Goal: Task Accomplishment & Management: Manage account settings

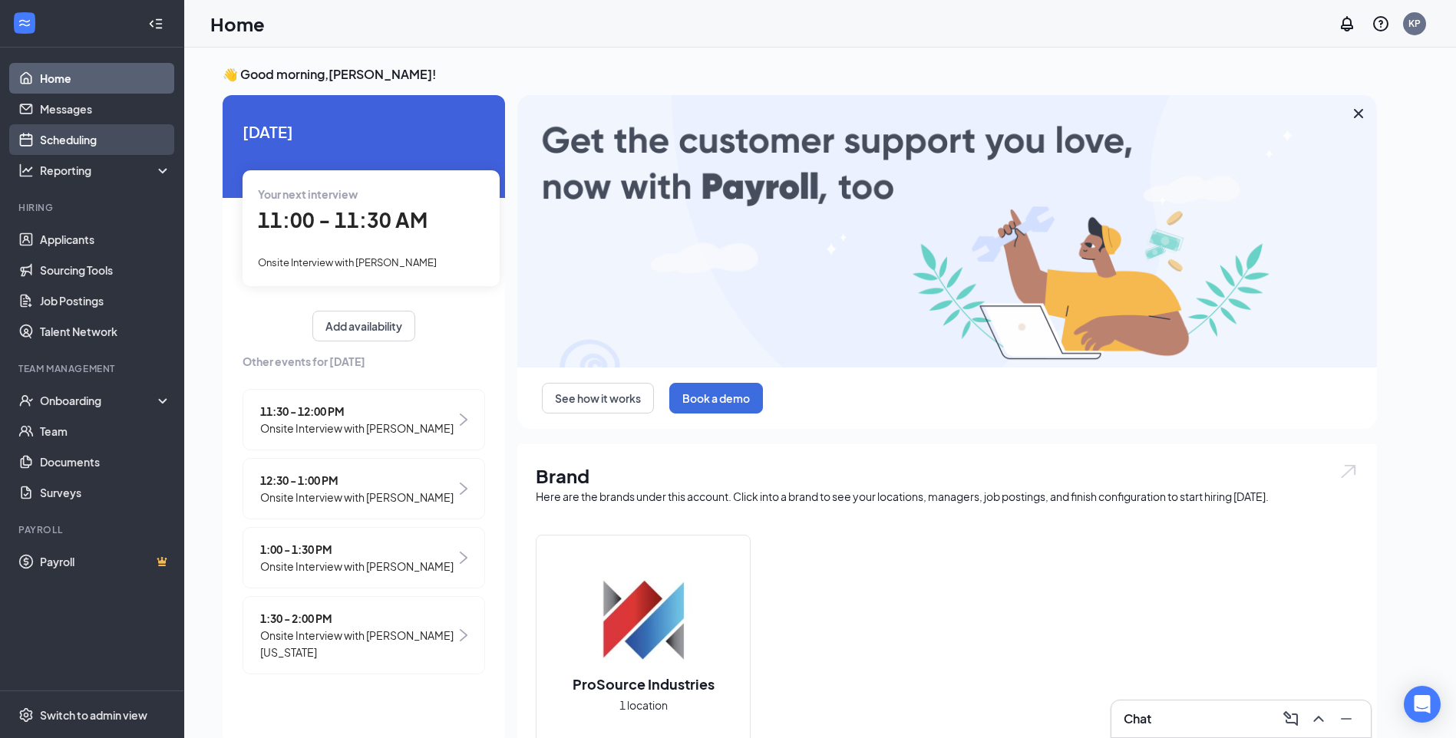
click at [122, 127] on link "Scheduling" at bounding box center [105, 139] width 131 height 31
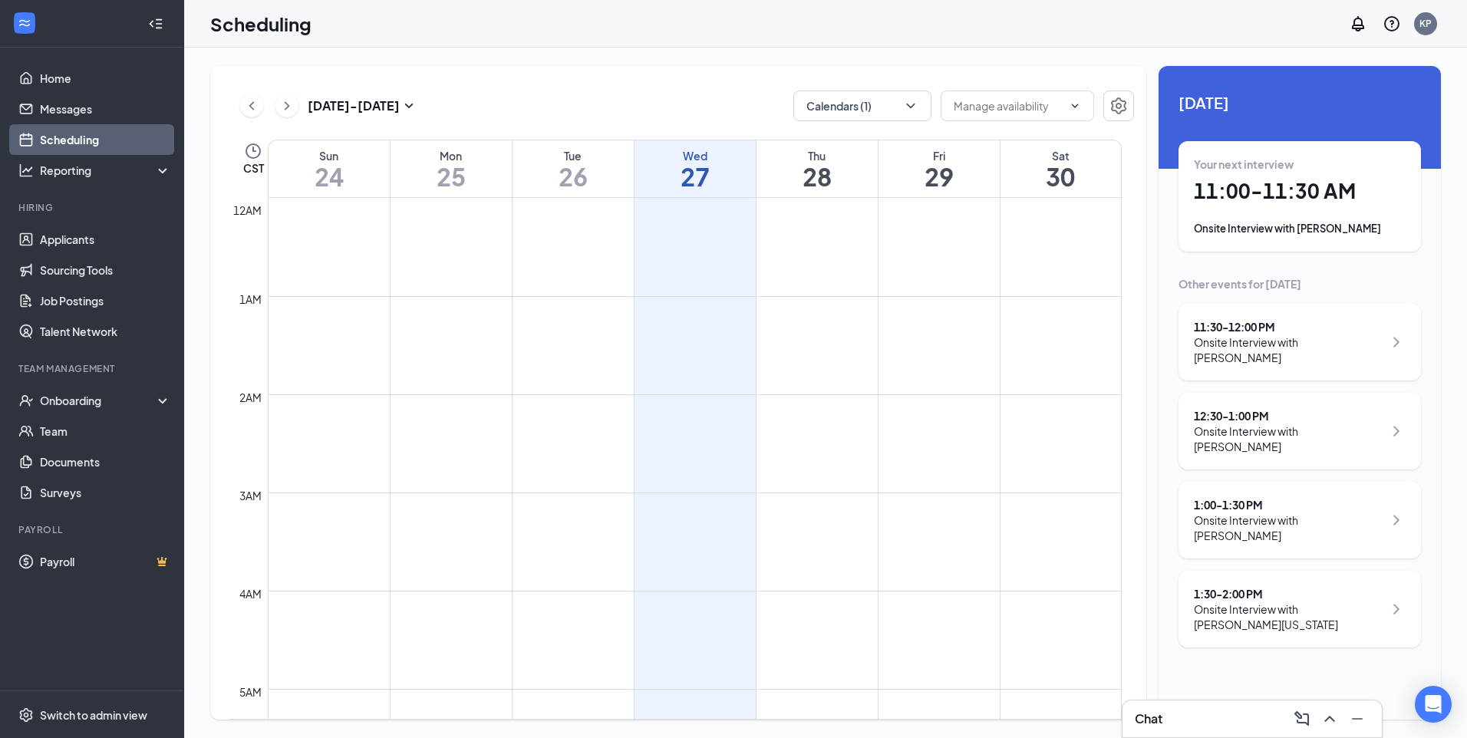
scroll to position [754, 0]
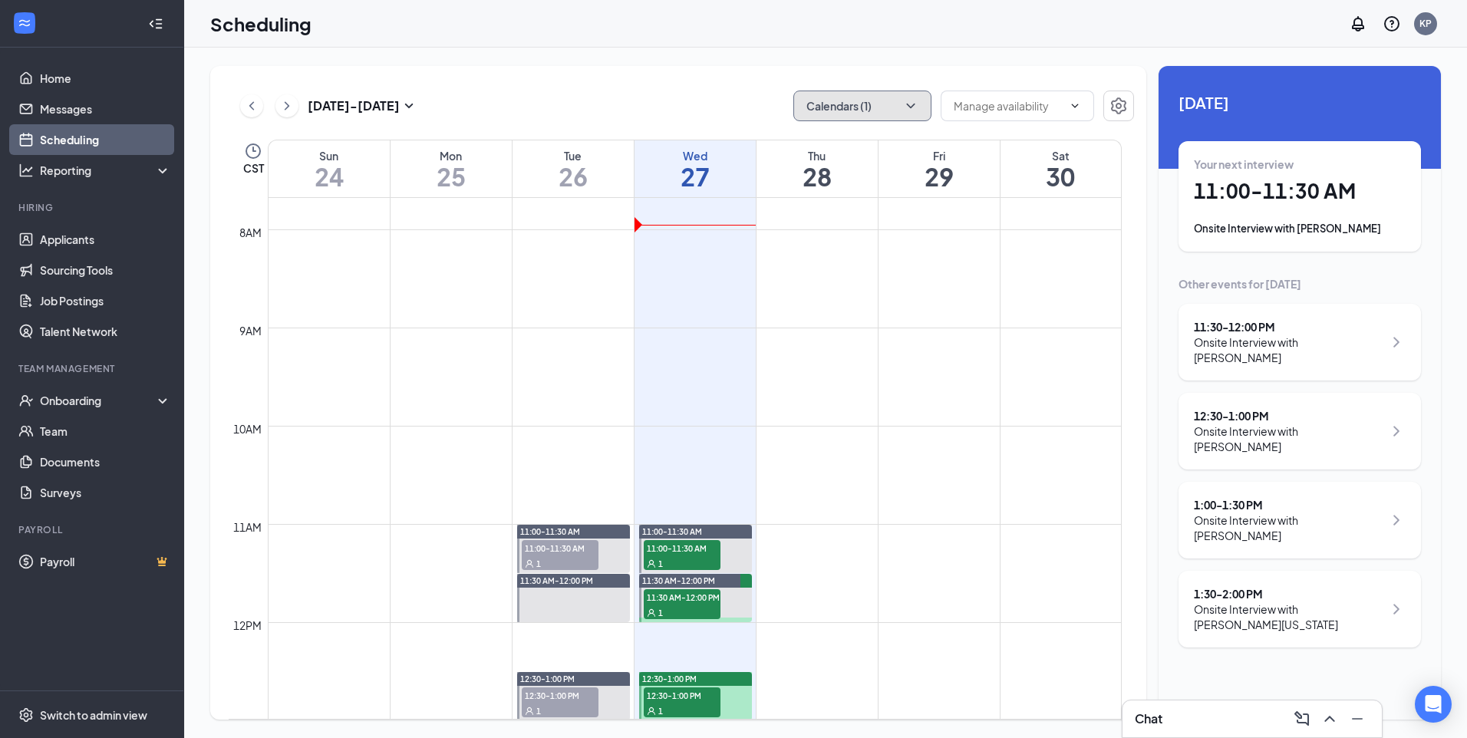
click at [870, 117] on button "Calendars (1)" at bounding box center [863, 106] width 138 height 31
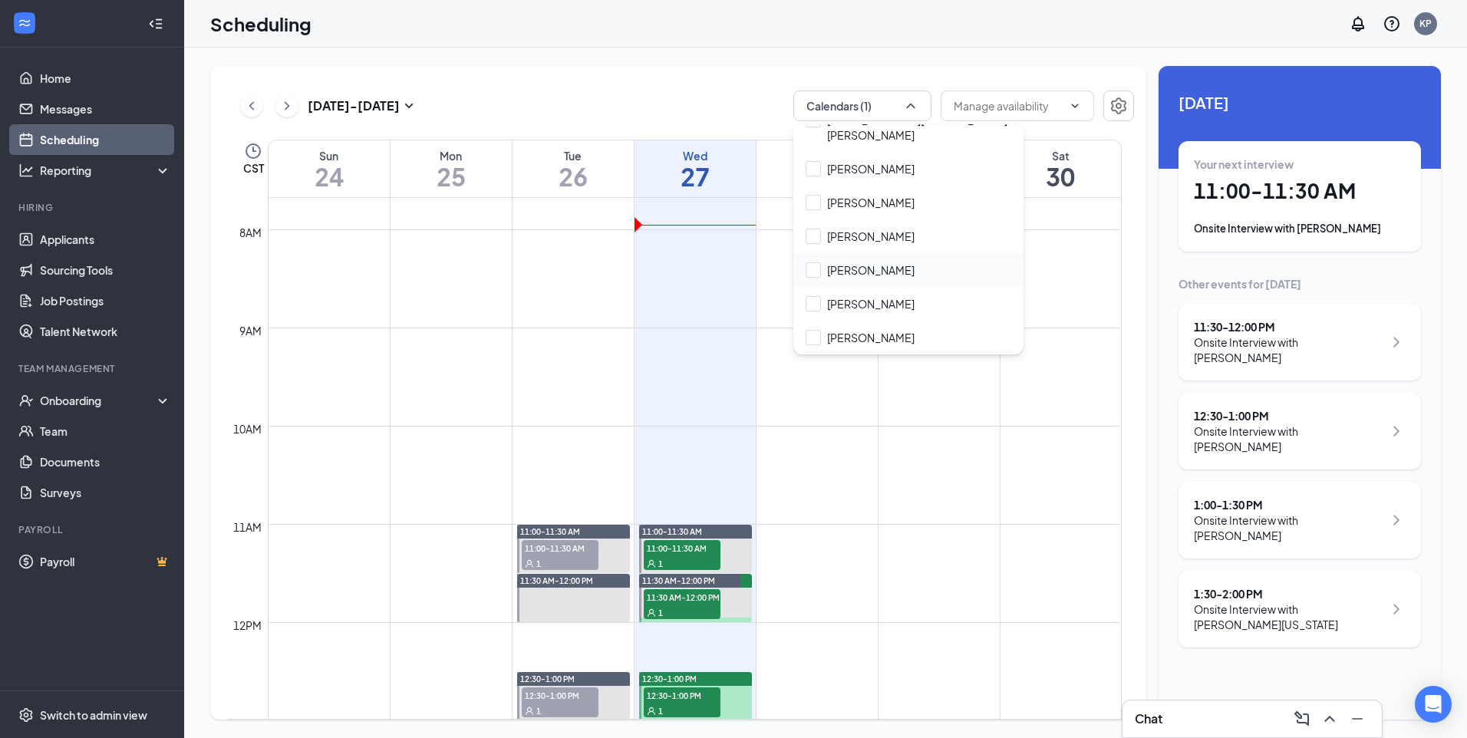
click at [907, 274] on div "[PERSON_NAME]" at bounding box center [909, 270] width 230 height 34
checkbox input "true"
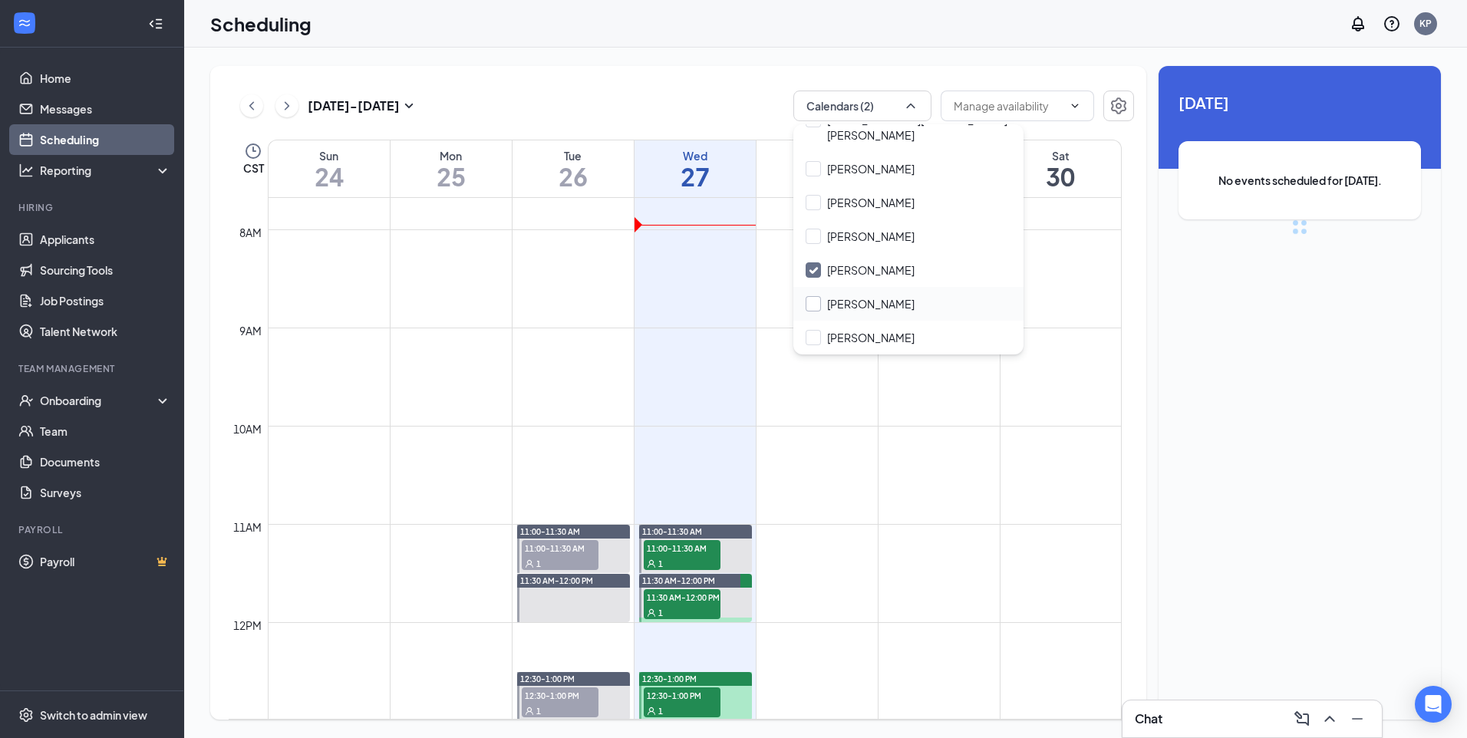
click at [885, 305] on input "[PERSON_NAME]" at bounding box center [860, 303] width 109 height 15
checkbox input "true"
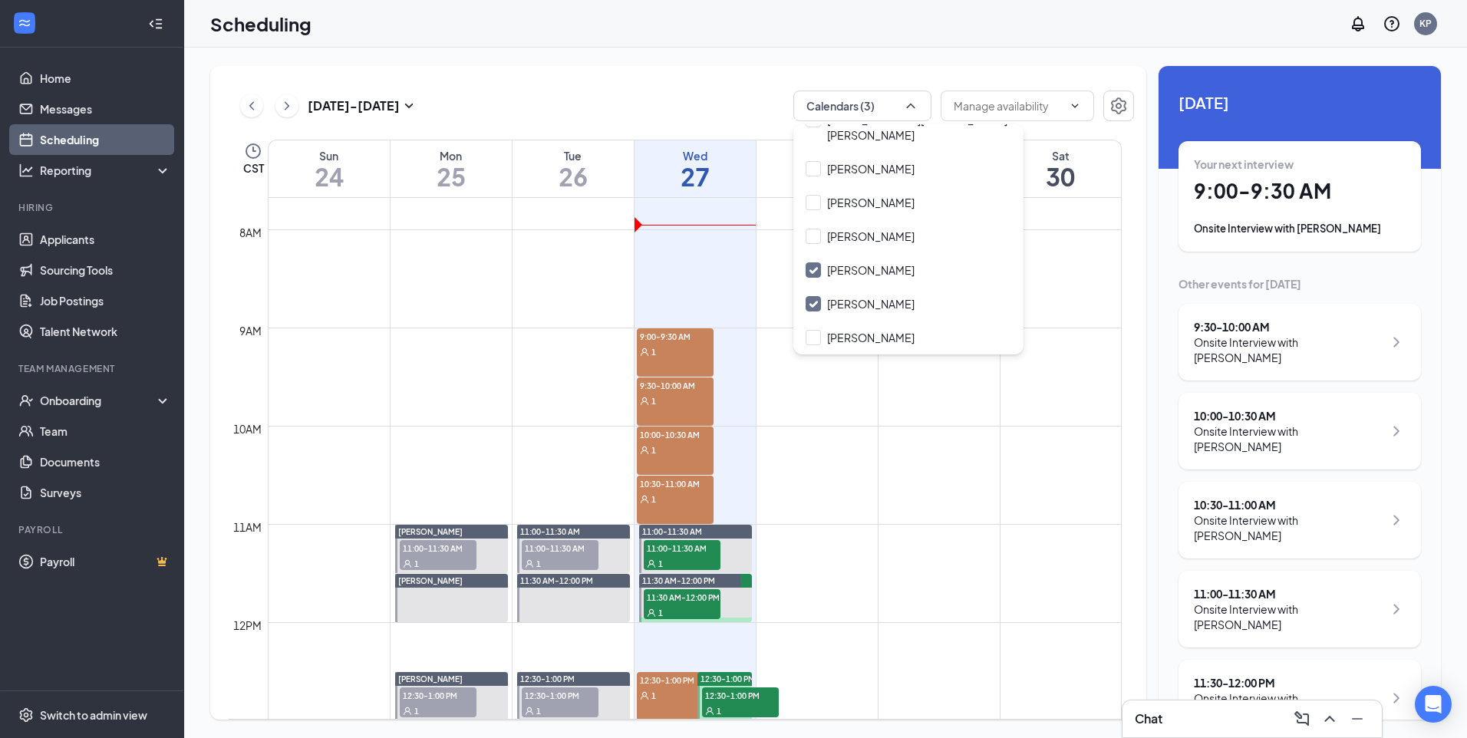
scroll to position [831, 0]
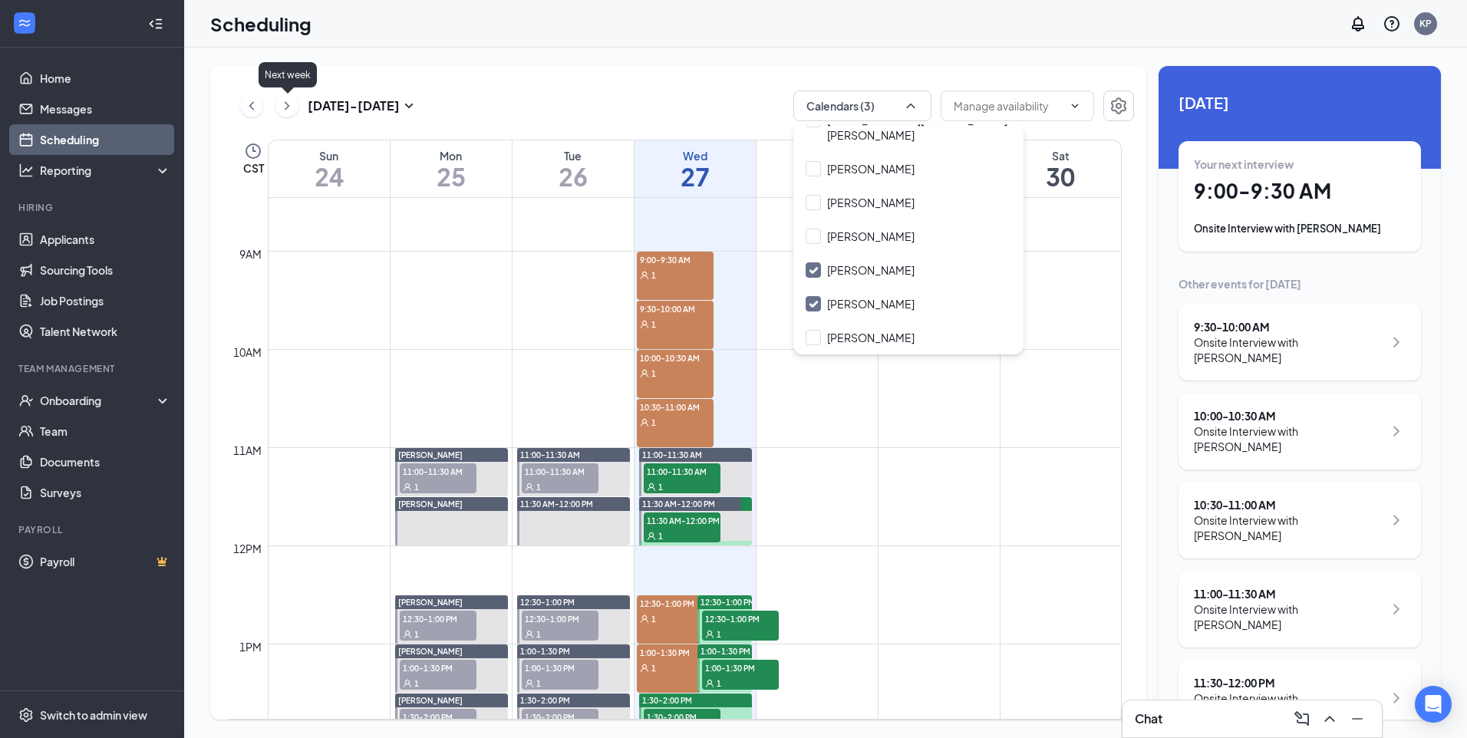
click at [295, 103] on button at bounding box center [287, 105] width 23 height 23
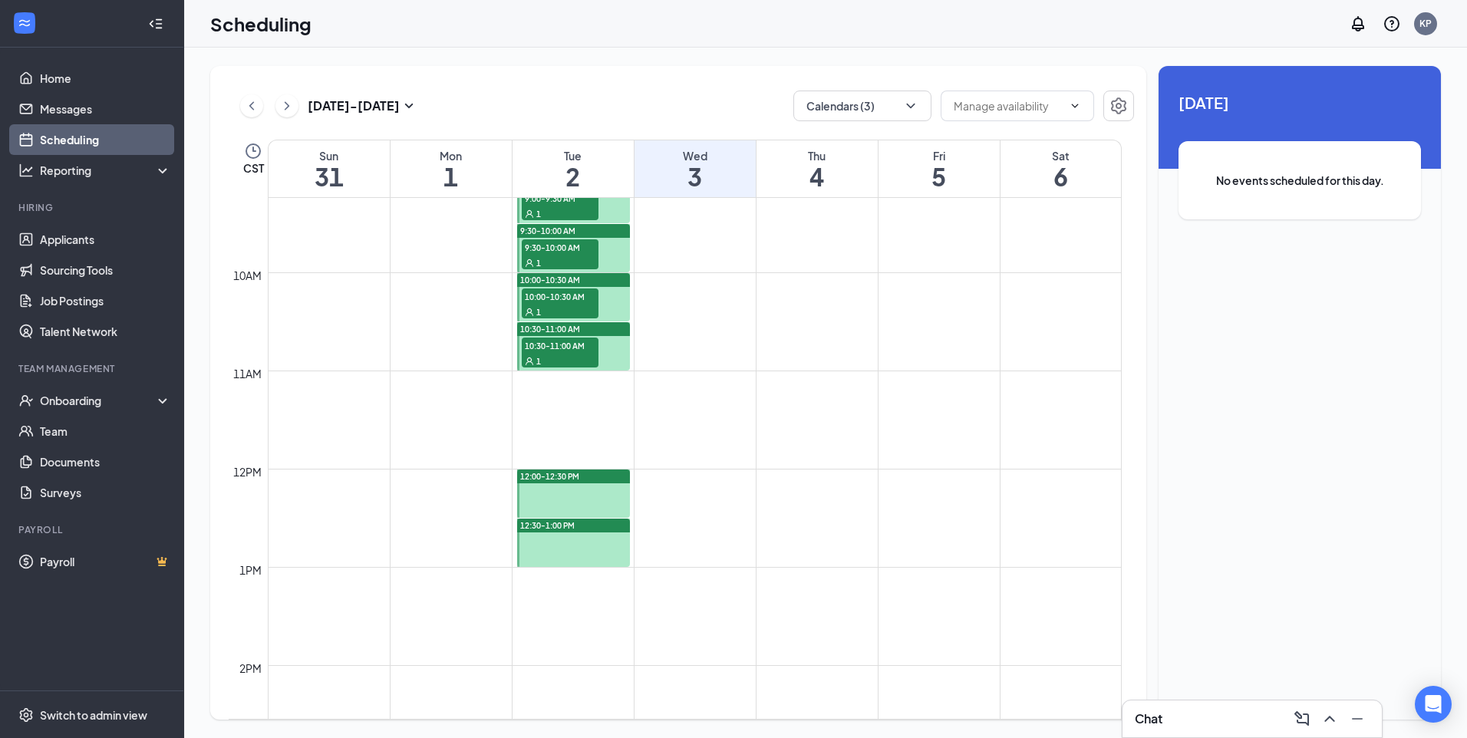
scroll to position [831, 0]
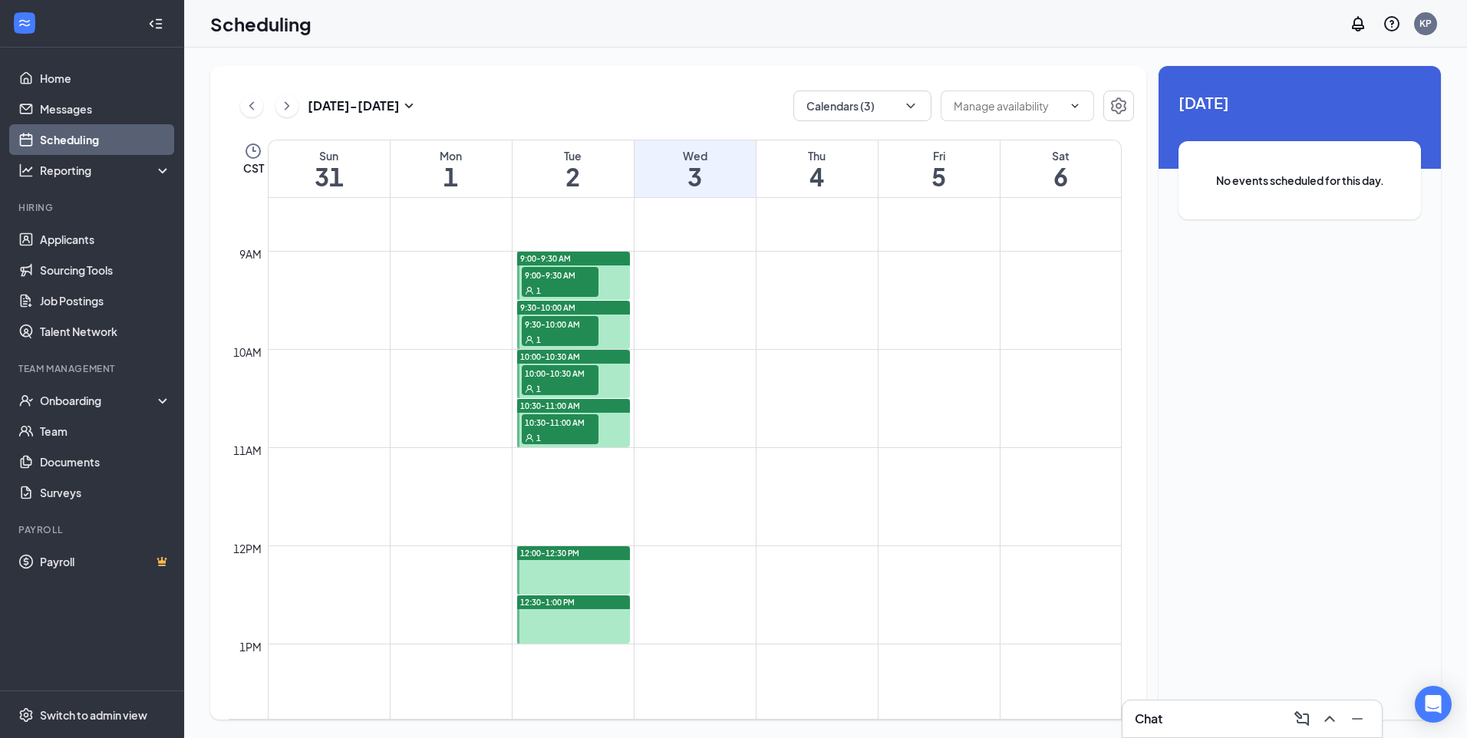
click at [544, 276] on span "9:00-9:30 AM" at bounding box center [560, 274] width 77 height 15
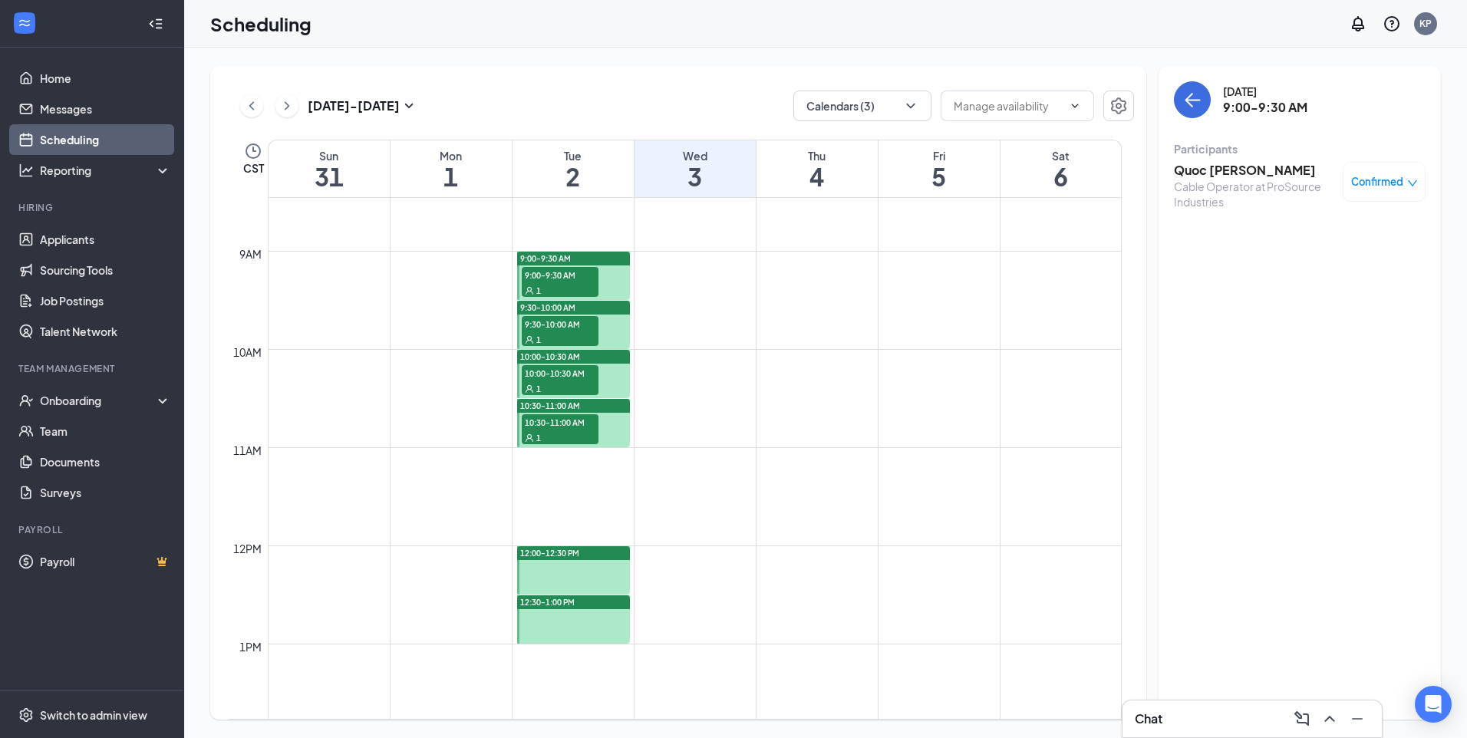
click at [1254, 168] on h3 "Quoc [PERSON_NAME]" at bounding box center [1254, 170] width 161 height 17
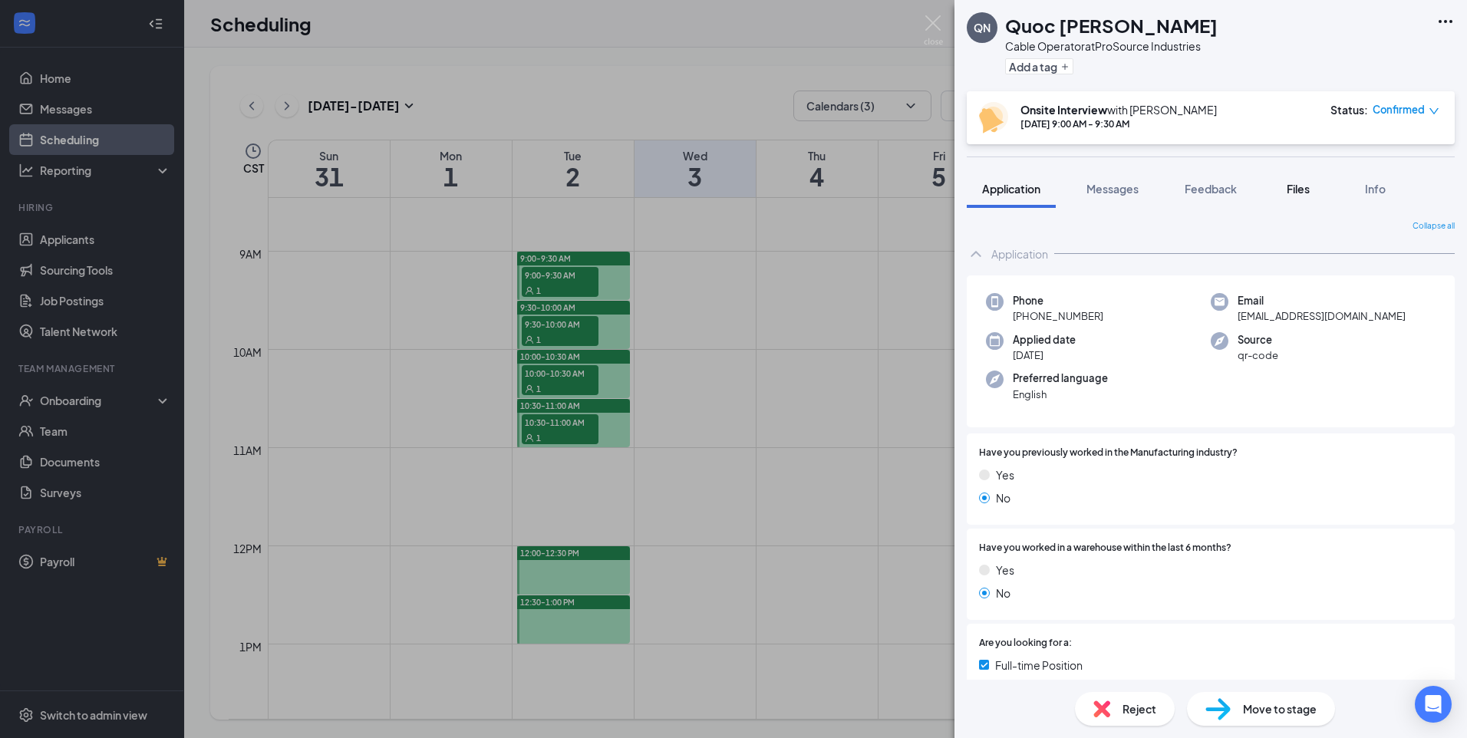
click at [1304, 191] on span "Files" at bounding box center [1298, 189] width 23 height 14
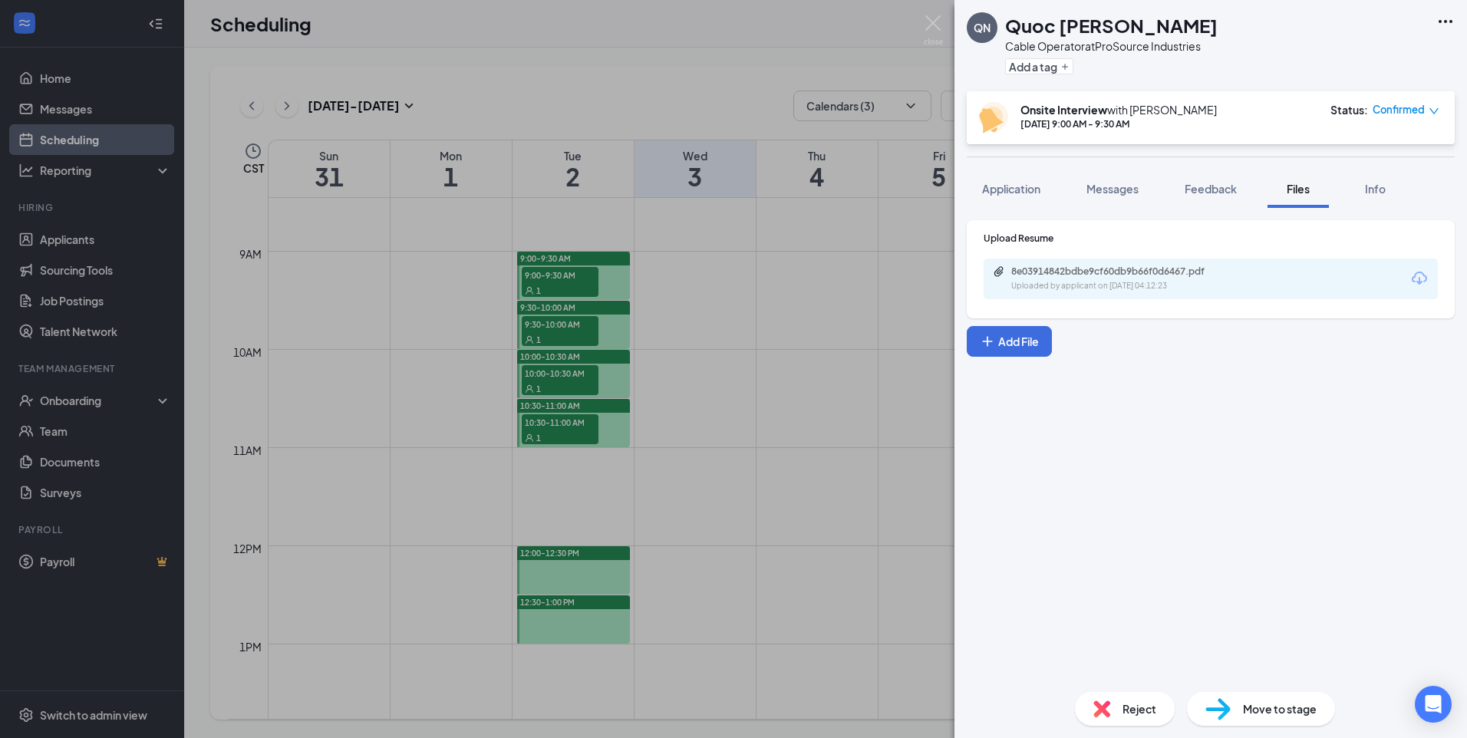
click at [1249, 279] on div "8e03914842bdbe9cf60db9b66f0d6467.pdf Uploaded by applicant on Aug 26, 2025 at 0…" at bounding box center [1211, 279] width 454 height 41
click at [1178, 281] on div "Uploaded by applicant on Aug 26, 2025 at 04:12:23" at bounding box center [1127, 286] width 230 height 12
click at [697, 258] on div "QN Quoc anh Nguyen Cable Operator at ProSource Industries Add a tag Onsite Inte…" at bounding box center [733, 369] width 1467 height 738
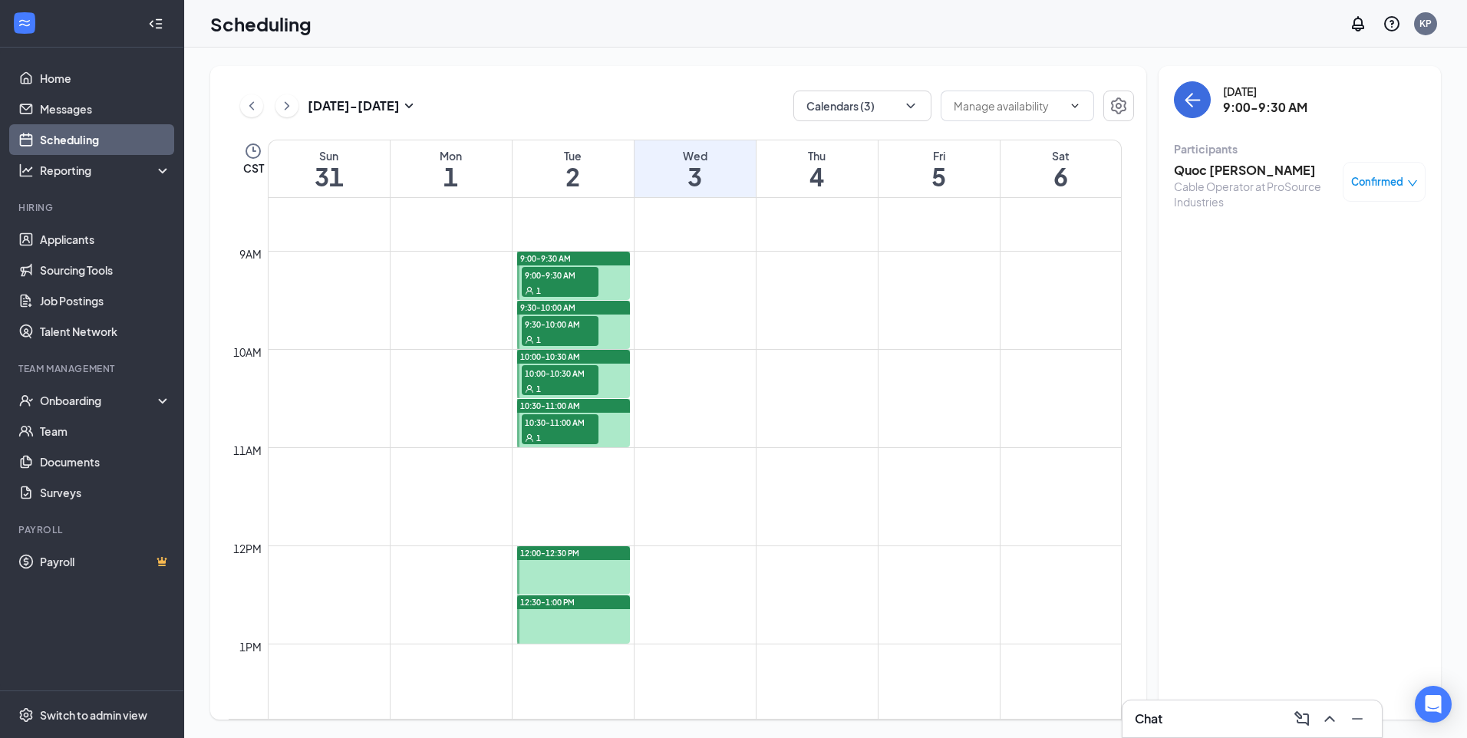
click at [563, 332] on div "1" at bounding box center [560, 339] width 77 height 15
click at [1218, 166] on h3 "[PERSON_NAME] Vo" at bounding box center [1254, 170] width 161 height 17
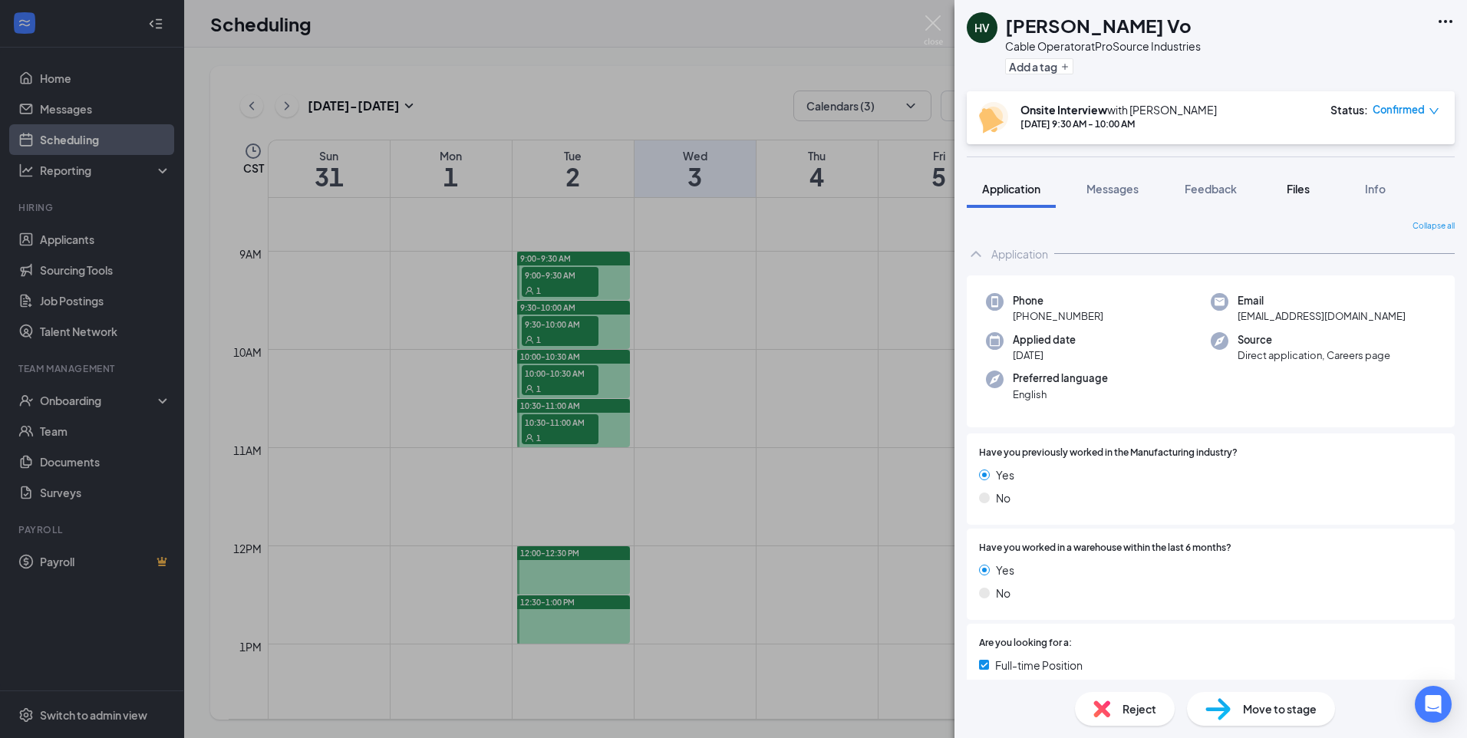
click at [1294, 180] on button "Files" at bounding box center [1298, 189] width 61 height 38
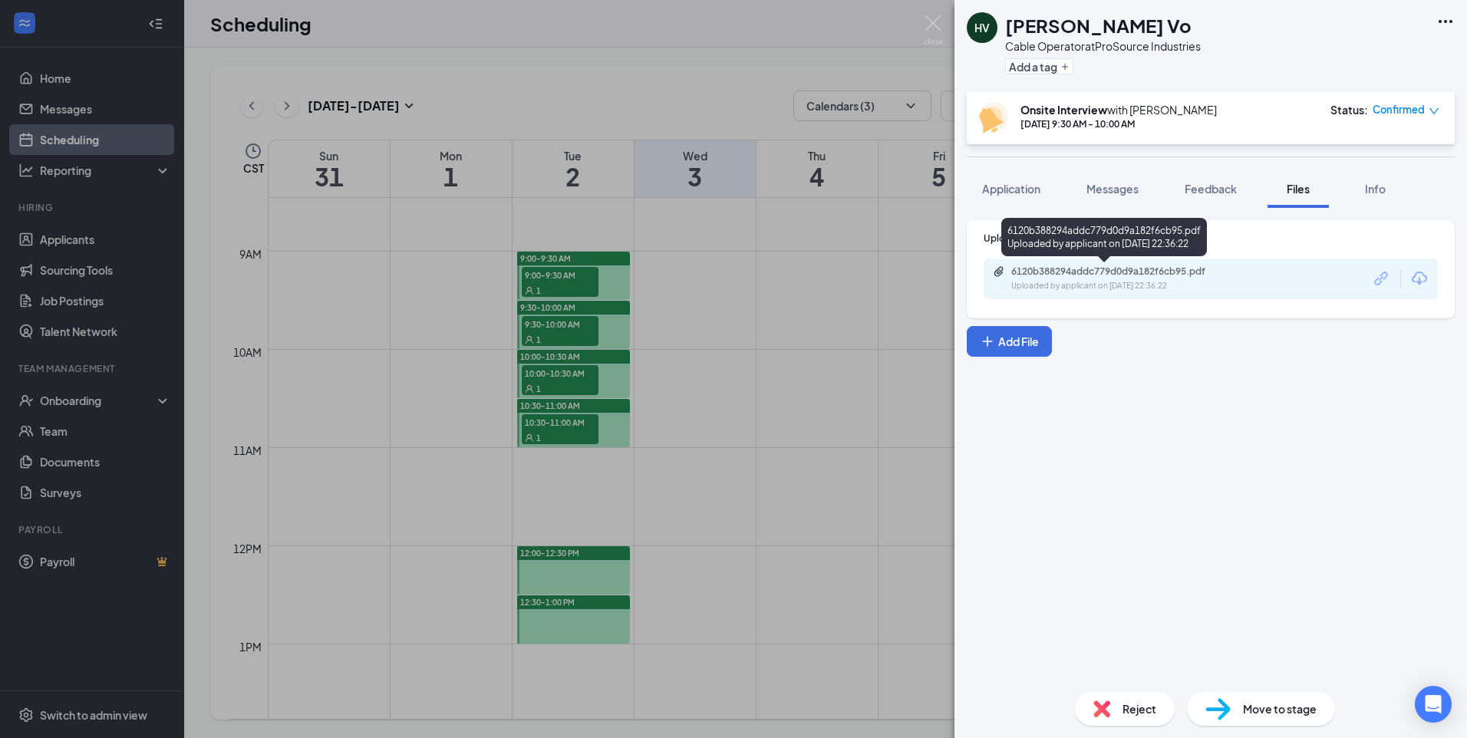
click at [1180, 274] on div "6120b388294addc779d0d9a182f6cb95.pdf" at bounding box center [1119, 272] width 215 height 12
click at [715, 309] on div "HV Huynh-Lien Vo Cable Operator at ProSource Industries Add a tag Onsite Interv…" at bounding box center [733, 369] width 1467 height 738
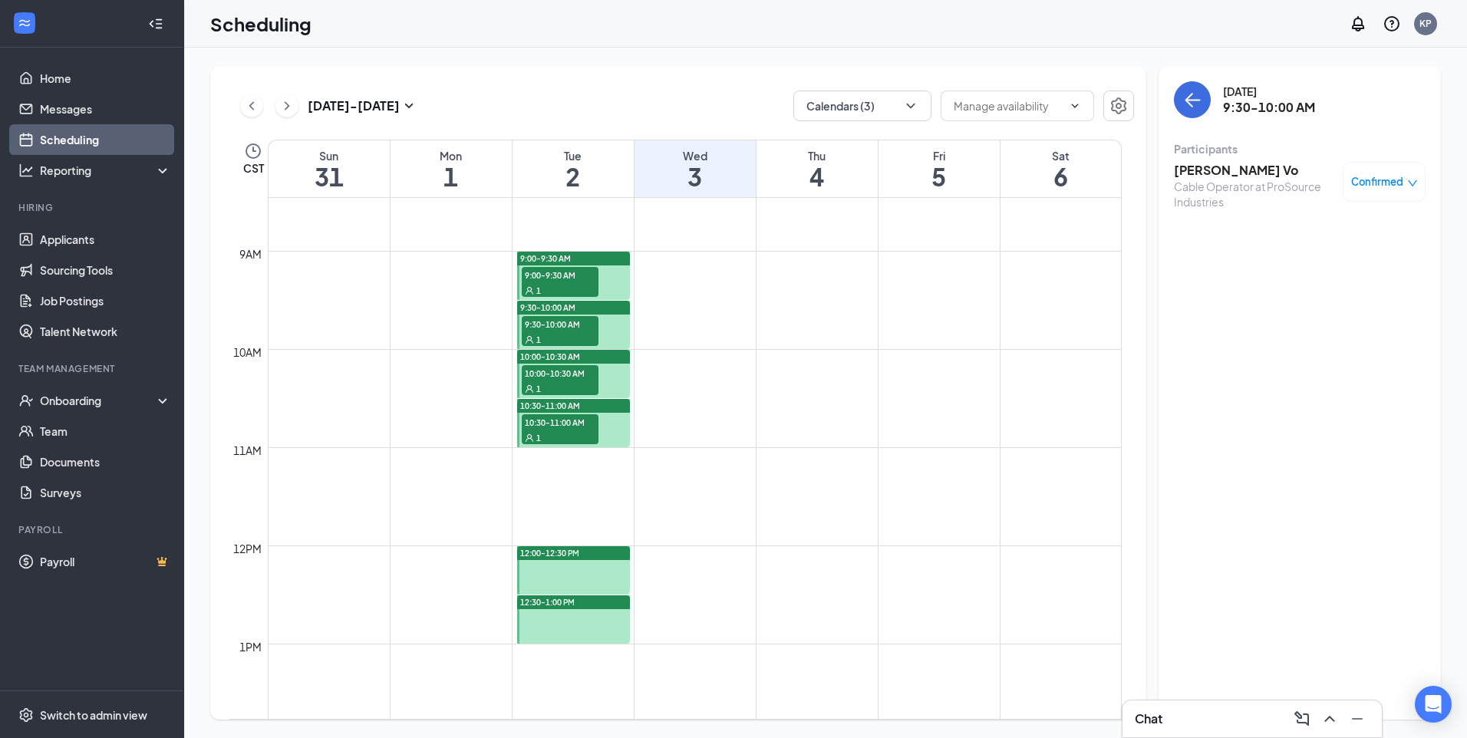
click at [579, 375] on span "10:00-10:30 AM" at bounding box center [560, 372] width 77 height 15
click at [1220, 174] on h3 "[PERSON_NAME]" at bounding box center [1254, 170] width 161 height 17
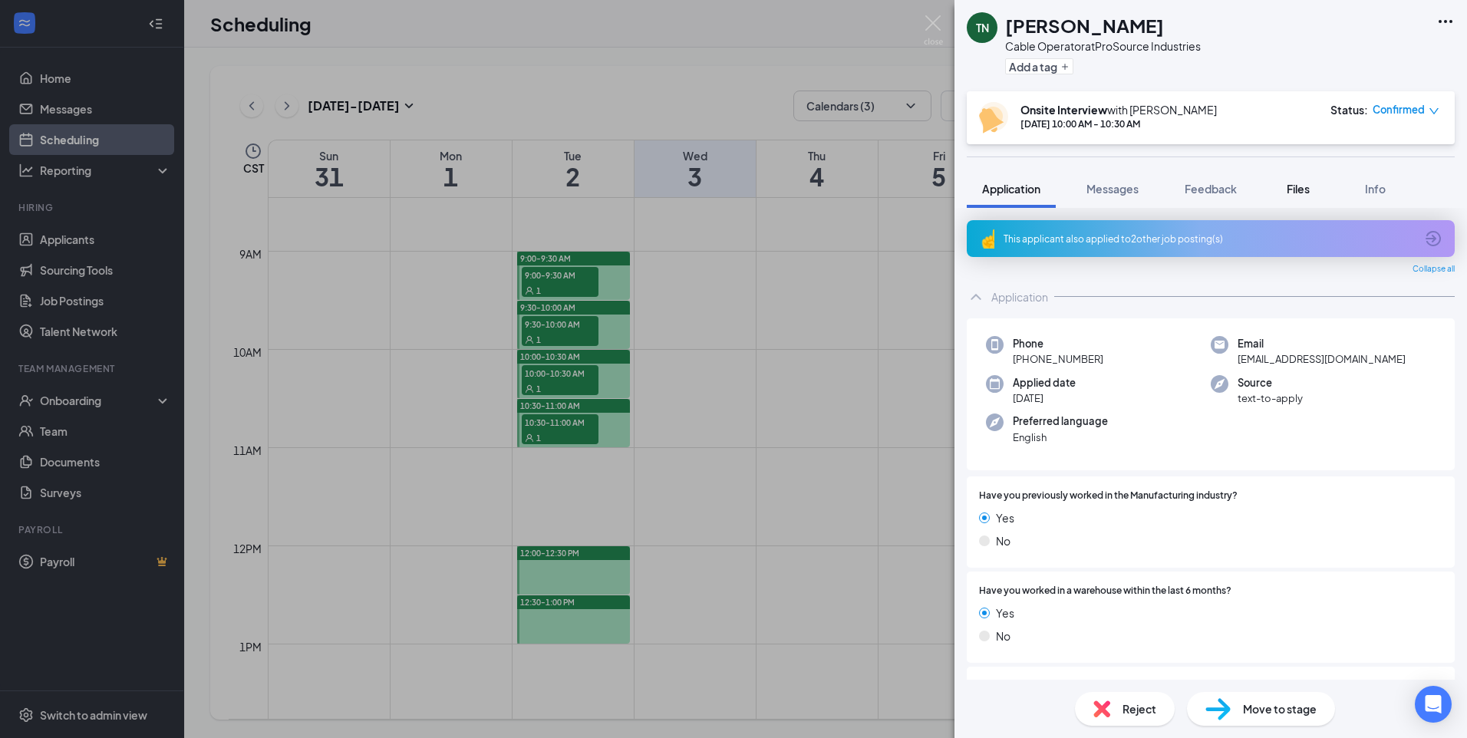
click at [1278, 188] on button "Files" at bounding box center [1298, 189] width 61 height 38
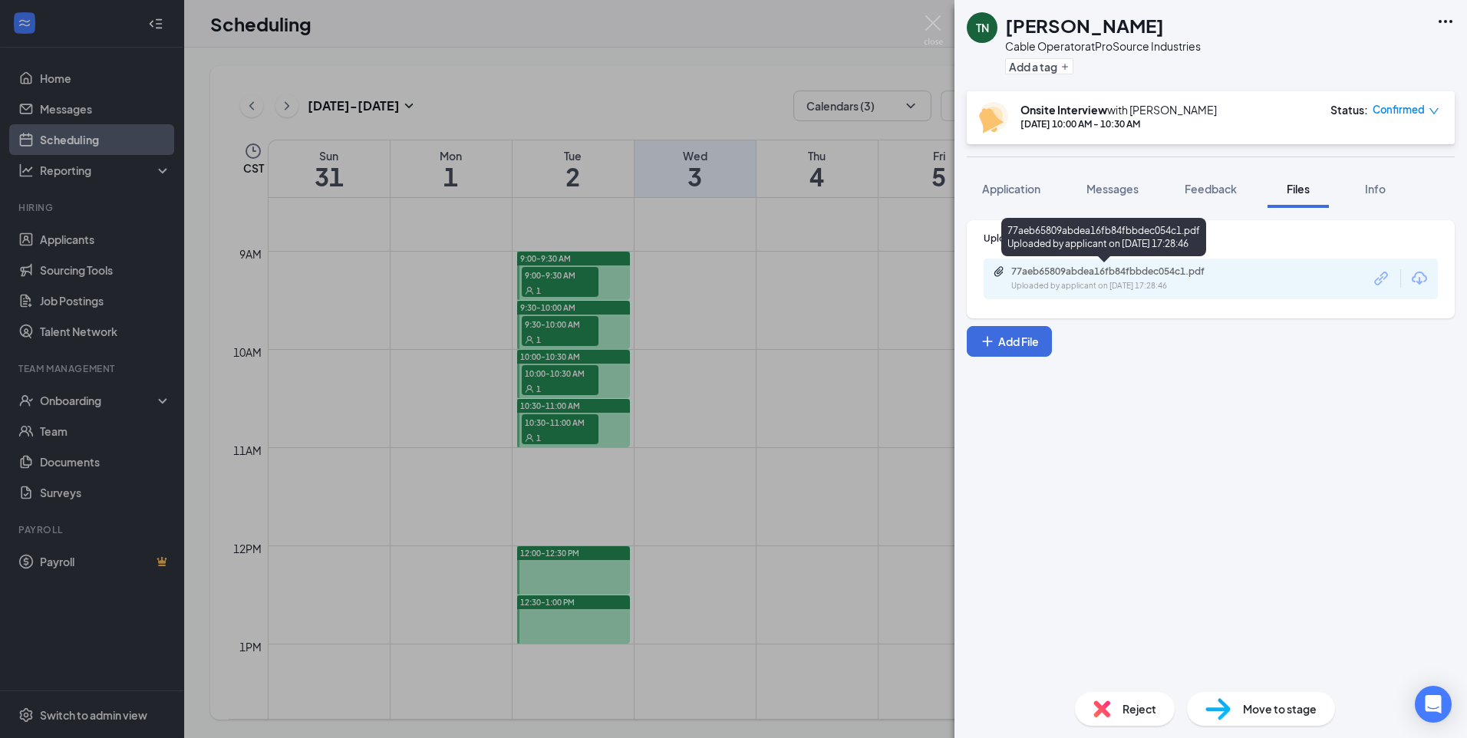
click at [1184, 283] on div "Uploaded by applicant on Aug 22, 2025 at 17:28:46" at bounding box center [1127, 286] width 230 height 12
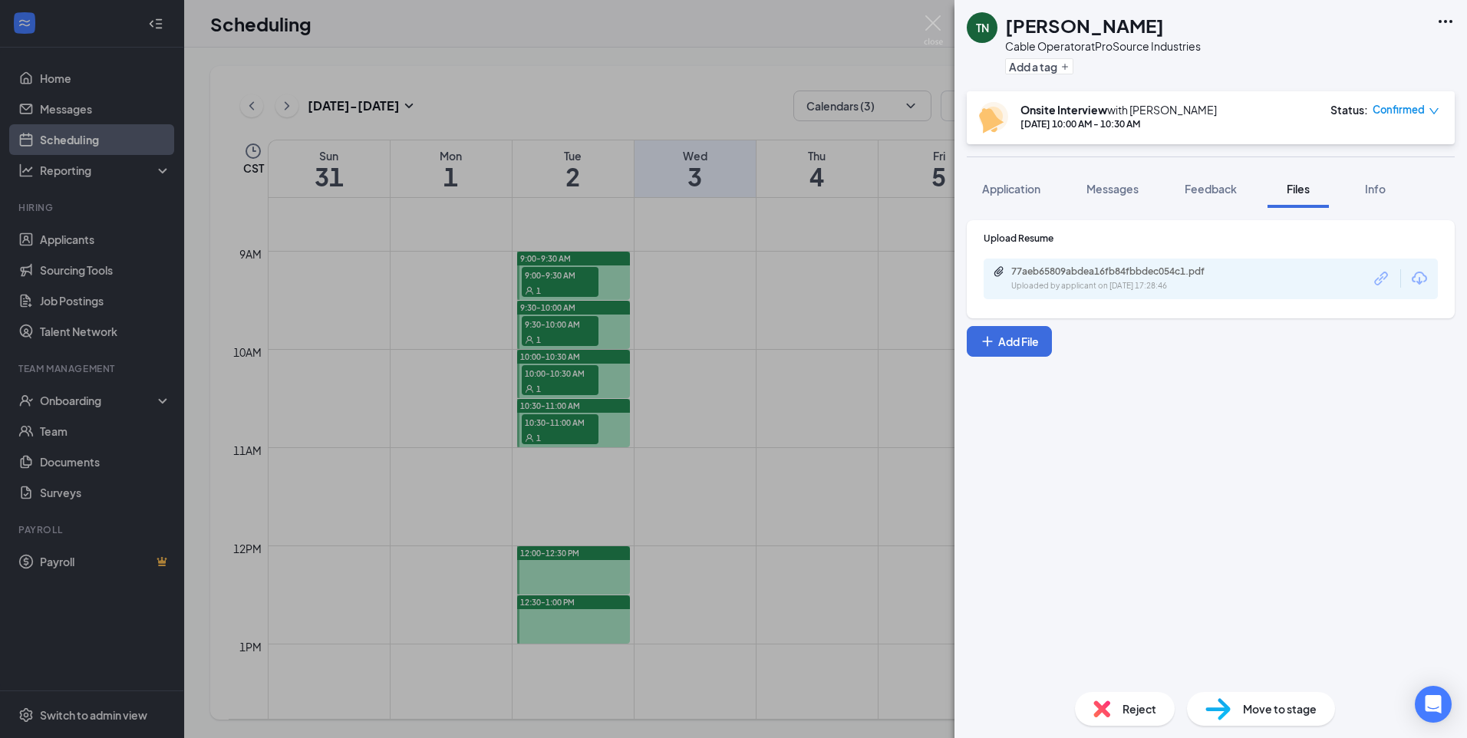
click at [722, 457] on div "TN TAN NGUYEN Cable Operator at ProSource Industries Add a tag Onsite Interview…" at bounding box center [733, 369] width 1467 height 738
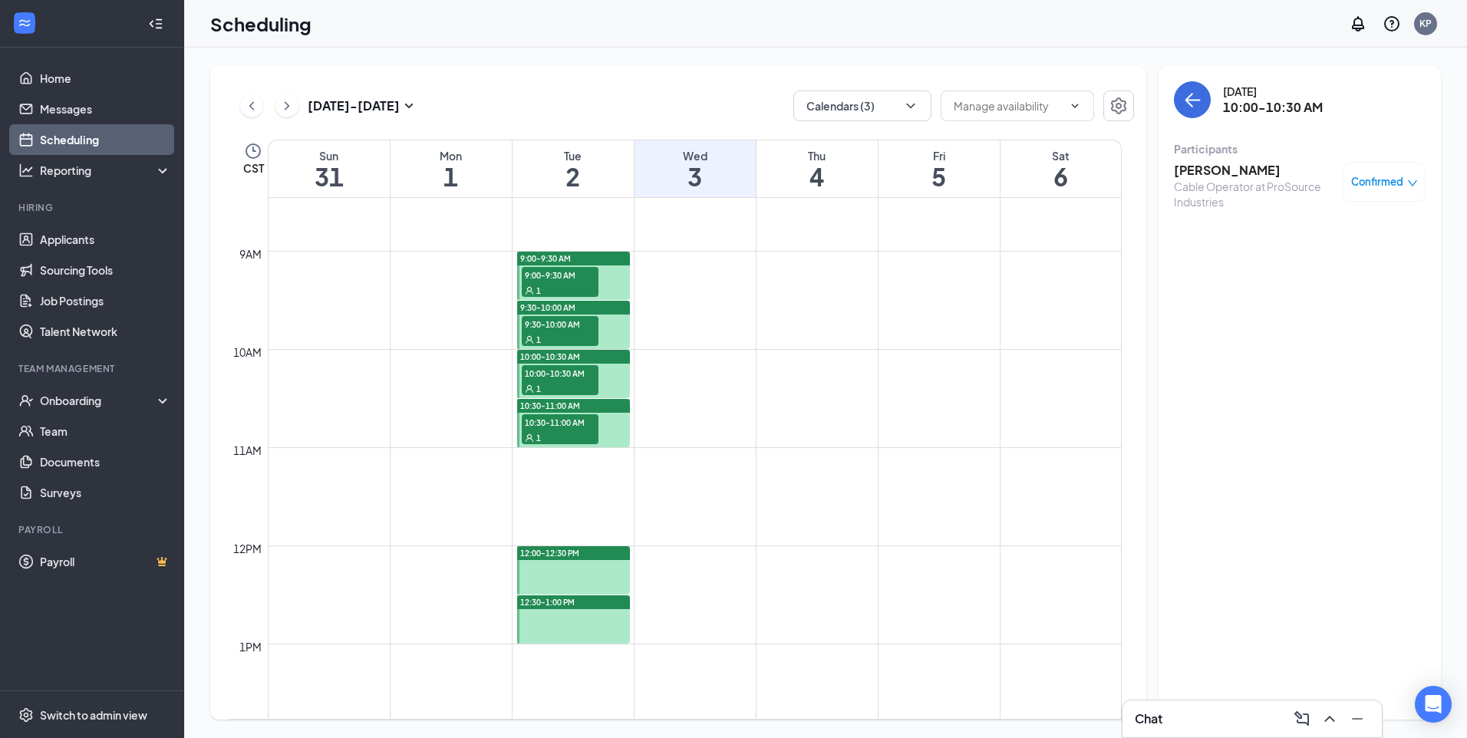
click at [577, 425] on span "10:30-11:00 AM" at bounding box center [560, 421] width 77 height 15
click at [564, 365] on div "10:00-10:30 AM 1" at bounding box center [560, 380] width 80 height 33
click at [566, 418] on span "10:30-11:00 AM" at bounding box center [560, 421] width 77 height 15
click at [1232, 167] on h3 "[PERSON_NAME]" at bounding box center [1254, 170] width 161 height 17
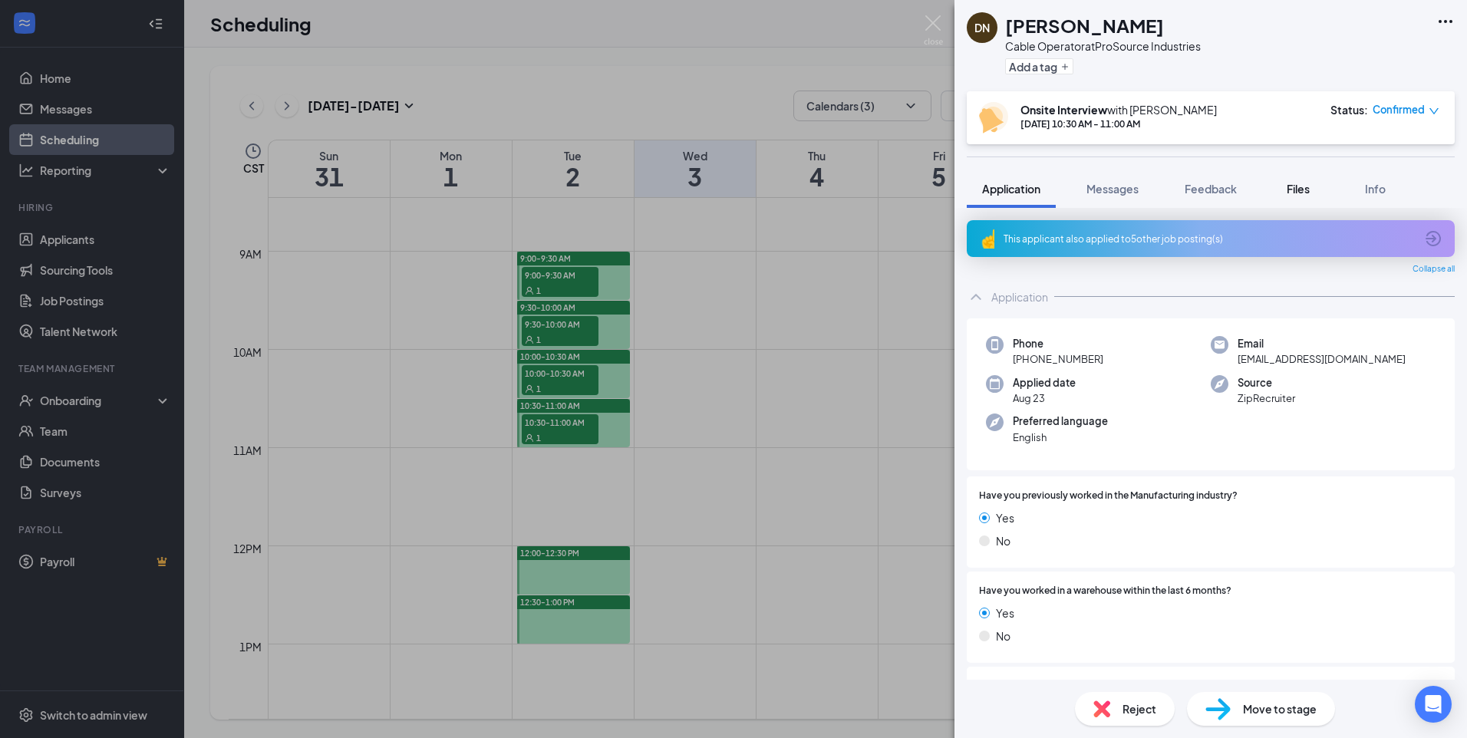
click at [1314, 190] on div "Files" at bounding box center [1298, 188] width 31 height 15
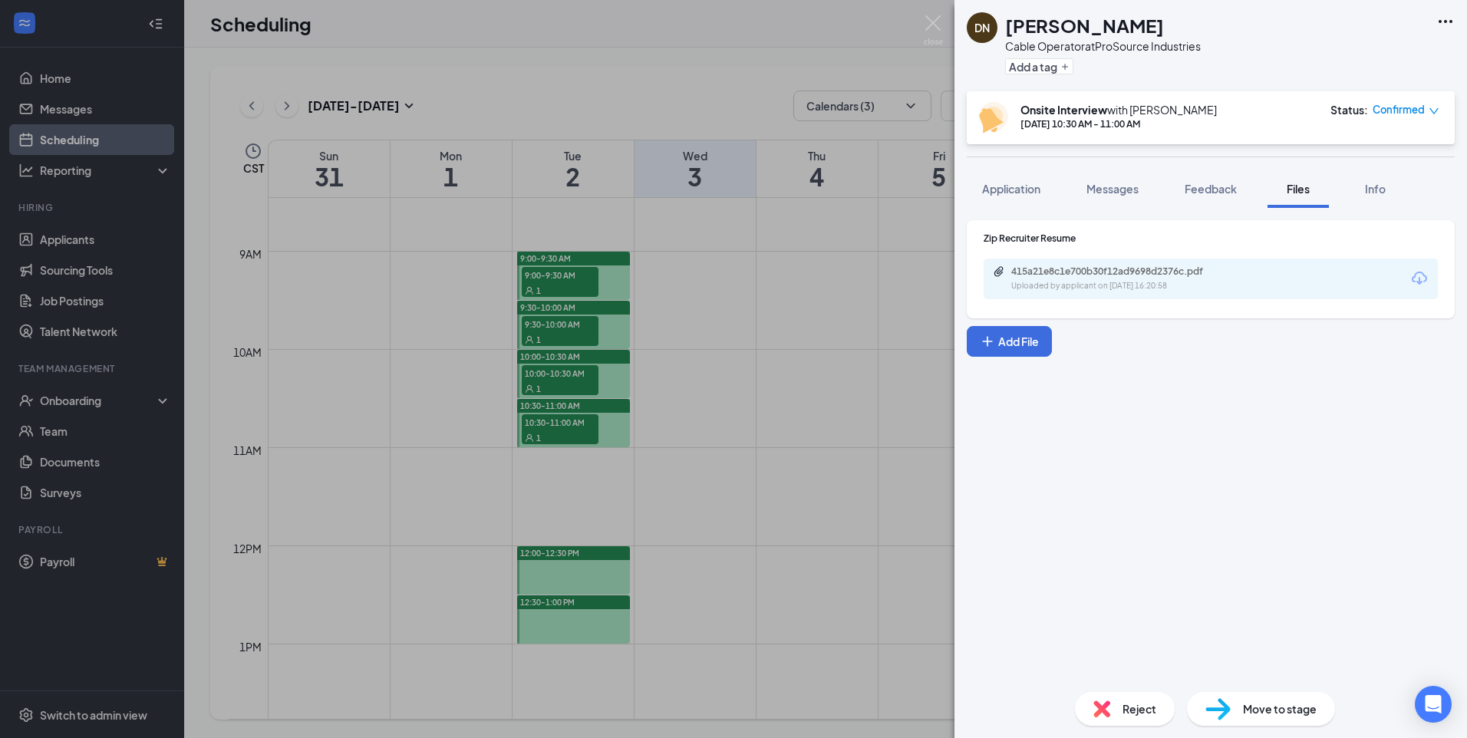
click at [1244, 273] on div "415a21e8c1e700b30f12ad9698d2376c.pdf Uploaded by applicant on Aug 23, 2025 at 1…" at bounding box center [1211, 279] width 454 height 41
click at [1235, 279] on div "415a21e8c1e700b30f12ad9698d2376c.pdf Uploaded by applicant on Aug 23, 2025 at 1…" at bounding box center [1117, 279] width 249 height 27
click at [814, 640] on div "DN duc nguyen Cable Operator at ProSource Industries Add a tag Onsite Interview…" at bounding box center [733, 369] width 1467 height 738
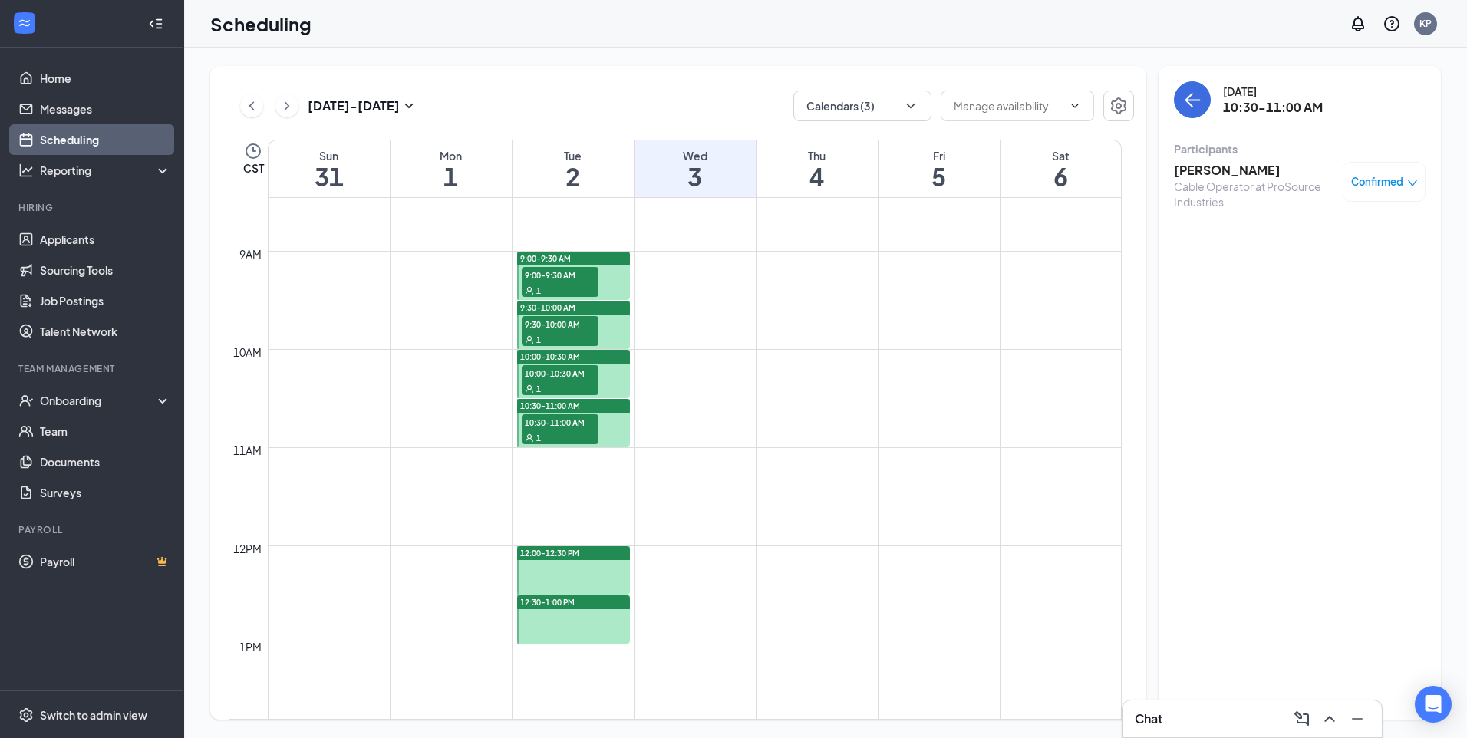
click at [547, 287] on div "1" at bounding box center [560, 289] width 77 height 15
click at [569, 328] on span "9:30-10:00 AM" at bounding box center [560, 323] width 77 height 15
click at [551, 380] on span "10:00-10:30 AM" at bounding box center [560, 372] width 77 height 15
click at [563, 431] on div "1" at bounding box center [560, 437] width 77 height 15
click at [261, 108] on button at bounding box center [251, 105] width 23 height 23
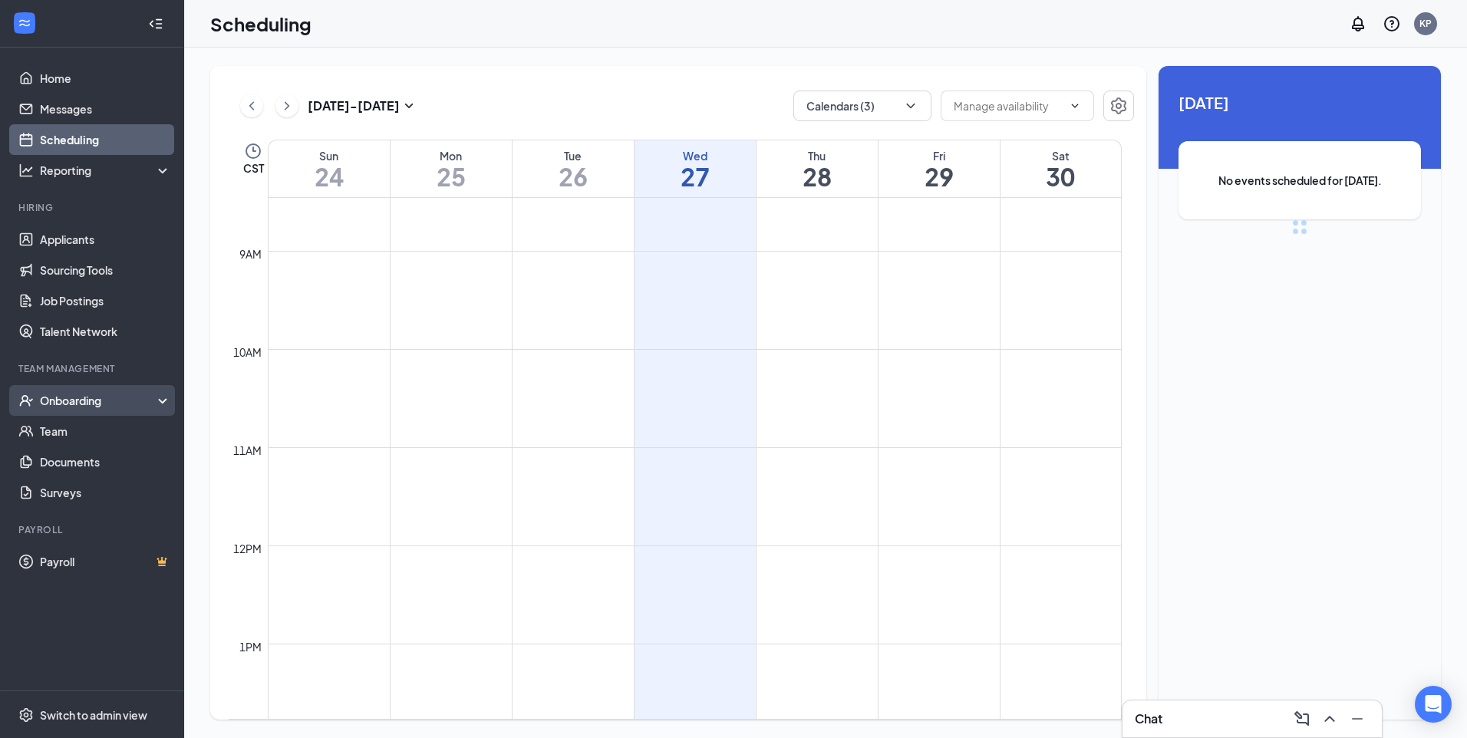
scroll to position [754, 0]
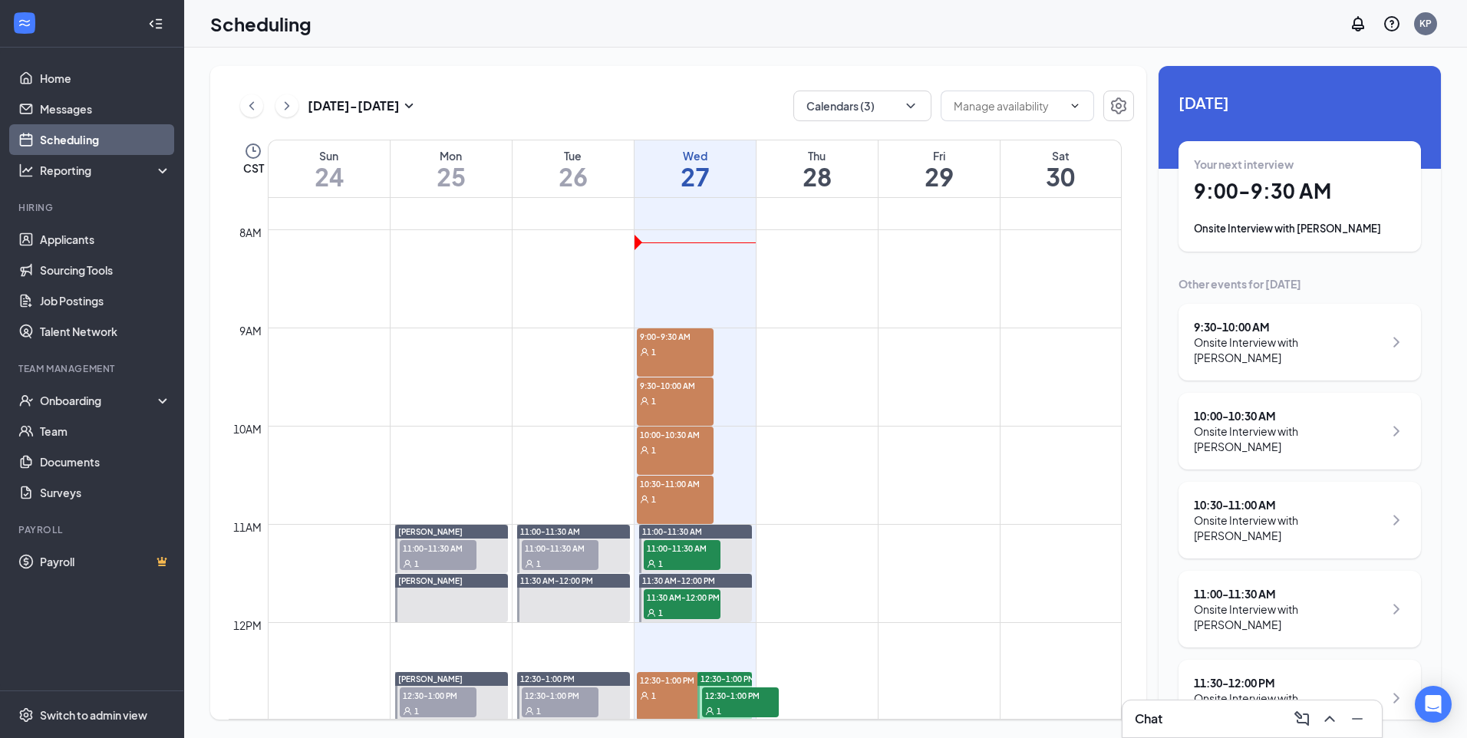
click at [972, 111] on input "text" at bounding box center [1008, 105] width 109 height 17
click at [291, 107] on icon "ChevronRight" at bounding box center [286, 106] width 15 height 18
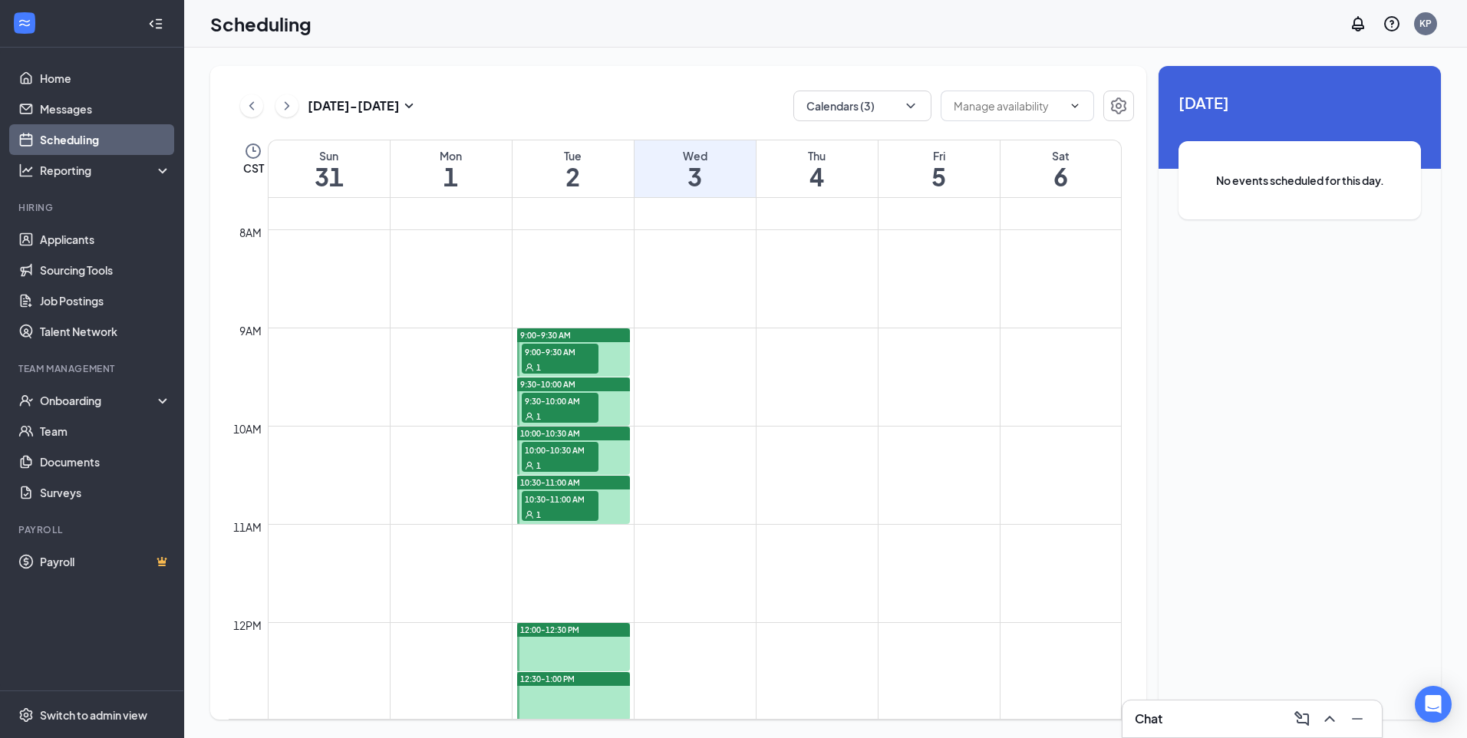
click at [573, 508] on div "1" at bounding box center [560, 514] width 77 height 15
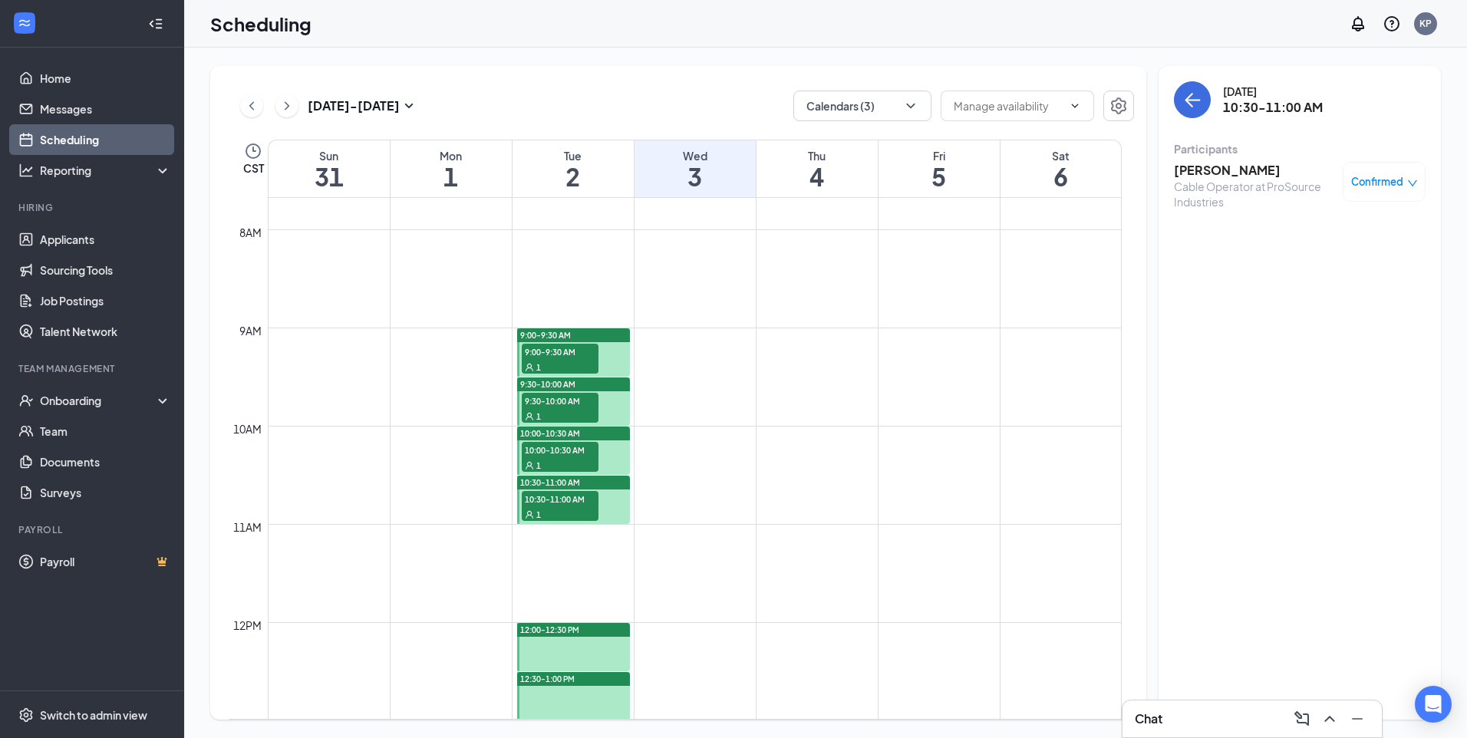
click at [1228, 173] on h3 "[PERSON_NAME]" at bounding box center [1254, 170] width 161 height 17
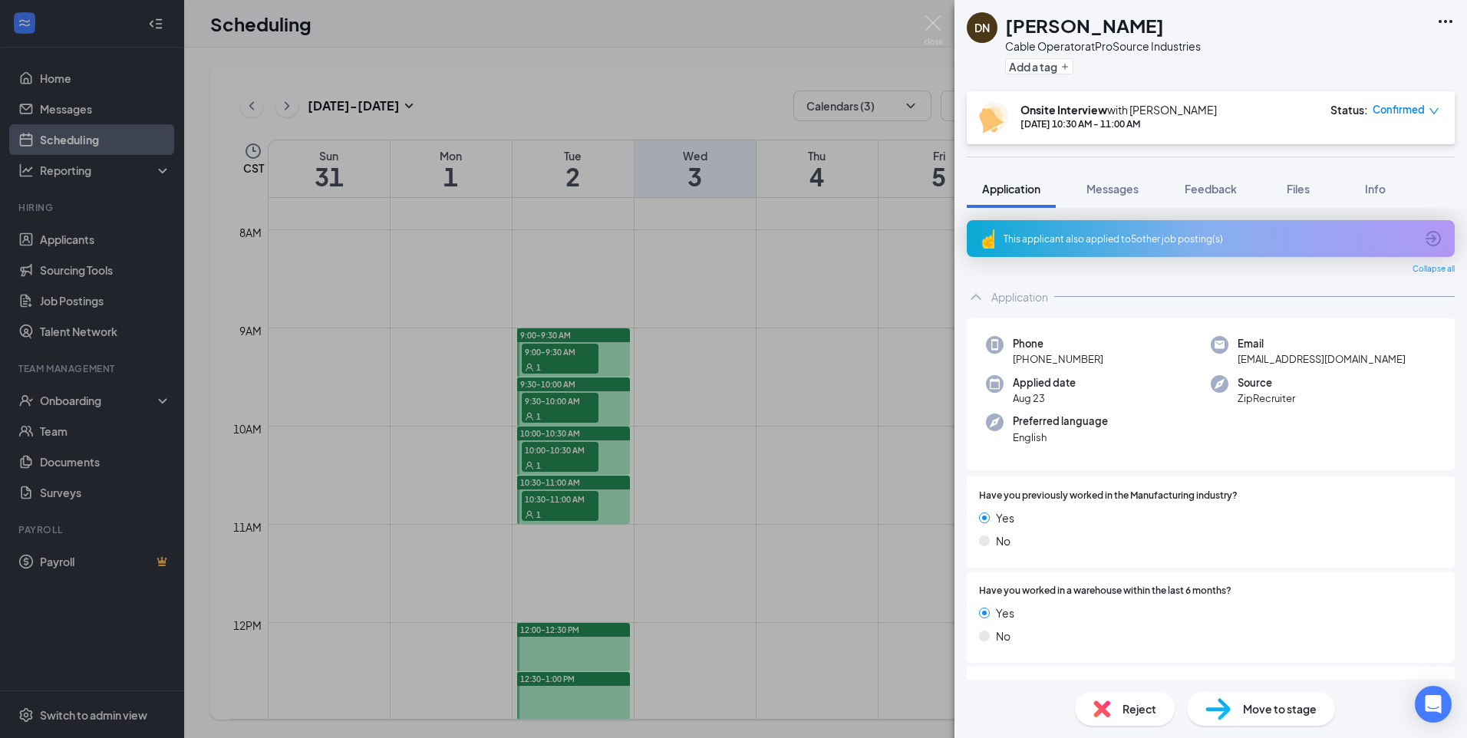
click at [1306, 169] on div "DN duc nguyen Cable Operator at ProSource Industries Add a tag Onsite Interview…" at bounding box center [1211, 369] width 513 height 738
click at [1306, 199] on button "Files" at bounding box center [1298, 189] width 61 height 38
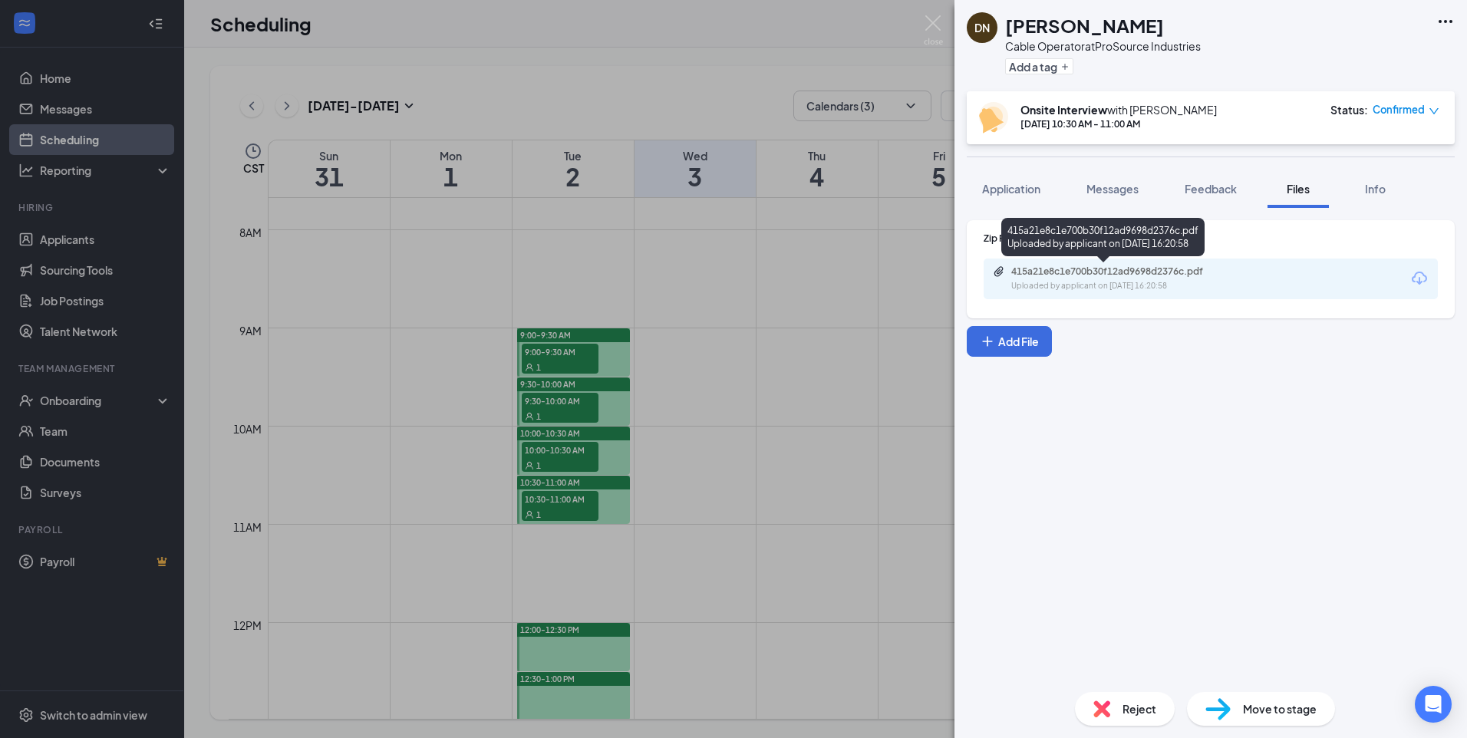
click at [1187, 270] on div "415a21e8c1e700b30f12ad9698d2376c.pdf" at bounding box center [1119, 272] width 215 height 12
click at [473, 54] on div "DN duc nguyen Cable Operator at ProSource Industries Add a tag Onsite Interview…" at bounding box center [733, 369] width 1467 height 738
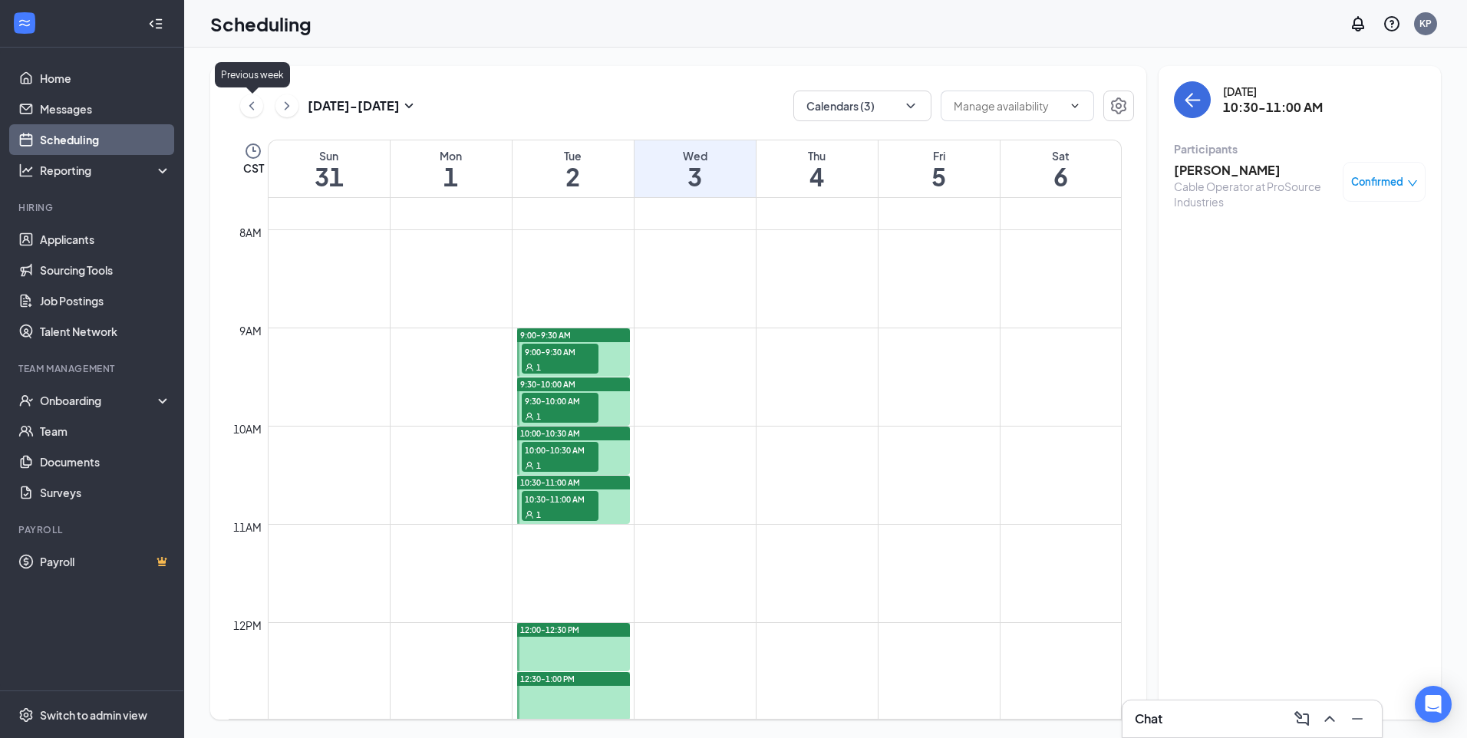
click at [245, 107] on icon "ChevronLeft" at bounding box center [251, 106] width 15 height 18
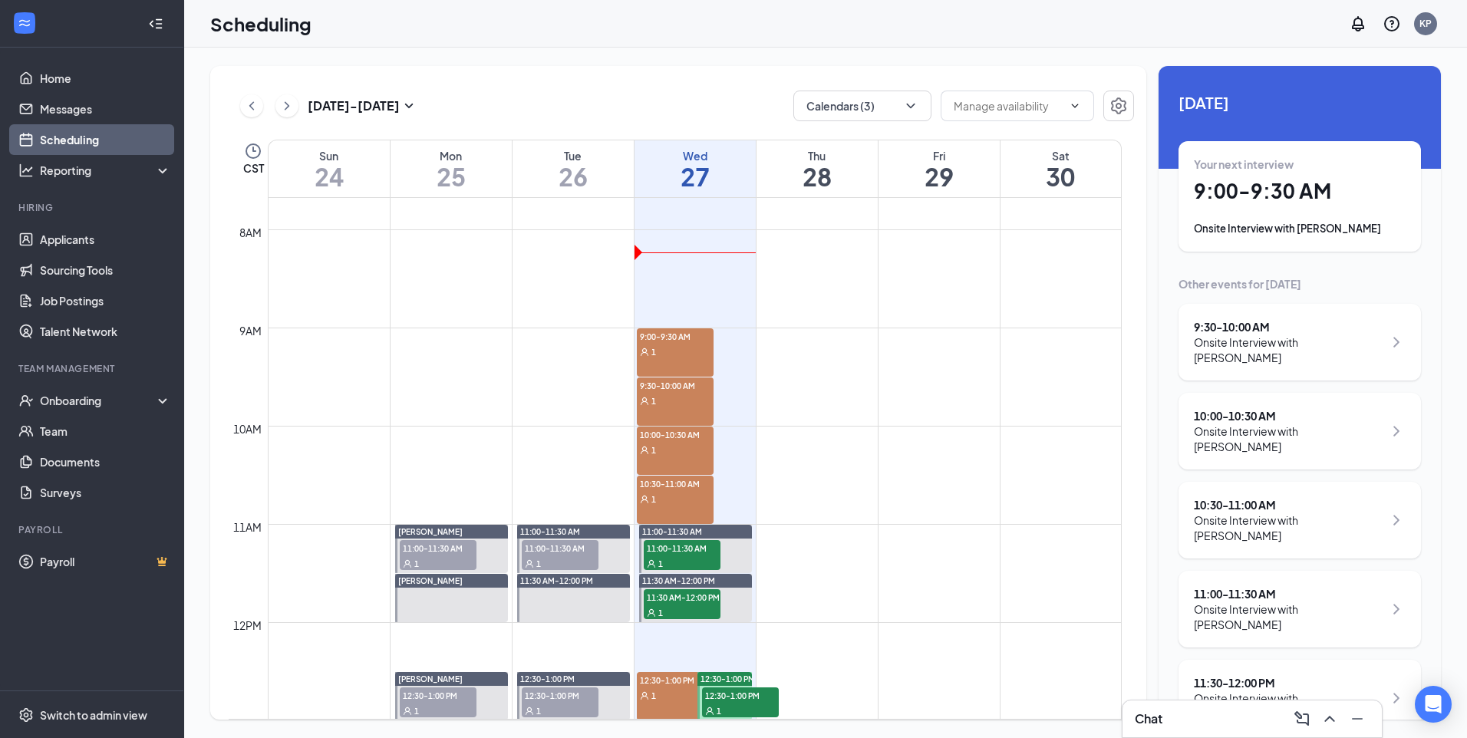
click at [673, 364] on div "9:00-9:30 AM 1" at bounding box center [675, 352] width 77 height 48
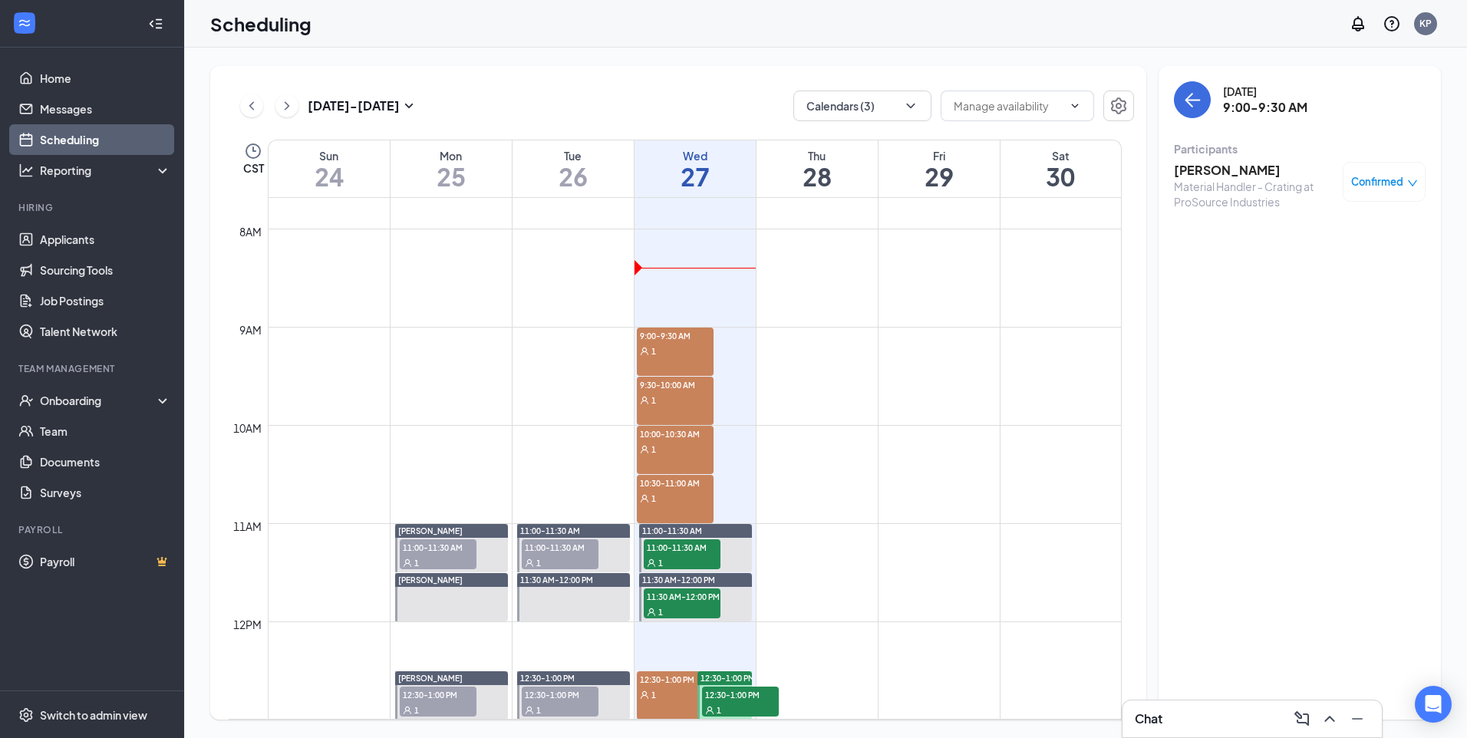
scroll to position [754, 0]
click at [679, 354] on div "1" at bounding box center [675, 351] width 77 height 15
click at [667, 401] on div "1" at bounding box center [675, 400] width 77 height 15
click at [662, 466] on div "10:00-10:30 AM 1" at bounding box center [675, 451] width 77 height 48
click at [664, 496] on div "1" at bounding box center [675, 498] width 77 height 15
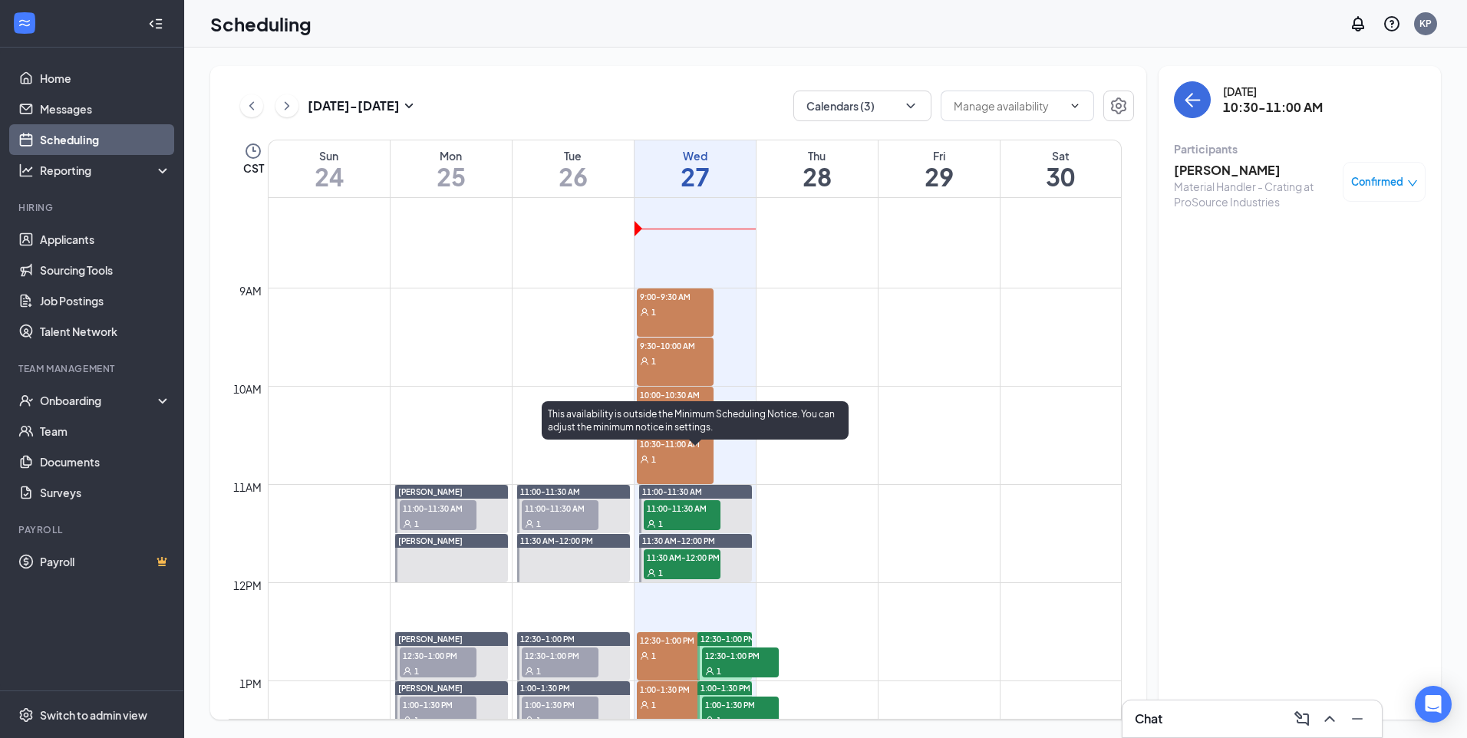
scroll to position [831, 0]
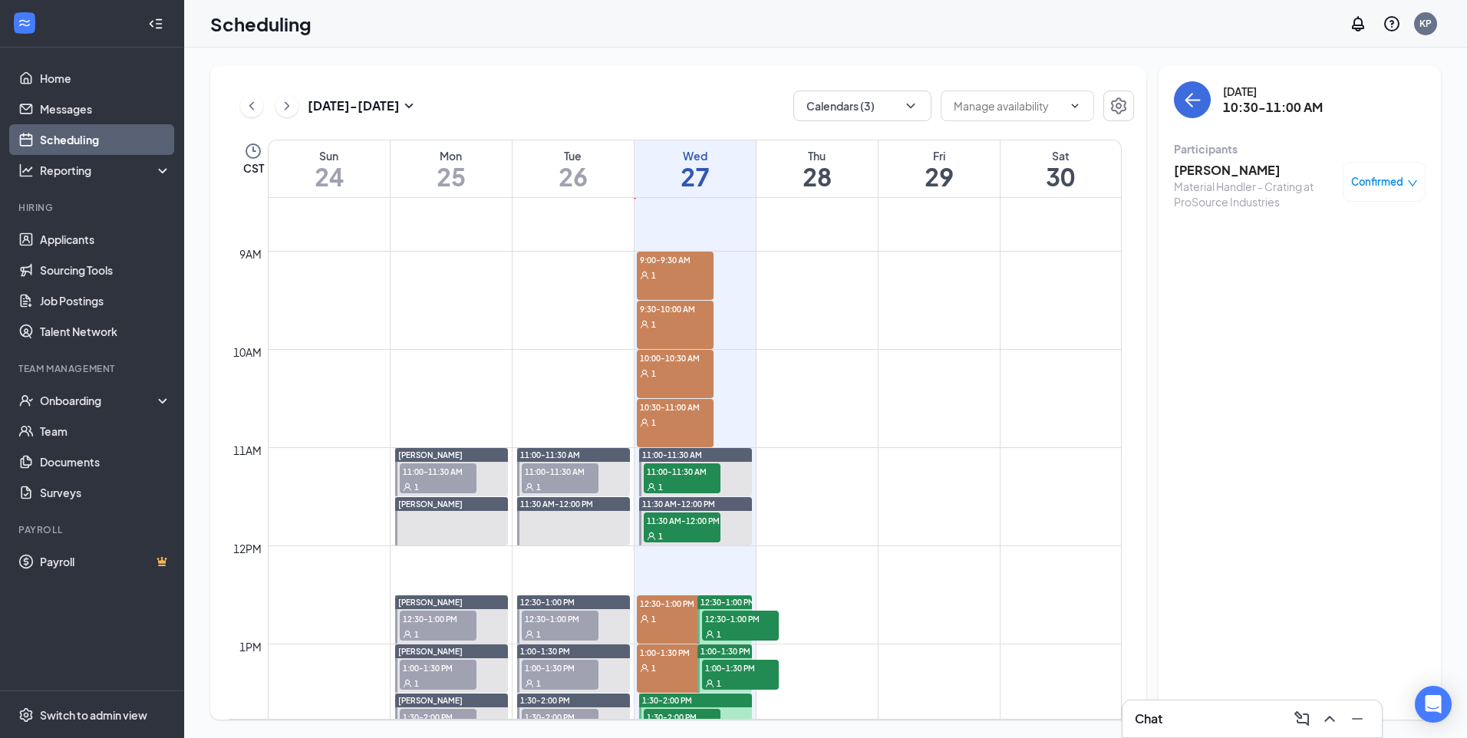
click at [667, 614] on div "1" at bounding box center [675, 618] width 77 height 15
click at [672, 669] on div "1" at bounding box center [675, 667] width 77 height 15
click at [699, 271] on div "1" at bounding box center [675, 274] width 77 height 15
click at [287, 103] on icon "ChevronRight" at bounding box center [286, 106] width 15 height 18
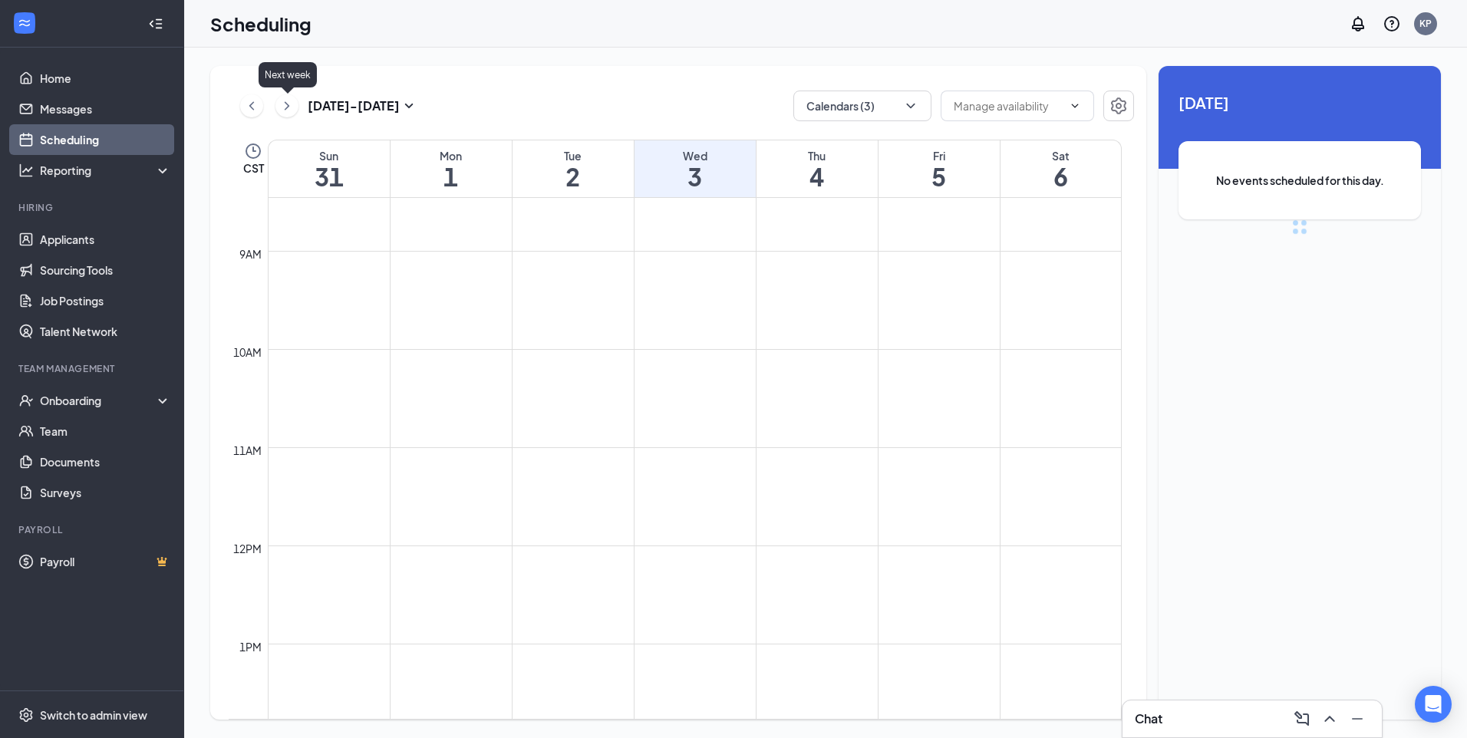
scroll to position [754, 0]
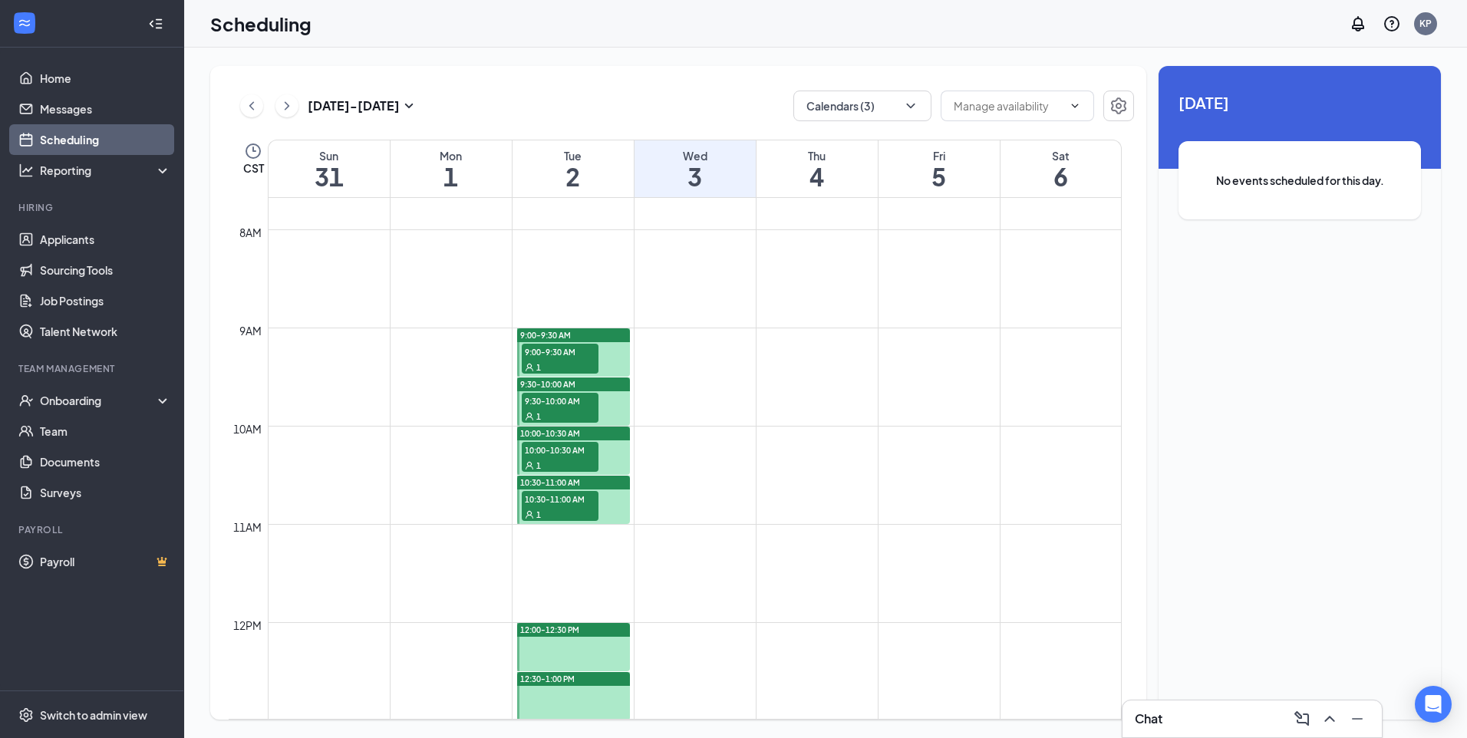
click at [262, 108] on button at bounding box center [251, 105] width 23 height 23
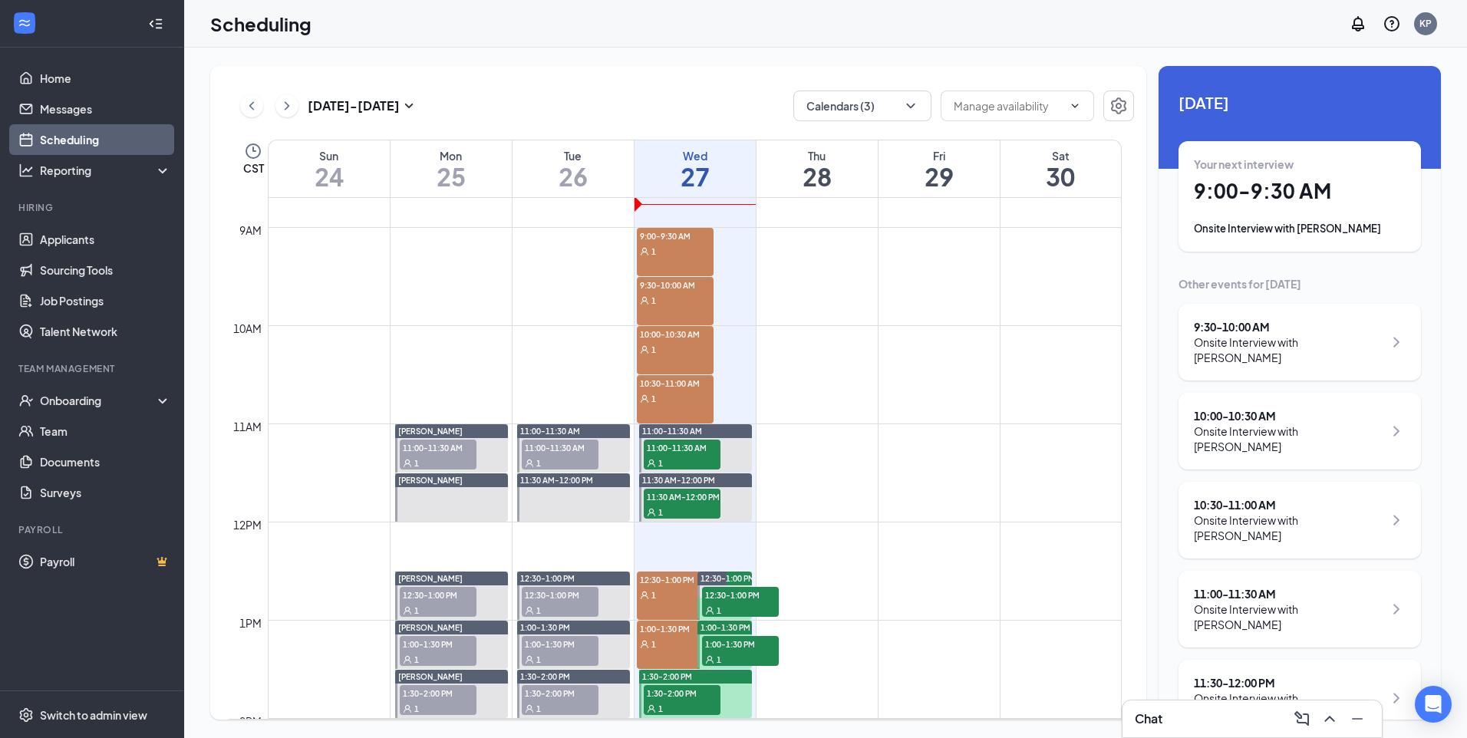
scroll to position [831, 0]
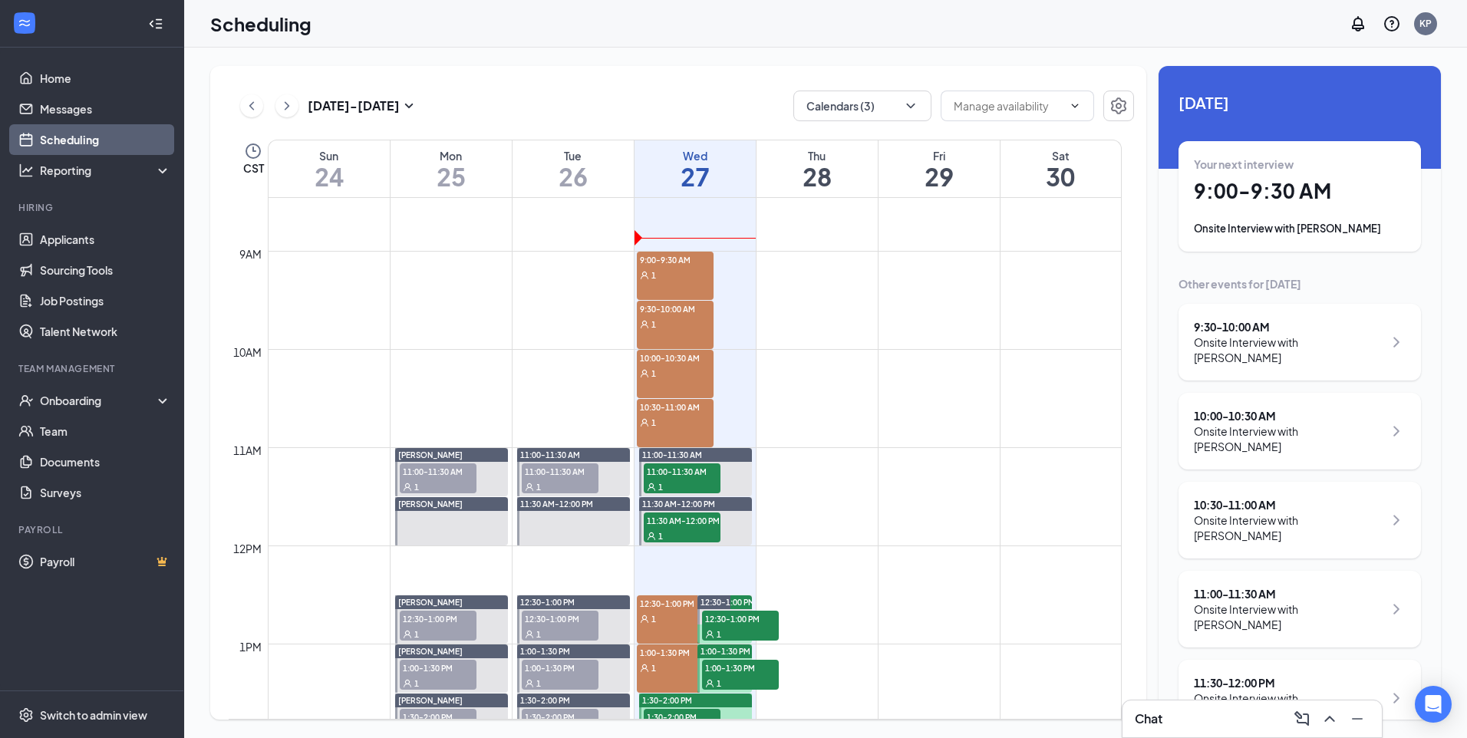
click at [282, 111] on icon "ChevronRight" at bounding box center [286, 106] width 15 height 18
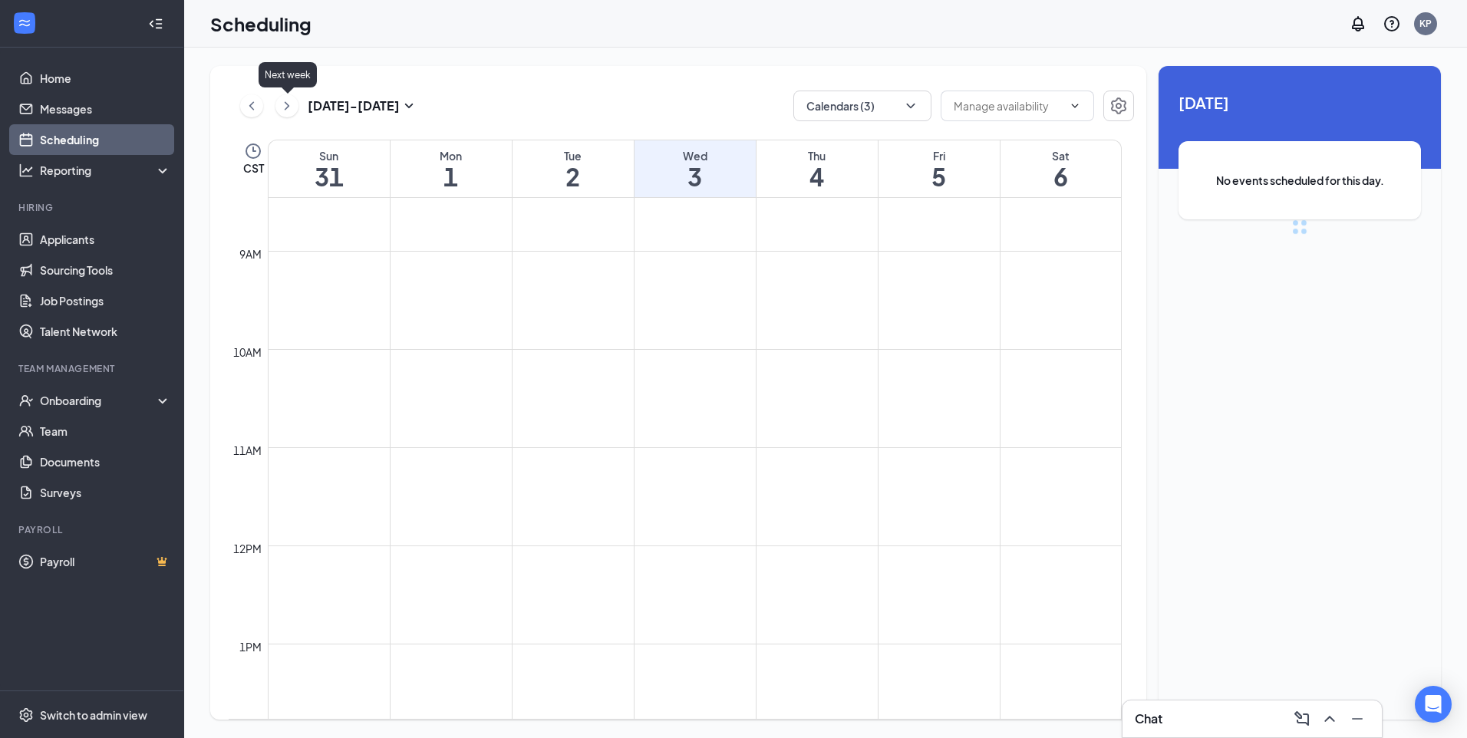
scroll to position [754, 0]
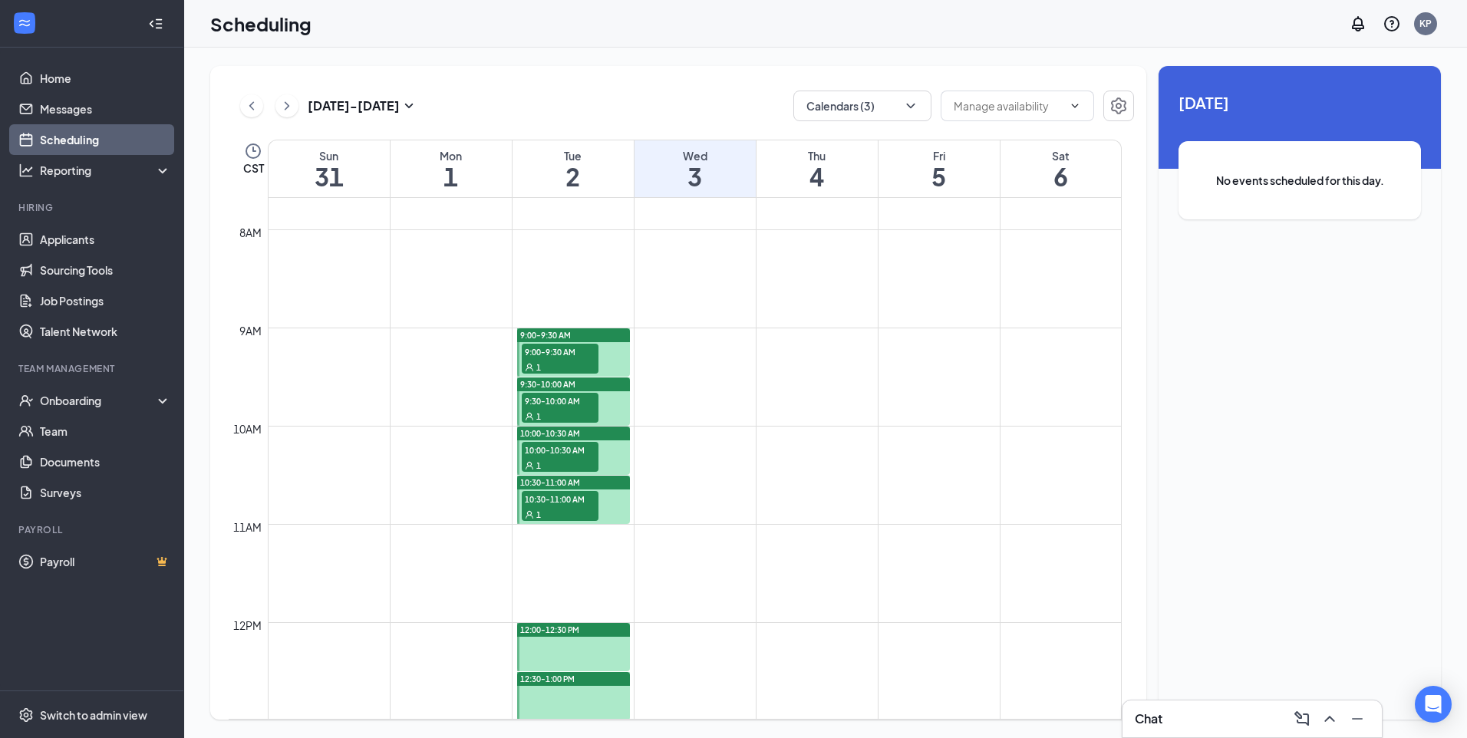
click at [561, 354] on span "9:00-9:30 AM" at bounding box center [560, 351] width 77 height 15
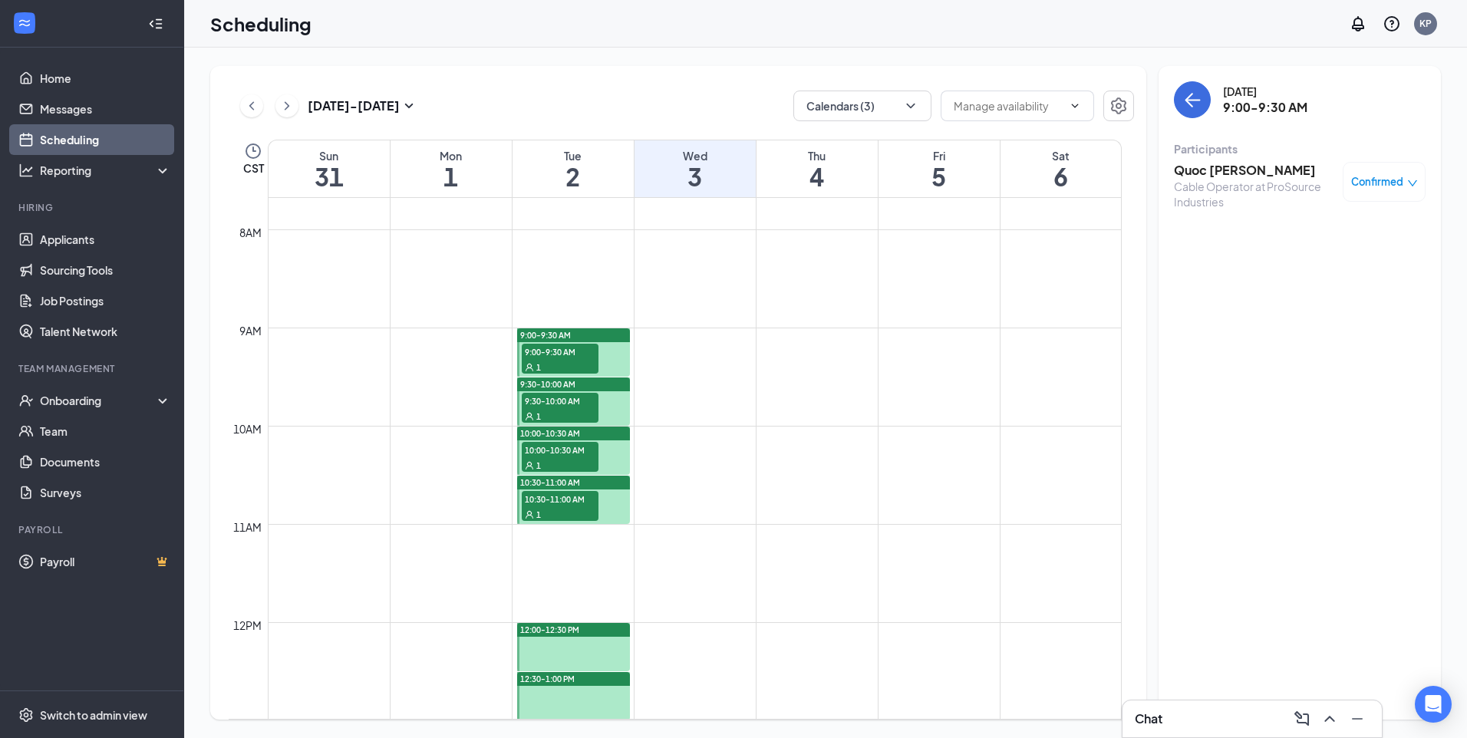
click at [582, 410] on div "1" at bounding box center [560, 415] width 77 height 15
click at [575, 454] on span "10:00-10:30 AM" at bounding box center [560, 449] width 77 height 15
click at [581, 510] on div "1" at bounding box center [560, 514] width 77 height 15
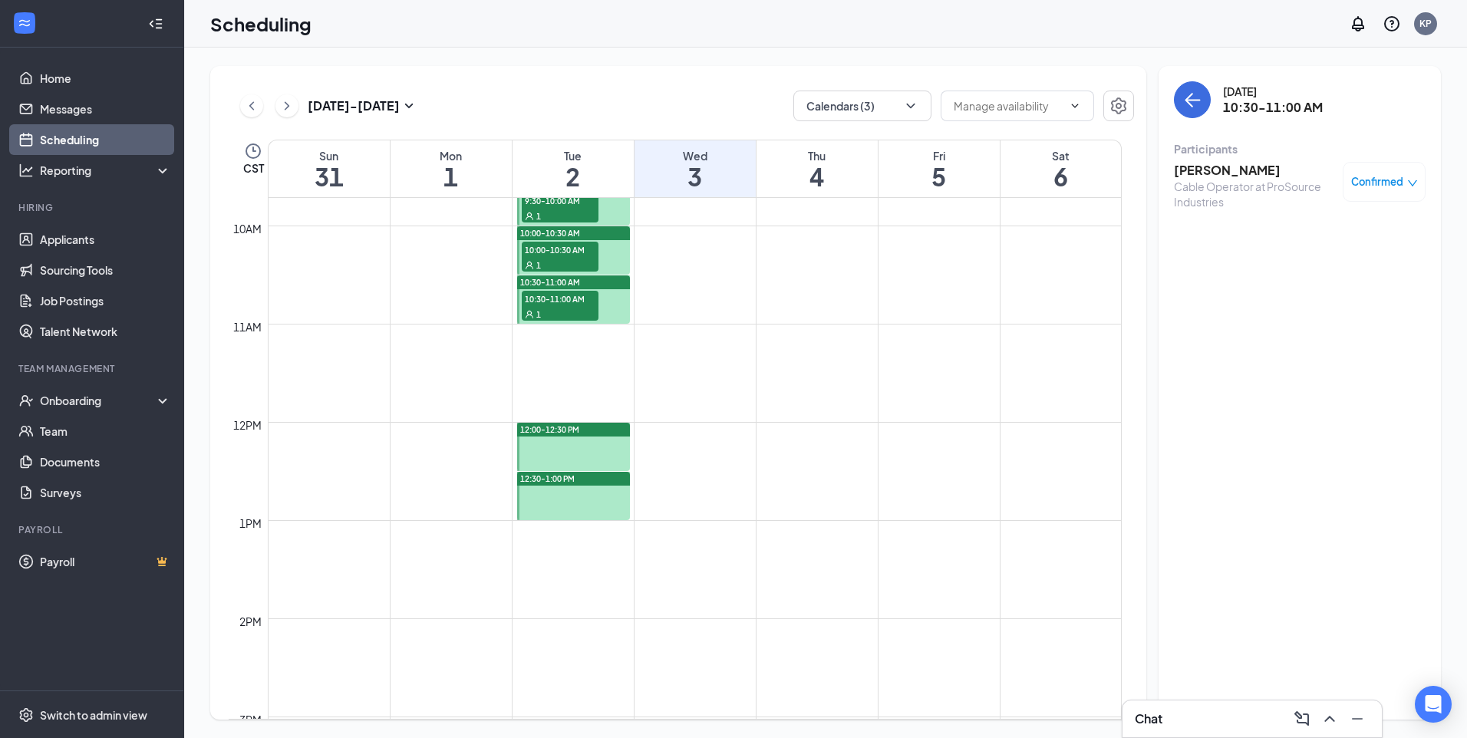
scroll to position [808, 0]
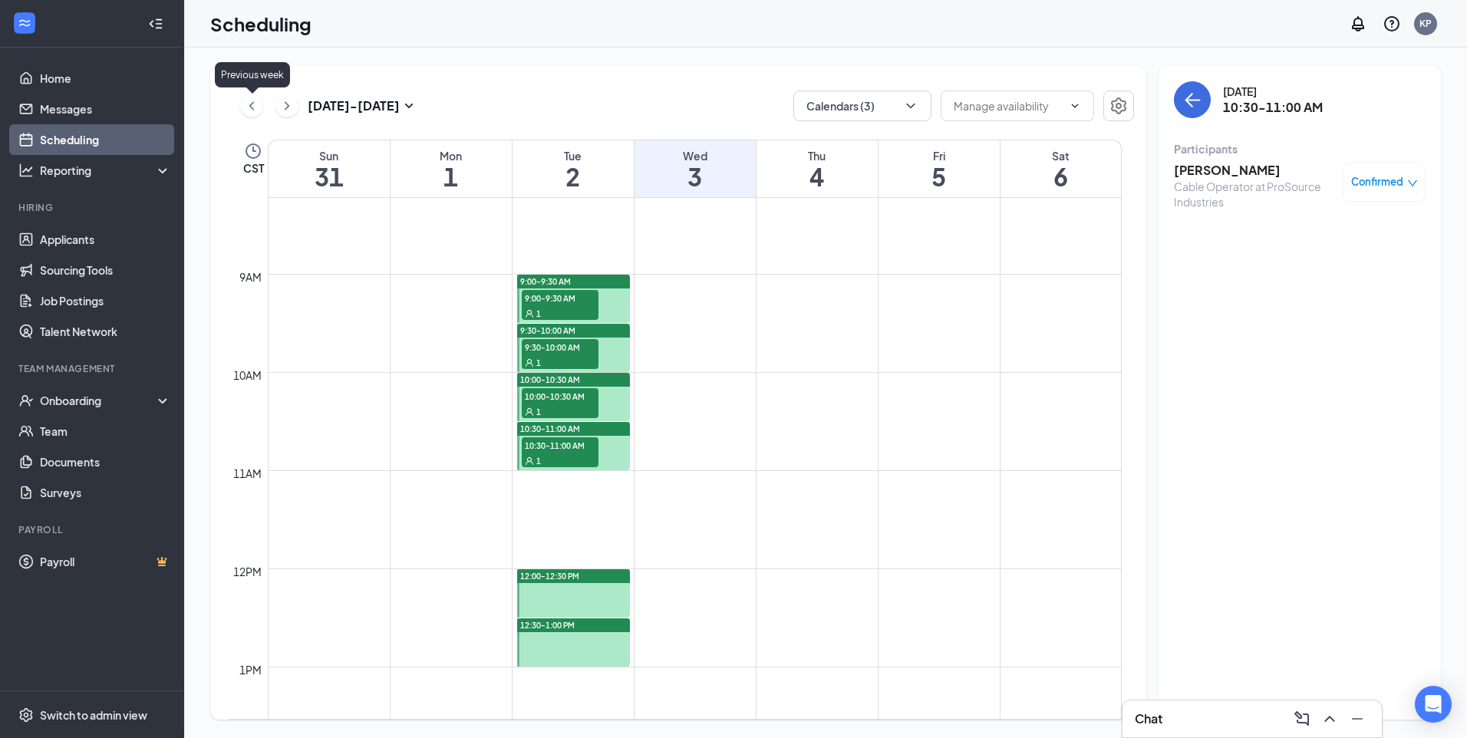
click at [258, 102] on icon "ChevronLeft" at bounding box center [251, 106] width 15 height 18
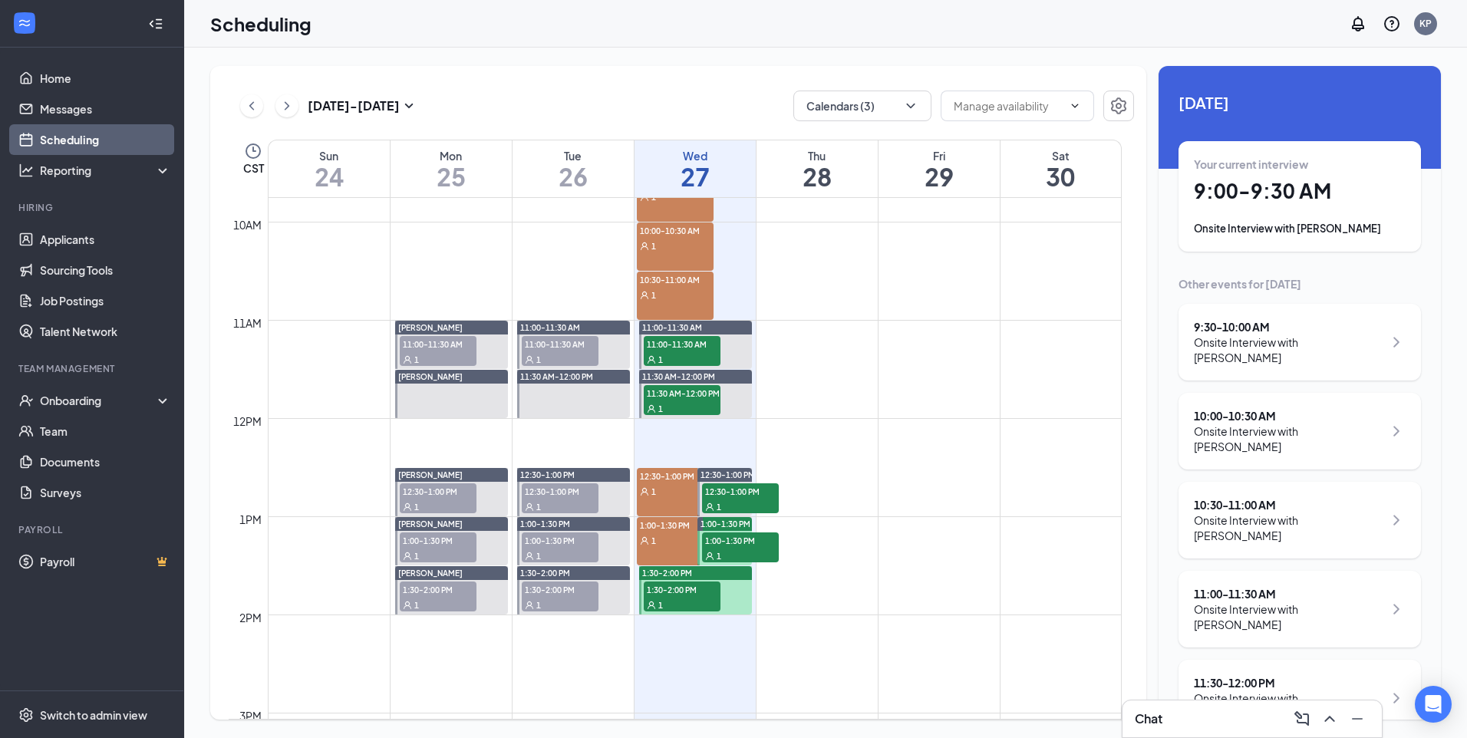
scroll to position [985, 0]
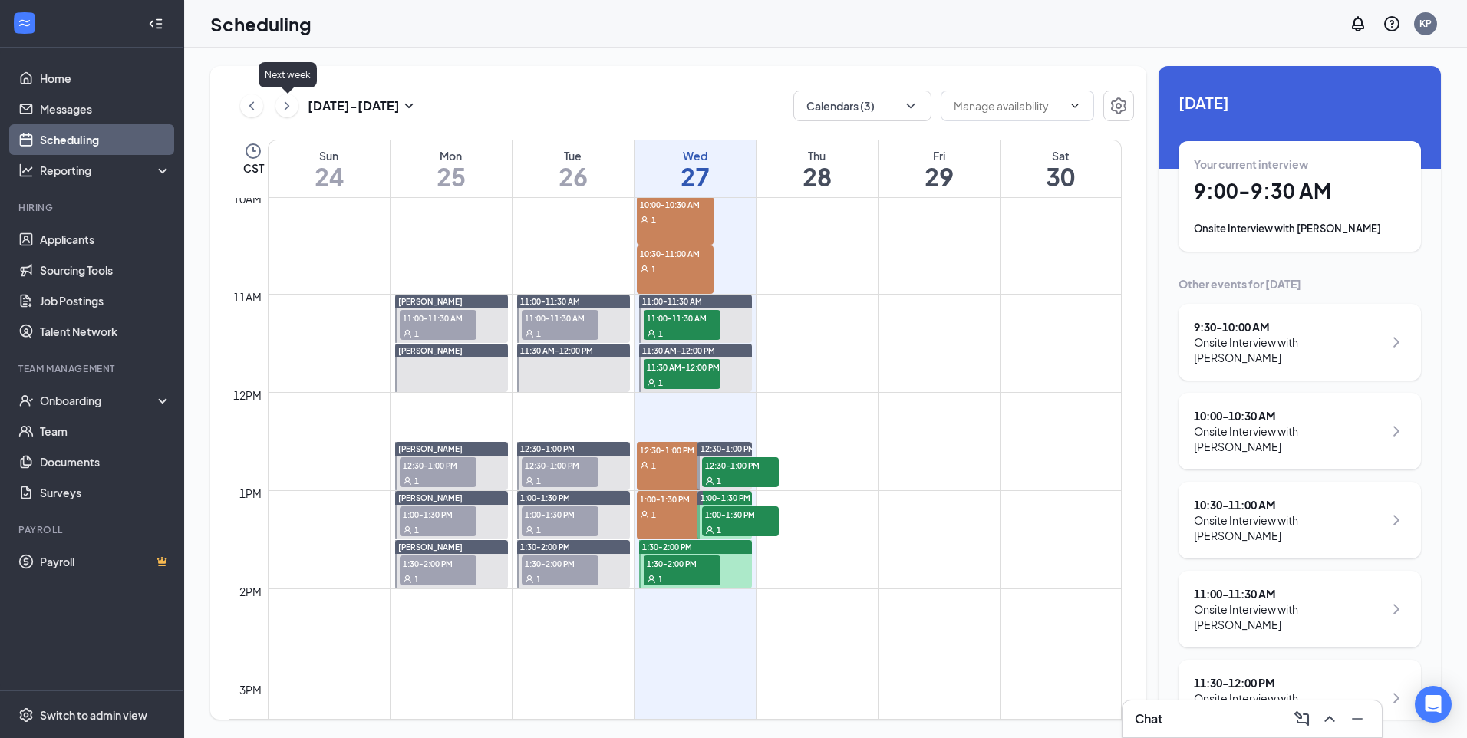
click at [293, 106] on icon "ChevronRight" at bounding box center [286, 106] width 15 height 18
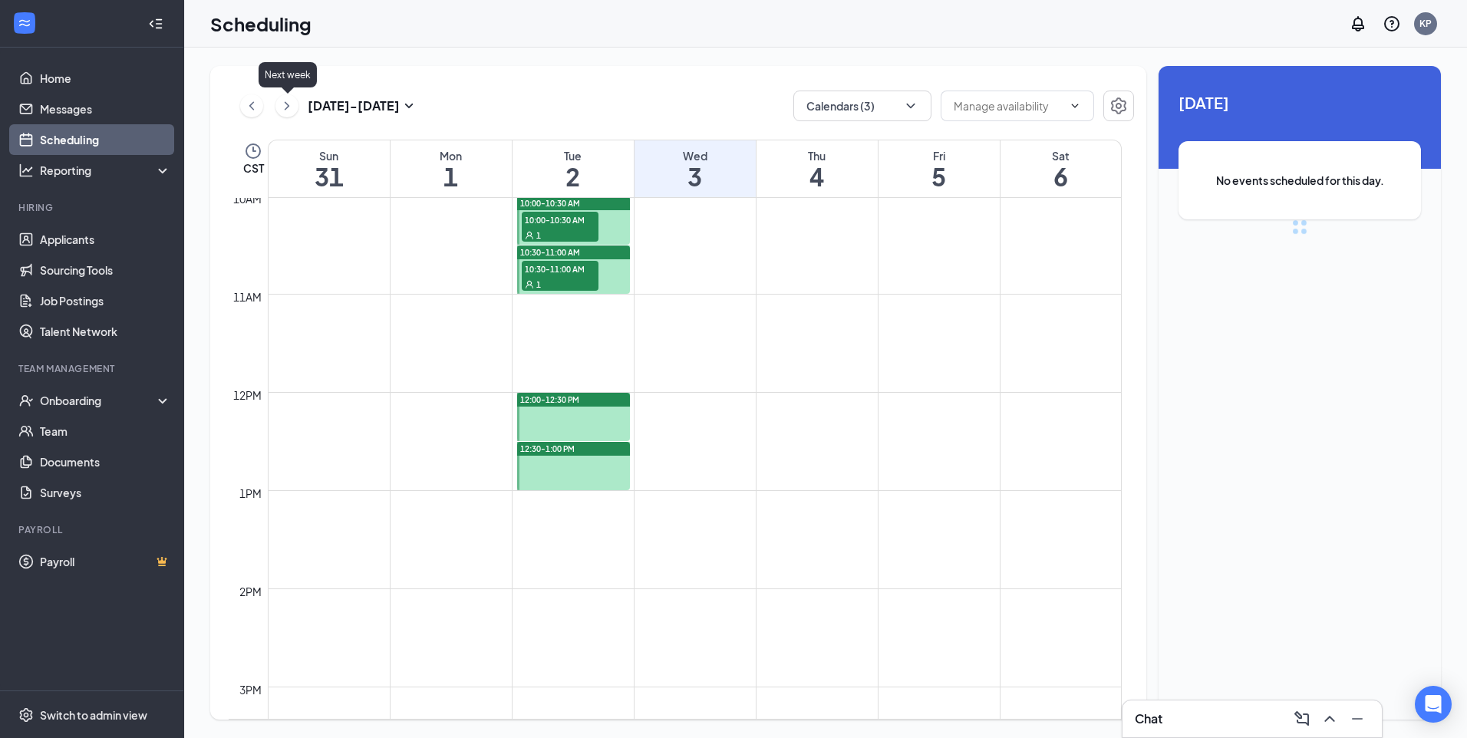
scroll to position [754, 0]
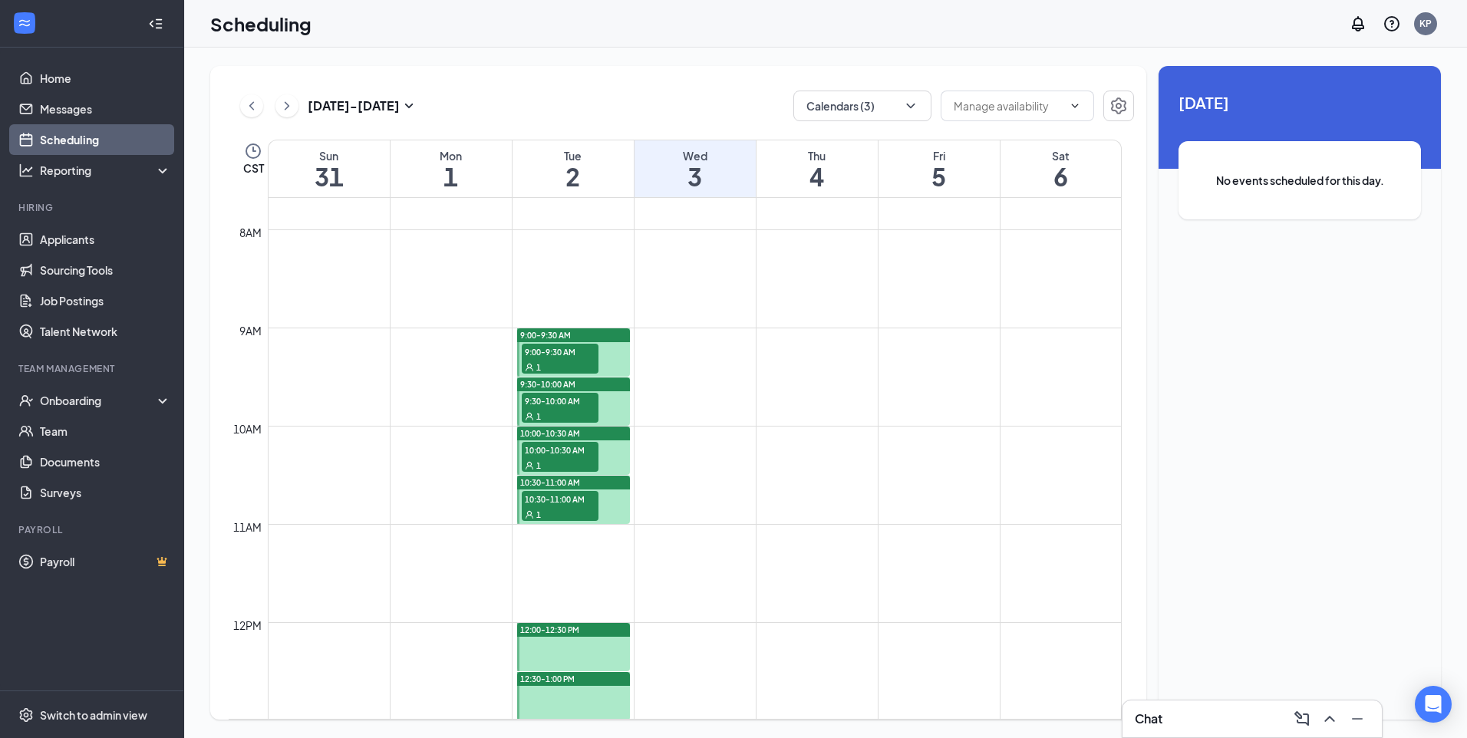
click at [243, 105] on button at bounding box center [251, 105] width 23 height 23
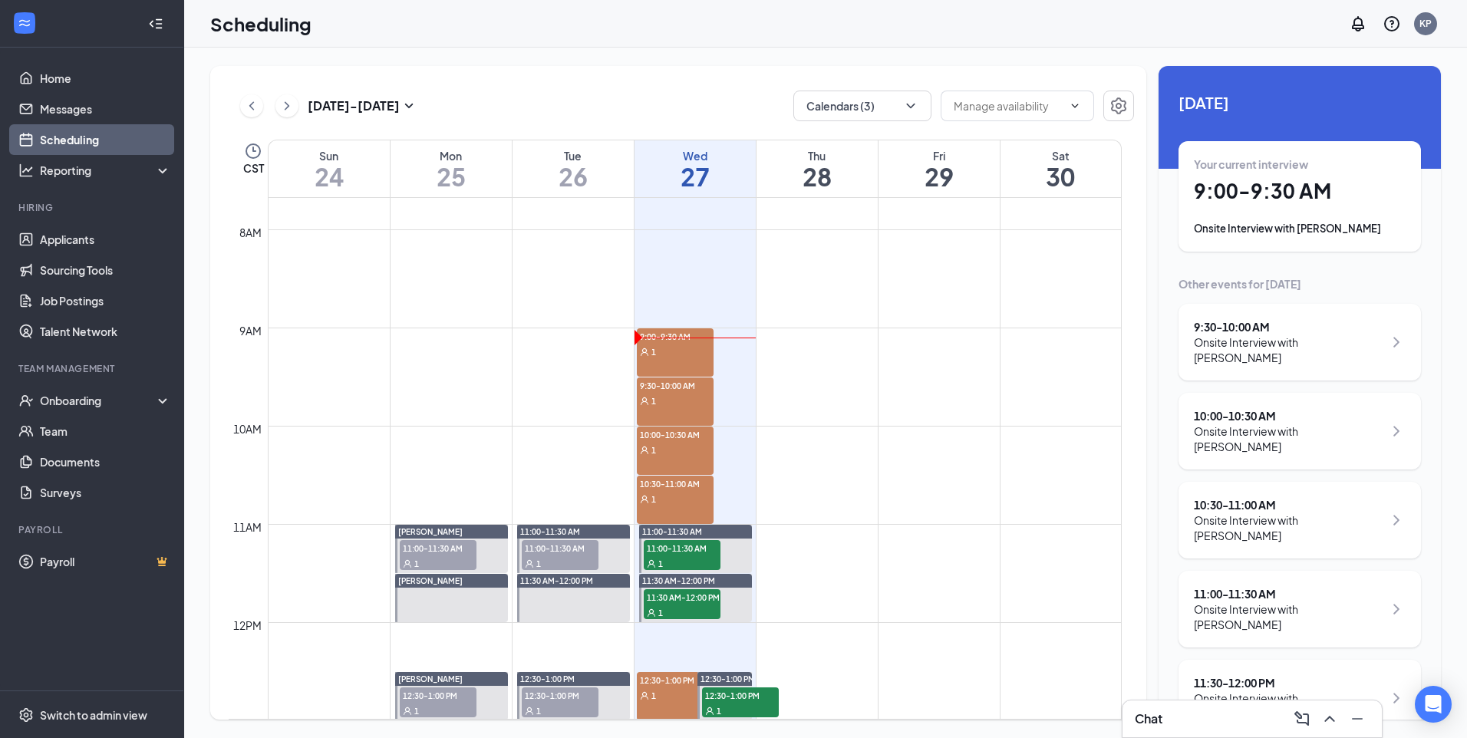
click at [685, 351] on div "1" at bounding box center [675, 351] width 77 height 15
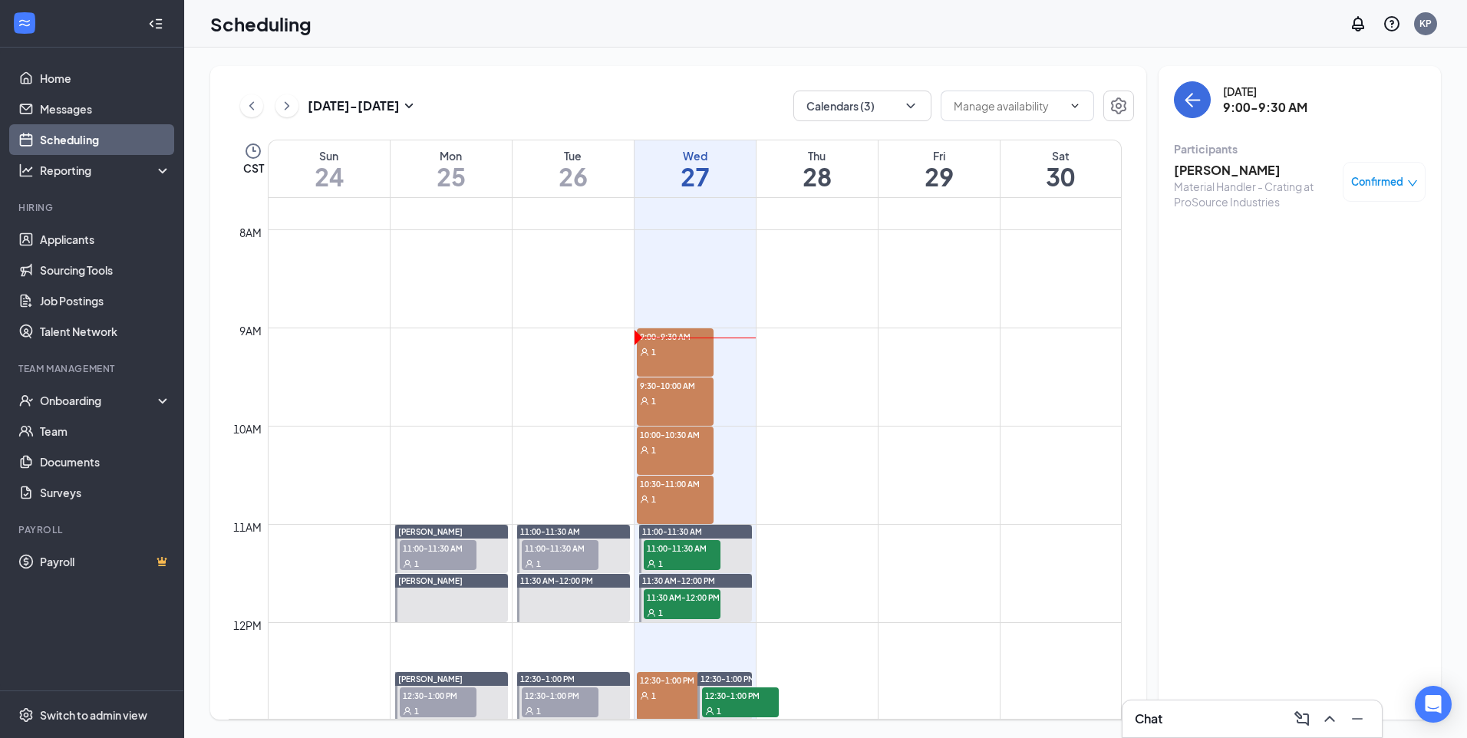
click at [1247, 711] on div "Chat" at bounding box center [1252, 719] width 235 height 25
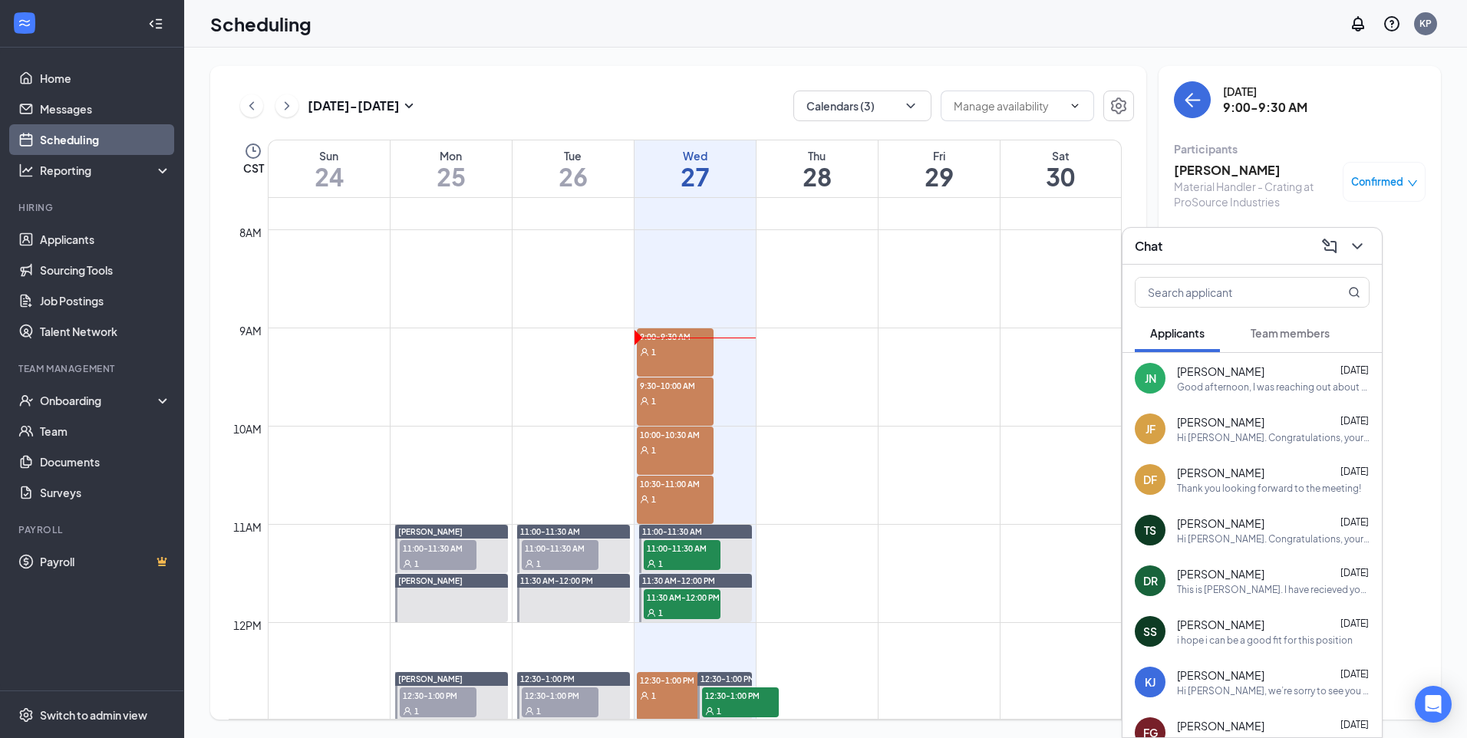
click at [1258, 475] on div "Donald Fields Aug 26" at bounding box center [1273, 472] width 193 height 15
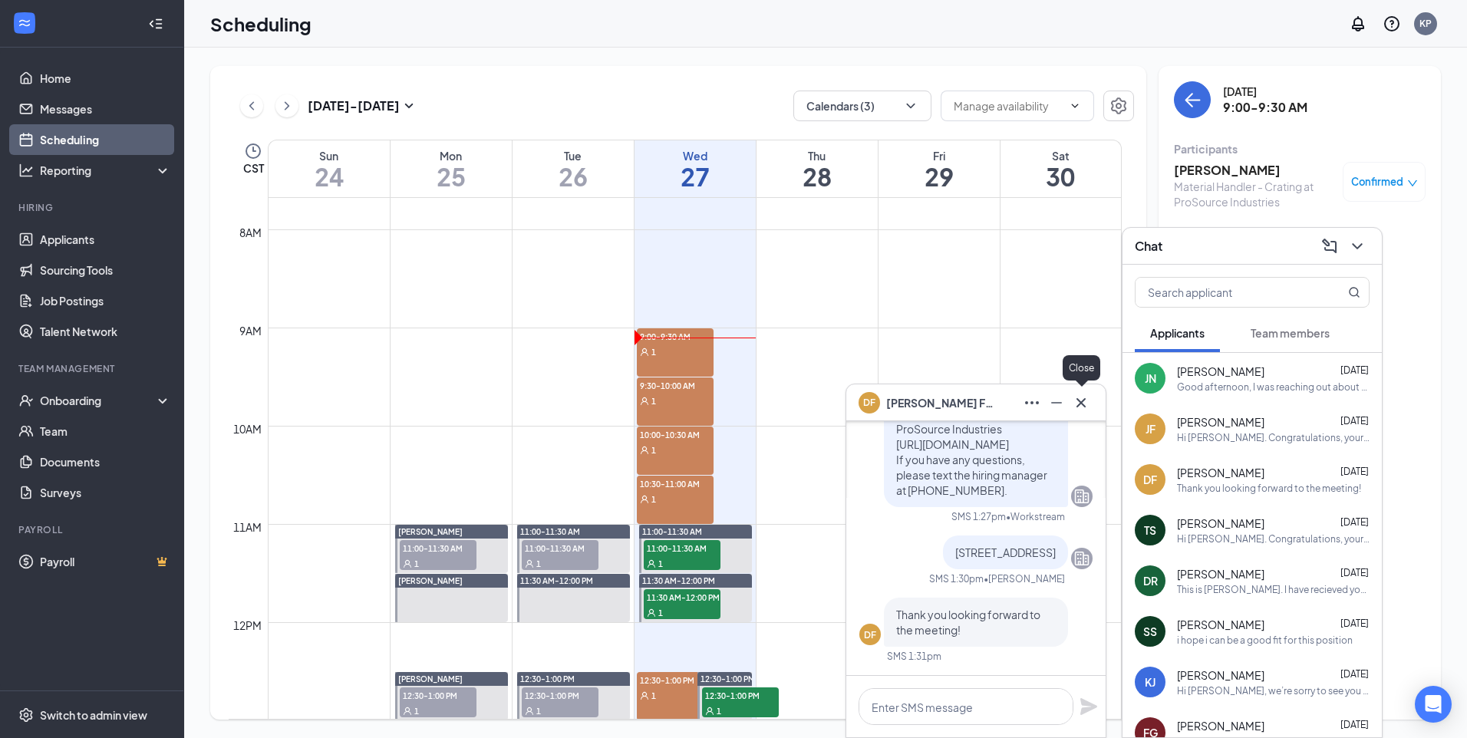
drag, startPoint x: 1084, startPoint y: 403, endPoint x: 1079, endPoint y: 390, distance: 14.1
click at [1079, 388] on div "DF Donald Fields" at bounding box center [976, 403] width 259 height 37
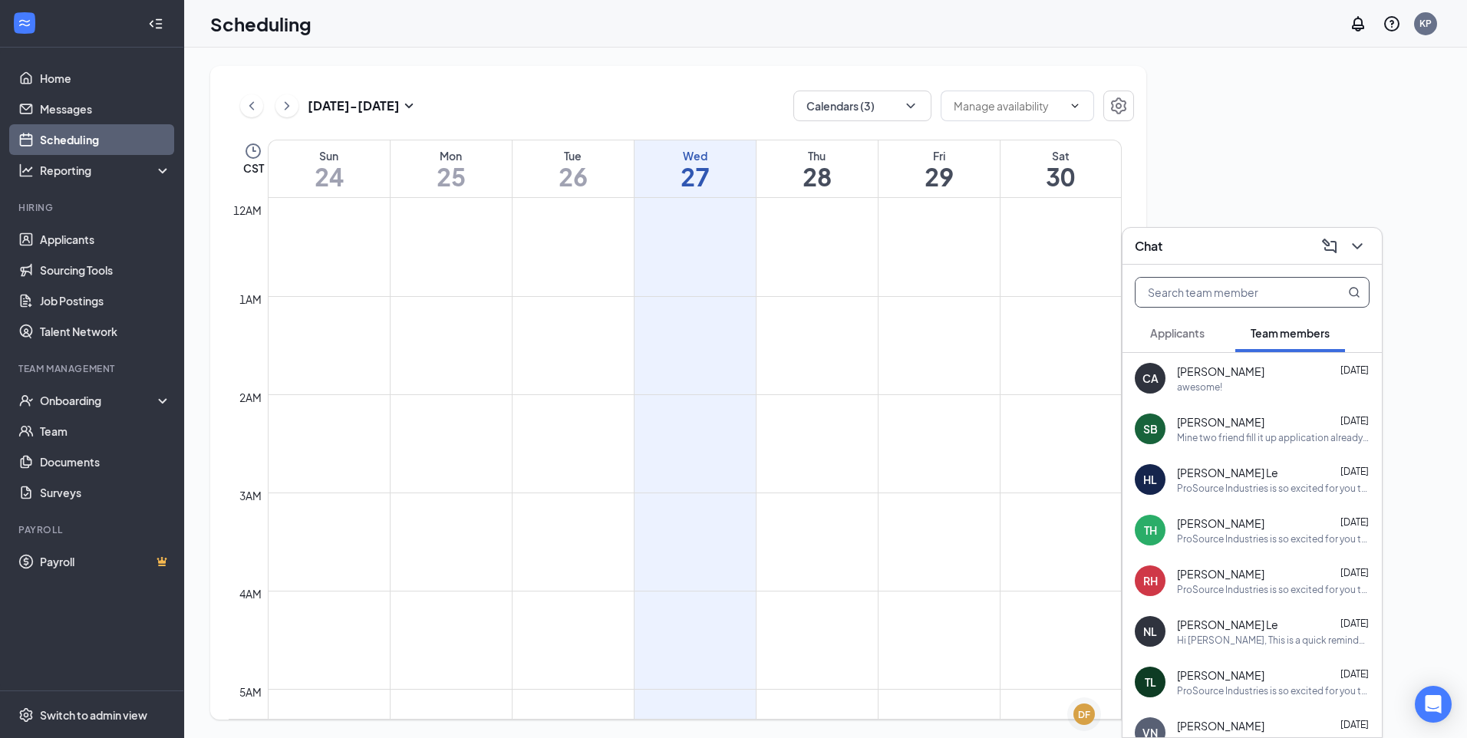
scroll to position [754, 0]
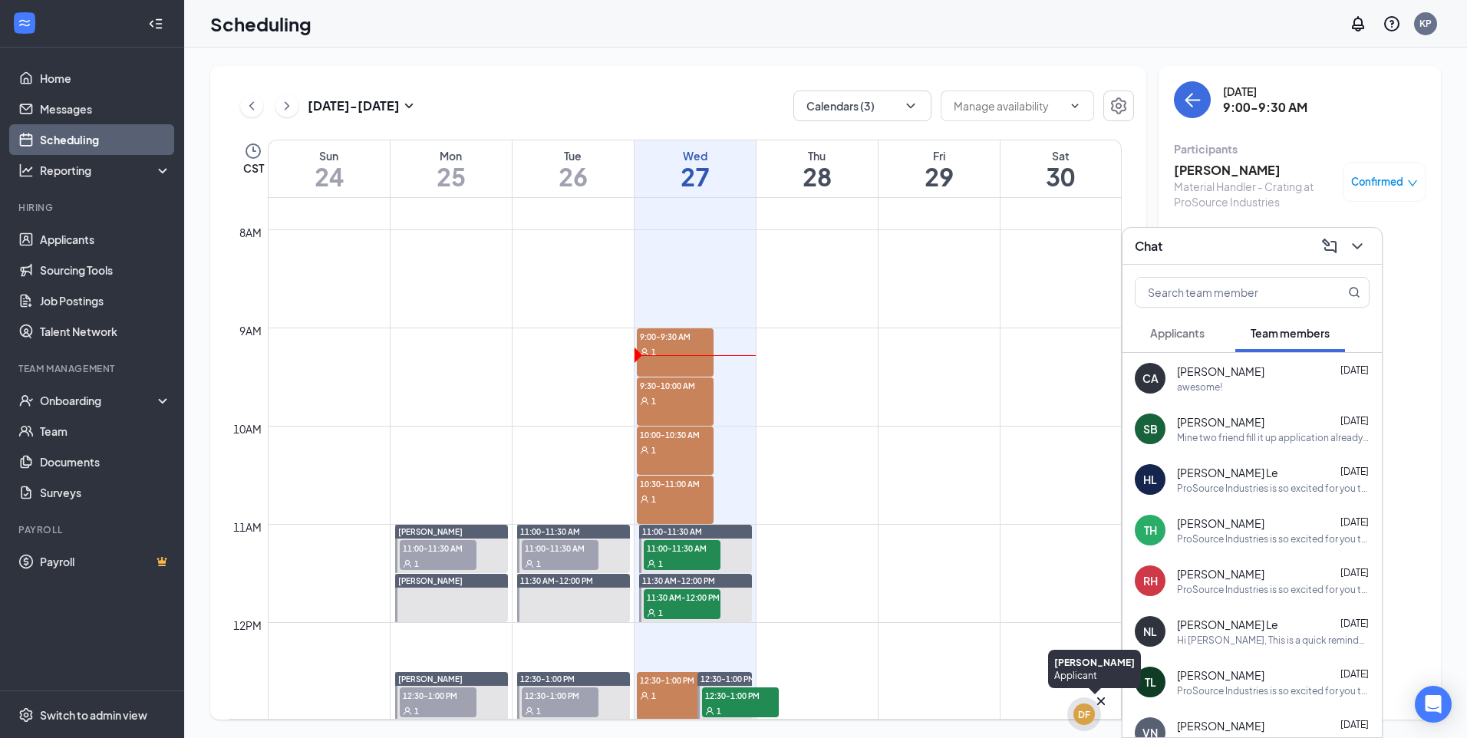
click at [1077, 716] on div "DF" at bounding box center [1084, 714] width 21 height 21
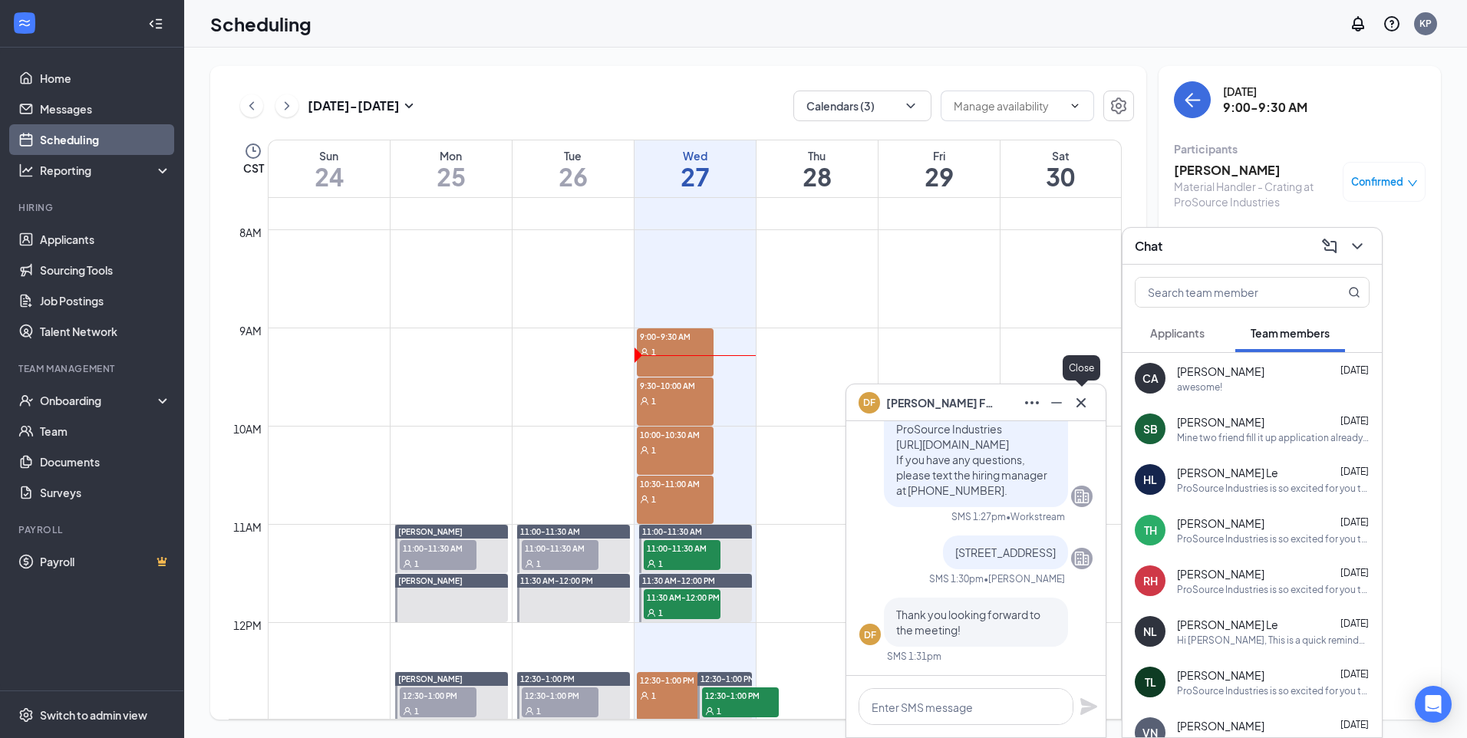
click at [1088, 407] on icon "Cross" at bounding box center [1081, 403] width 18 height 18
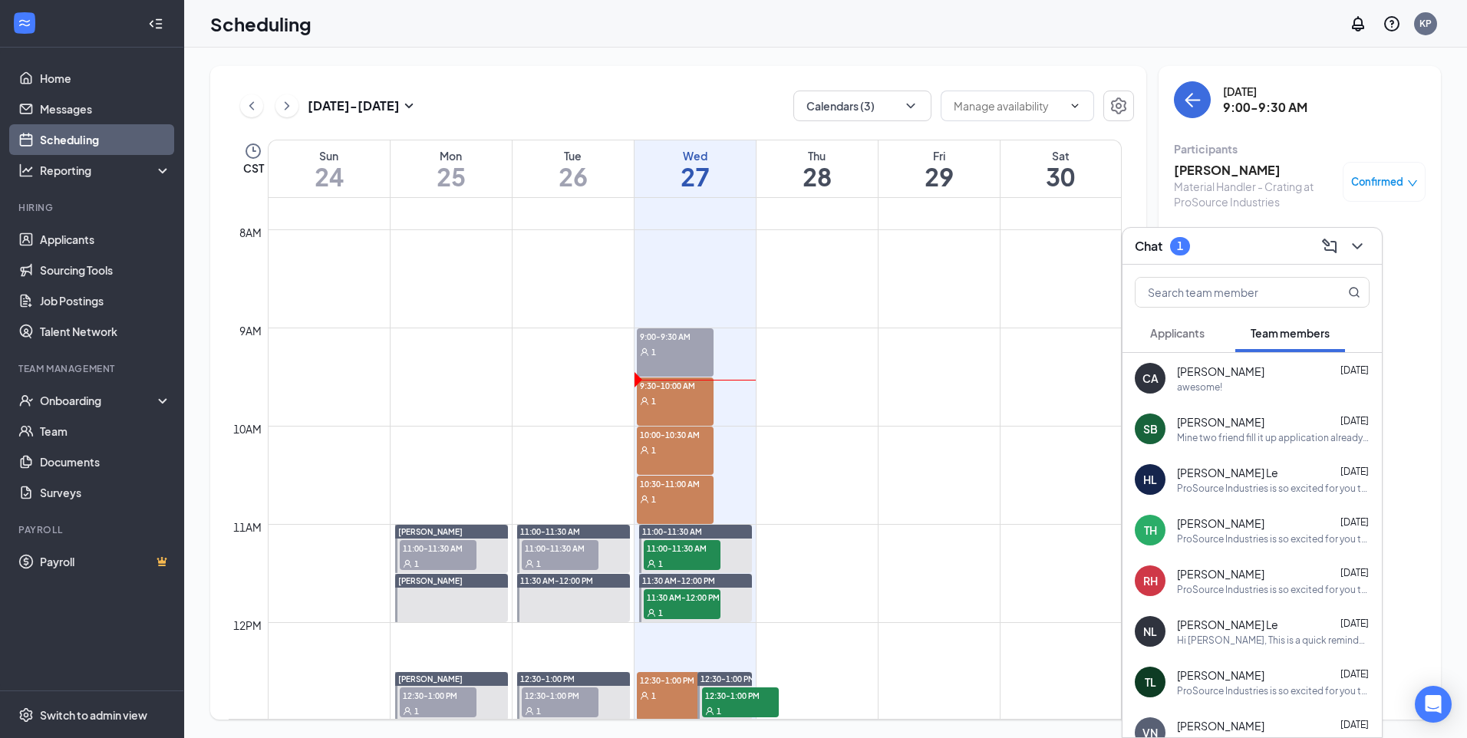
click at [1187, 354] on div "CA [PERSON_NAME] [DATE] awesome!" at bounding box center [1252, 378] width 259 height 51
click at [1185, 335] on span "Applicants" at bounding box center [1177, 333] width 54 height 14
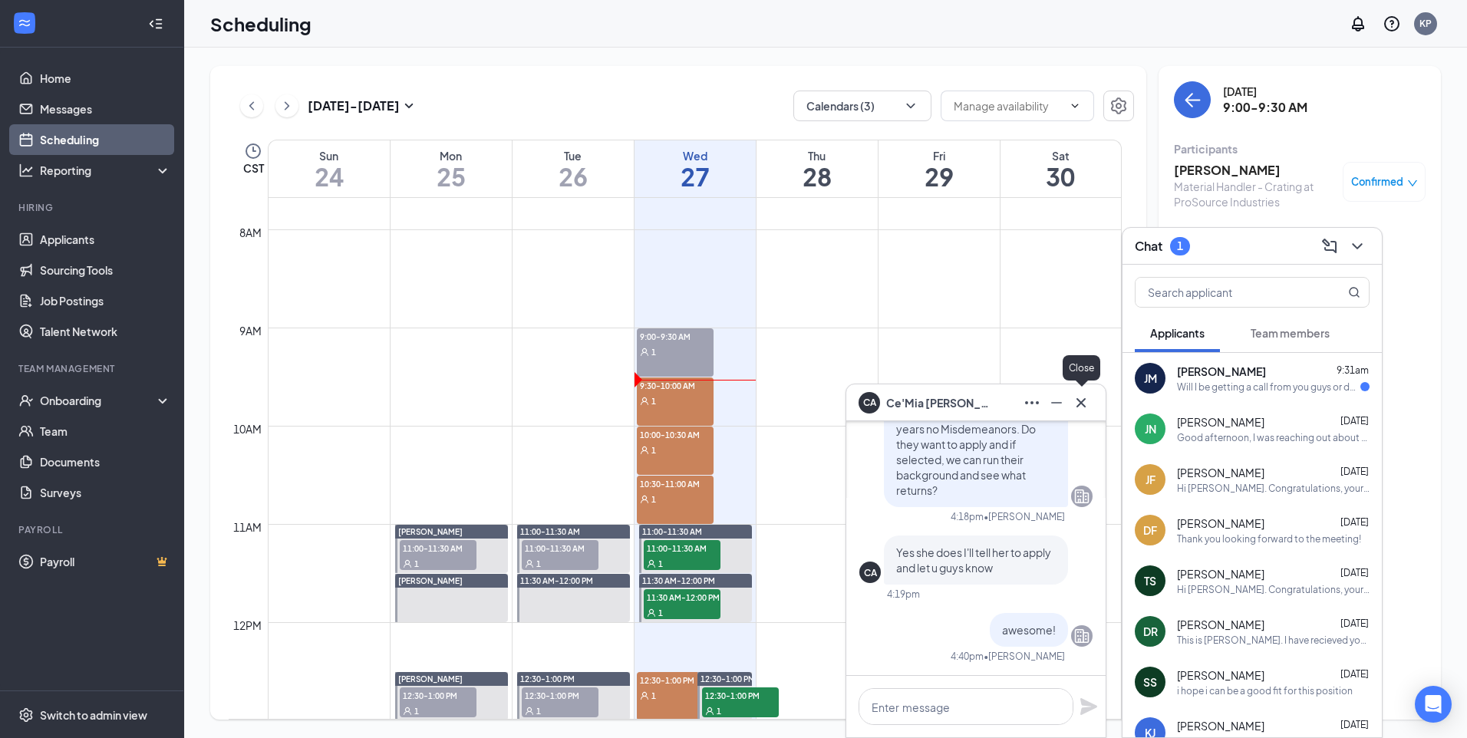
click at [1082, 401] on icon "Cross" at bounding box center [1081, 402] width 9 height 9
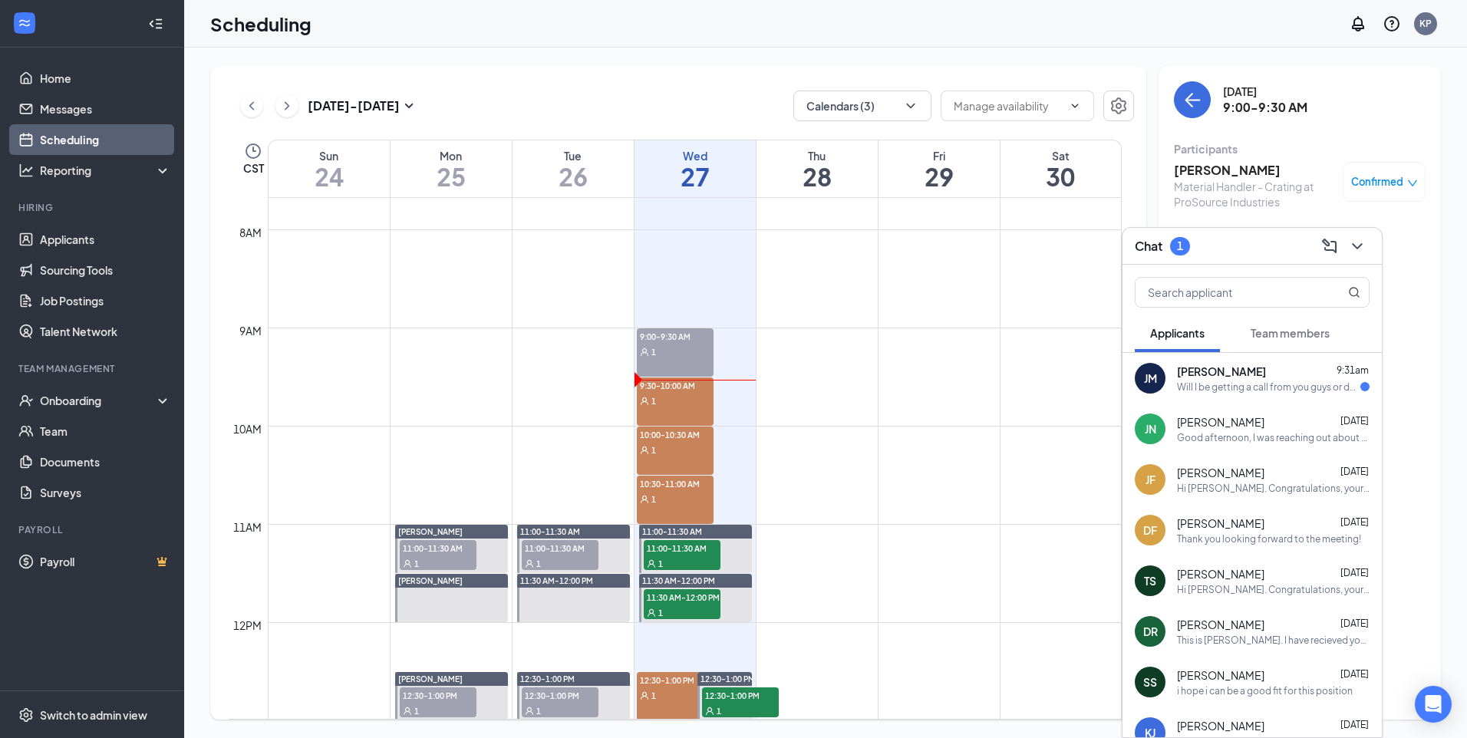
click at [1240, 396] on div "[PERSON_NAME] JaLohn [PERSON_NAME] 9:31am Will I be getting a call from you guy…" at bounding box center [1252, 378] width 259 height 51
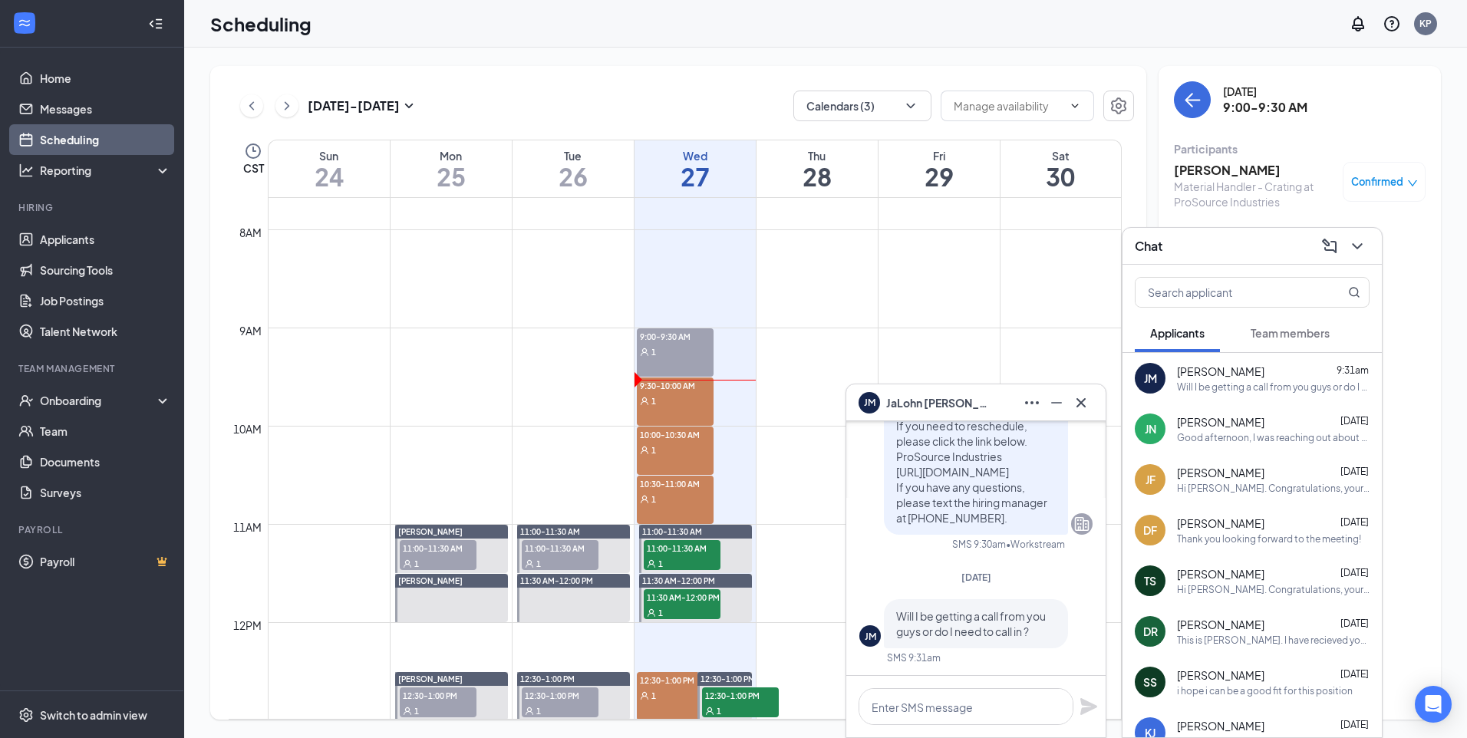
scroll to position [0, 0]
click at [979, 702] on textarea at bounding box center [966, 706] width 215 height 37
click at [956, 701] on textarea at bounding box center [966, 706] width 215 height 37
type textarea "'"
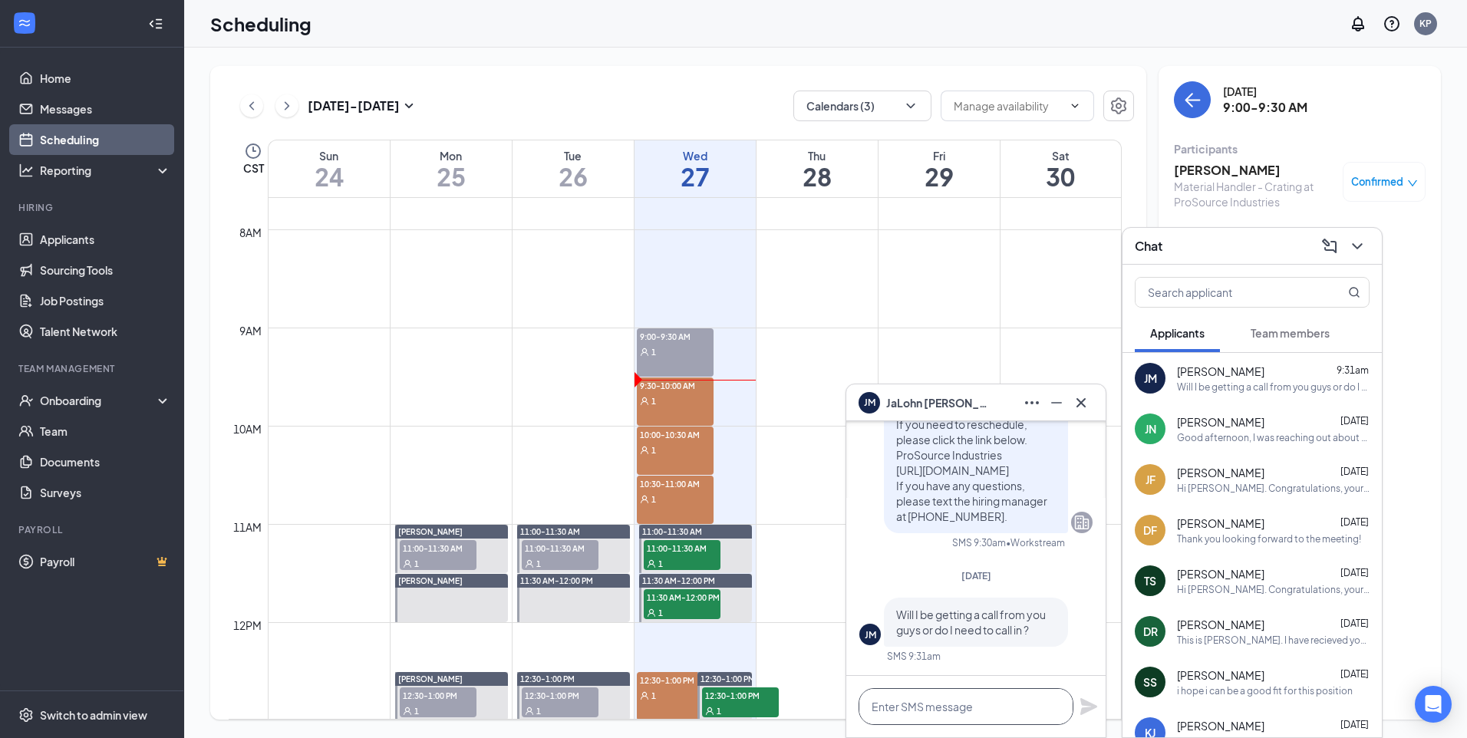
type textarea "U"
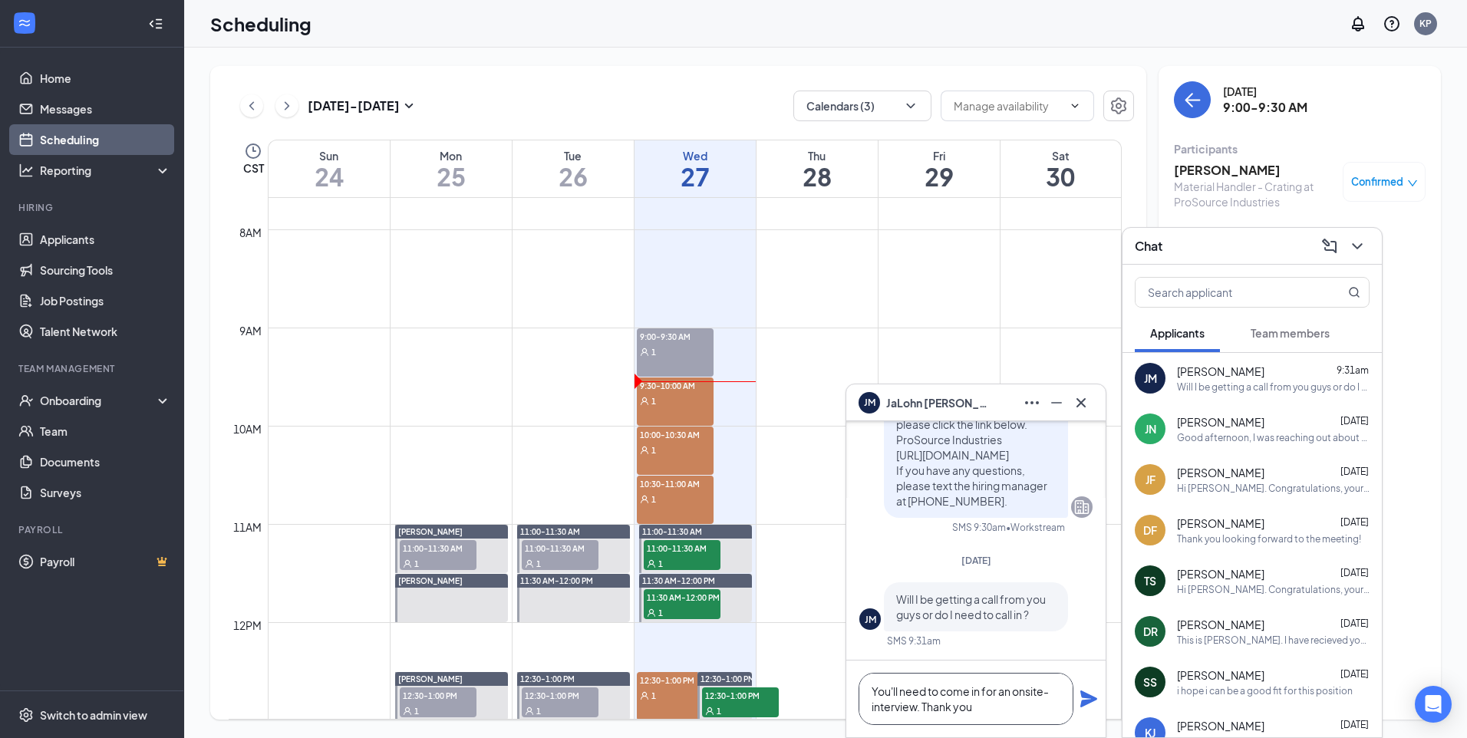
type textarea "You'll need to come in for an onsite-interview. Thank you"
click at [1091, 702] on icon "Plane" at bounding box center [1089, 699] width 17 height 17
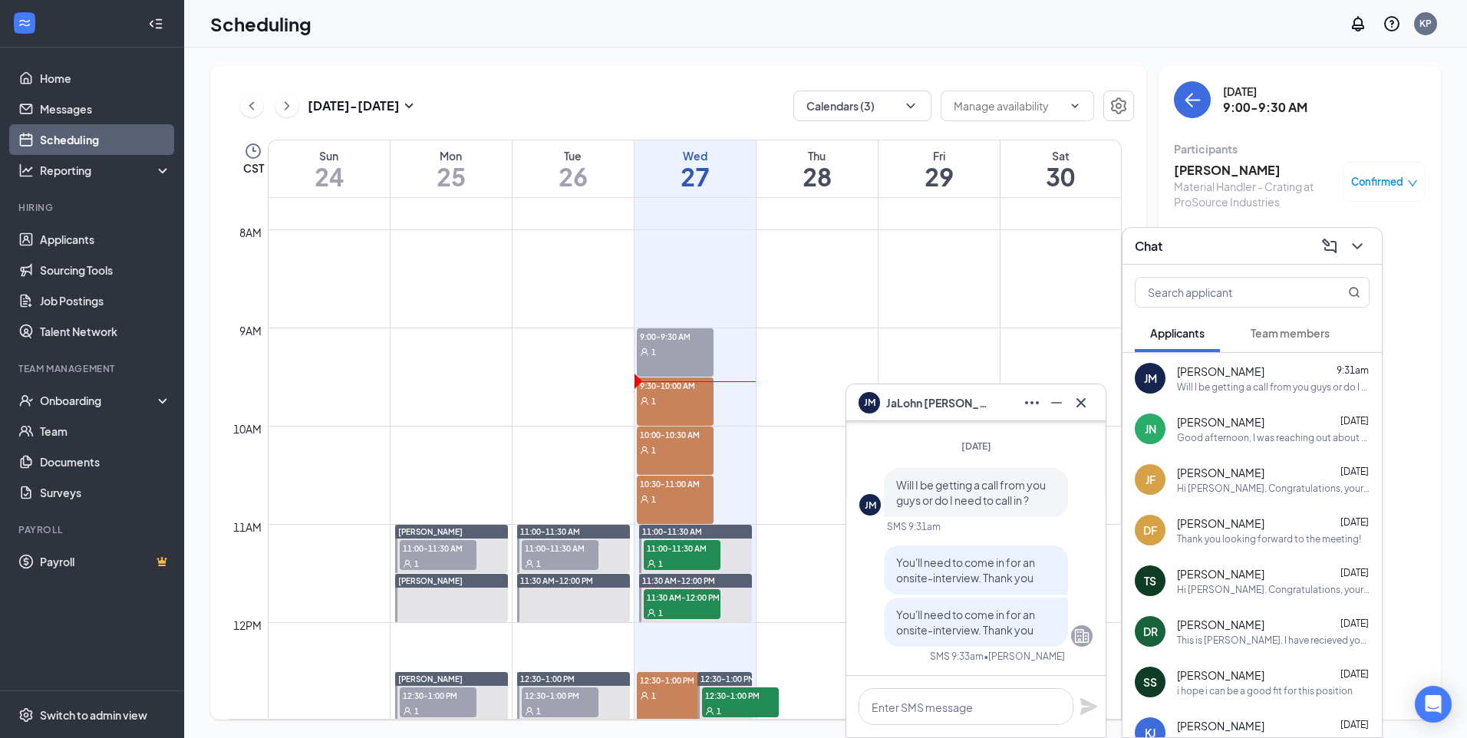
click at [686, 354] on div "1" at bounding box center [675, 351] width 77 height 15
click at [1362, 252] on icon "ChevronDown" at bounding box center [1358, 246] width 18 height 18
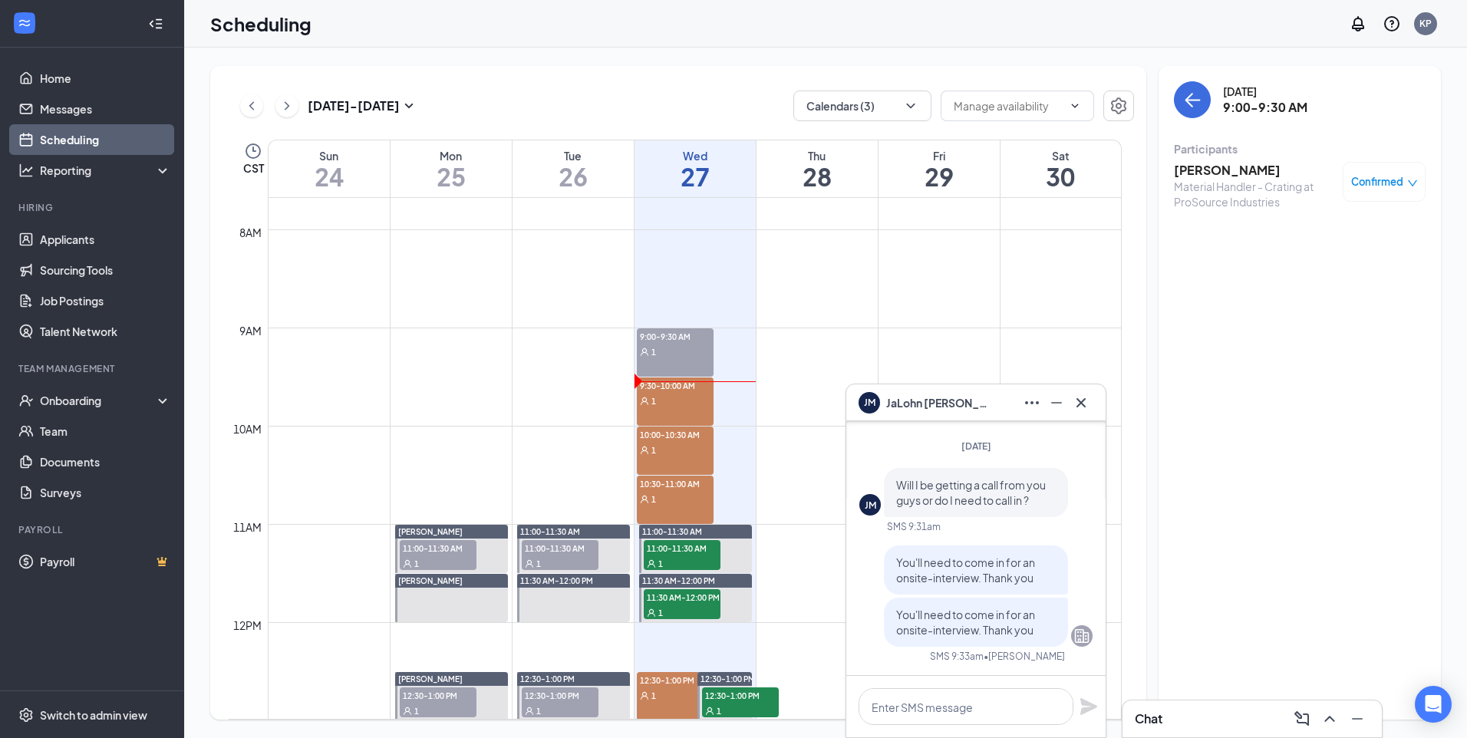
click at [1255, 170] on h3 "[PERSON_NAME]" at bounding box center [1254, 170] width 161 height 17
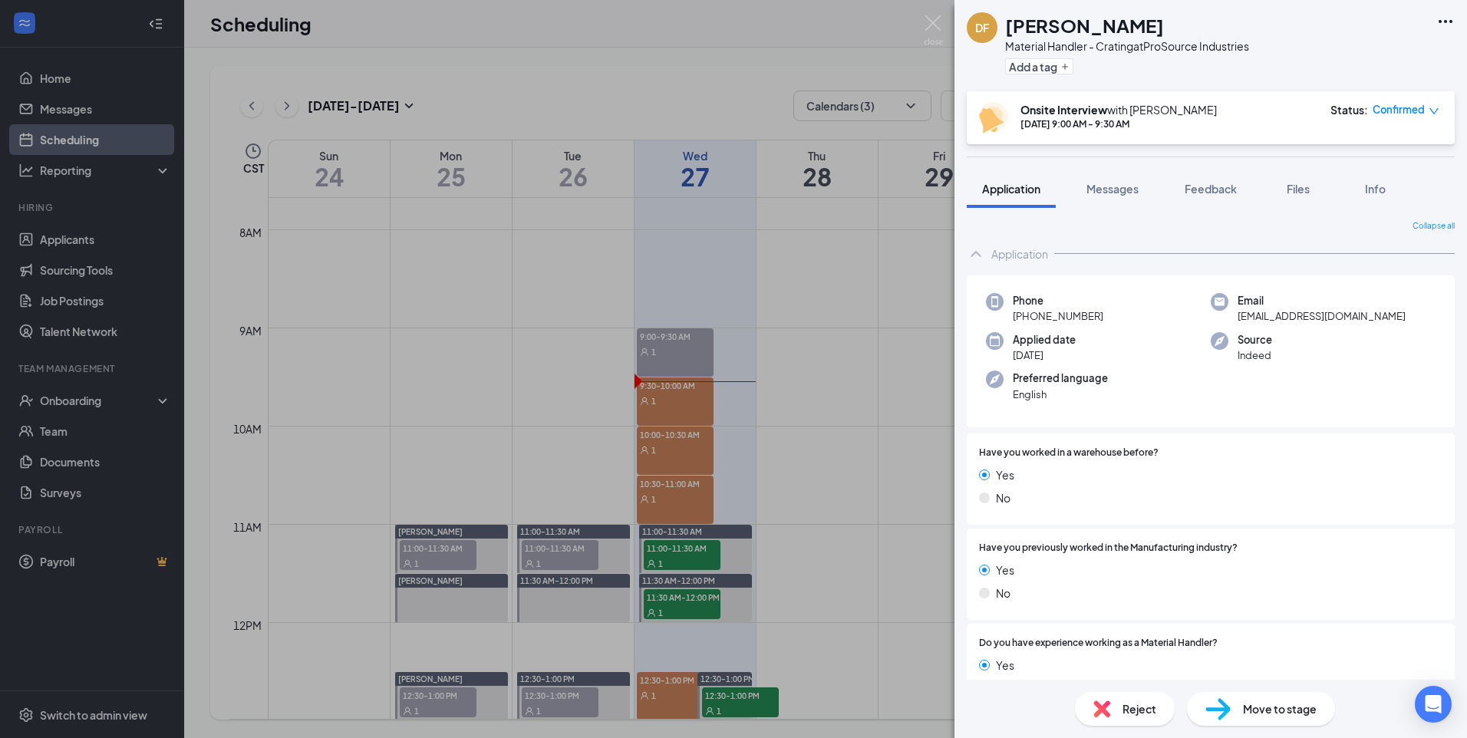
click at [1137, 708] on span "Reject" at bounding box center [1140, 709] width 34 height 17
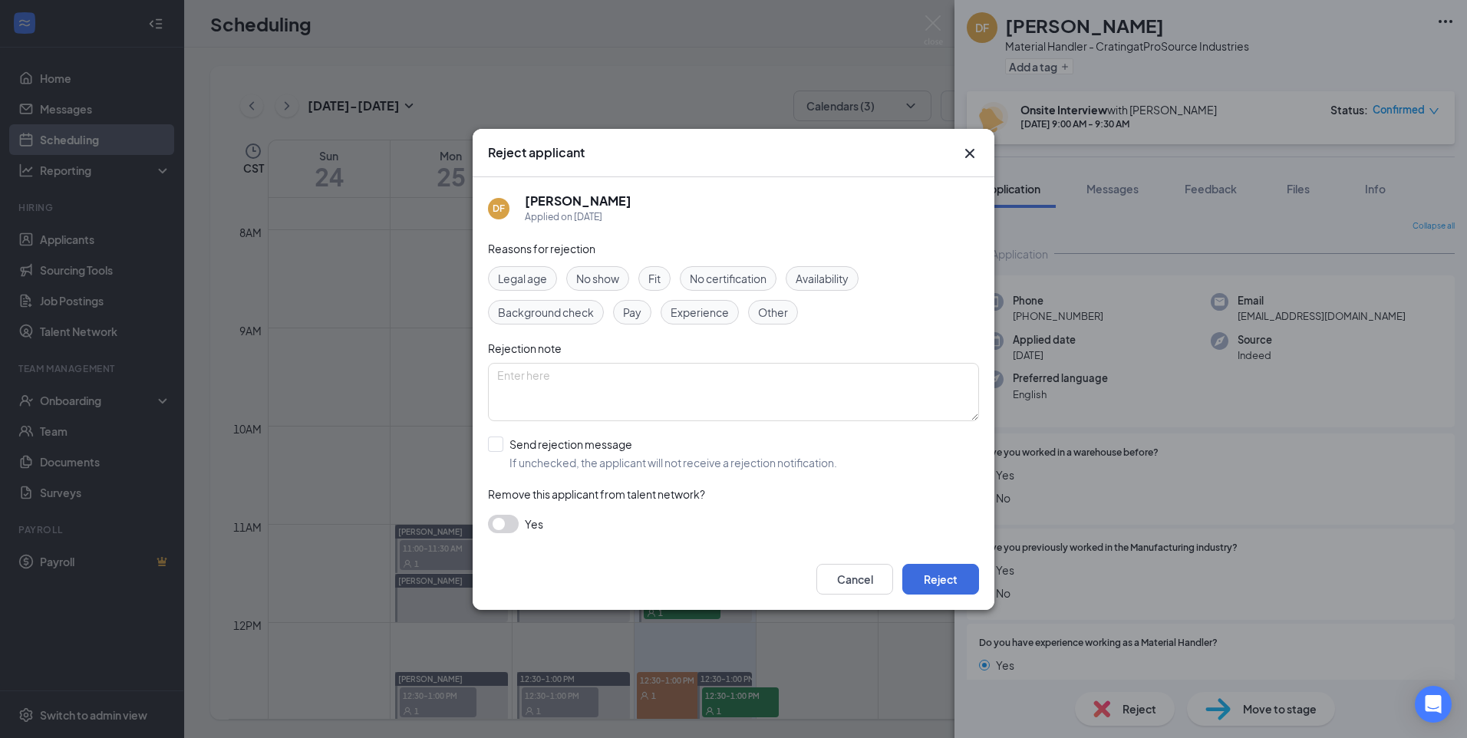
click at [620, 279] on div "No show" at bounding box center [597, 278] width 63 height 25
click at [503, 444] on input "Send rejection message If unchecked, the applicant will not receive a rejection…" at bounding box center [662, 454] width 349 height 34
checkbox input "true"
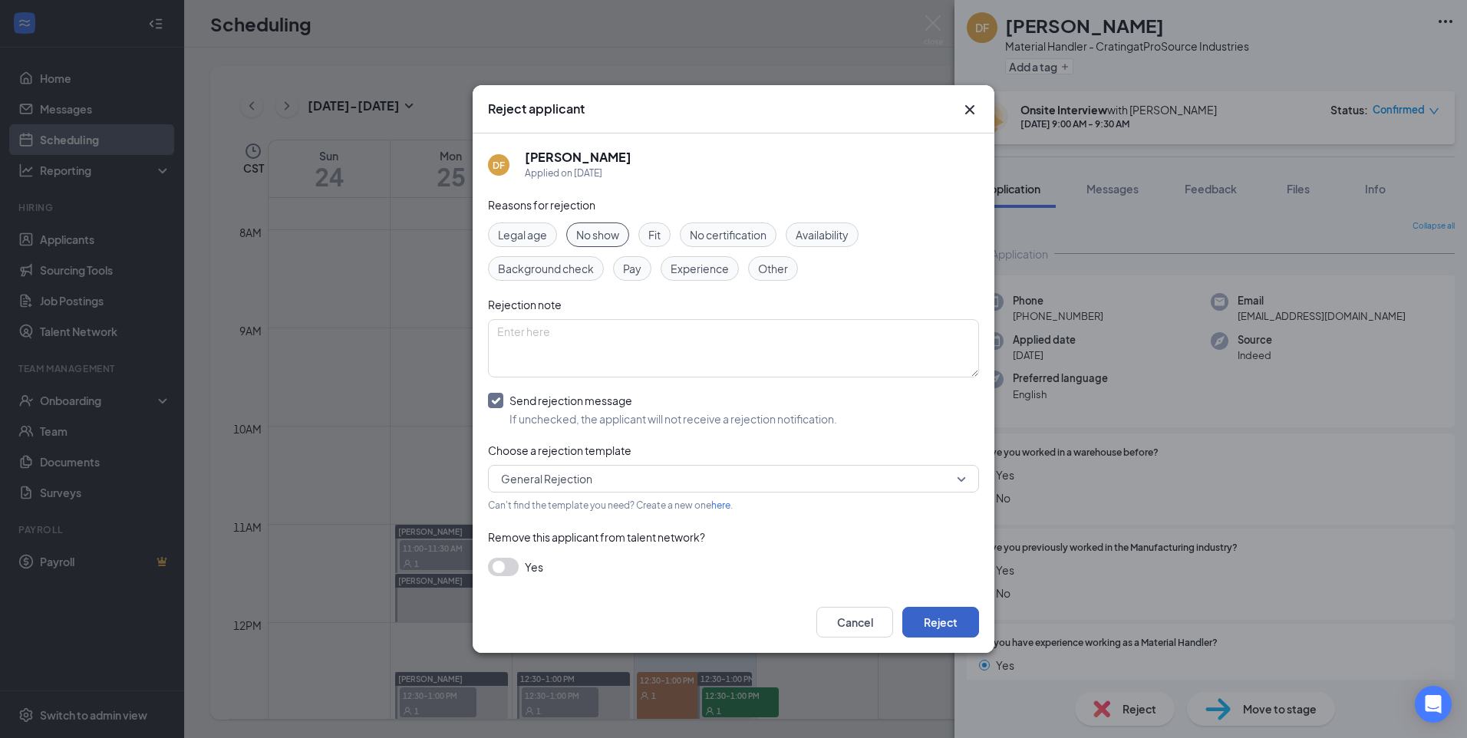
click at [939, 620] on button "Reject" at bounding box center [941, 622] width 77 height 31
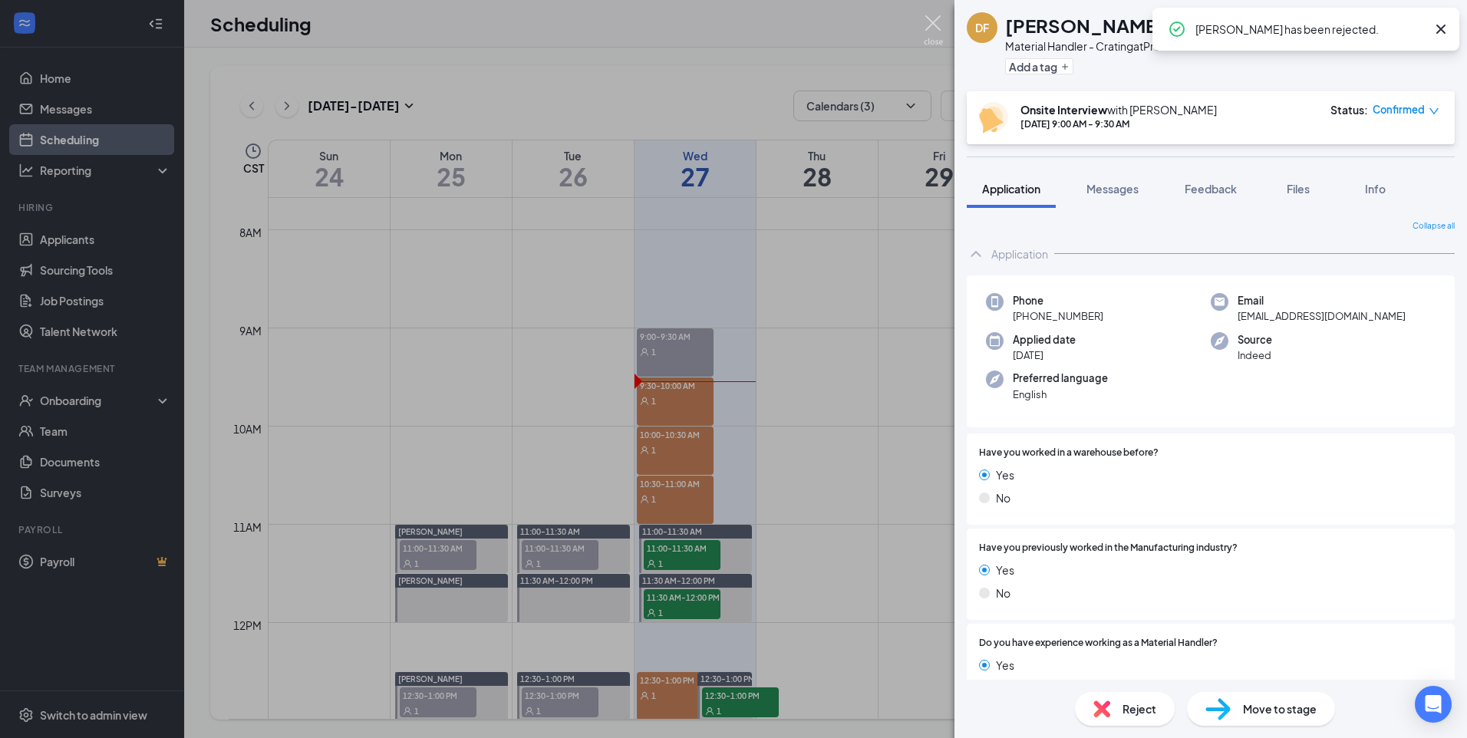
click at [931, 21] on img at bounding box center [933, 30] width 19 height 30
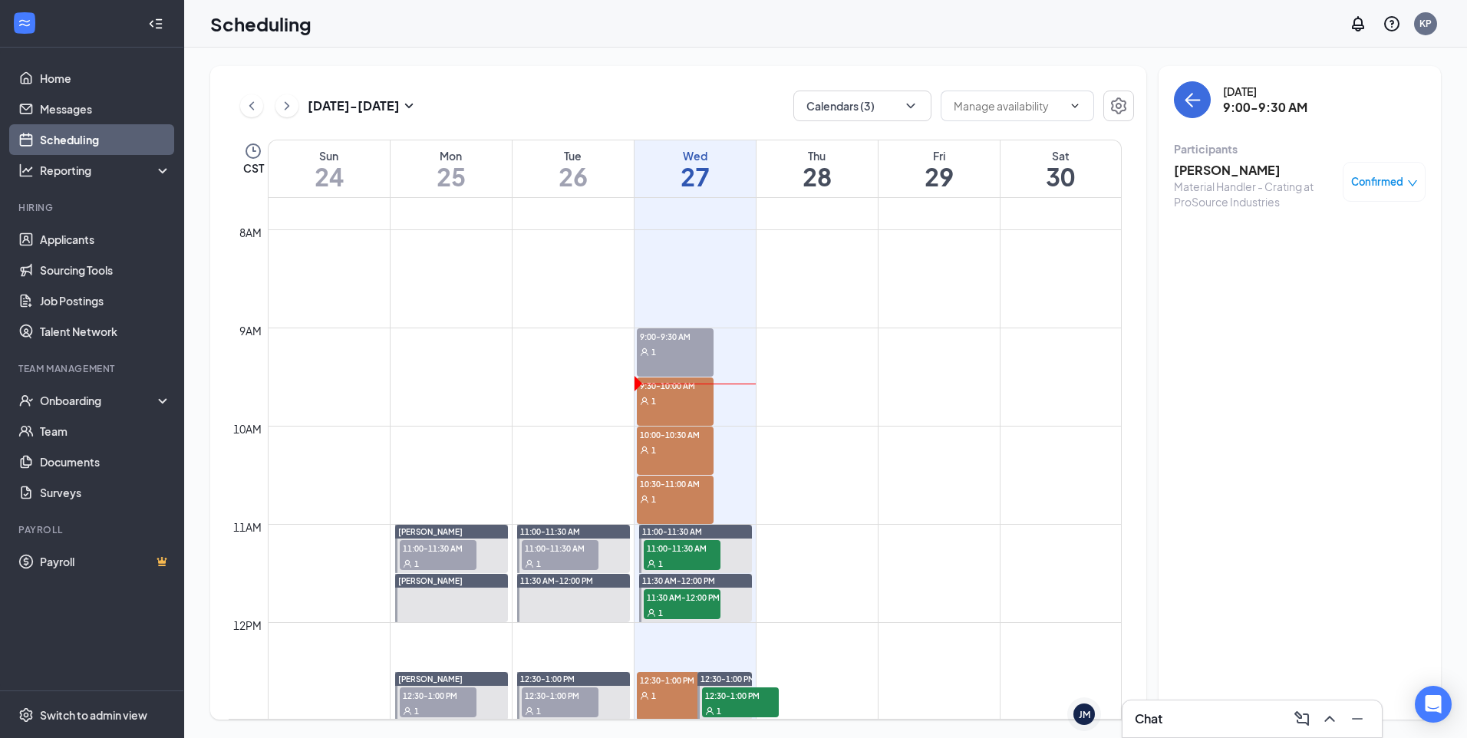
click at [1169, 726] on div "Chat" at bounding box center [1252, 719] width 235 height 25
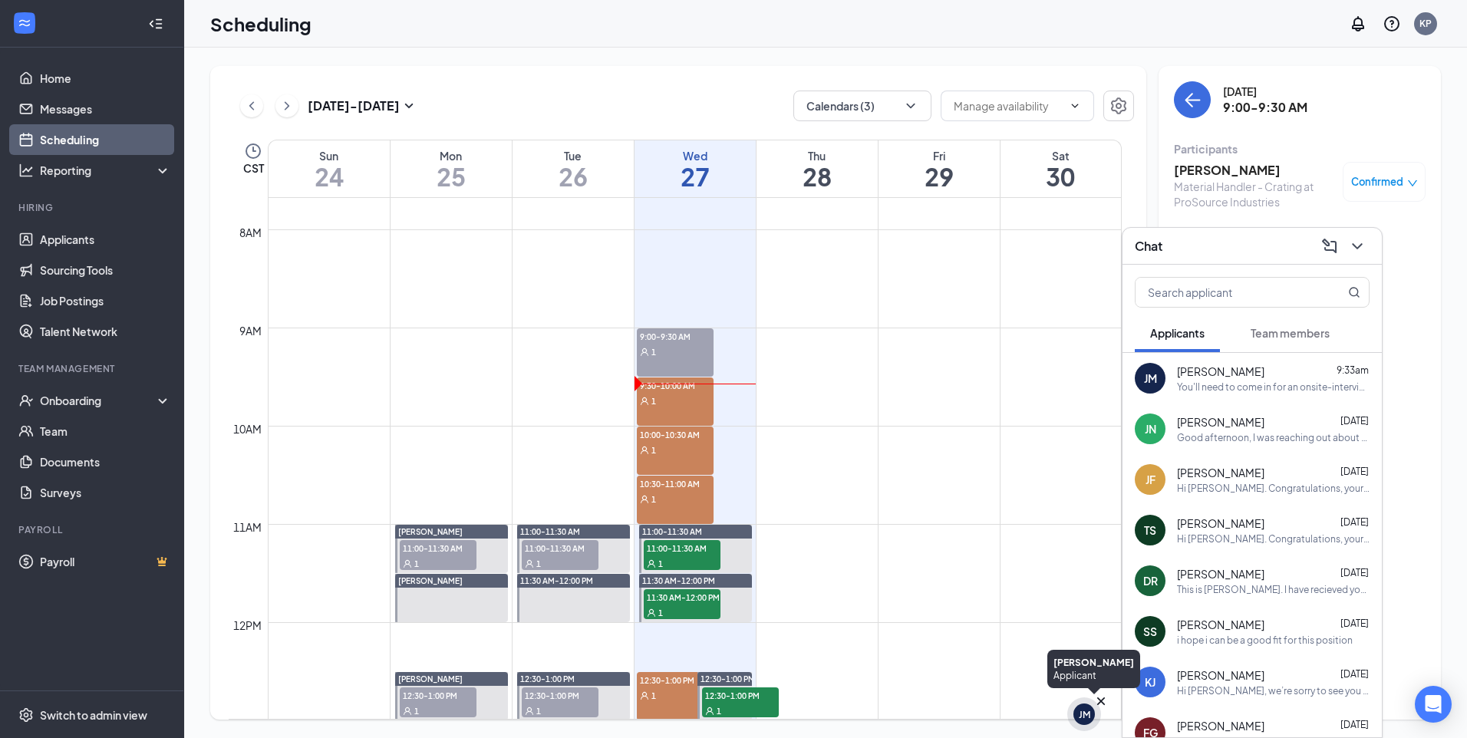
click at [1076, 711] on div "JM" at bounding box center [1084, 714] width 21 height 21
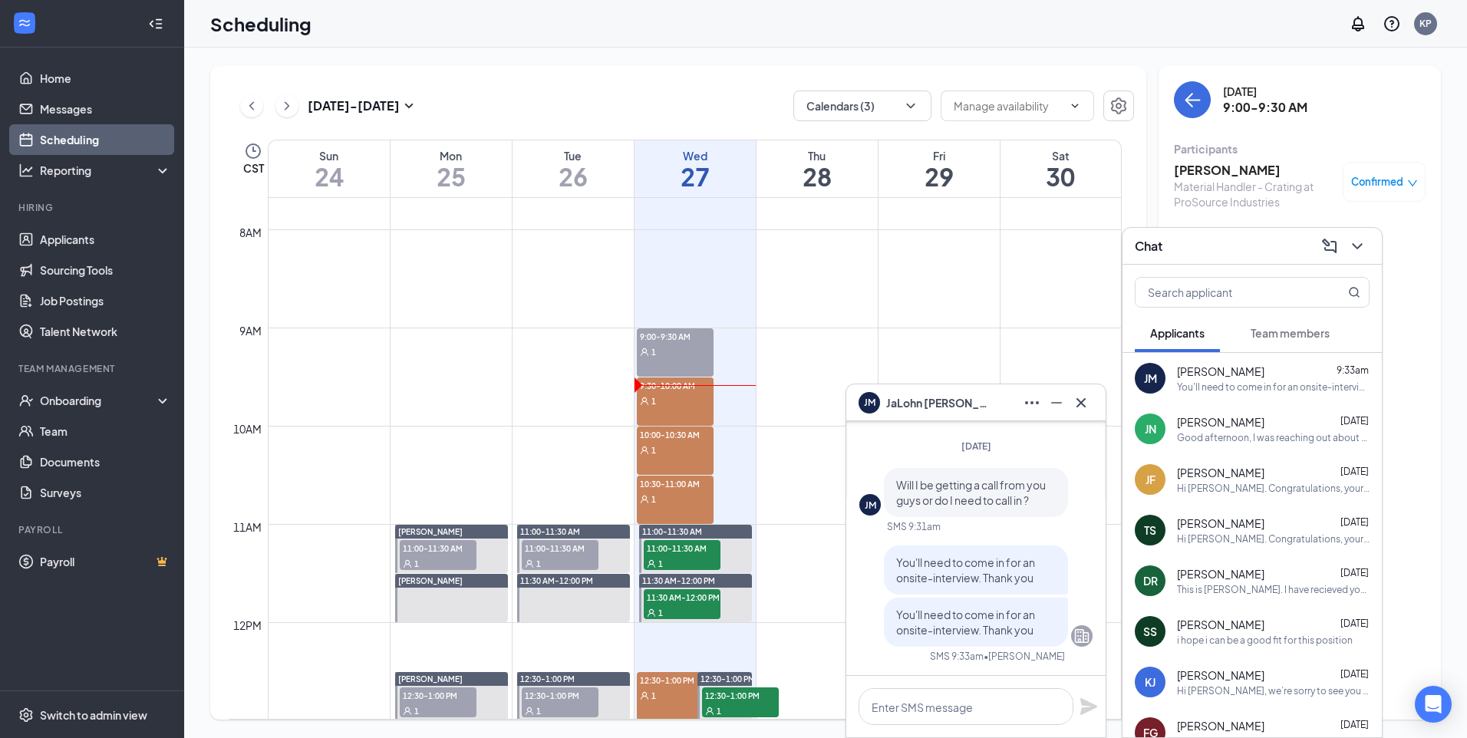
click at [692, 444] on div "1" at bounding box center [675, 449] width 77 height 15
click at [1303, 397] on div "[PERSON_NAME] JaLohn [PERSON_NAME] 9:36am Well I'm going to have to reschedule …" at bounding box center [1252, 378] width 259 height 51
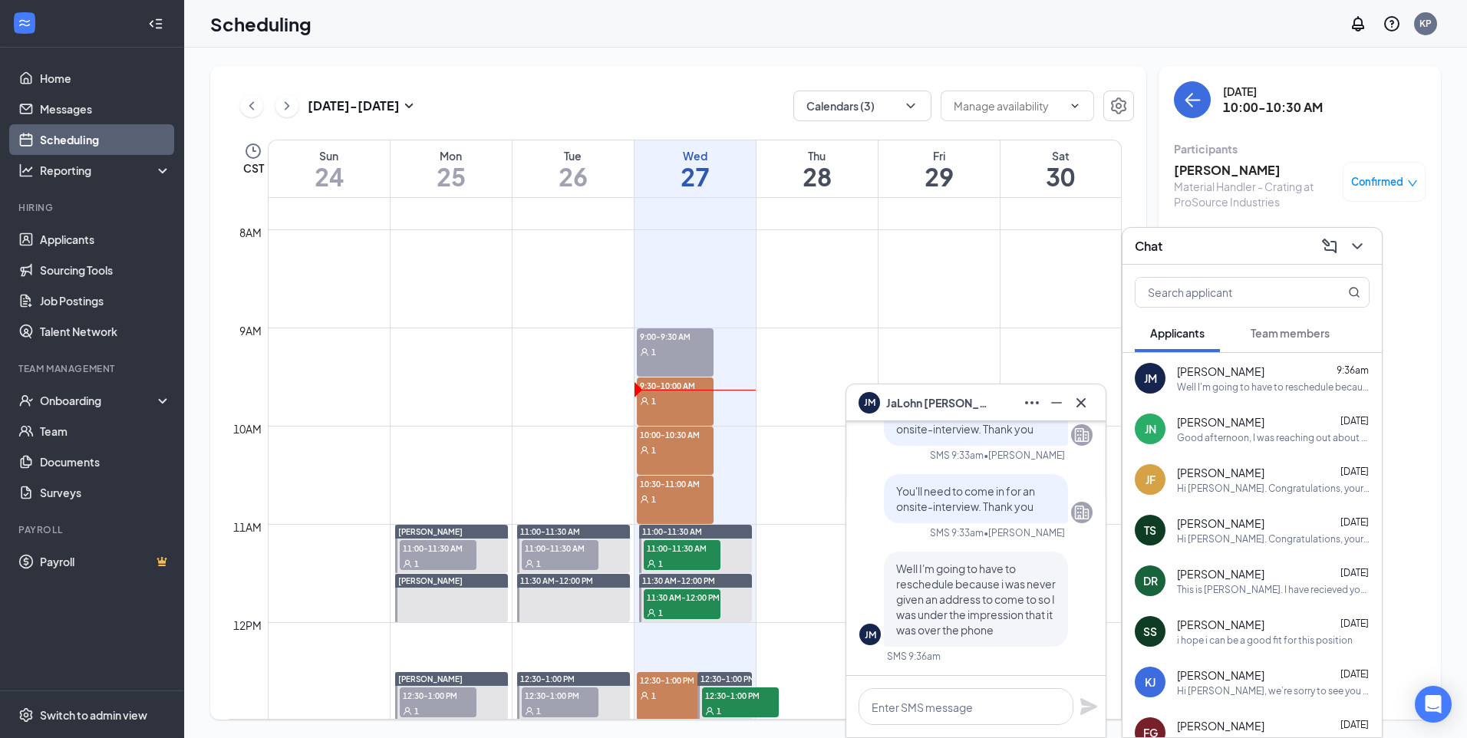
click at [685, 455] on div "1" at bounding box center [675, 449] width 77 height 15
click at [659, 447] on div "1" at bounding box center [675, 449] width 77 height 15
click at [683, 401] on div "1" at bounding box center [675, 400] width 77 height 15
click at [692, 440] on span "10:00-10:30 AM" at bounding box center [675, 434] width 77 height 15
click at [1249, 282] on input "text" at bounding box center [1227, 292] width 182 height 29
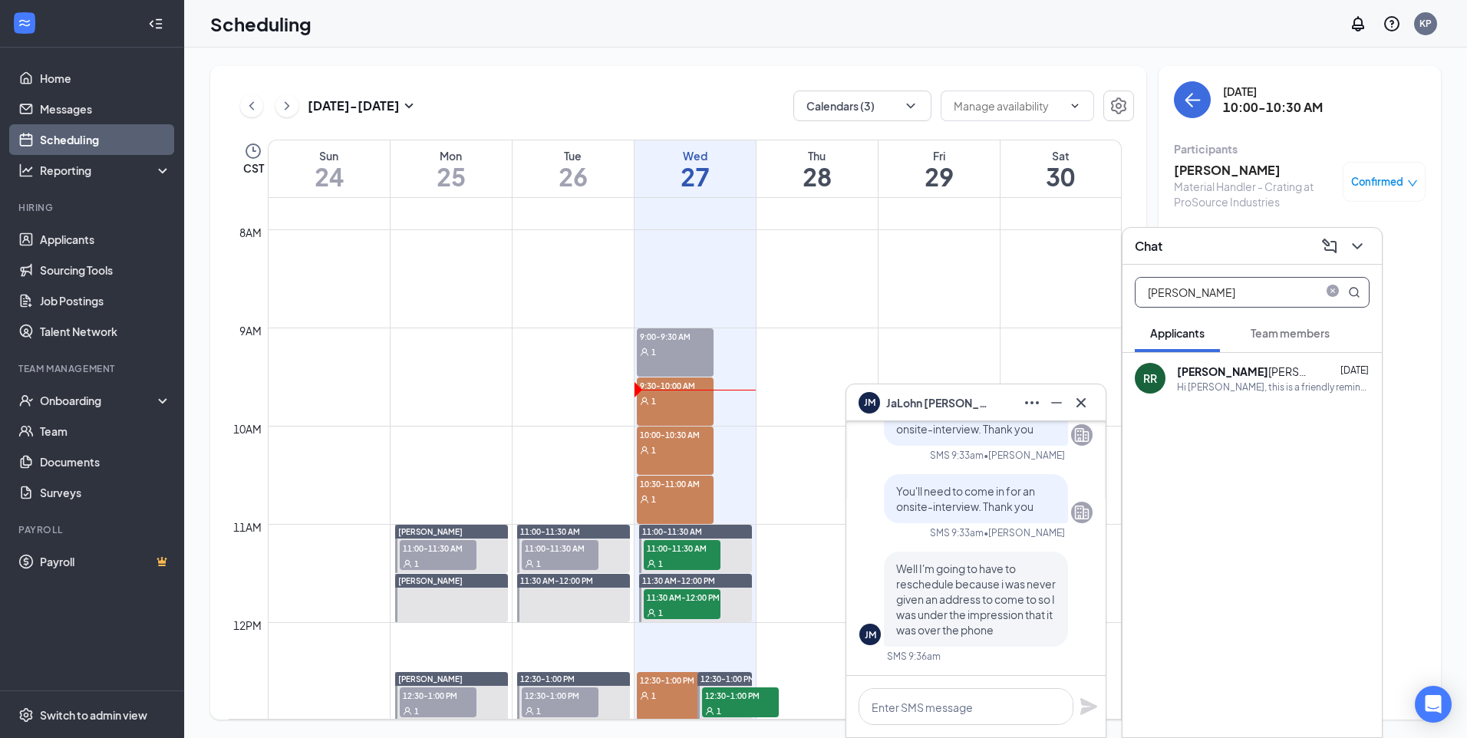
type input "[PERSON_NAME]"
click at [1266, 378] on div "[PERSON_NAME] [DATE]" at bounding box center [1273, 371] width 193 height 15
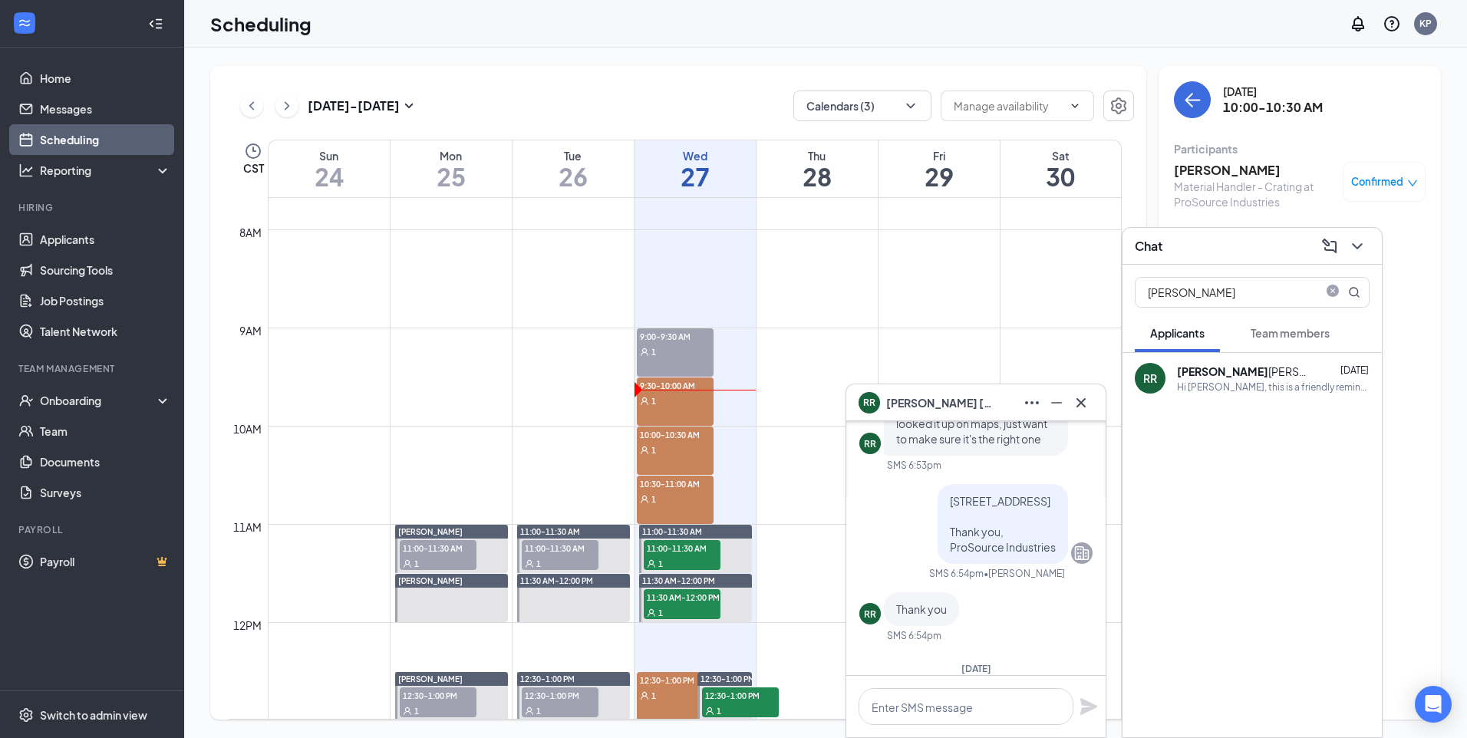
scroll to position [-307, 0]
click at [1035, 528] on p "[STREET_ADDRESS] Thank you, ProSource Industries" at bounding box center [1003, 523] width 106 height 61
drag, startPoint x: 1035, startPoint y: 532, endPoint x: 901, endPoint y: 467, distance: 148.6
click at [938, 484] on div "[STREET_ADDRESS] Thank you, ProSource Industries" at bounding box center [1003, 524] width 130 height 80
drag, startPoint x: 901, startPoint y: 467, endPoint x: 925, endPoint y: 470, distance: 24.1
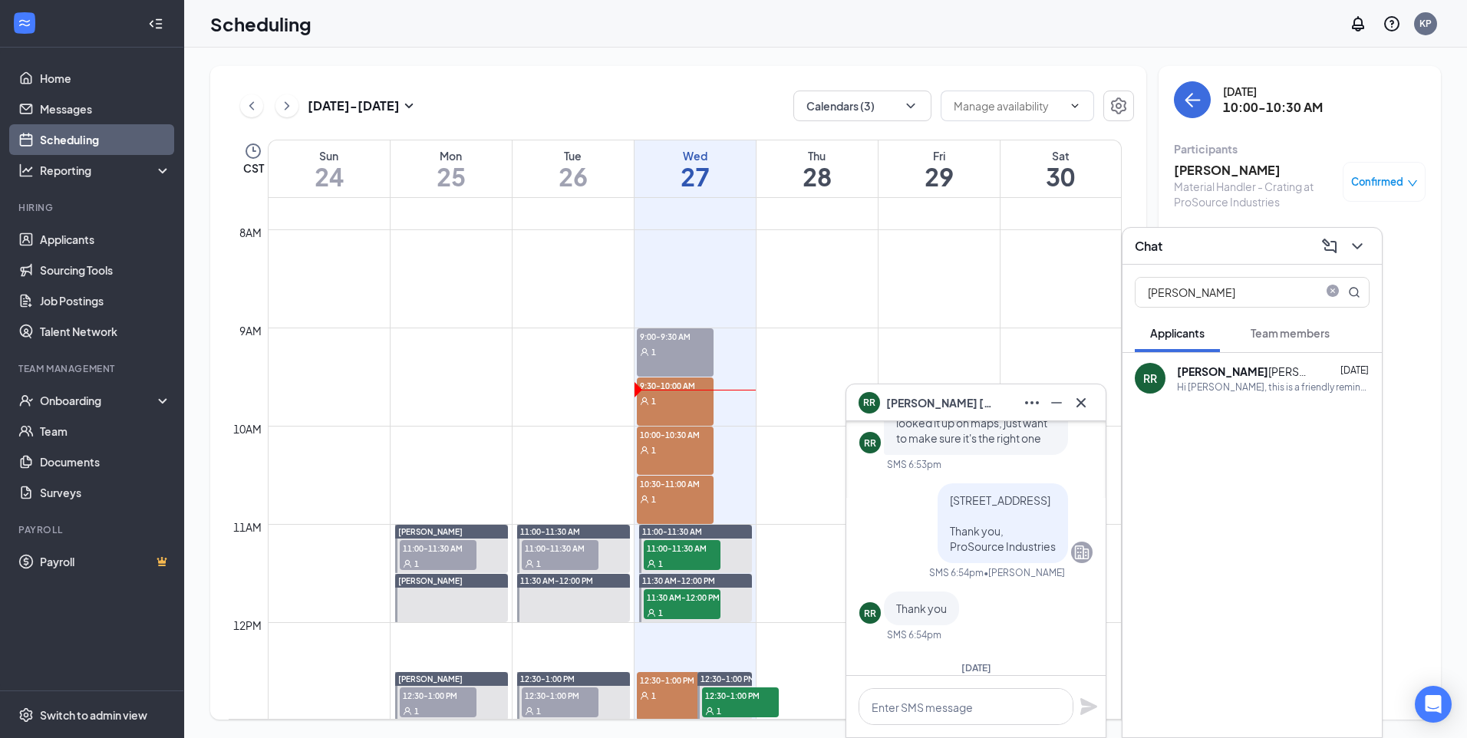
copy span "[STREET_ADDRESS] Thank you, ProSource Industries"
click at [1335, 292] on icon "close-circle" at bounding box center [1333, 292] width 12 height 12
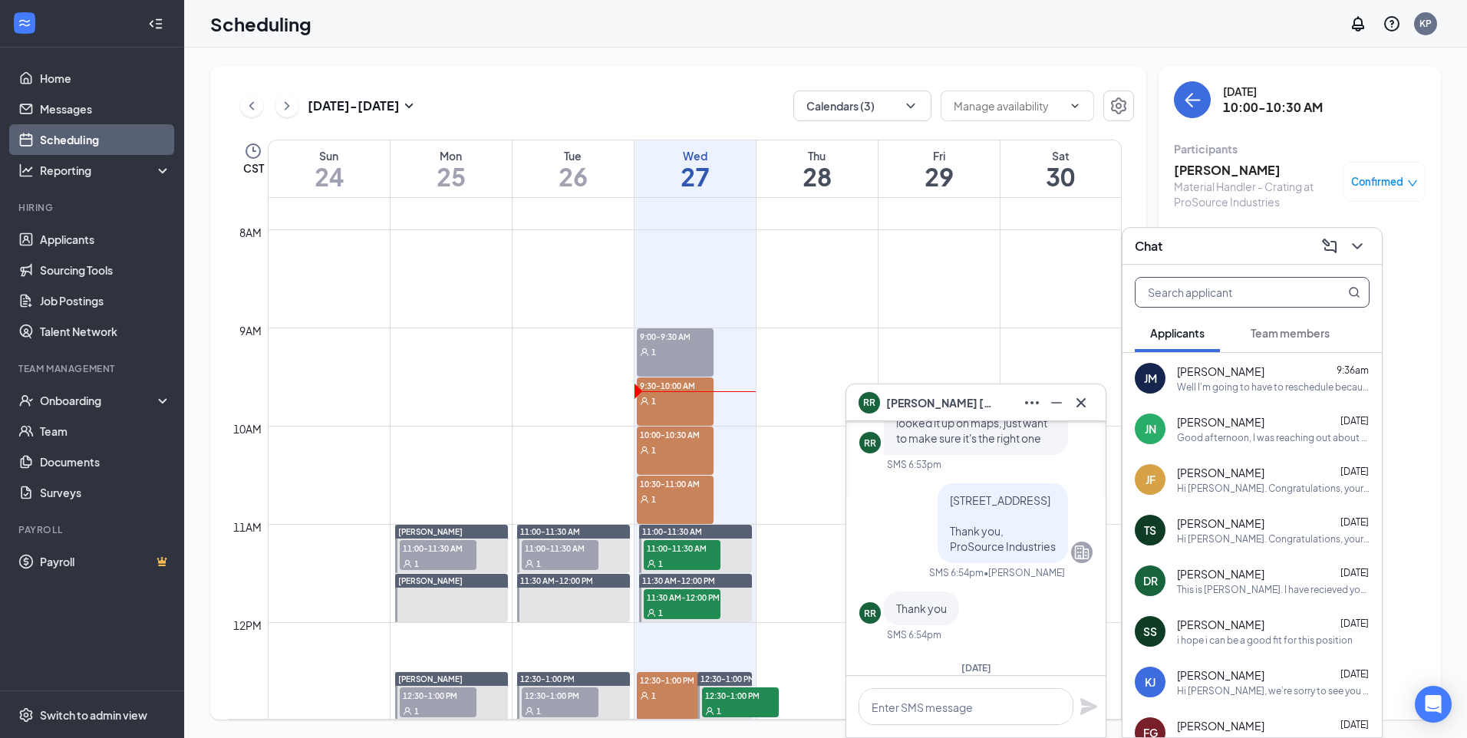
click at [683, 466] on div "10:00-10:30 AM 1" at bounding box center [675, 451] width 77 height 48
click at [684, 496] on div "1" at bounding box center [675, 498] width 77 height 15
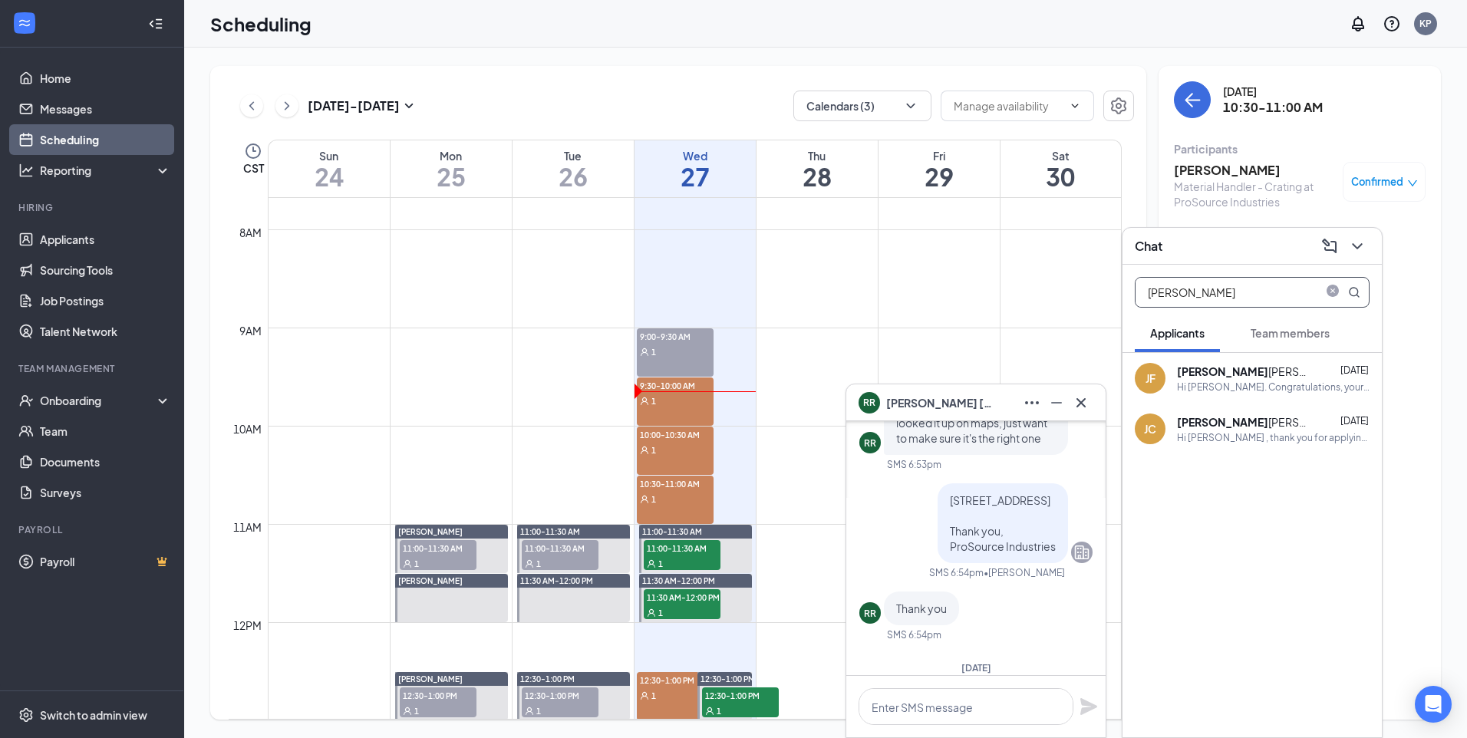
type input "[PERSON_NAME]"
click at [1292, 386] on div "Hi [PERSON_NAME]. Congratulations, your meeting with ProSource Industries for M…" at bounding box center [1273, 387] width 193 height 13
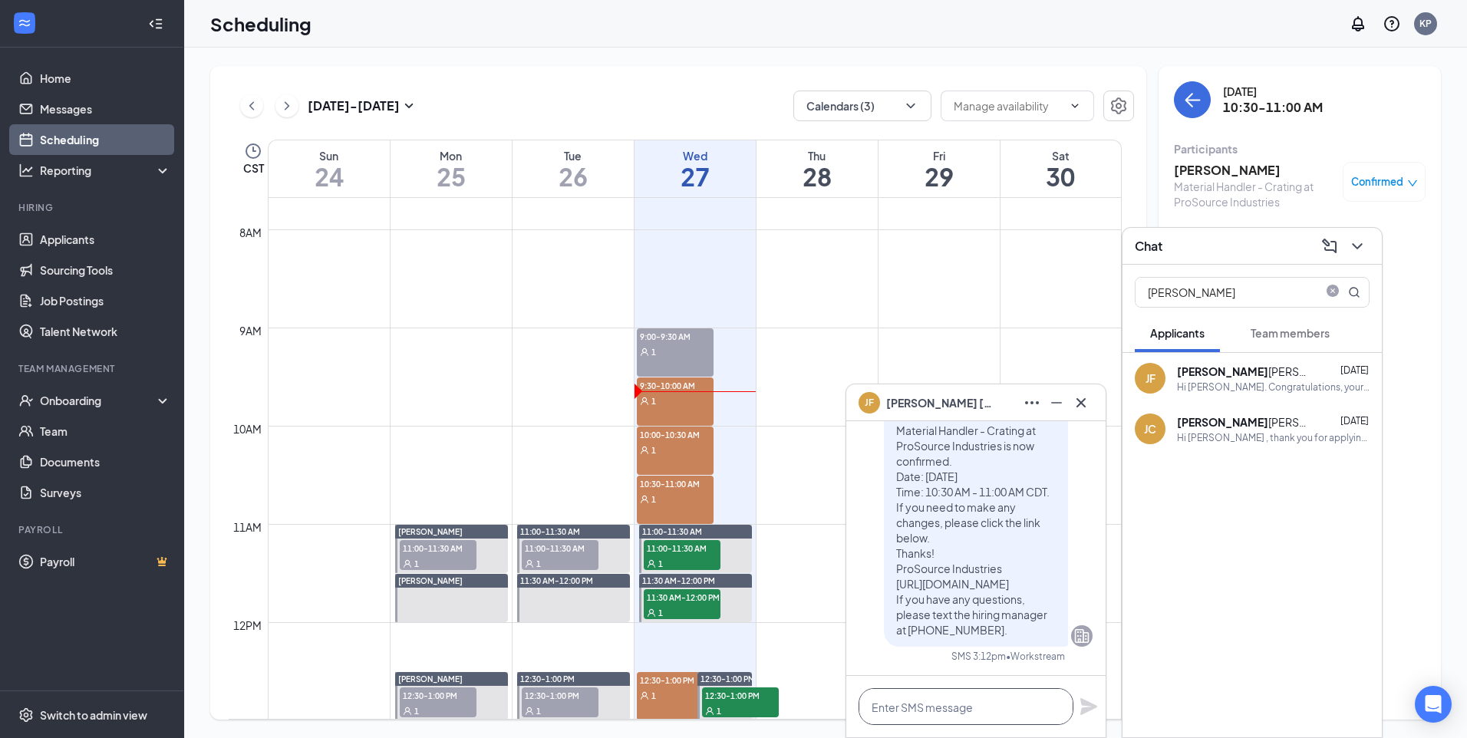
click at [929, 705] on textarea at bounding box center [966, 706] width 215 height 37
paste textarea "[STREET_ADDRESS] Thank you, ProSource Industries"
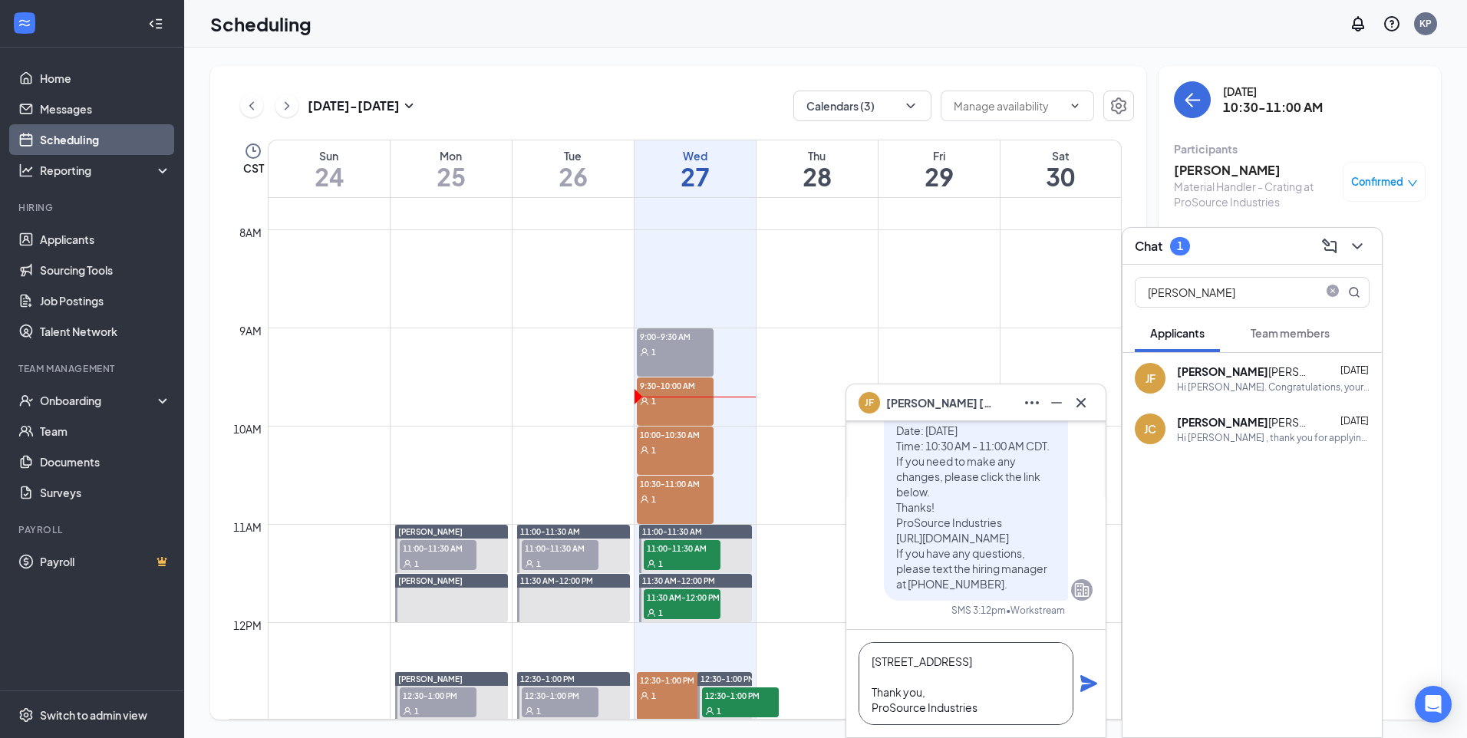
click at [705, 405] on div "1" at bounding box center [675, 400] width 77 height 15
click at [693, 454] on div "1" at bounding box center [675, 449] width 77 height 15
click at [685, 503] on div "1" at bounding box center [675, 498] width 77 height 15
type textarea "[STREET_ADDRESS] Thank you, ProSource Industries"
click at [1083, 687] on icon "Plane" at bounding box center [1089, 683] width 17 height 17
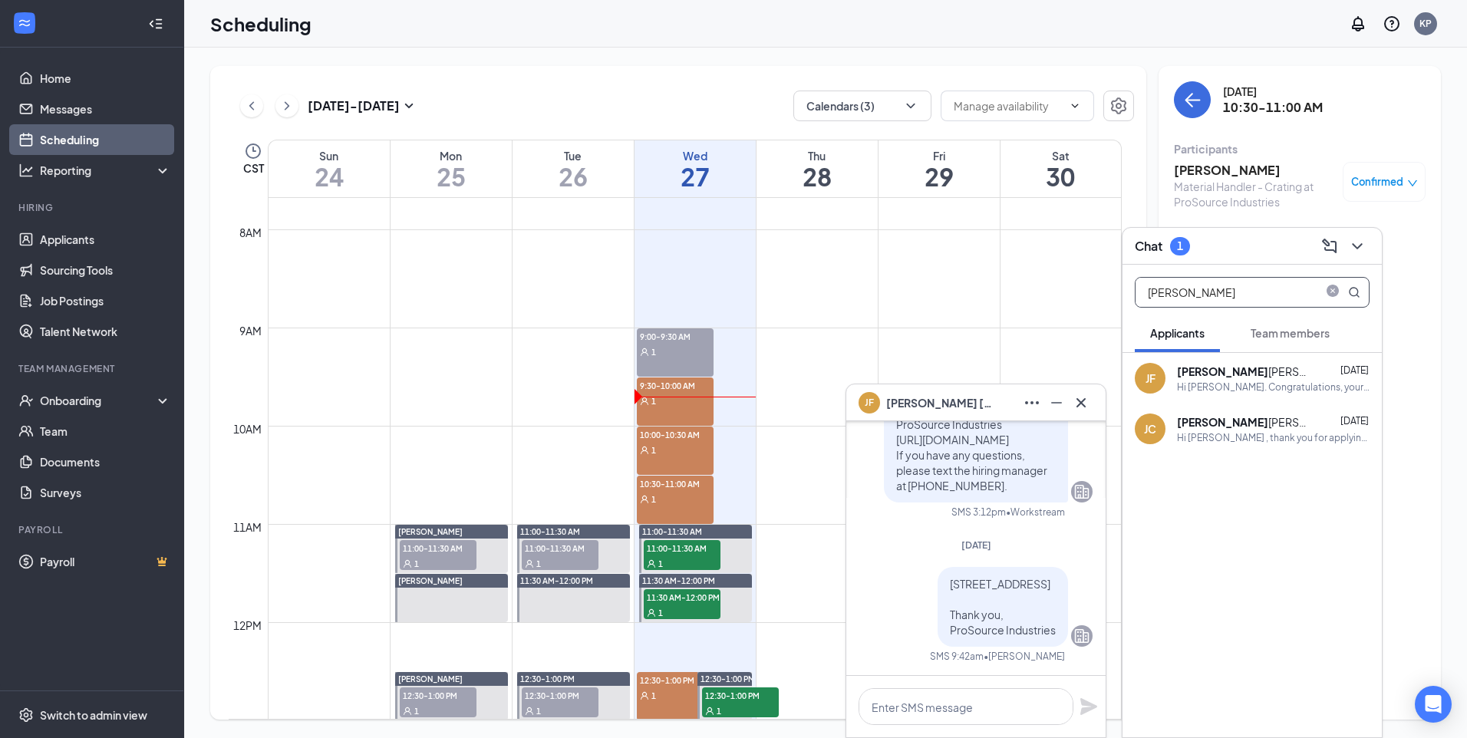
click at [1222, 291] on input "[PERSON_NAME]" at bounding box center [1227, 292] width 182 height 29
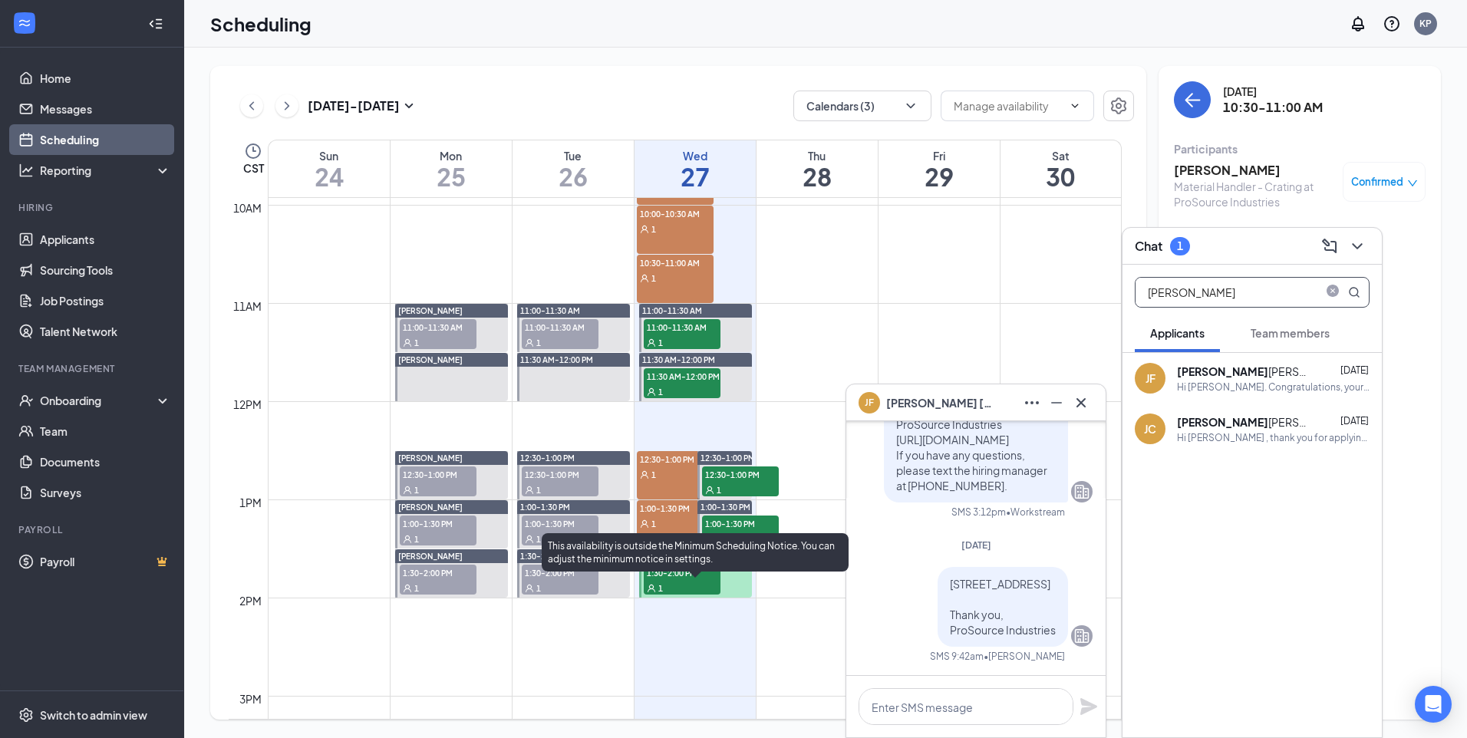
scroll to position [985, 0]
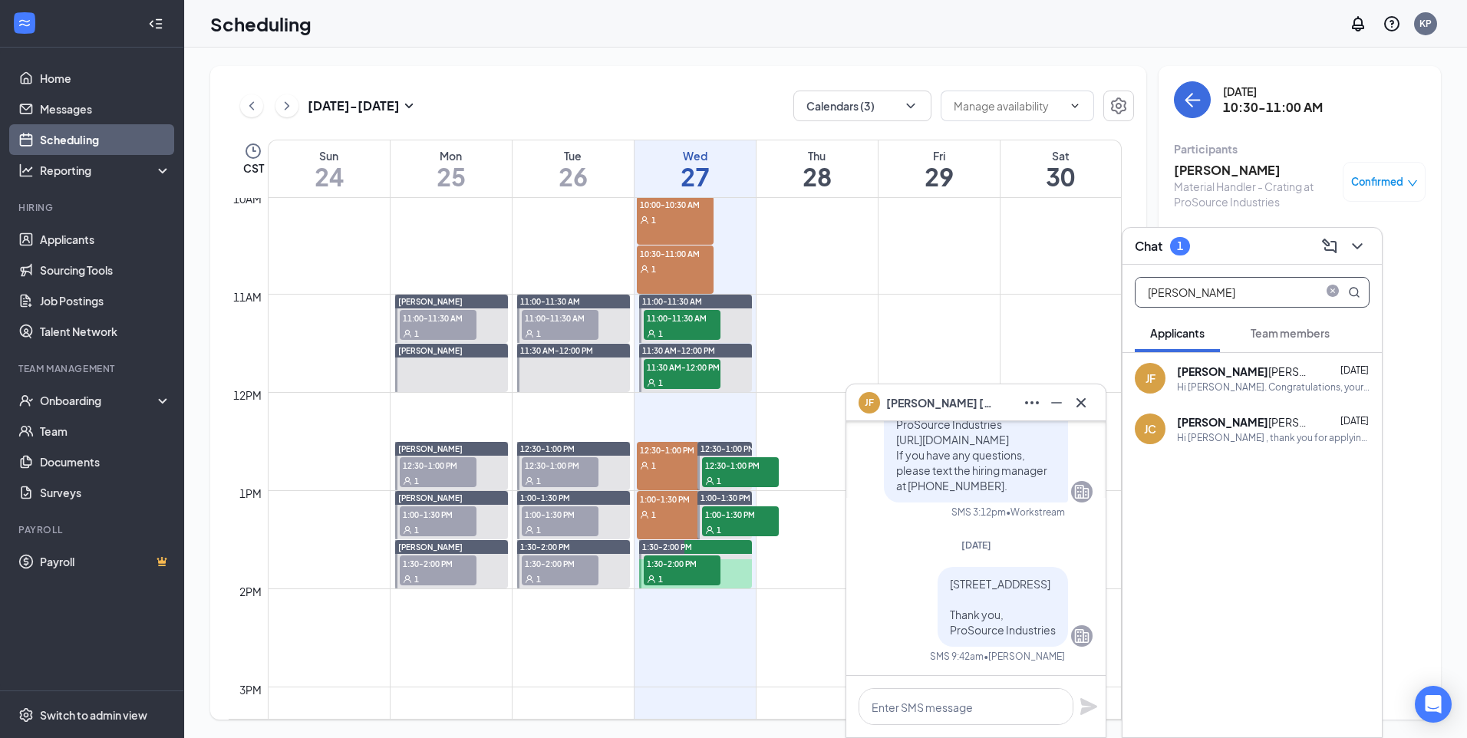
click at [678, 467] on div "1" at bounding box center [675, 464] width 77 height 15
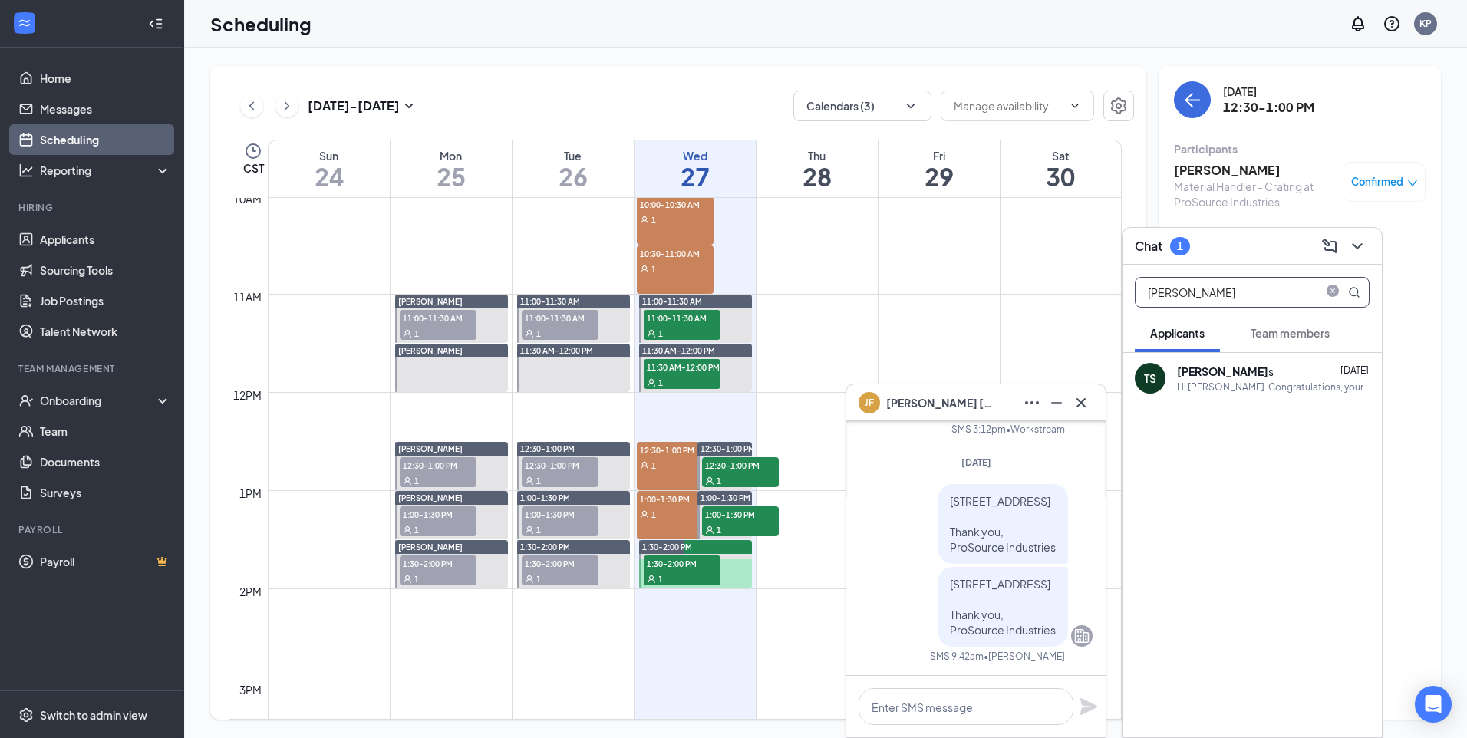
type input "[PERSON_NAME]"
click at [1248, 389] on div "Hi [PERSON_NAME]. Congratulations, your meeting with ProSource Industries for M…" at bounding box center [1273, 387] width 193 height 13
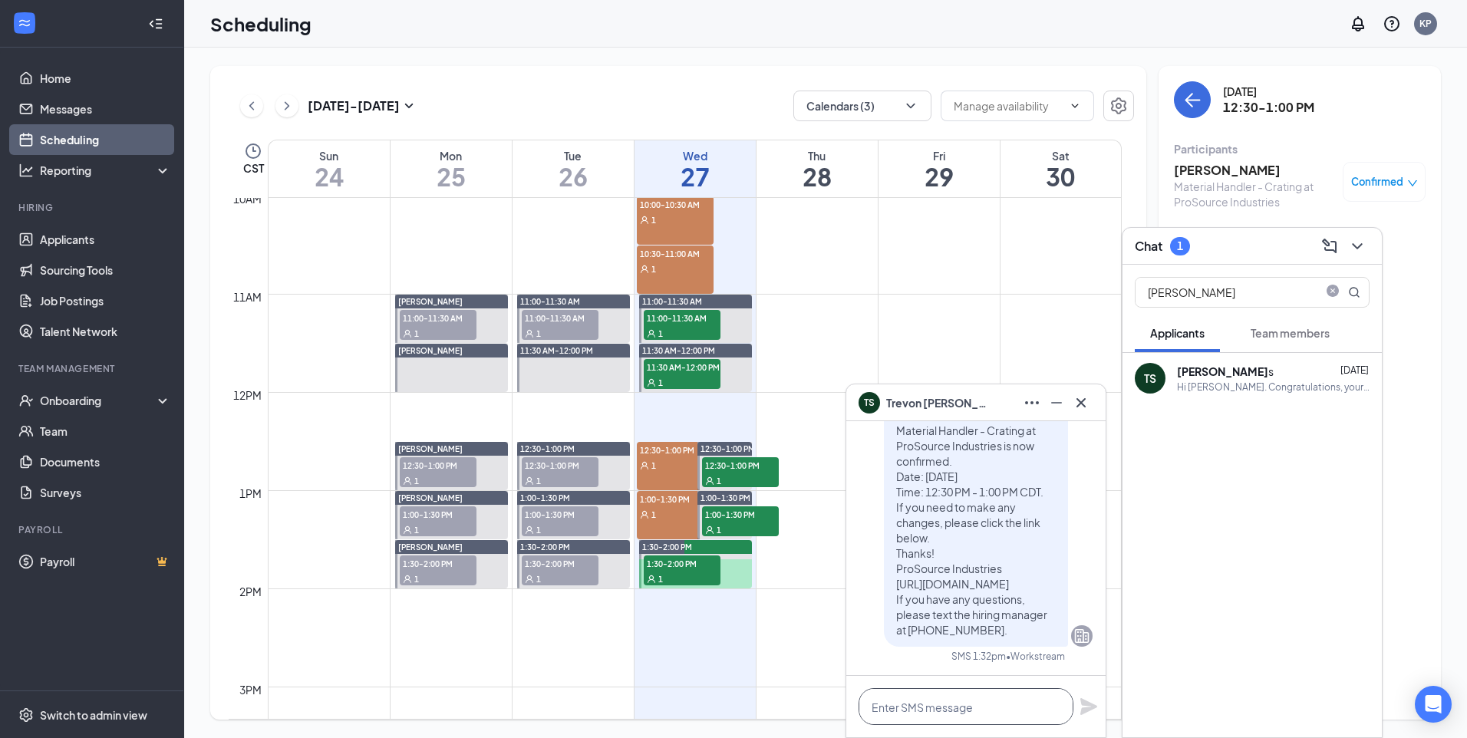
click at [947, 708] on textarea at bounding box center [966, 706] width 215 height 37
paste textarea "[STREET_ADDRESS] Thank you, ProSource Industries"
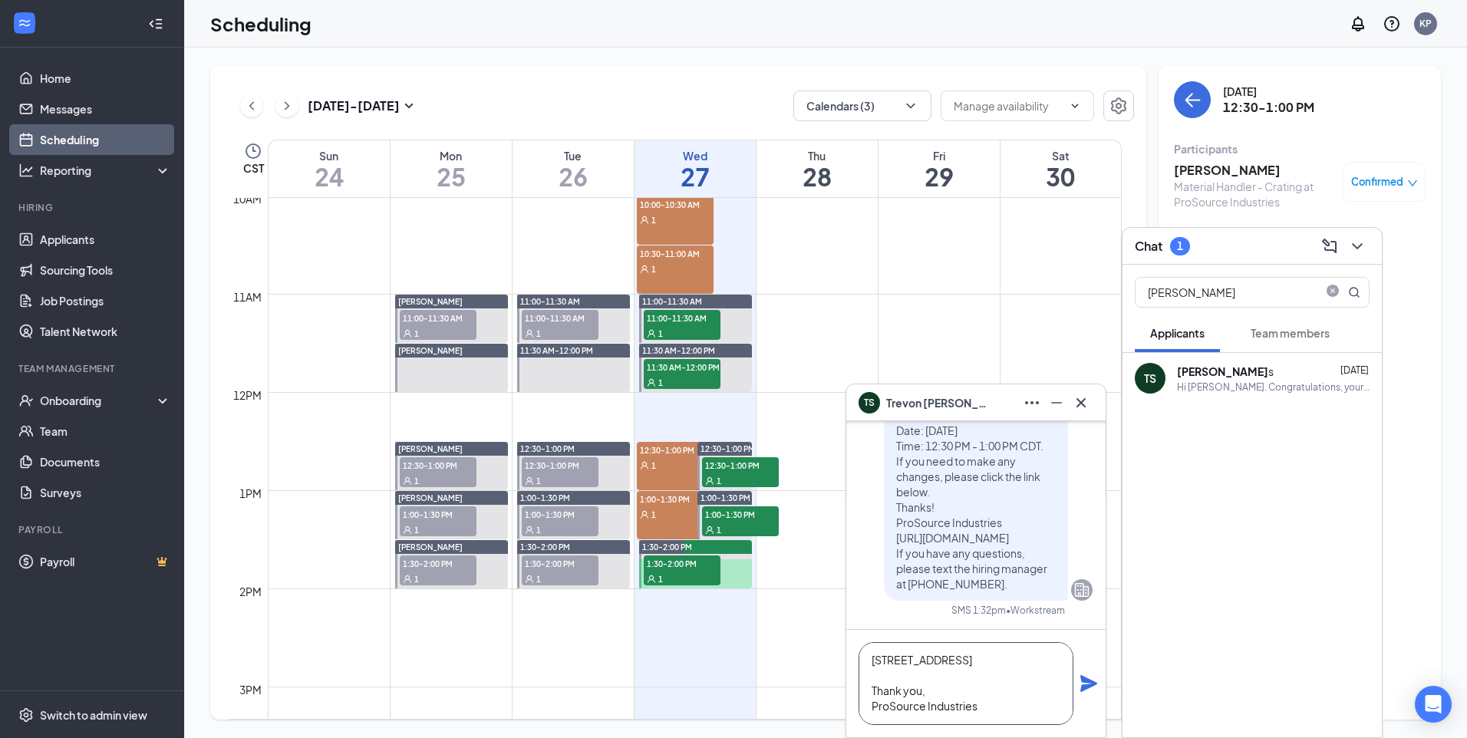
type textarea "[STREET_ADDRESS] Thank you, ProSource Industries"
click at [1084, 685] on icon "Plane" at bounding box center [1089, 684] width 18 height 18
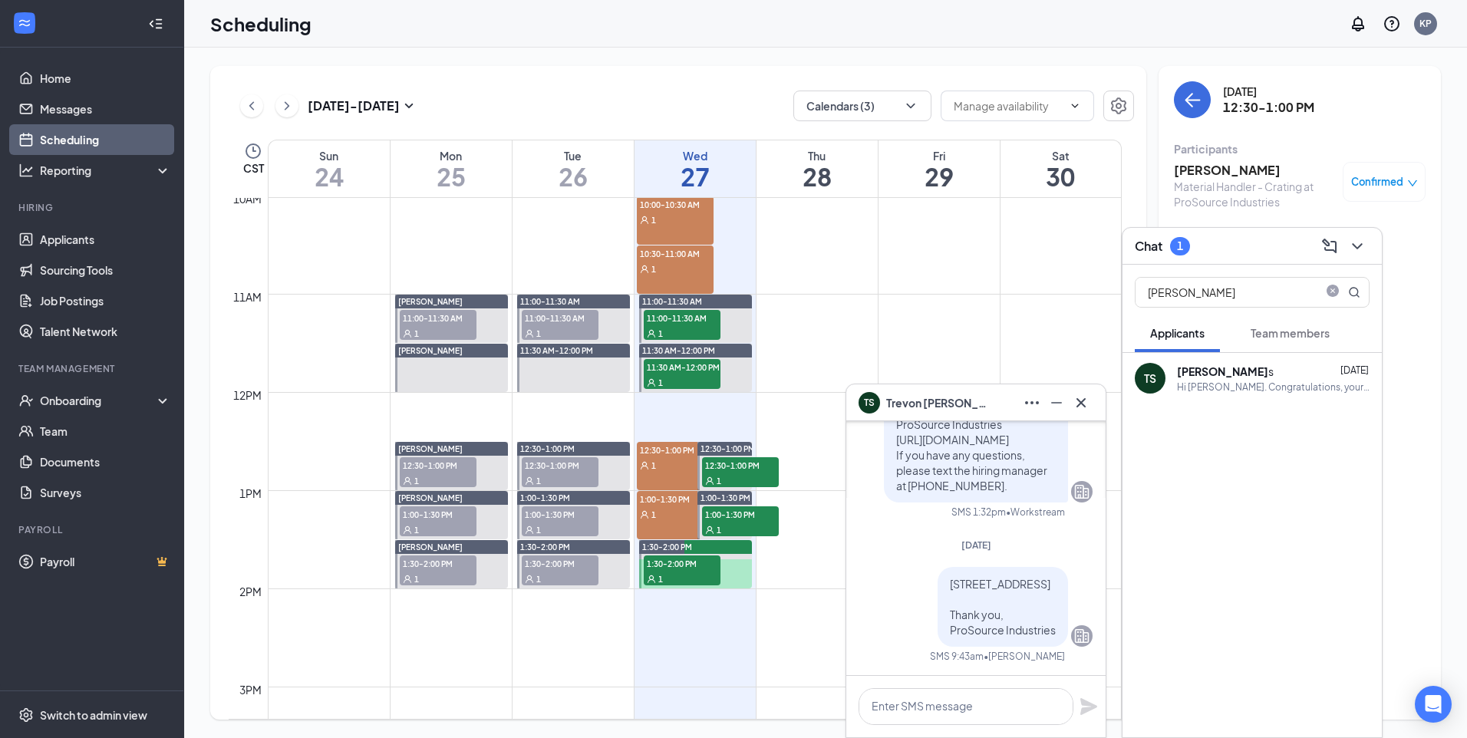
scroll to position [0, 0]
click at [667, 507] on div "1" at bounding box center [675, 514] width 77 height 15
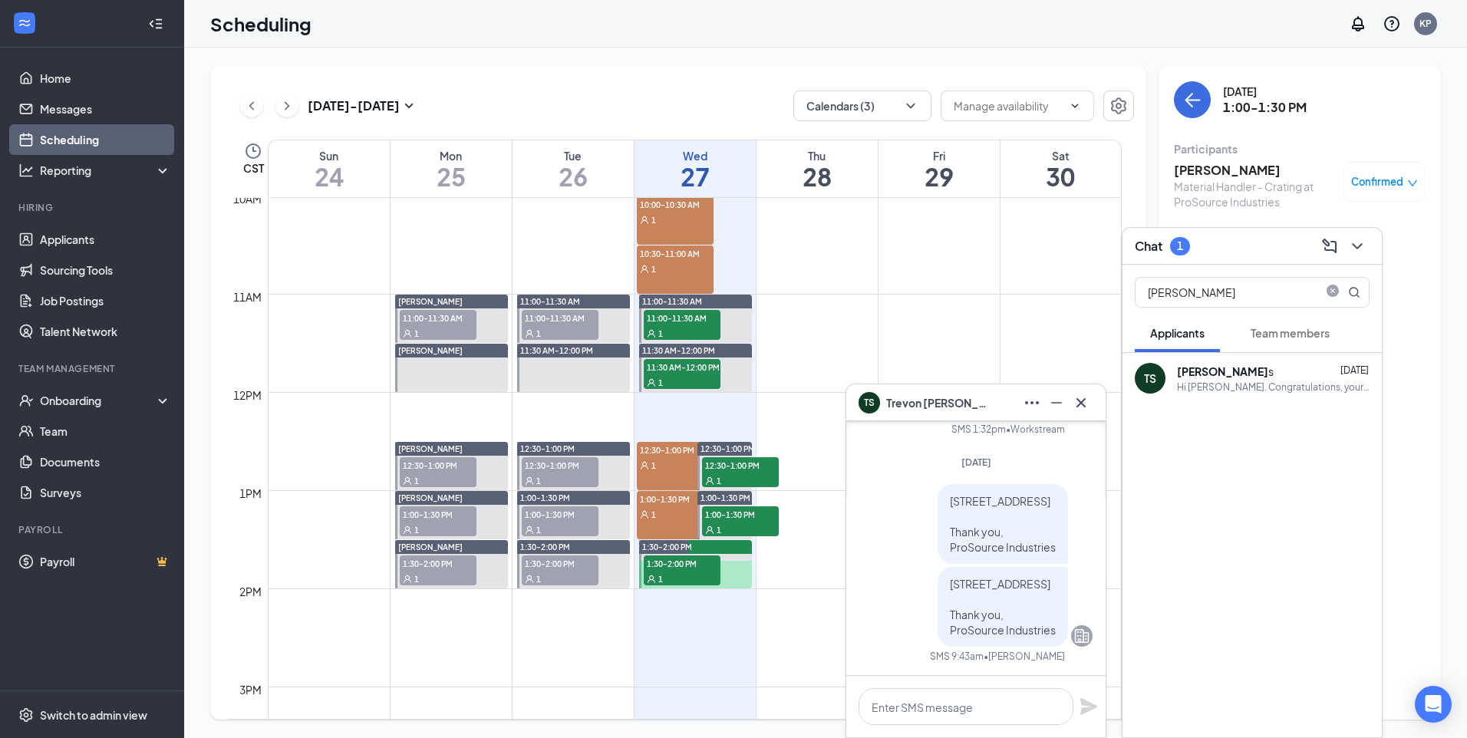
click at [665, 463] on div "1" at bounding box center [675, 464] width 77 height 15
click at [654, 518] on span "1" at bounding box center [654, 515] width 5 height 11
click at [1273, 289] on input "[PERSON_NAME]" at bounding box center [1227, 292] width 182 height 29
click at [1268, 292] on input "[PERSON_NAME]" at bounding box center [1227, 292] width 182 height 29
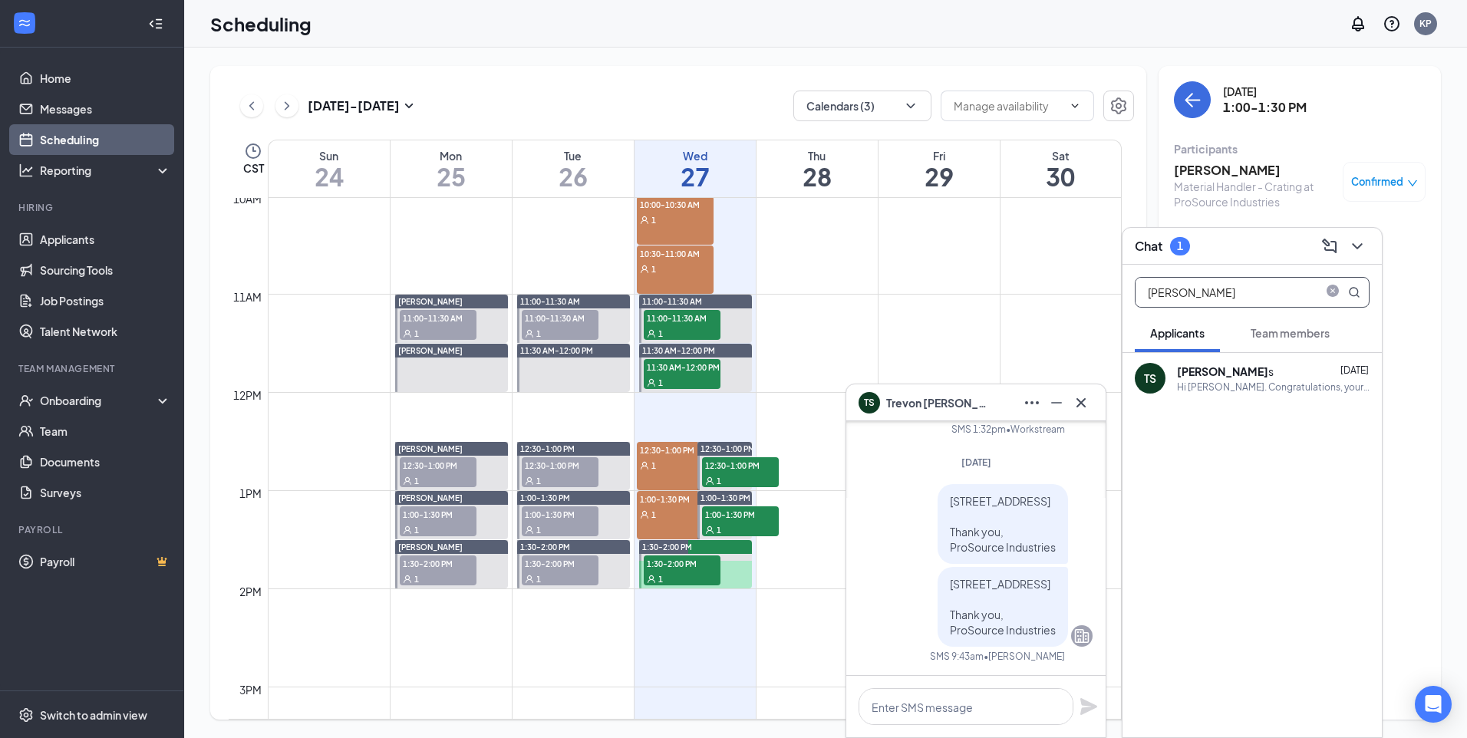
click at [1272, 288] on input "[PERSON_NAME]" at bounding box center [1227, 292] width 182 height 29
type input "[PERSON_NAME]"
click at [1289, 396] on div "CH [PERSON_NAME] ton [DATE] Hi [PERSON_NAME], this is a friendly reminder. Your…" at bounding box center [1252, 378] width 259 height 51
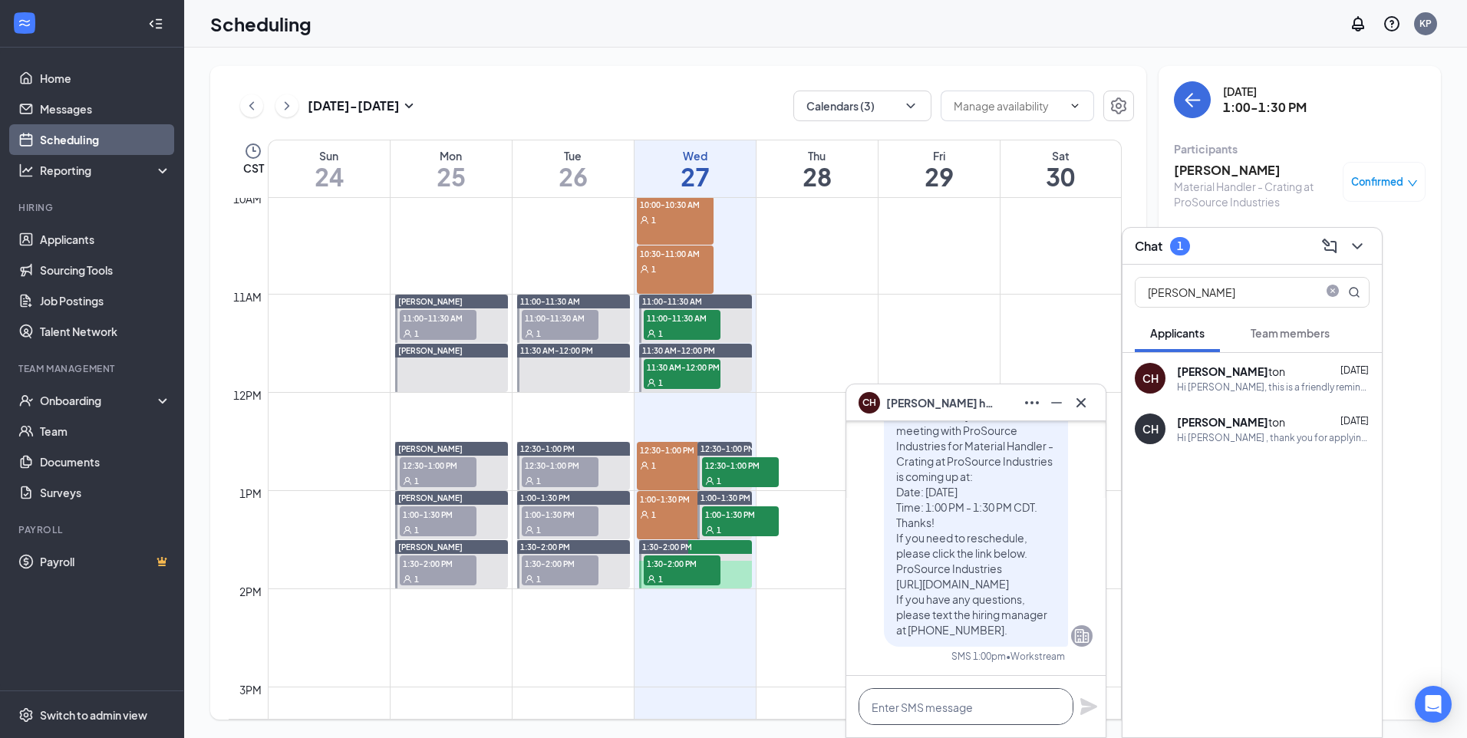
click at [1003, 705] on textarea at bounding box center [966, 706] width 215 height 37
paste textarea "[STREET_ADDRESS] Thank you, ProSource Industries"
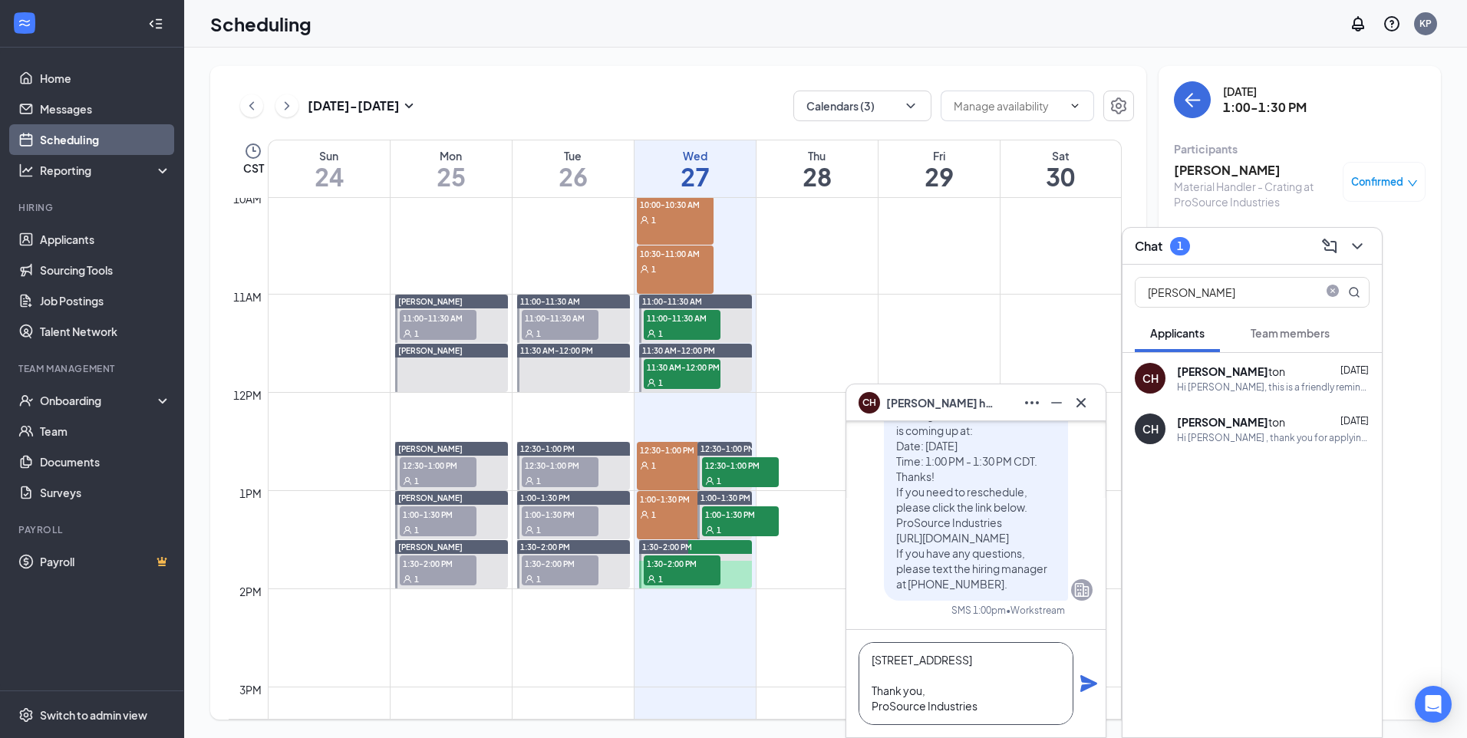
type textarea "[STREET_ADDRESS] Thank you, ProSource Industries"
click at [1086, 684] on icon "Plane" at bounding box center [1089, 684] width 18 height 18
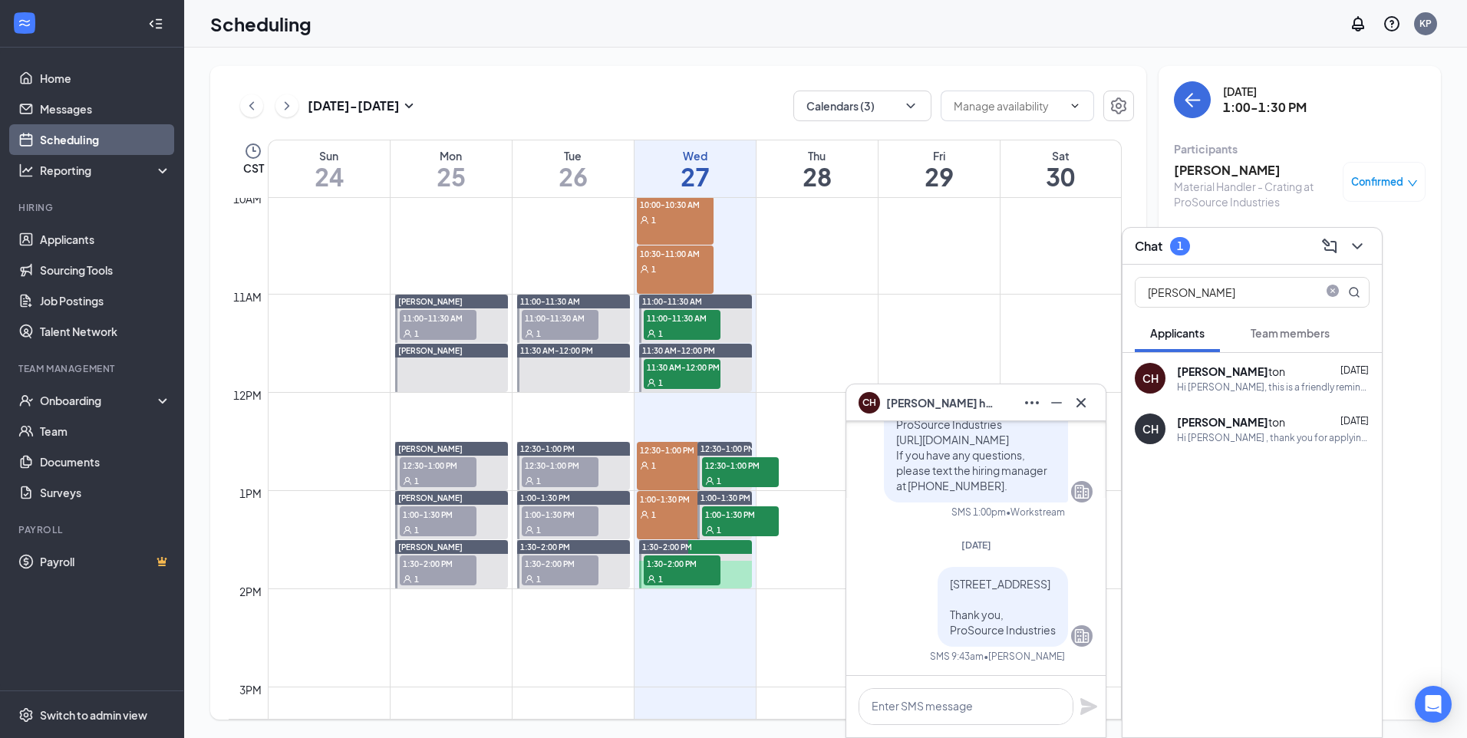
scroll to position [0, 0]
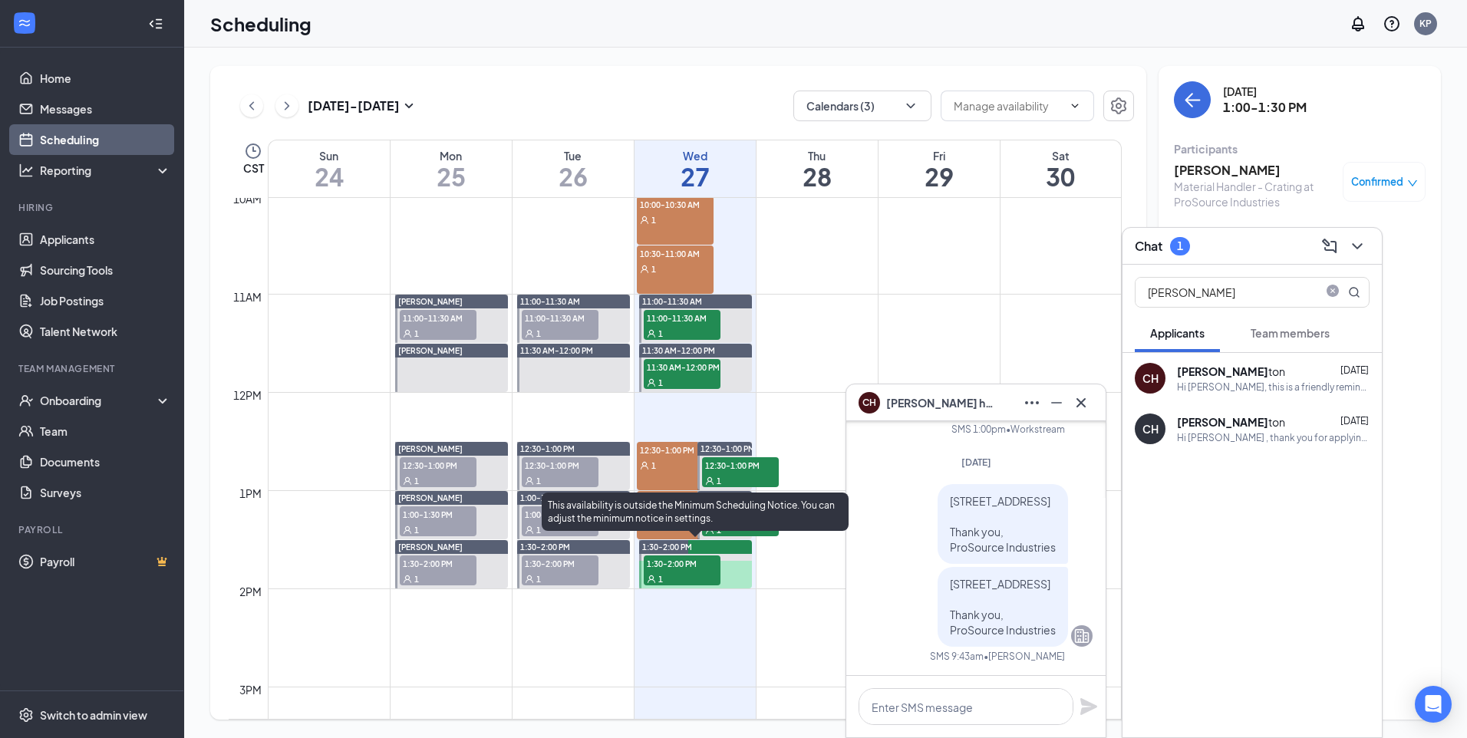
click at [664, 520] on div "This availability is outside the Minimum Scheduling Notice. You can adjust the …" at bounding box center [695, 512] width 307 height 38
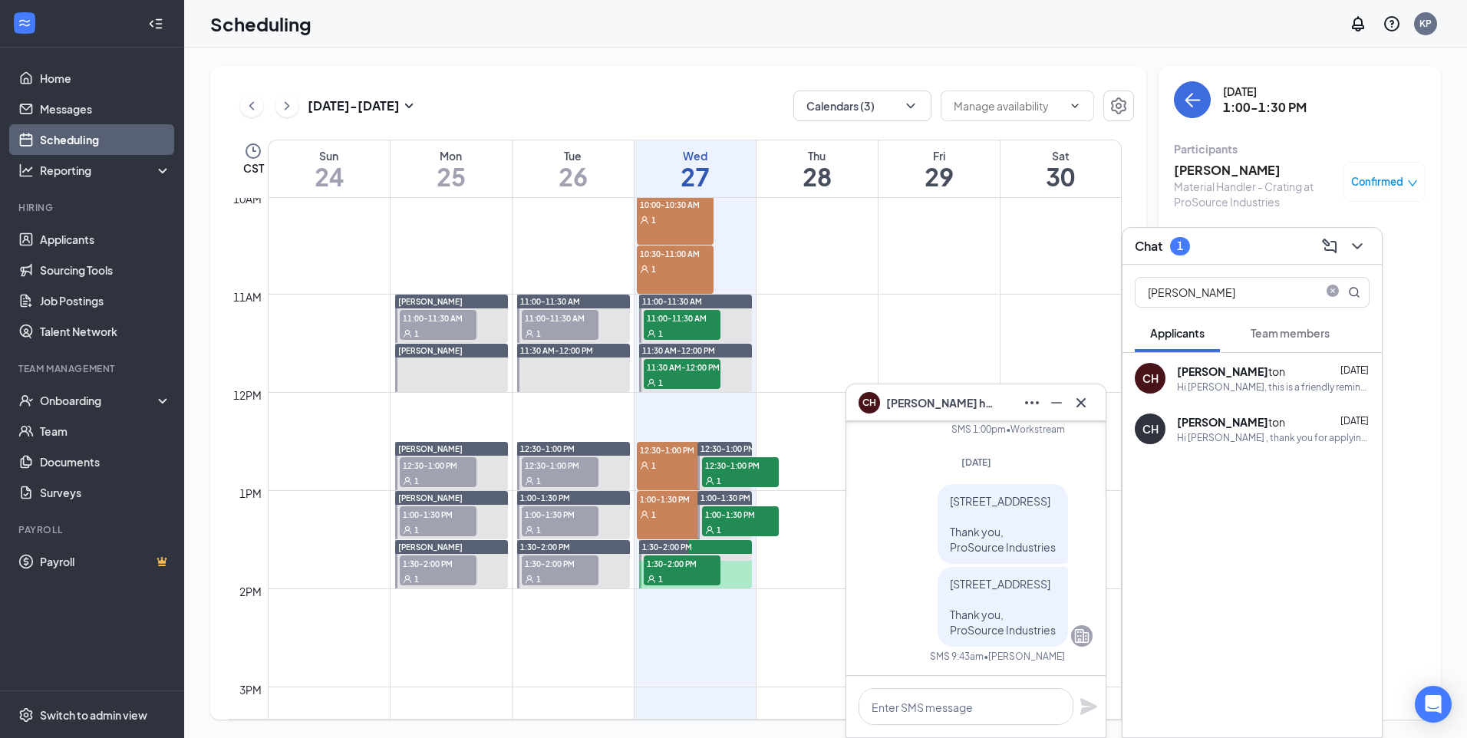
click at [670, 511] on div "1" at bounding box center [675, 514] width 77 height 15
click at [664, 470] on div "1" at bounding box center [675, 464] width 77 height 15
click at [1088, 406] on icon "Cross" at bounding box center [1081, 403] width 18 height 18
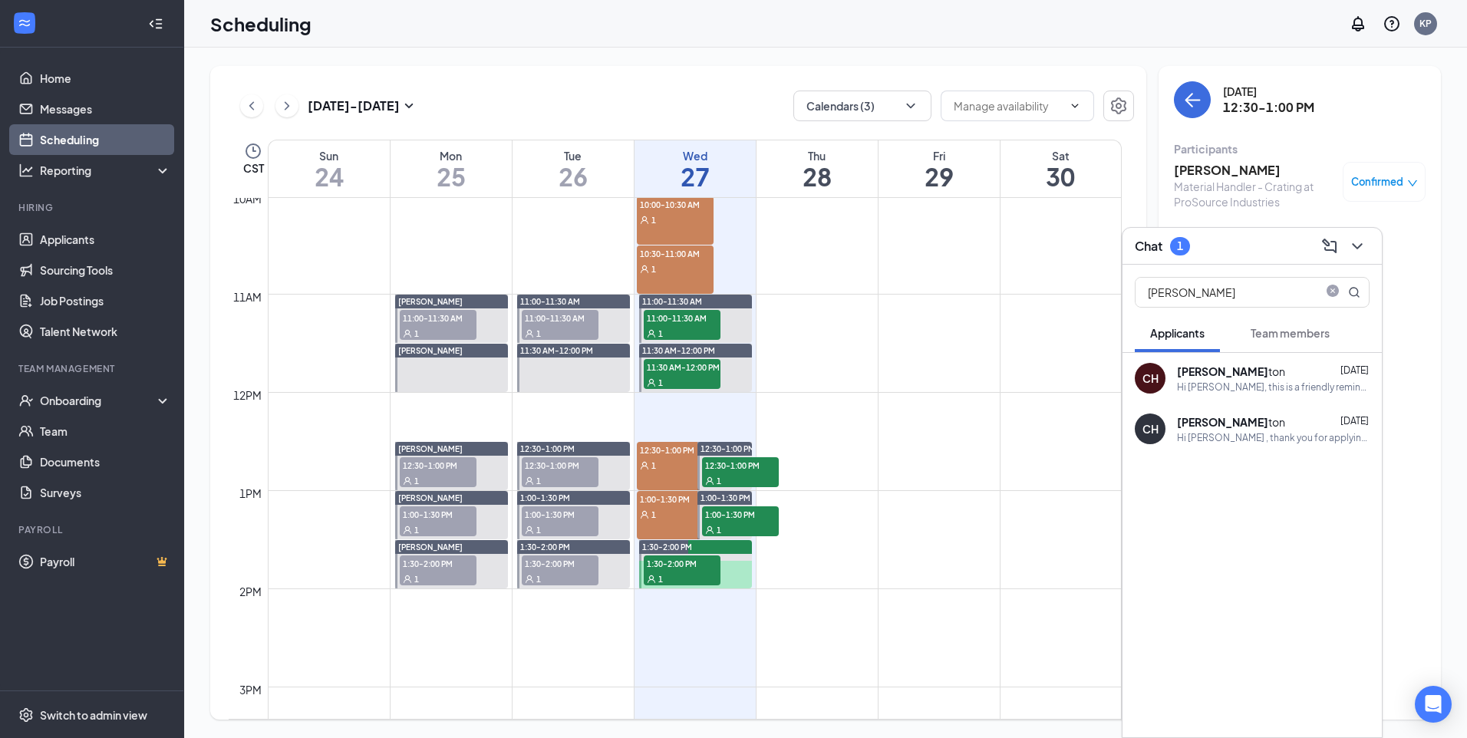
click at [1160, 341] on button "Applicants" at bounding box center [1177, 333] width 85 height 38
click at [1335, 299] on span at bounding box center [1333, 292] width 18 height 15
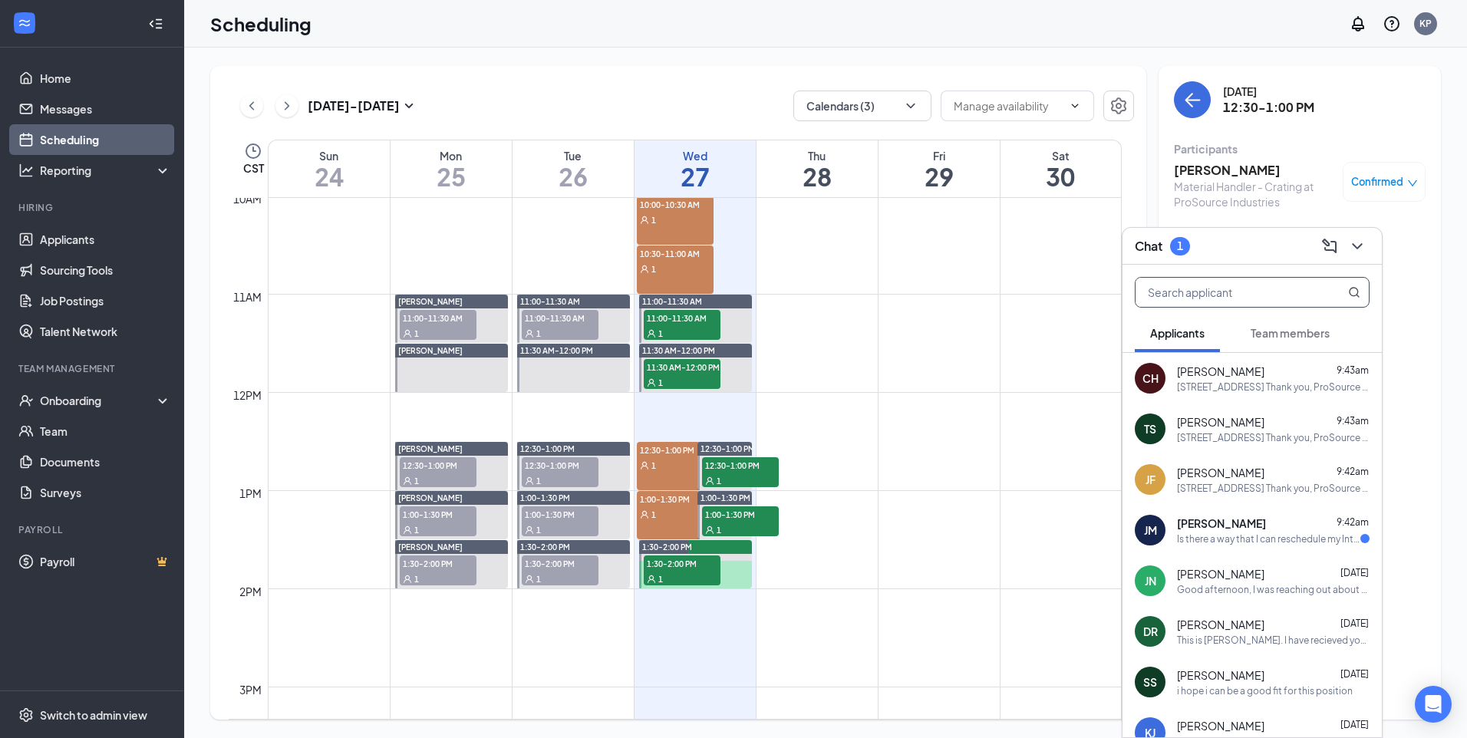
click at [673, 465] on div "1" at bounding box center [675, 464] width 77 height 15
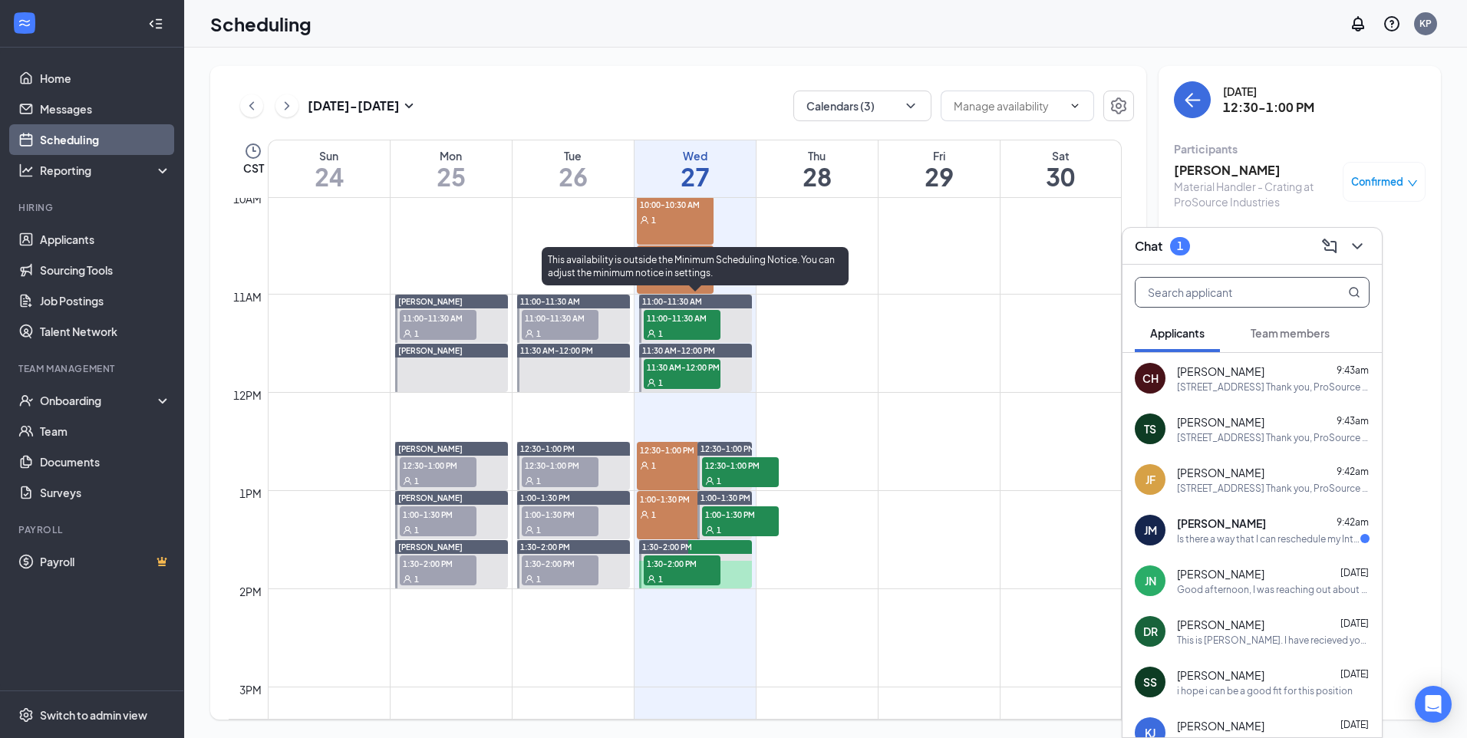
click at [685, 281] on div "This availability is outside the Minimum Scheduling Notice. You can adjust the …" at bounding box center [695, 266] width 307 height 38
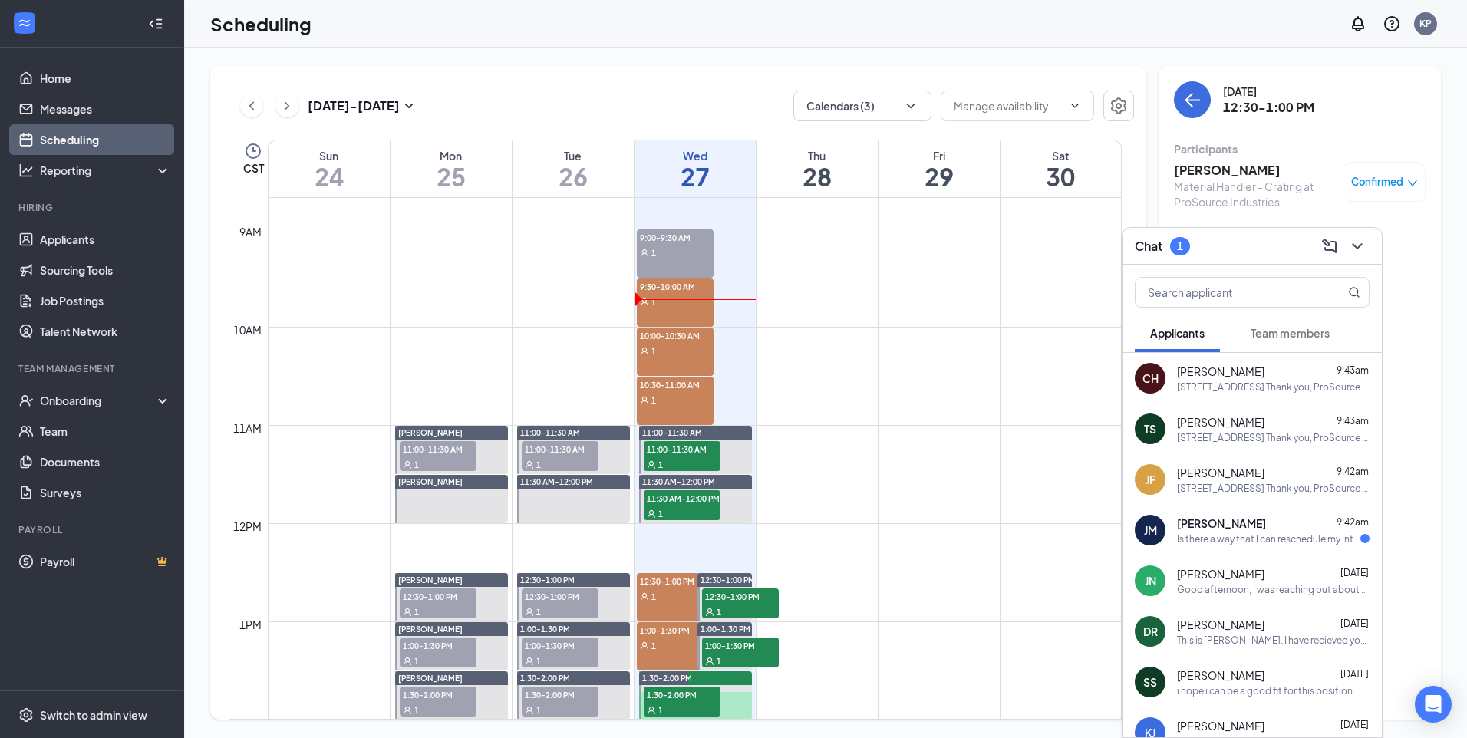
scroll to position [831, 0]
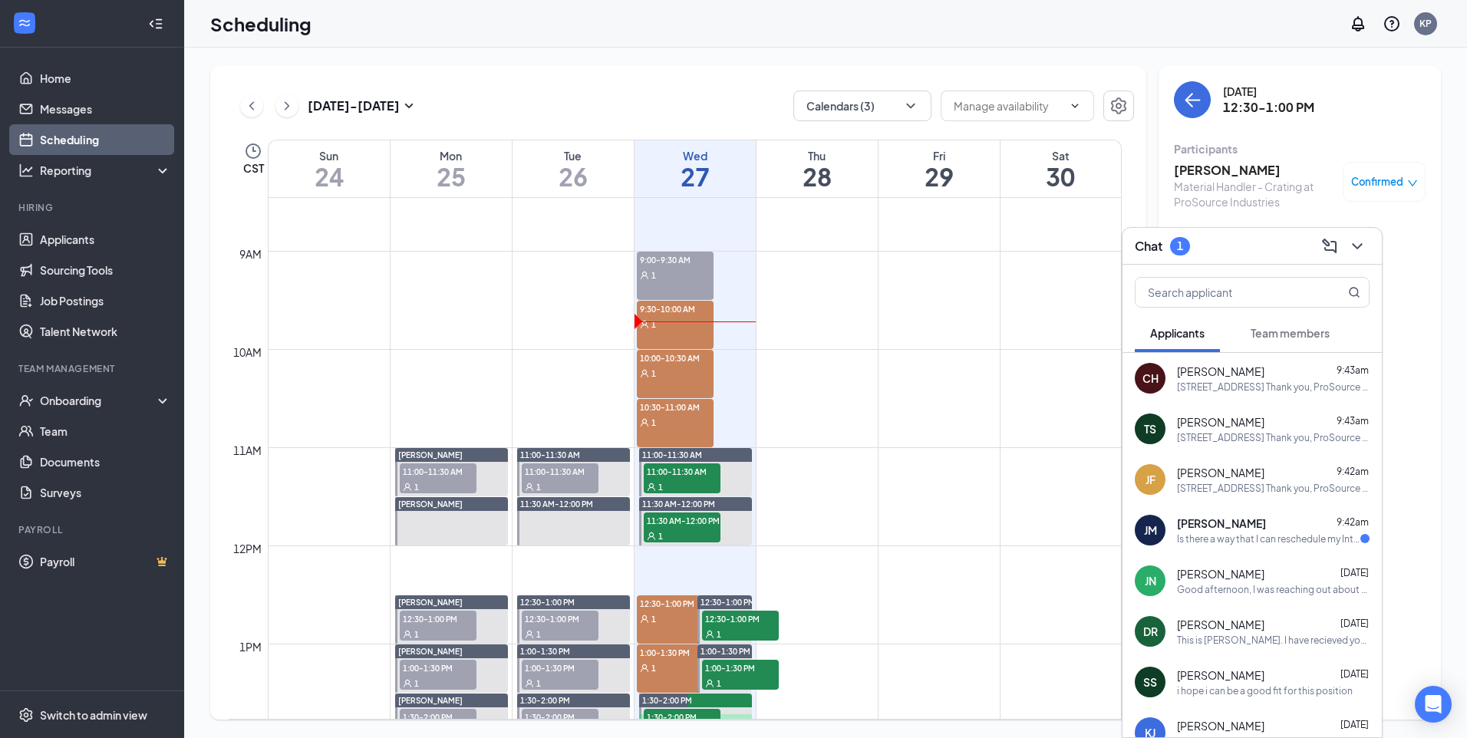
click at [672, 420] on div "1" at bounding box center [675, 421] width 77 height 15
click at [682, 361] on span "10:00-10:30 AM" at bounding box center [675, 357] width 77 height 15
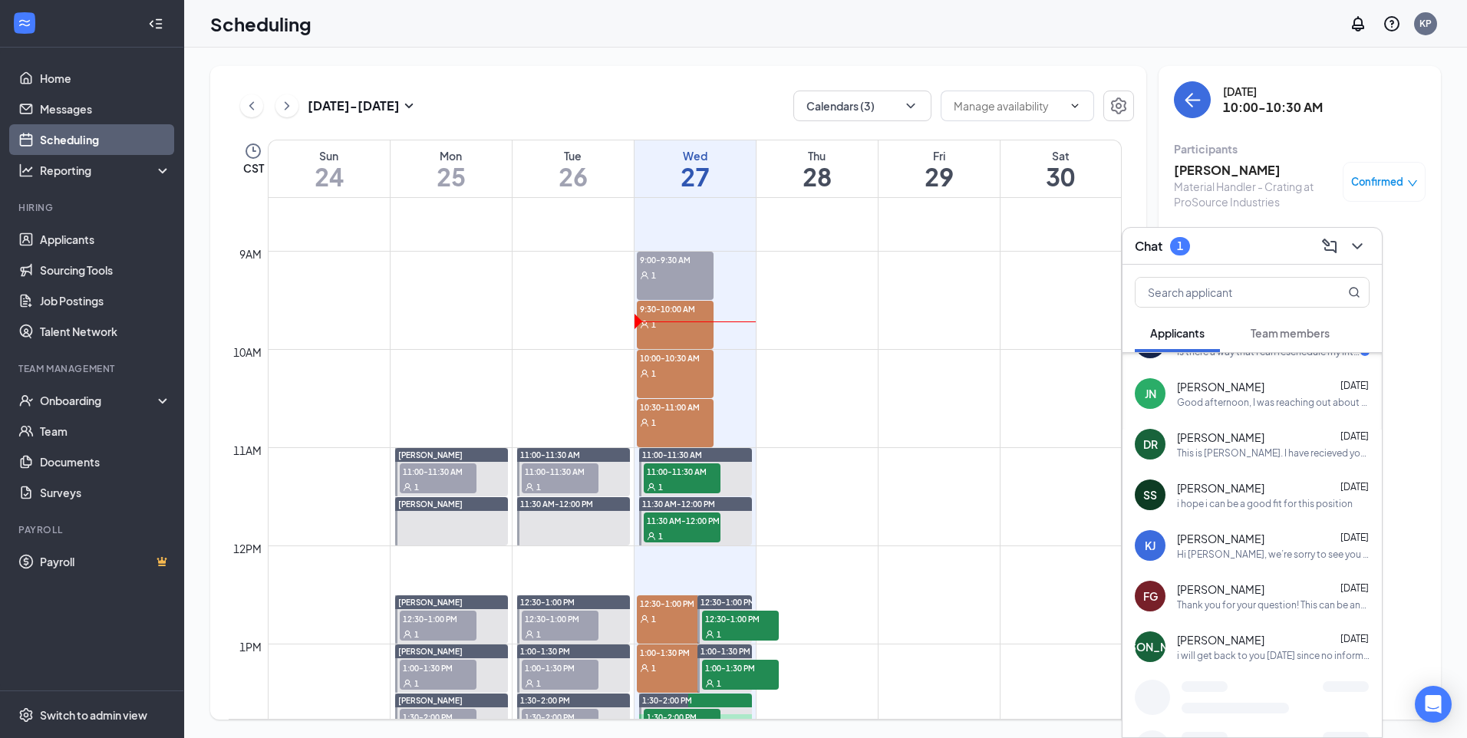
scroll to position [199, 0]
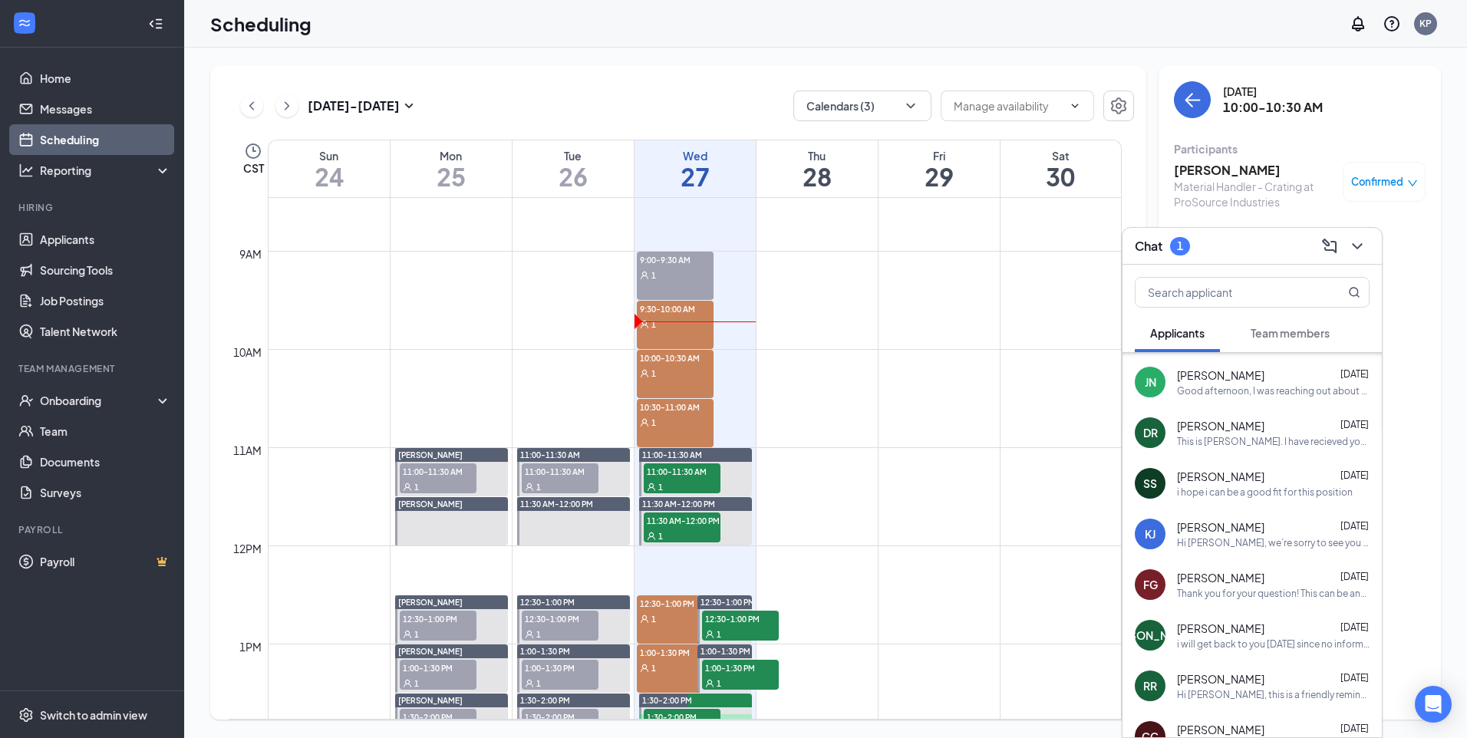
click at [1253, 683] on div "[PERSON_NAME] [DATE]" at bounding box center [1273, 679] width 193 height 15
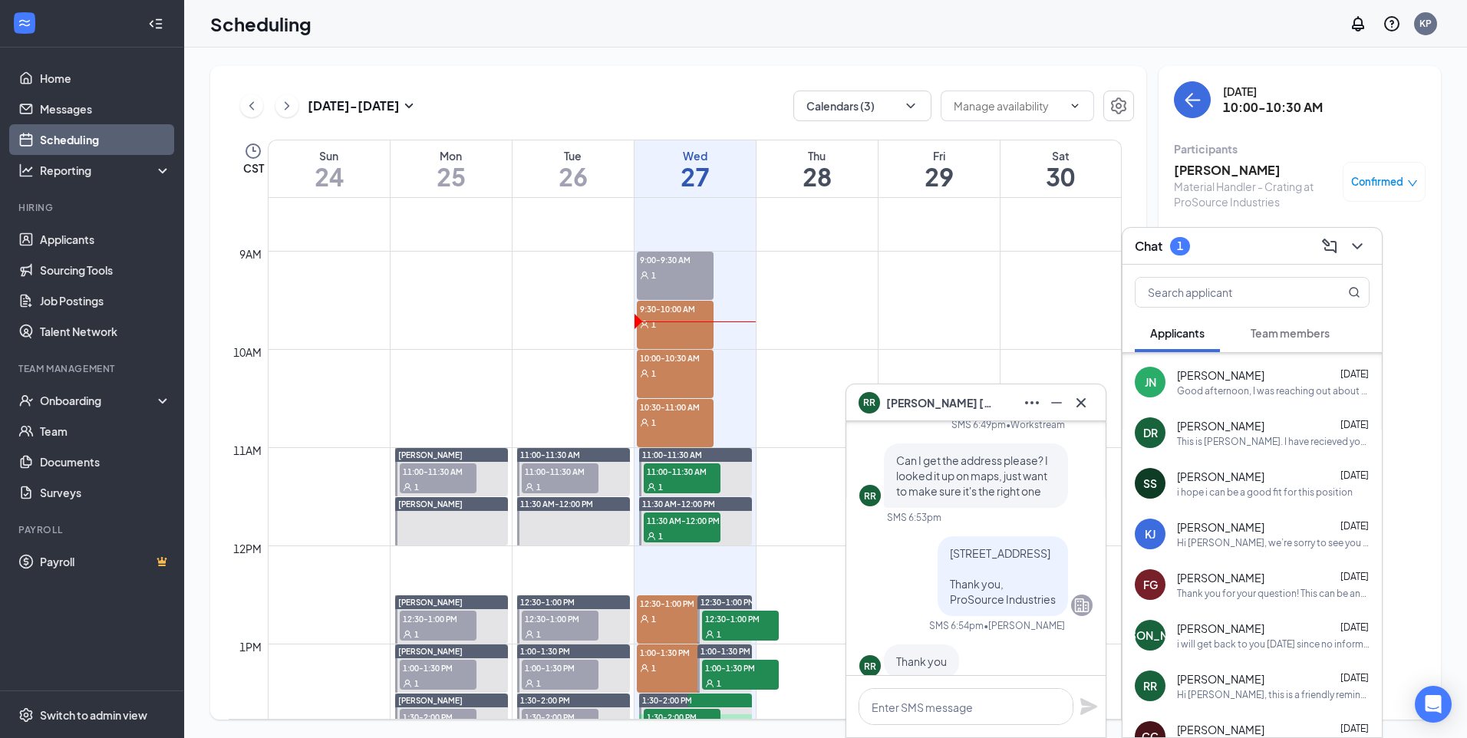
scroll to position [-384, 0]
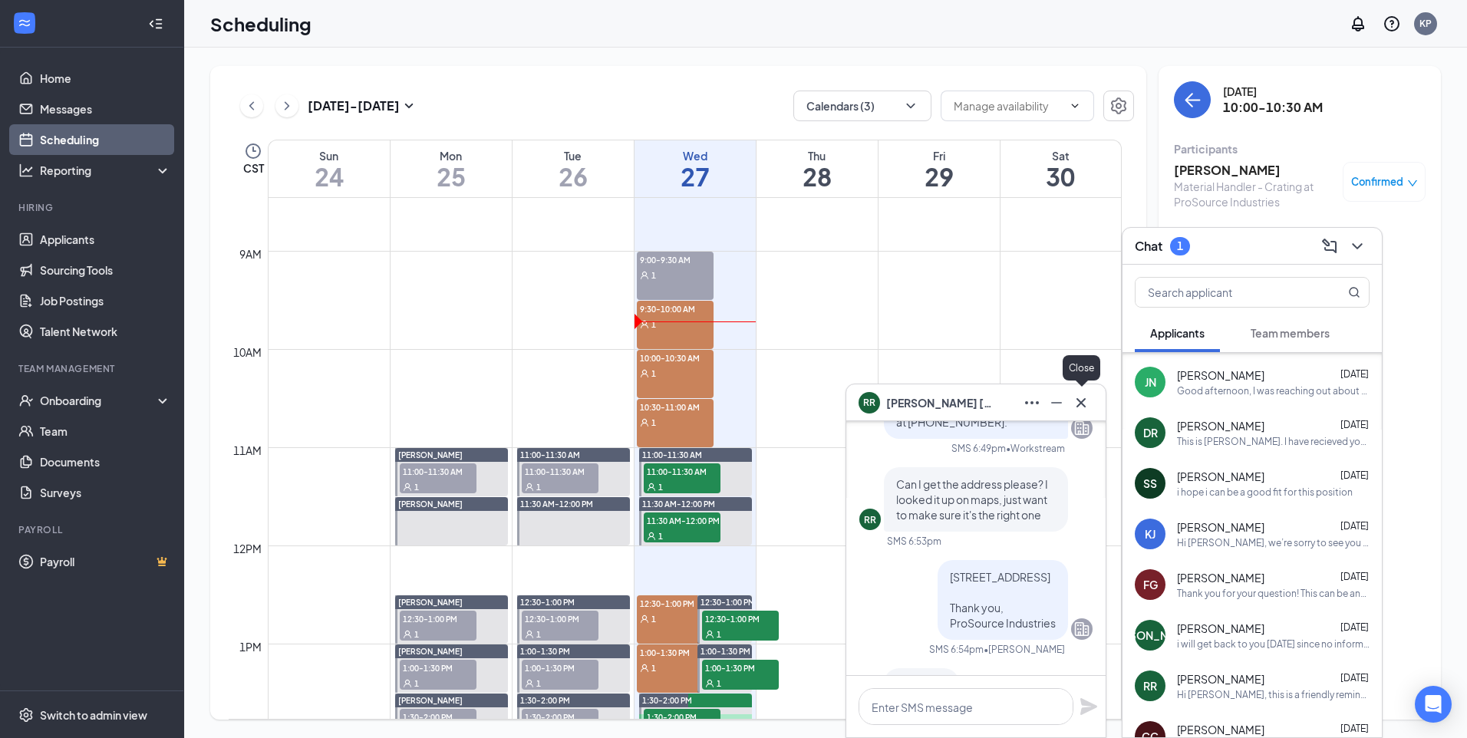
click at [1078, 409] on icon "Cross" at bounding box center [1081, 403] width 18 height 18
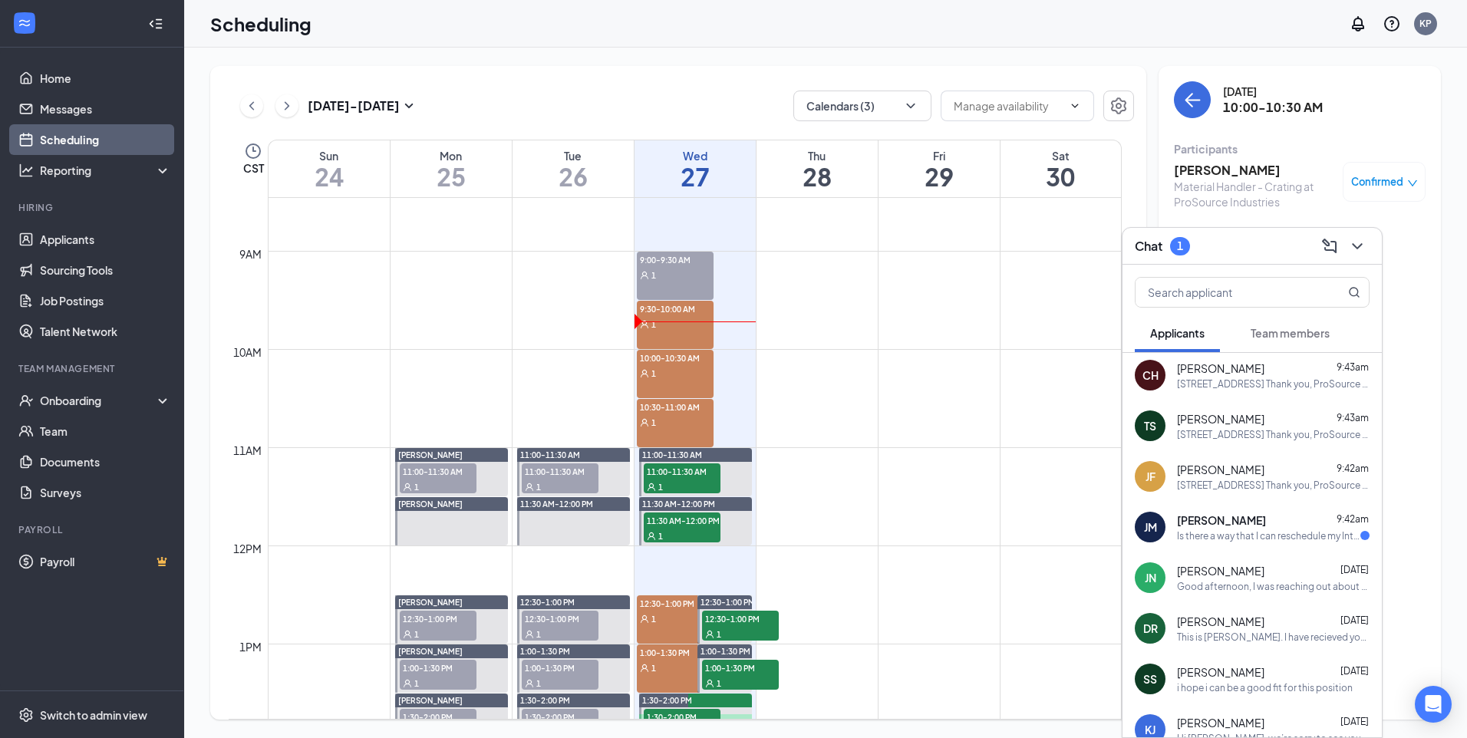
scroll to position [0, 0]
click at [1276, 543] on div "Is there a way that I can reschedule my Interview all the details were not give…" at bounding box center [1268, 539] width 183 height 13
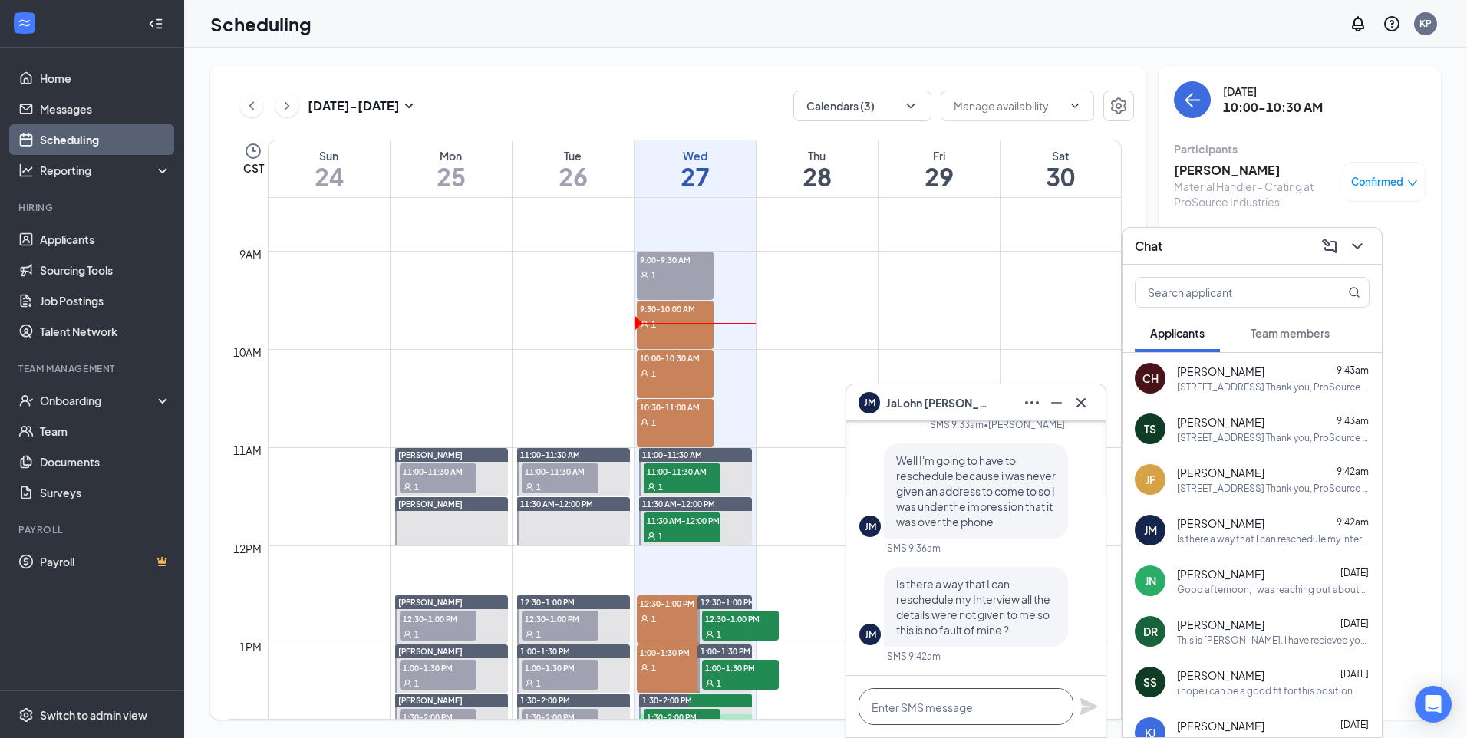
click at [929, 711] on textarea at bounding box center [966, 706] width 215 height 37
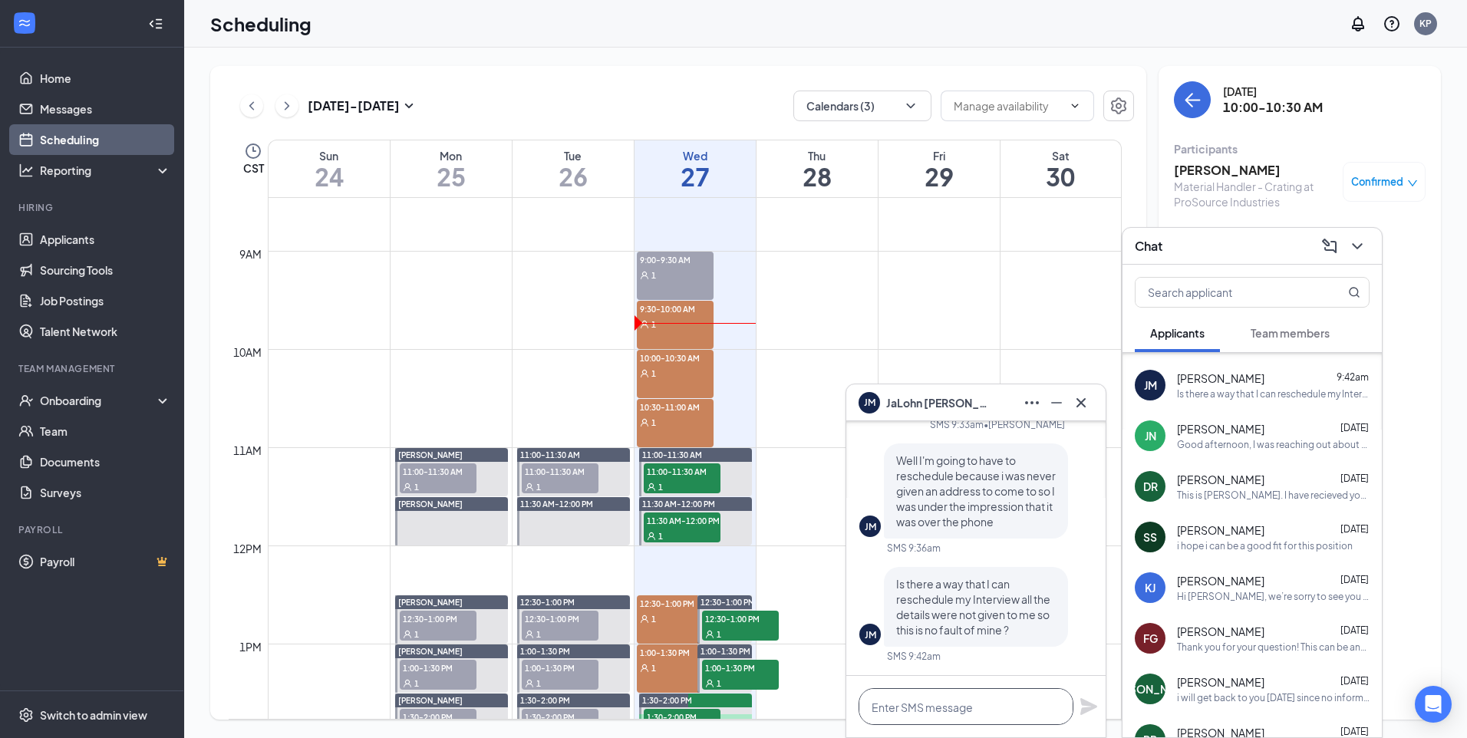
scroll to position [230, 0]
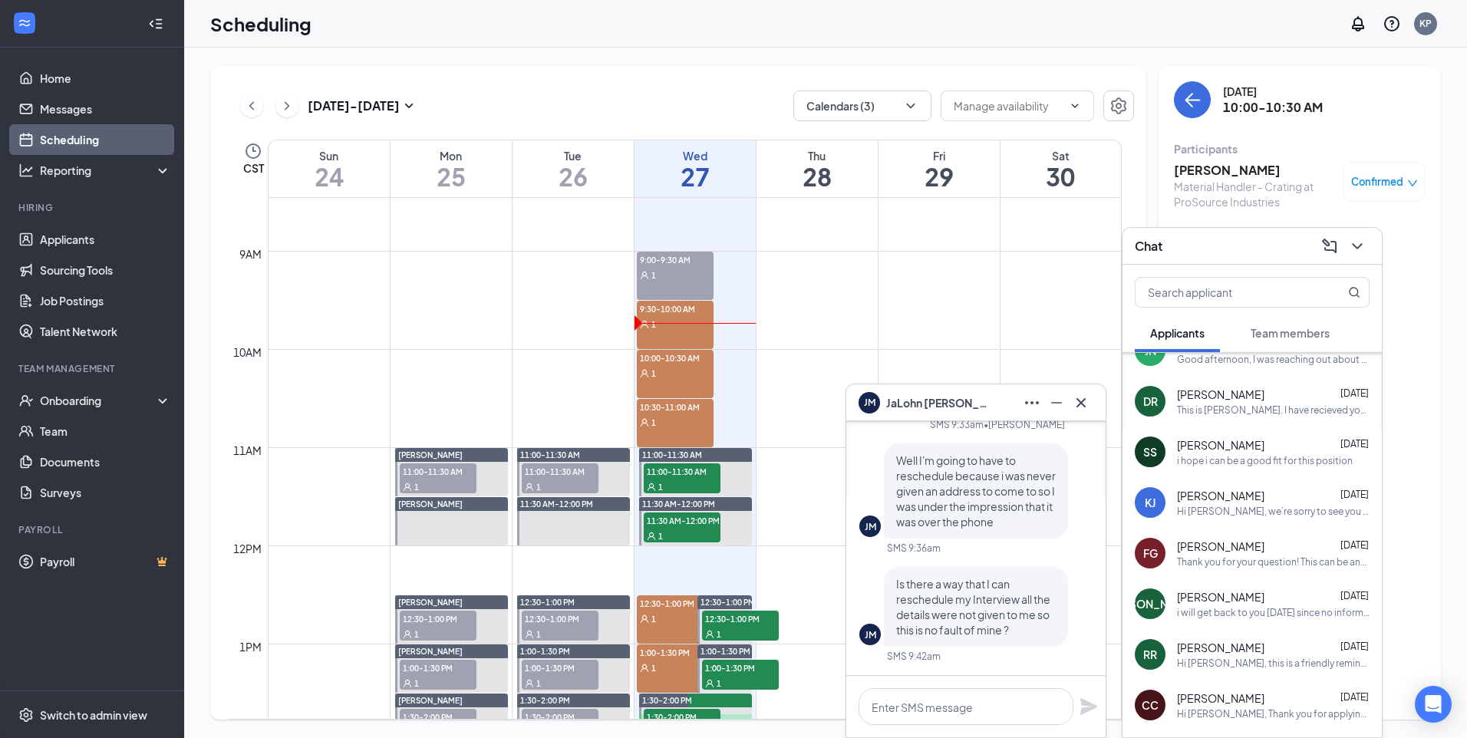
click at [1271, 617] on div "i will get back to you [DATE] since no information can be provided to me or que…" at bounding box center [1273, 612] width 193 height 13
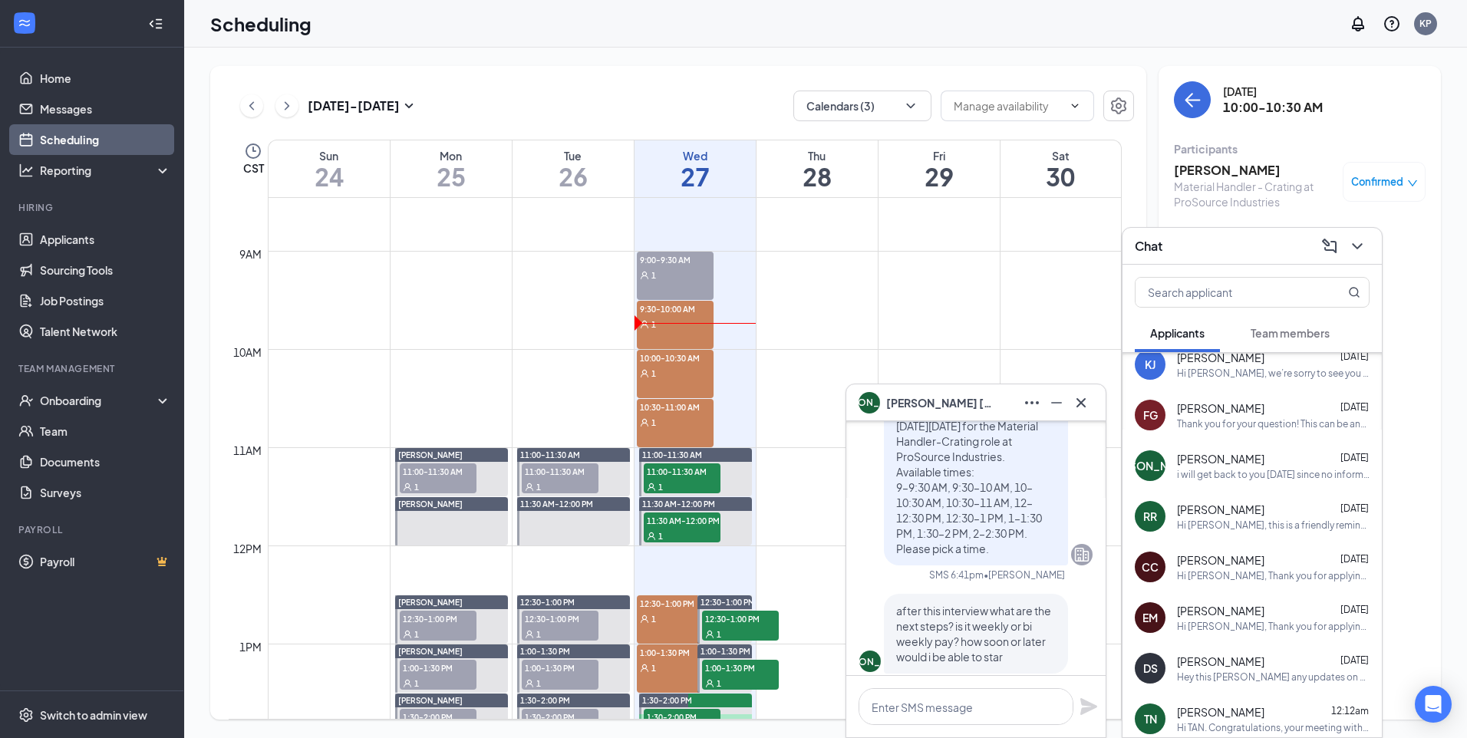
scroll to position [384, 0]
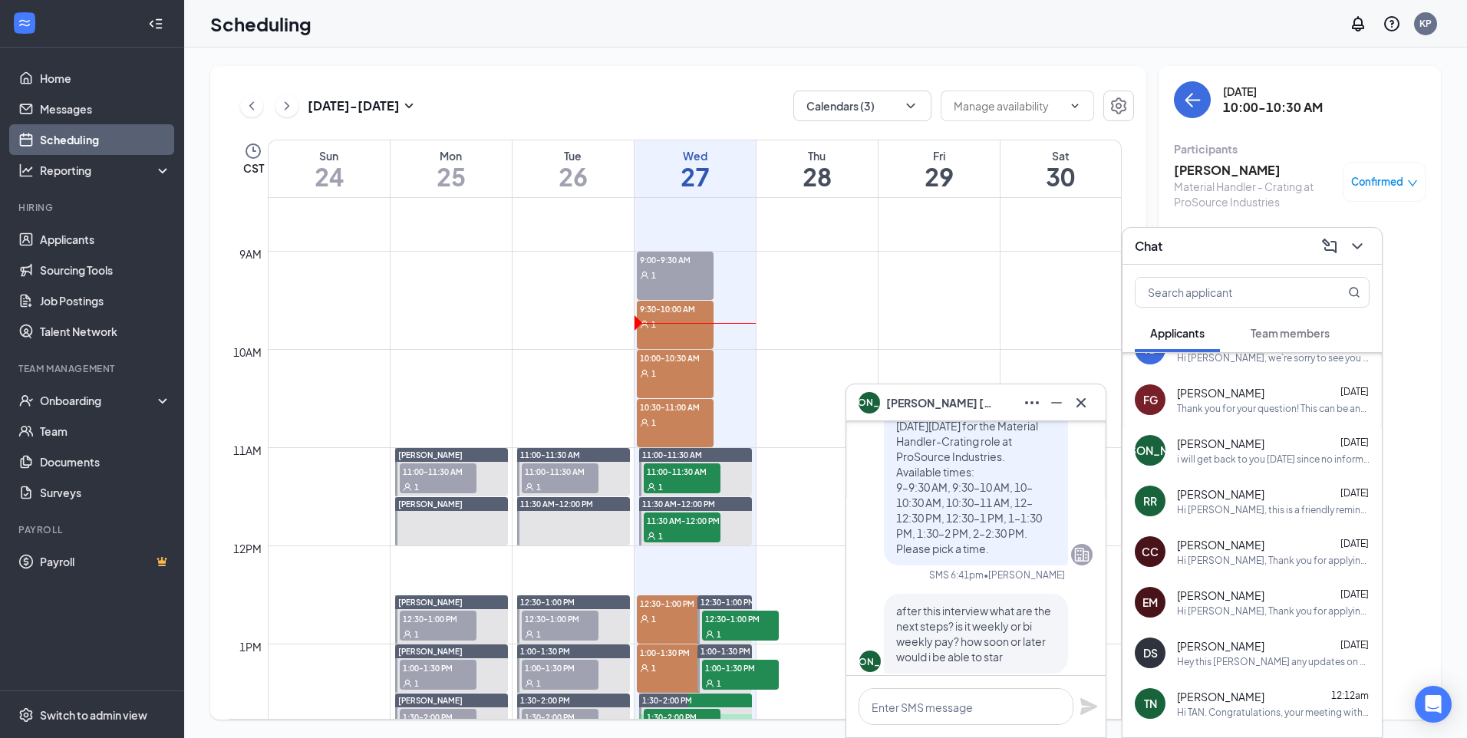
click at [1271, 610] on div "Hi [PERSON_NAME], Thank you for applying! We’d like to invite you to an intervi…" at bounding box center [1273, 611] width 193 height 13
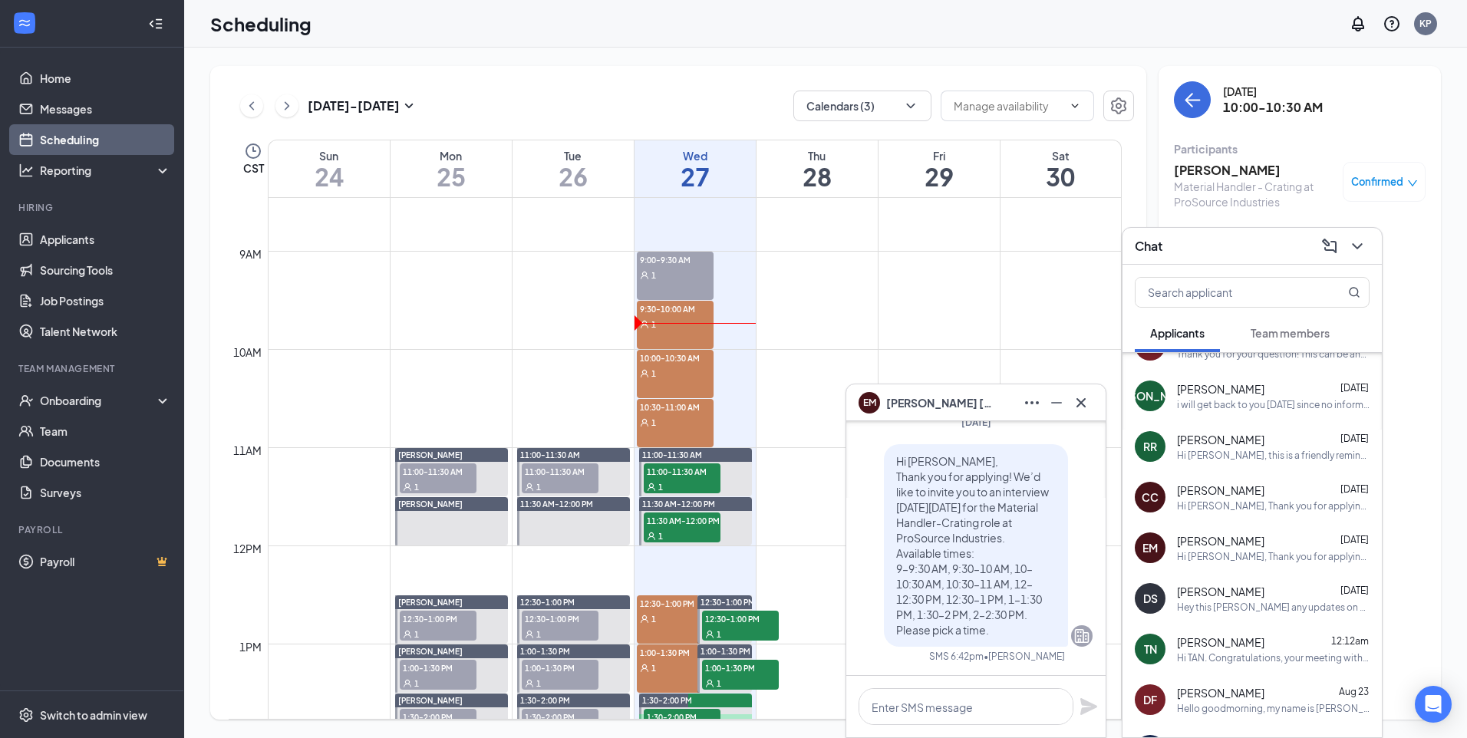
scroll to position [461, 0]
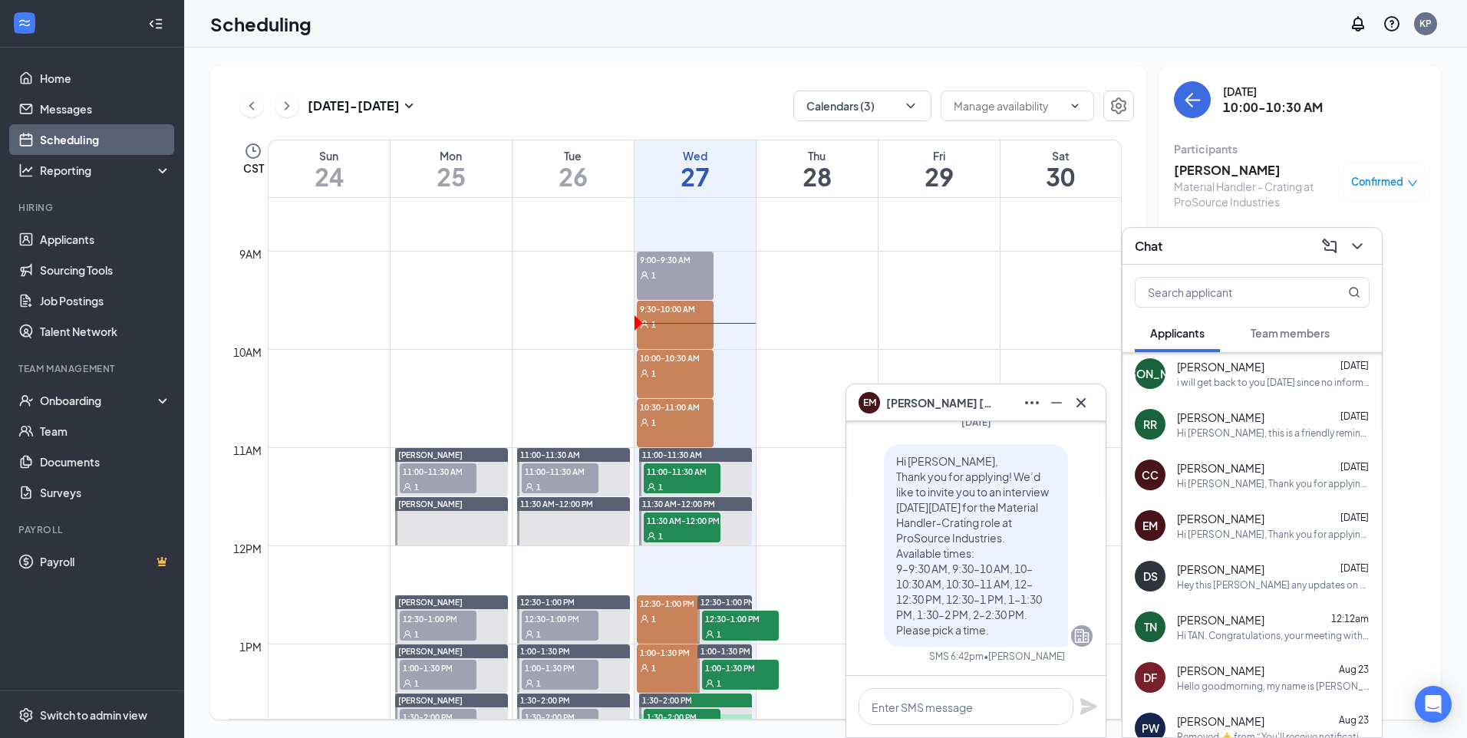
click at [1278, 584] on div "Hey this [PERSON_NAME] any updates on my application" at bounding box center [1273, 585] width 193 height 13
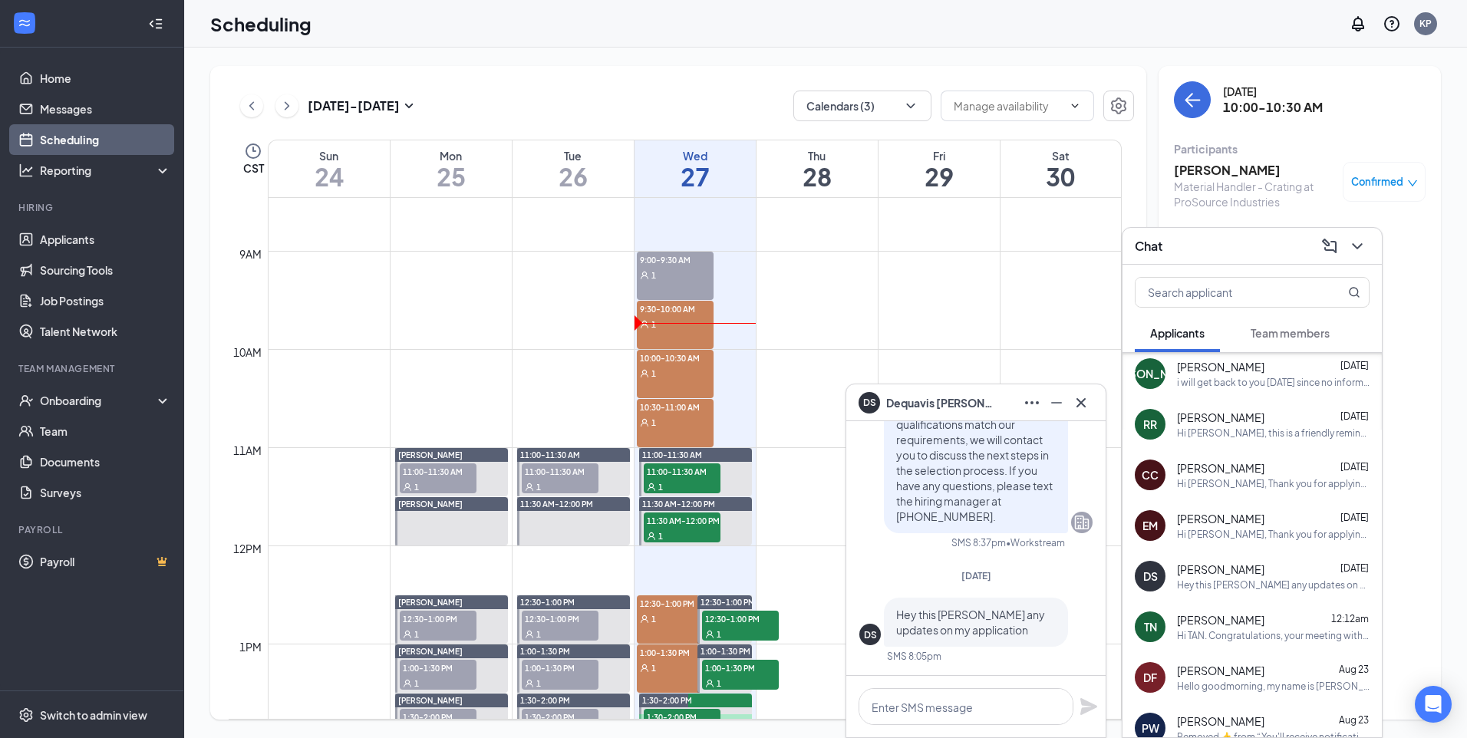
click at [1290, 634] on div "Hi TAN. Congratulations, your meeting with ProSource Industries for Cable Opera…" at bounding box center [1273, 635] width 193 height 13
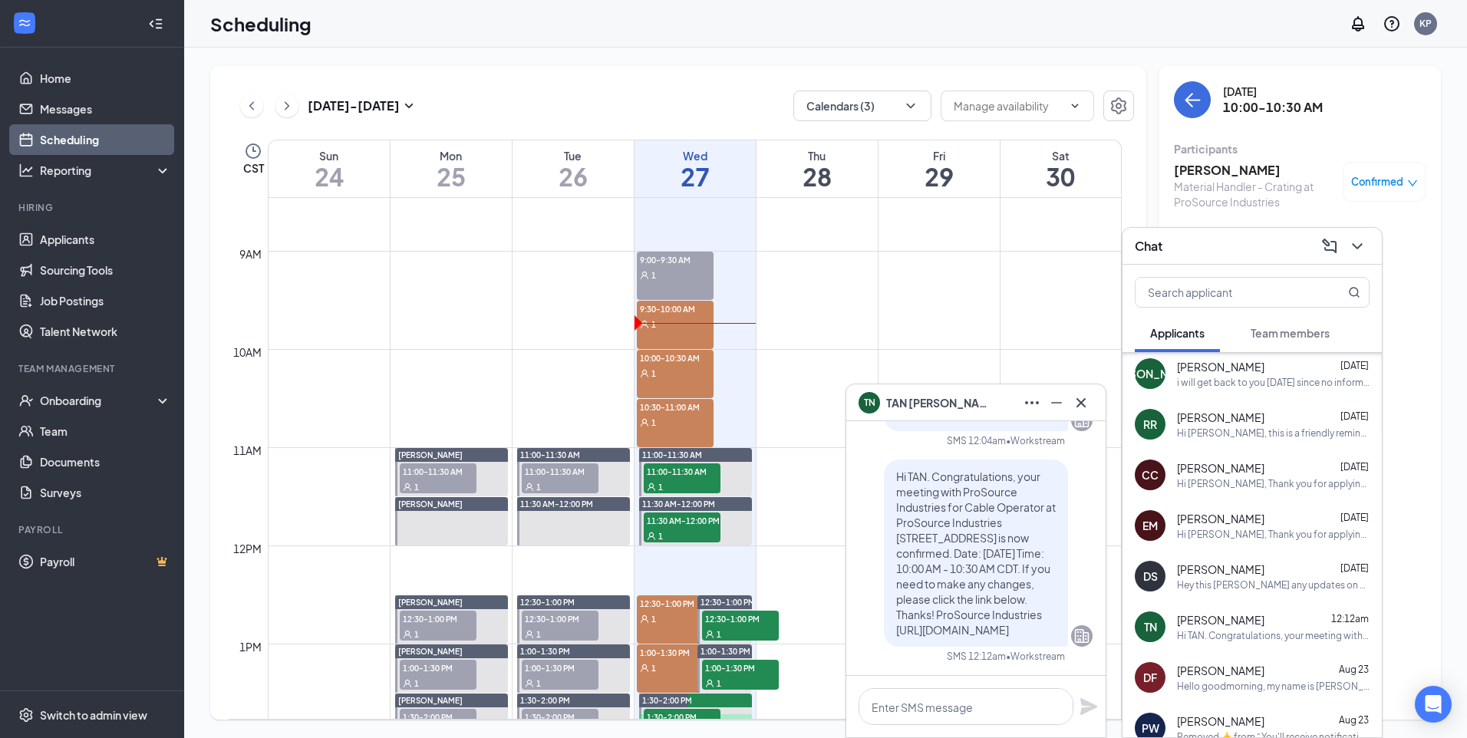
click at [1276, 373] on div "[PERSON_NAME] [DATE]" at bounding box center [1273, 366] width 193 height 15
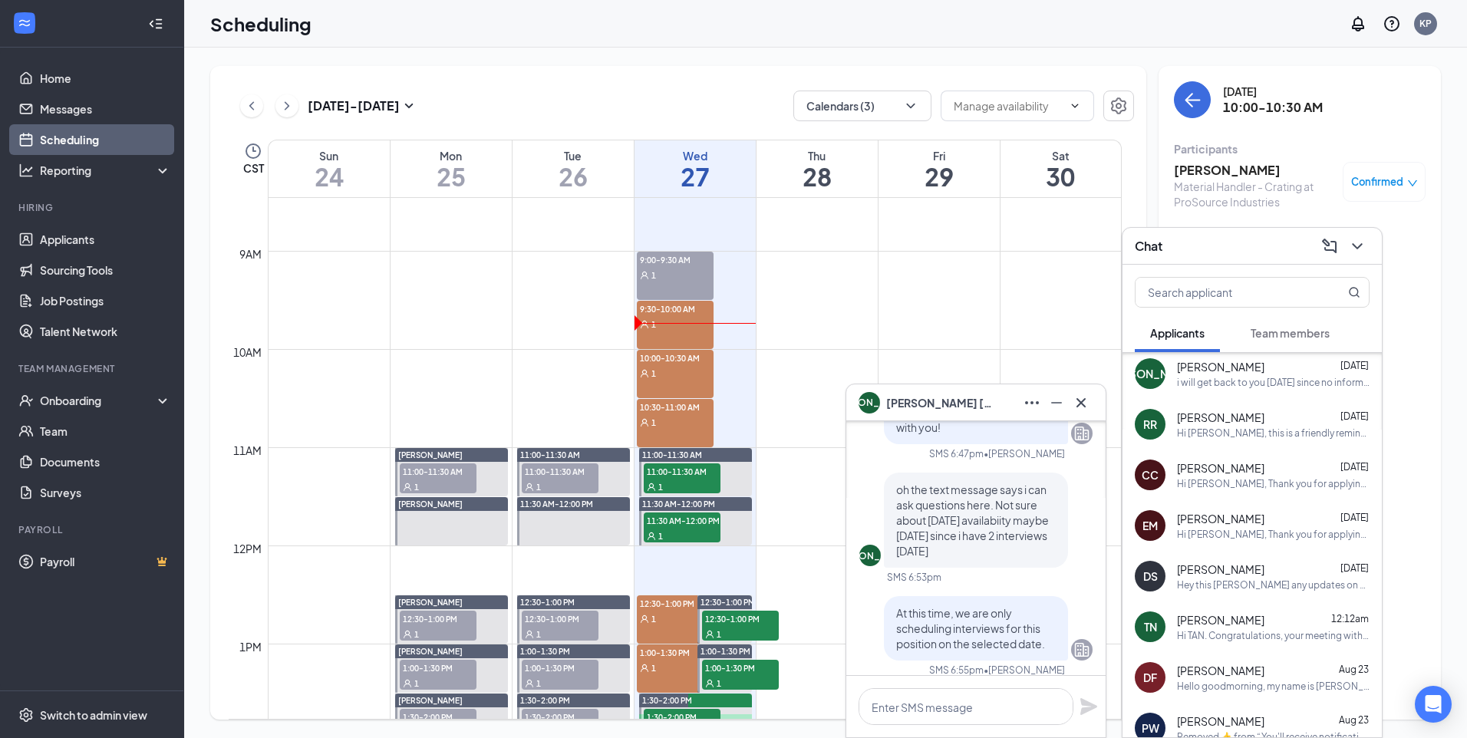
scroll to position [-154, 0]
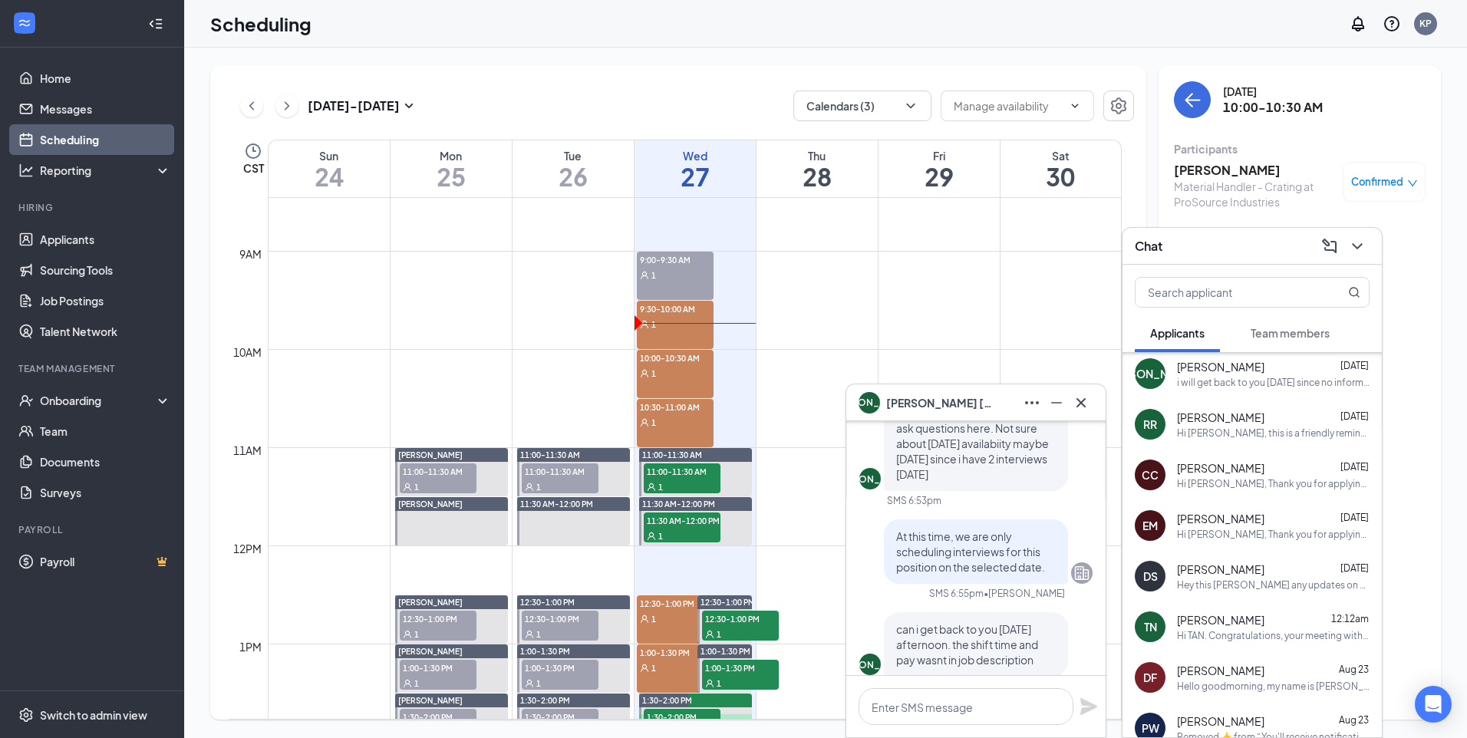
click at [1028, 565] on span "At this time, we are only scheduling interviews for this position on the select…" at bounding box center [970, 552] width 149 height 45
copy span "At this time, we are only scheduling interviews for this position on the select…"
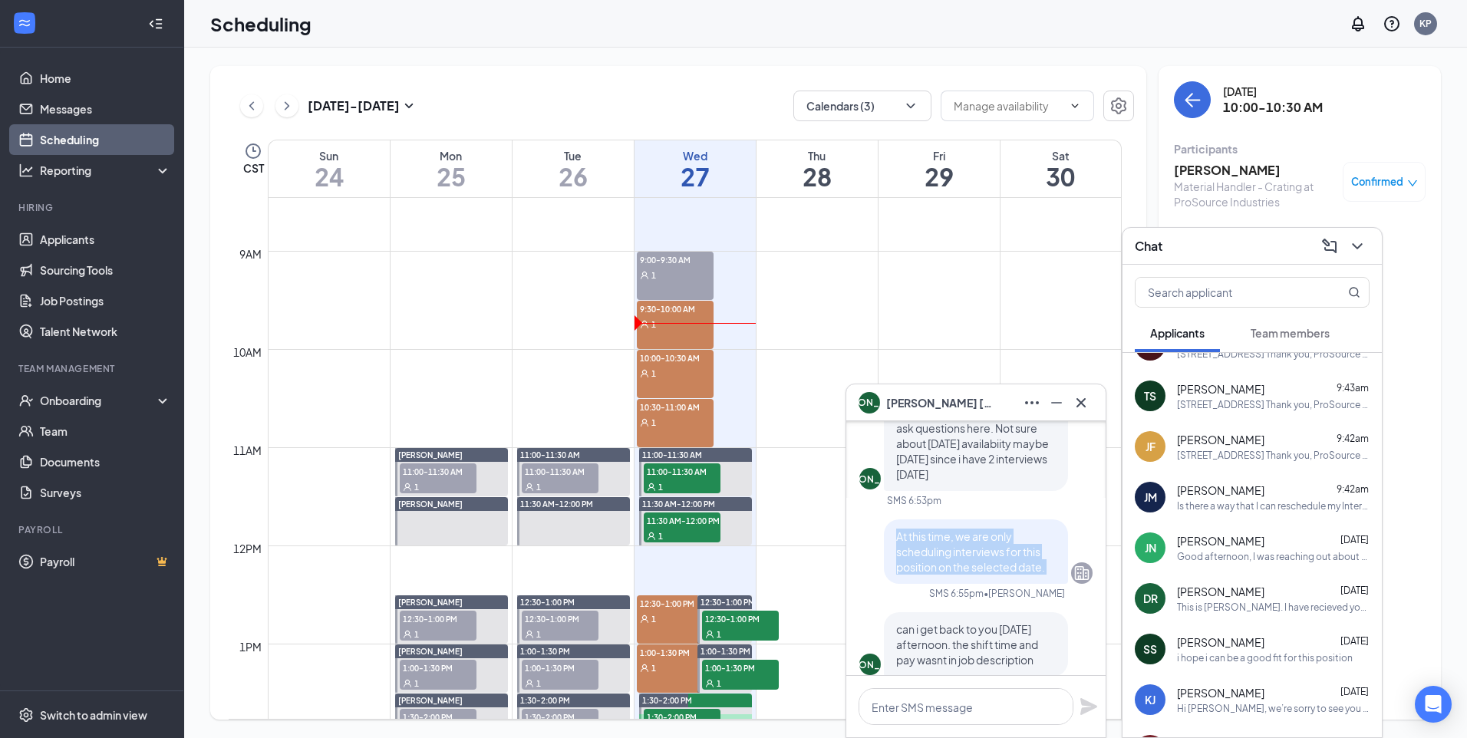
scroll to position [0, 0]
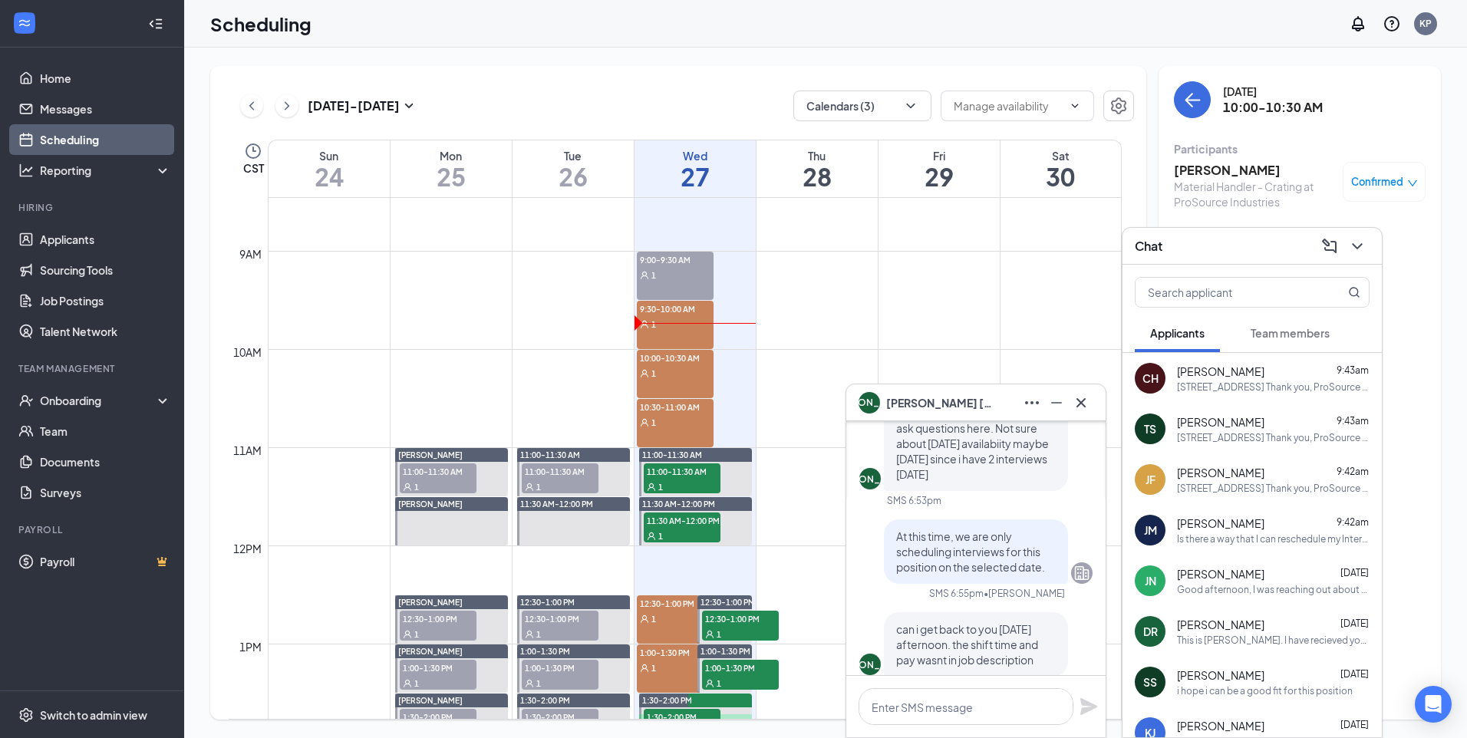
click at [1239, 536] on div "Is there a way that I can reschedule my Interview all the details were not give…" at bounding box center [1273, 539] width 193 height 13
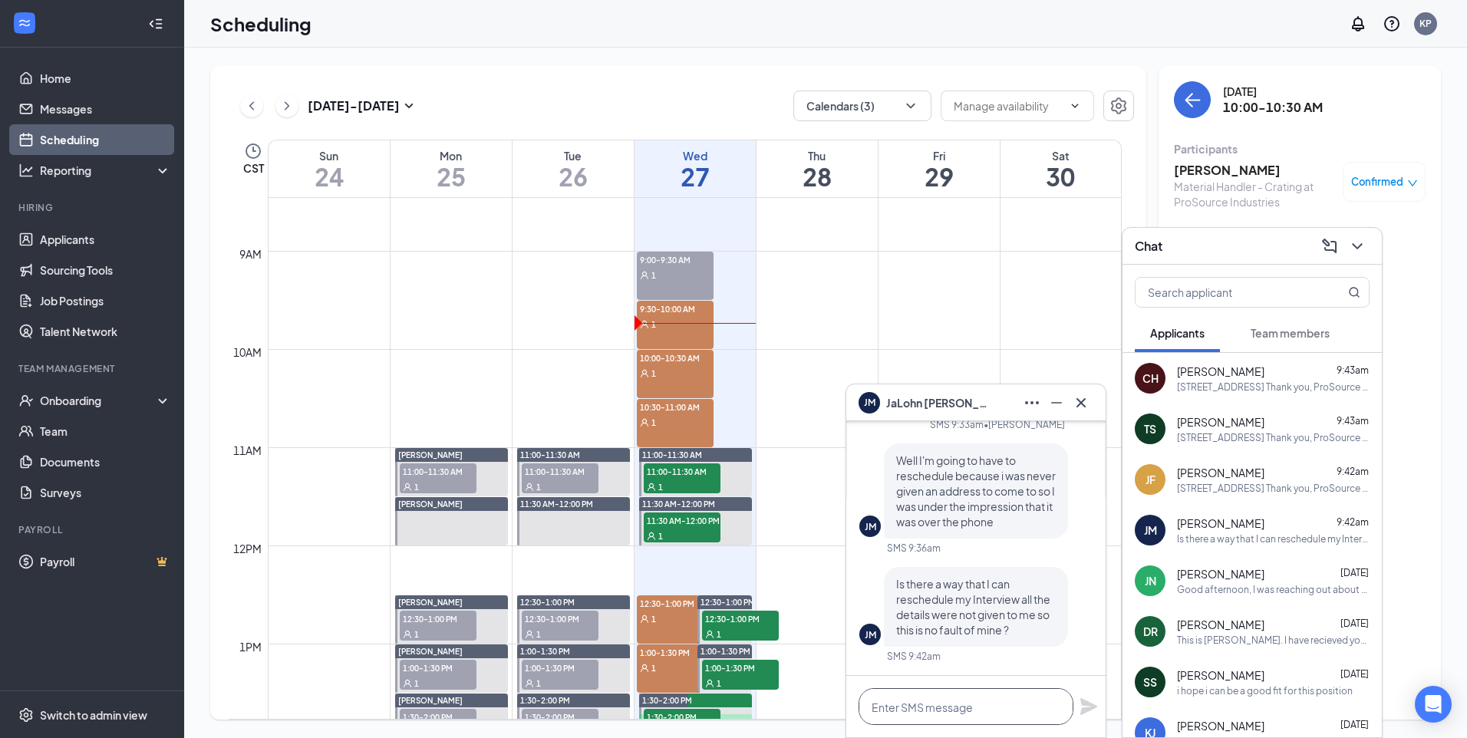
click at [949, 707] on textarea at bounding box center [966, 706] width 215 height 37
paste textarea "At this time, we are only scheduling interviews for this position on the select…"
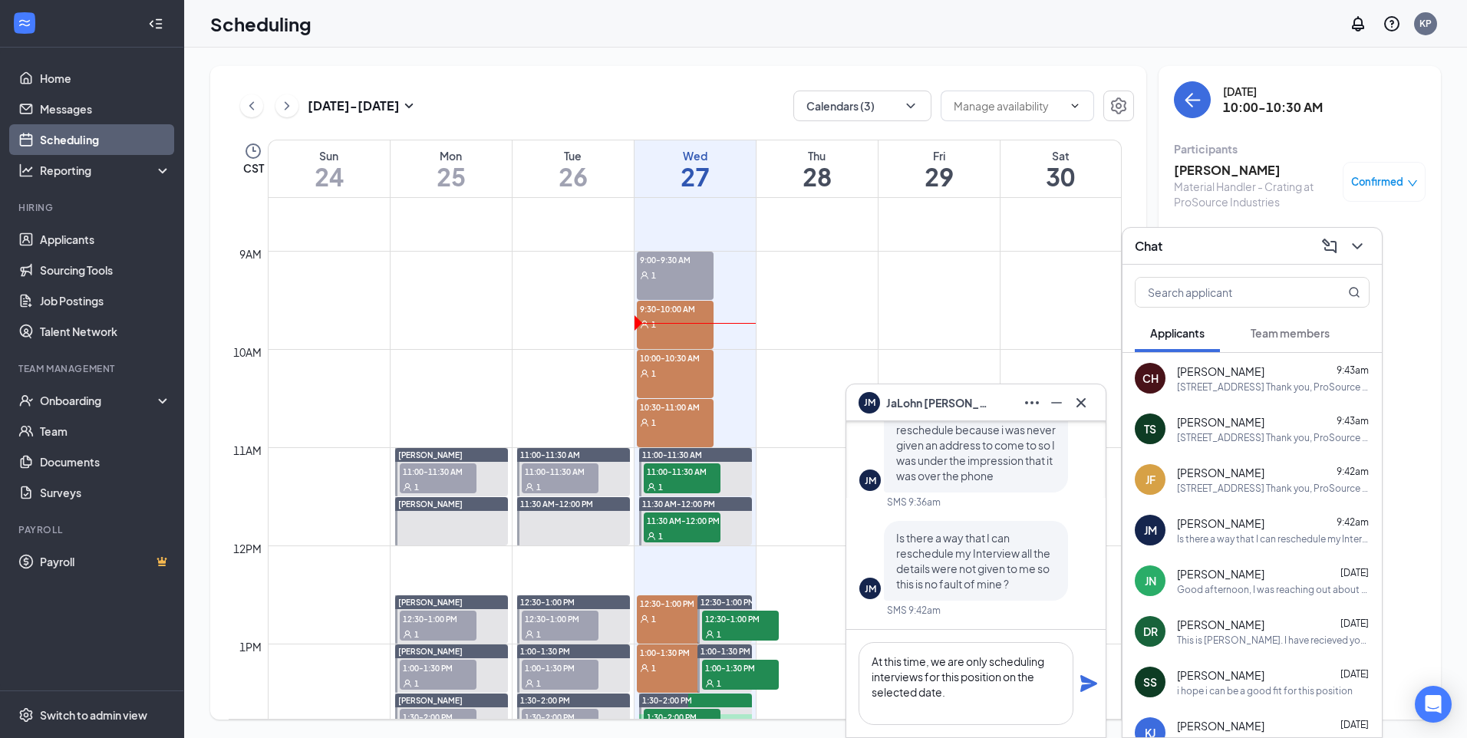
scroll to position [16, 0]
click at [968, 575] on span "Is there a way that I can reschedule my Interview all the details were not give…" at bounding box center [973, 561] width 154 height 60
drag, startPoint x: 968, startPoint y: 575, endPoint x: 975, endPoint y: 710, distance: 135.3
click at [984, 702] on textarea "At this time, we are only scheduling interviews for this position on the select…" at bounding box center [966, 683] width 215 height 83
click at [979, 709] on textarea "At this time, we are only scheduling interviews for this position on the select…" at bounding box center [966, 683] width 215 height 83
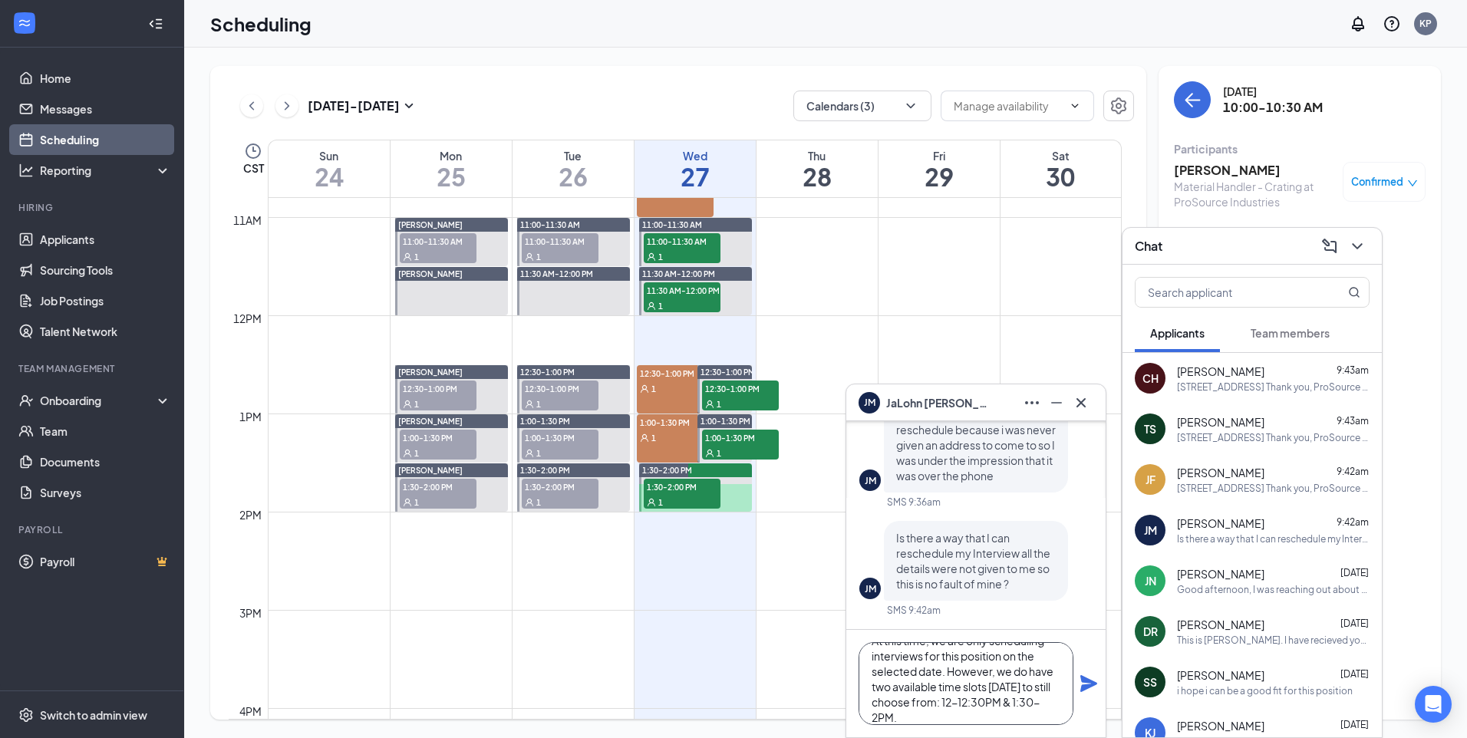
scroll to position [0, 0]
click at [949, 698] on textarea "At this time, we are only scheduling interviews for this position on the select…" at bounding box center [966, 683] width 215 height 83
type textarea "At this time, we are only scheduling interviews for this position on the select…"
click at [1088, 685] on icon "Plane" at bounding box center [1089, 683] width 17 height 17
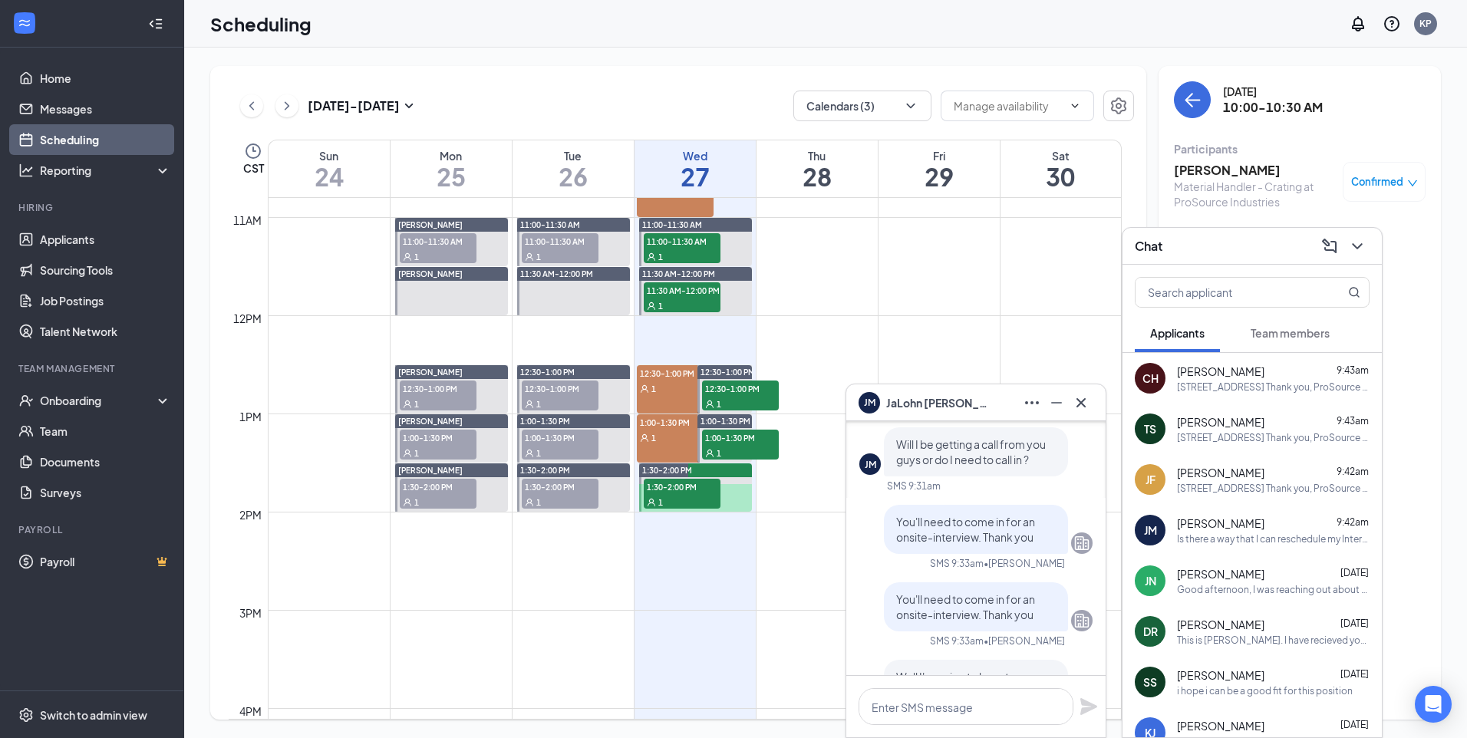
scroll to position [-691, 0]
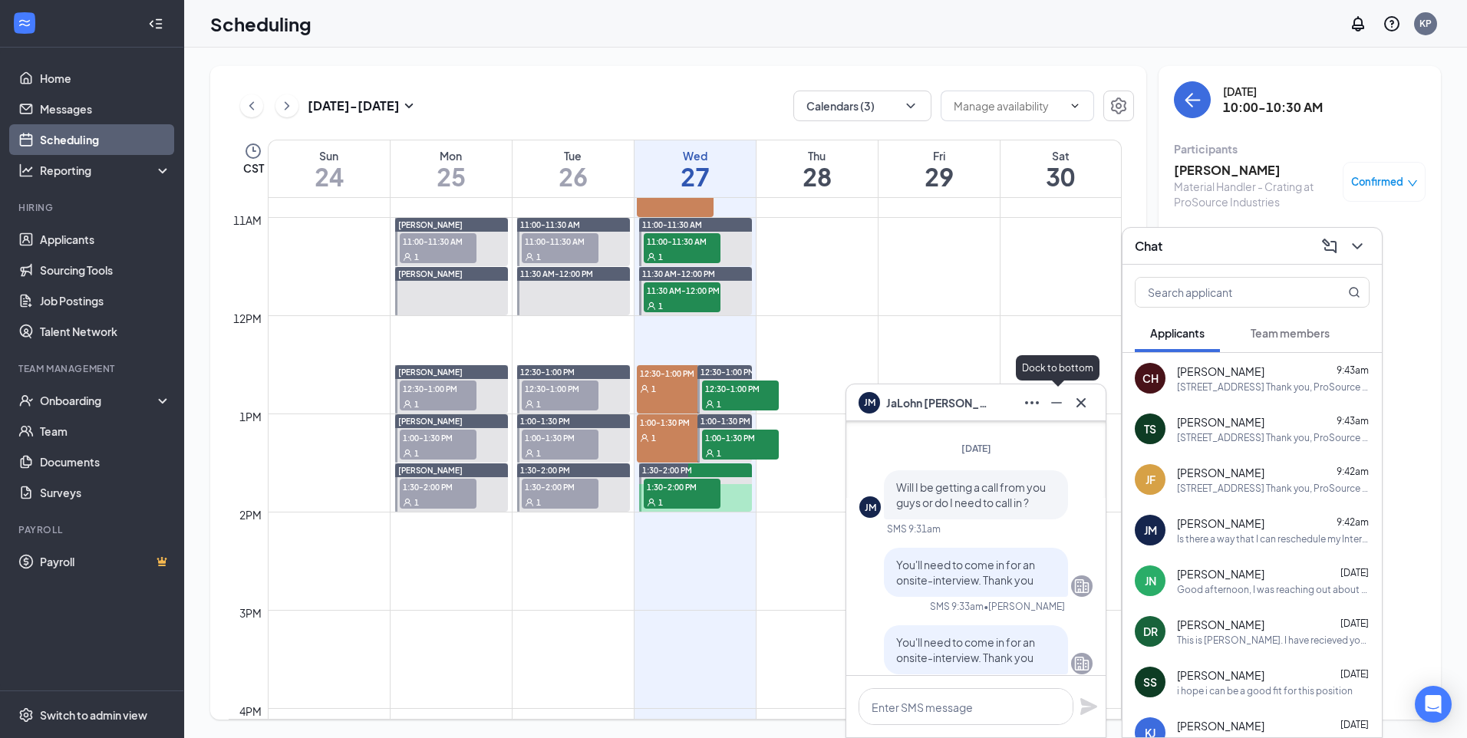
click at [1053, 411] on icon "Minimize" at bounding box center [1057, 403] width 18 height 18
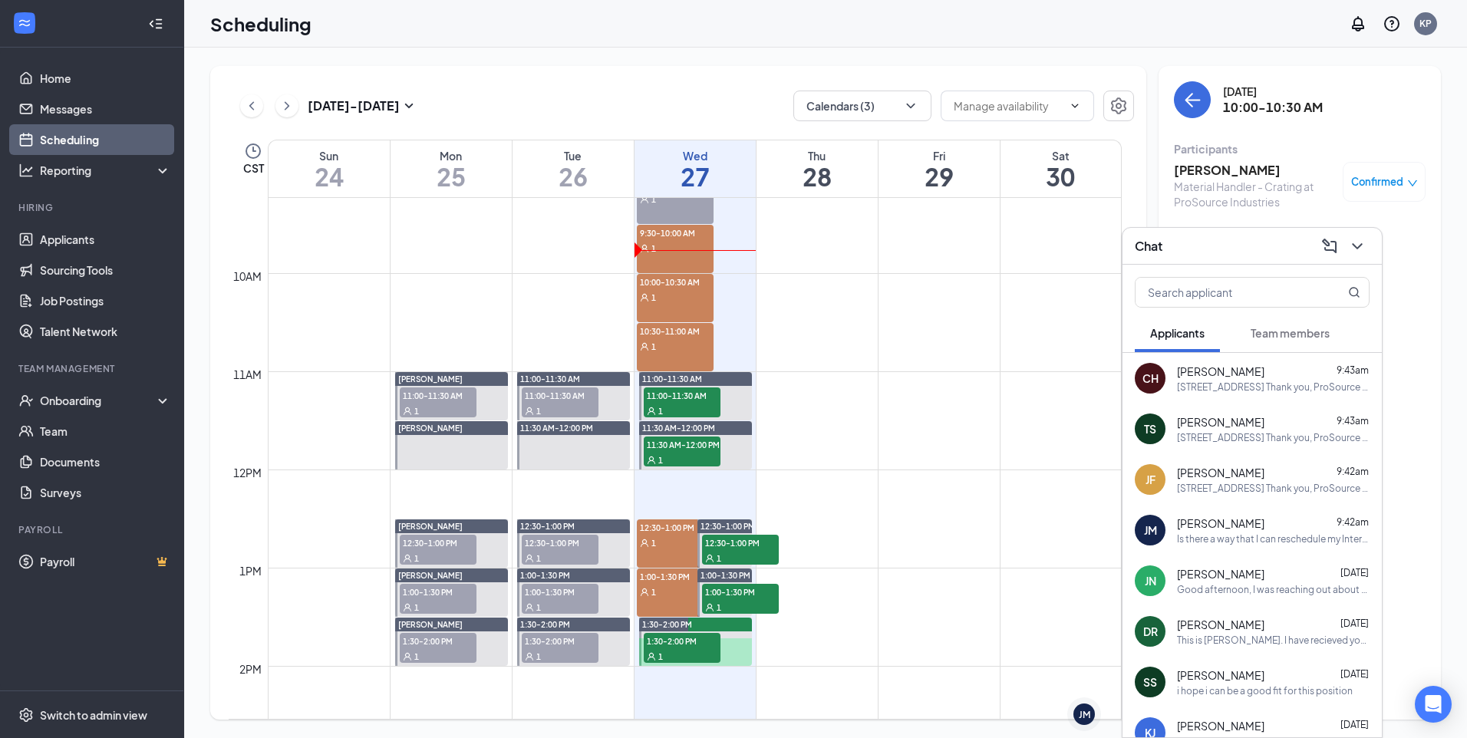
scroll to position [754, 0]
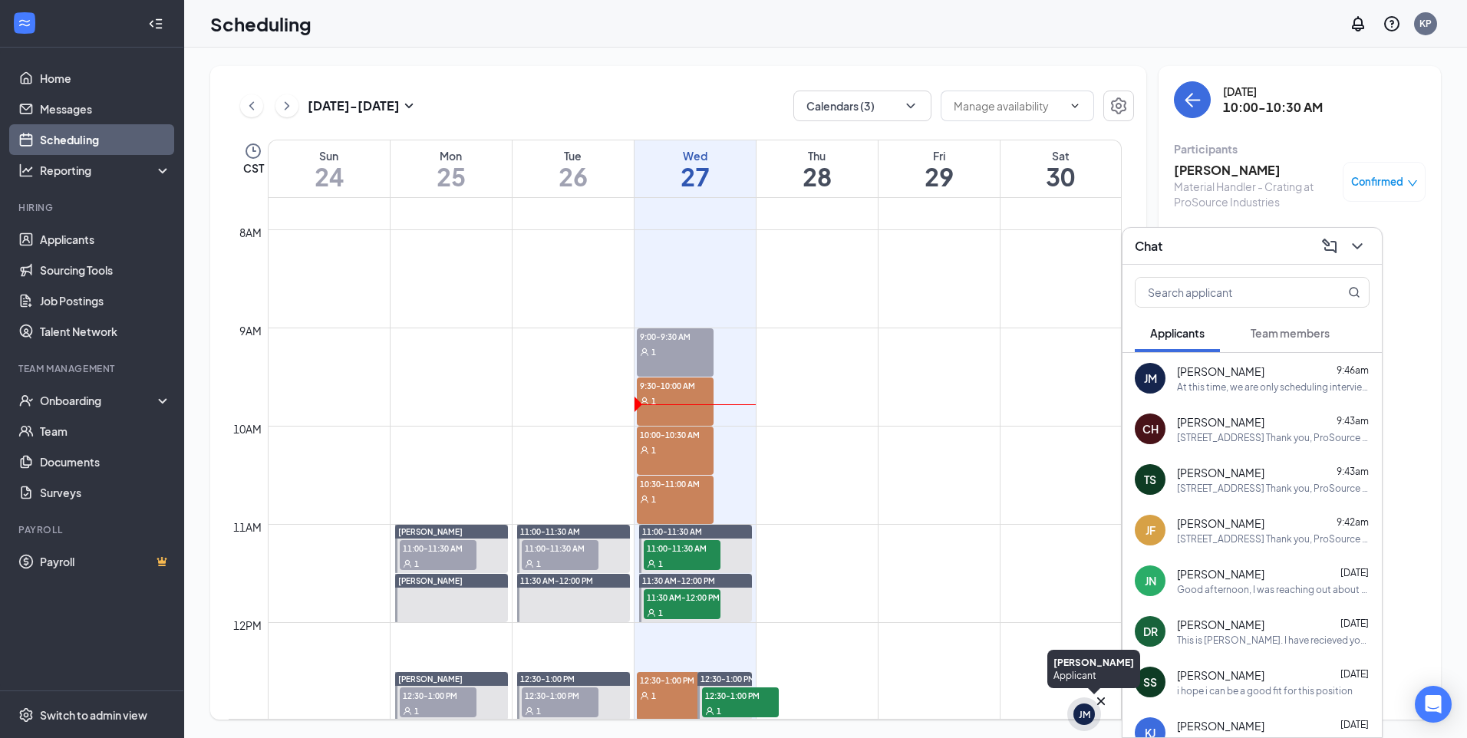
click at [1085, 711] on div "JM" at bounding box center [1085, 714] width 12 height 13
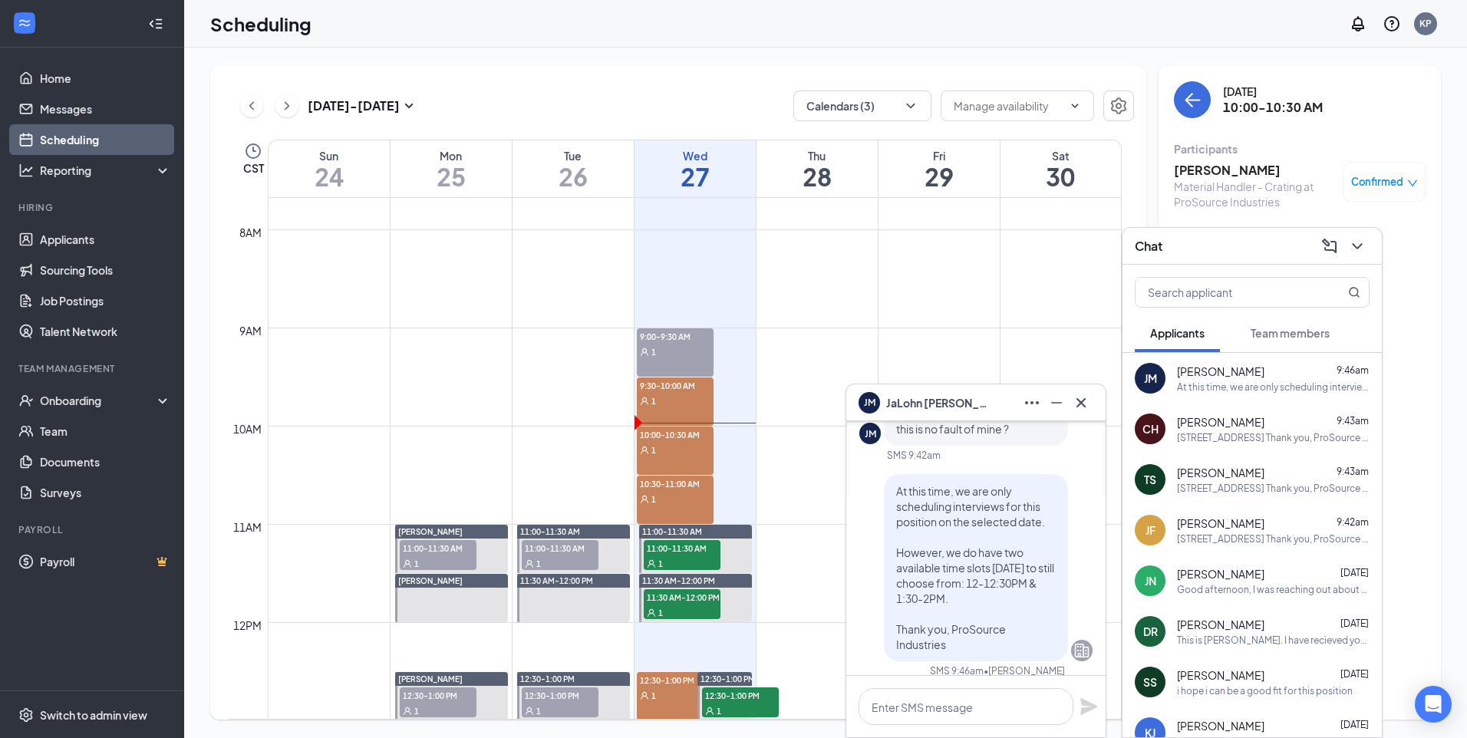
scroll to position [0, 0]
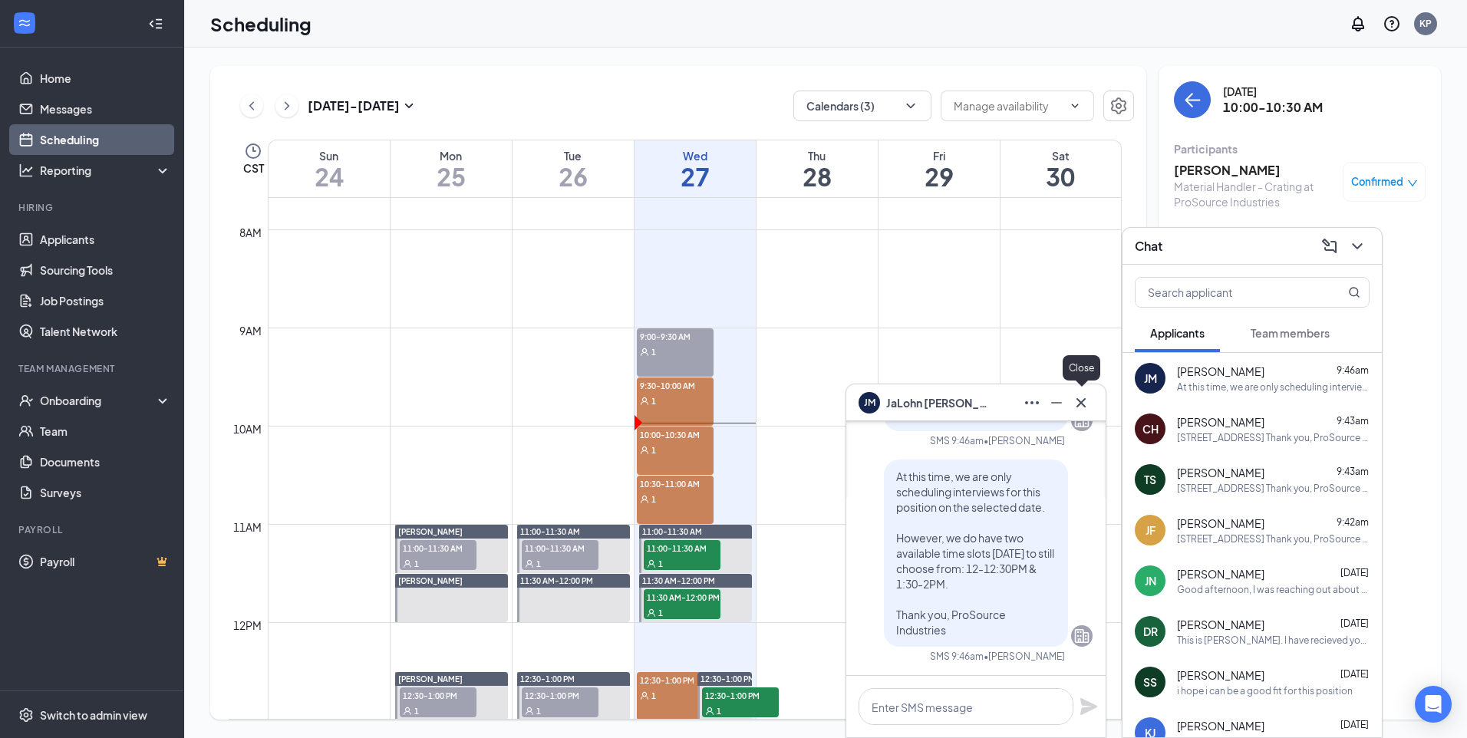
click at [1088, 407] on icon "Cross" at bounding box center [1081, 403] width 18 height 18
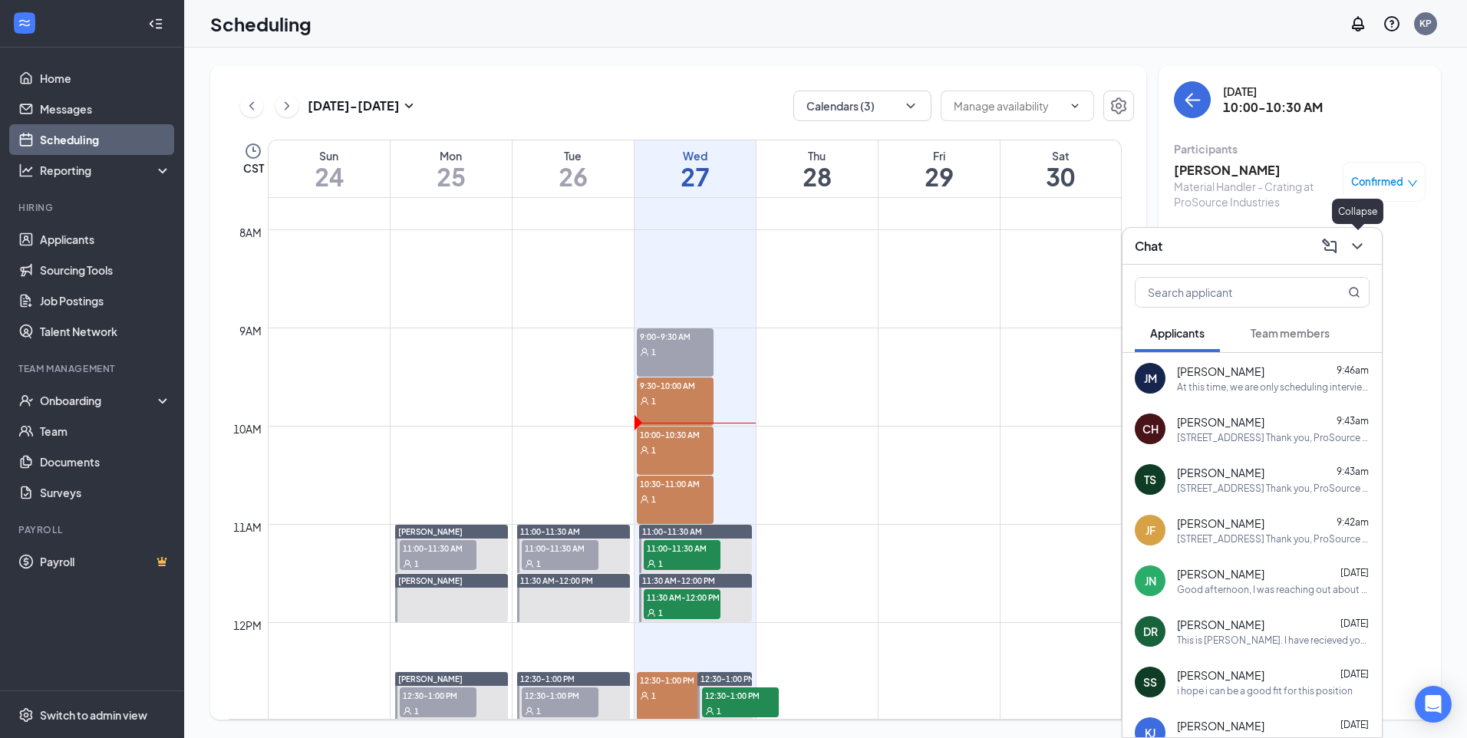
click at [1361, 253] on icon "ChevronDown" at bounding box center [1358, 246] width 18 height 18
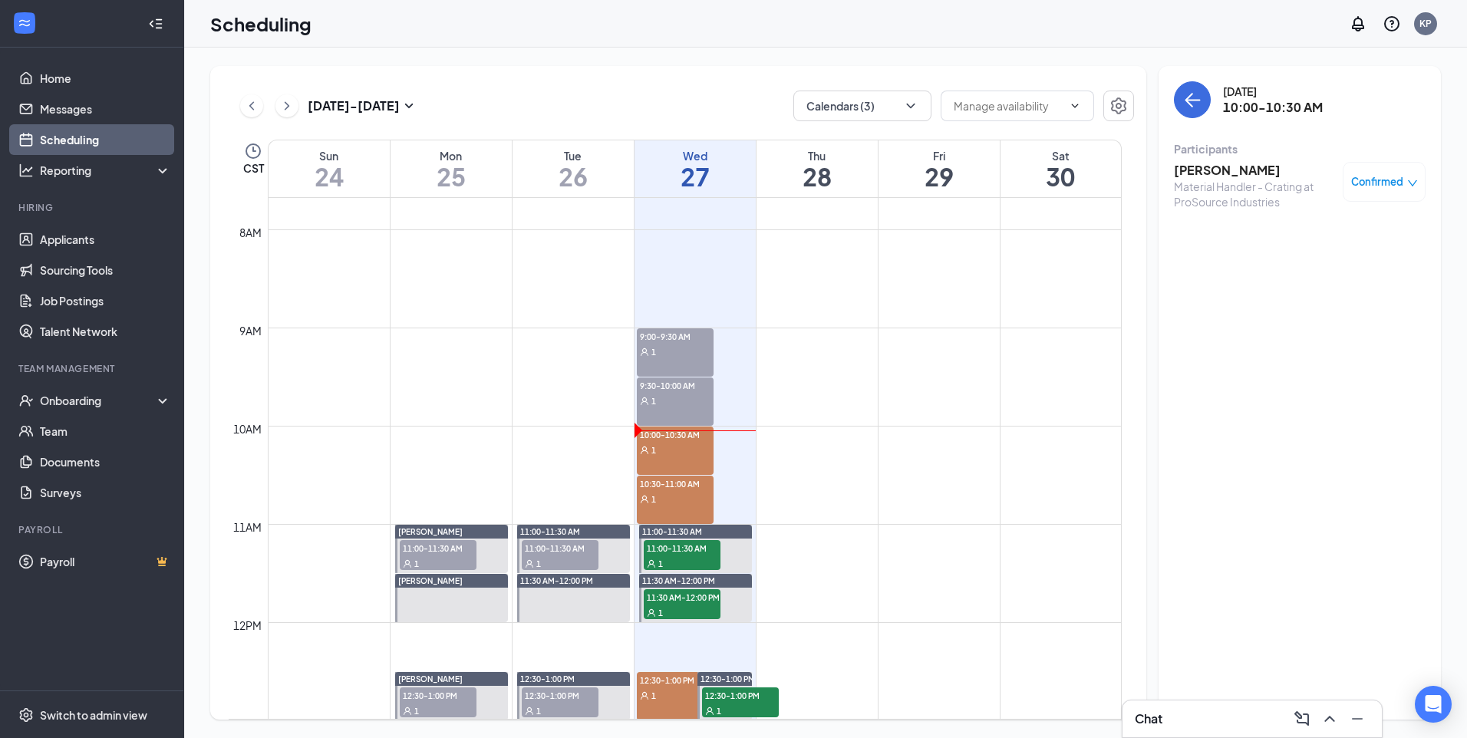
click at [1174, 721] on div "Chat" at bounding box center [1252, 719] width 235 height 25
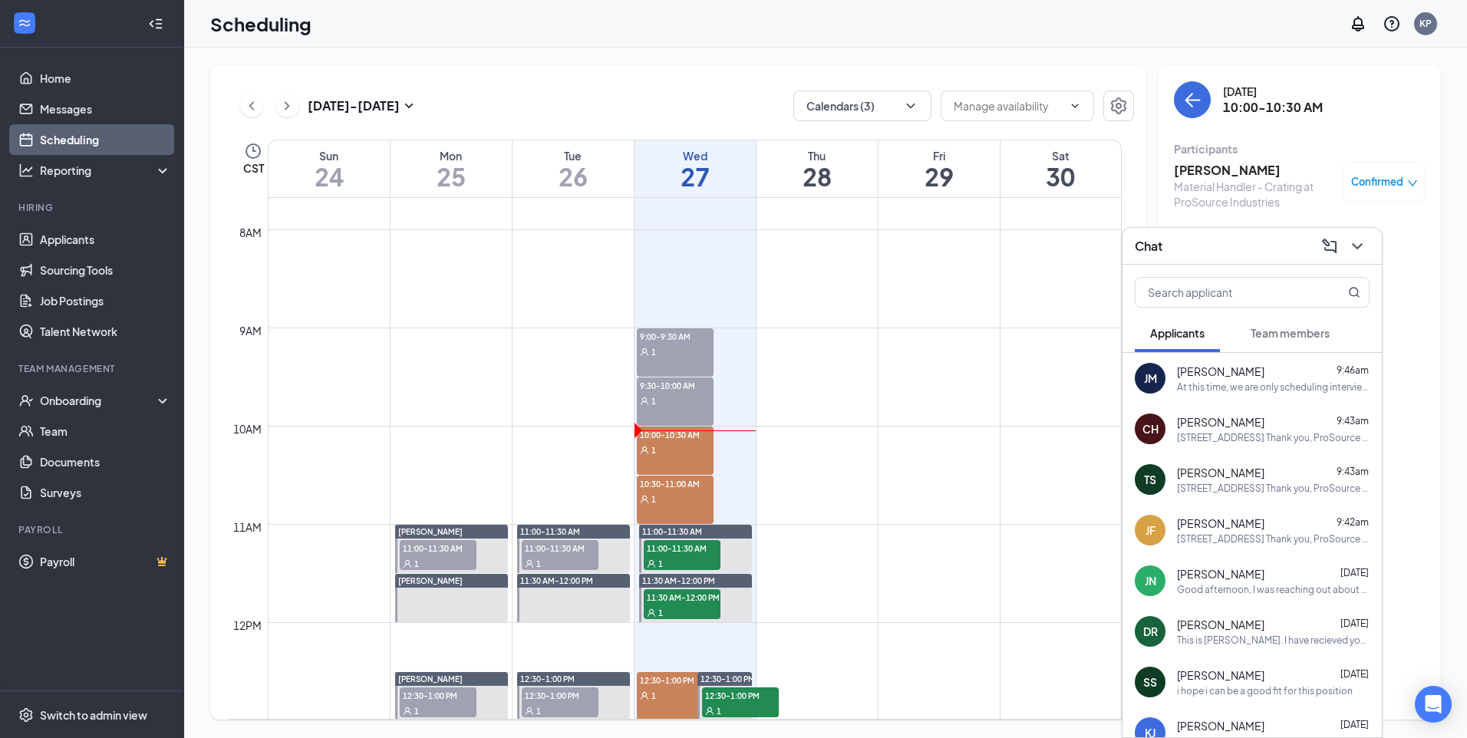
click at [1279, 255] on div "Chat" at bounding box center [1252, 246] width 235 height 24
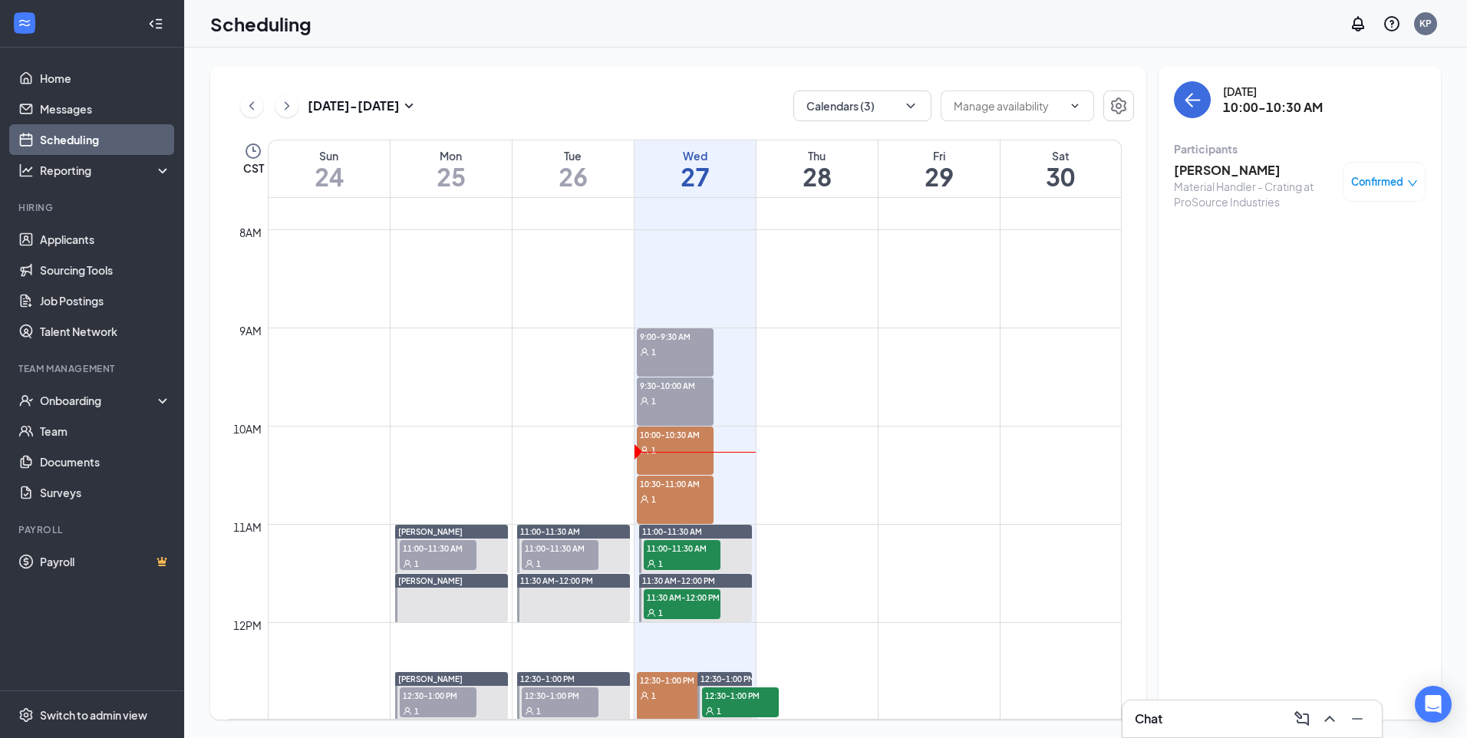
click at [698, 498] on div "1" at bounding box center [675, 498] width 77 height 15
click at [1246, 170] on h3 "[PERSON_NAME]" at bounding box center [1254, 170] width 161 height 17
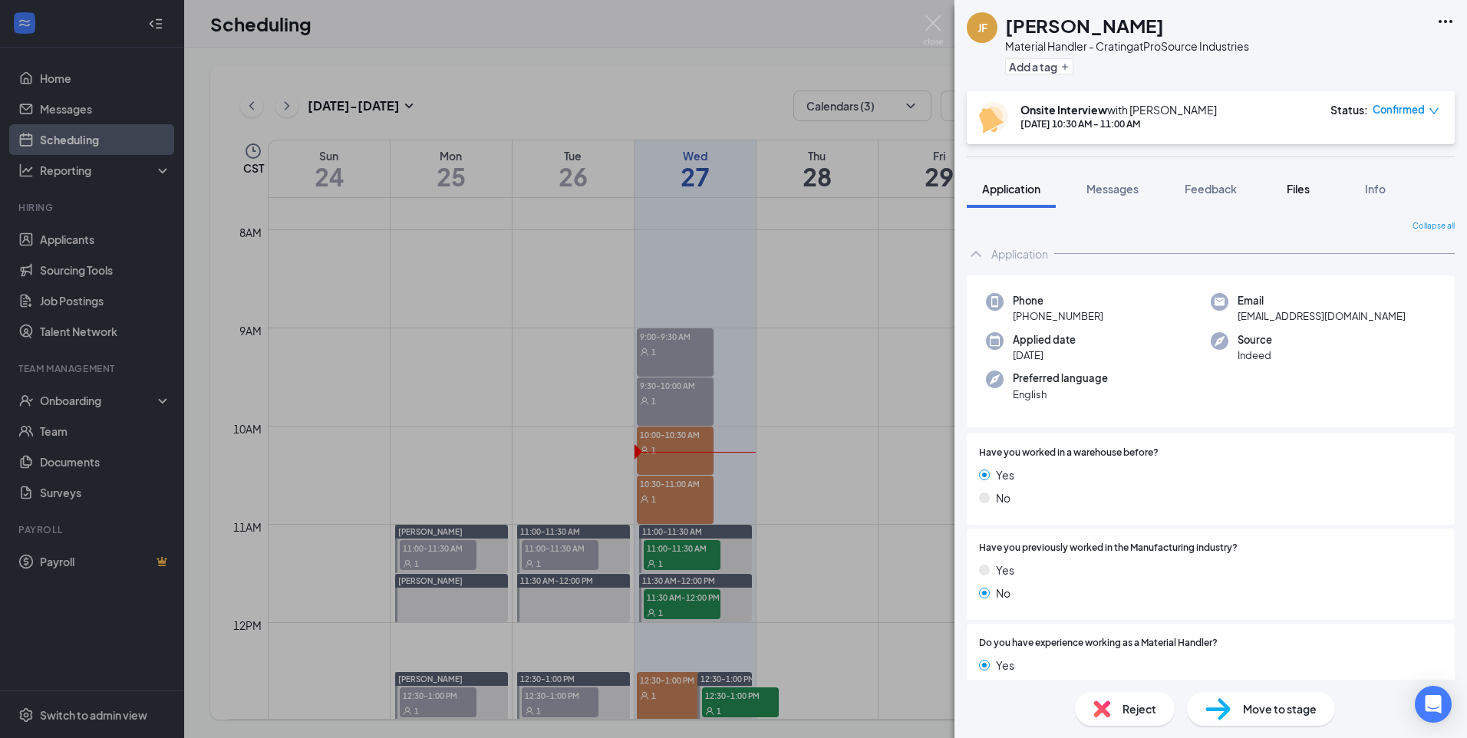
click at [1297, 190] on span "Files" at bounding box center [1298, 189] width 23 height 14
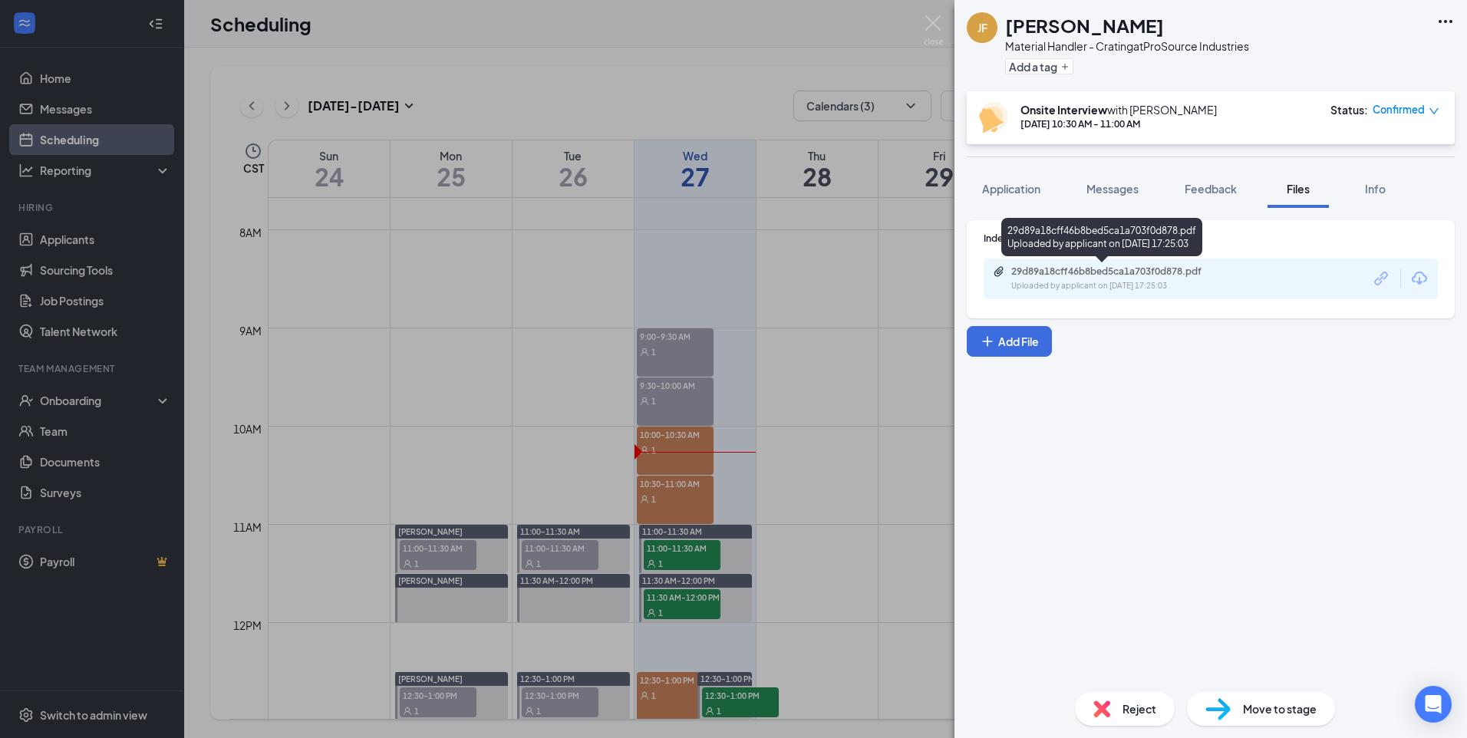
click at [1169, 259] on div "29d89a18cff46b8bed5ca1a703f0d878.pdf Uploaded by applicant on [DATE] 17:25:03" at bounding box center [1102, 240] width 201 height 45
click at [1167, 272] on div "29d89a18cff46b8bed5ca1a703f0d878.pdf" at bounding box center [1119, 272] width 215 height 12
click at [913, 494] on div "[PERSON_NAME] Material Handler - Crating at ProSource Industries Add a tag Onsi…" at bounding box center [733, 369] width 1467 height 738
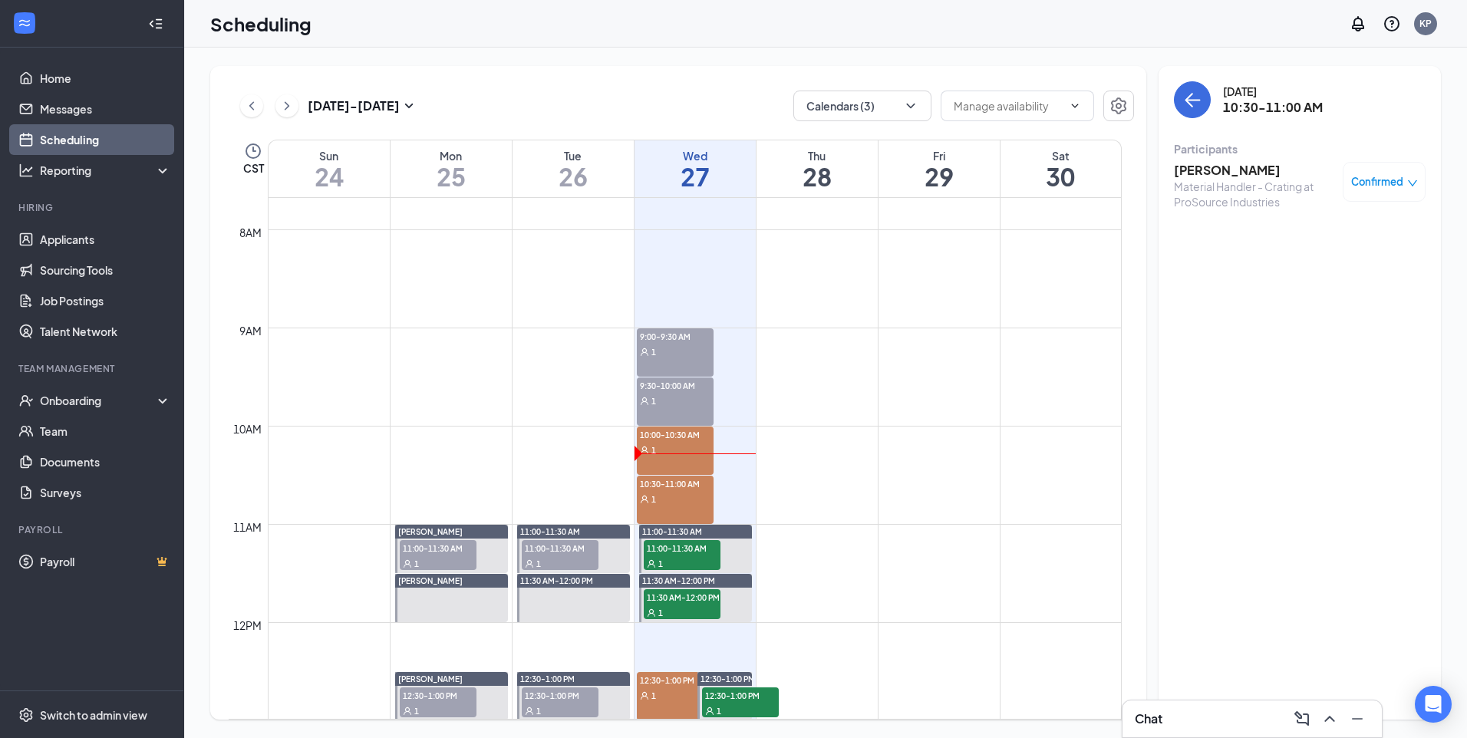
click at [698, 334] on span "9:00-9:30 AM" at bounding box center [675, 335] width 77 height 15
click at [674, 395] on div "1" at bounding box center [675, 400] width 77 height 15
click at [681, 447] on div "1" at bounding box center [675, 449] width 77 height 15
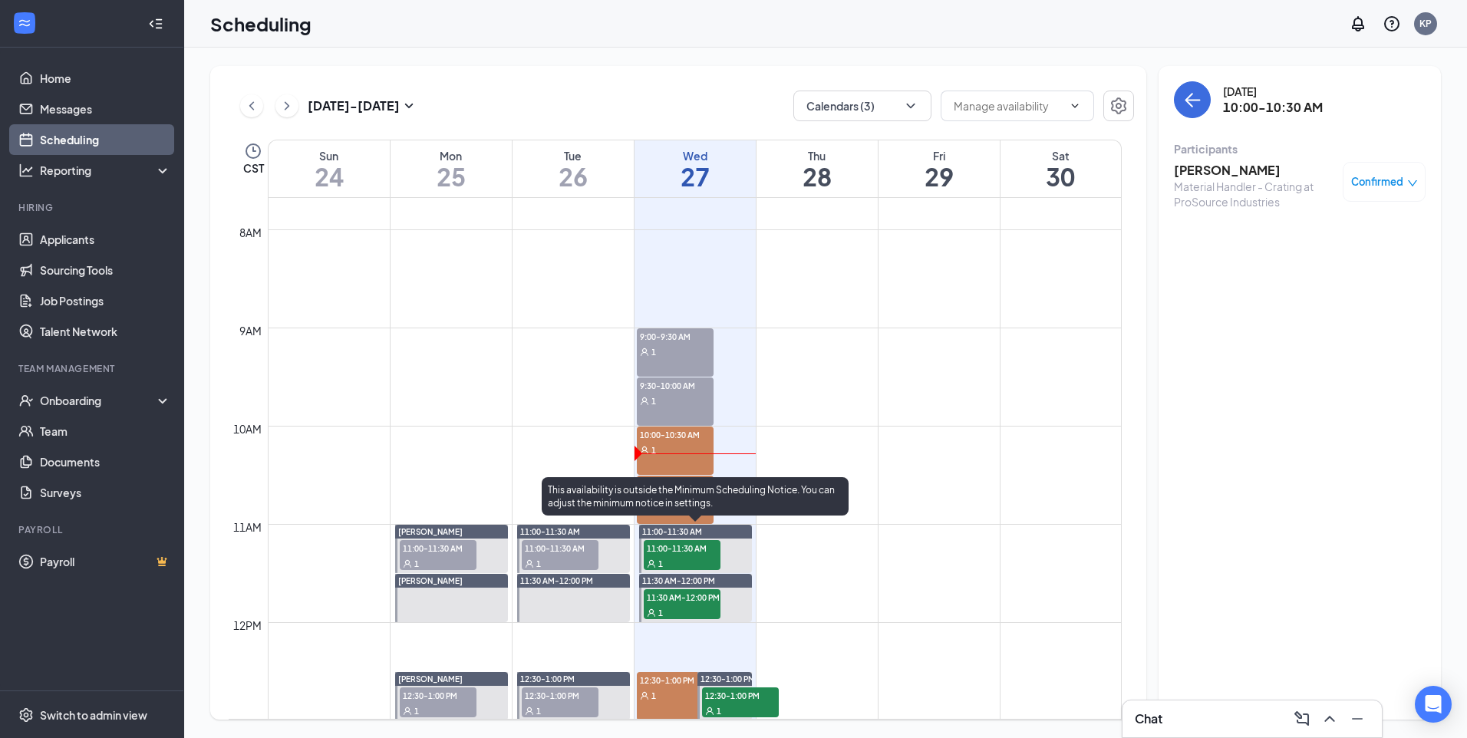
click at [672, 509] on div "This availability is outside the Minimum Scheduling Notice. You can adjust the …" at bounding box center [695, 496] width 307 height 38
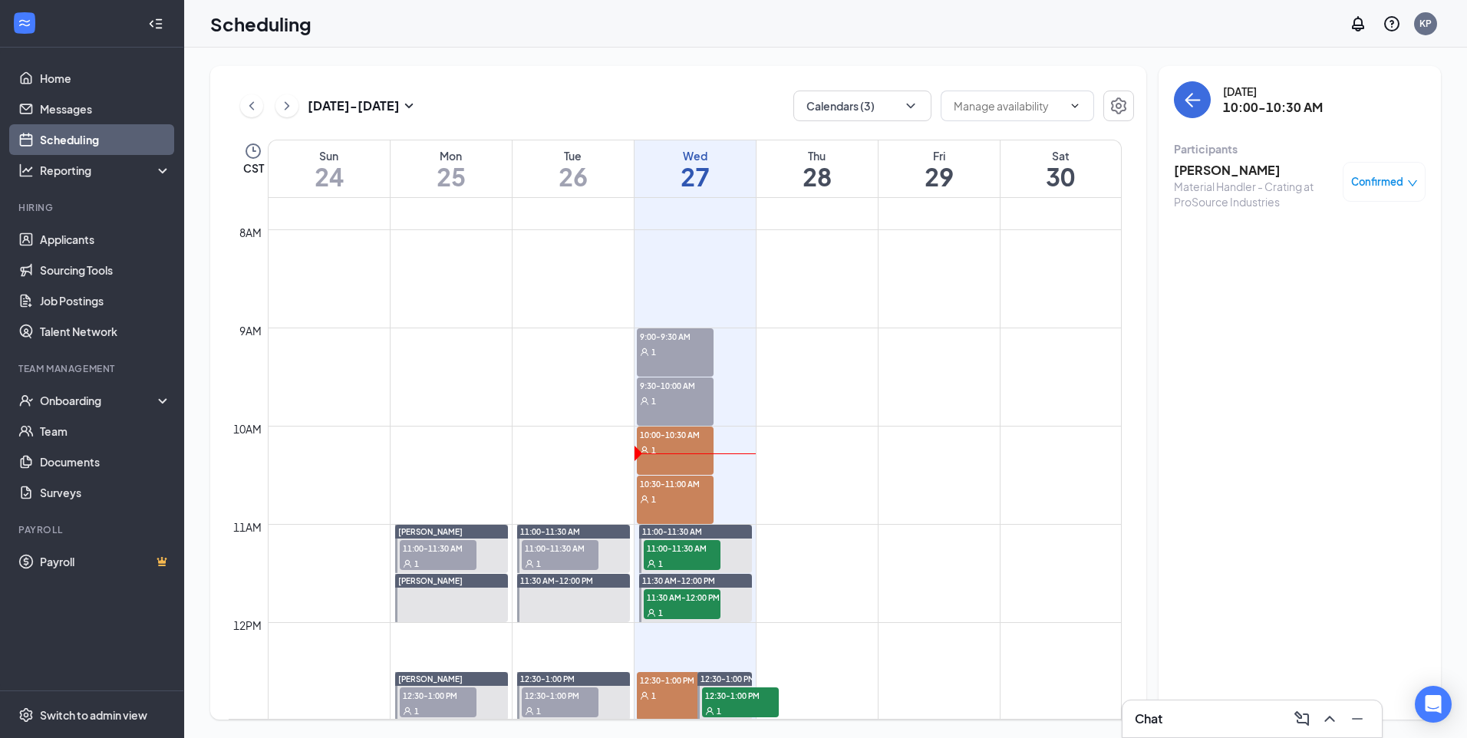
click at [687, 498] on div "1" at bounding box center [675, 498] width 77 height 15
click at [1213, 170] on h3 "[PERSON_NAME]" at bounding box center [1254, 170] width 161 height 17
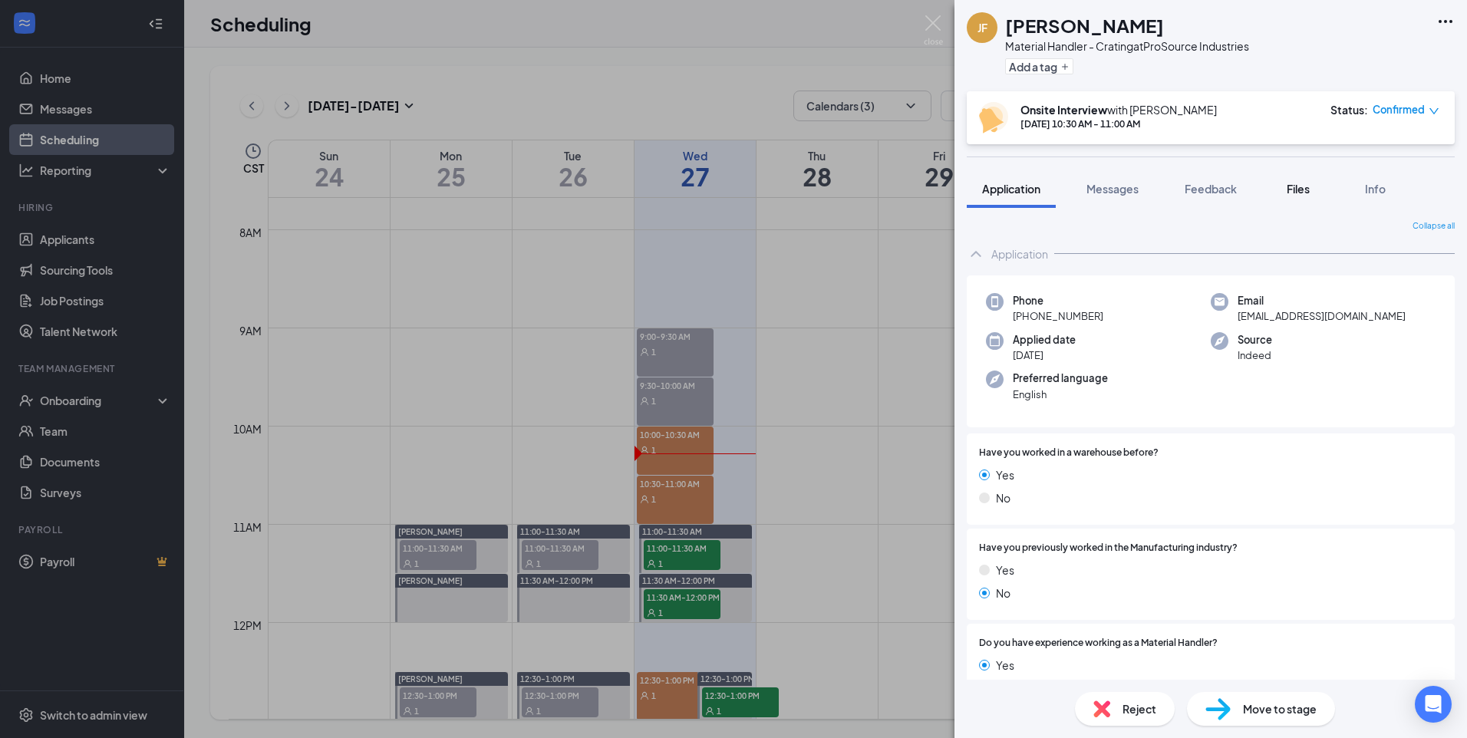
drag, startPoint x: 1308, startPoint y: 180, endPoint x: 1316, endPoint y: 189, distance: 11.4
click at [1309, 180] on button "Files" at bounding box center [1298, 189] width 61 height 38
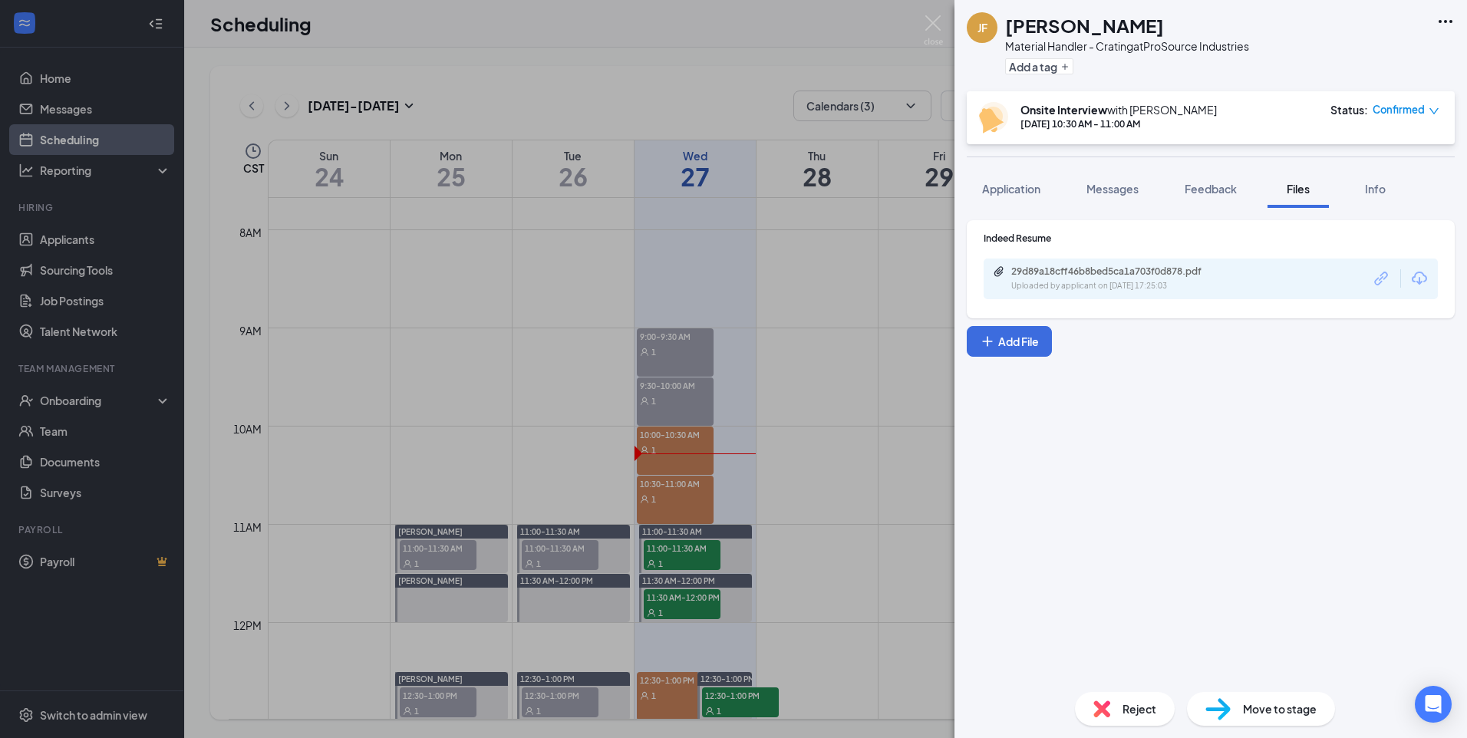
click at [1242, 264] on div "29d89a18cff46b8bed5ca1a703f0d878.pdf Uploaded by applicant on [DATE] 17:25:03" at bounding box center [1211, 279] width 454 height 41
click at [1232, 293] on div "29d89a18cff46b8bed5ca1a703f0d878.pdf Uploaded by applicant on [DATE] 17:25:03" at bounding box center [1211, 279] width 454 height 41
click at [1218, 282] on div "Uploaded by applicant on [DATE] 17:25:03" at bounding box center [1127, 286] width 230 height 12
click at [873, 505] on div "[PERSON_NAME] Material Handler - Crating at ProSource Industries Add a tag Onsi…" at bounding box center [733, 369] width 1467 height 738
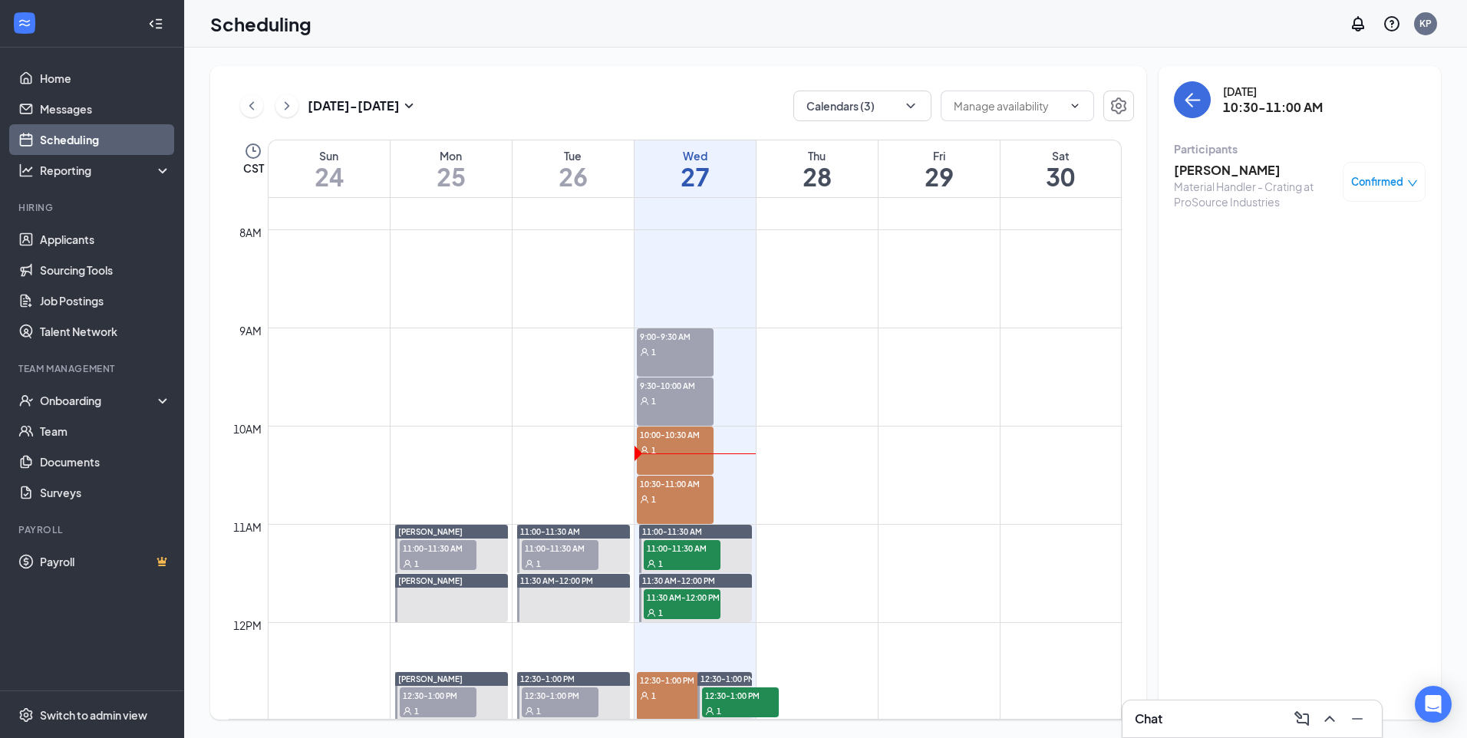
click at [708, 497] on div "1" at bounding box center [675, 498] width 77 height 15
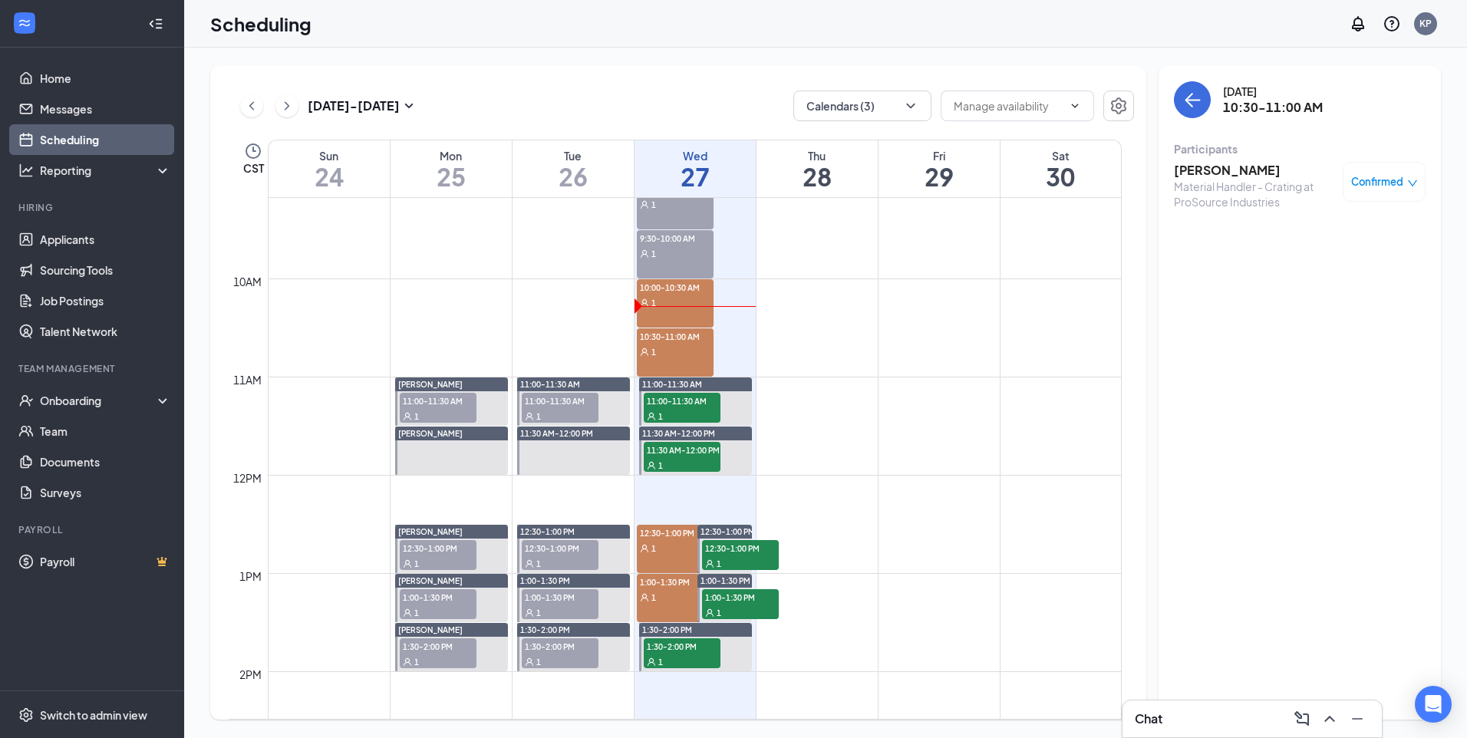
scroll to position [908, 0]
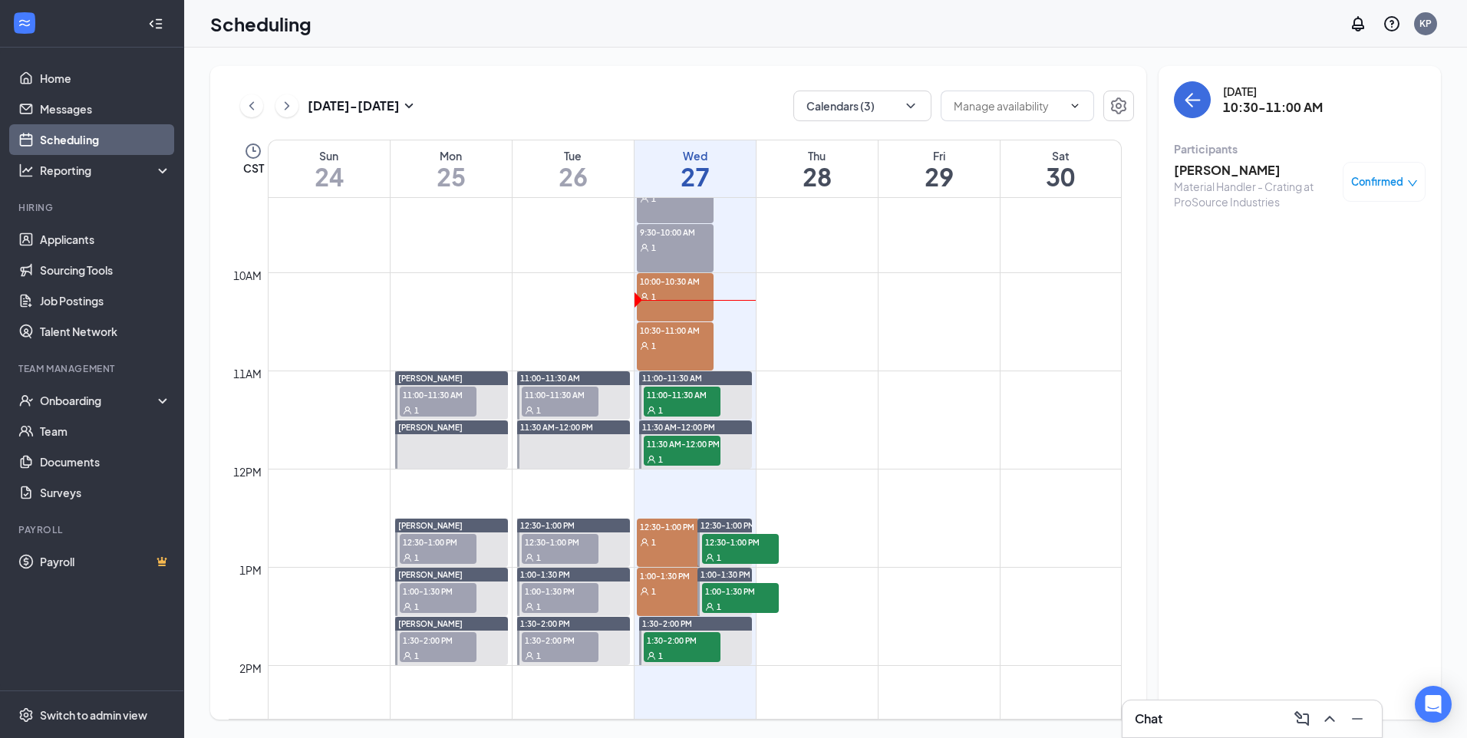
click at [659, 538] on div "1" at bounding box center [675, 541] width 77 height 15
click at [662, 588] on div "1" at bounding box center [675, 590] width 77 height 15
click at [682, 276] on span "10:00-10:30 AM" at bounding box center [675, 280] width 77 height 15
click at [682, 297] on div "1" at bounding box center [675, 296] width 77 height 15
click at [688, 350] on div "1" at bounding box center [675, 345] width 77 height 15
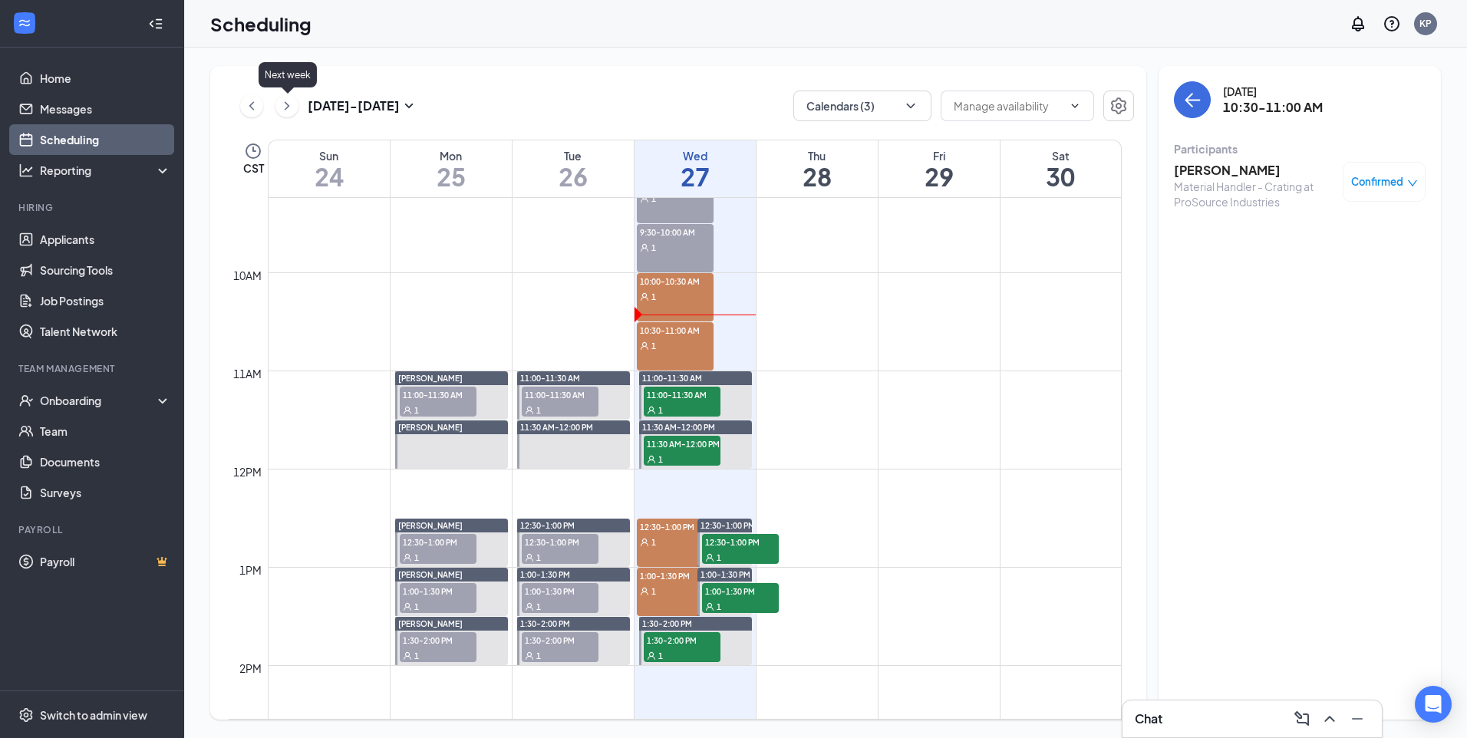
click at [292, 101] on icon "ChevronRight" at bounding box center [286, 106] width 15 height 18
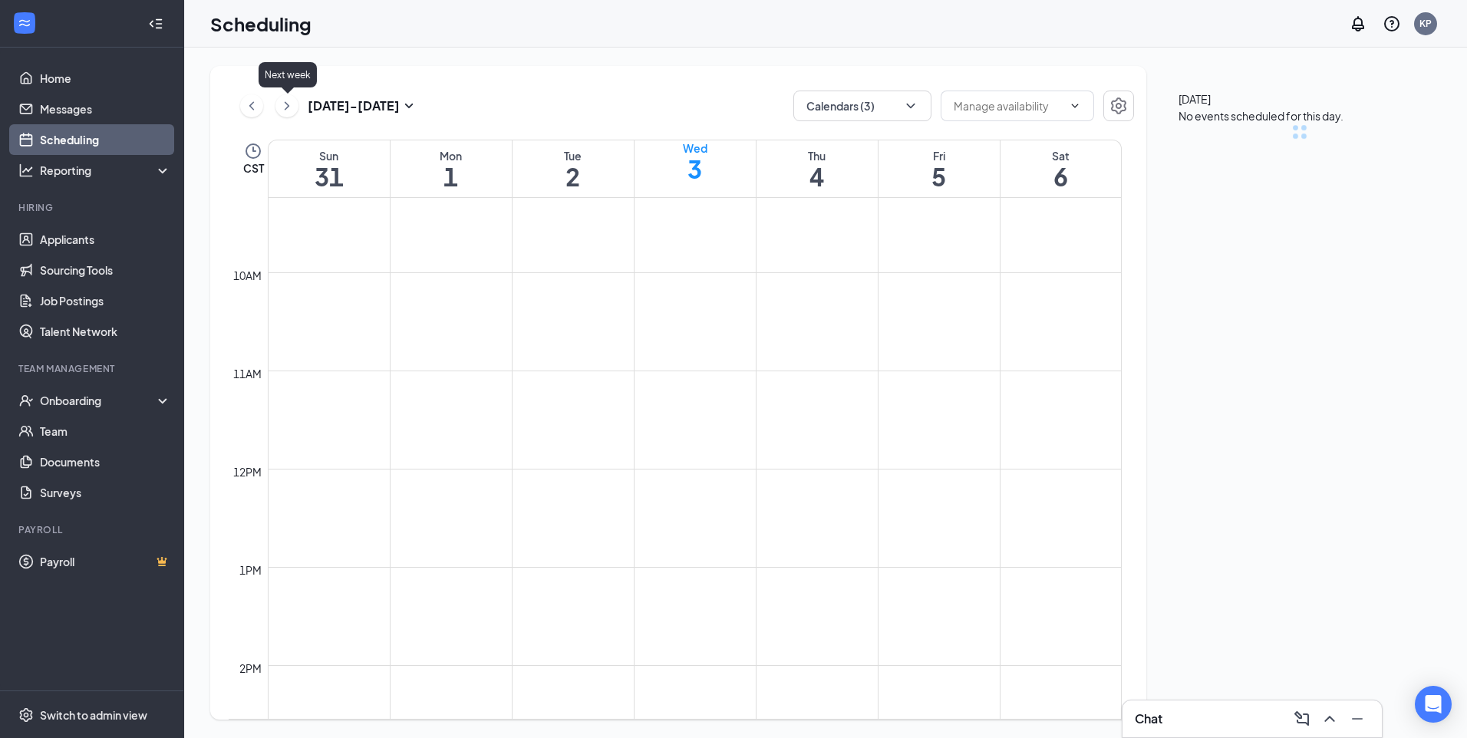
scroll to position [754, 0]
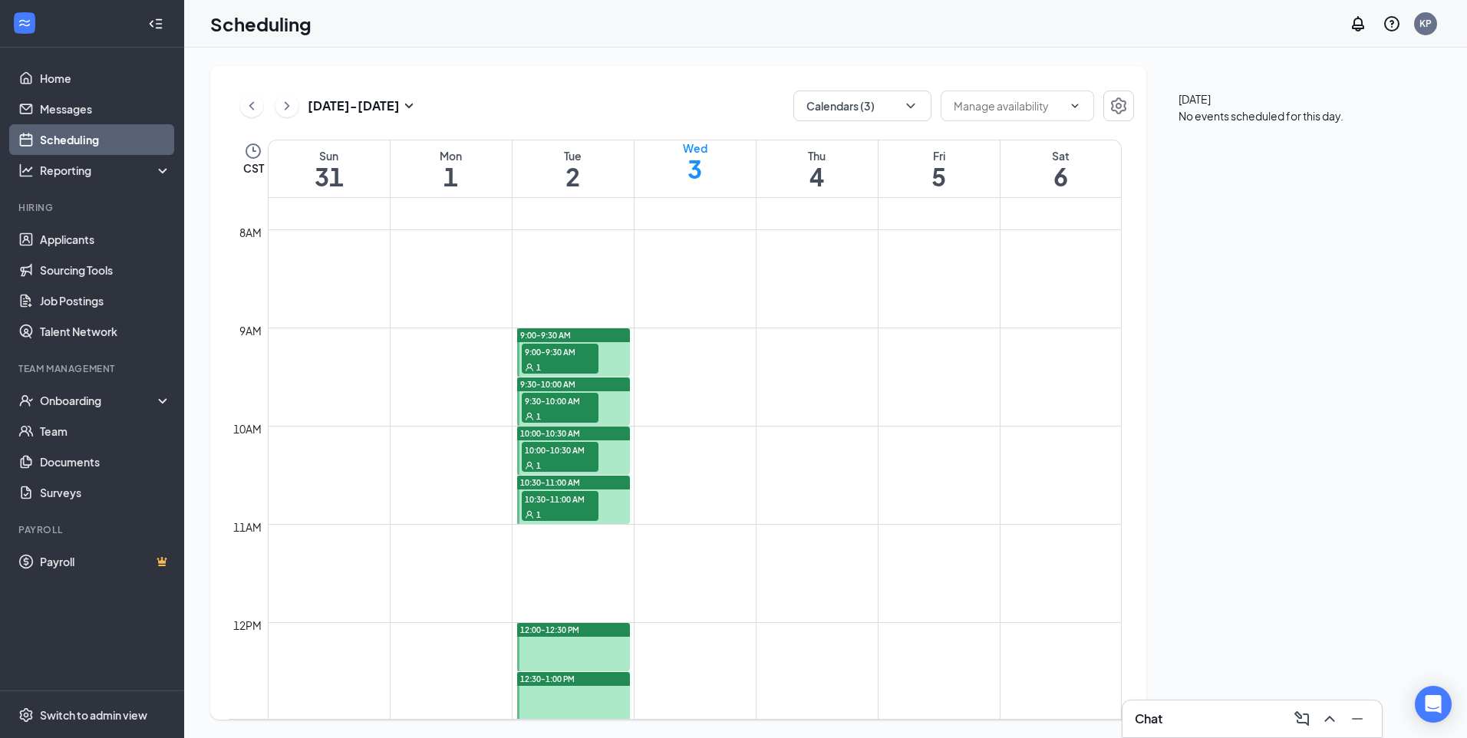
click at [582, 354] on span "9:00-9:30 AM" at bounding box center [560, 351] width 77 height 15
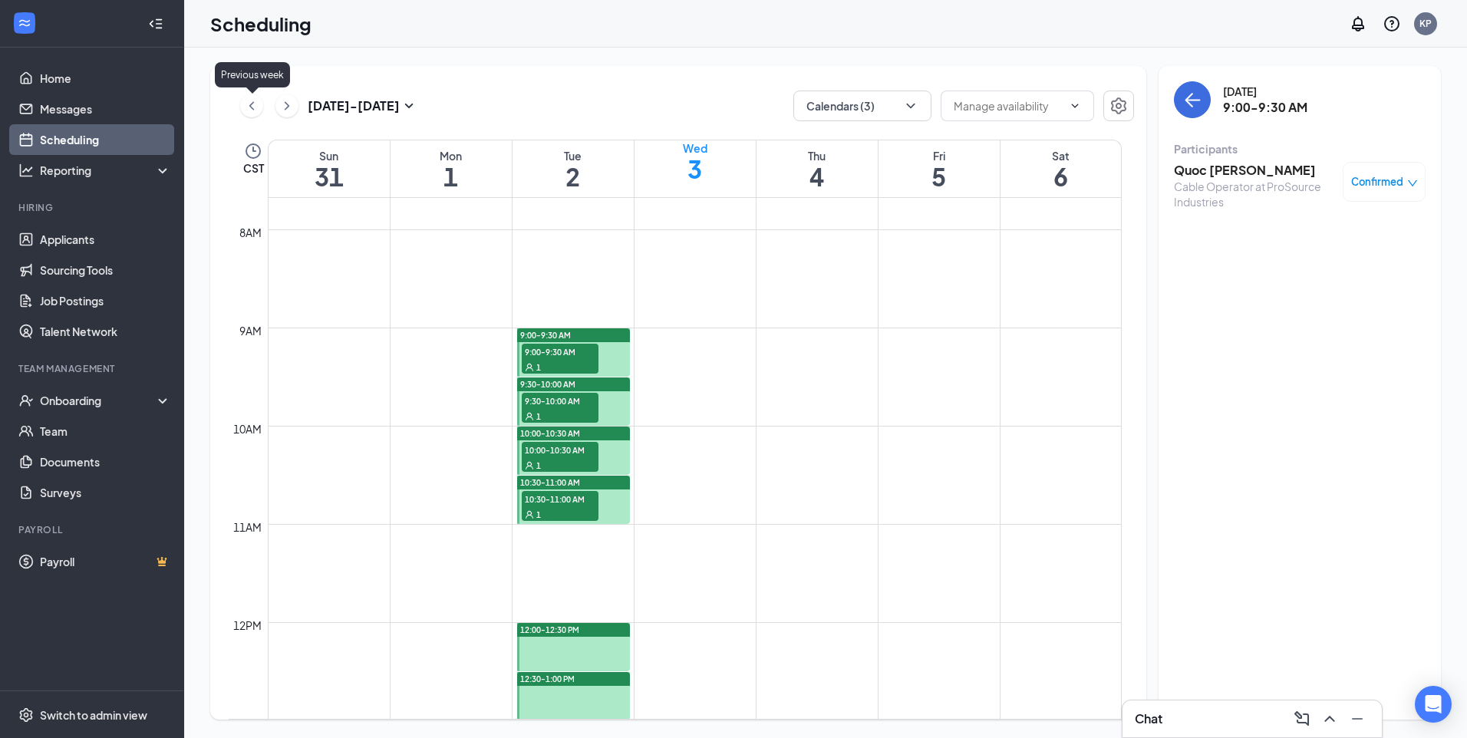
click at [252, 107] on icon "ChevronLeft" at bounding box center [251, 106] width 15 height 18
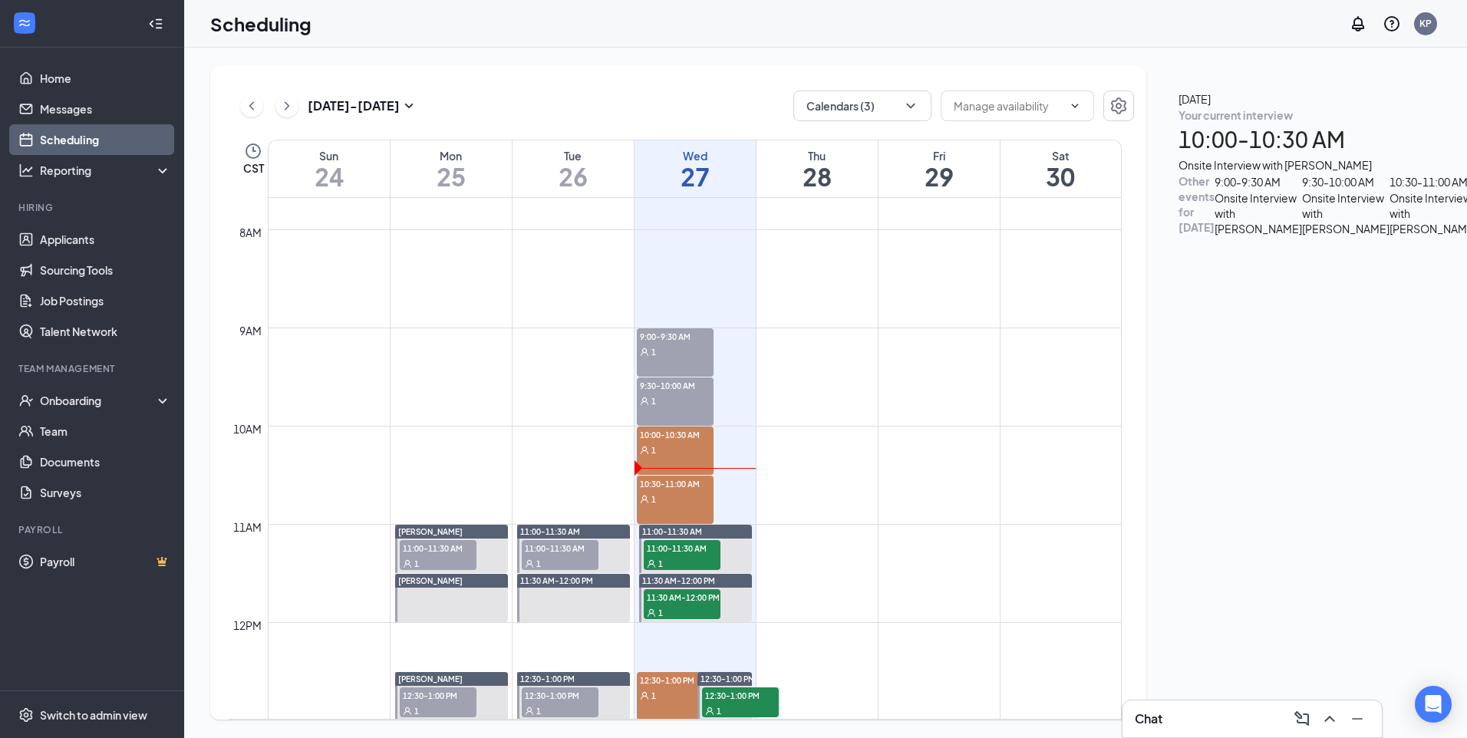
click at [686, 351] on div "1" at bounding box center [675, 351] width 77 height 15
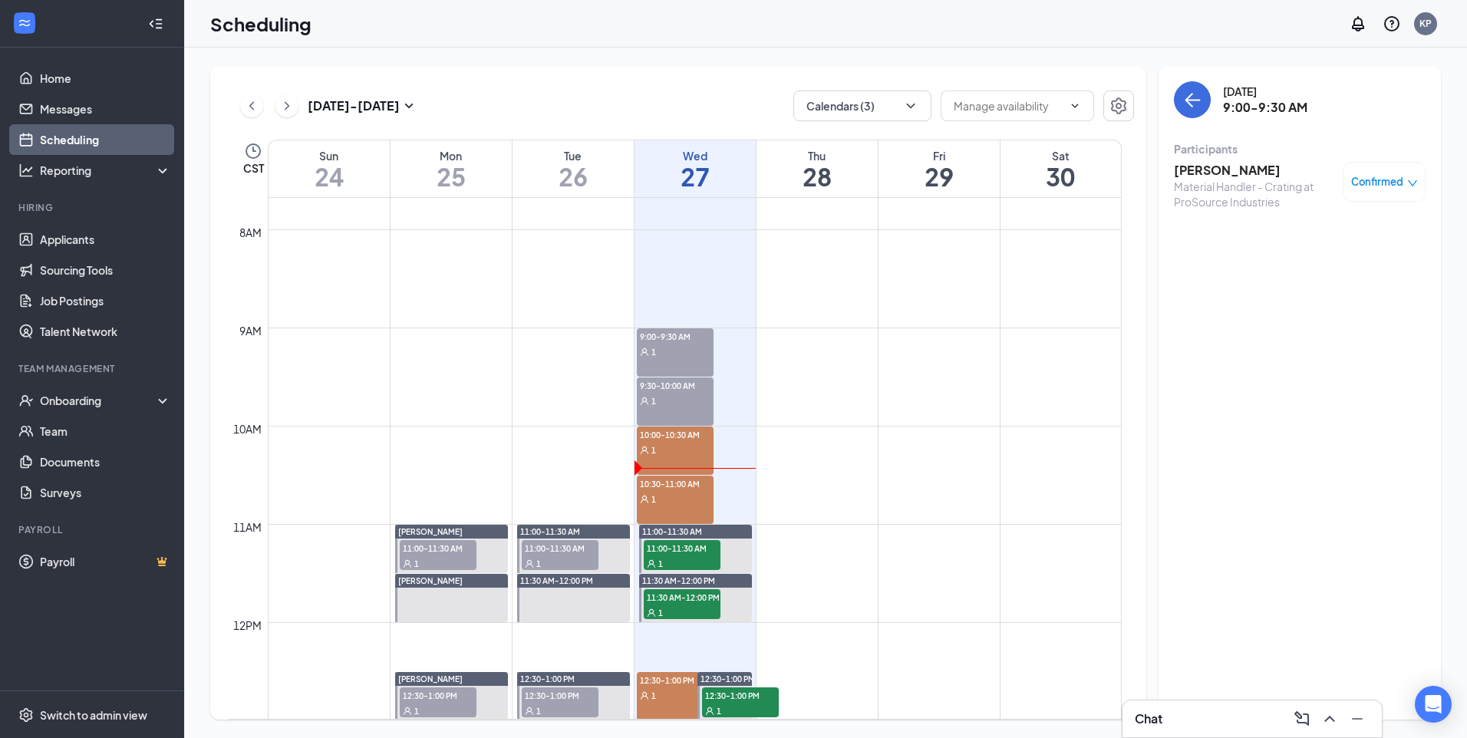
click at [683, 399] on div "1" at bounding box center [675, 400] width 77 height 15
click at [1199, 727] on div "Chat" at bounding box center [1252, 719] width 235 height 25
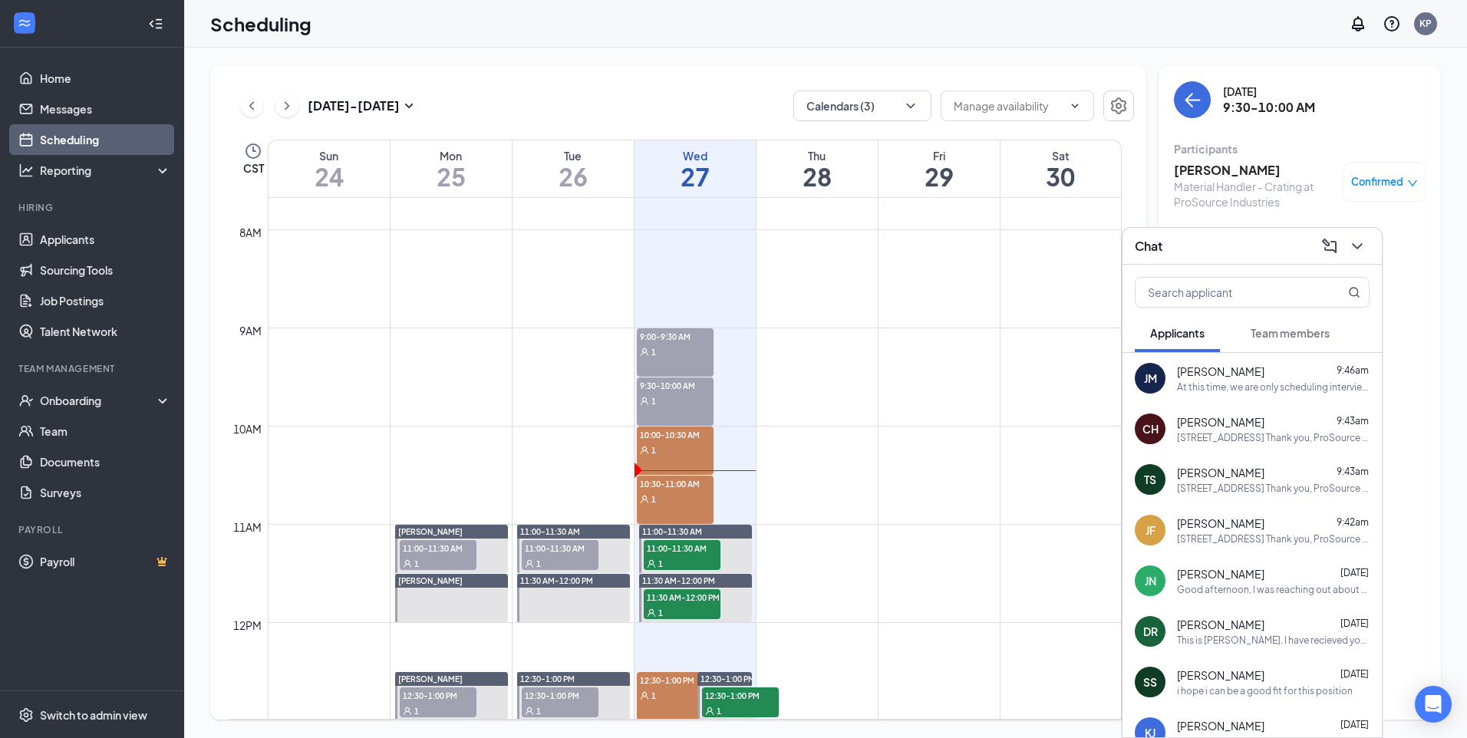
click at [1263, 360] on div "[PERSON_NAME] JaLohn [PERSON_NAME] 9:46am At this time, we are only scheduling …" at bounding box center [1252, 378] width 259 height 51
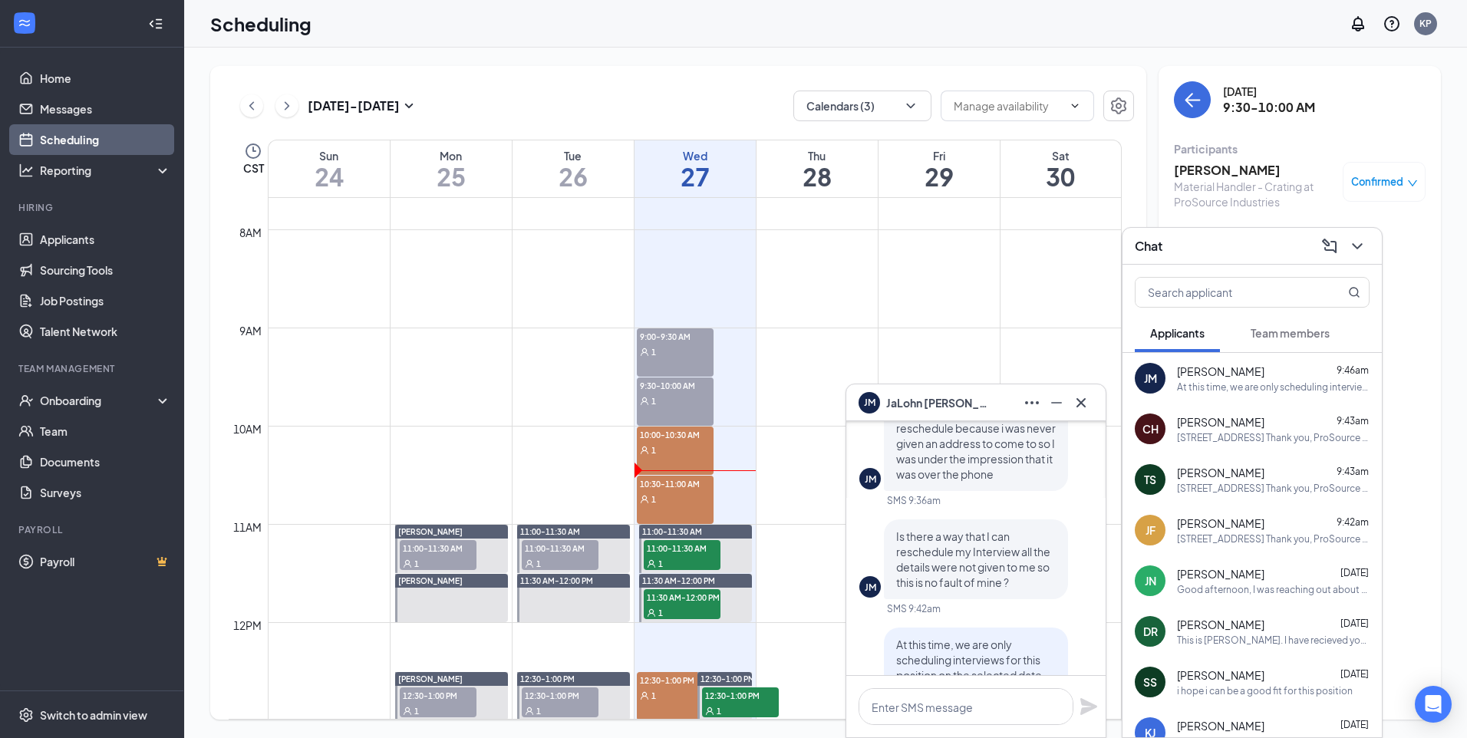
scroll to position [-461, 0]
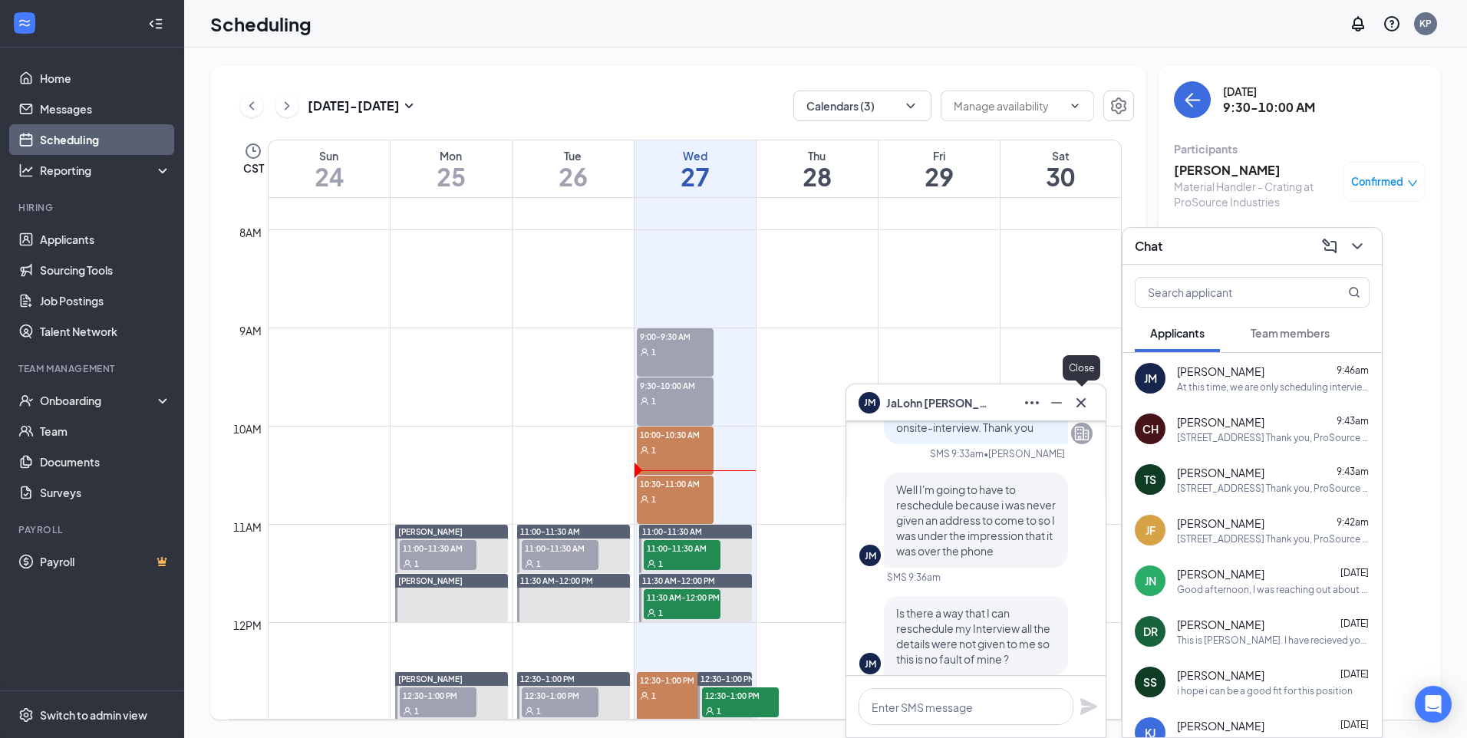
click at [1078, 404] on icon "Cross" at bounding box center [1081, 403] width 18 height 18
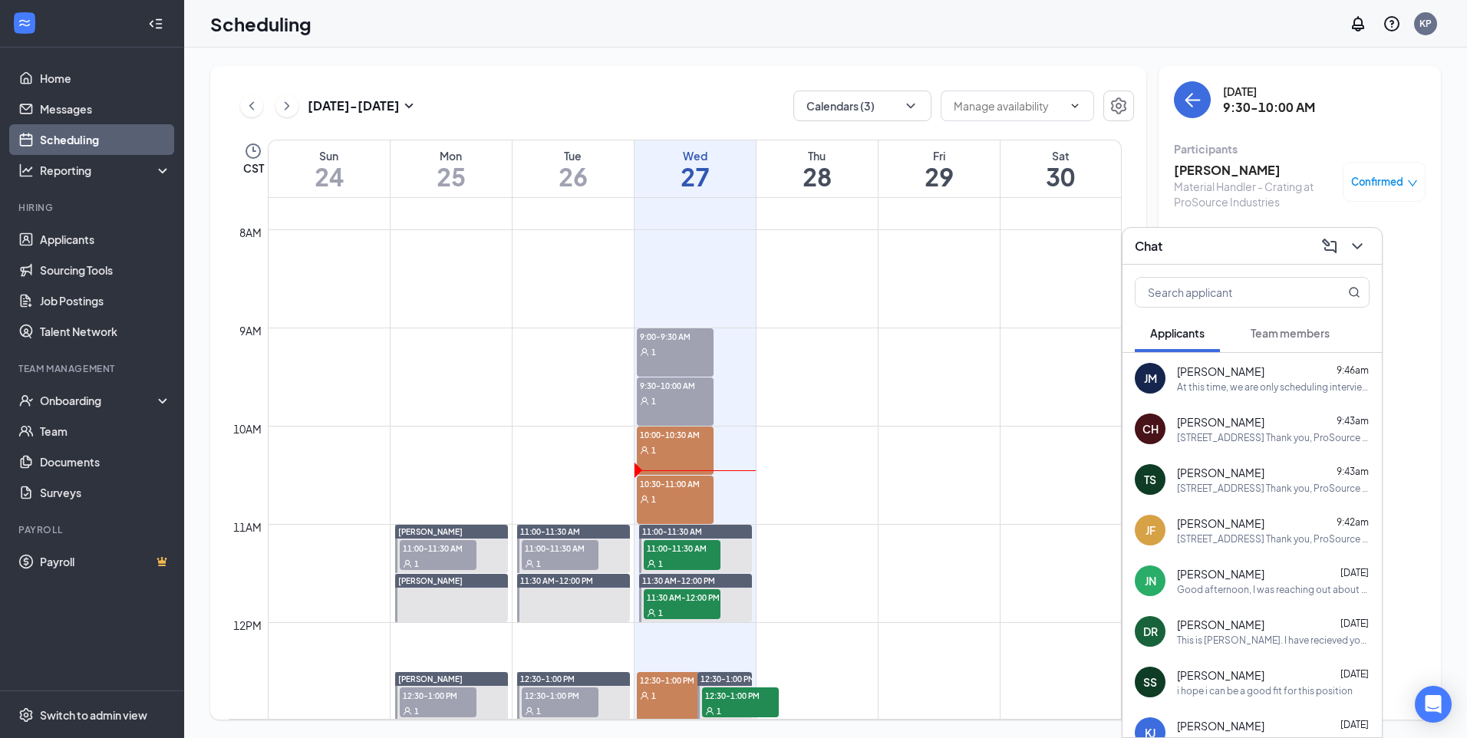
click at [676, 504] on div "1" at bounding box center [675, 498] width 77 height 15
click at [681, 449] on div "1" at bounding box center [675, 449] width 77 height 15
click at [1368, 246] on button at bounding box center [1357, 246] width 25 height 25
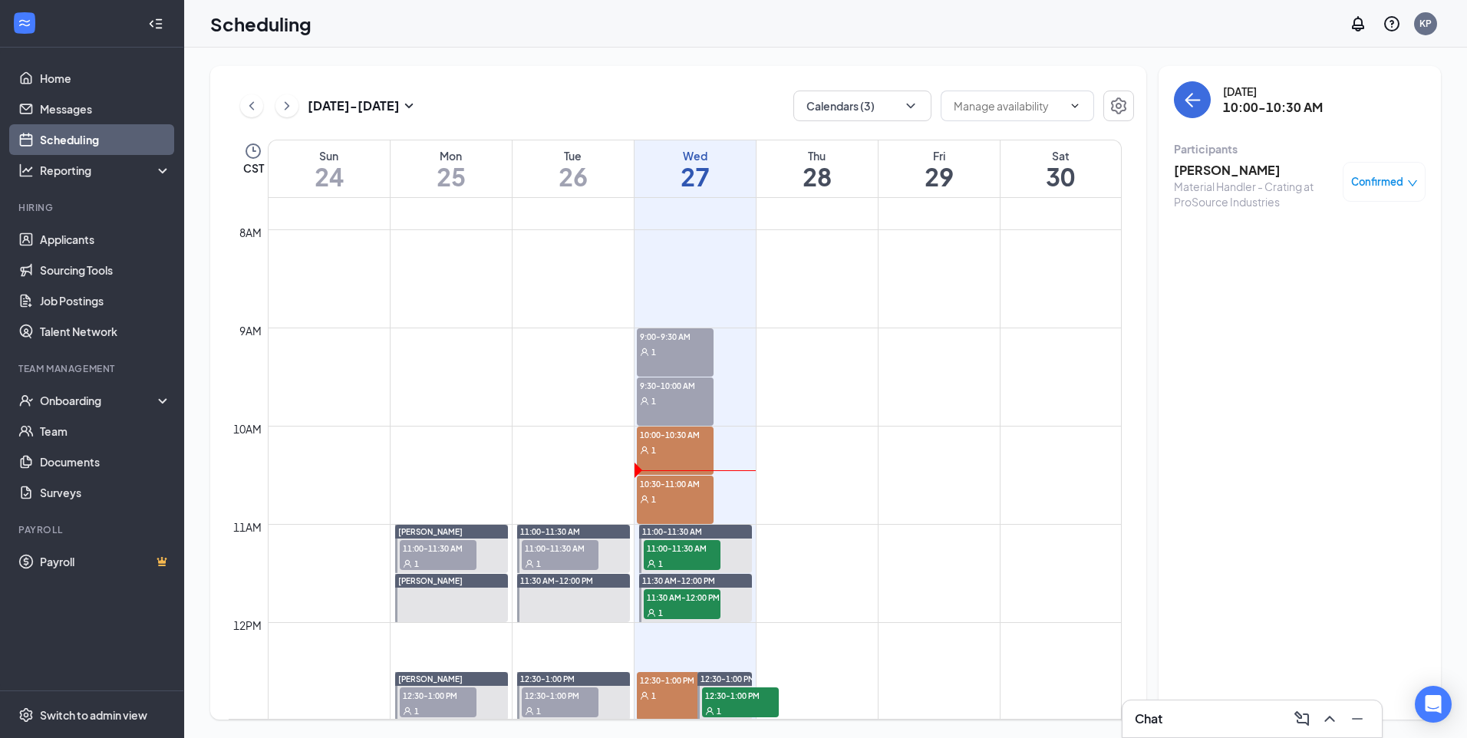
click at [683, 485] on span "10:30-11:00 AM" at bounding box center [675, 483] width 77 height 15
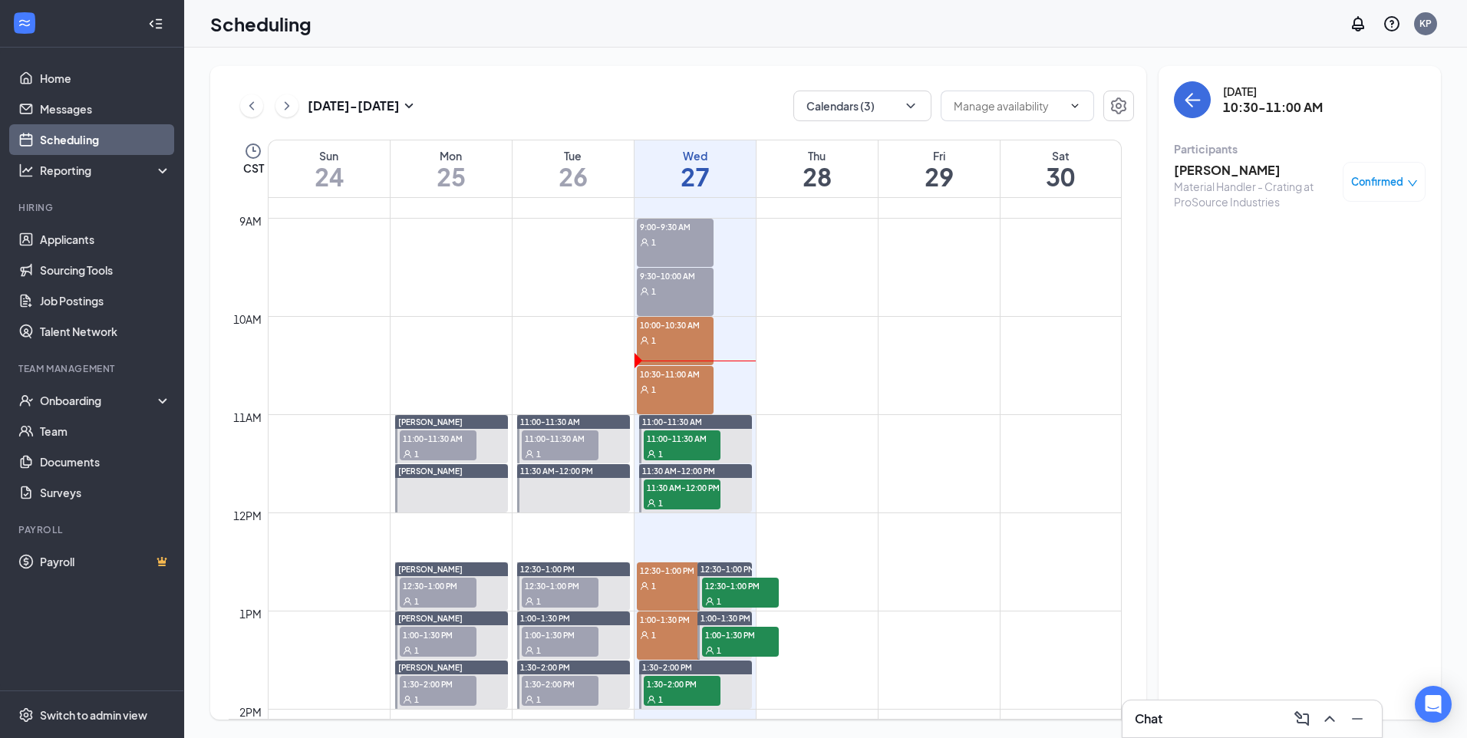
scroll to position [908, 0]
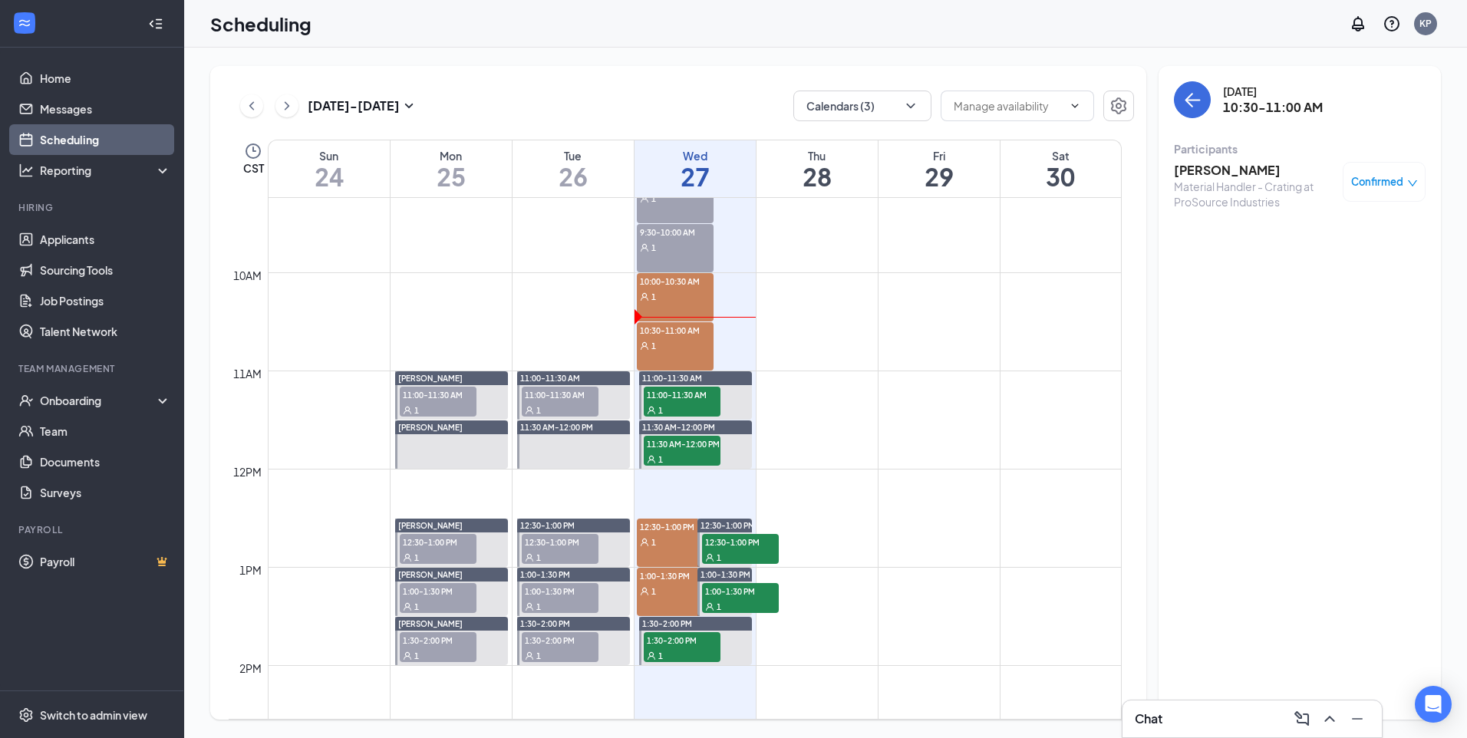
click at [675, 539] on div "1" at bounding box center [675, 541] width 77 height 15
click at [675, 530] on span "12:30-1:00 PM" at bounding box center [675, 526] width 77 height 15
click at [661, 586] on div "1" at bounding box center [675, 590] width 77 height 15
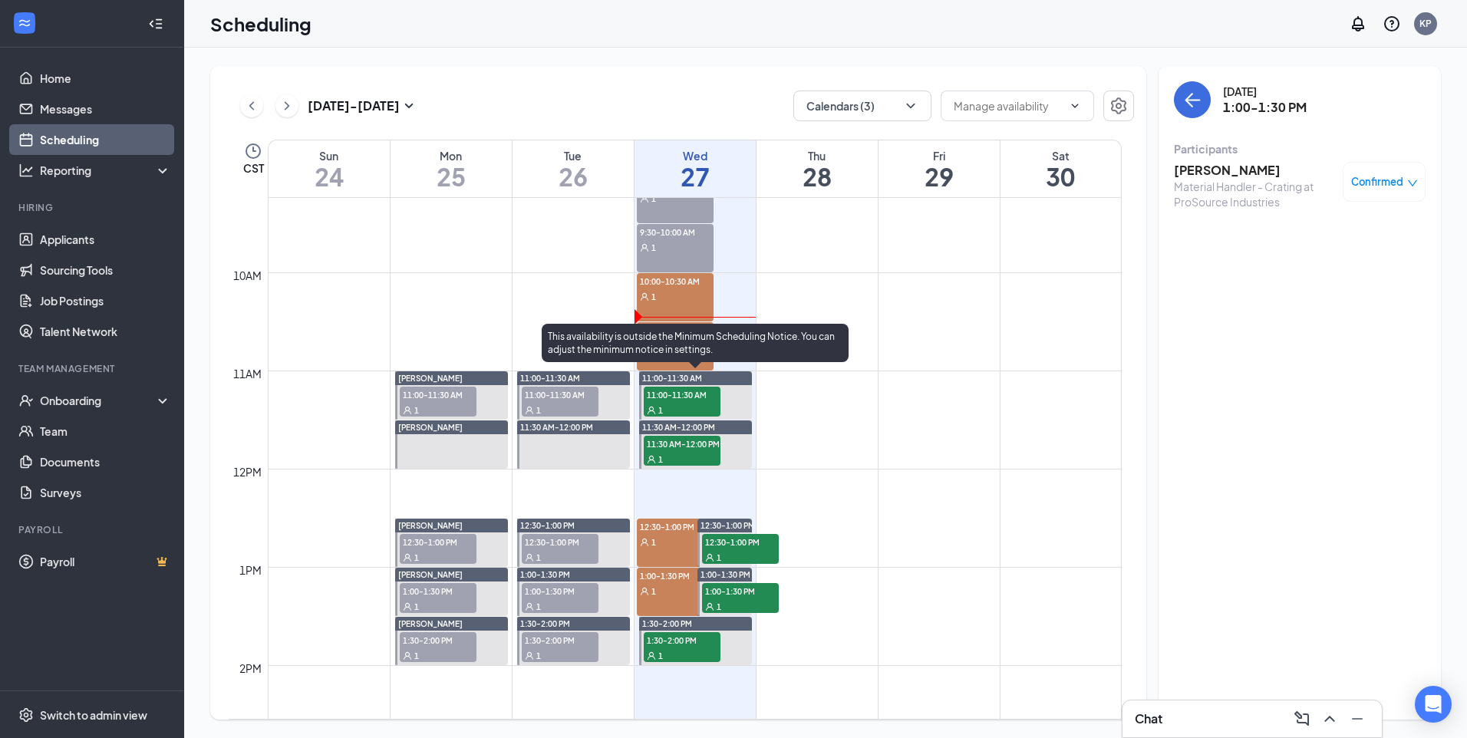
click at [694, 395] on span "11:00-11:30 AM" at bounding box center [682, 394] width 77 height 15
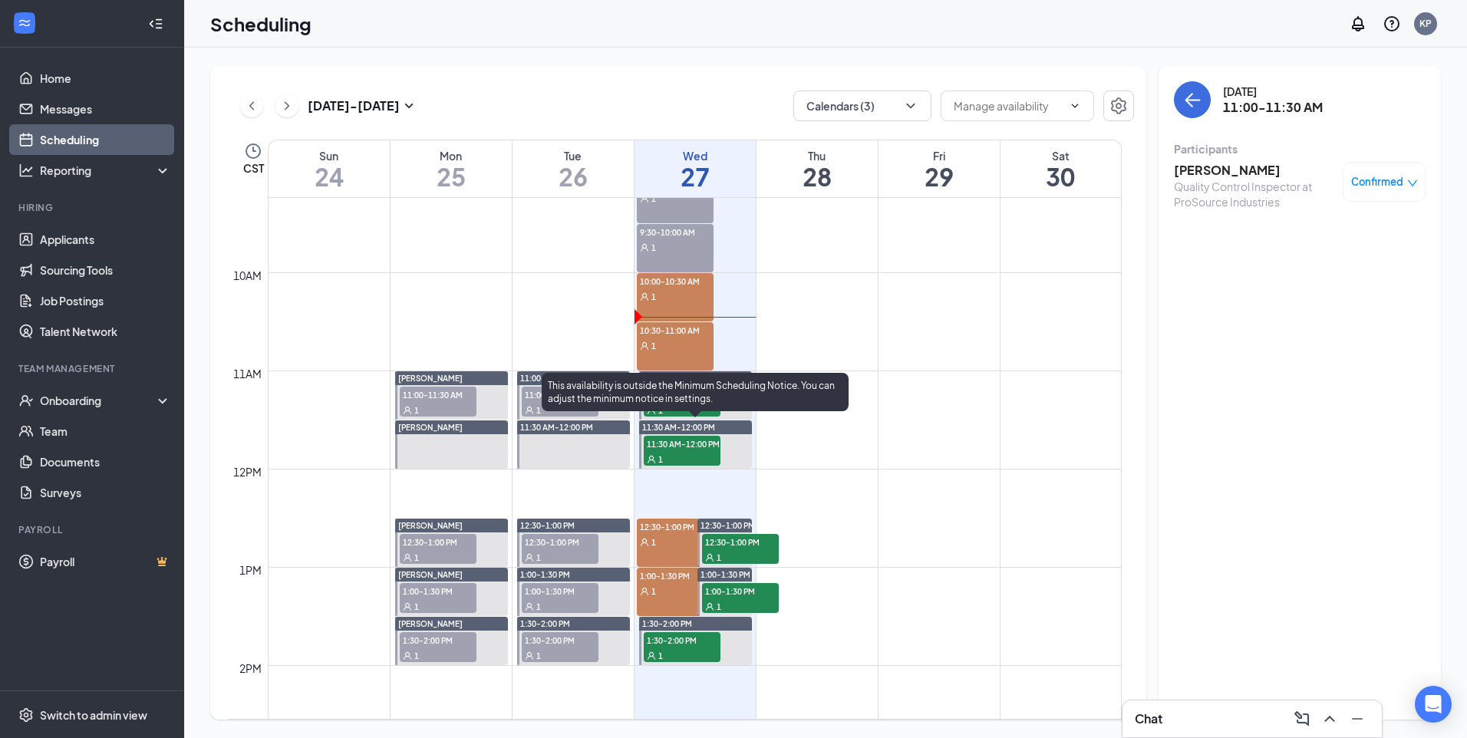
click at [679, 445] on span "11:30 AM-12:00 PM" at bounding box center [682, 443] width 77 height 15
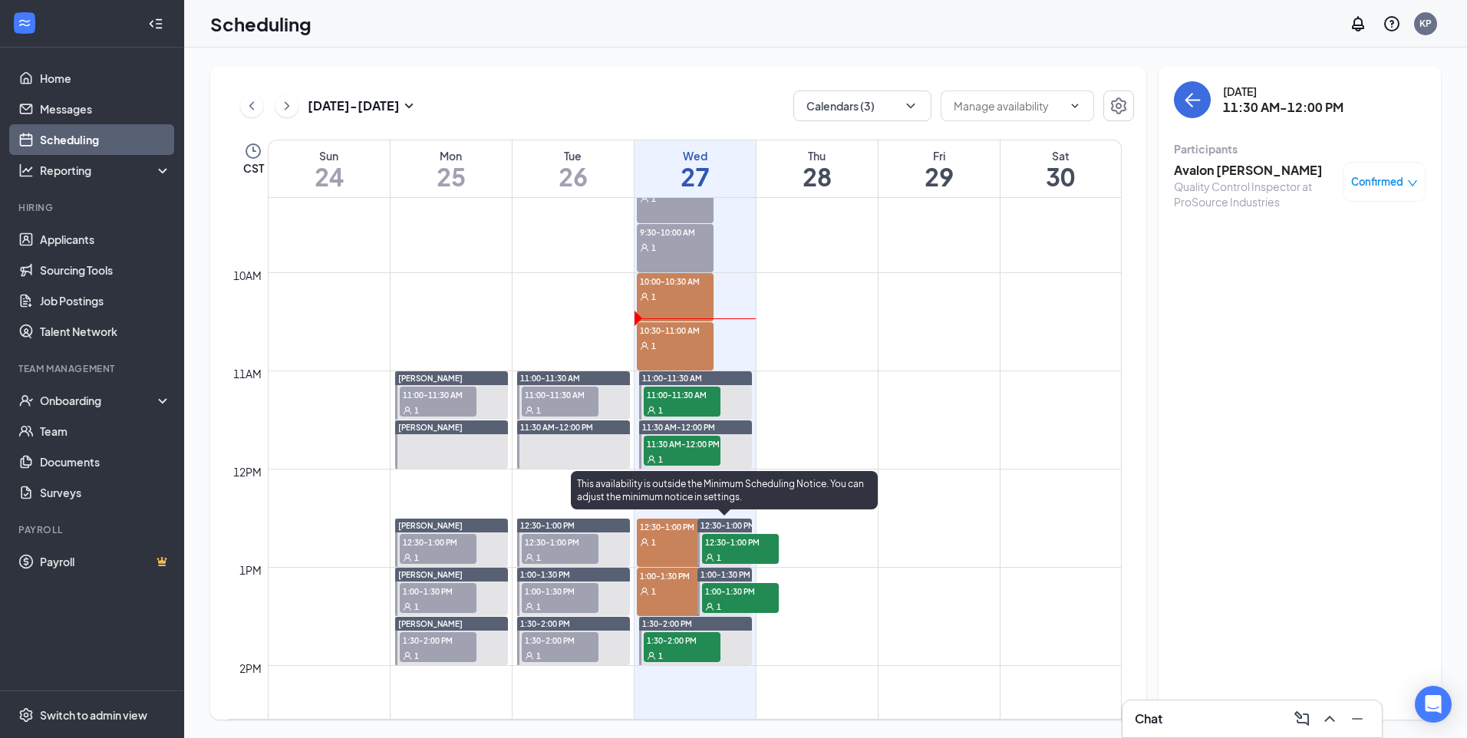
click at [718, 539] on span "12:30-1:00 PM" at bounding box center [740, 541] width 77 height 15
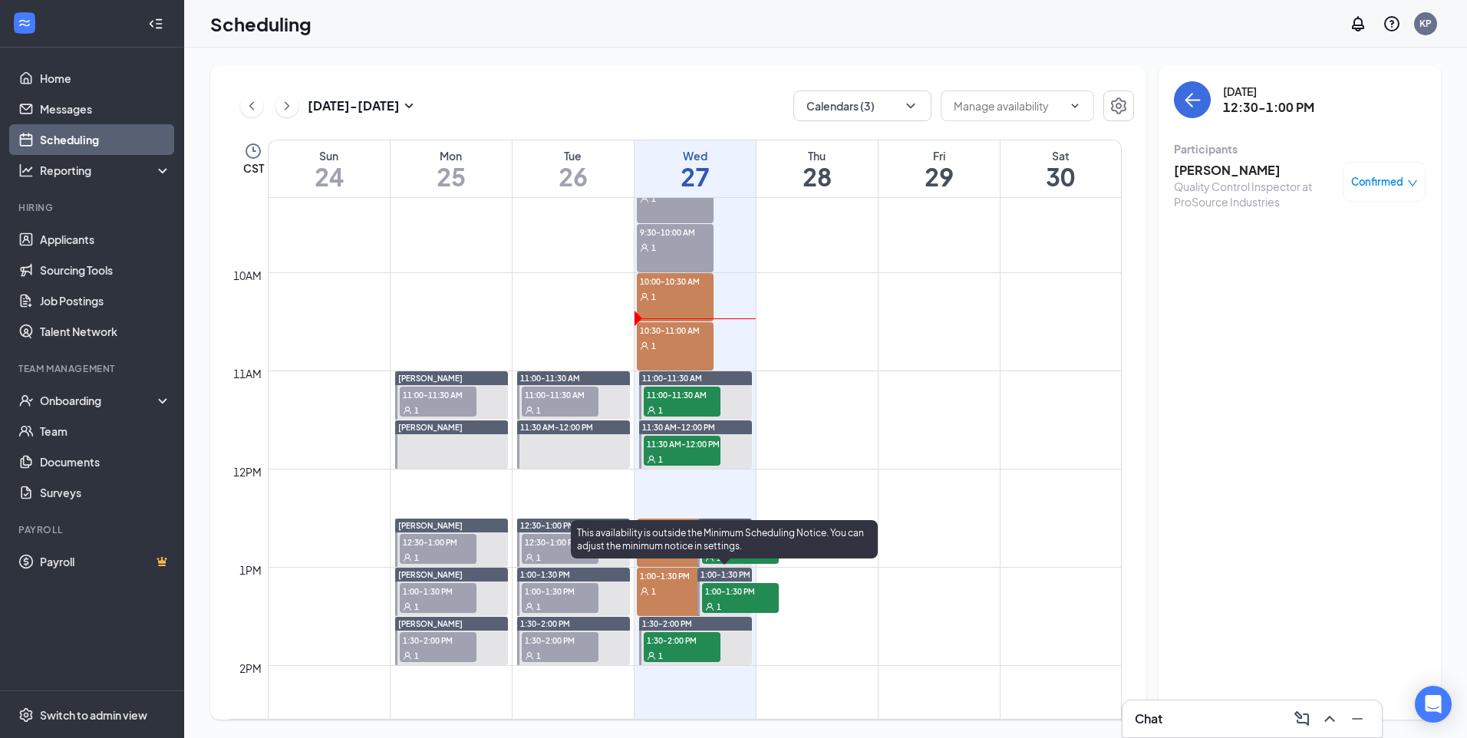
click at [741, 592] on span "1:00-1:30 PM" at bounding box center [740, 590] width 77 height 15
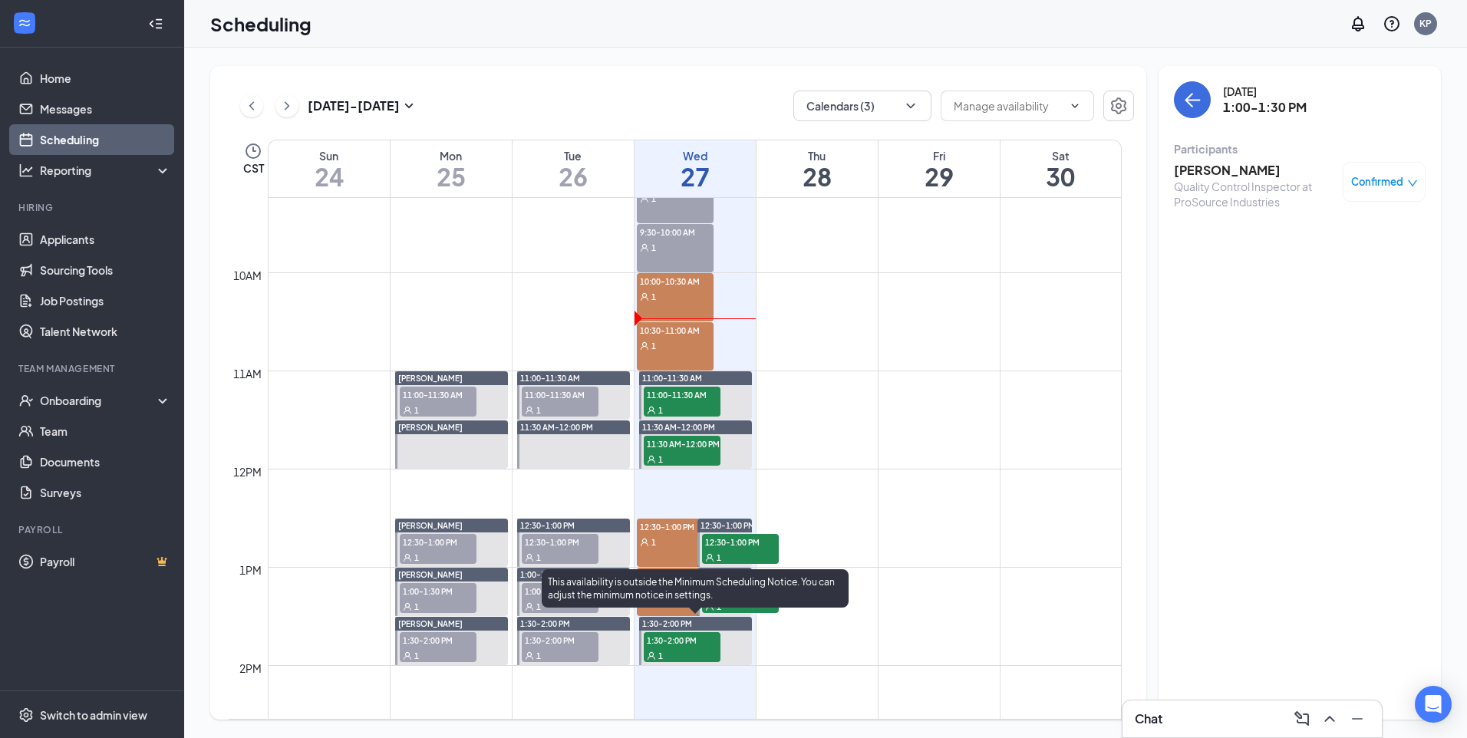
click at [695, 644] on span "1:30-2:00 PM" at bounding box center [682, 639] width 77 height 15
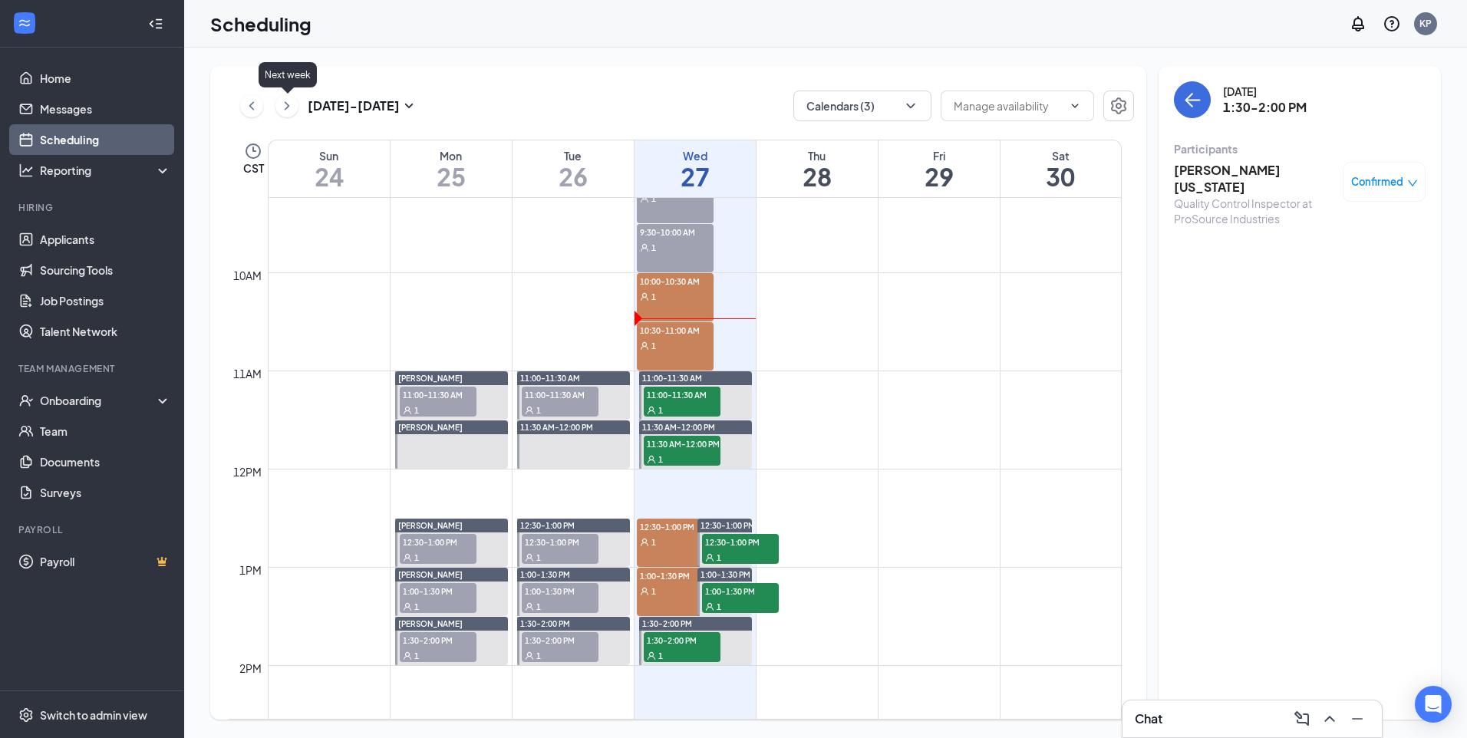
drag, startPoint x: 280, startPoint y: 112, endPoint x: 599, endPoint y: 325, distance: 383.4
click at [281, 111] on icon "ChevronRight" at bounding box center [286, 106] width 15 height 18
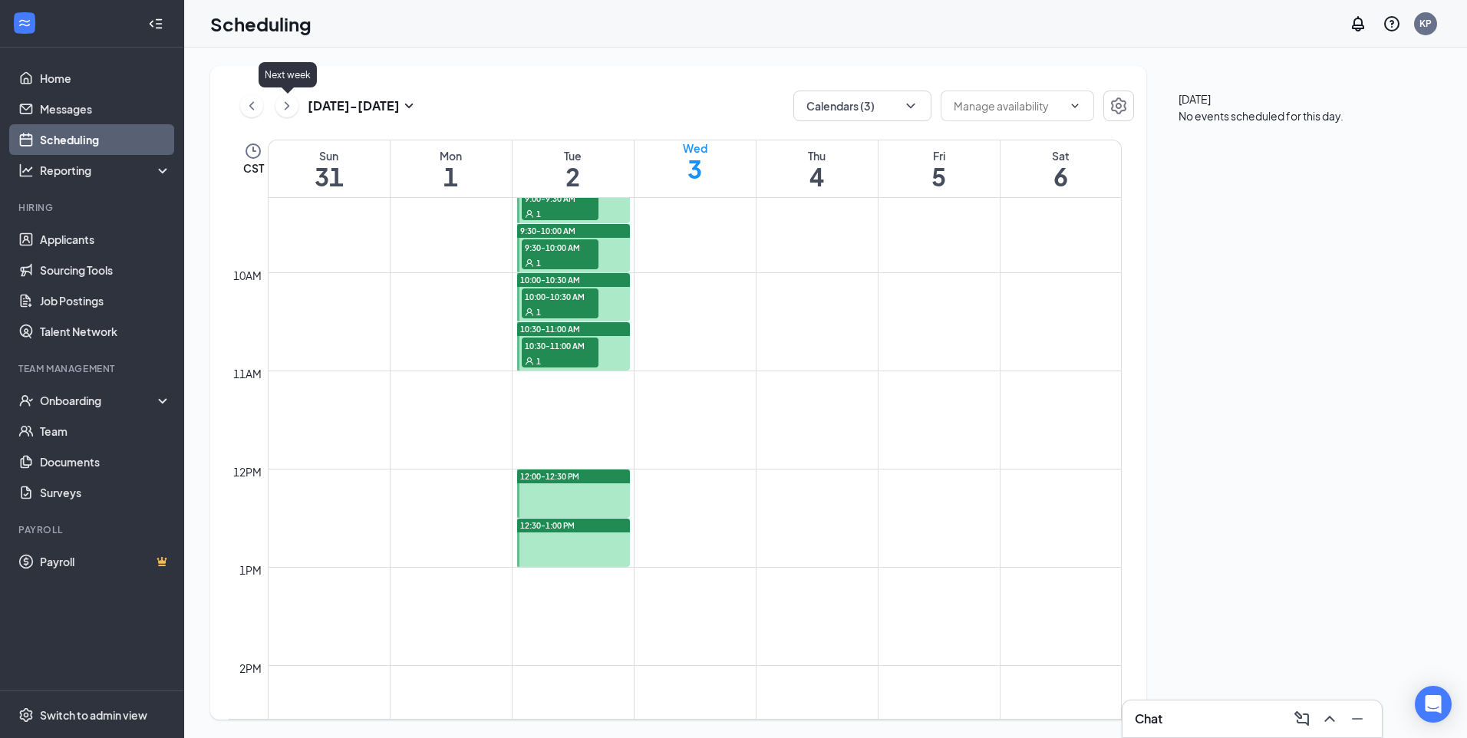
scroll to position [754, 0]
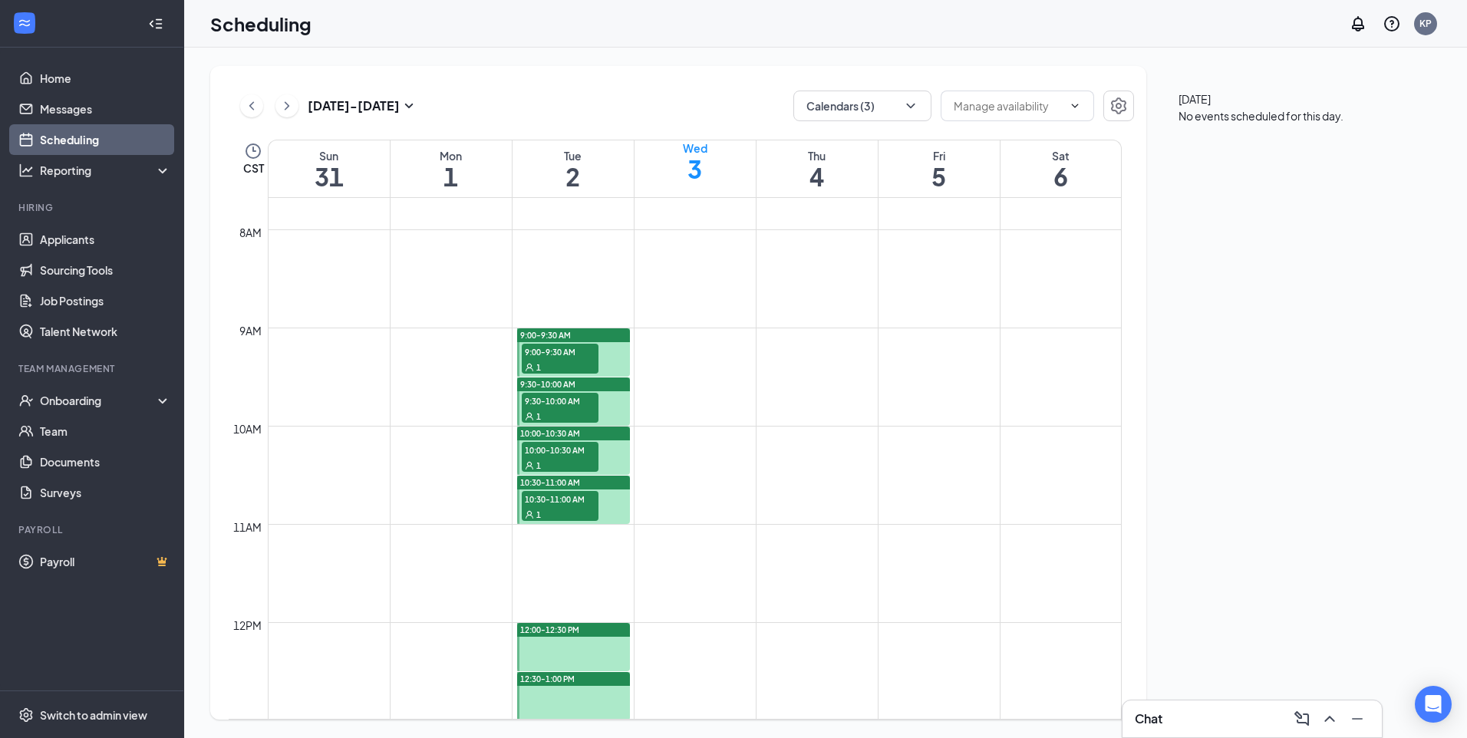
click at [577, 362] on div "1" at bounding box center [560, 366] width 77 height 15
click at [589, 401] on span "9:30-10:00 AM" at bounding box center [560, 400] width 77 height 15
click at [553, 464] on div "1" at bounding box center [560, 464] width 77 height 15
click at [563, 502] on span "10:30-11:00 AM" at bounding box center [560, 498] width 77 height 15
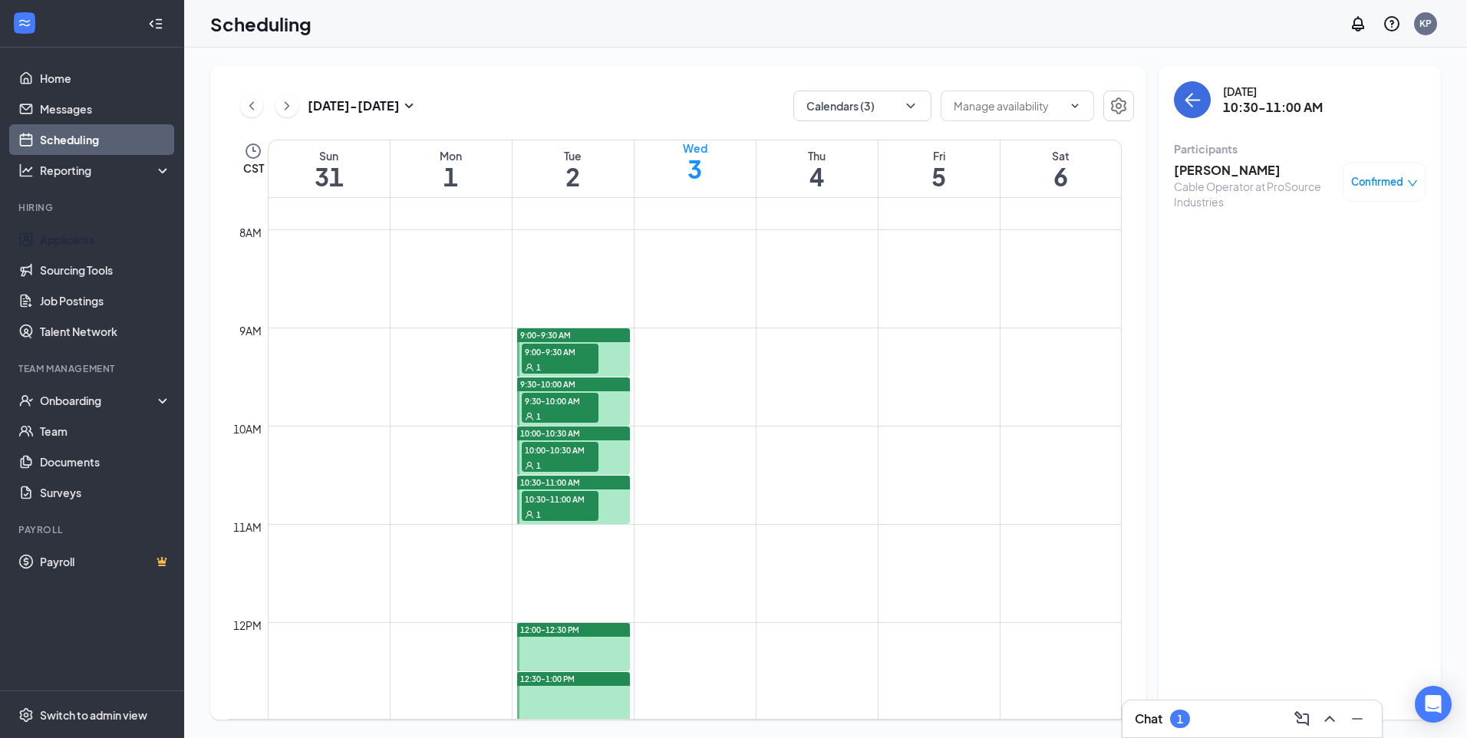
click at [1207, 724] on div "Chat 1" at bounding box center [1252, 719] width 235 height 25
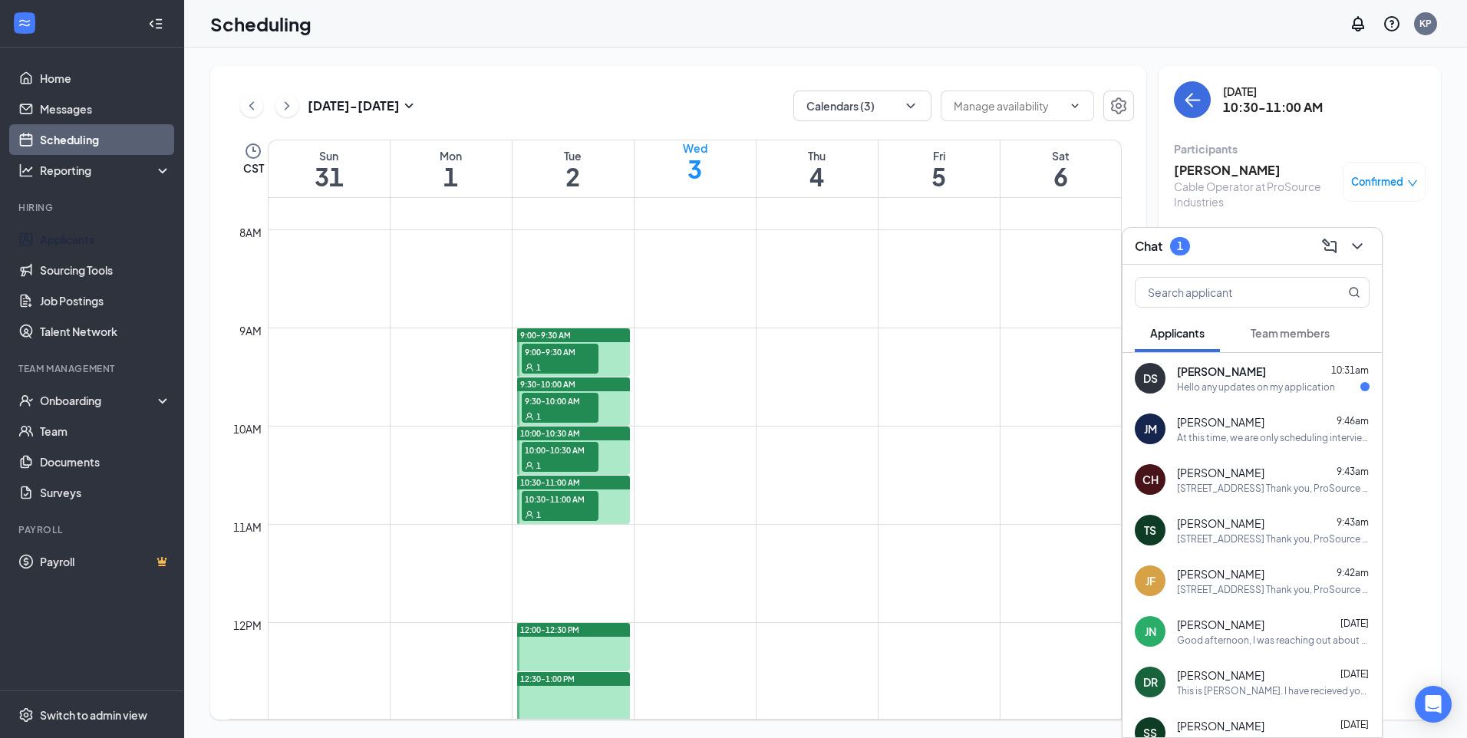
click at [1273, 388] on div "Hello any updates on my application" at bounding box center [1256, 387] width 158 height 13
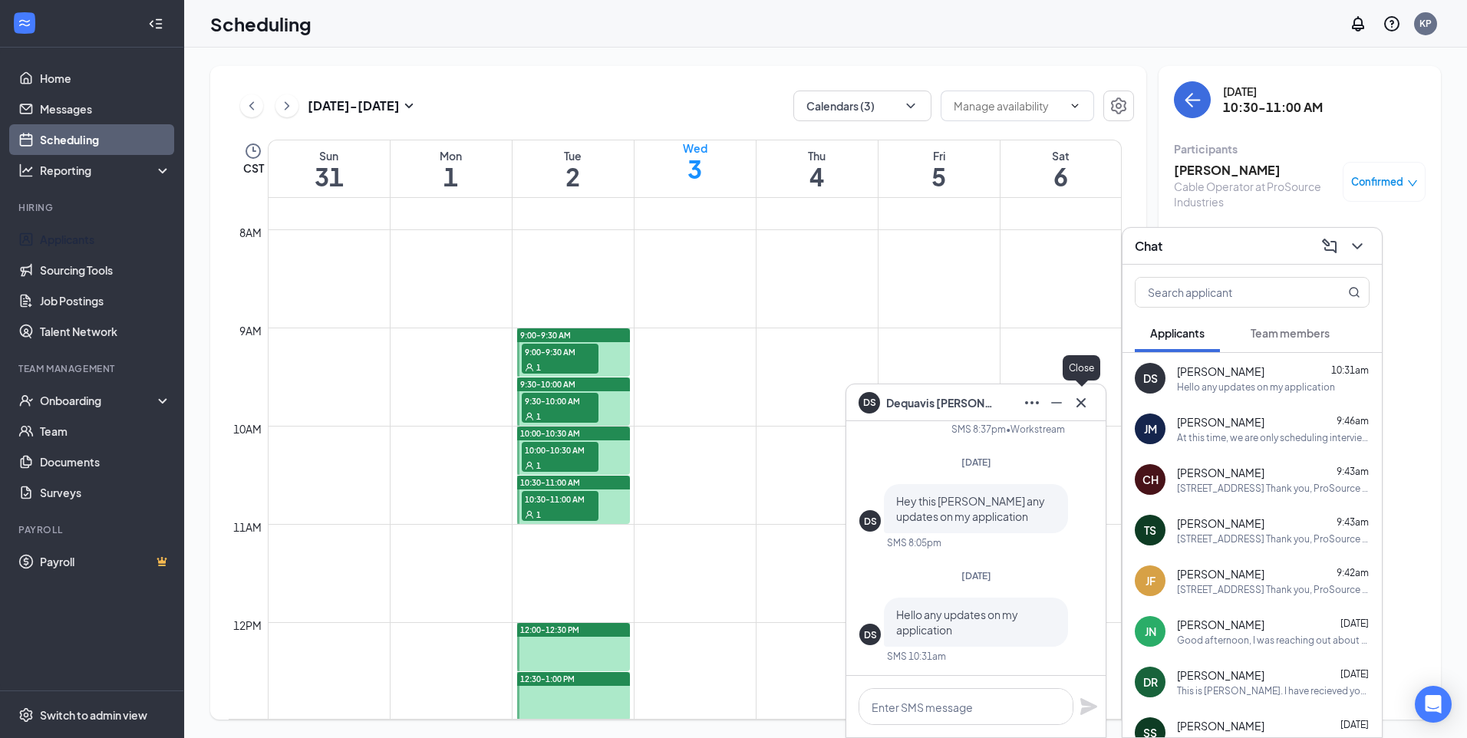
click at [1078, 403] on icon "Cross" at bounding box center [1081, 403] width 18 height 18
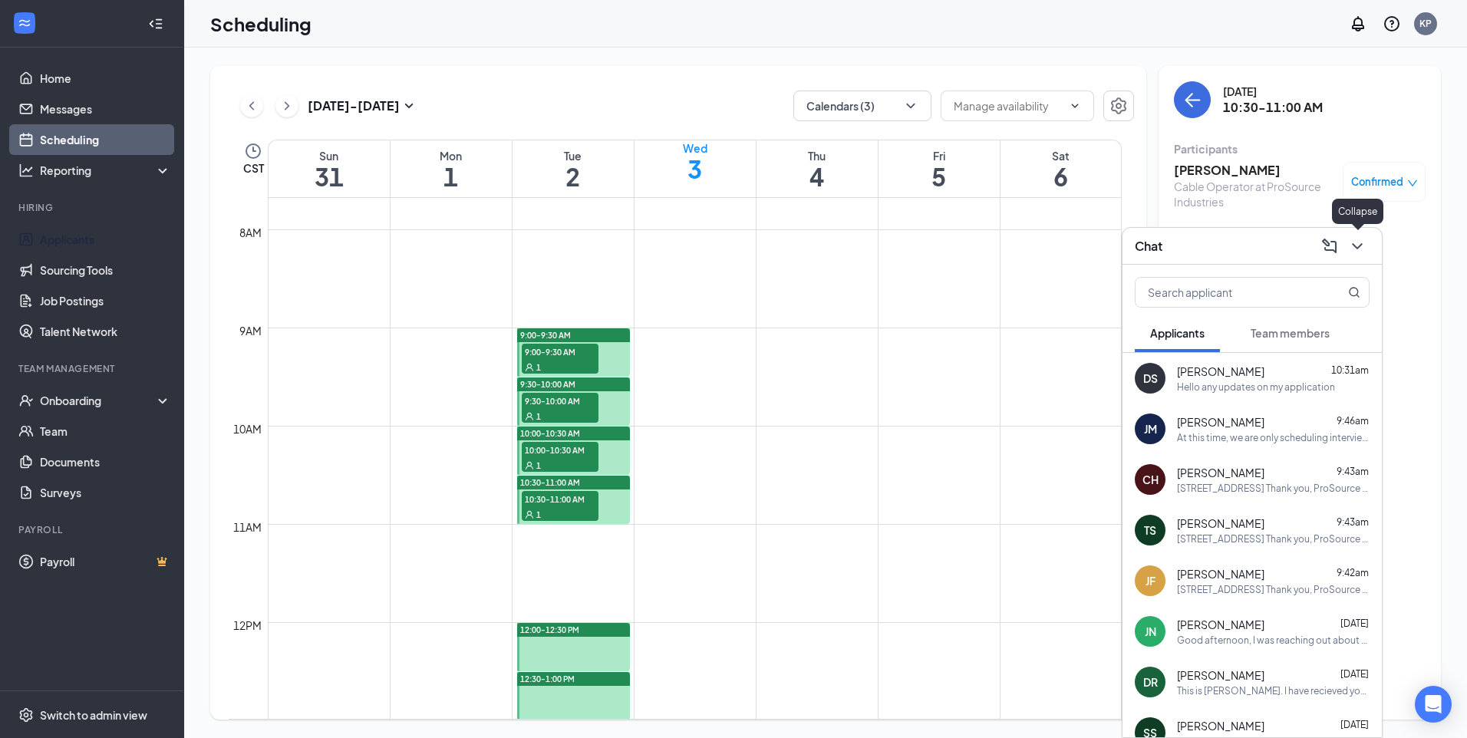
click at [1355, 249] on icon "ChevronDown" at bounding box center [1358, 246] width 18 height 18
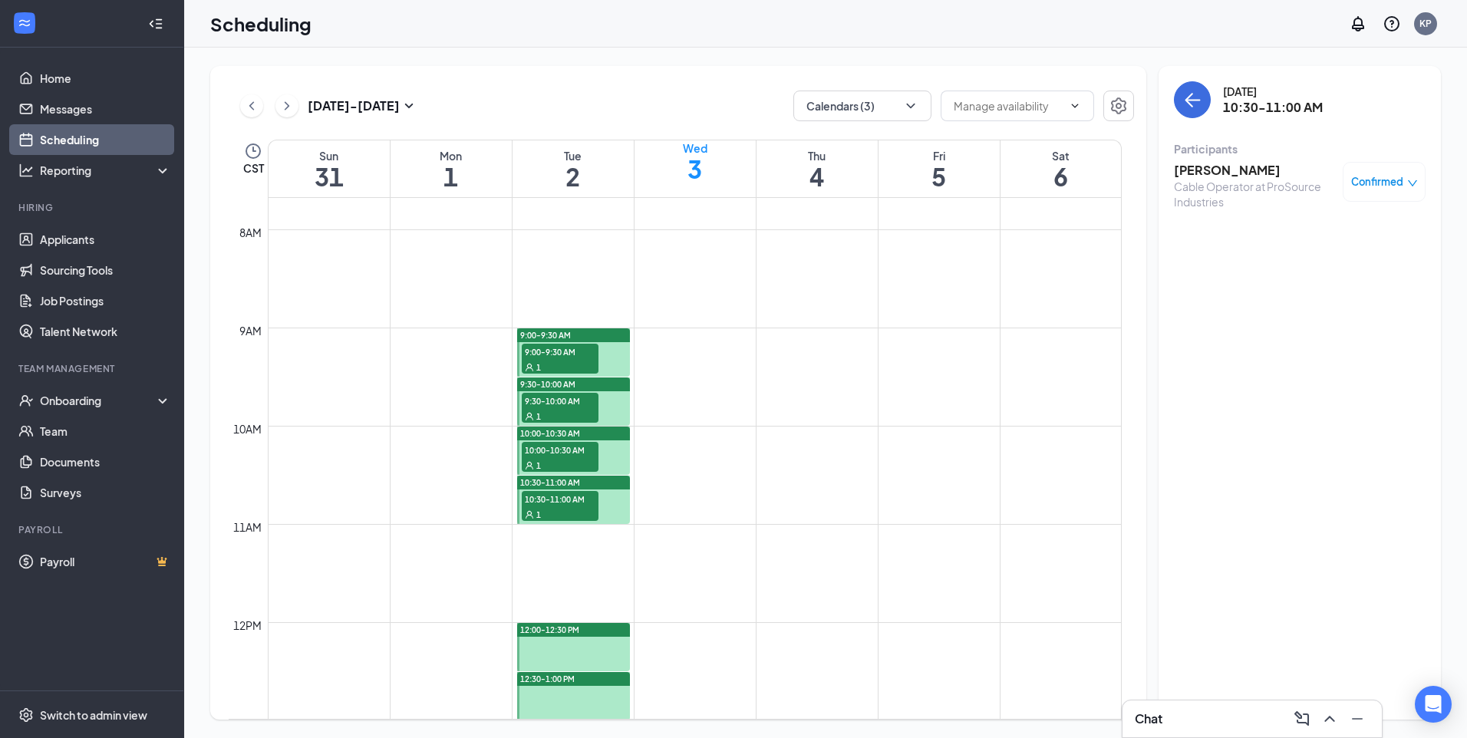
click at [259, 107] on button at bounding box center [251, 105] width 23 height 23
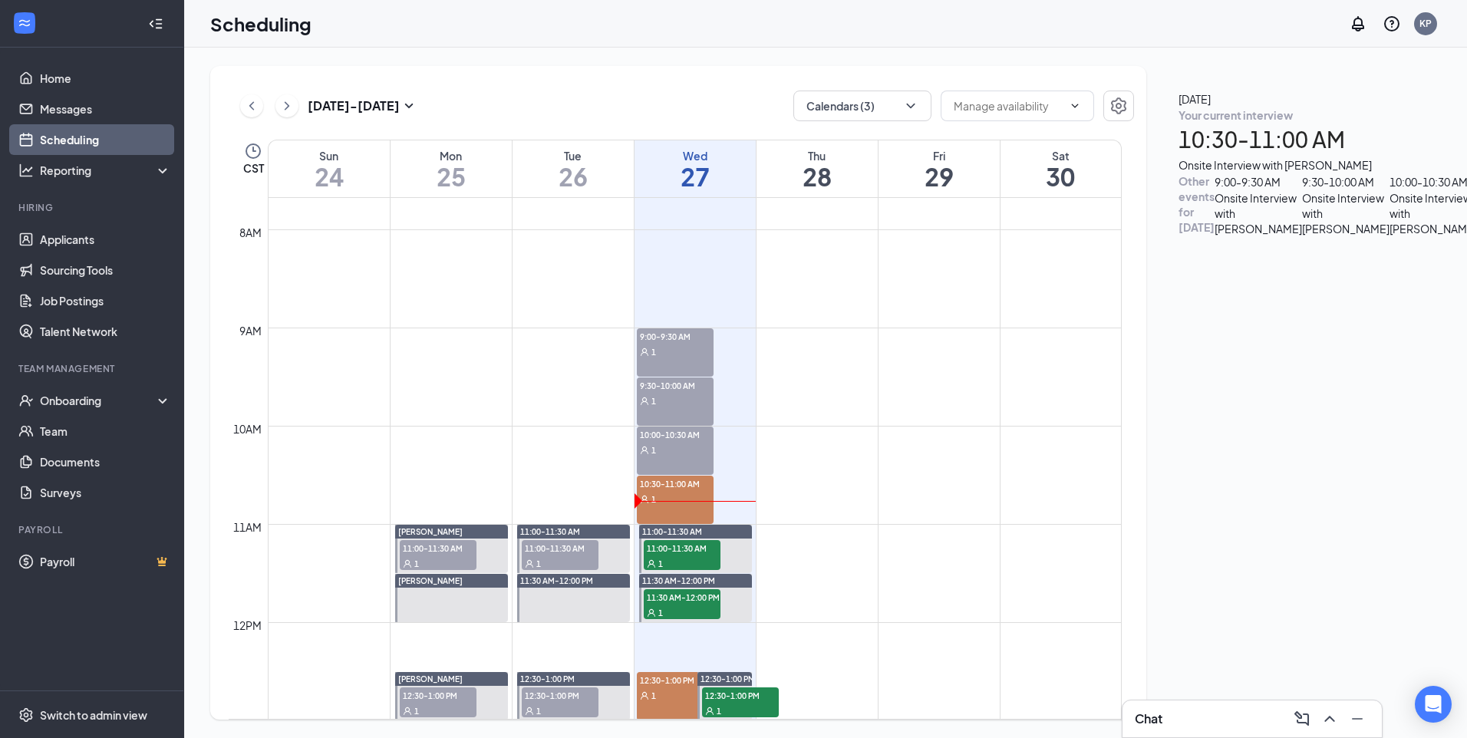
scroll to position [831, 0]
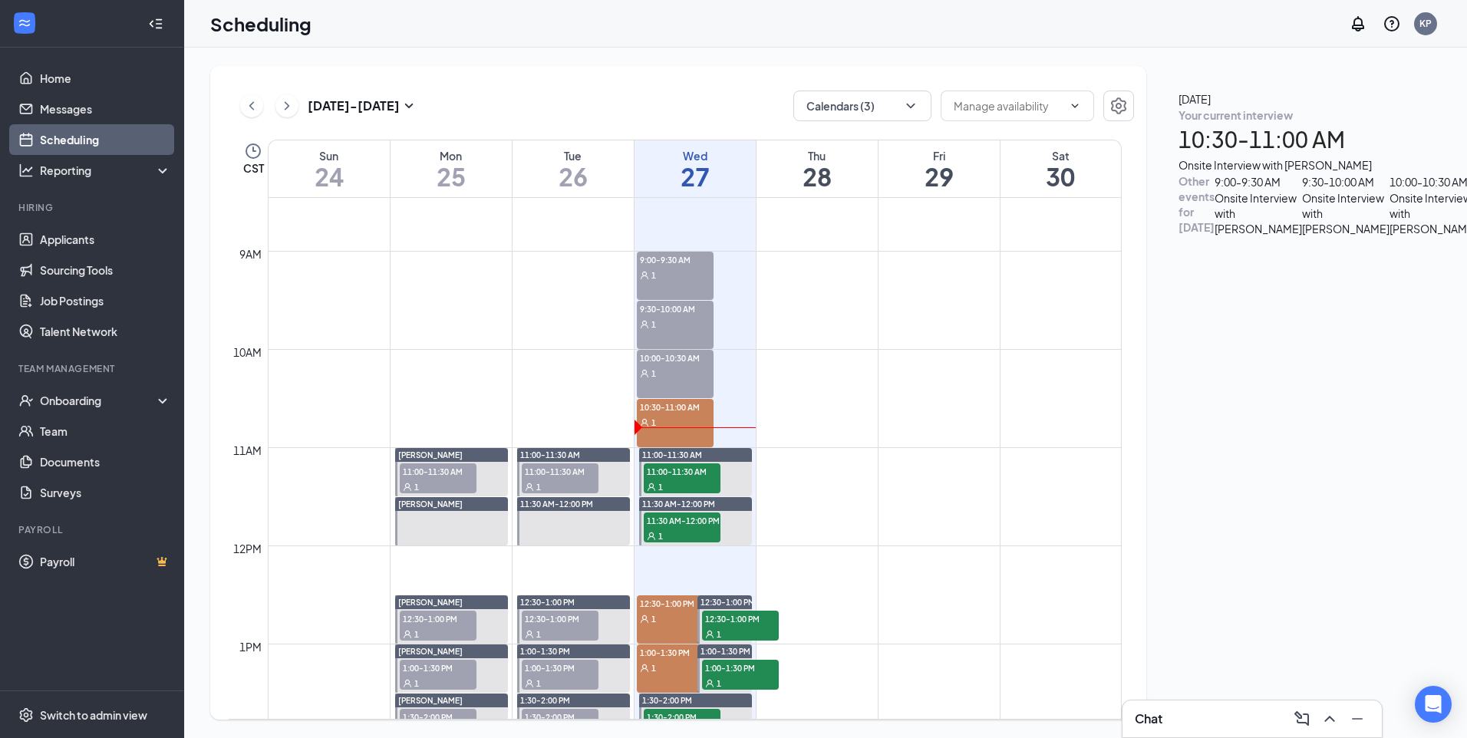
click at [1193, 724] on div "Chat" at bounding box center [1252, 719] width 235 height 25
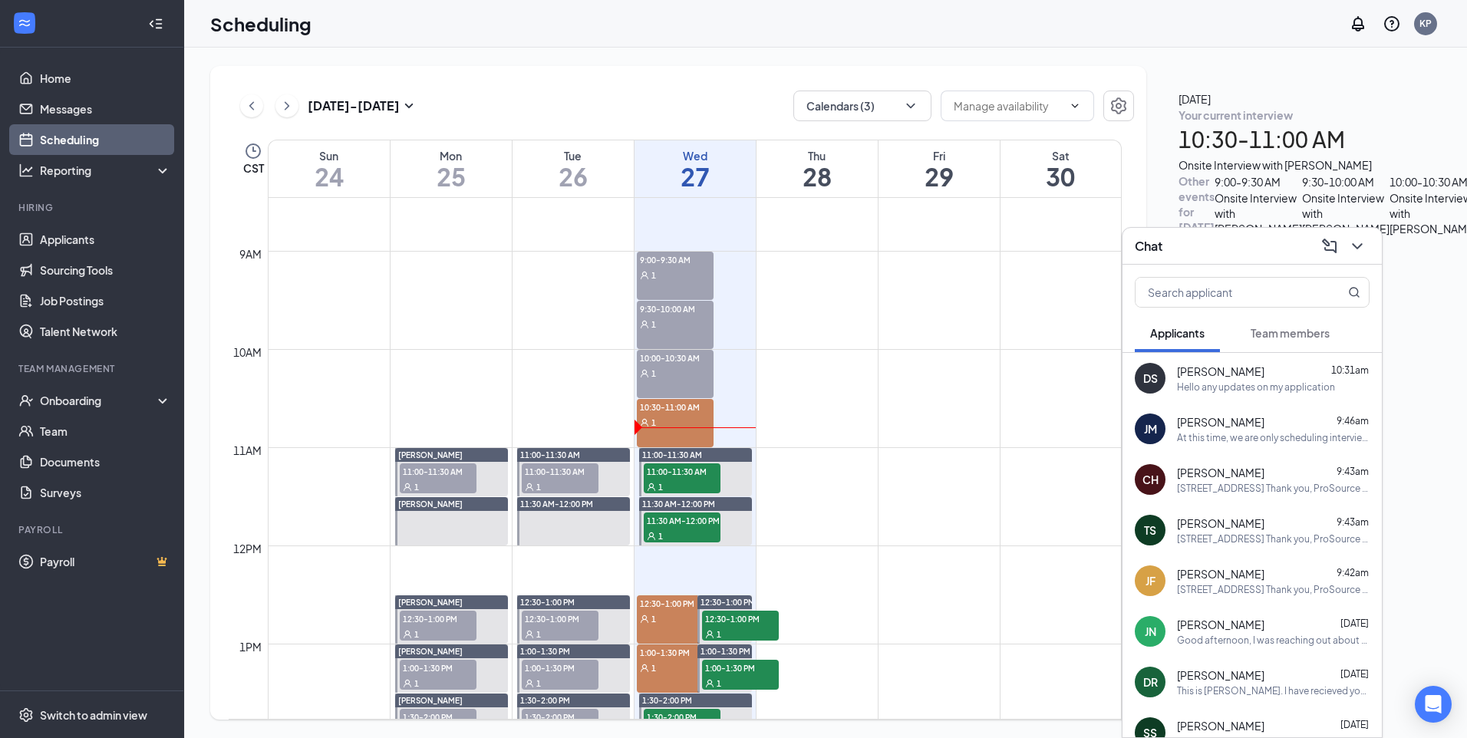
click at [1220, 258] on div "Chat" at bounding box center [1252, 246] width 259 height 37
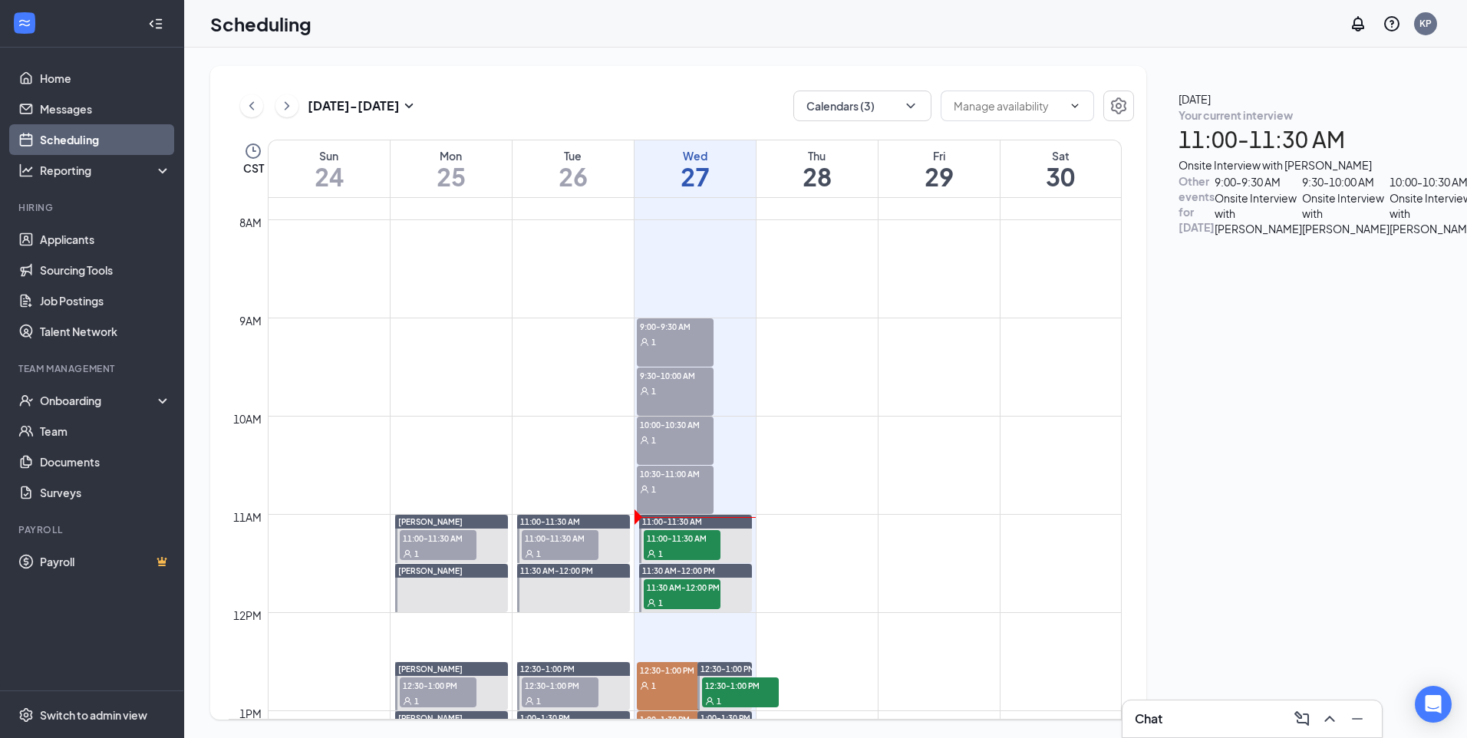
scroll to position [754, 0]
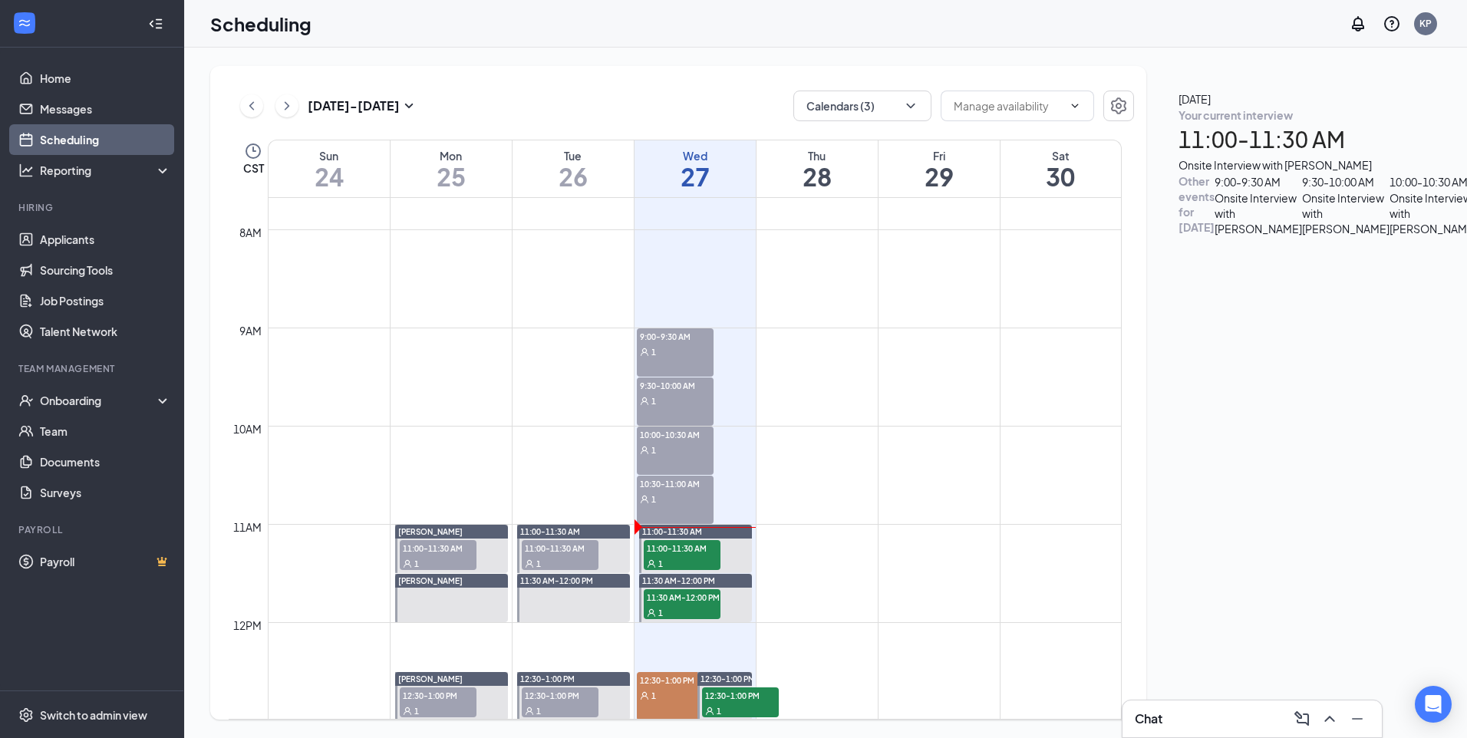
drag, startPoint x: 699, startPoint y: 347, endPoint x: 678, endPoint y: 404, distance: 61.2
click at [699, 347] on div "1" at bounding box center [675, 351] width 77 height 15
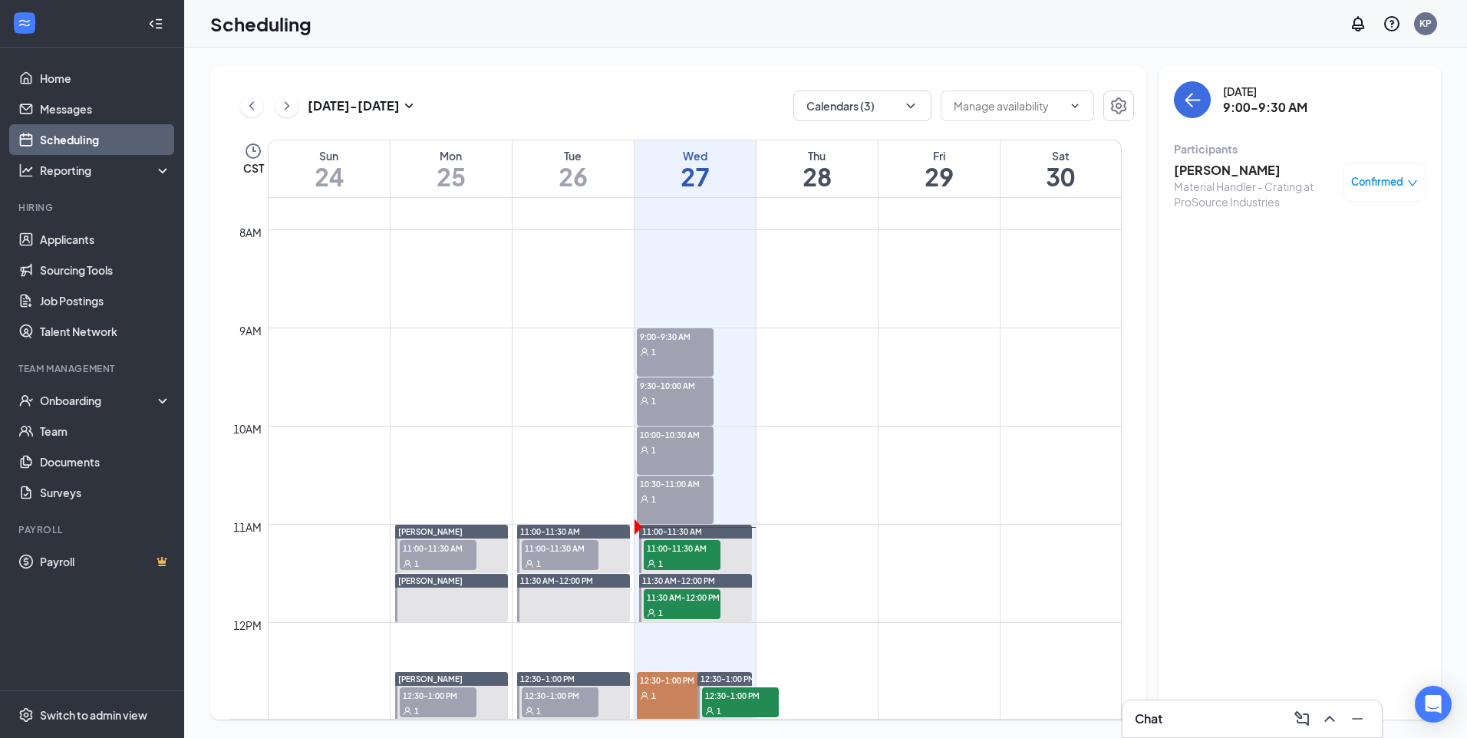
drag, startPoint x: 678, startPoint y: 401, endPoint x: 1467, endPoint y: 342, distance: 790.4
click at [682, 401] on div "1" at bounding box center [675, 400] width 77 height 15
click at [1230, 167] on h3 "[PERSON_NAME]" at bounding box center [1254, 170] width 161 height 17
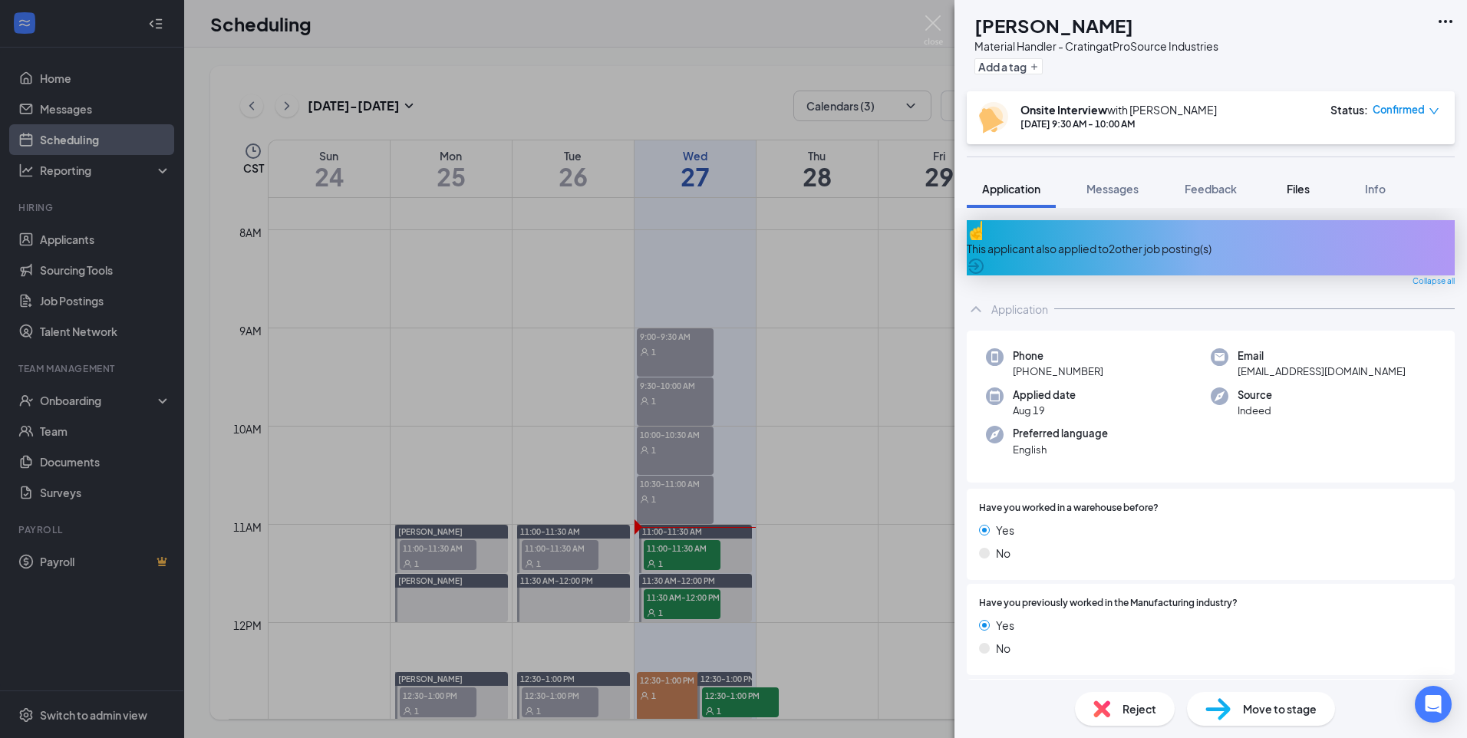
click at [1302, 192] on span "Files" at bounding box center [1298, 189] width 23 height 14
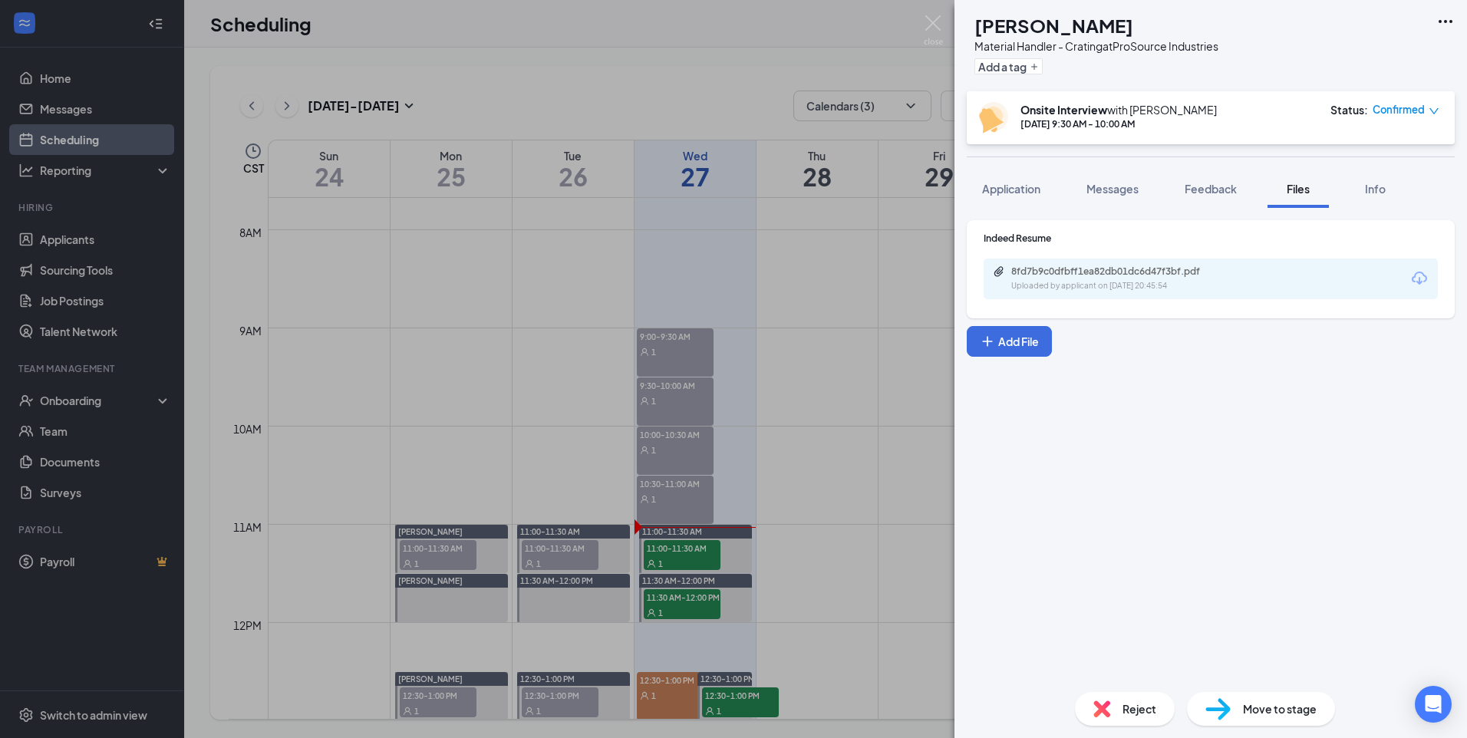
click at [1224, 287] on div "Uploaded by applicant on [DATE] 20:45:54" at bounding box center [1127, 286] width 230 height 12
click at [1124, 705] on span "Reject" at bounding box center [1140, 709] width 34 height 17
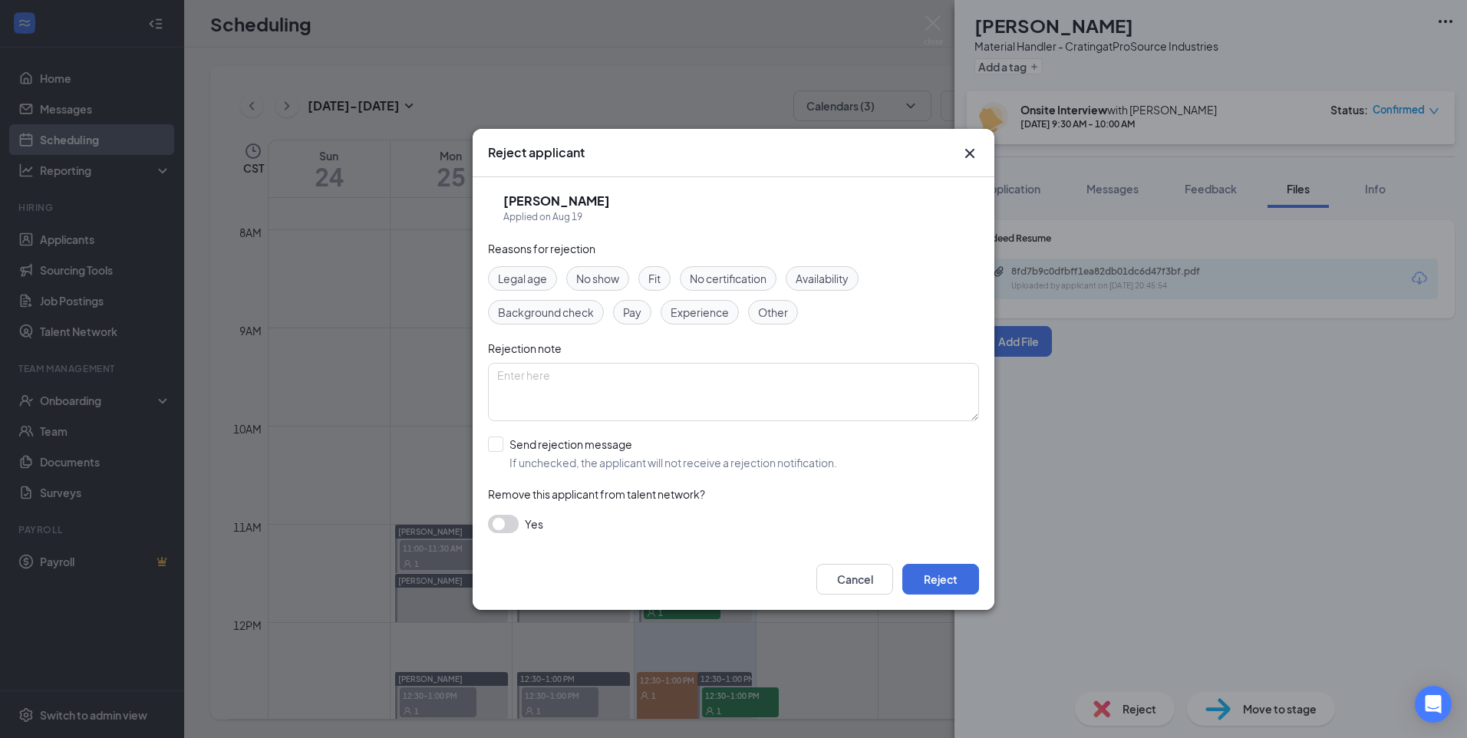
click at [600, 279] on span "No show" at bounding box center [597, 278] width 43 height 17
click at [686, 387] on textarea at bounding box center [733, 392] width 491 height 58
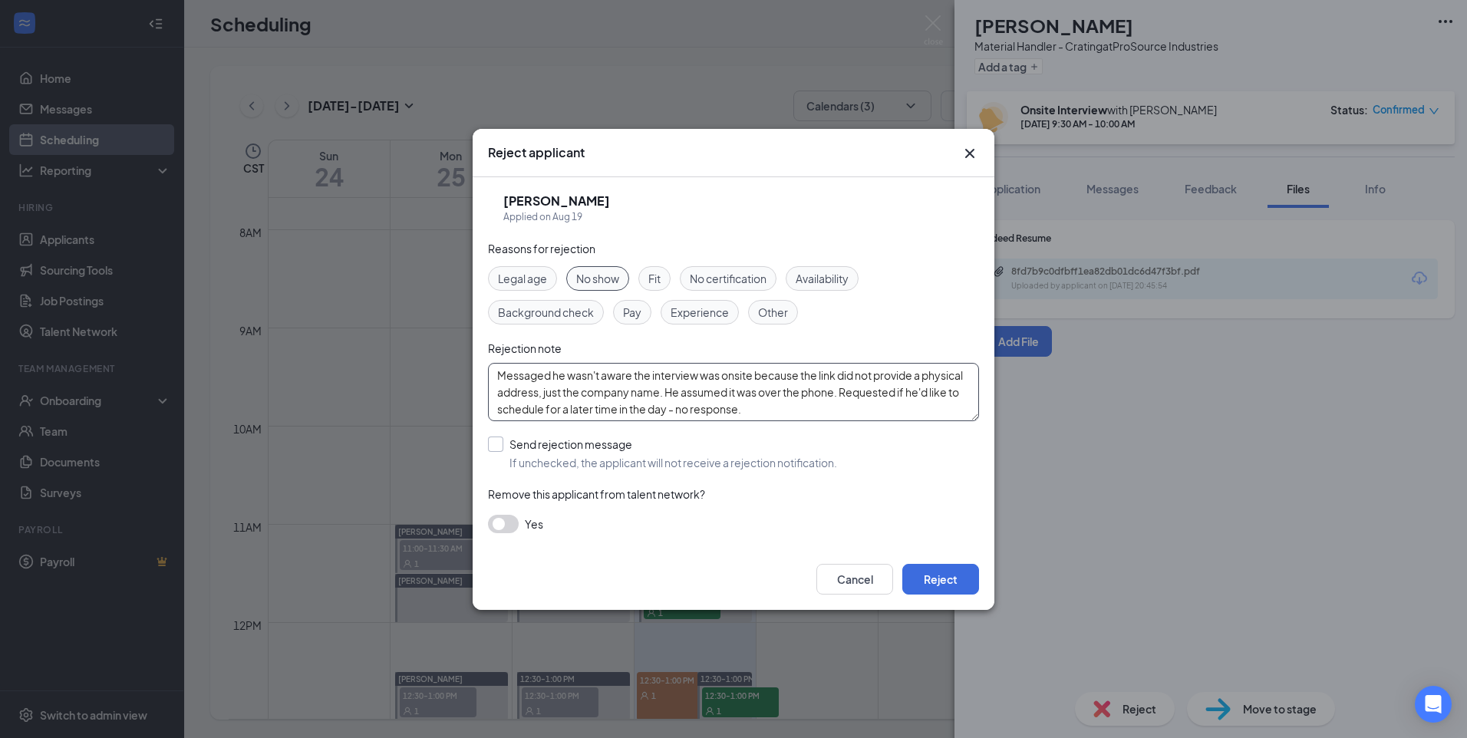
type textarea "Messaged he wasn't aware the interview was onsite because the link did not prov…"
click at [504, 446] on input "Send rejection message If unchecked, the applicant will not receive a rejection…" at bounding box center [662, 454] width 349 height 34
checkbox input "true"
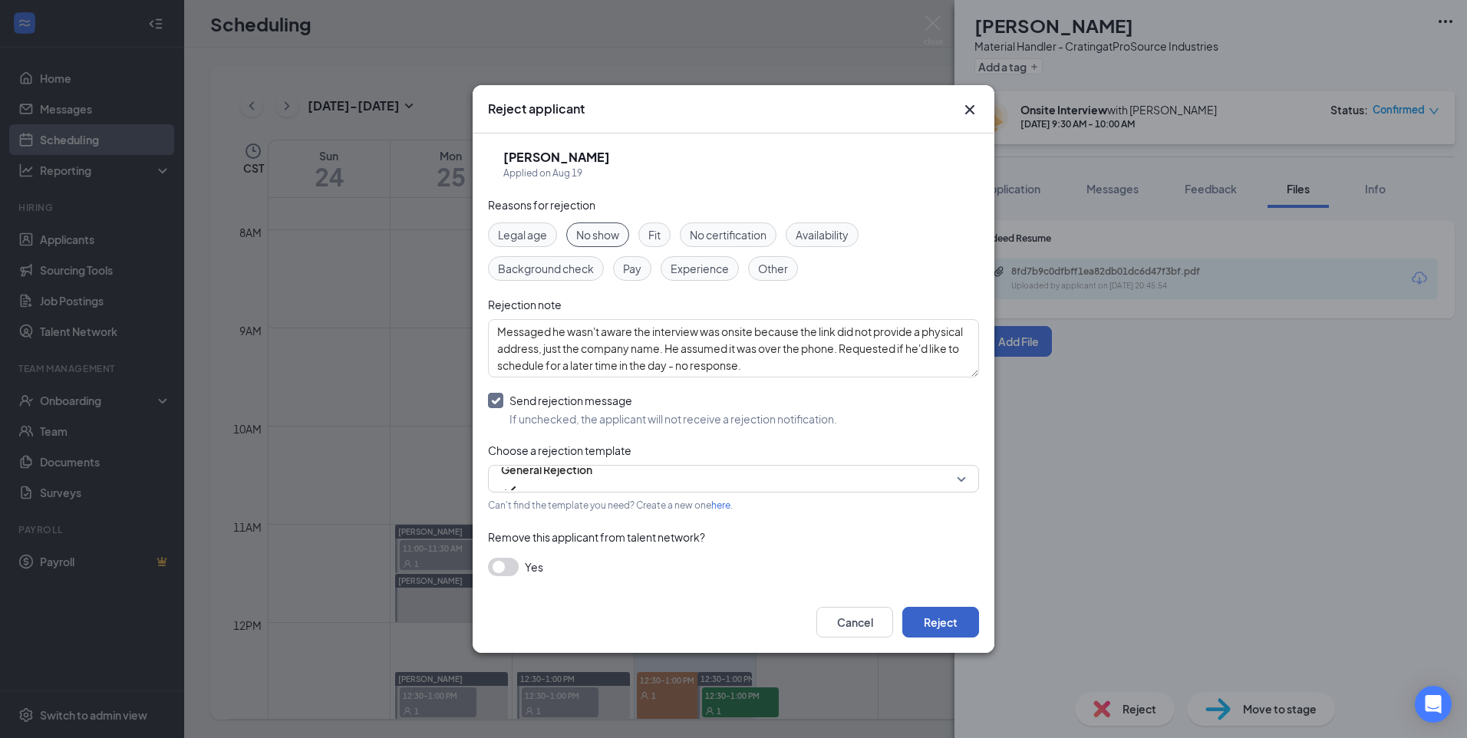
click at [956, 613] on button "Reject" at bounding box center [941, 622] width 77 height 31
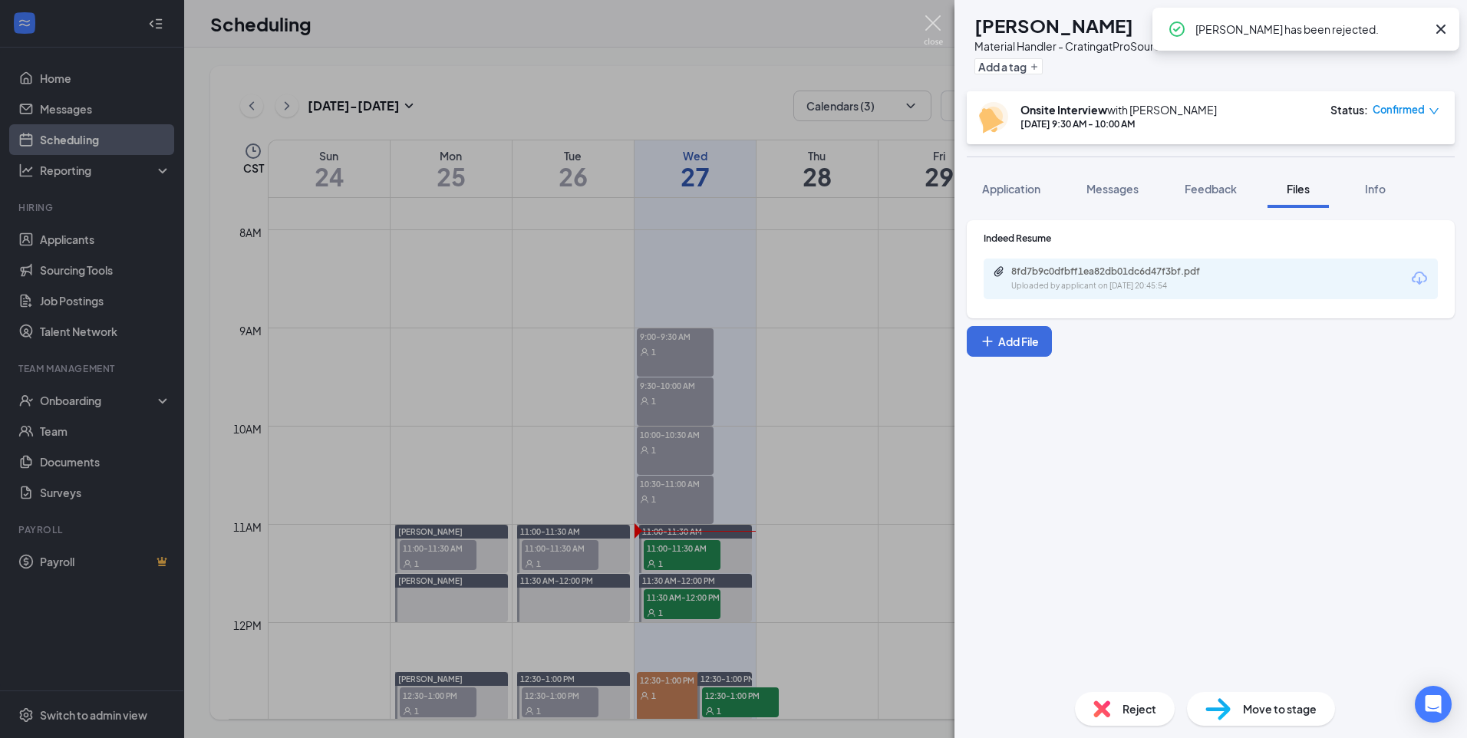
click at [933, 28] on img at bounding box center [933, 30] width 19 height 30
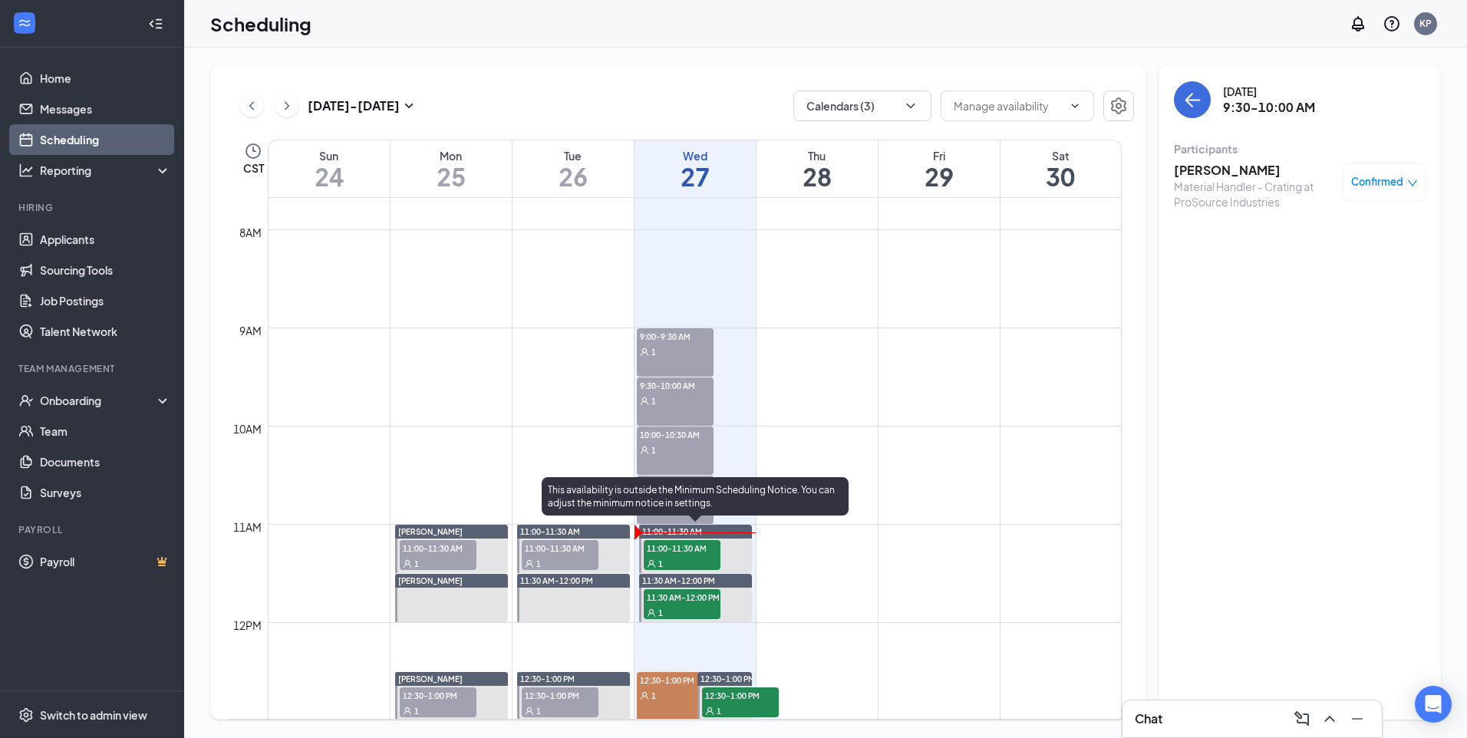
click at [667, 559] on div "1" at bounding box center [682, 563] width 77 height 15
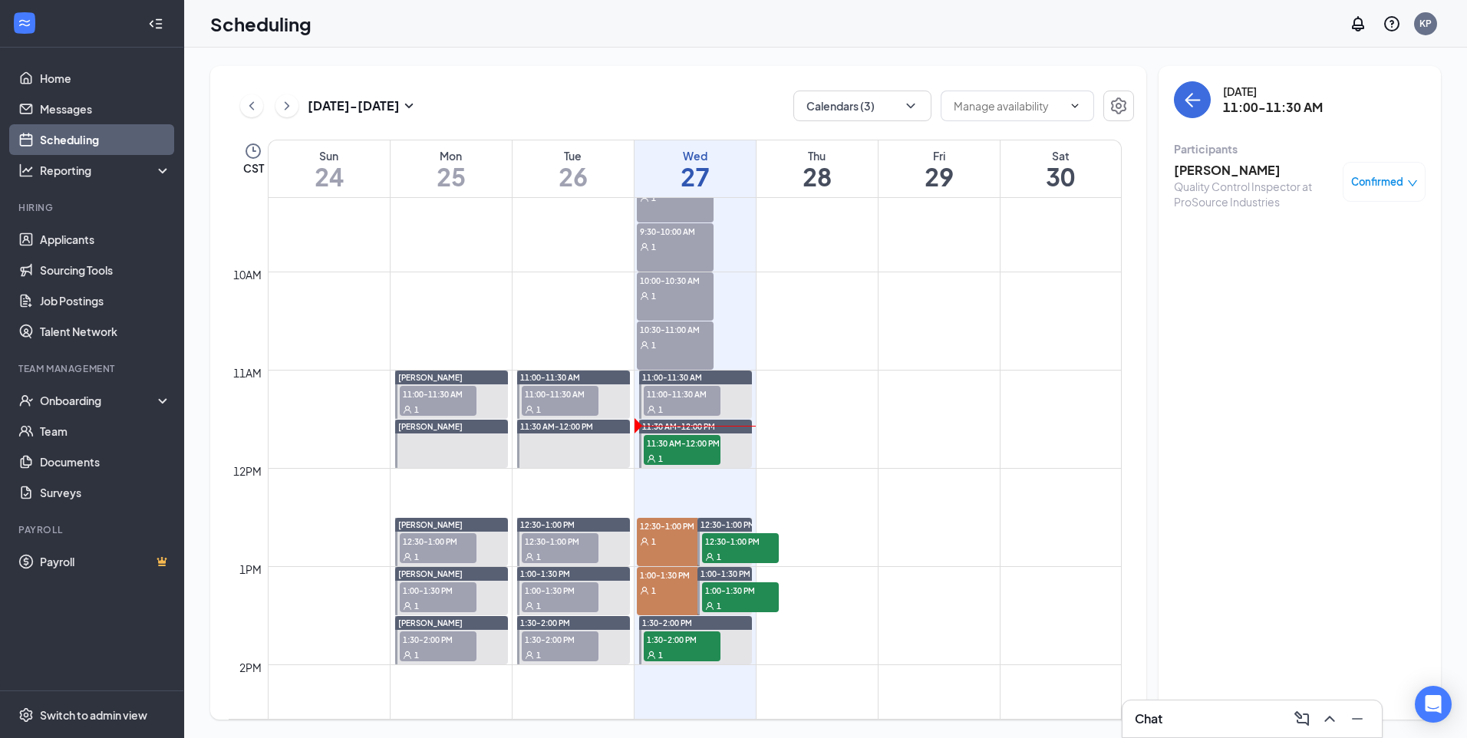
scroll to position [908, 0]
click at [666, 396] on span "11:00-11:30 AM" at bounding box center [682, 394] width 77 height 15
click at [672, 399] on span "11:00-11:30 AM" at bounding box center [682, 394] width 77 height 15
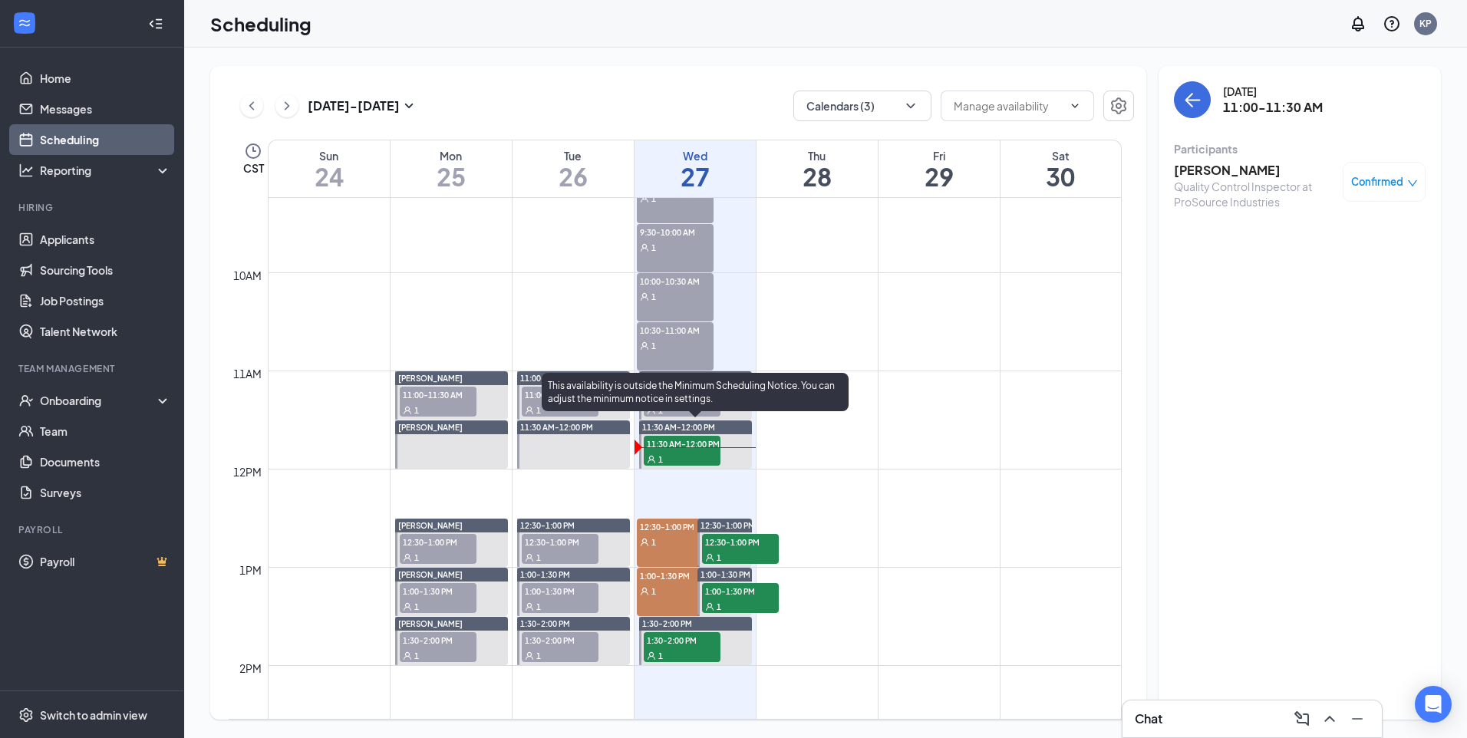
click at [686, 456] on div "1" at bounding box center [682, 458] width 77 height 15
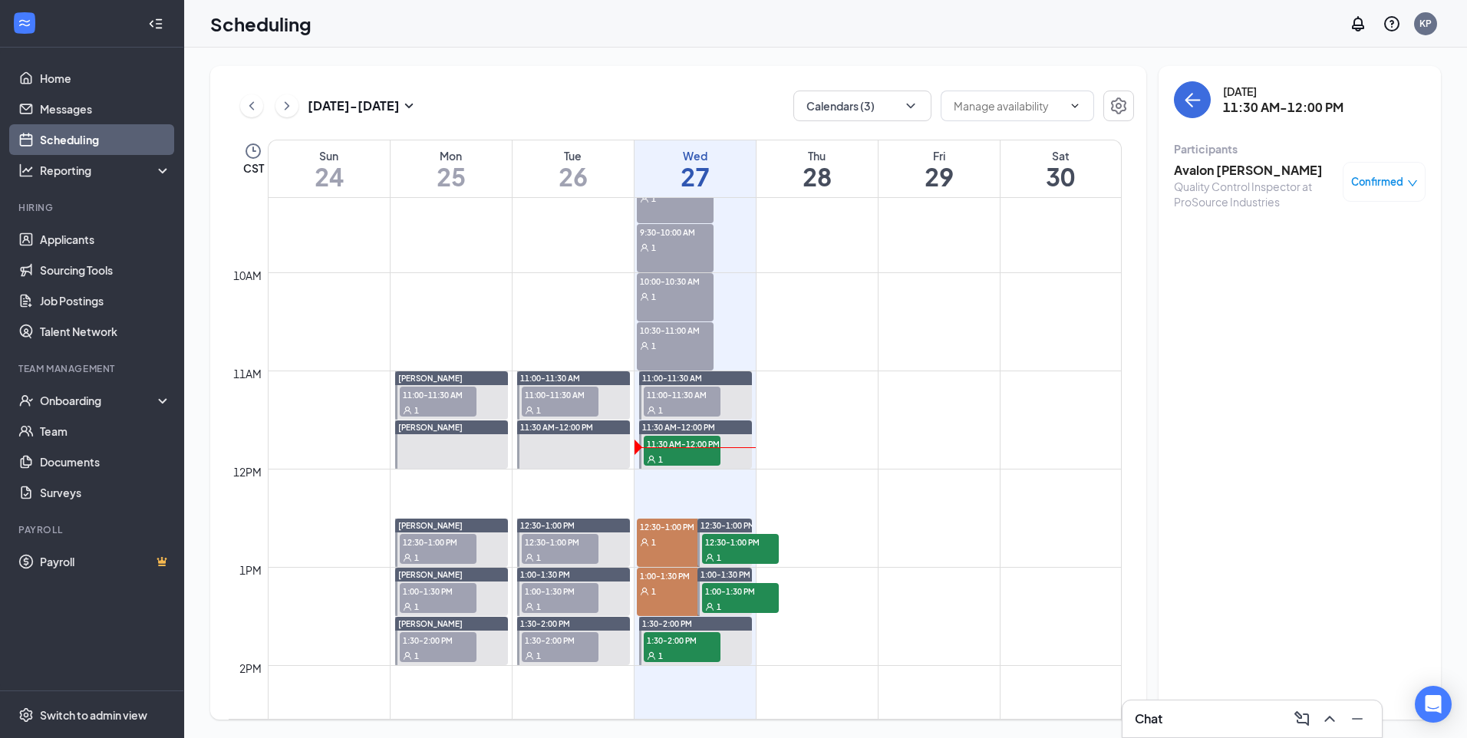
click at [1233, 163] on h3 "Avalon [PERSON_NAME]" at bounding box center [1254, 170] width 161 height 17
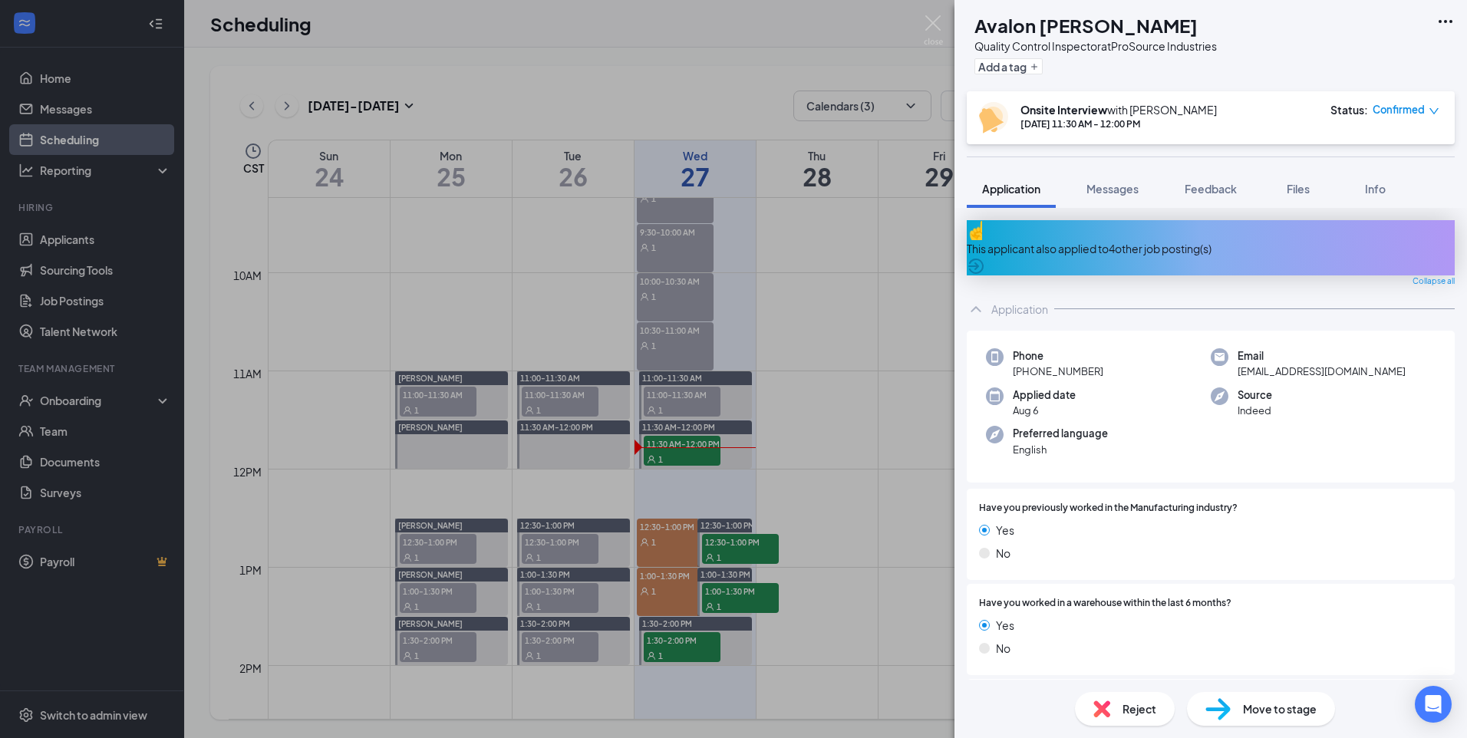
click at [1131, 706] on span "Reject" at bounding box center [1140, 709] width 34 height 17
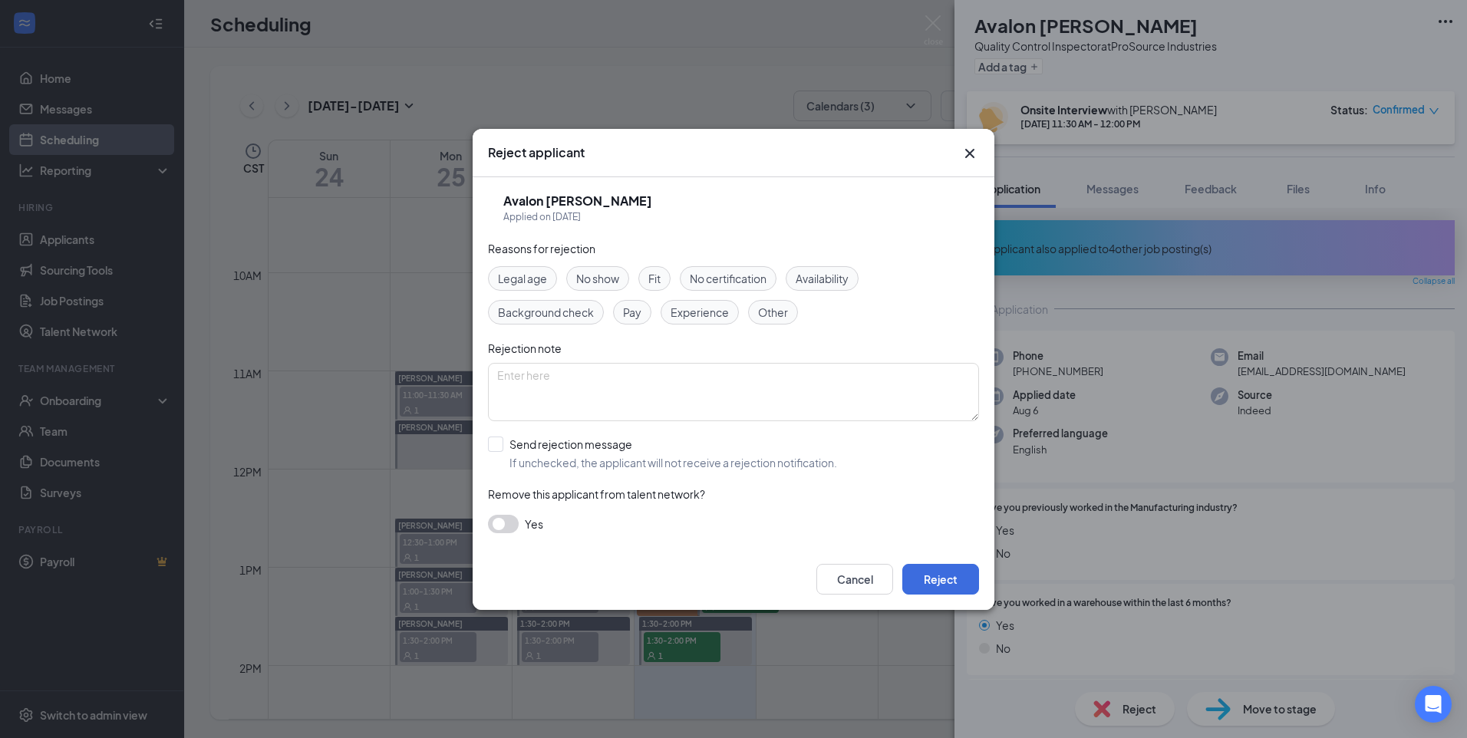
click at [614, 279] on span "No show" at bounding box center [597, 278] width 43 height 17
click at [504, 441] on input "Send rejection message If unchecked, the applicant will not receive a rejection…" at bounding box center [662, 454] width 349 height 34
checkbox input "true"
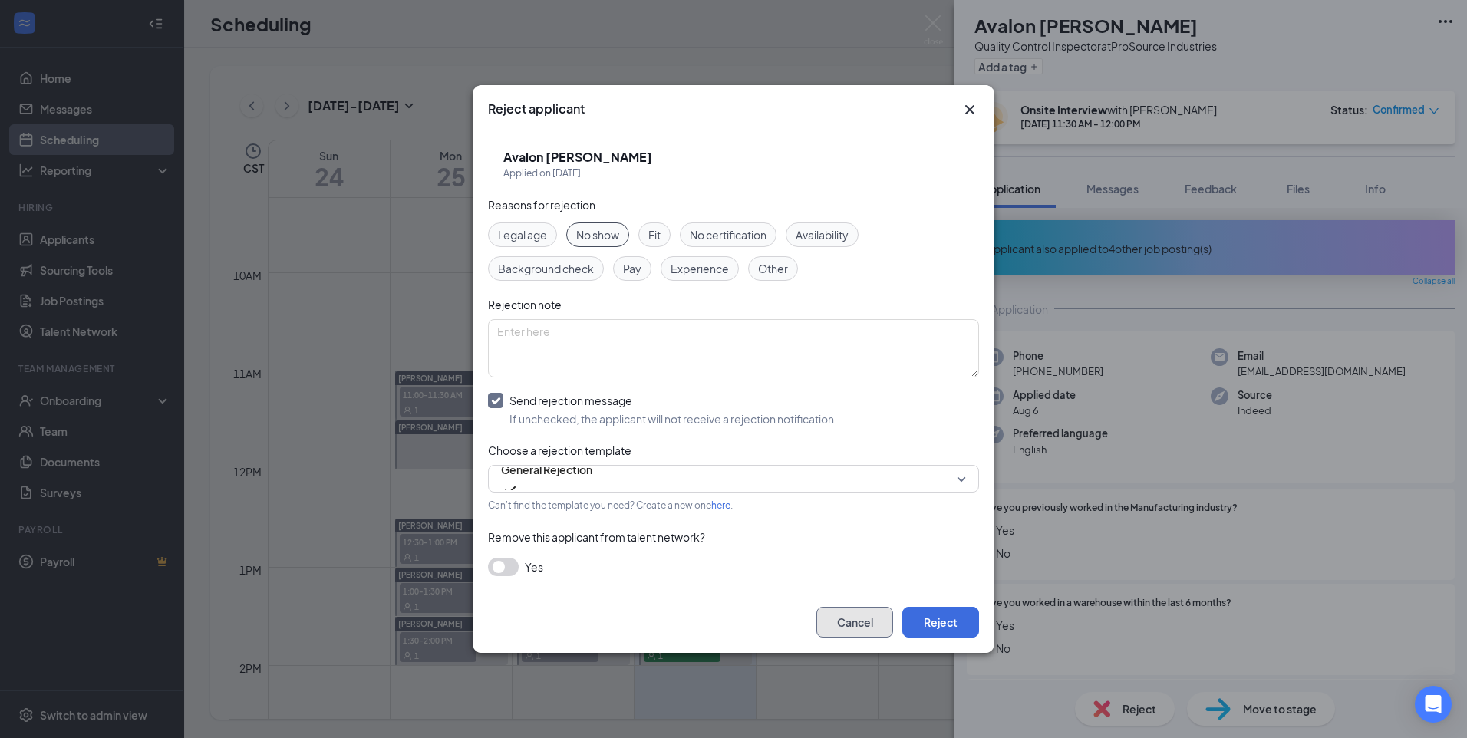
click at [838, 636] on button "Cancel" at bounding box center [855, 622] width 77 height 31
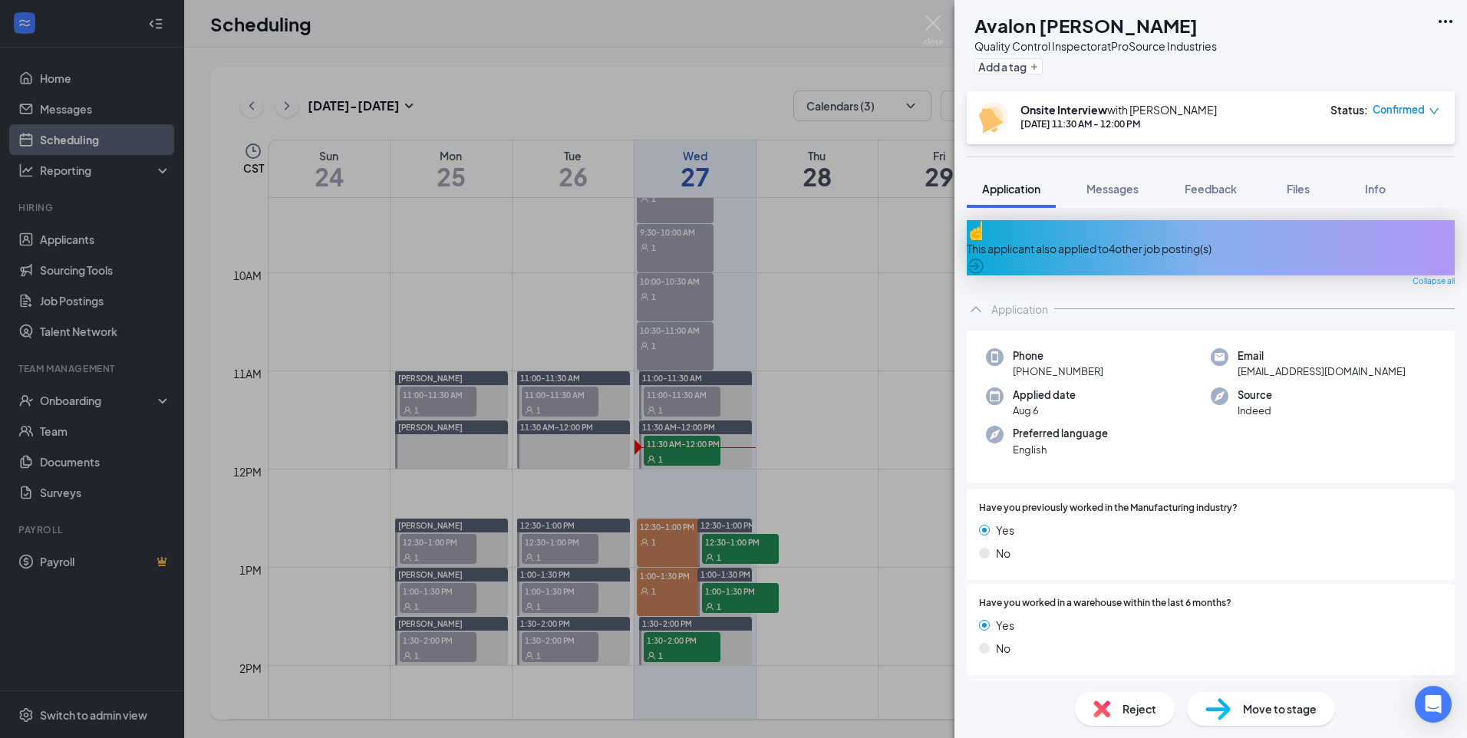
click at [876, 371] on div "AM Avalon [PERSON_NAME] Quality Control Inspector at ProSource Industries Add a…" at bounding box center [733, 369] width 1467 height 738
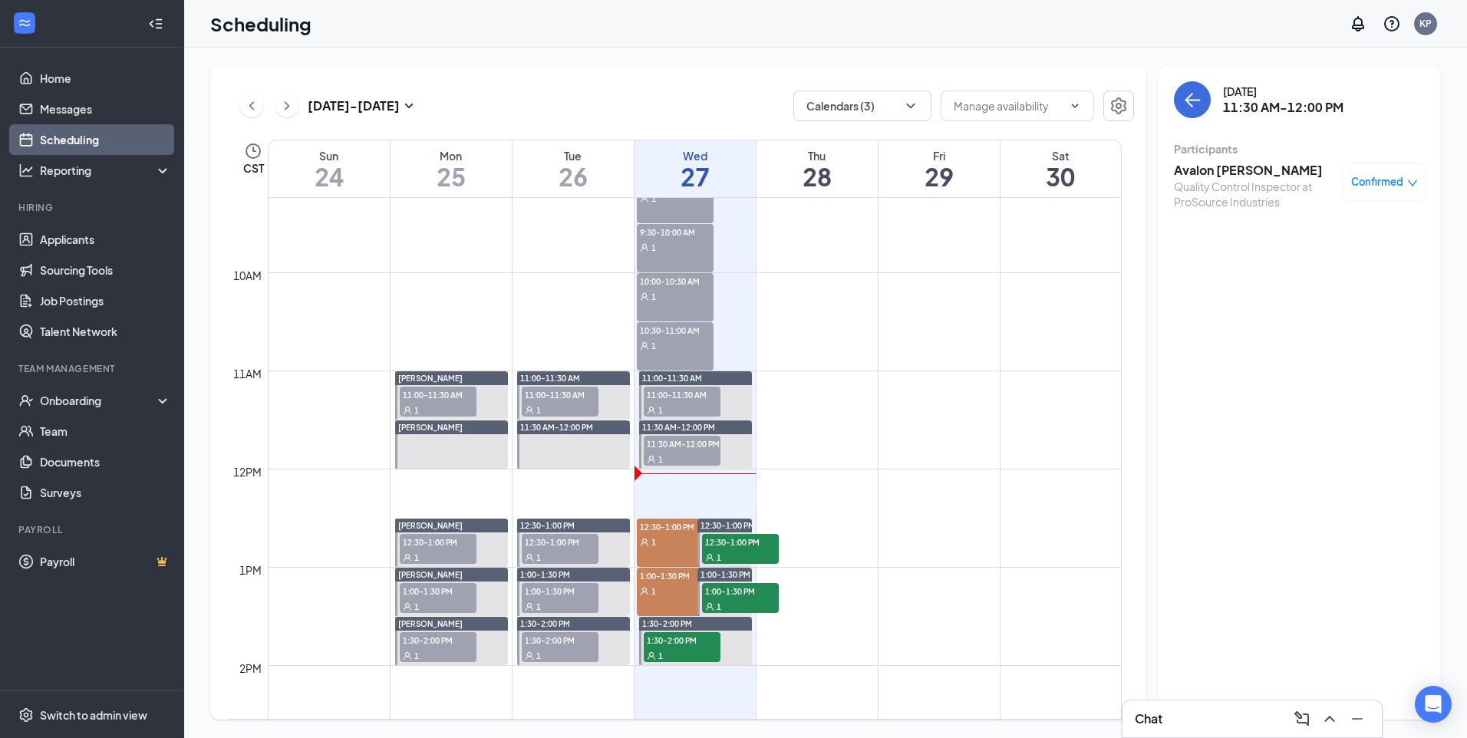
click at [1230, 170] on h3 "Avalon [PERSON_NAME]" at bounding box center [1254, 170] width 161 height 17
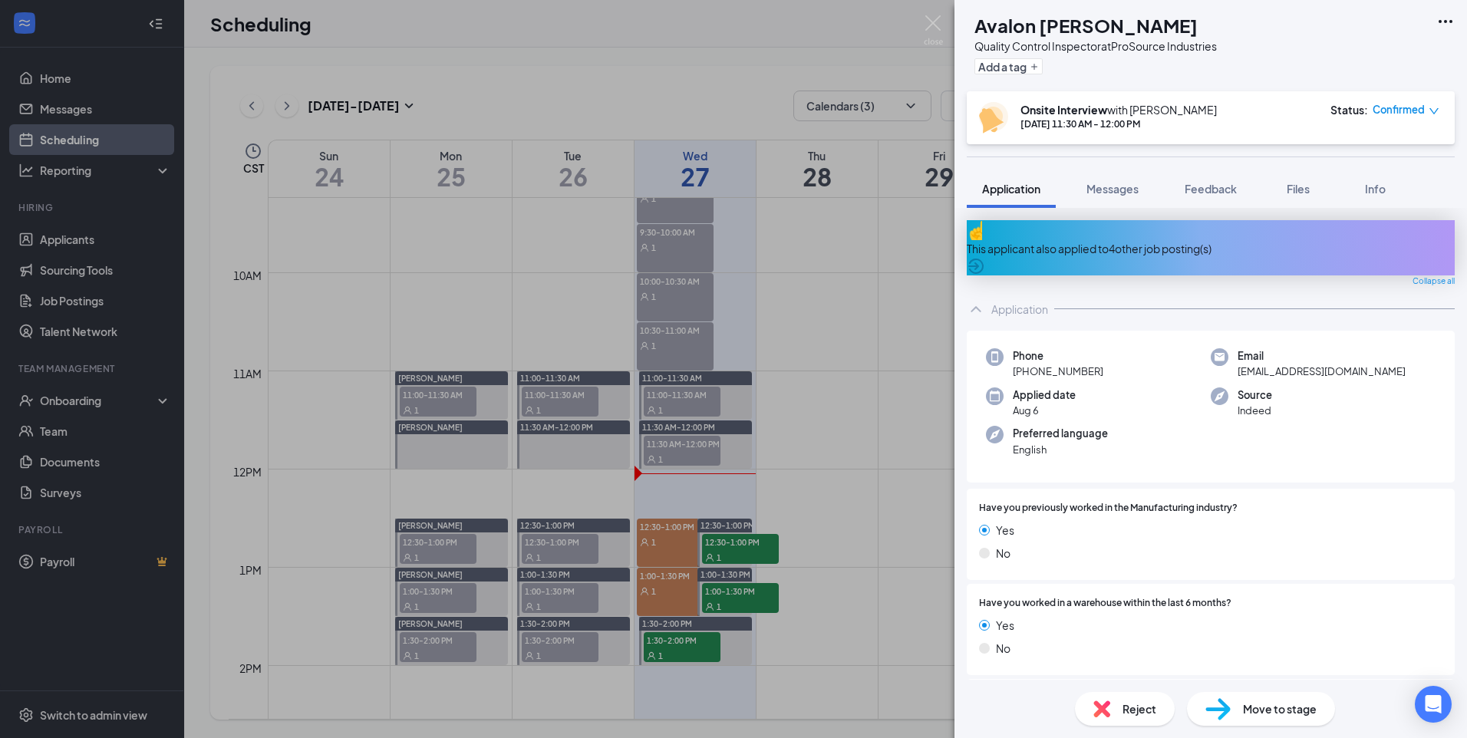
click at [1121, 718] on div "Reject" at bounding box center [1125, 709] width 100 height 34
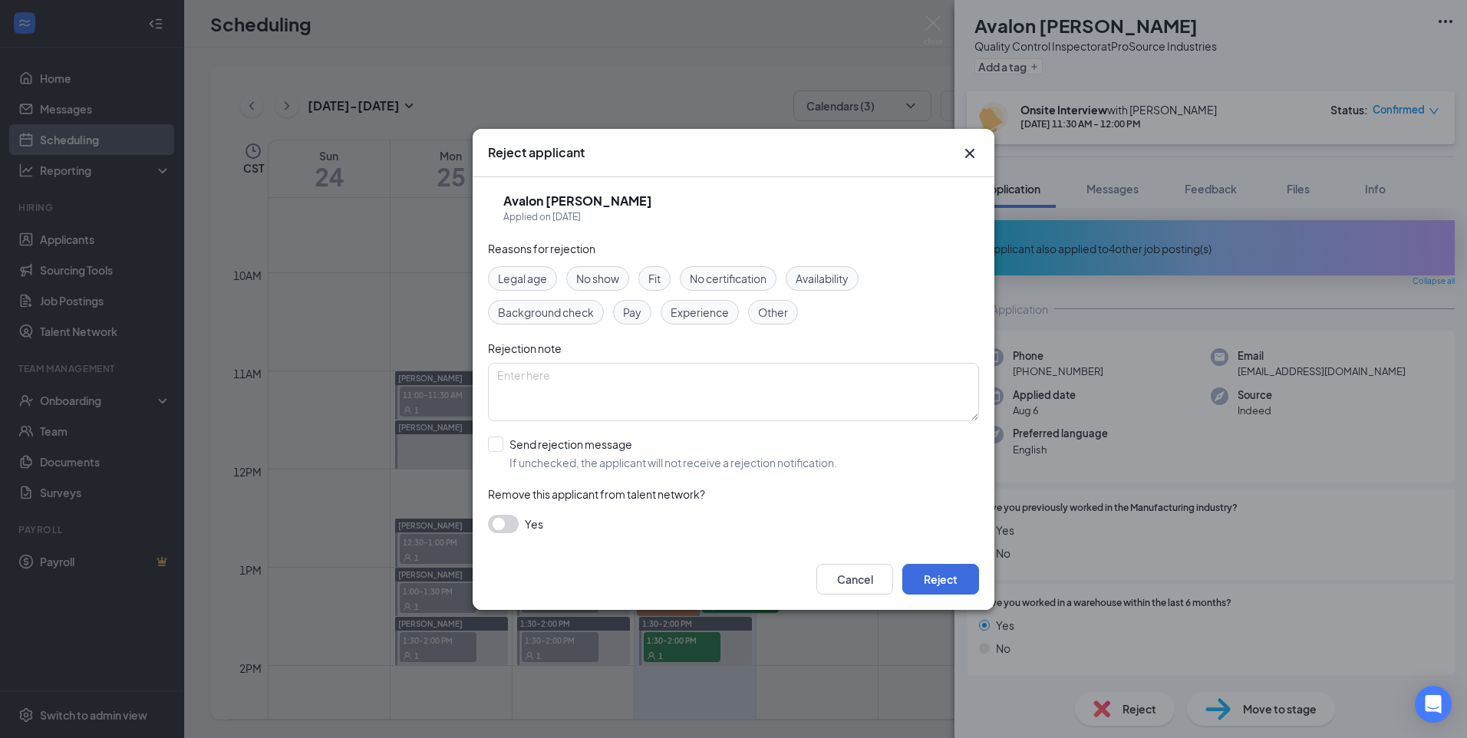
click at [584, 278] on span "No show" at bounding box center [597, 278] width 43 height 17
click at [497, 442] on input "Send rejection message If unchecked, the applicant will not receive a rejection…" at bounding box center [662, 454] width 349 height 34
checkbox input "true"
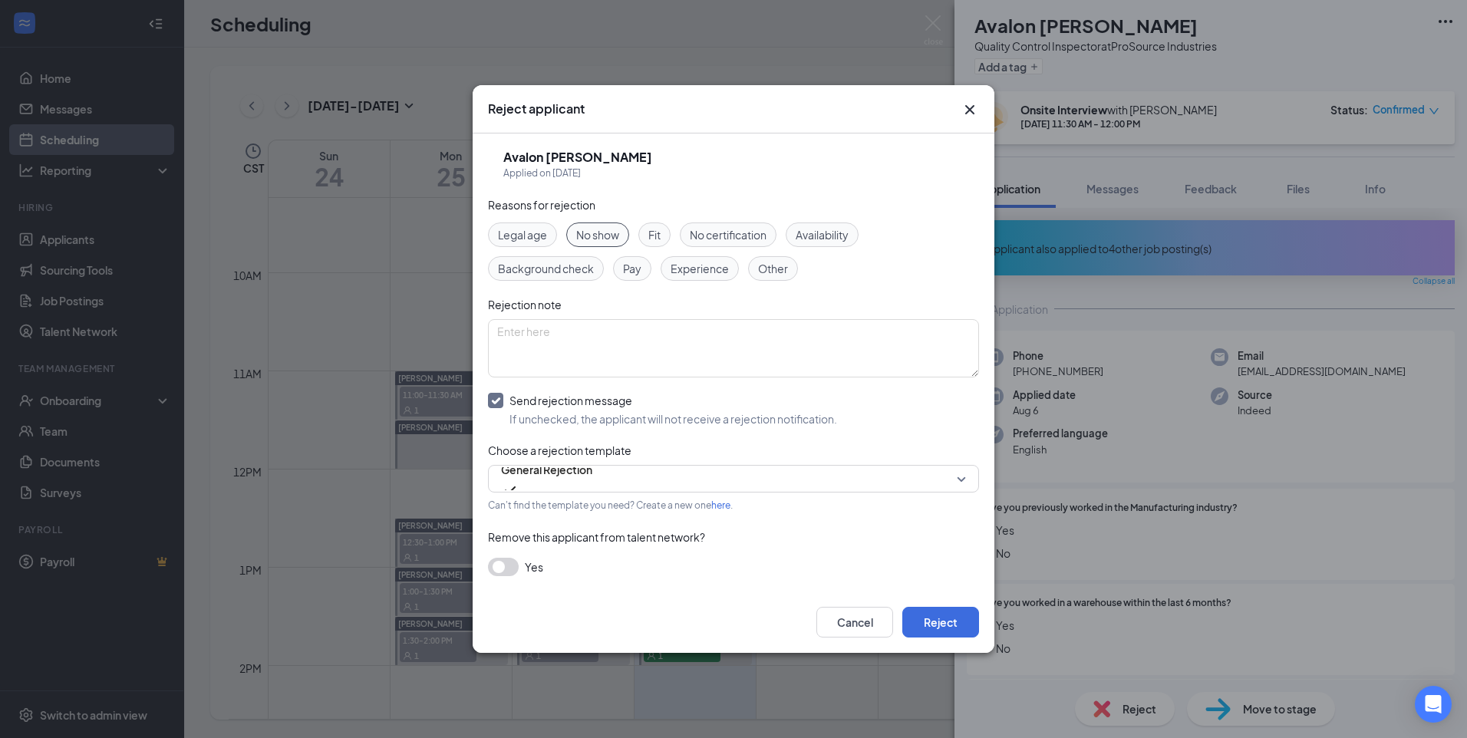
click at [500, 563] on button "button" at bounding box center [503, 567] width 31 height 18
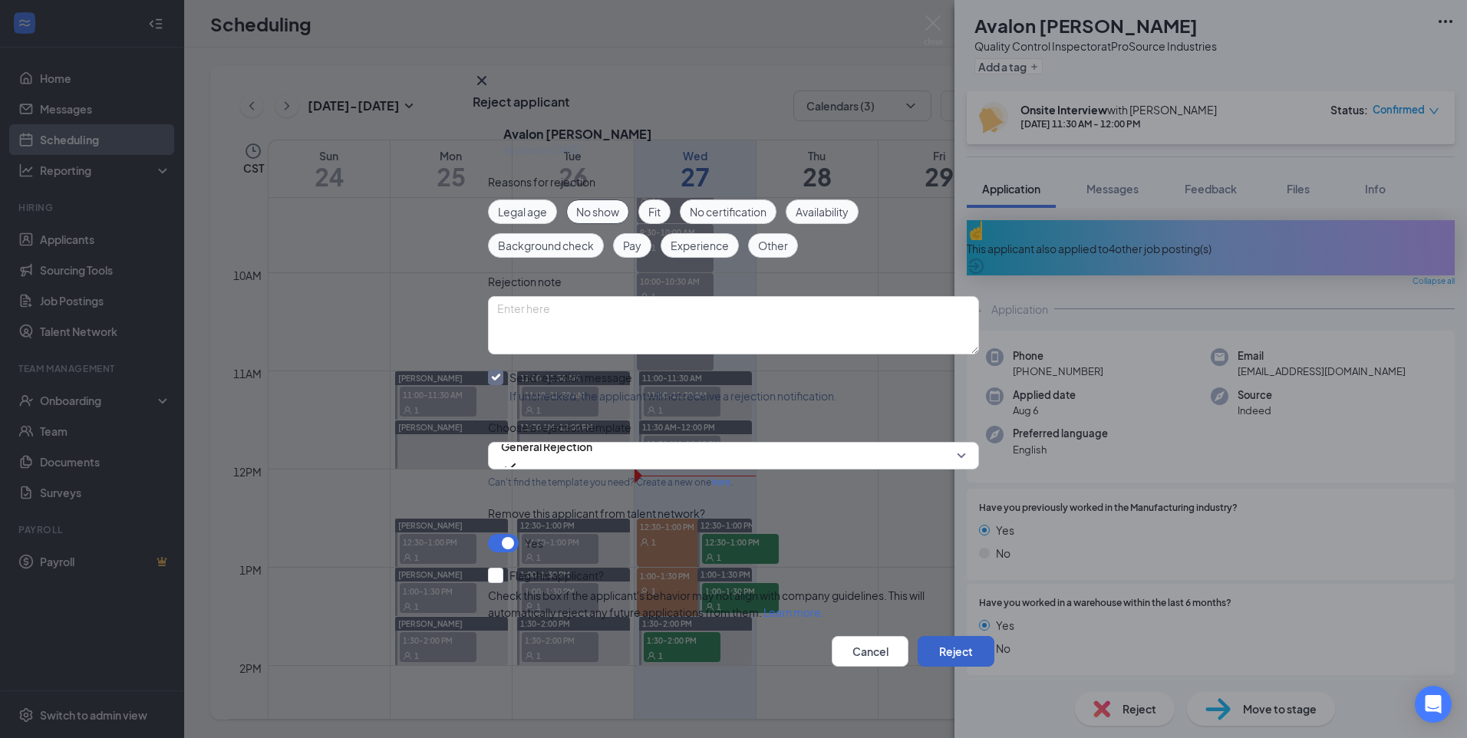
click at [947, 645] on button "Reject" at bounding box center [956, 651] width 77 height 31
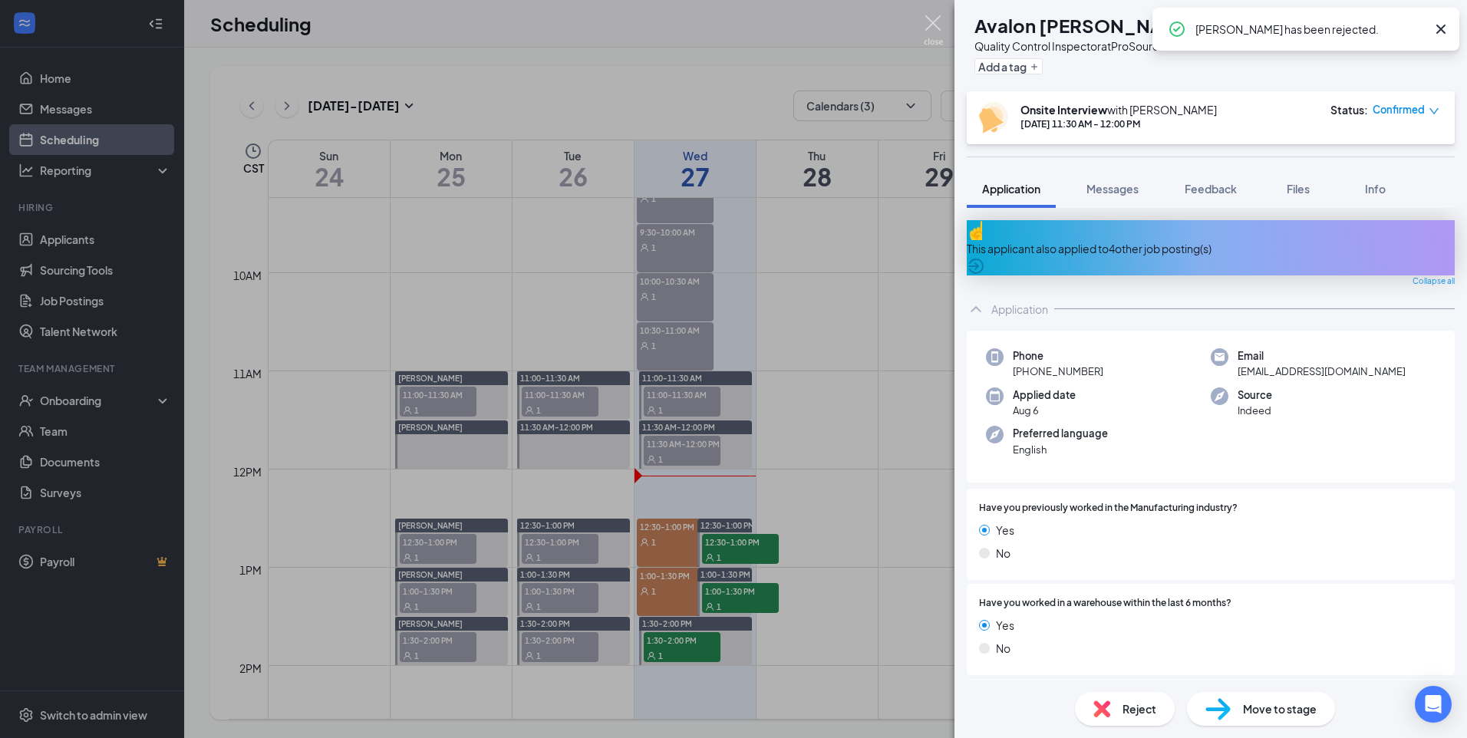
click at [931, 26] on img at bounding box center [933, 30] width 19 height 30
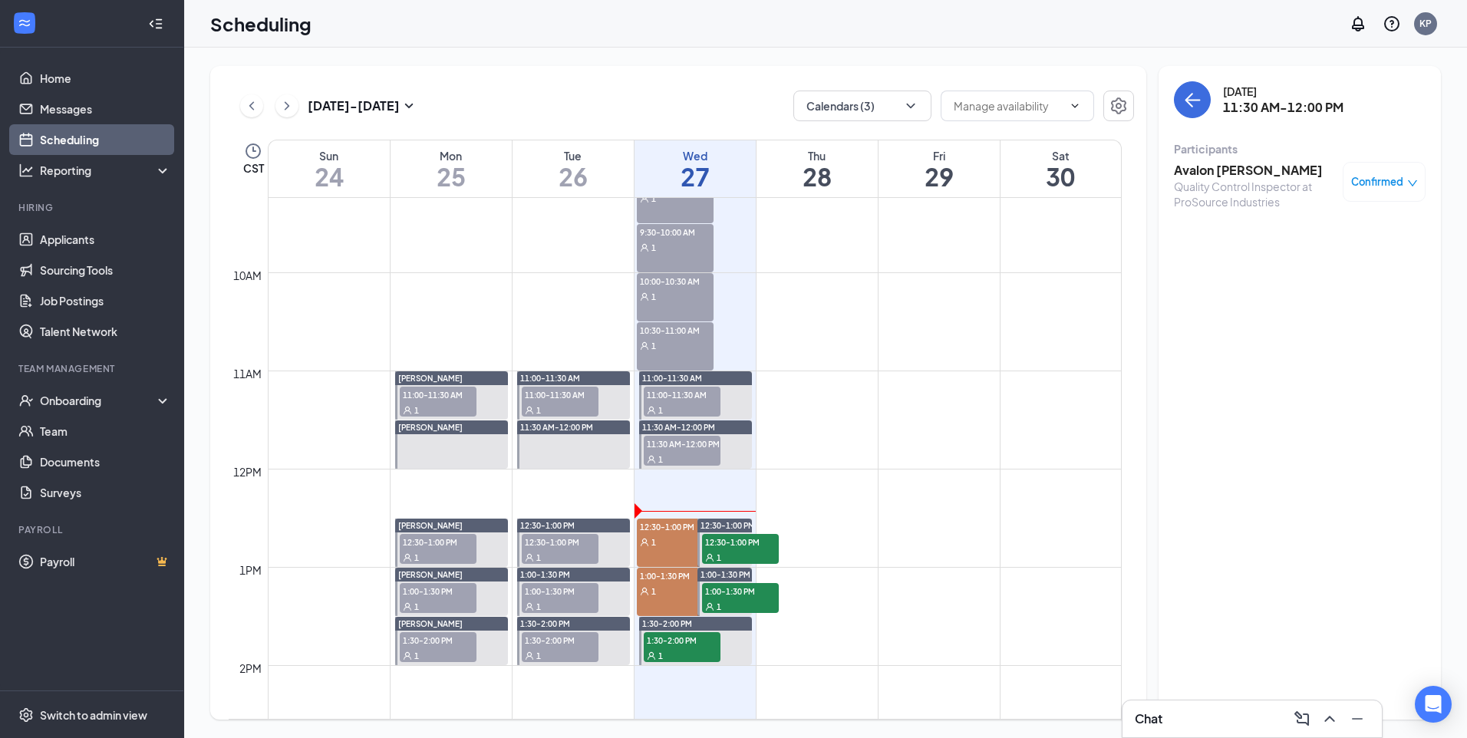
click at [292, 114] on icon "ChevronRight" at bounding box center [286, 106] width 15 height 18
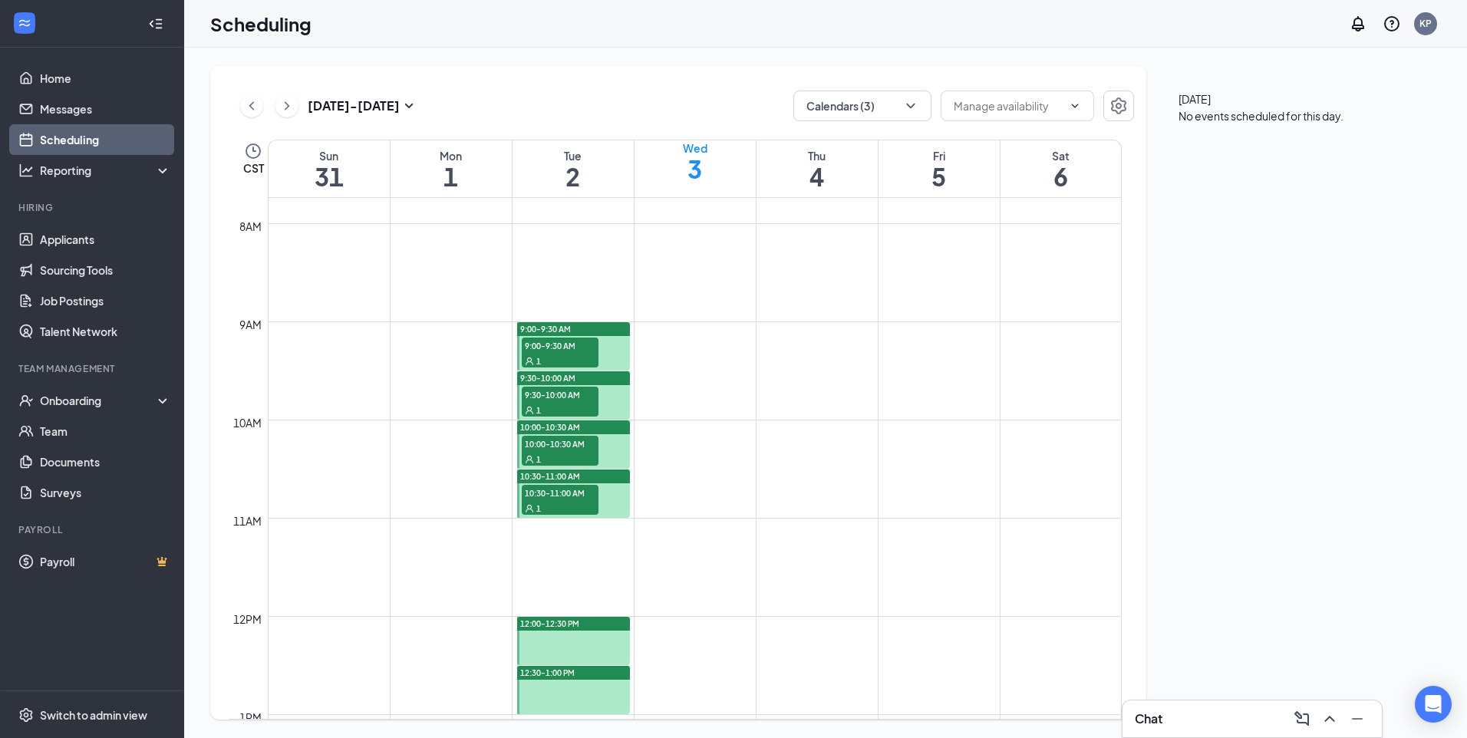
scroll to position [754, 0]
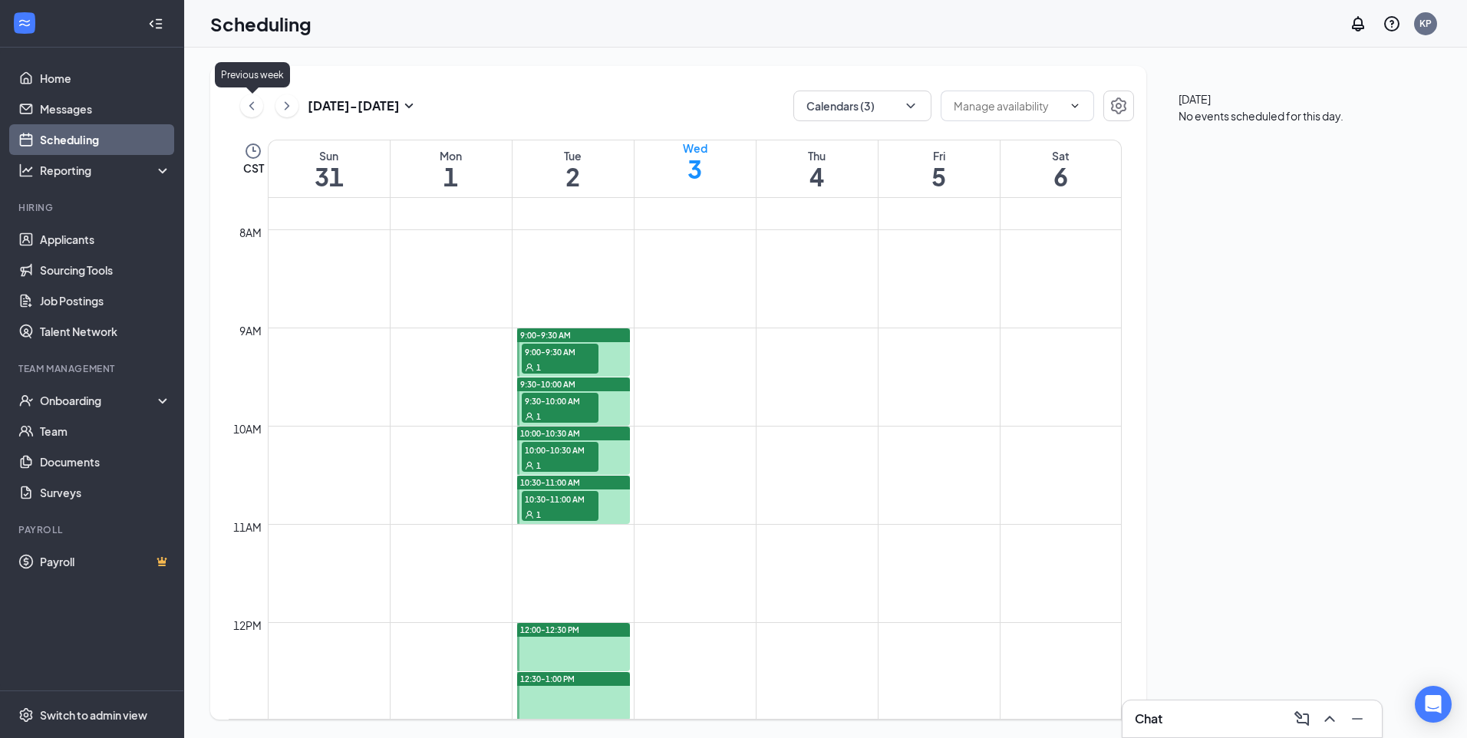
click at [249, 104] on icon "ChevronLeft" at bounding box center [251, 106] width 15 height 18
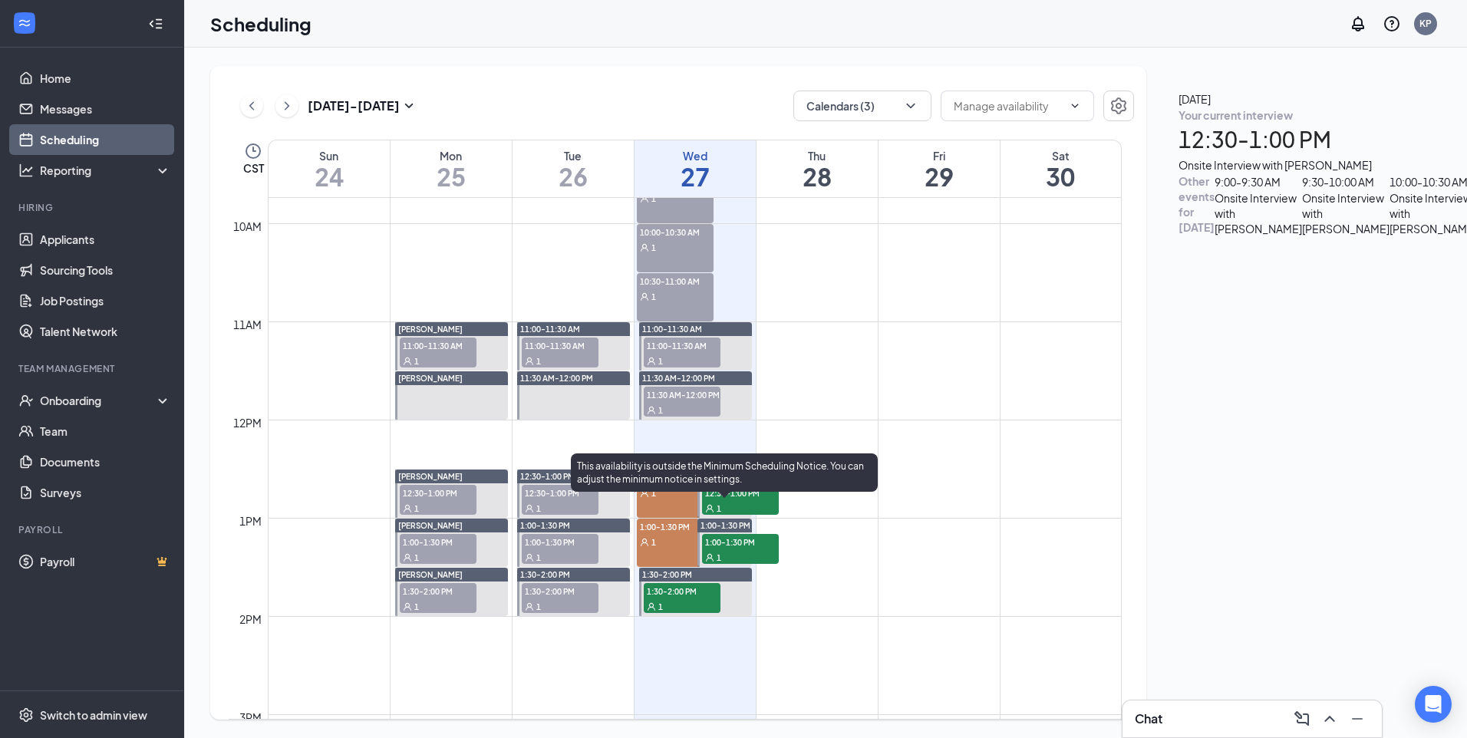
scroll to position [985, 0]
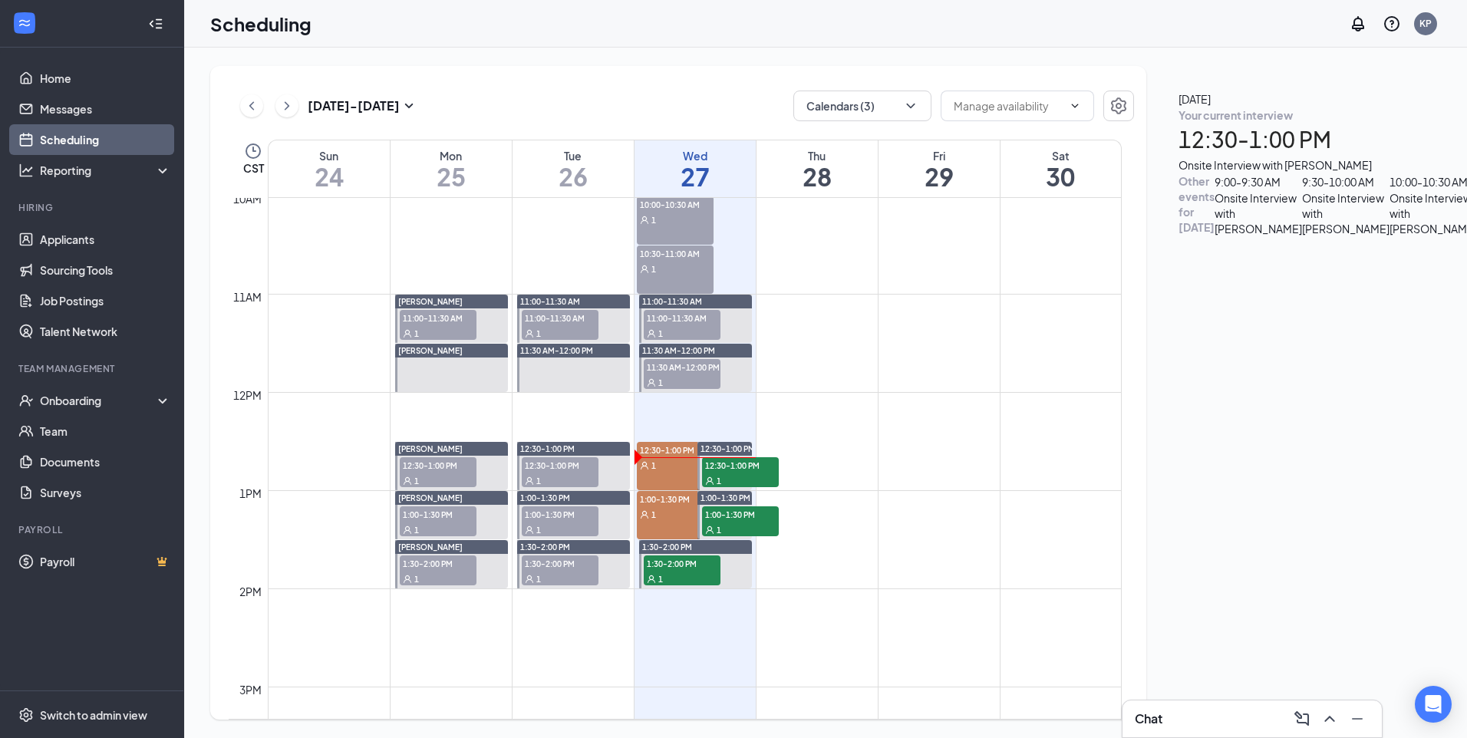
click at [675, 477] on div "12:30-1:00 PM 1" at bounding box center [675, 466] width 77 height 48
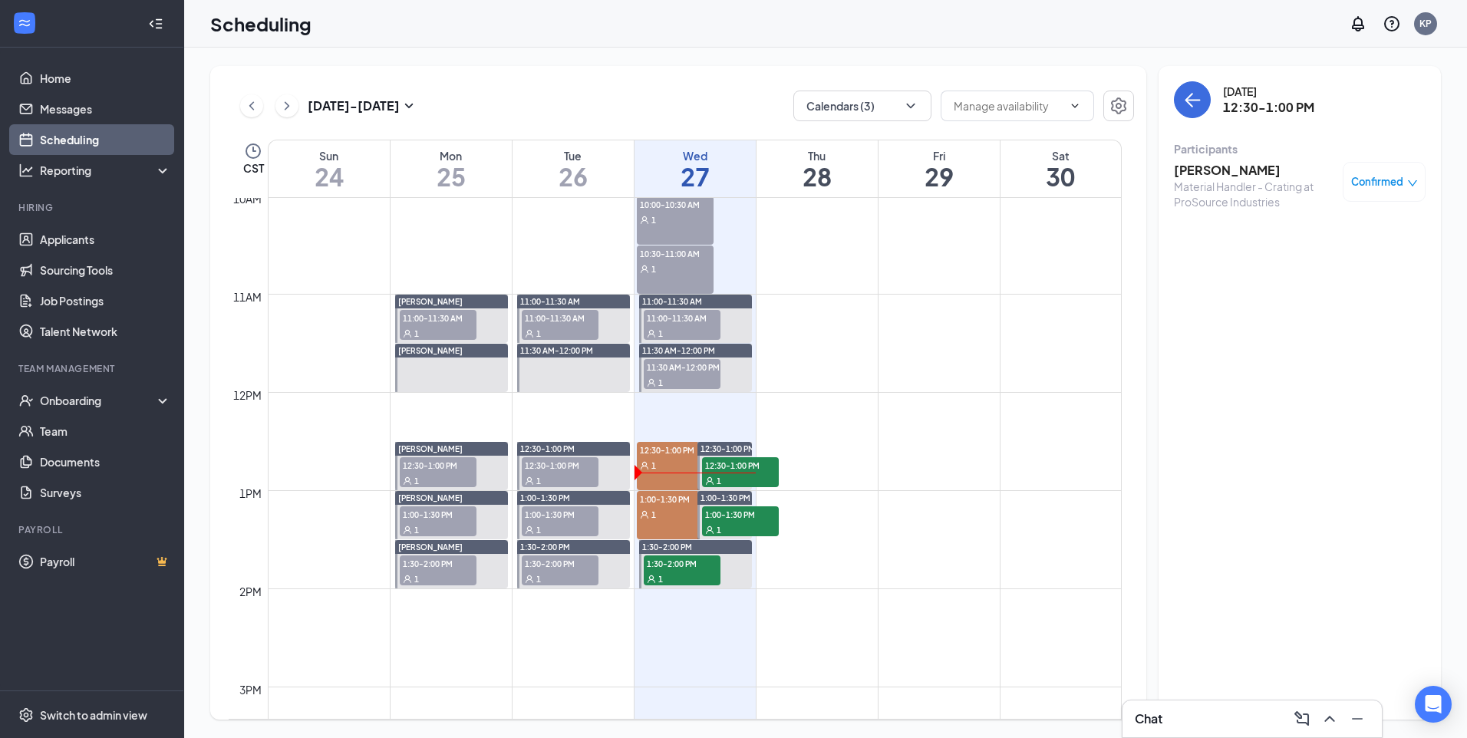
click at [684, 463] on div "1" at bounding box center [675, 464] width 77 height 15
click at [1243, 169] on h3 "[PERSON_NAME]" at bounding box center [1254, 170] width 161 height 17
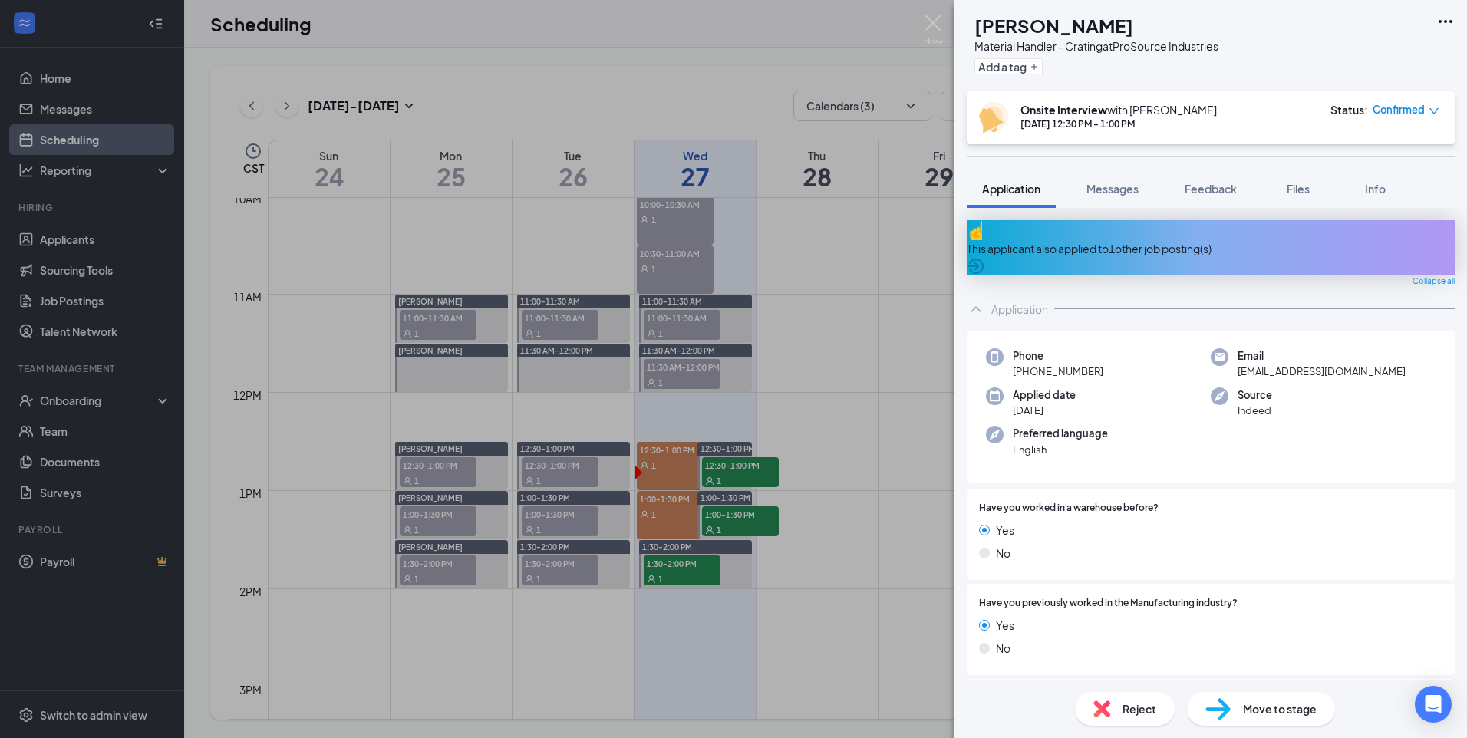
click at [876, 652] on div "TS [PERSON_NAME] Material Handler - Crating at ProSource Industries Add a tag O…" at bounding box center [733, 369] width 1467 height 738
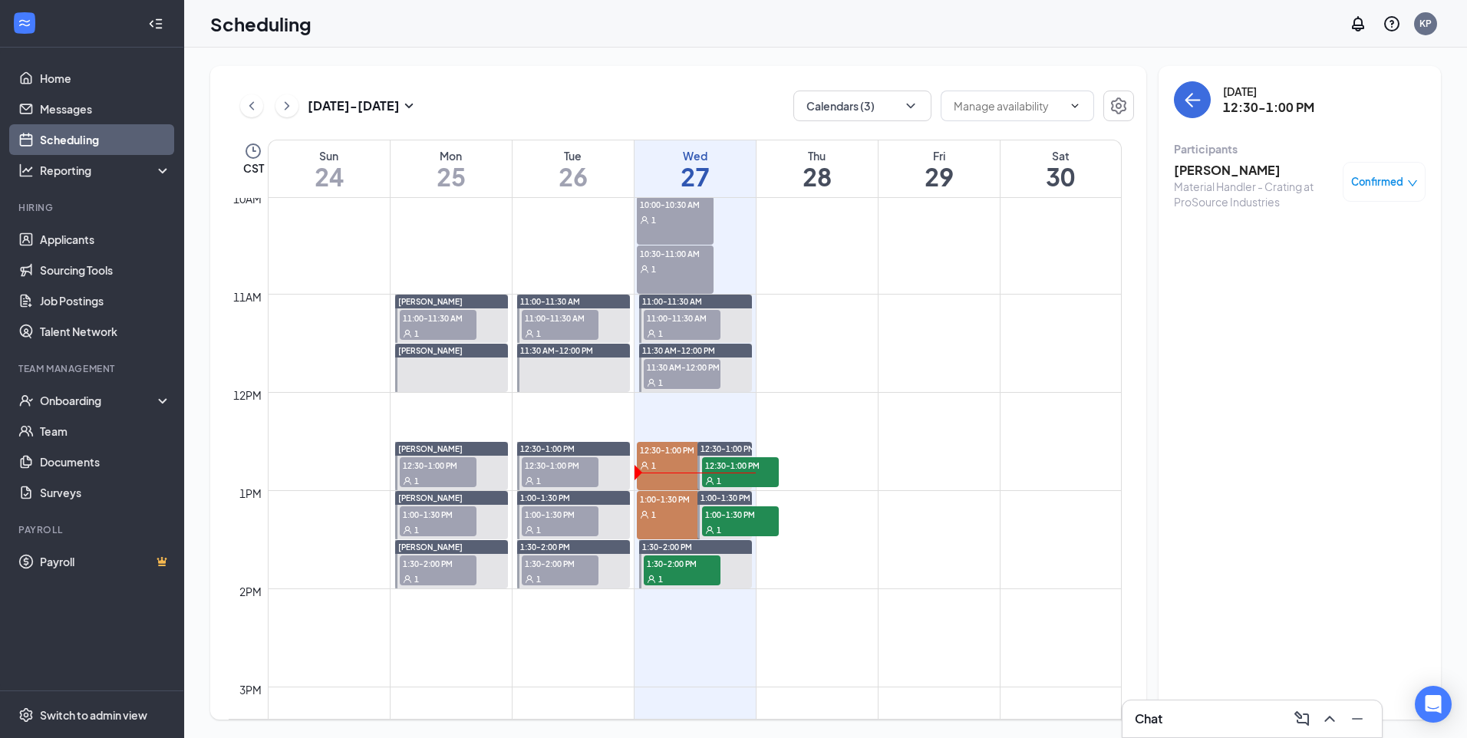
click at [1171, 714] on div "Chat" at bounding box center [1252, 719] width 235 height 25
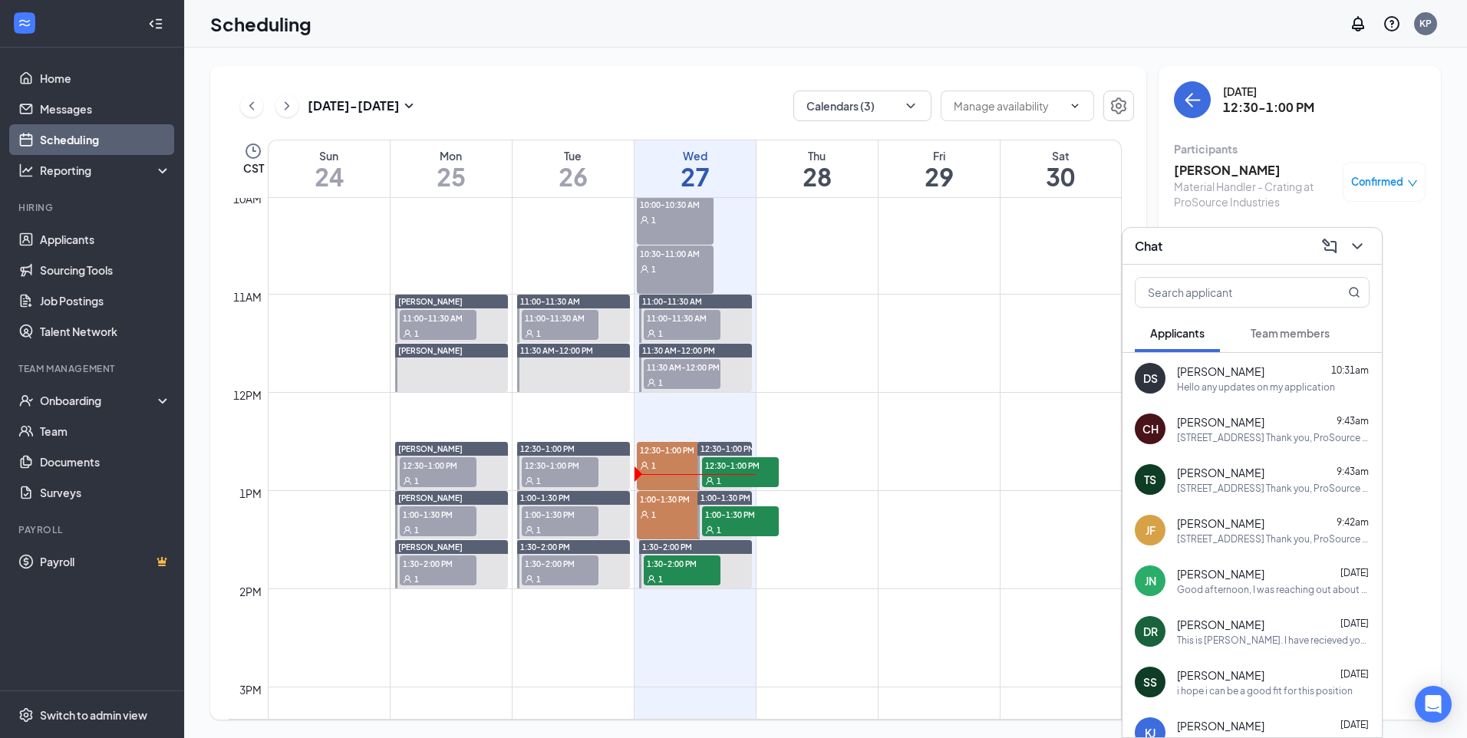
click at [1268, 499] on div "TS [PERSON_NAME] 9:43am [STREET_ADDRESS] Thank you, ProSource Industries" at bounding box center [1252, 479] width 259 height 51
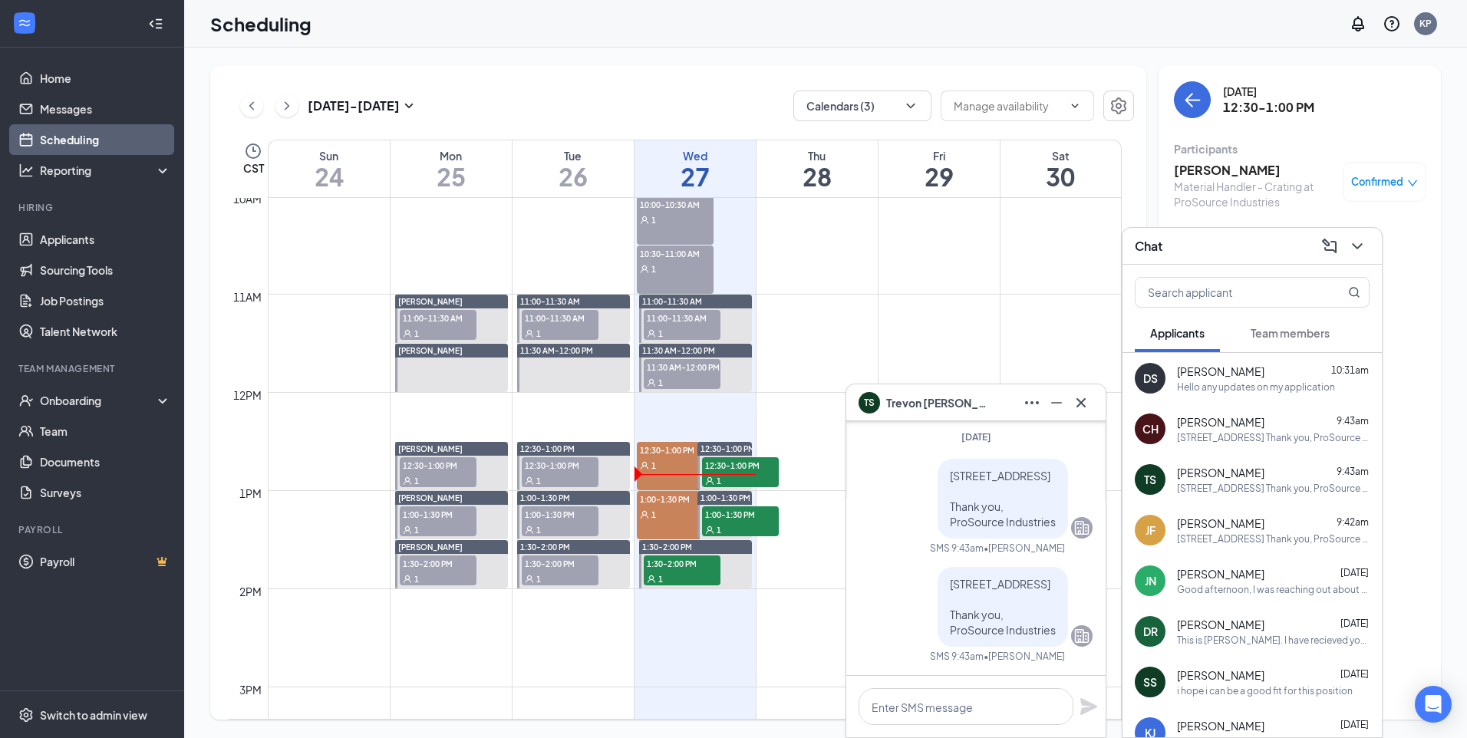
scroll to position [-230, 0]
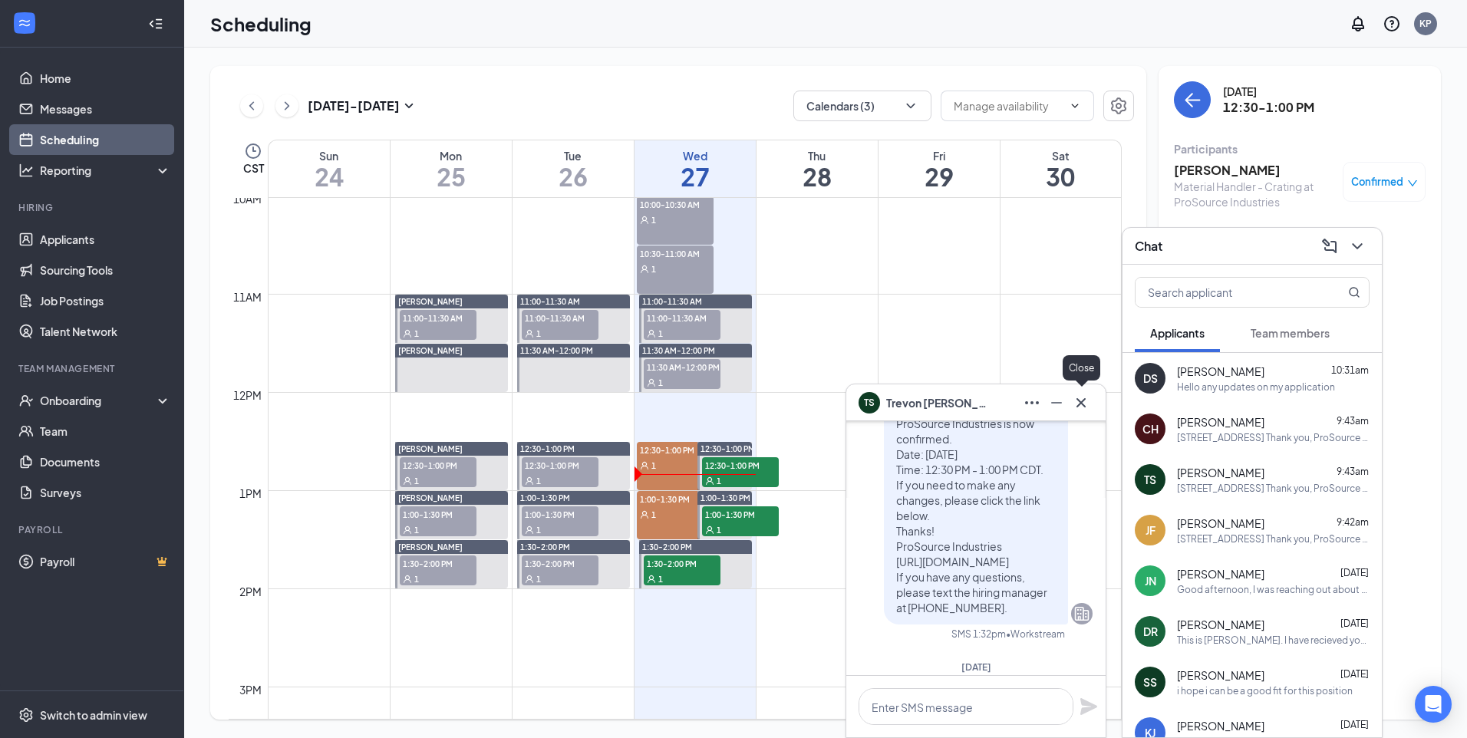
click at [1091, 400] on button at bounding box center [1081, 403] width 25 height 25
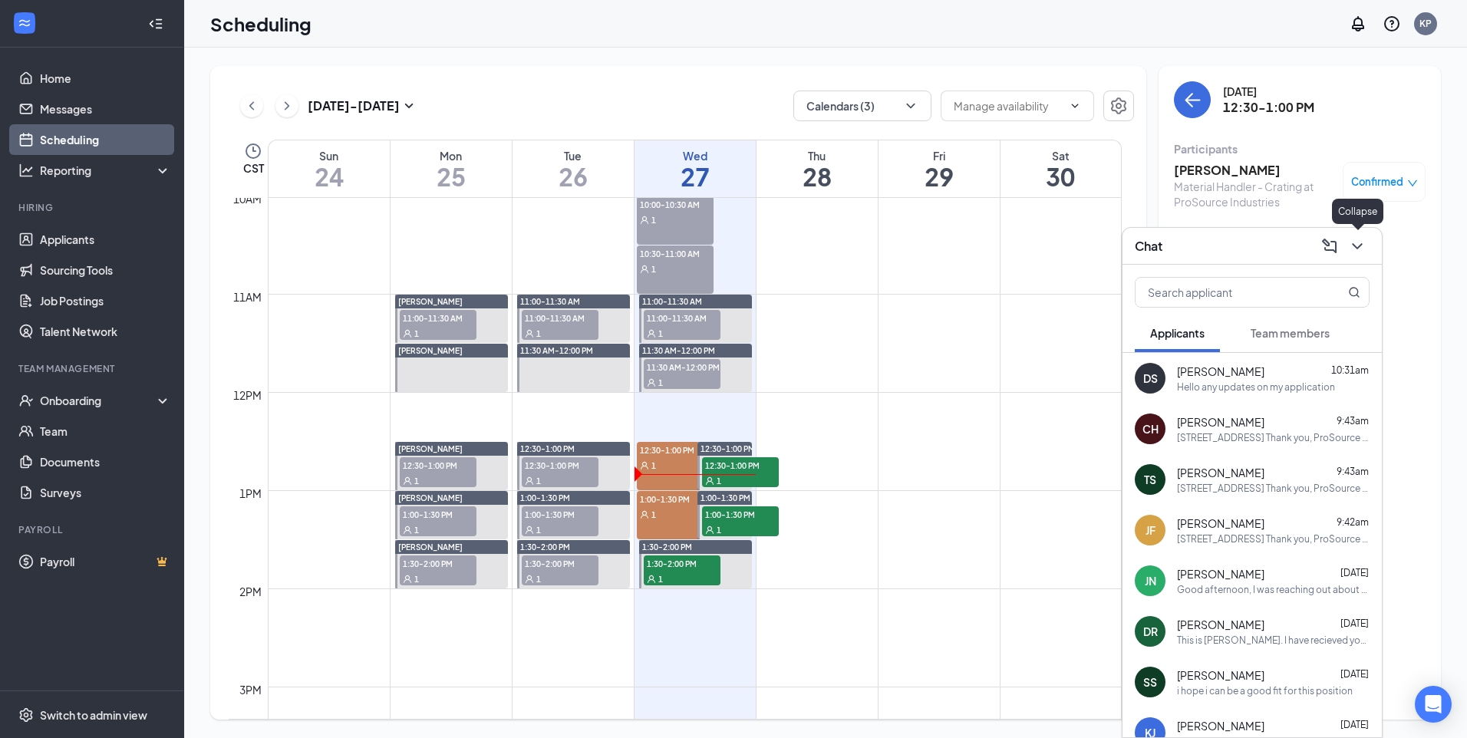
click at [1362, 245] on icon "ChevronDown" at bounding box center [1358, 246] width 18 height 18
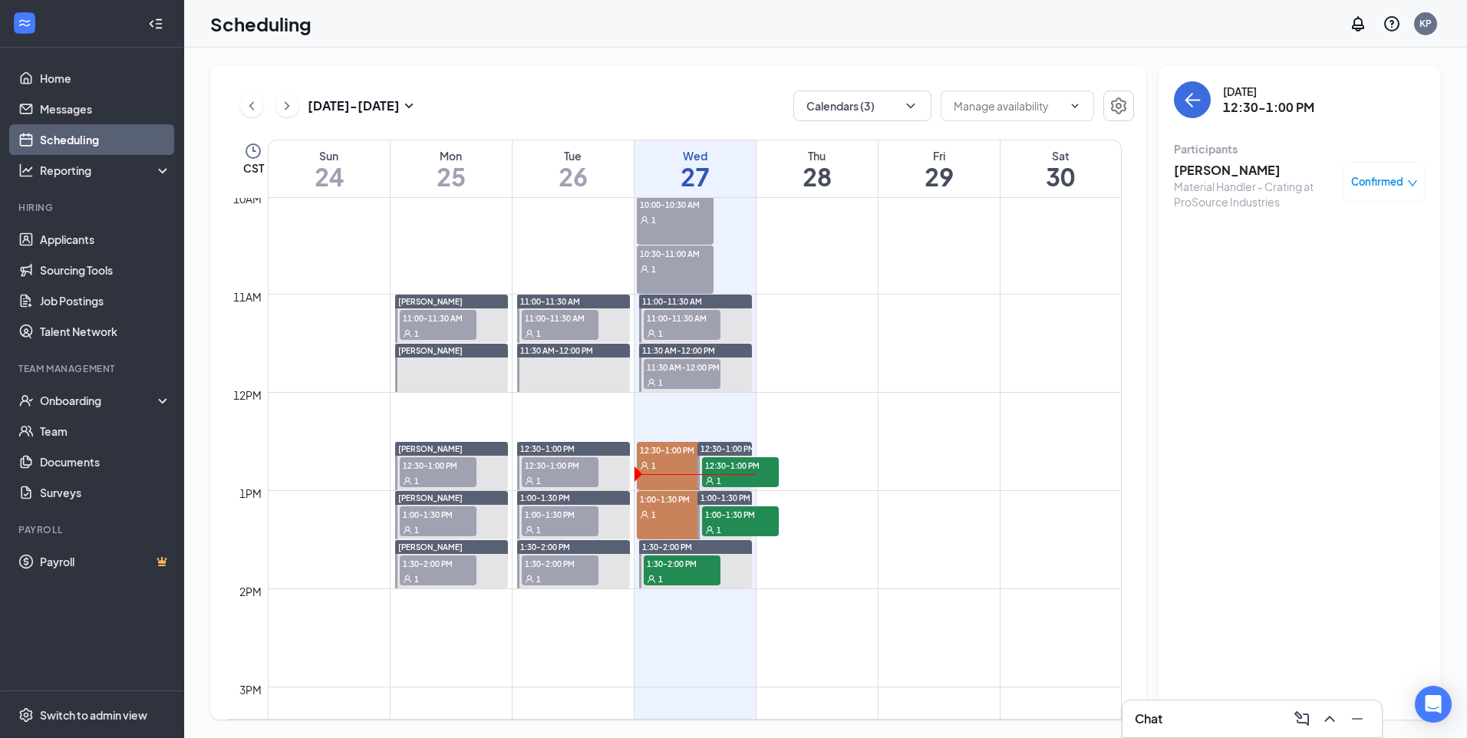
click at [1199, 183] on div "Material Handler - Crating at ProSource Industries" at bounding box center [1254, 194] width 161 height 31
click at [1213, 170] on h3 "[PERSON_NAME]" at bounding box center [1254, 170] width 161 height 17
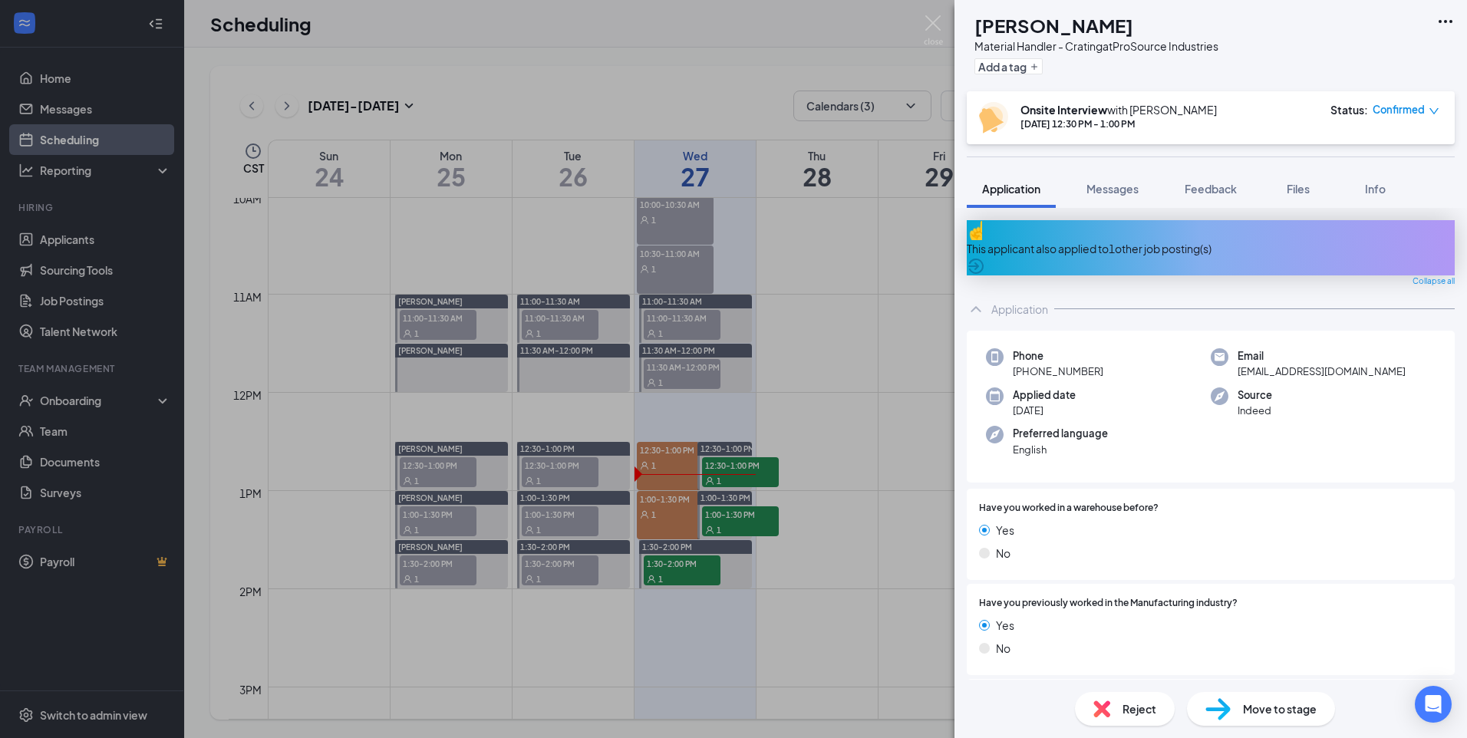
click at [1131, 711] on span "Reject" at bounding box center [1140, 709] width 34 height 17
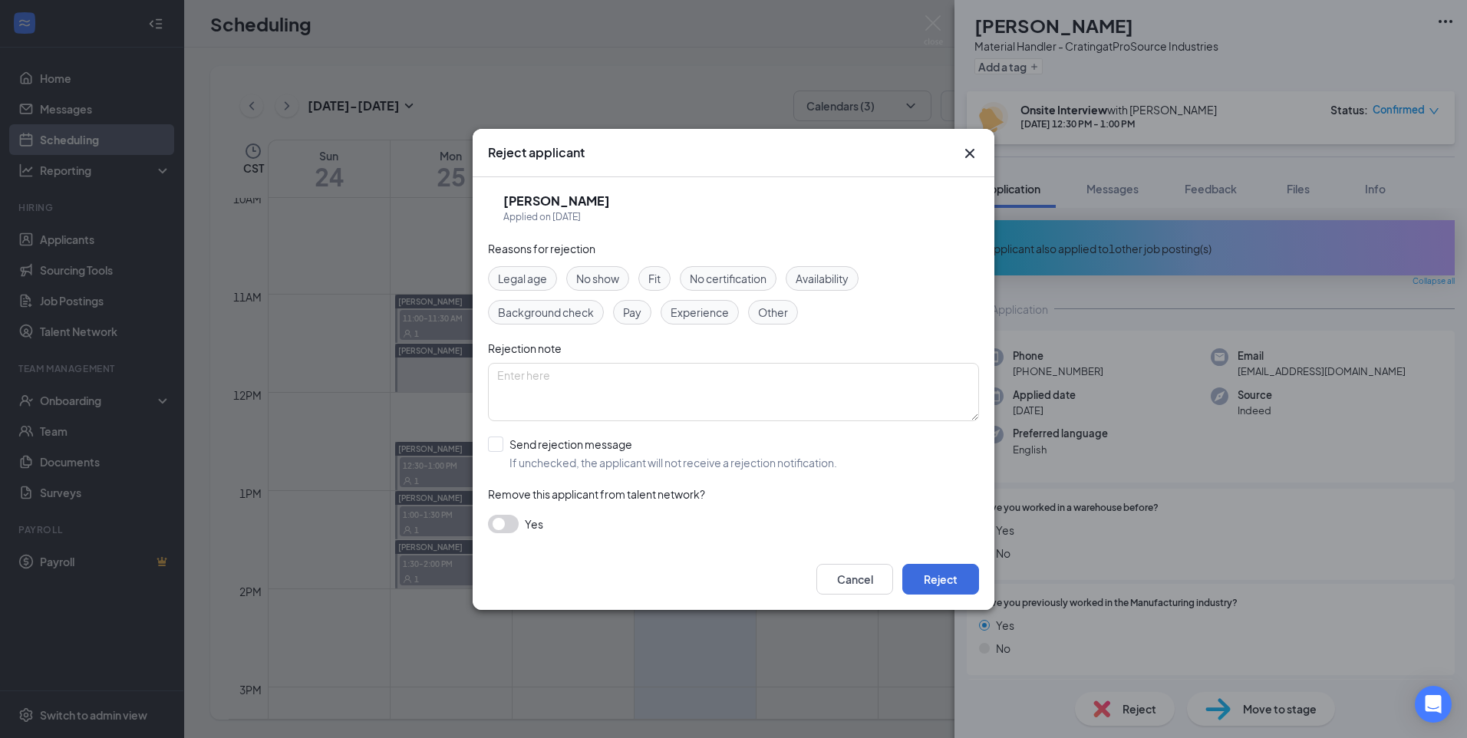
click at [612, 277] on span "No show" at bounding box center [597, 278] width 43 height 17
click at [497, 444] on input "Send rejection message If unchecked, the applicant will not receive a rejection…" at bounding box center [662, 454] width 349 height 34
checkbox input "true"
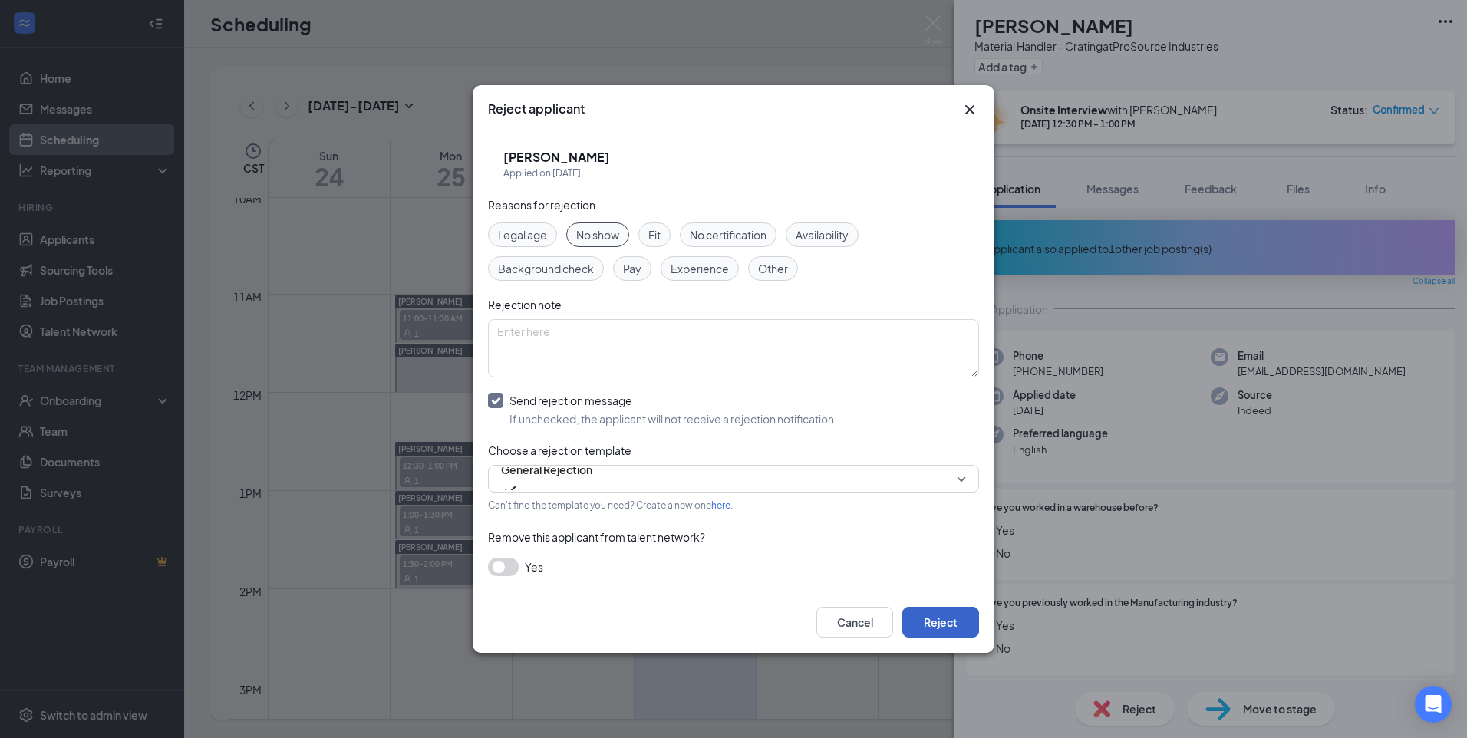
click at [945, 627] on button "Reject" at bounding box center [941, 622] width 77 height 31
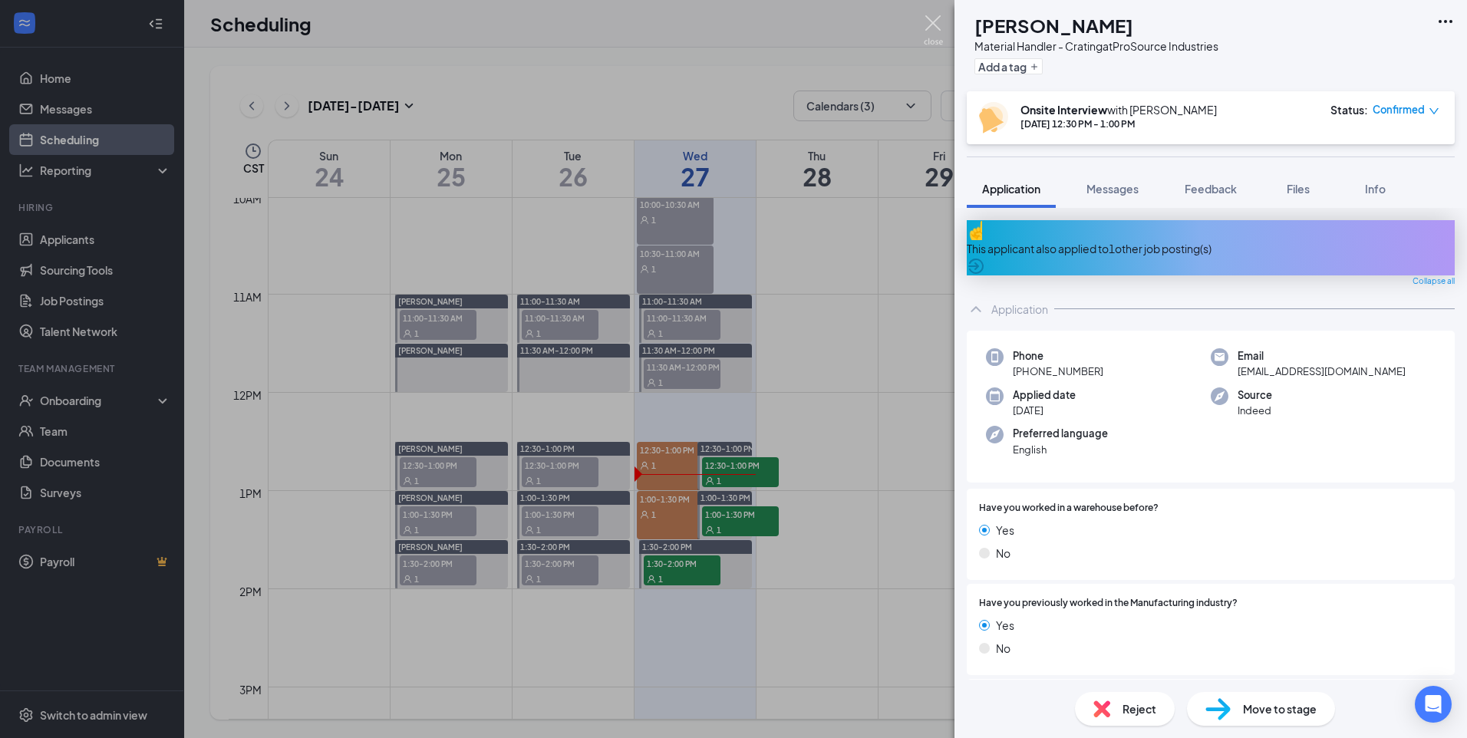
click at [938, 21] on img at bounding box center [933, 30] width 19 height 30
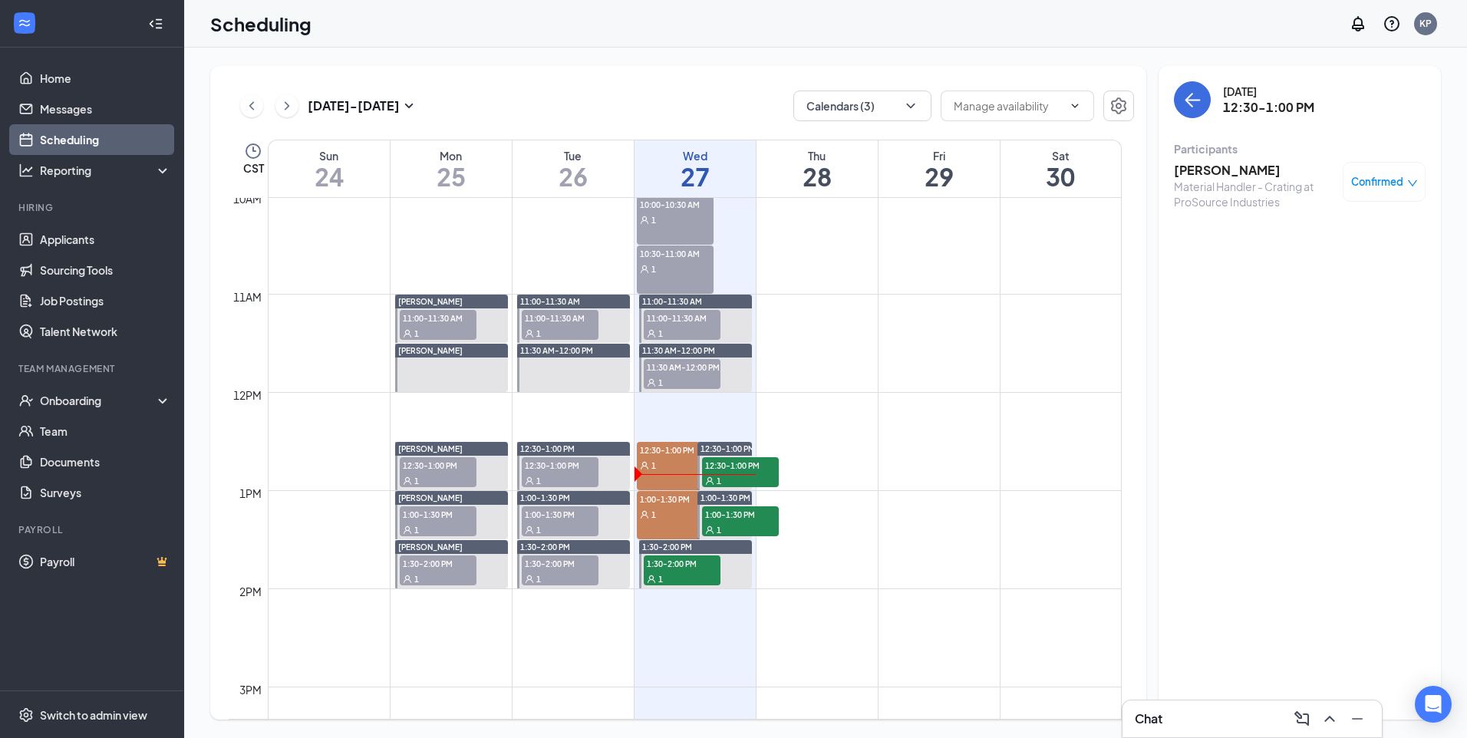
click at [1239, 165] on h3 "[PERSON_NAME]" at bounding box center [1254, 170] width 161 height 17
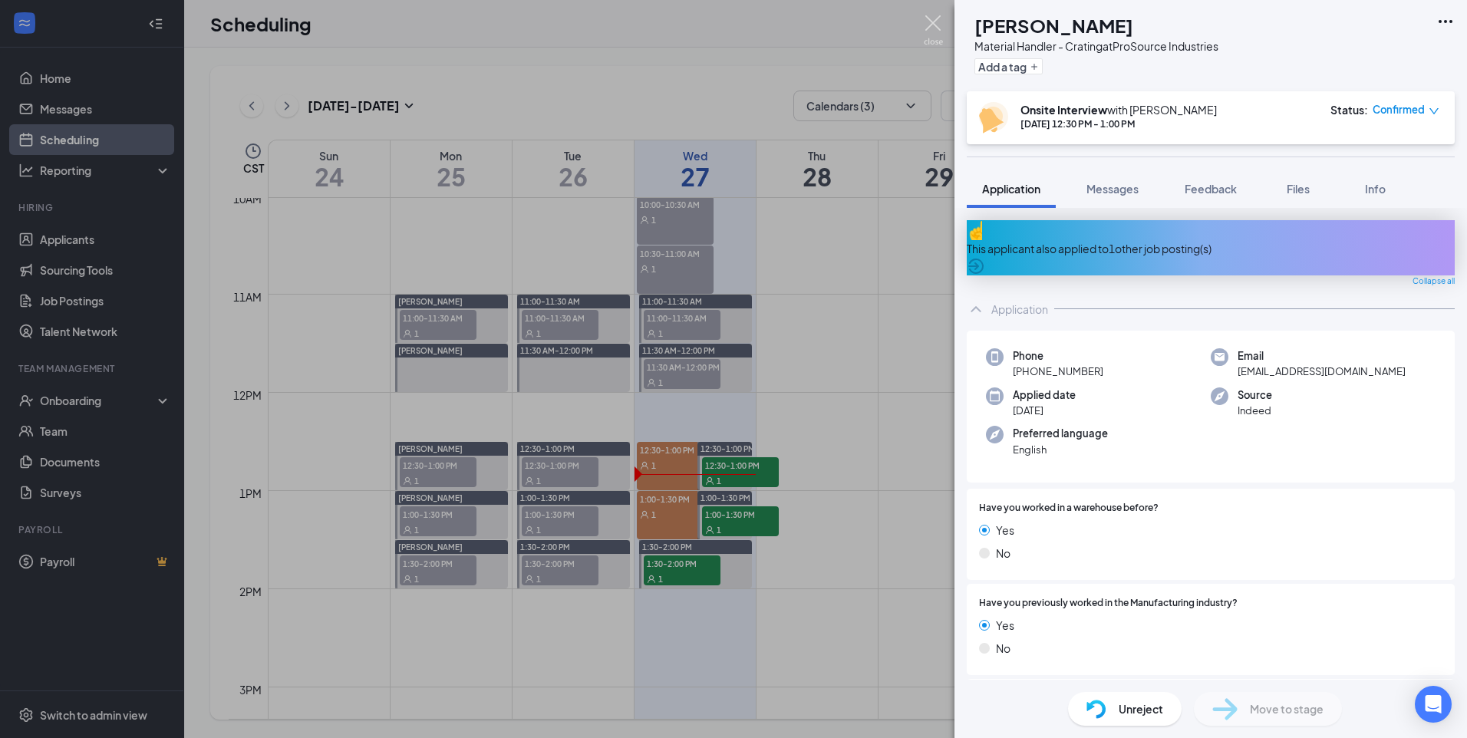
click at [935, 19] on img at bounding box center [933, 30] width 19 height 30
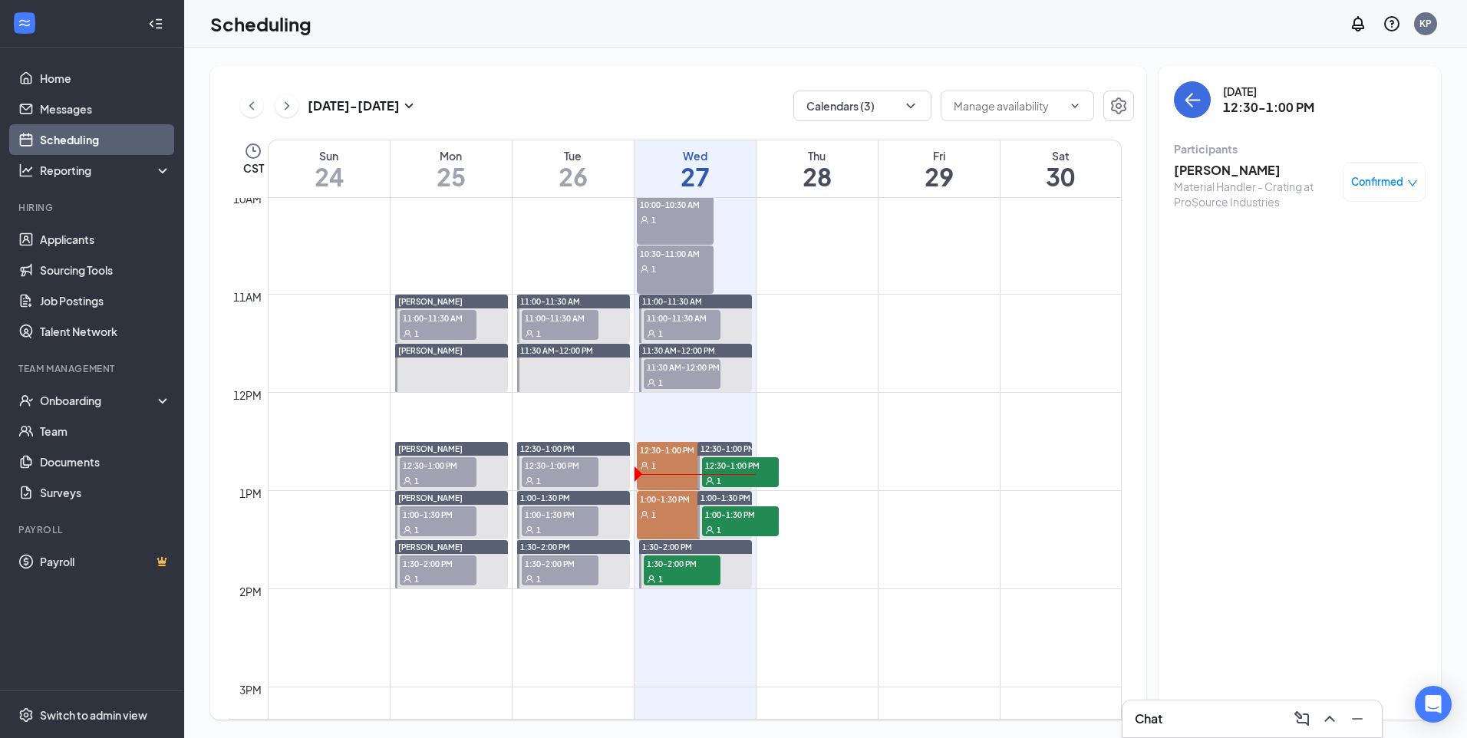
click at [656, 507] on div "1" at bounding box center [675, 514] width 77 height 15
click at [678, 451] on span "12:30-1:00 PM" at bounding box center [675, 449] width 77 height 15
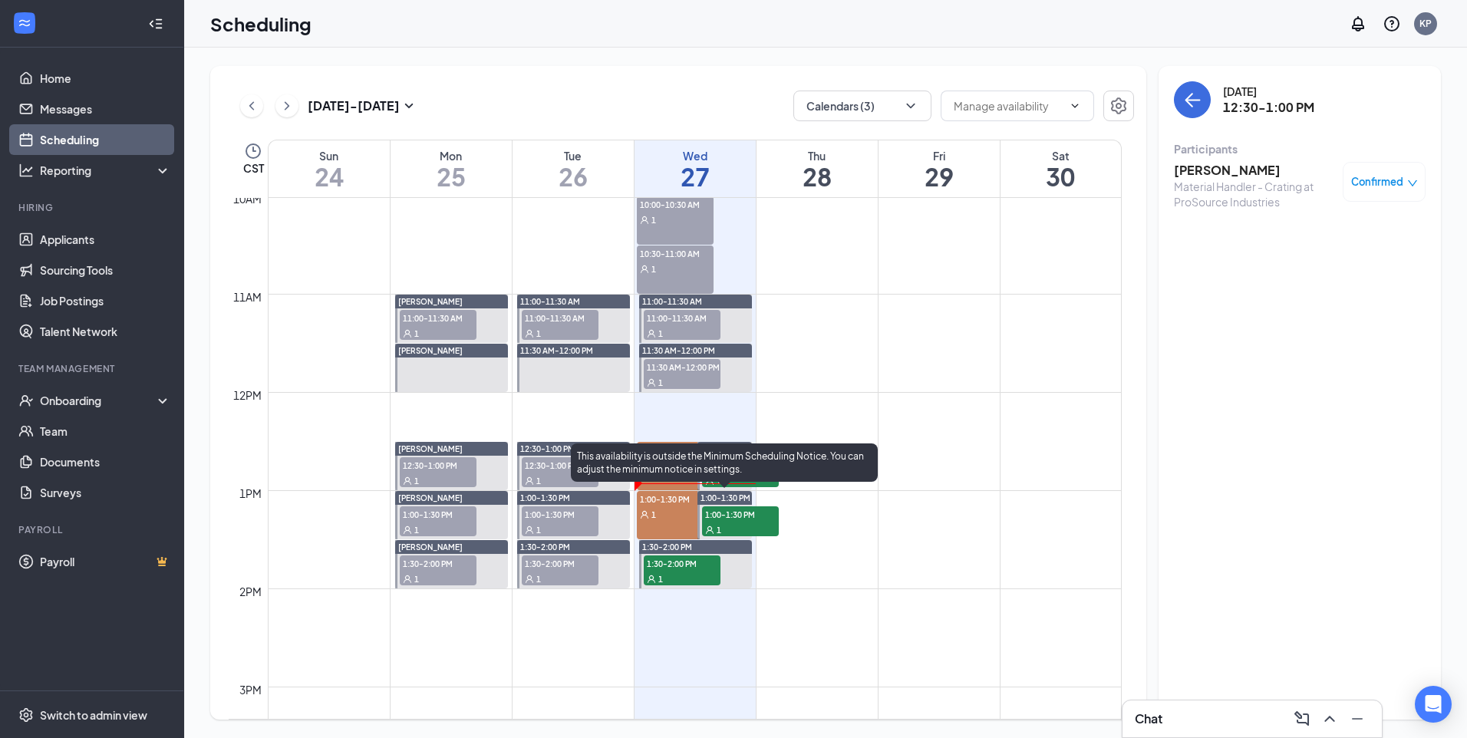
click at [745, 470] on div "This availability is outside the Minimum Scheduling Notice. You can adjust the …" at bounding box center [724, 463] width 307 height 38
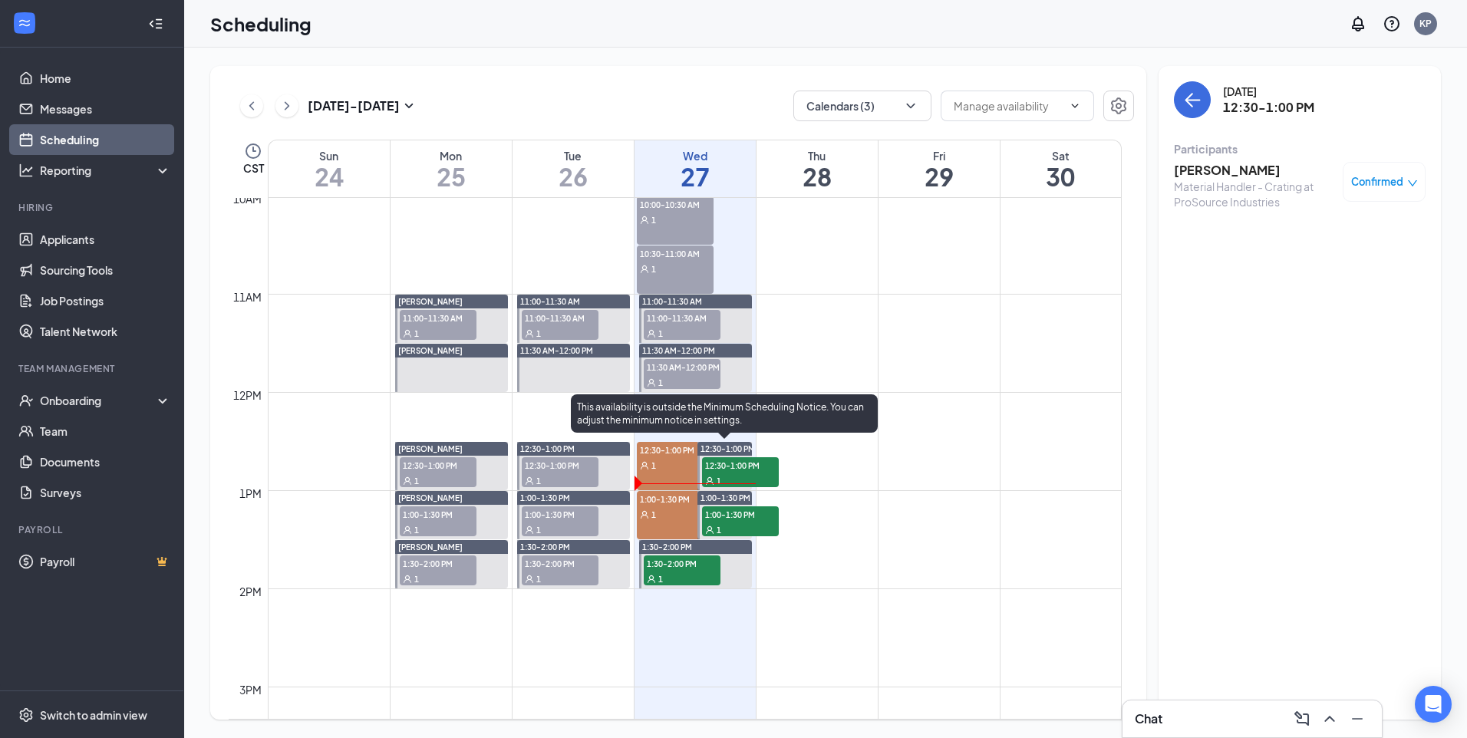
click at [767, 474] on div "1" at bounding box center [740, 480] width 77 height 15
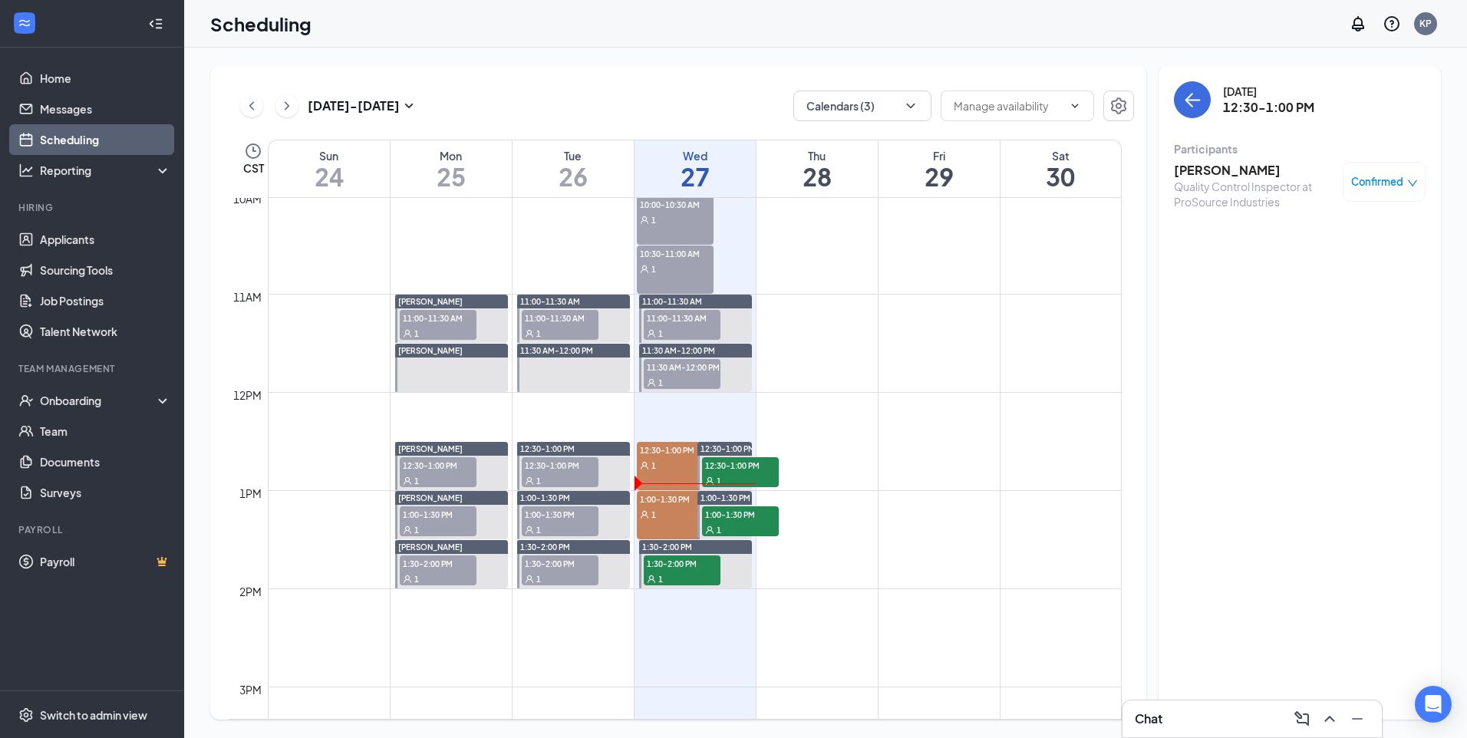
click at [1261, 169] on h3 "[PERSON_NAME]" at bounding box center [1254, 170] width 161 height 17
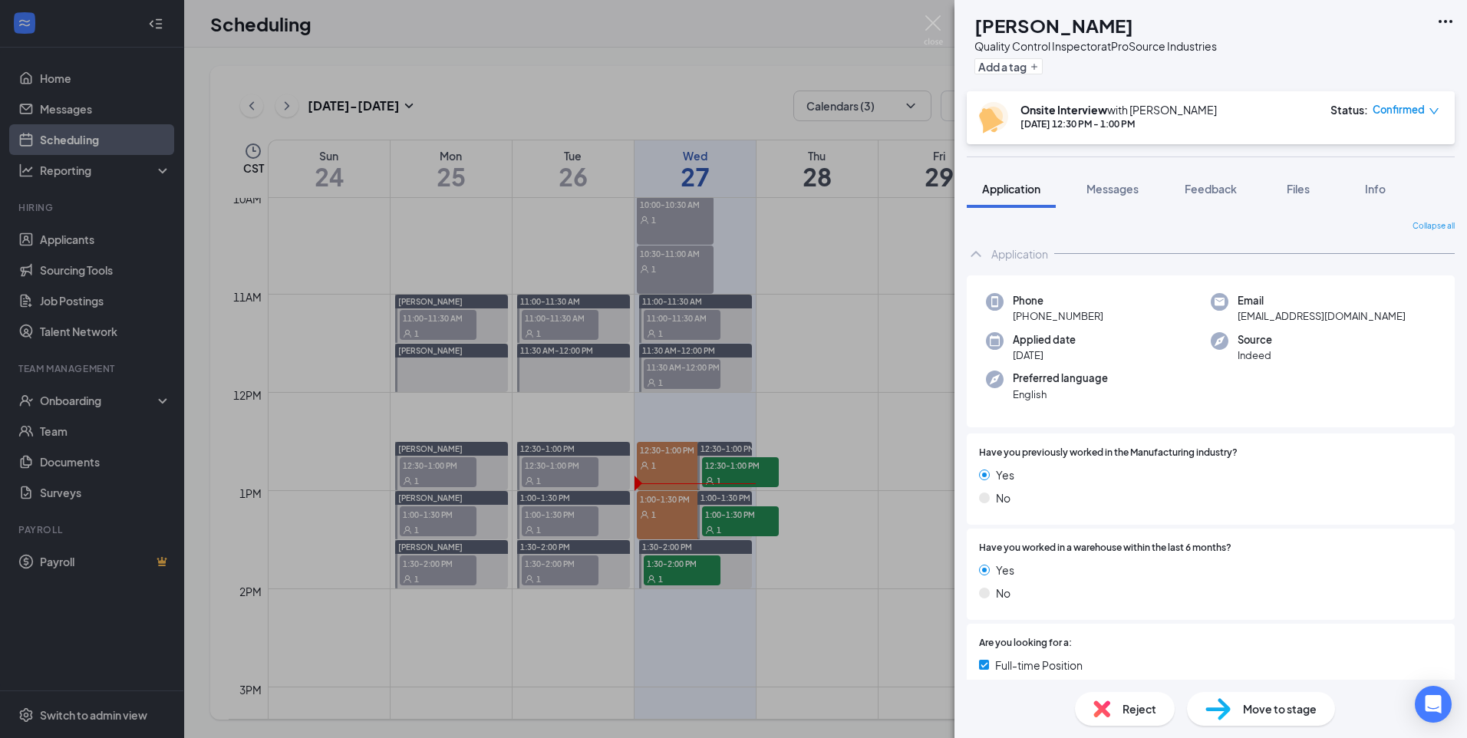
click at [1125, 715] on span "Reject" at bounding box center [1140, 709] width 34 height 17
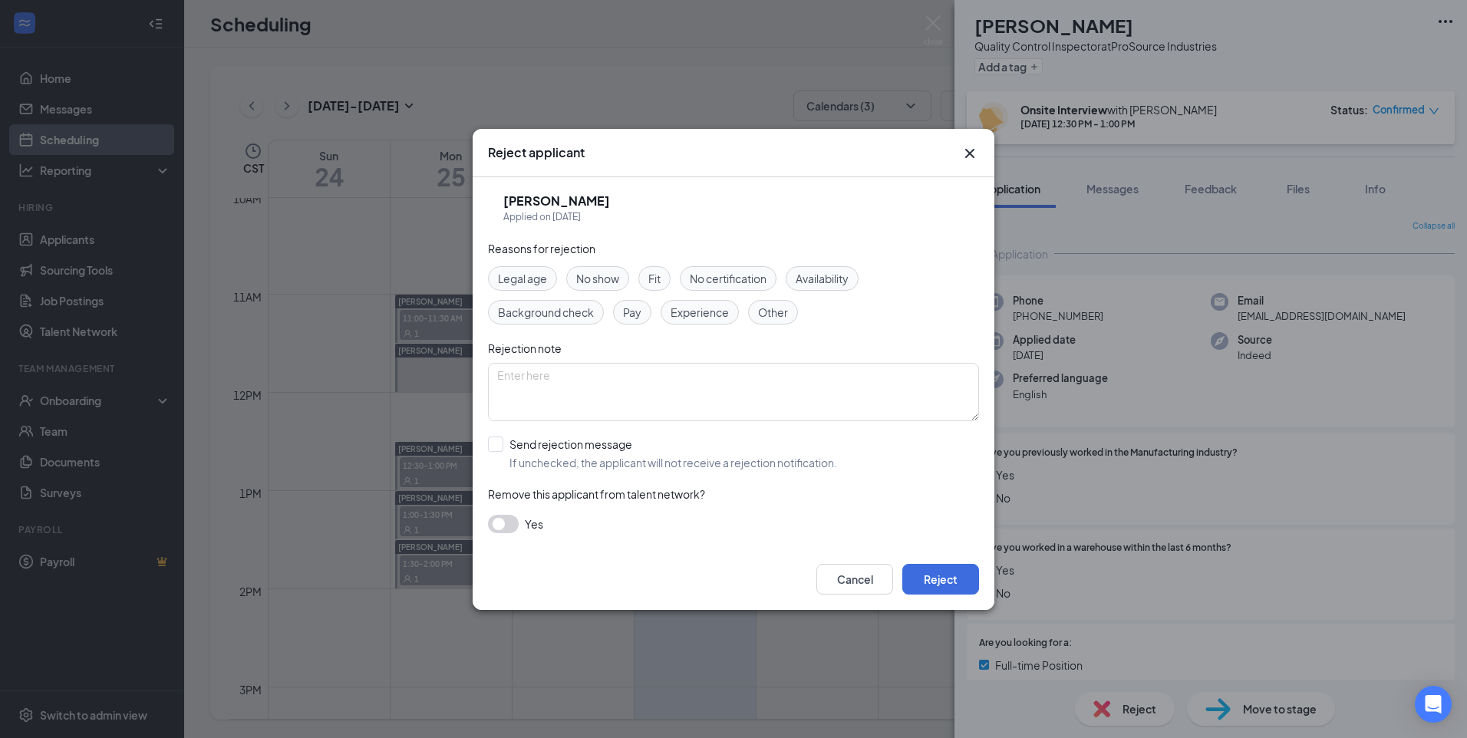
click at [609, 284] on span "No show" at bounding box center [597, 278] width 43 height 17
click at [503, 444] on input "Send rejection message If unchecked, the applicant will not receive a rejection…" at bounding box center [662, 454] width 349 height 34
checkbox input "true"
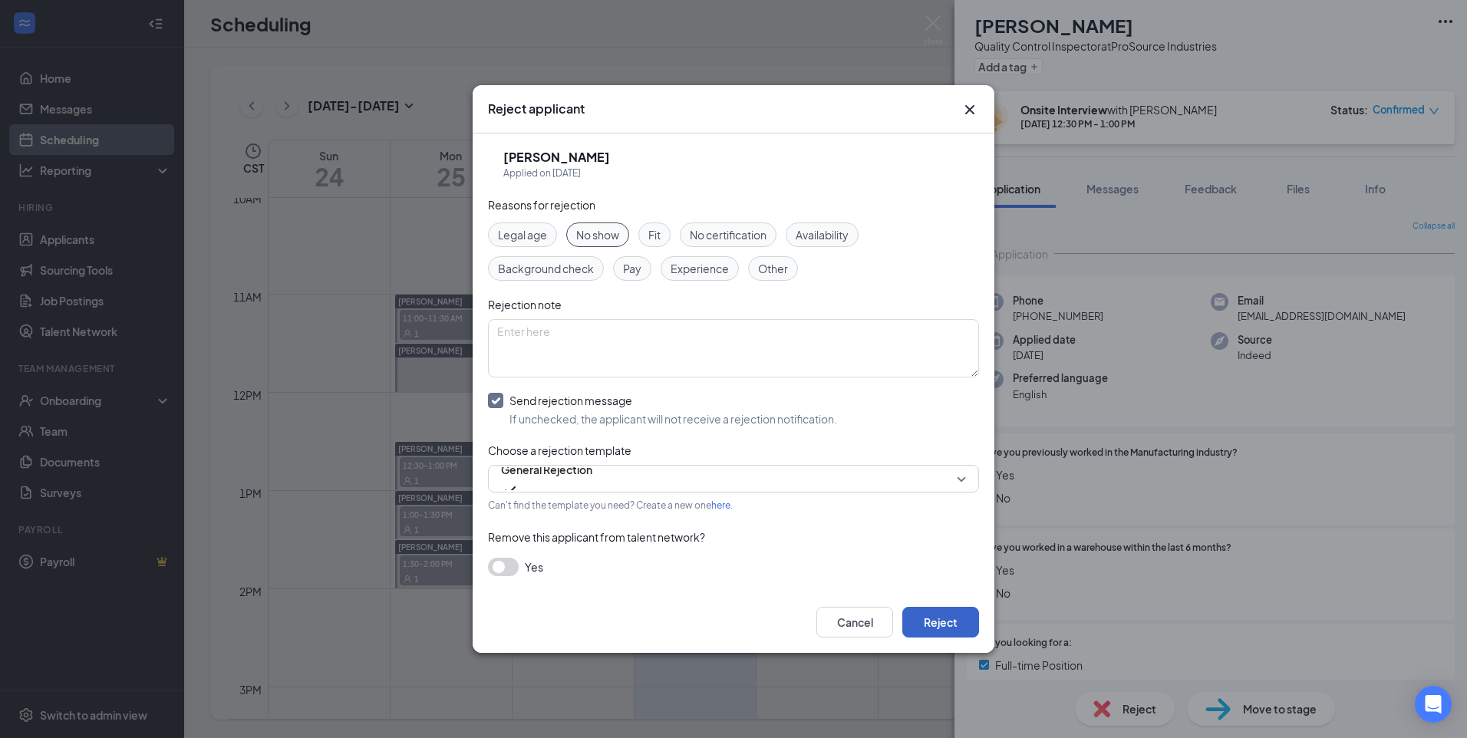
click at [930, 619] on button "Reject" at bounding box center [941, 622] width 77 height 31
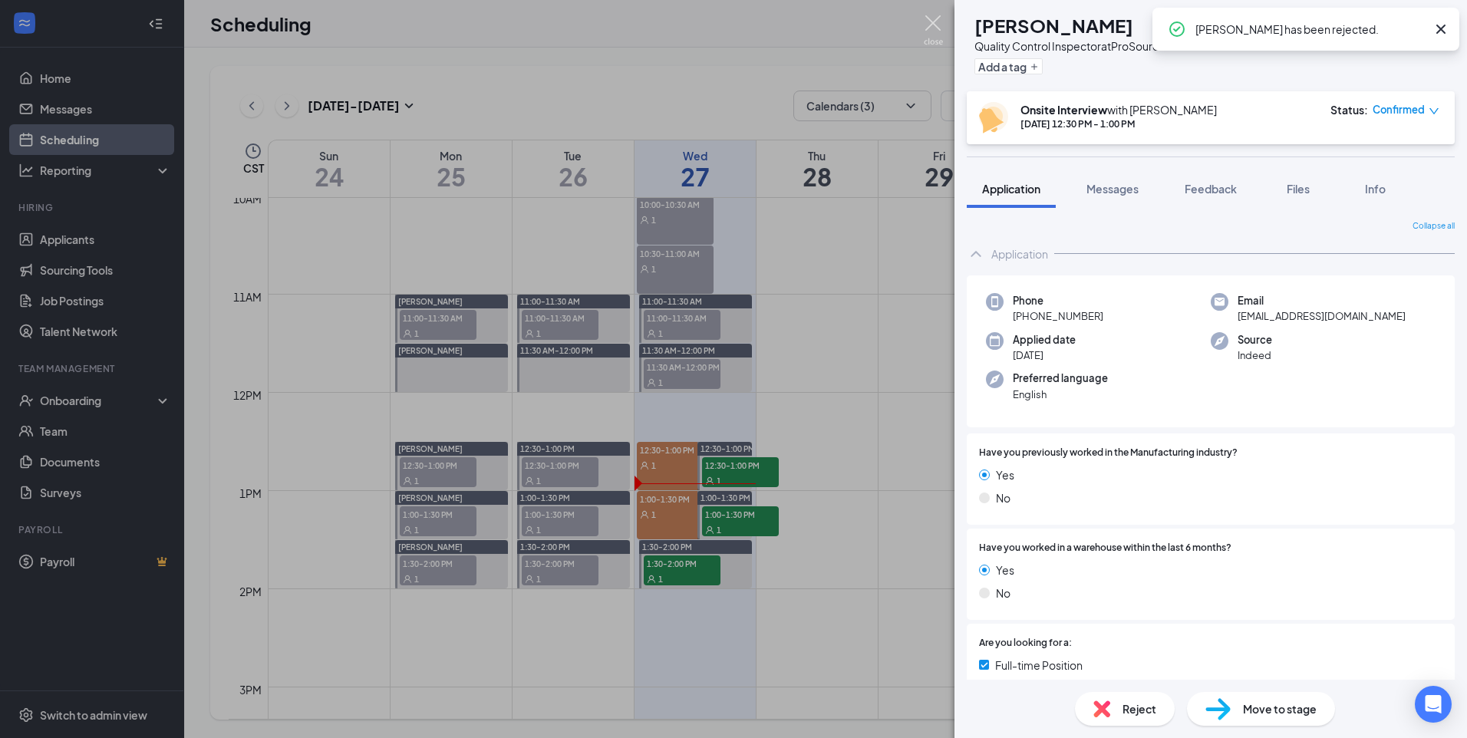
click at [936, 15] on img at bounding box center [933, 30] width 19 height 30
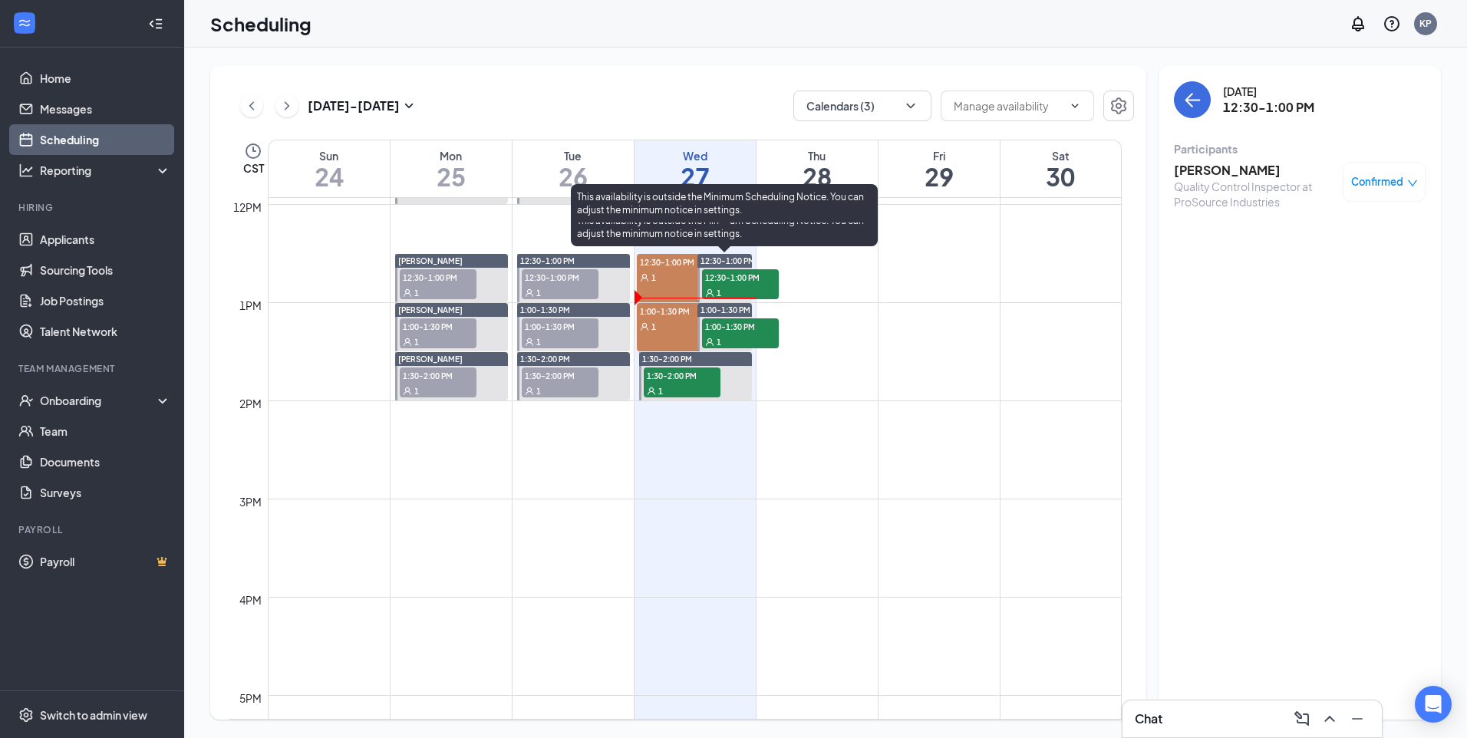
scroll to position [1138, 0]
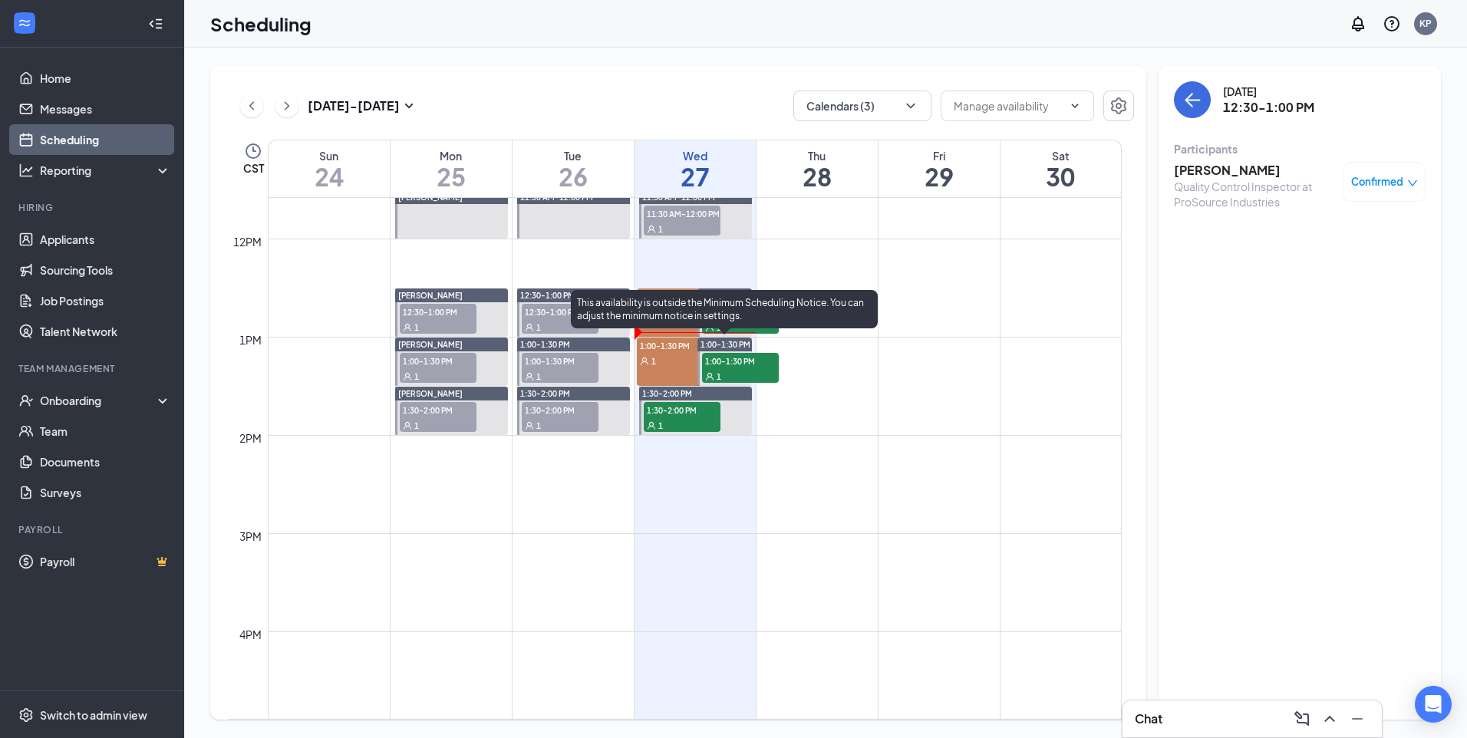
click at [746, 361] on span "1:00-1:30 PM" at bounding box center [740, 360] width 77 height 15
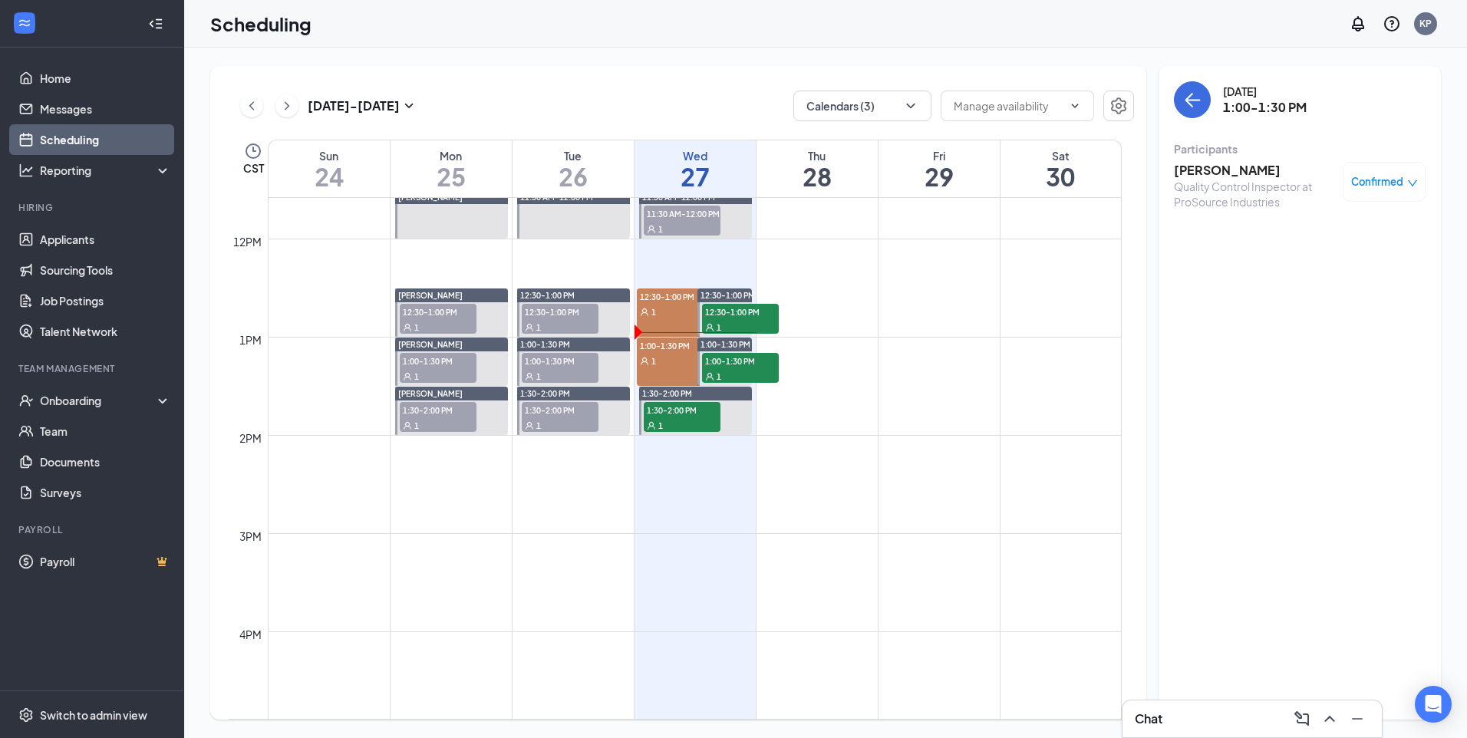
click at [675, 348] on span "1:00-1:30 PM" at bounding box center [675, 345] width 77 height 15
click at [662, 358] on div "1" at bounding box center [675, 360] width 77 height 15
click at [1232, 731] on div "Chat 1" at bounding box center [1252, 719] width 235 height 25
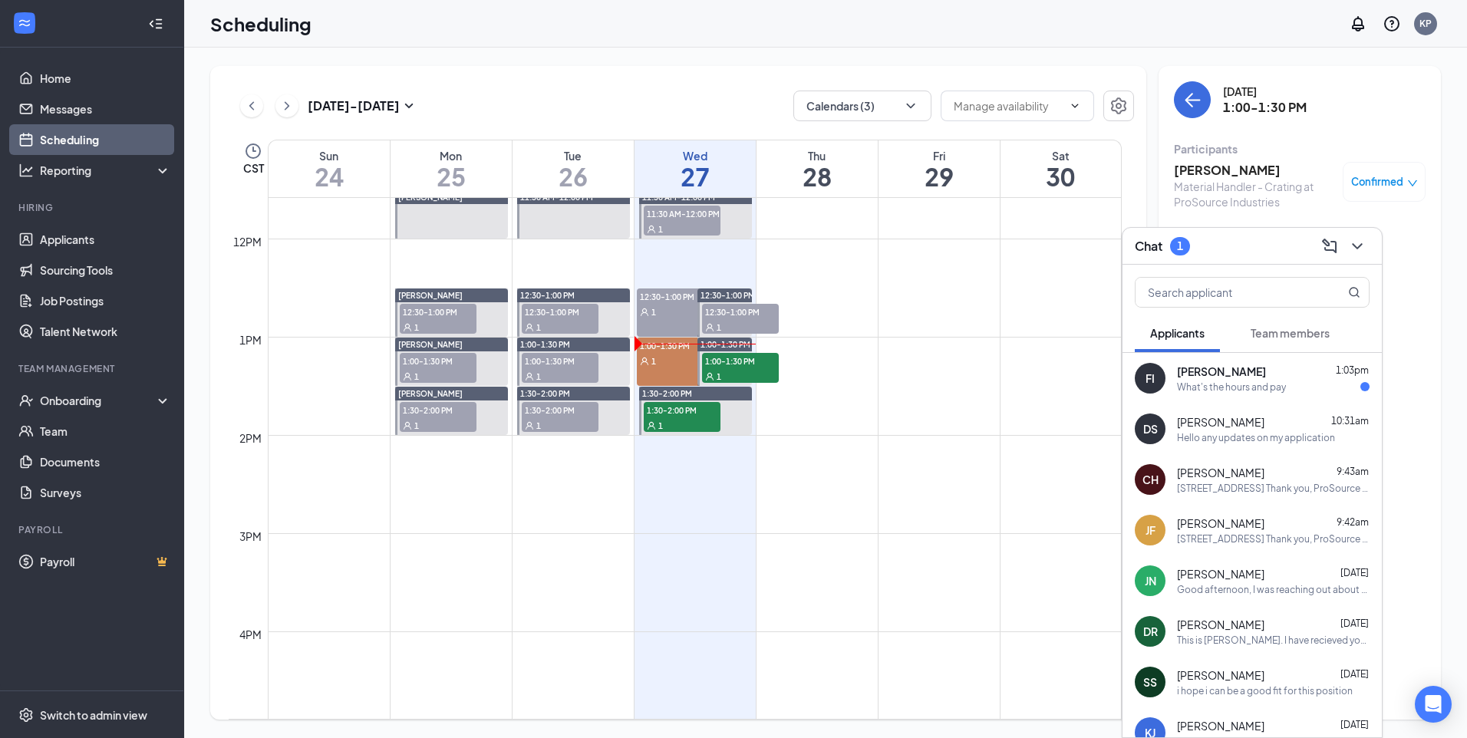
click at [1230, 239] on div "Chat 1" at bounding box center [1252, 246] width 235 height 24
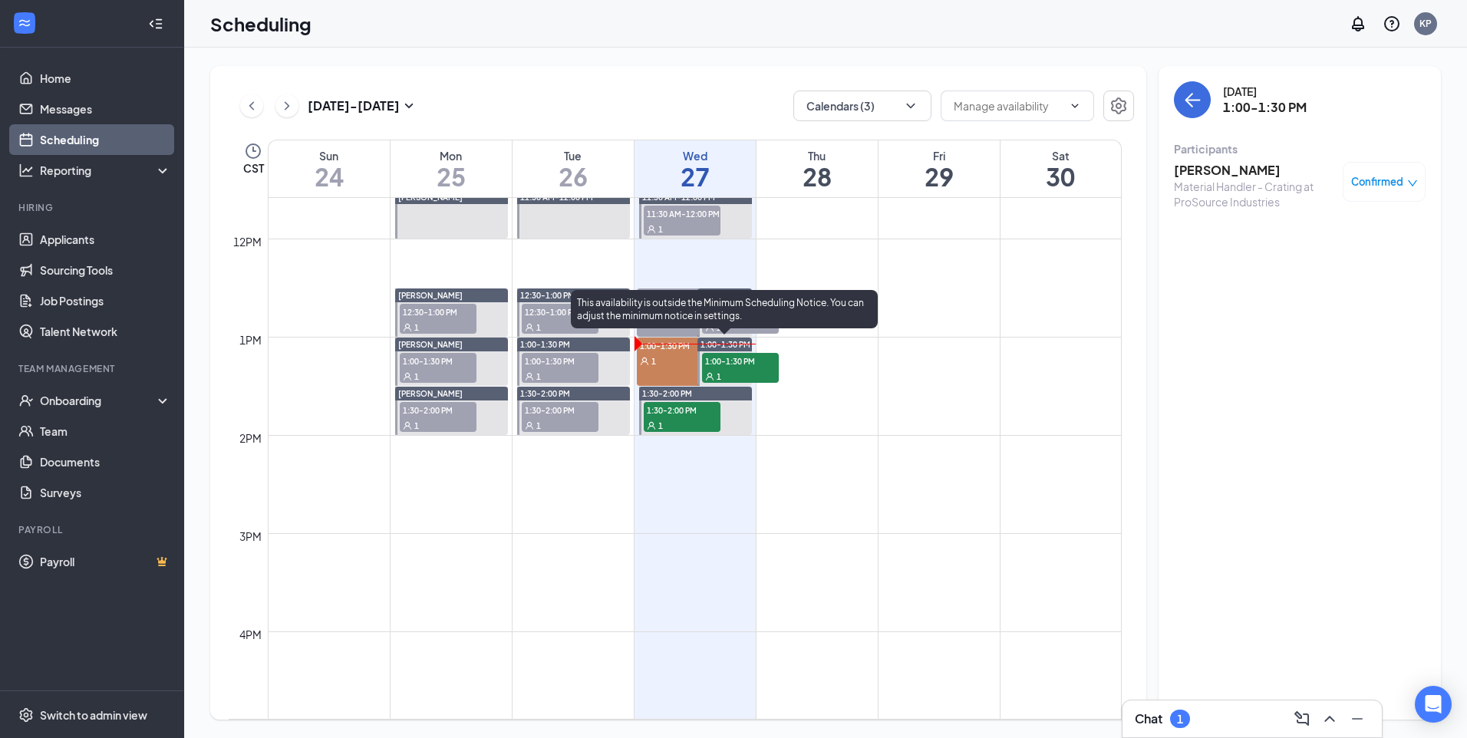
click at [758, 374] on div "1" at bounding box center [740, 375] width 77 height 15
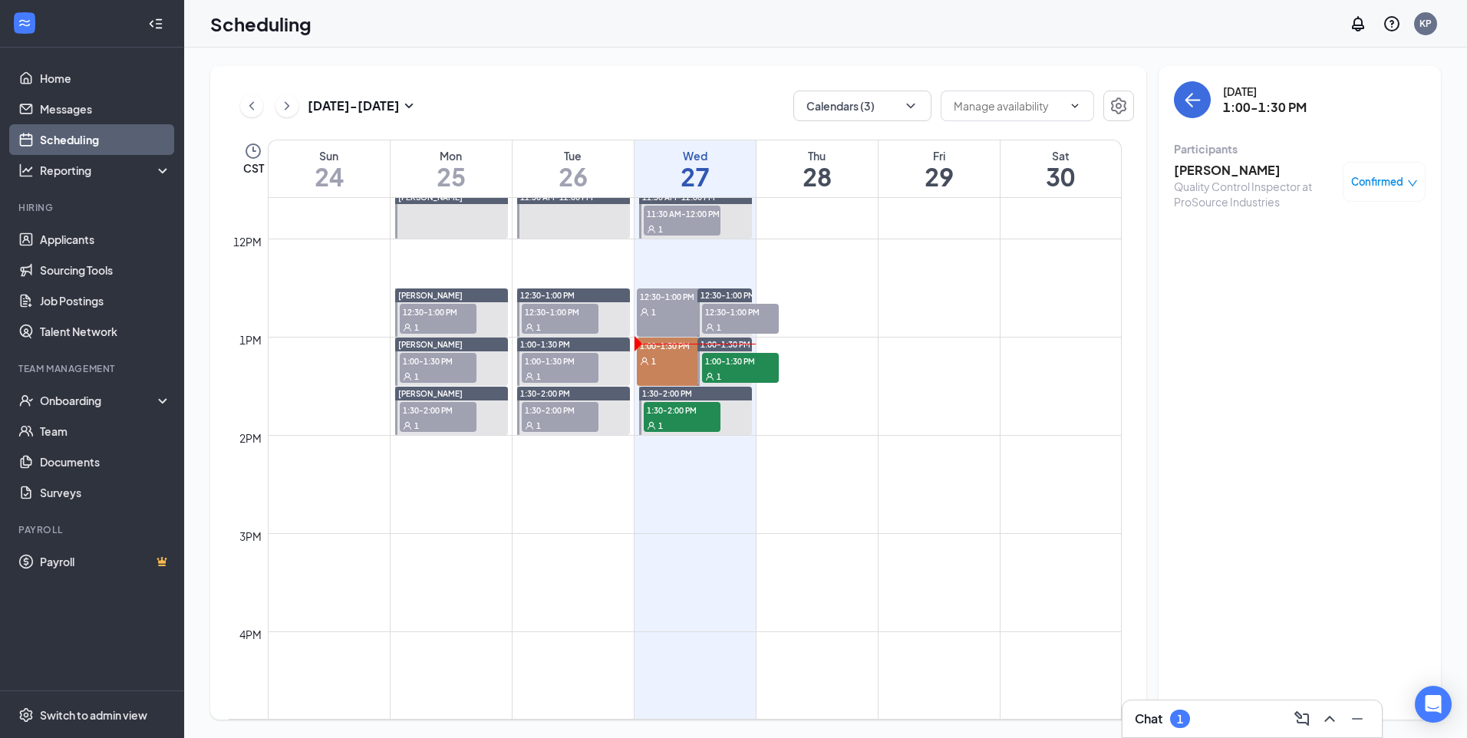
click at [674, 355] on div "1" at bounding box center [675, 360] width 77 height 15
click at [294, 111] on icon "ChevronRight" at bounding box center [286, 106] width 15 height 18
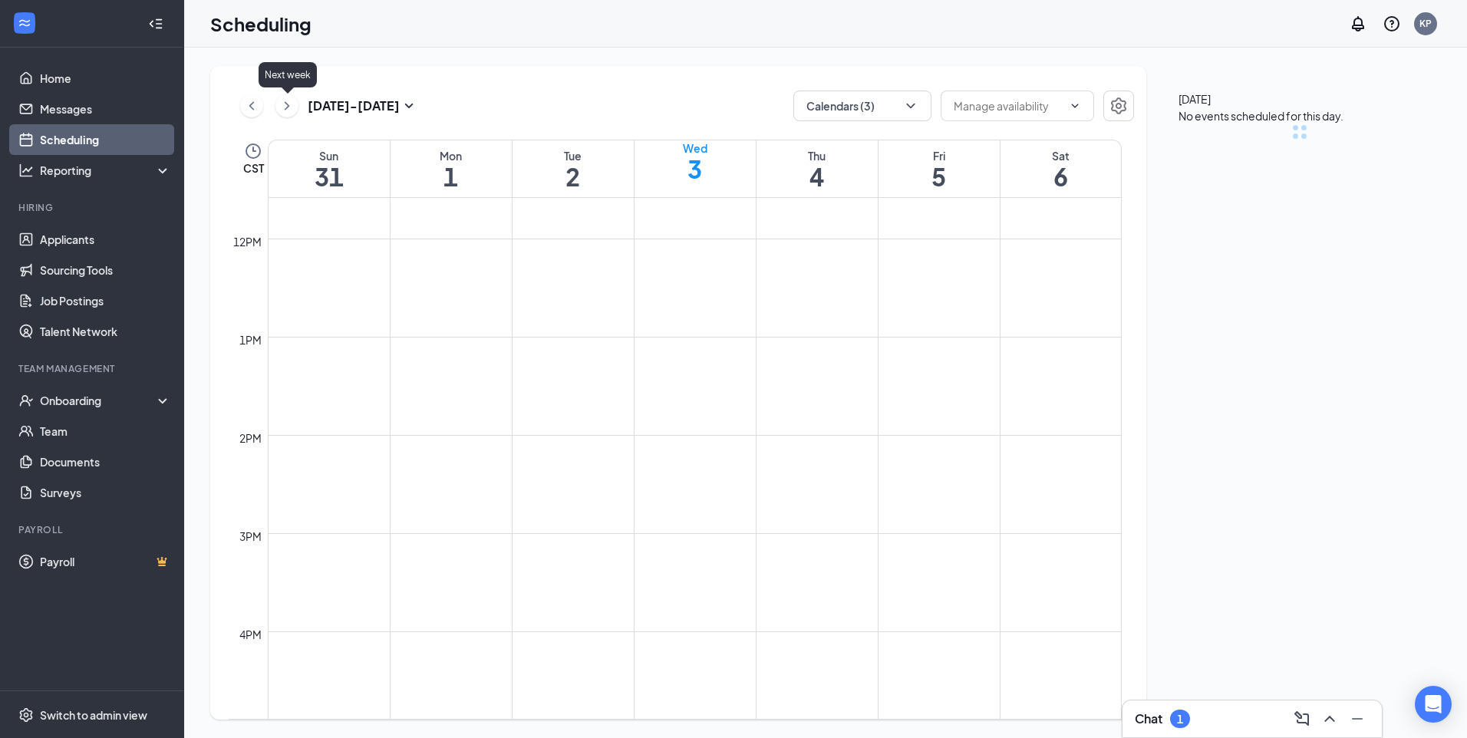
scroll to position [754, 0]
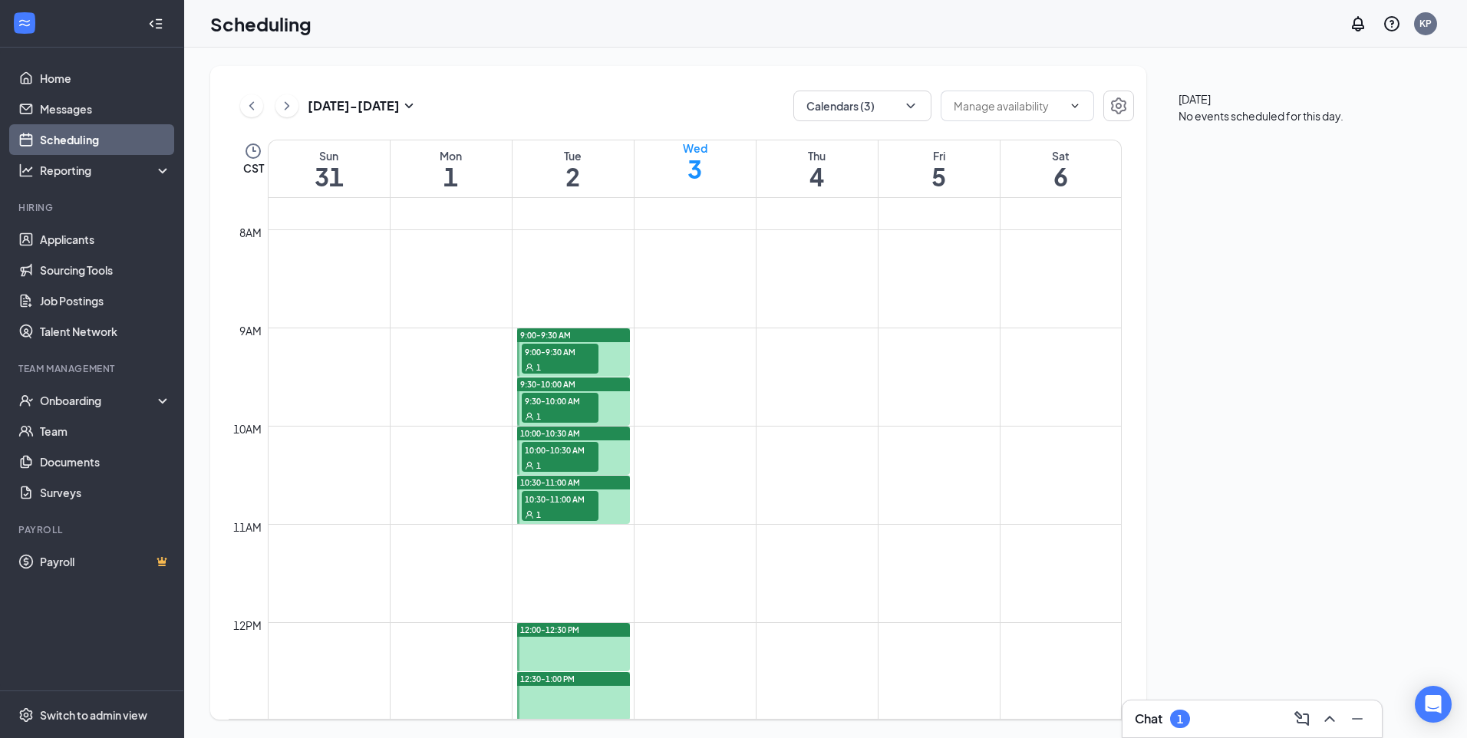
click at [545, 358] on span "9:00-9:30 AM" at bounding box center [560, 351] width 77 height 15
click at [556, 405] on span "9:30-10:00 AM" at bounding box center [560, 400] width 77 height 15
click at [554, 451] on span "10:00-10:30 AM" at bounding box center [560, 449] width 77 height 15
click at [562, 507] on div "1" at bounding box center [560, 514] width 77 height 15
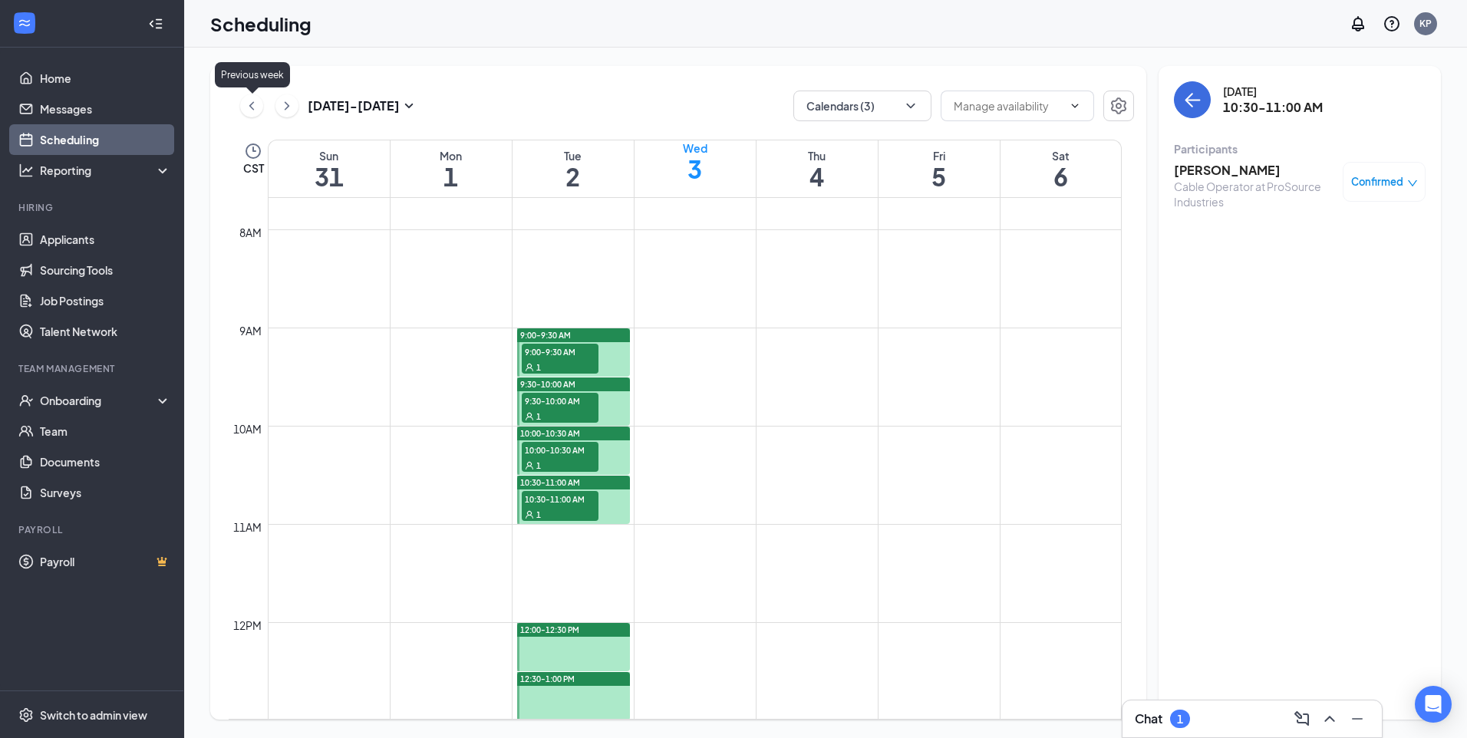
drag, startPoint x: 258, startPoint y: 110, endPoint x: 1160, endPoint y: 725, distance: 1091.9
click at [258, 110] on icon "ChevronLeft" at bounding box center [251, 106] width 15 height 18
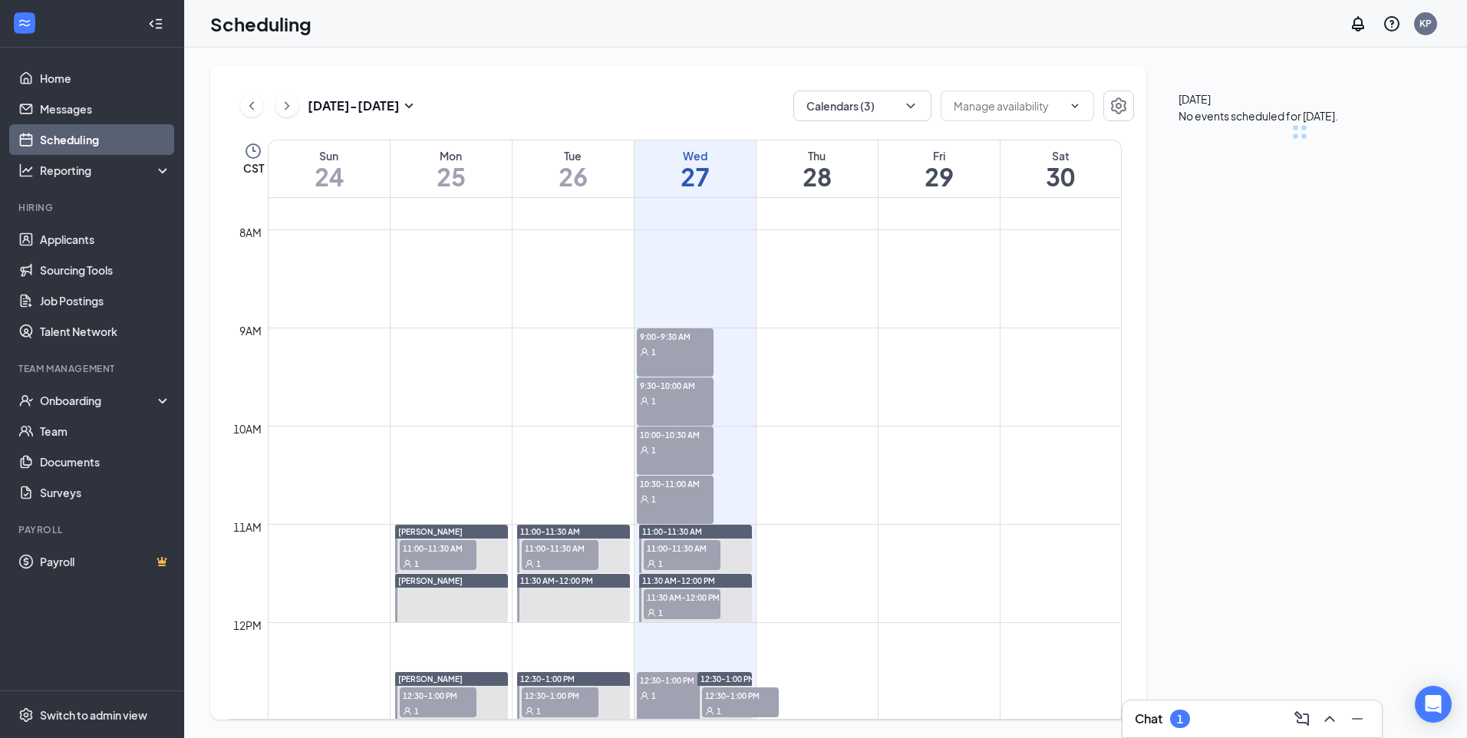
click at [1187, 718] on div "1" at bounding box center [1180, 719] width 20 height 18
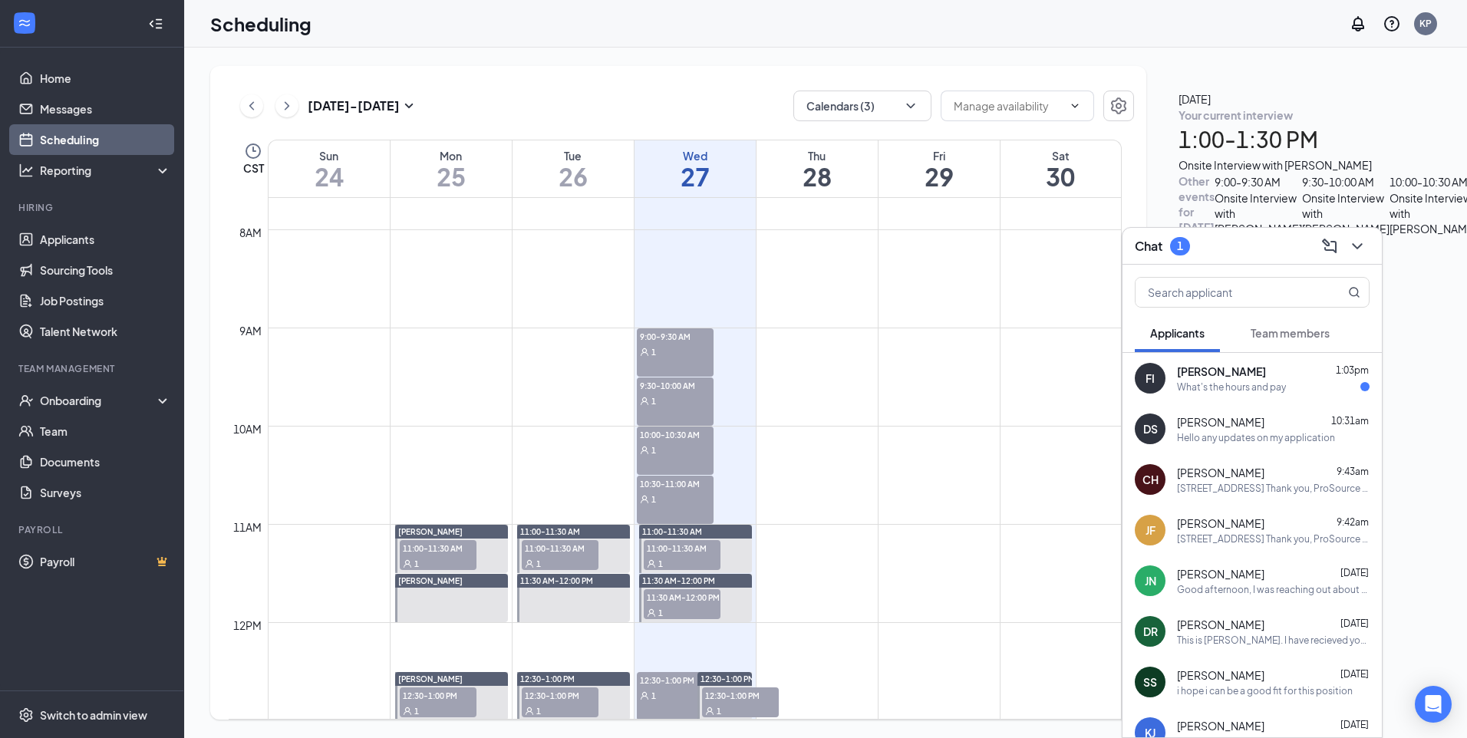
click at [1273, 370] on div "[PERSON_NAME] 1:03pm" at bounding box center [1273, 371] width 193 height 15
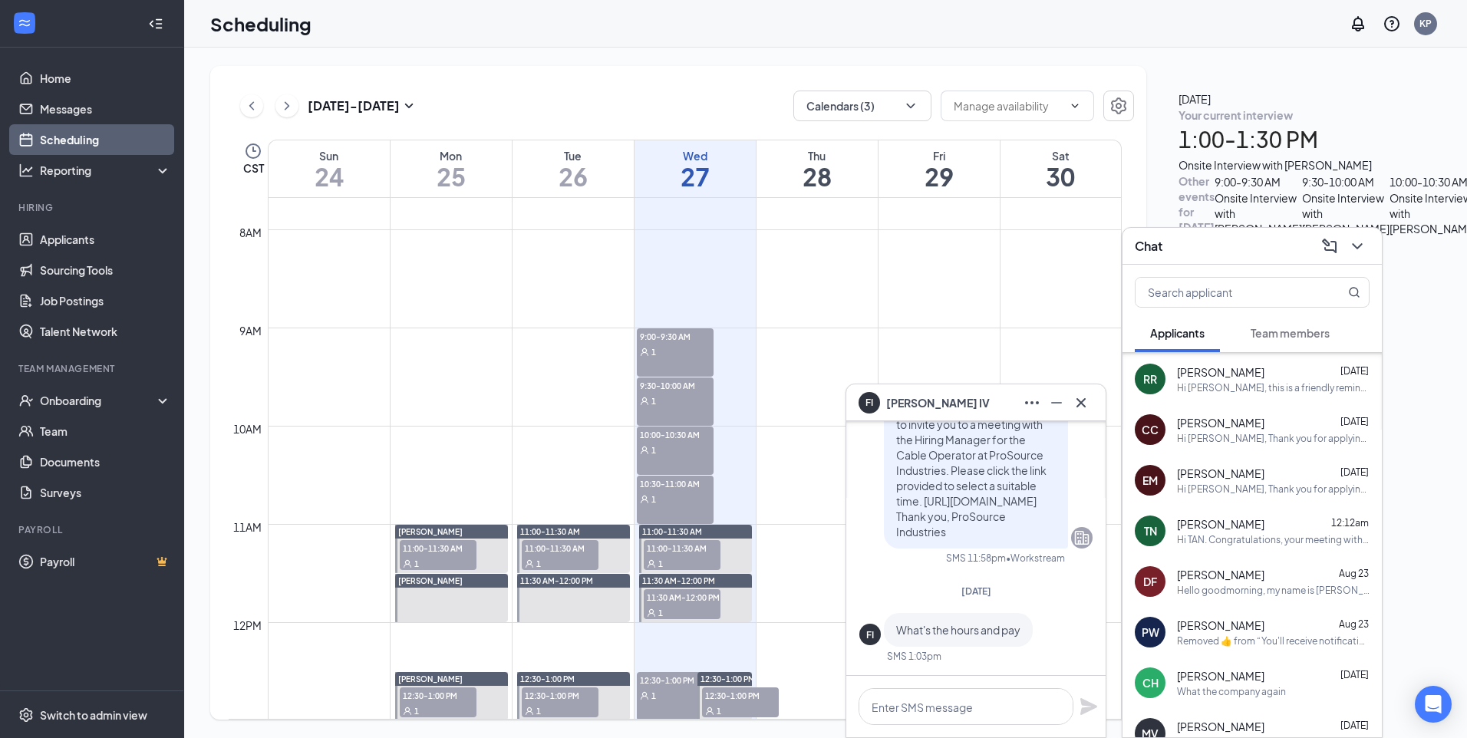
scroll to position [276, 0]
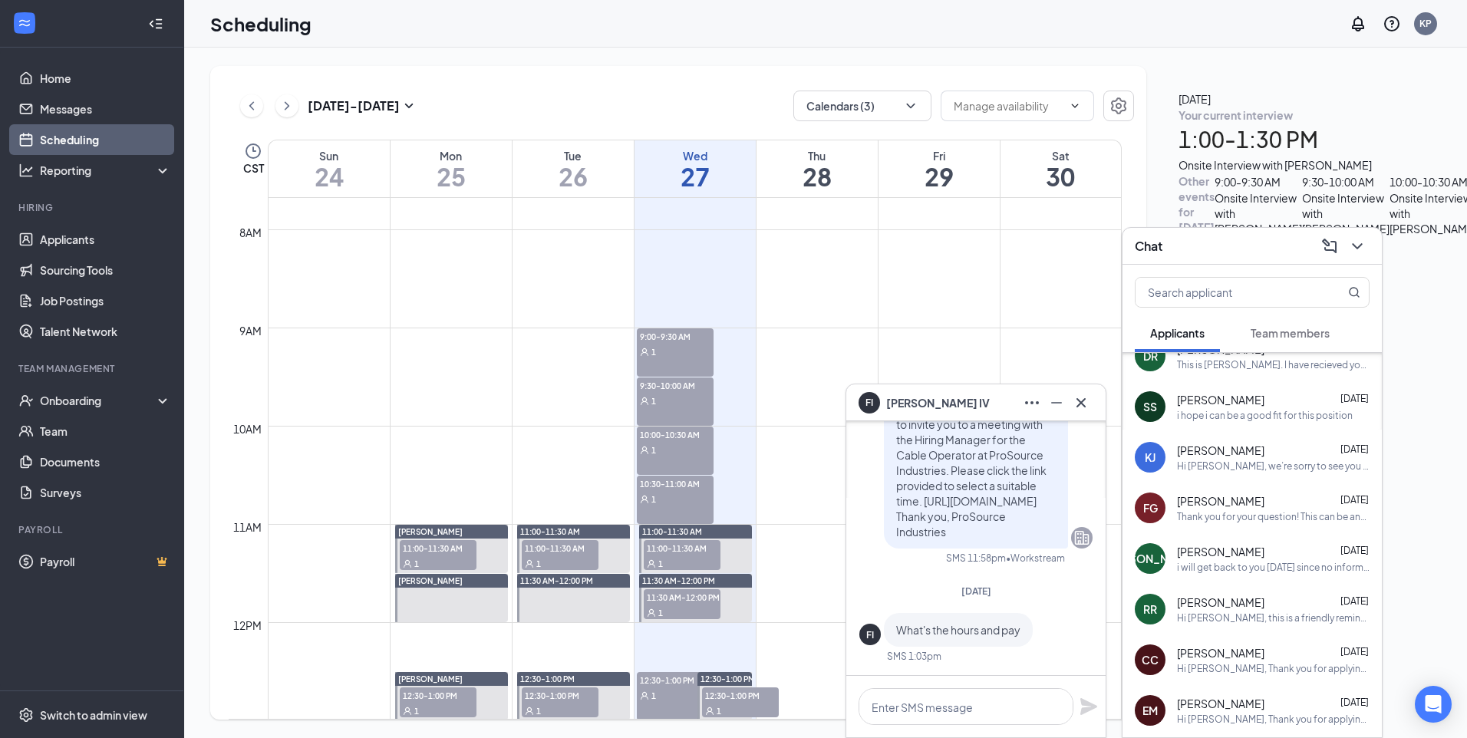
click at [1275, 559] on div "[PERSON_NAME] [DATE]" at bounding box center [1273, 551] width 193 height 15
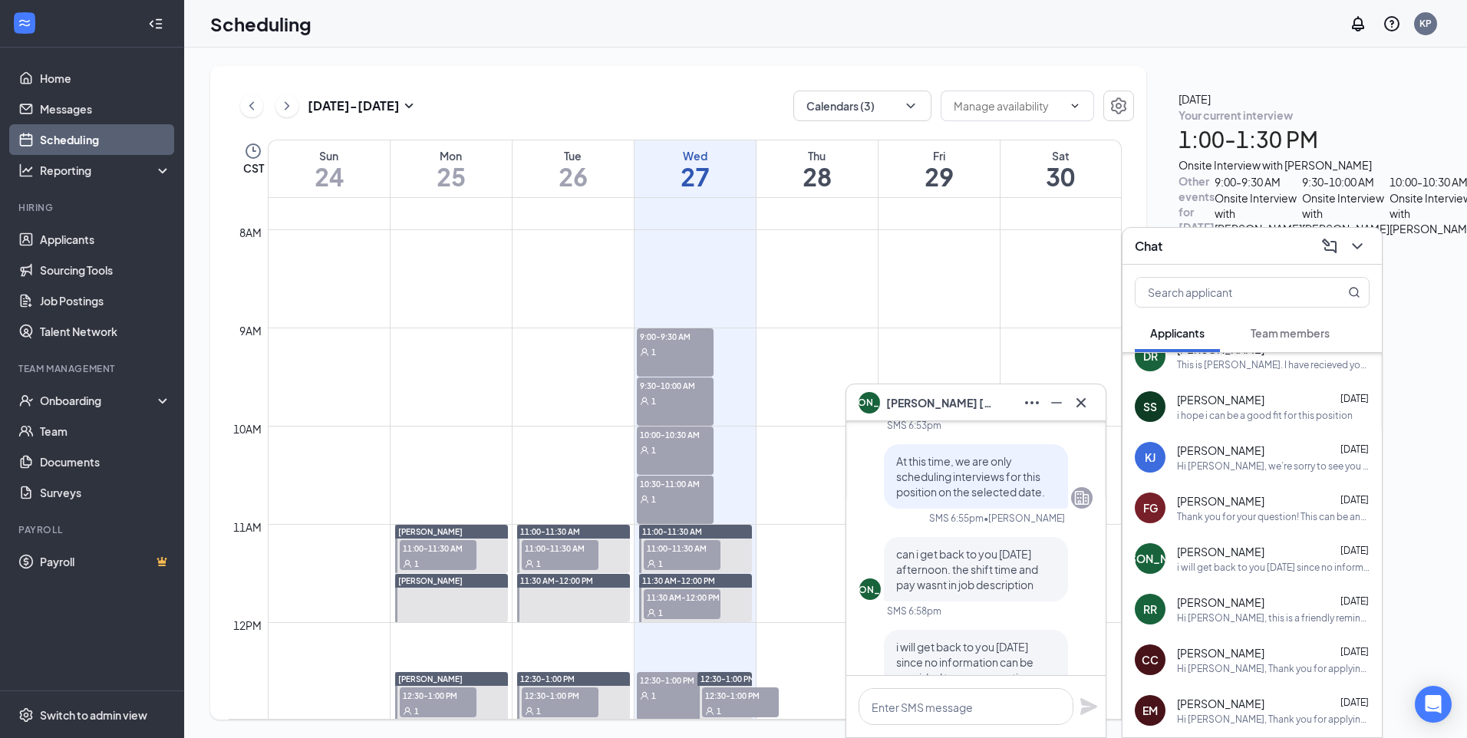
scroll to position [-154, 0]
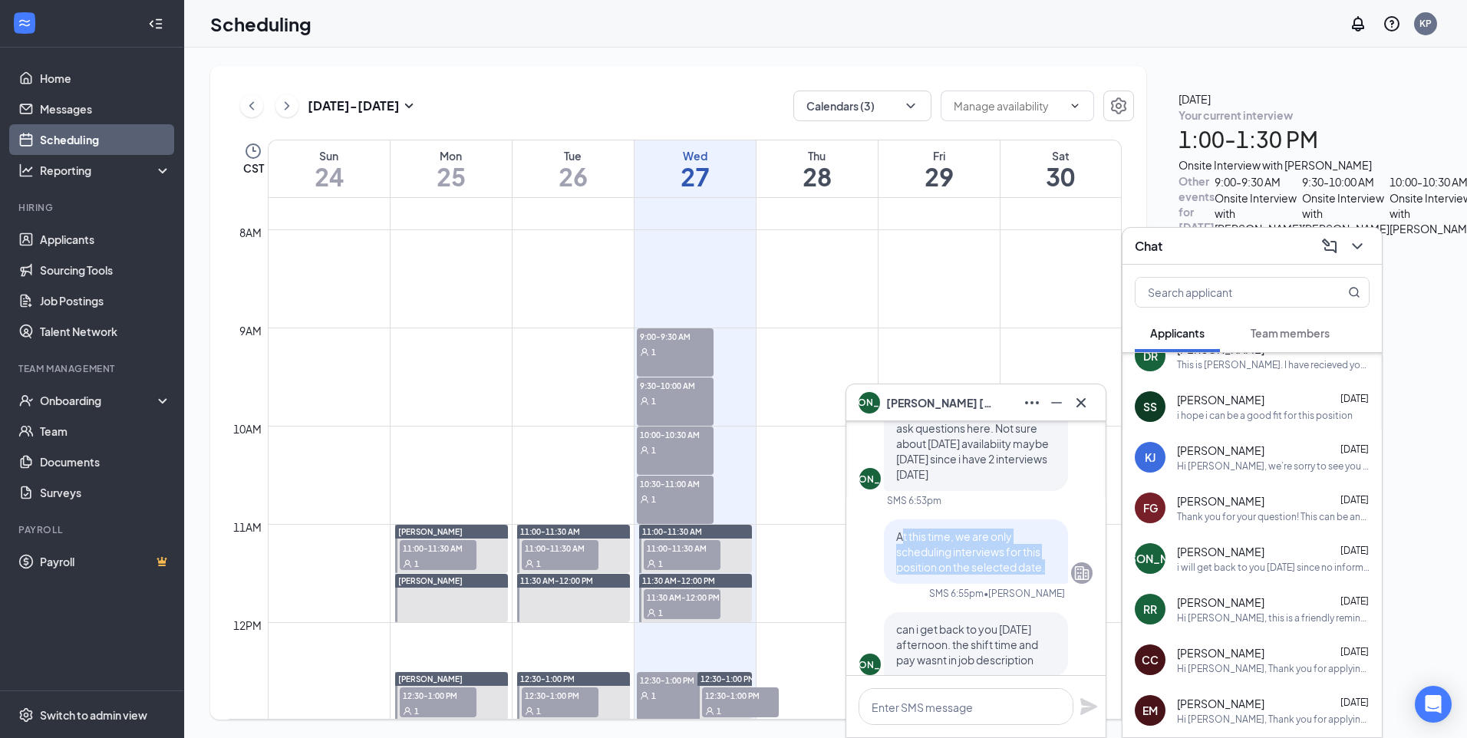
drag, startPoint x: 1040, startPoint y: 569, endPoint x: 890, endPoint y: 542, distance: 152.8
click at [896, 542] on p "At this time, we are only scheduling interviews for this position on the select…" at bounding box center [976, 552] width 160 height 46
drag, startPoint x: 890, startPoint y: 542, endPoint x: 1046, endPoint y: 571, distance: 159.3
click at [1046, 571] on div "At this time, we are only scheduling interviews for this position on the select…" at bounding box center [976, 552] width 184 height 64
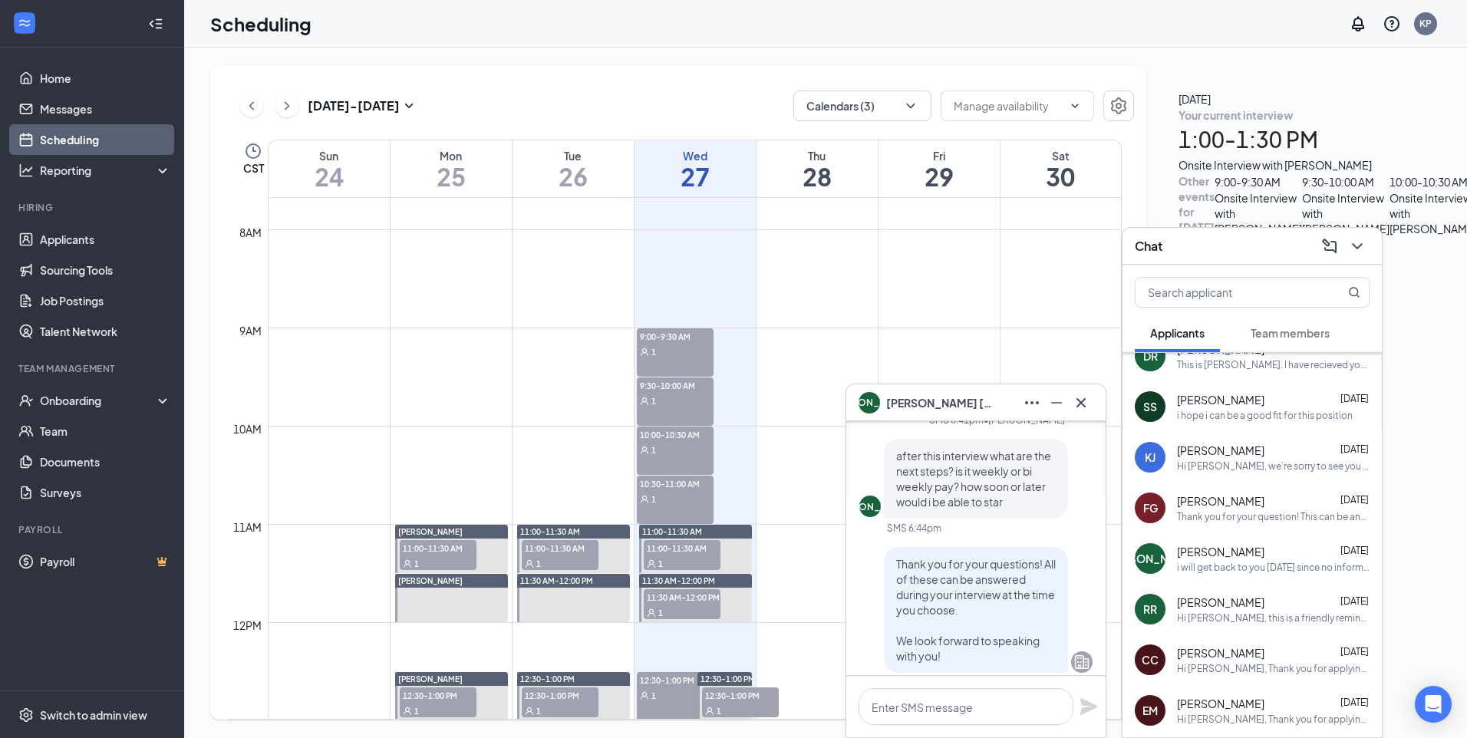
scroll to position [-461, 0]
drag, startPoint x: 890, startPoint y: 562, endPoint x: 972, endPoint y: 660, distance: 128.5
click at [972, 660] on p "Thank you for your questions! All of these can be answered during your intervie…" at bounding box center [976, 611] width 160 height 107
drag, startPoint x: 972, startPoint y: 660, endPoint x: 959, endPoint y: 659, distance: 13.9
click at [959, 659] on p "Thank you for your questions! All of these can be answered during your intervie…" at bounding box center [976, 611] width 160 height 107
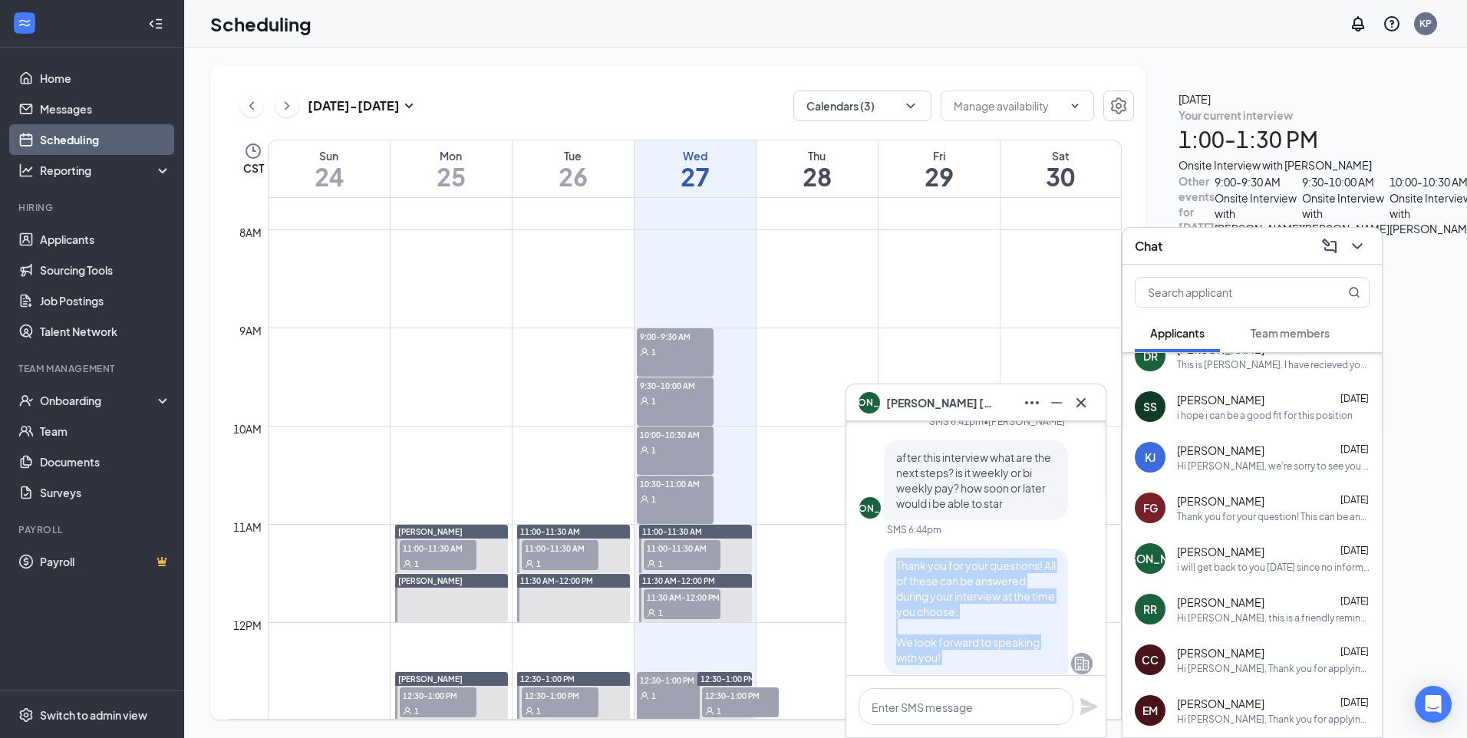
drag, startPoint x: 959, startPoint y: 659, endPoint x: 876, endPoint y: 569, distance: 121.7
click at [884, 569] on div "Thank you for your questions! All of these can be answered during your intervie…" at bounding box center [976, 612] width 184 height 126
drag, startPoint x: 876, startPoint y: 569, endPoint x: 911, endPoint y: 571, distance: 34.6
click at [1081, 409] on icon "Cross" at bounding box center [1081, 403] width 18 height 18
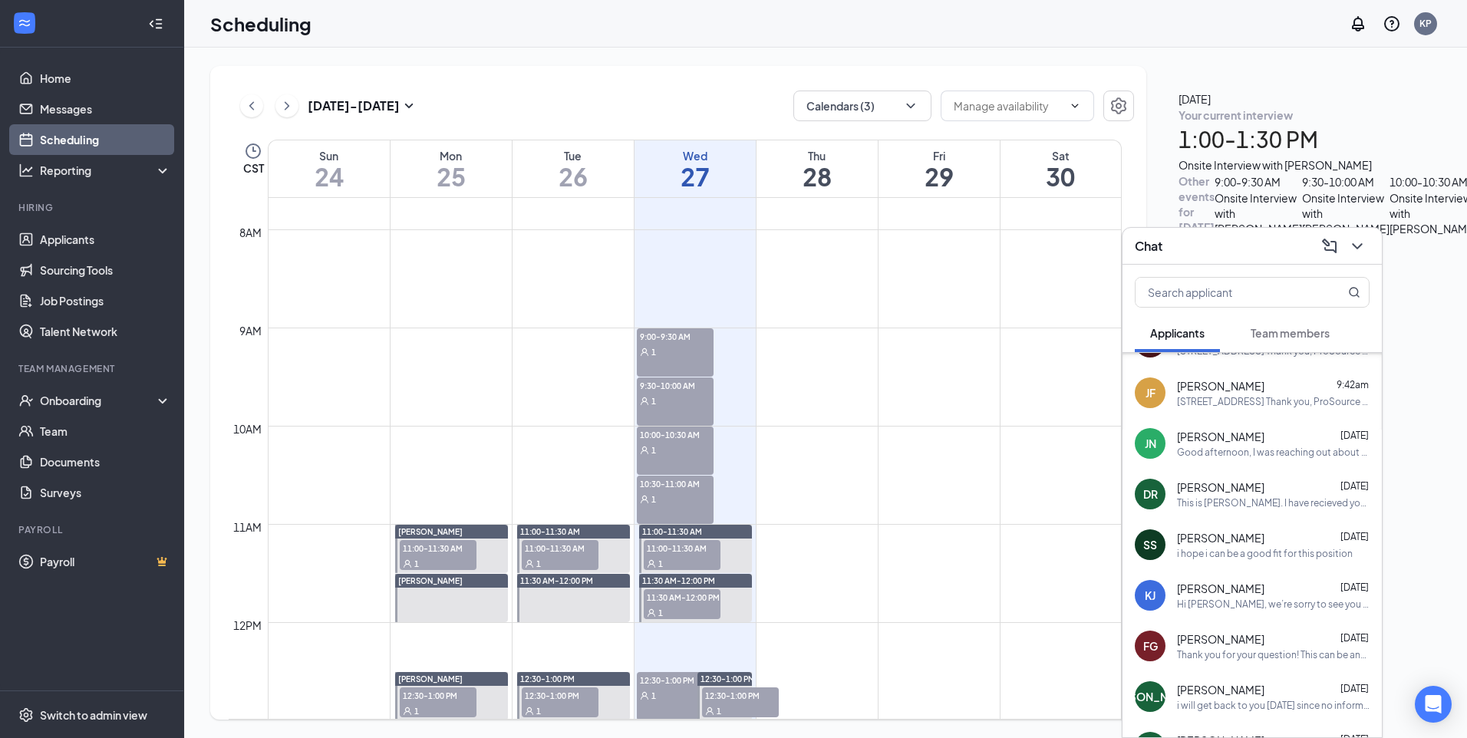
scroll to position [0, 0]
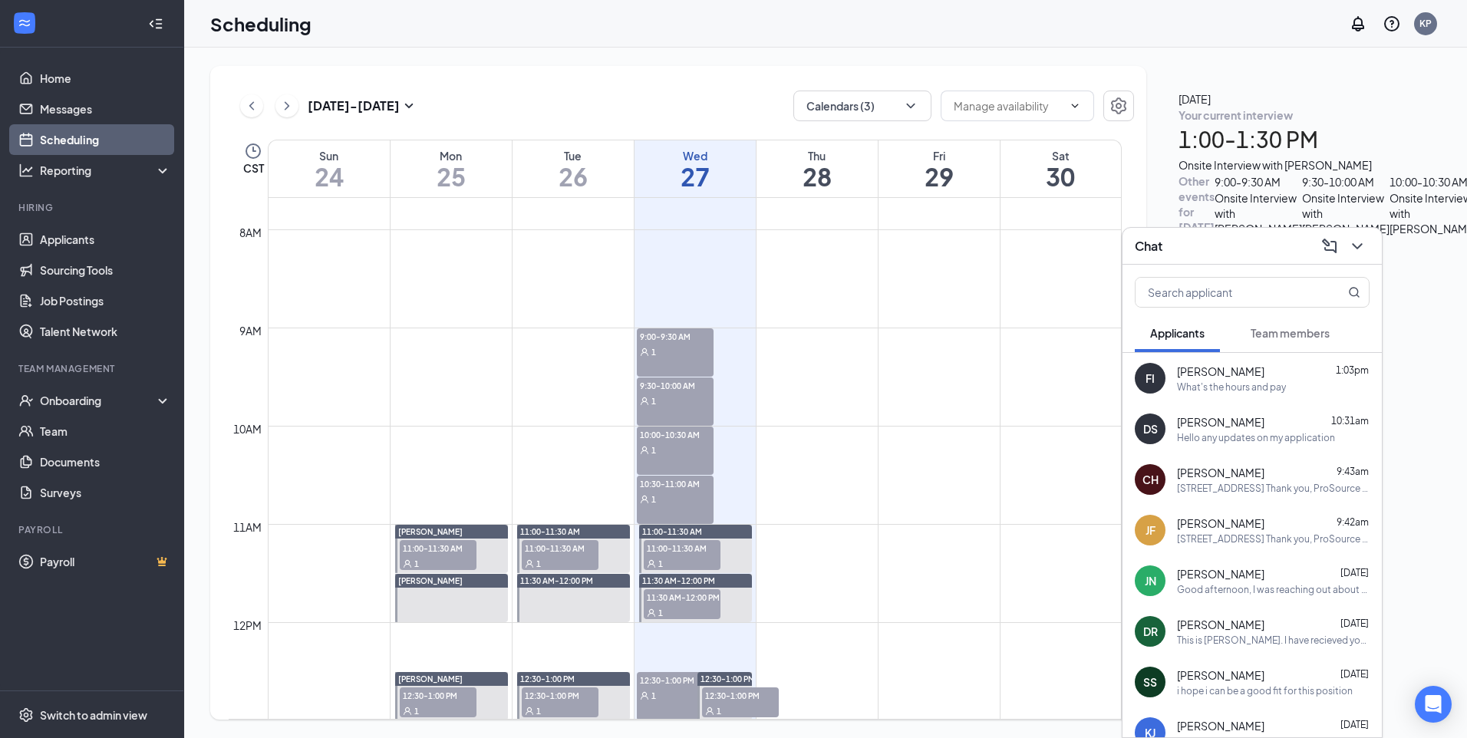
click at [1238, 375] on div "[PERSON_NAME] 1:03pm" at bounding box center [1273, 371] width 193 height 15
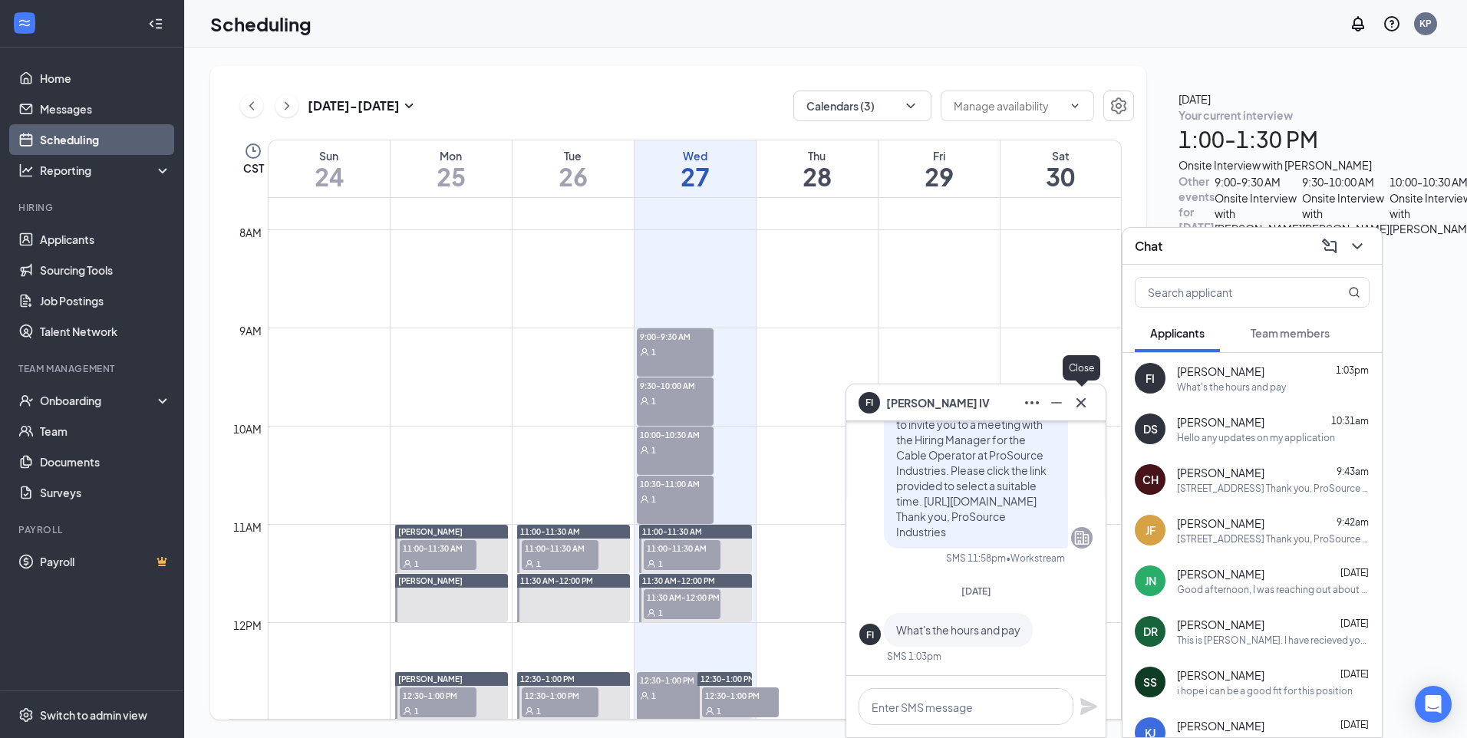
drag, startPoint x: 1083, startPoint y: 401, endPoint x: 1087, endPoint y: 395, distance: 7.9
click at [1087, 395] on icon "Cross" at bounding box center [1081, 403] width 18 height 18
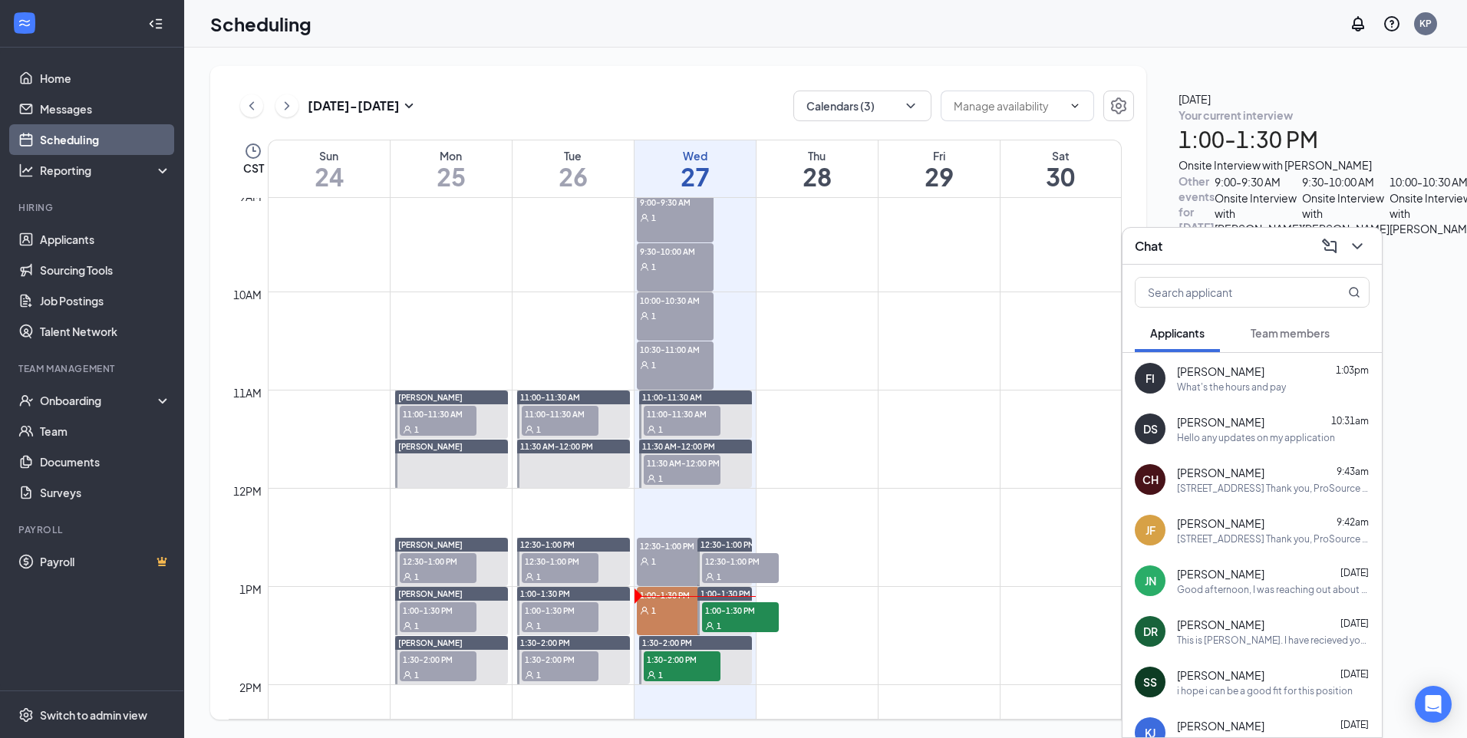
scroll to position [985, 0]
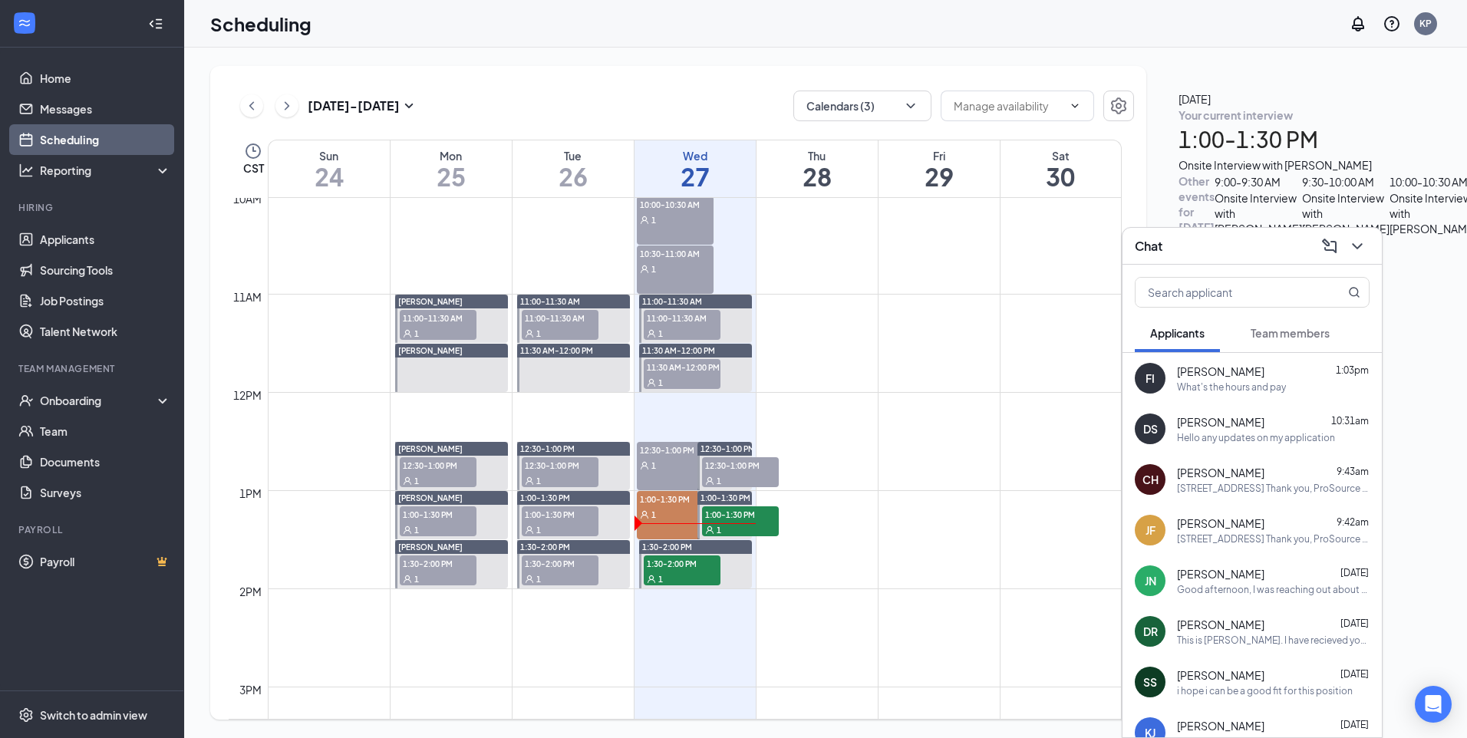
click at [661, 517] on div "1" at bounding box center [675, 514] width 77 height 15
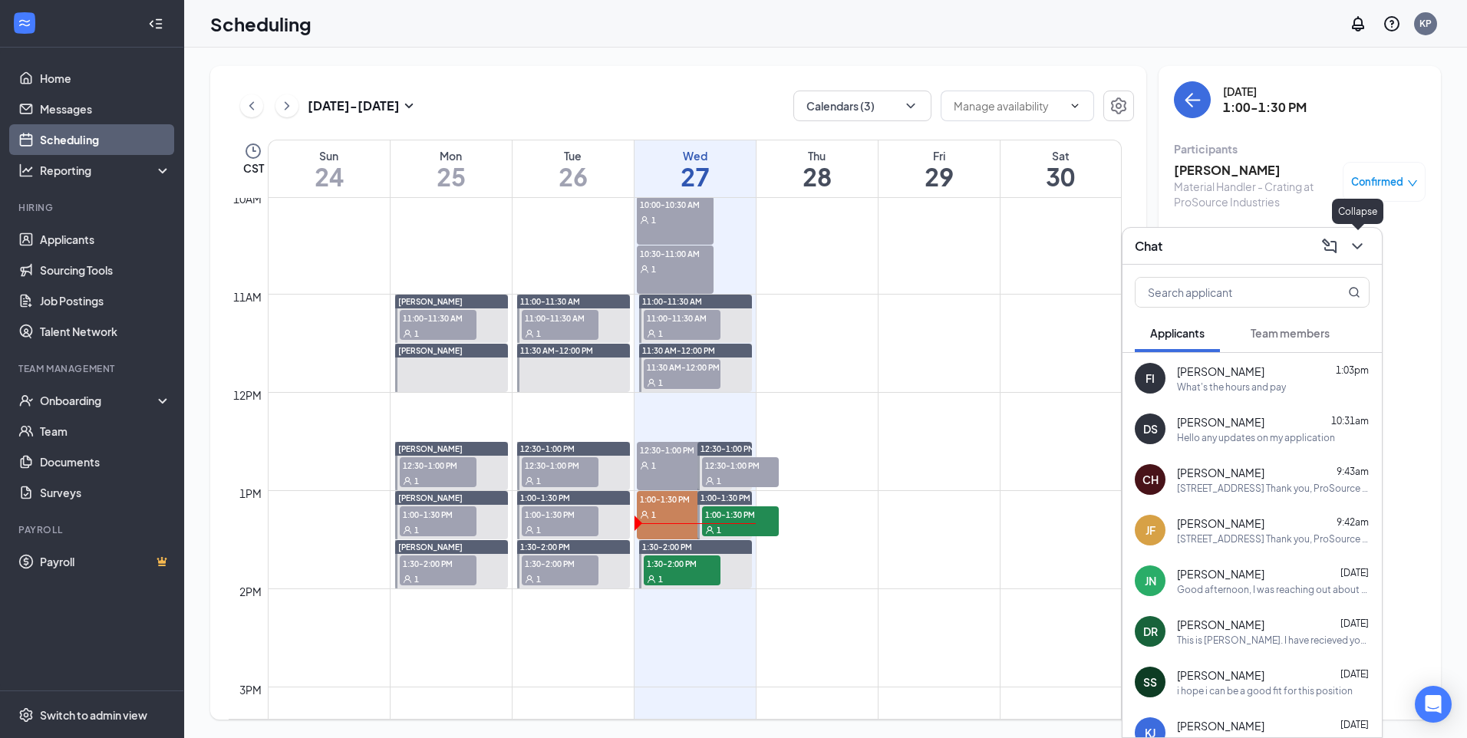
click at [1360, 249] on icon "ChevronDown" at bounding box center [1358, 246] width 18 height 18
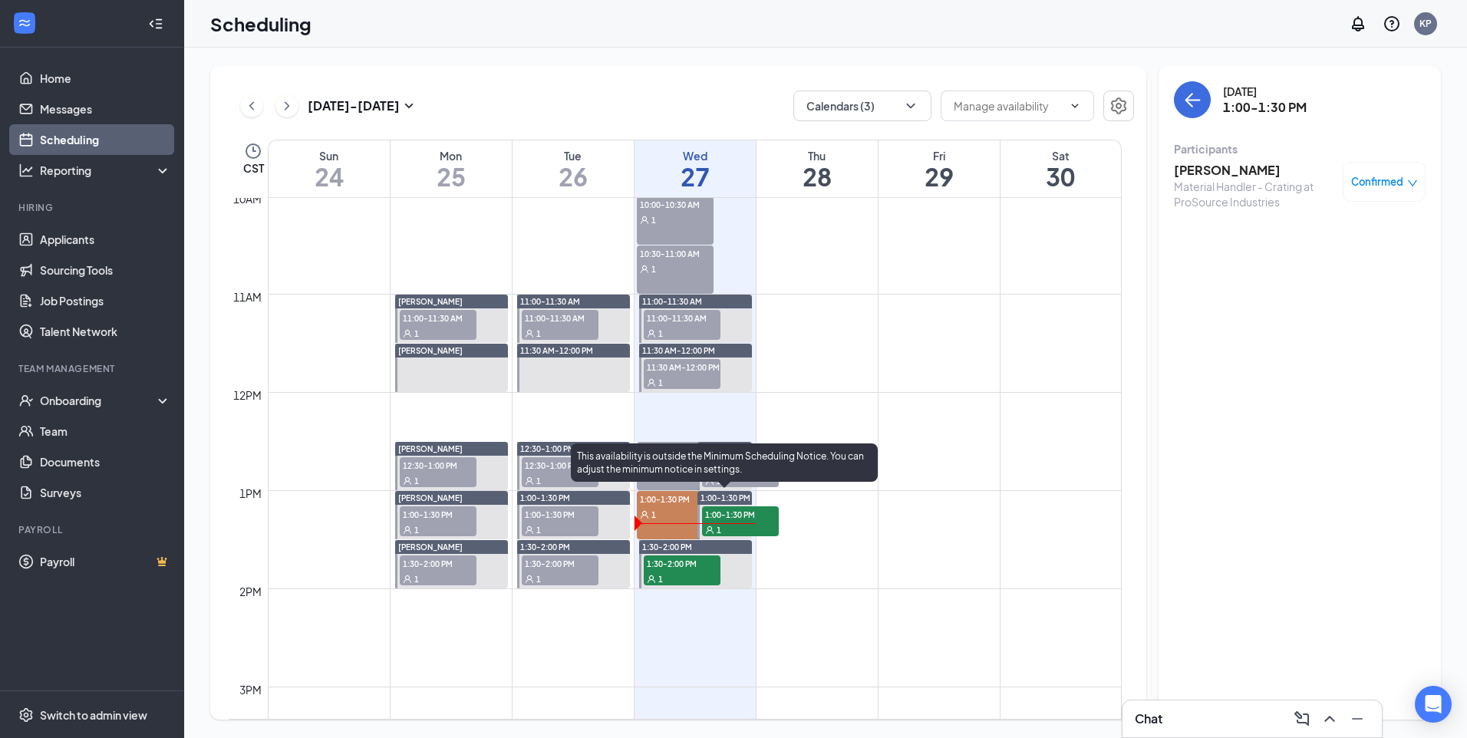
click at [751, 526] on div "1" at bounding box center [740, 529] width 77 height 15
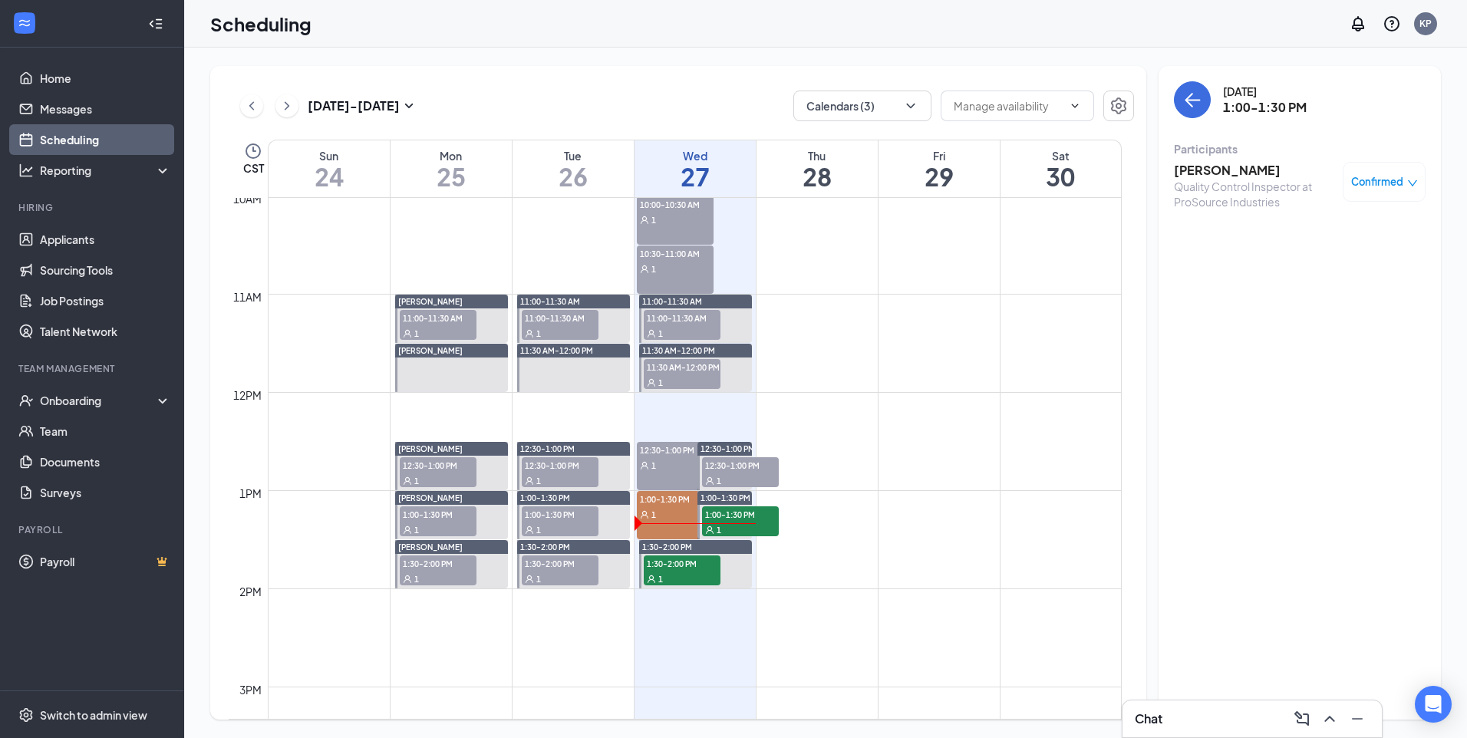
click at [1266, 167] on h3 "[PERSON_NAME]" at bounding box center [1254, 170] width 161 height 17
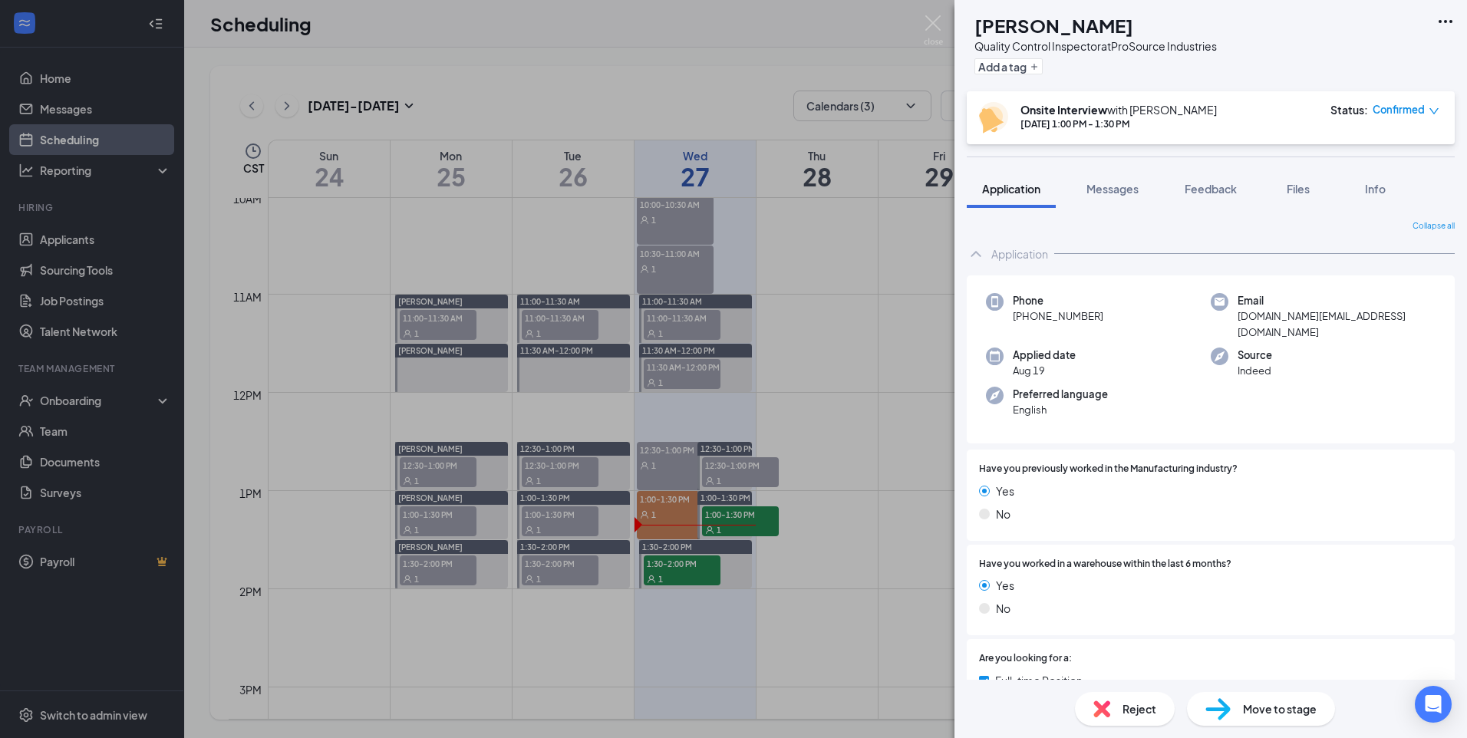
click at [1138, 716] on span "Reject" at bounding box center [1140, 709] width 34 height 17
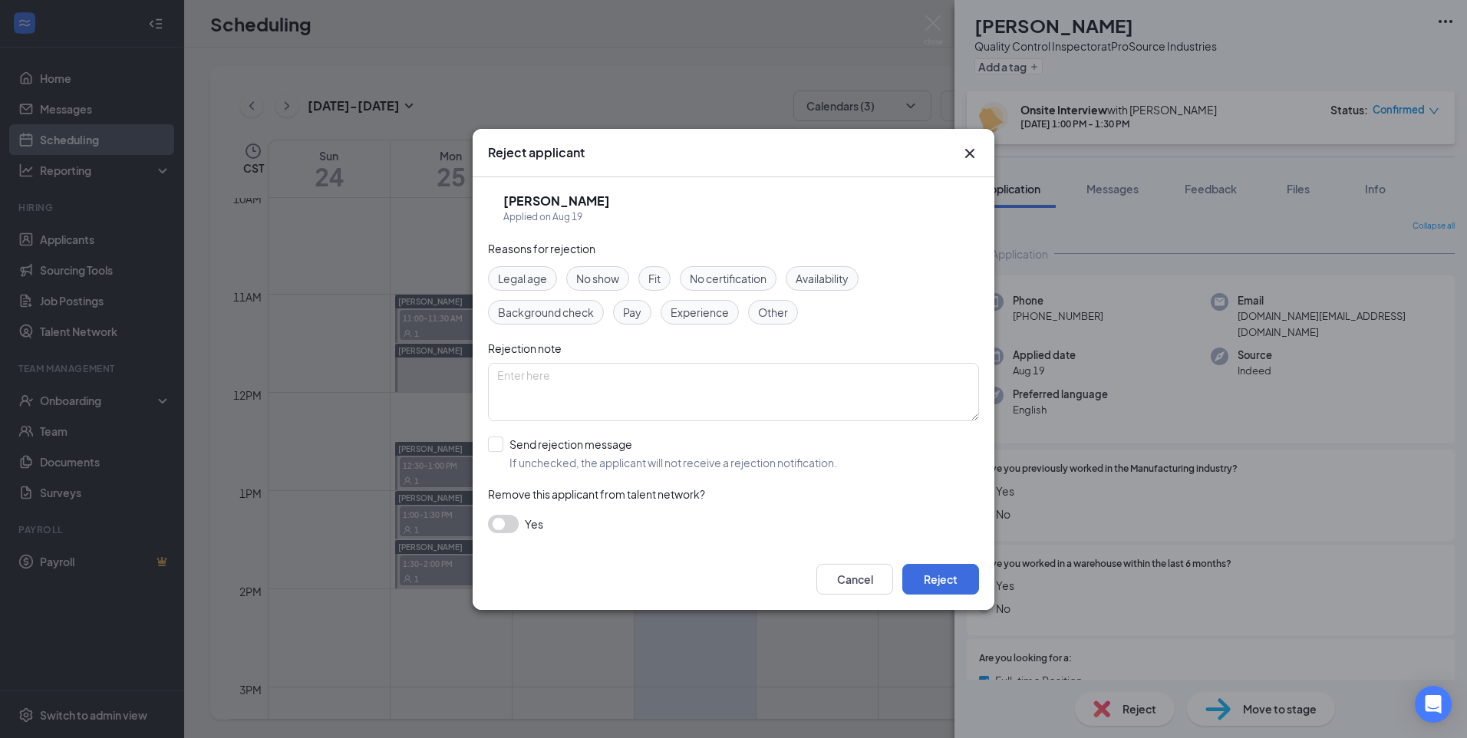
click at [602, 287] on div "No show" at bounding box center [597, 278] width 63 height 25
click at [607, 283] on span "No show" at bounding box center [597, 278] width 43 height 17
click at [612, 286] on span "No show" at bounding box center [597, 278] width 43 height 17
click at [498, 444] on input "Send rejection message If unchecked, the applicant will not receive a rejection…" at bounding box center [662, 454] width 349 height 34
checkbox input "true"
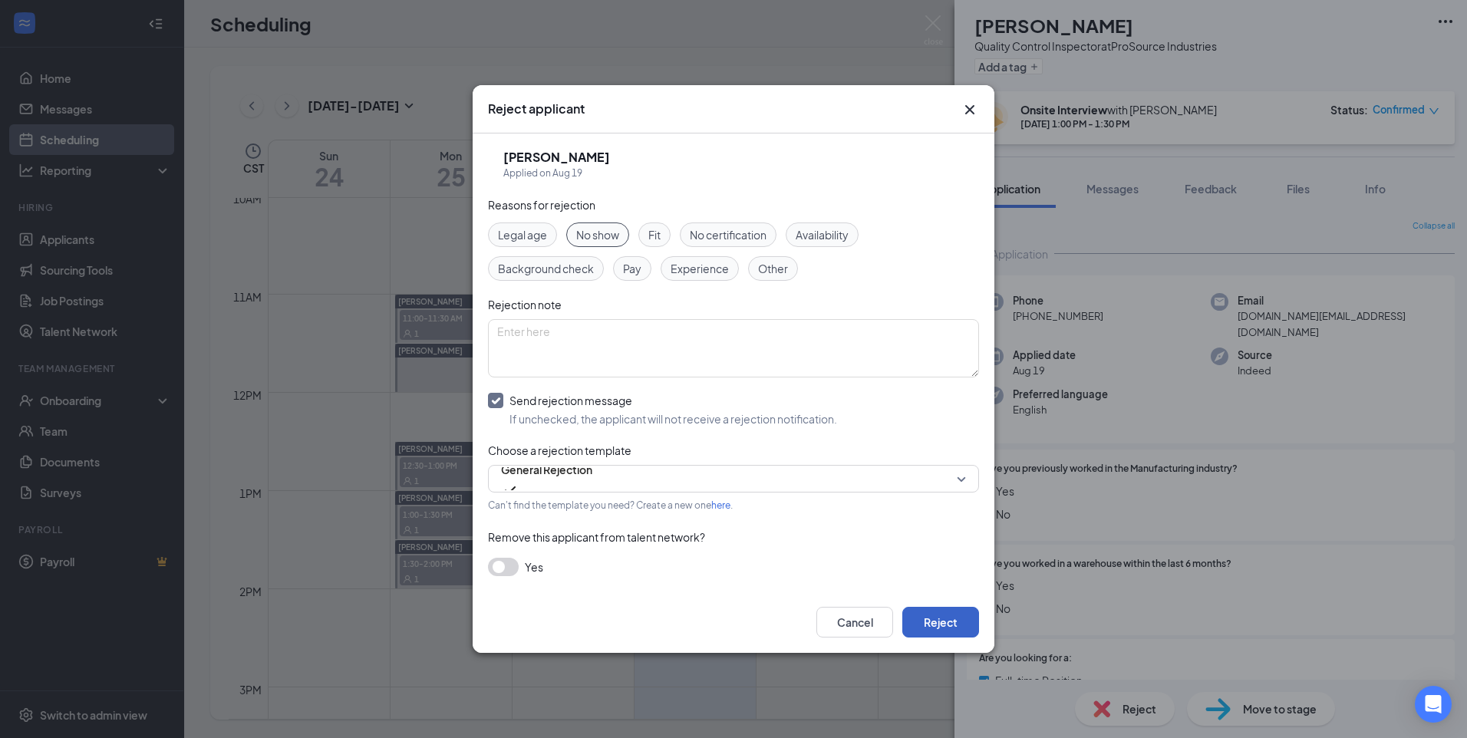
click at [942, 626] on button "Reject" at bounding box center [941, 622] width 77 height 31
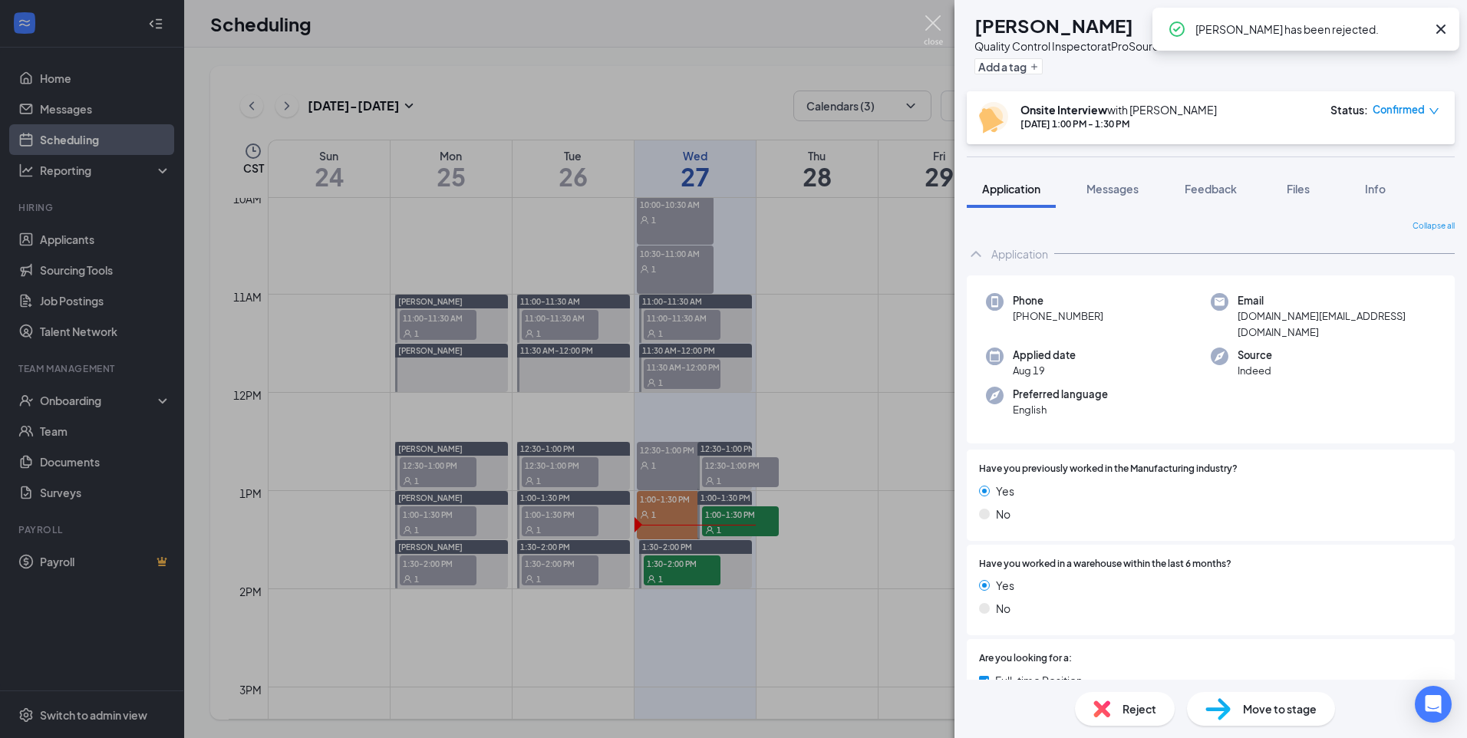
click at [936, 25] on img at bounding box center [933, 30] width 19 height 30
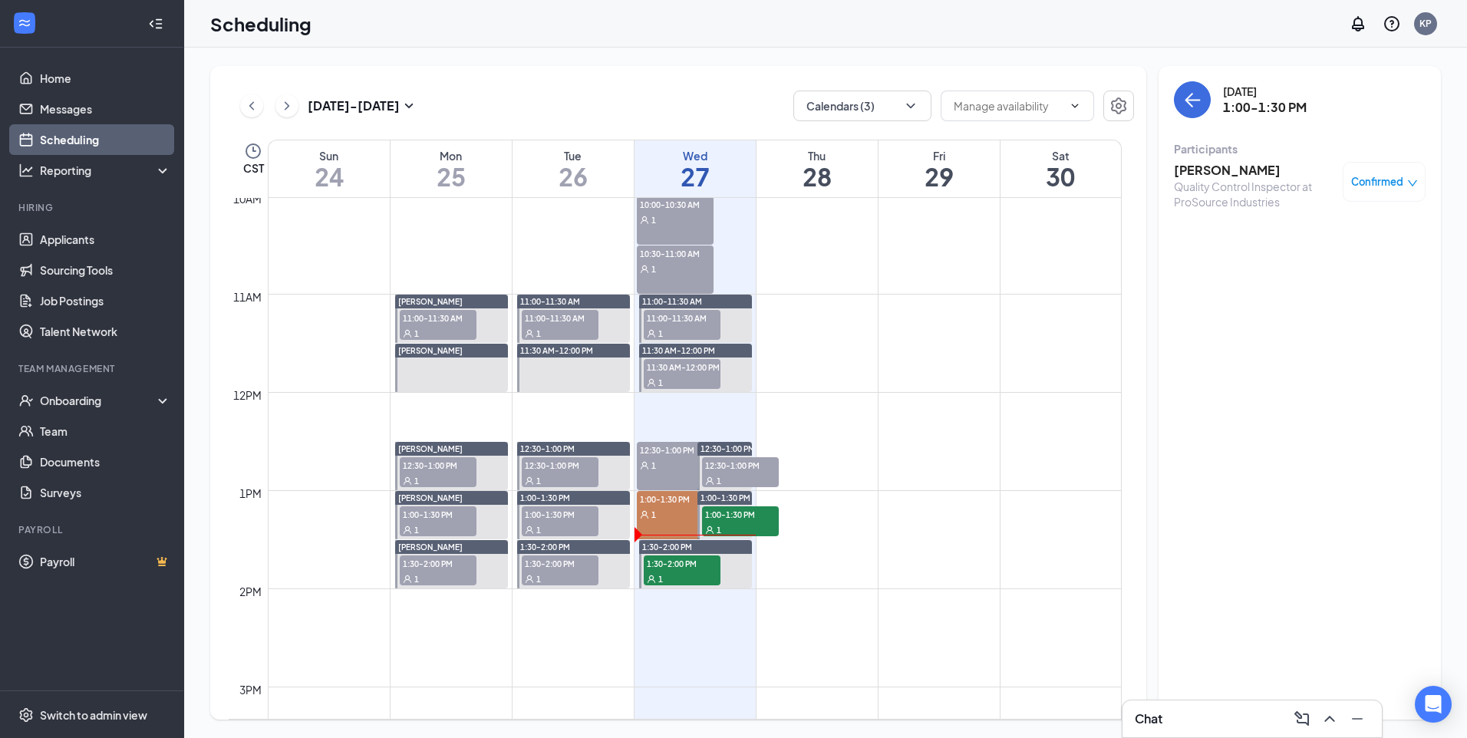
click at [668, 512] on div "1" at bounding box center [675, 514] width 77 height 15
click at [1269, 167] on h3 "[PERSON_NAME]" at bounding box center [1254, 170] width 161 height 17
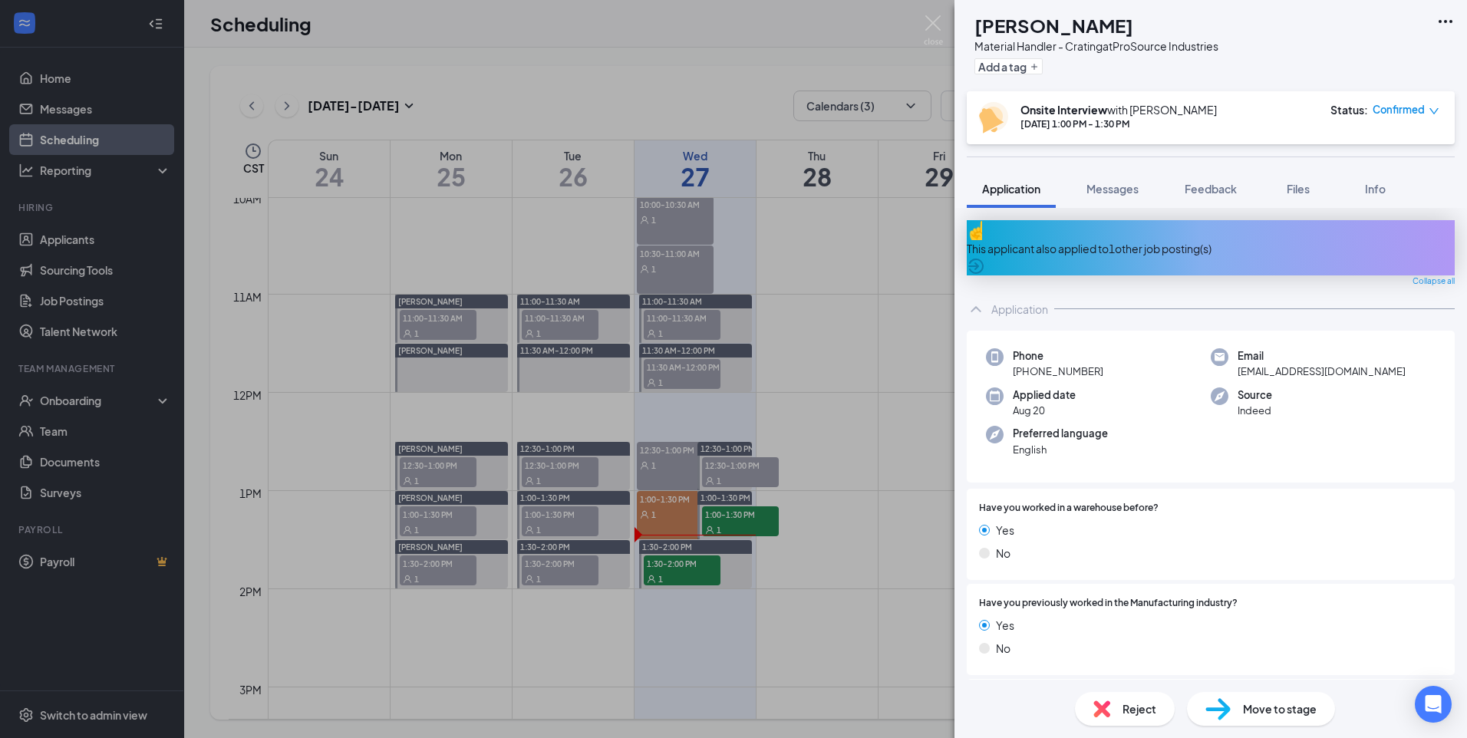
click at [1131, 719] on div "Reject" at bounding box center [1125, 709] width 100 height 34
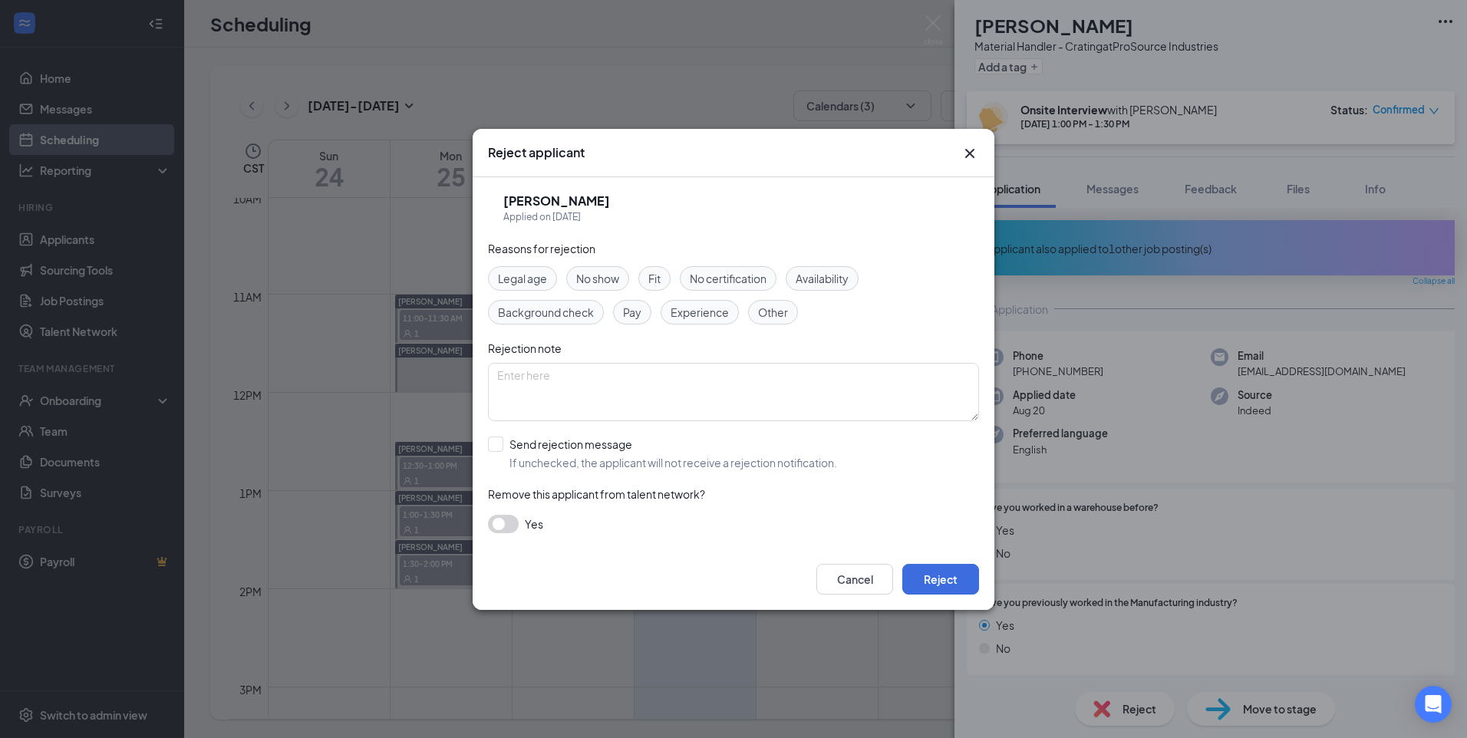
click at [607, 283] on span "No show" at bounding box center [597, 278] width 43 height 17
click at [498, 451] on input "Send rejection message If unchecked, the applicant will not receive a rejection…" at bounding box center [662, 454] width 349 height 34
checkbox input "true"
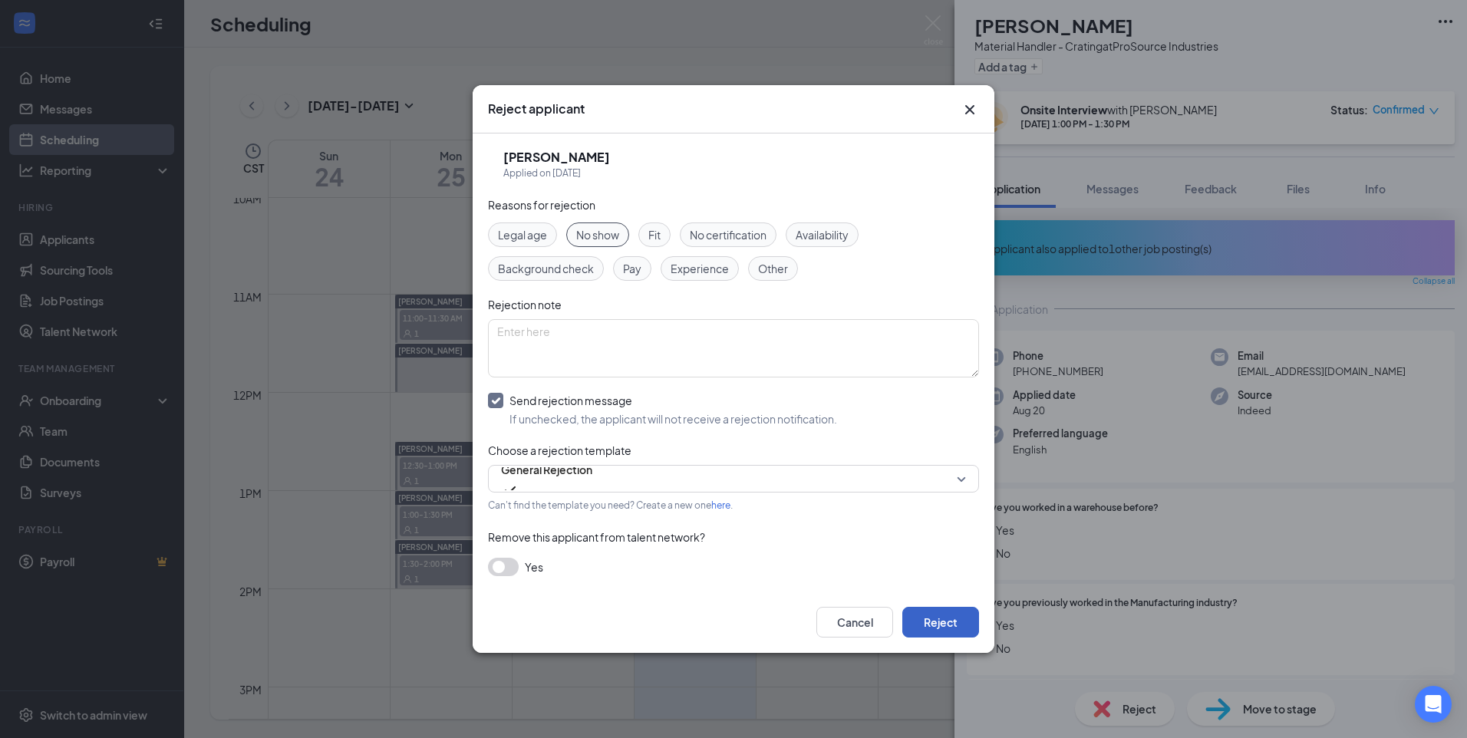
click at [936, 613] on button "Reject" at bounding box center [941, 622] width 77 height 31
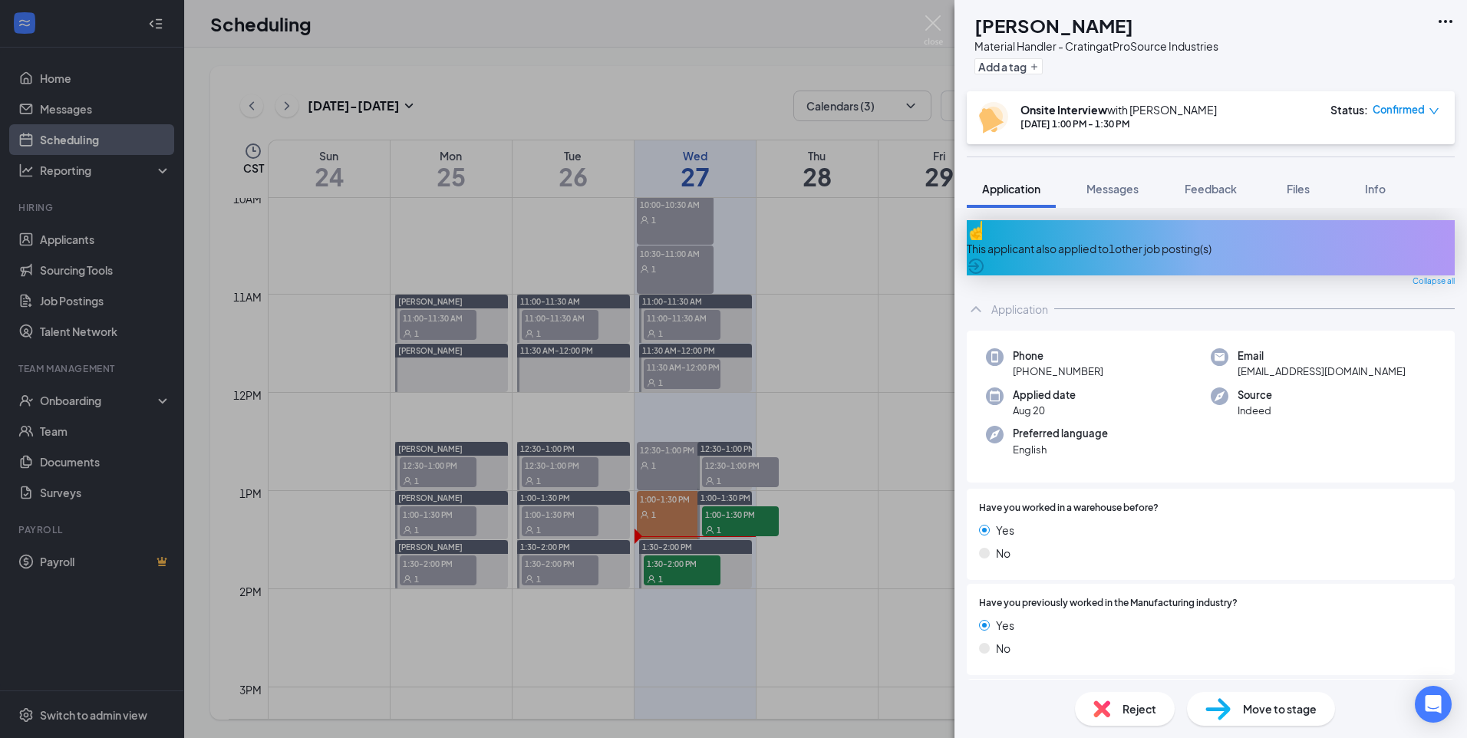
click at [936, 5] on div "CH [PERSON_NAME] Material Handler - Crating at ProSource Industries Add a tag O…" at bounding box center [733, 369] width 1467 height 738
click at [940, 18] on div "Scheduling KP" at bounding box center [825, 24] width 1283 height 48
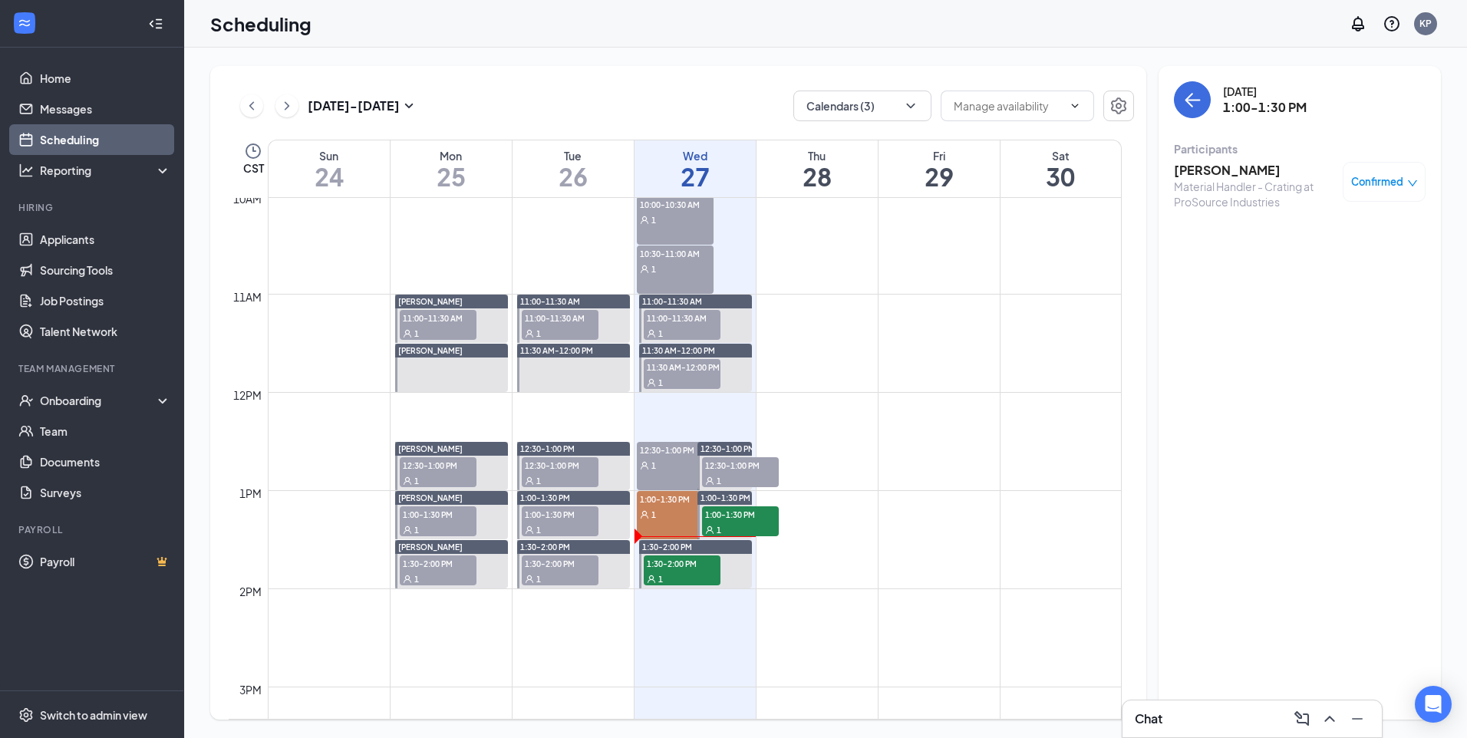
click at [669, 525] on div "1:00-1:30 PM 1" at bounding box center [675, 515] width 77 height 48
click at [1249, 175] on h3 "[PERSON_NAME]" at bounding box center [1254, 170] width 161 height 17
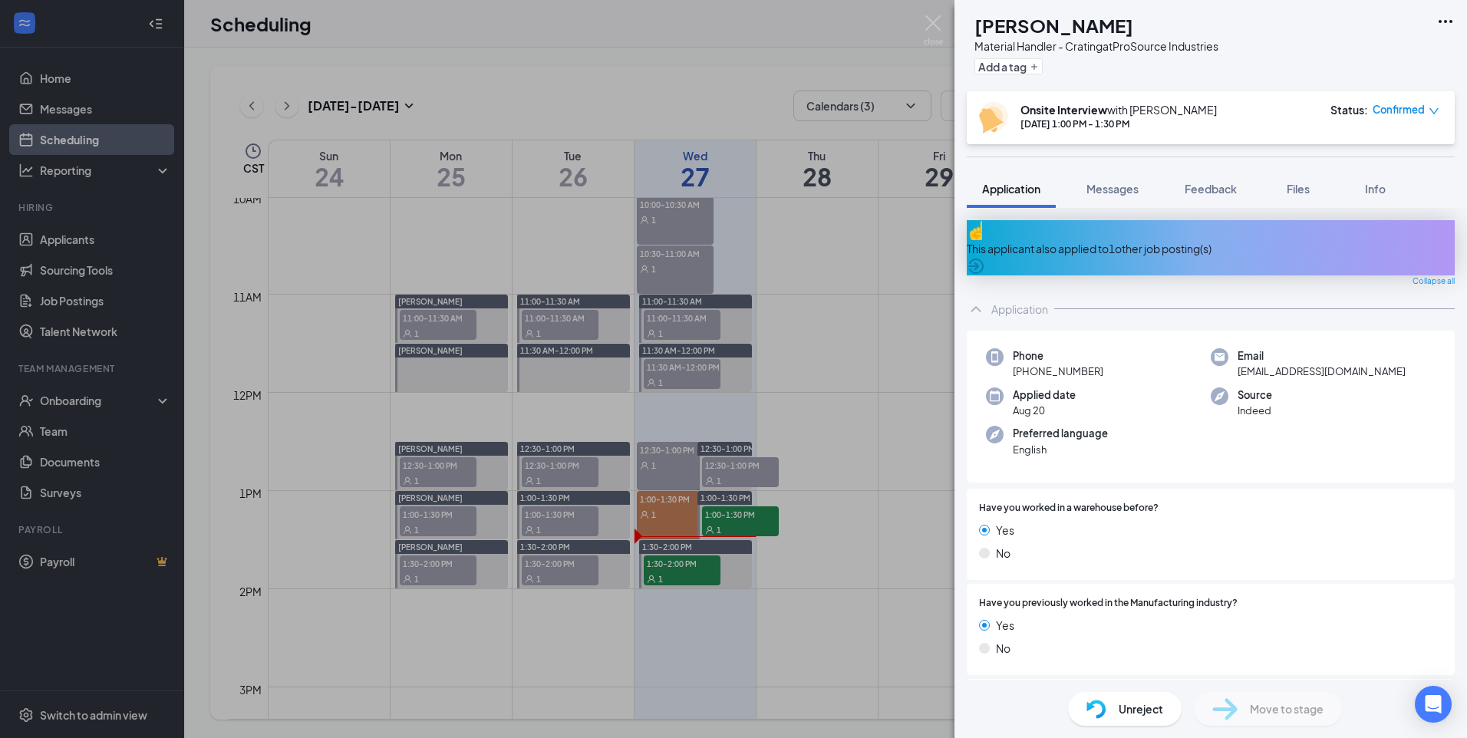
click at [936, 12] on div "CH [PERSON_NAME] Material Handler - Crating at ProSource Industries Add a tag O…" at bounding box center [733, 369] width 1467 height 738
